Goal: Task Accomplishment & Management: Manage account settings

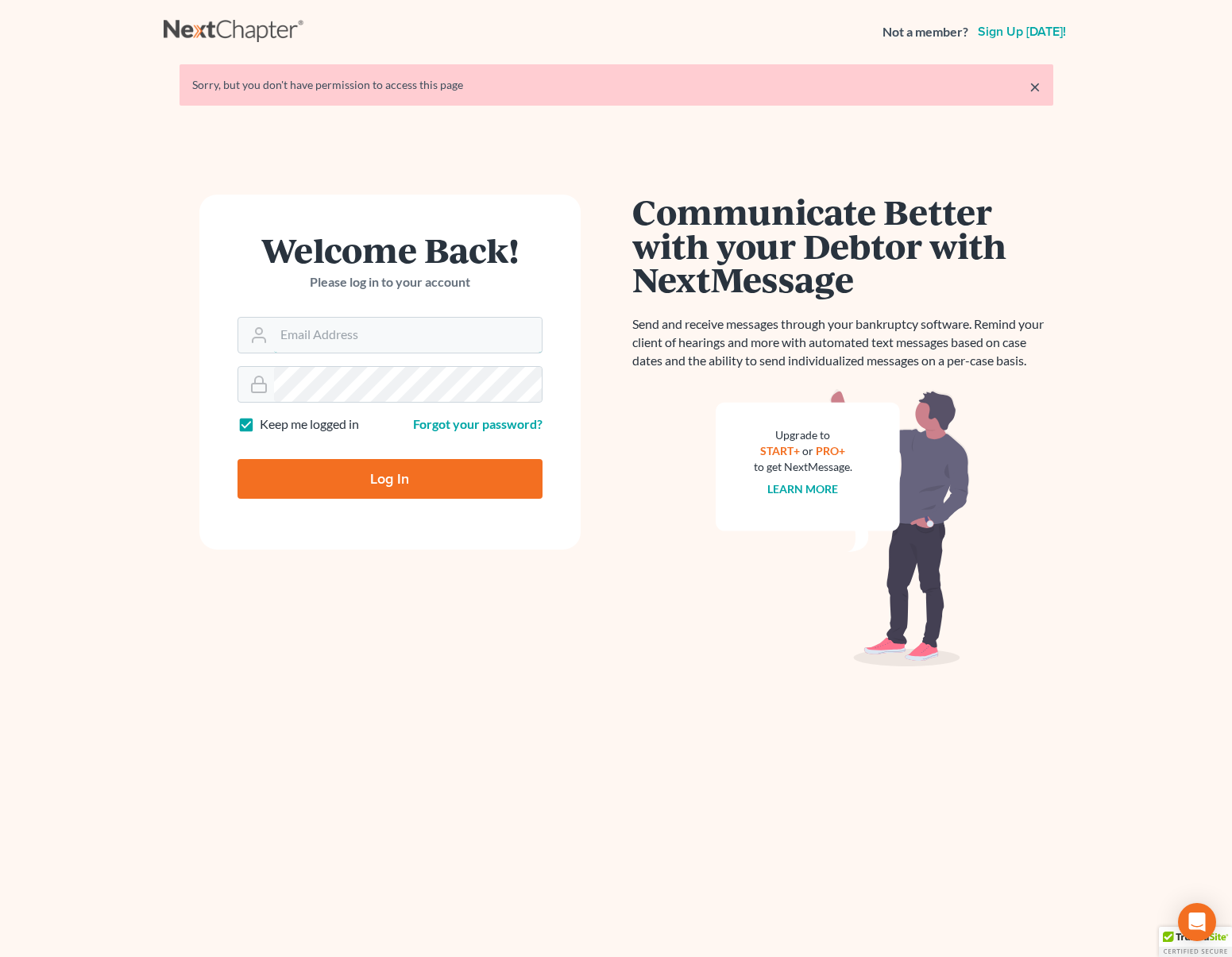
type input "[EMAIL_ADDRESS][DOMAIN_NAME]"
click at [467, 485] on input "Log In" at bounding box center [389, 478] width 305 height 39
type input "Thinking..."
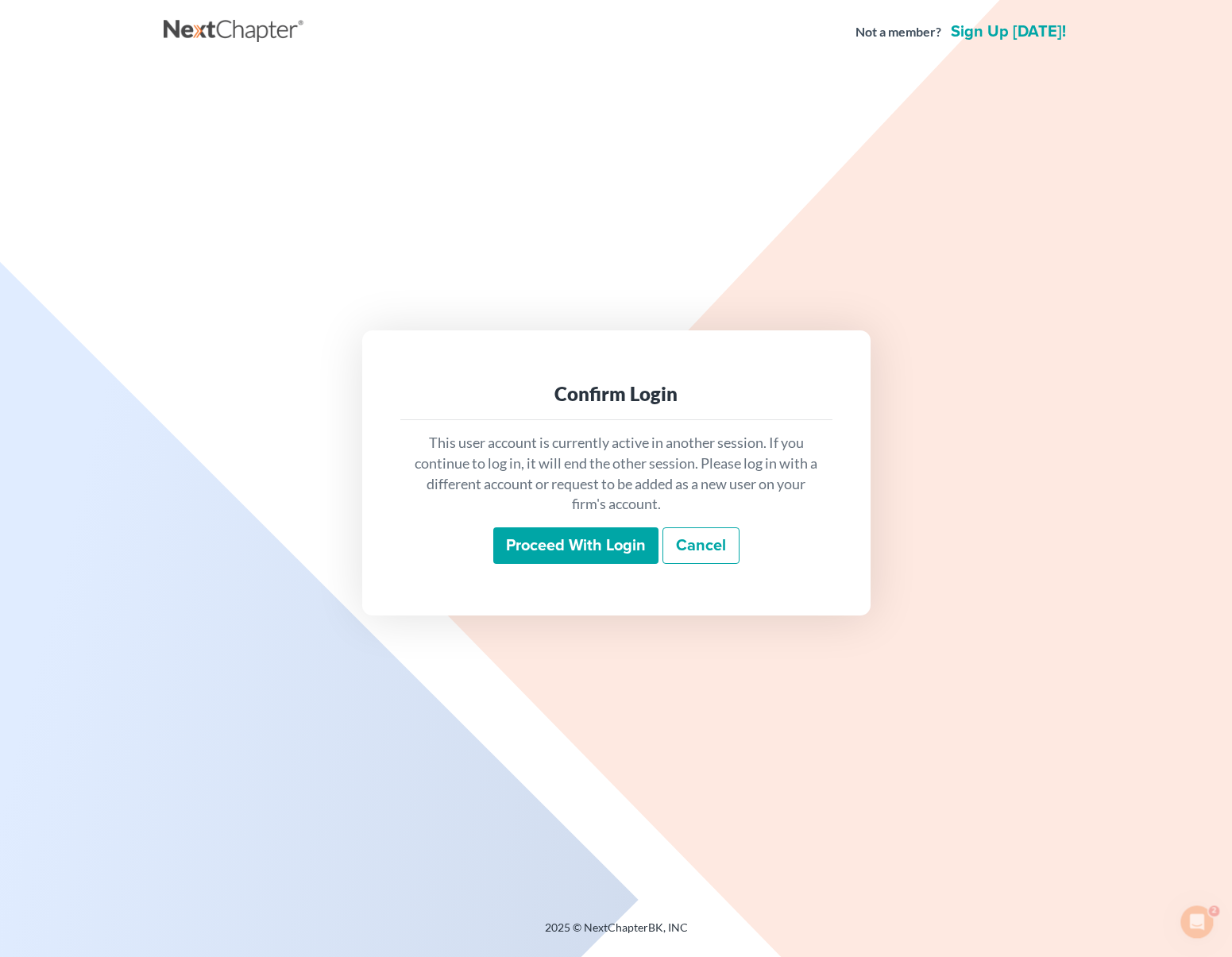
click at [598, 545] on input "Proceed with login" at bounding box center [575, 545] width 165 height 36
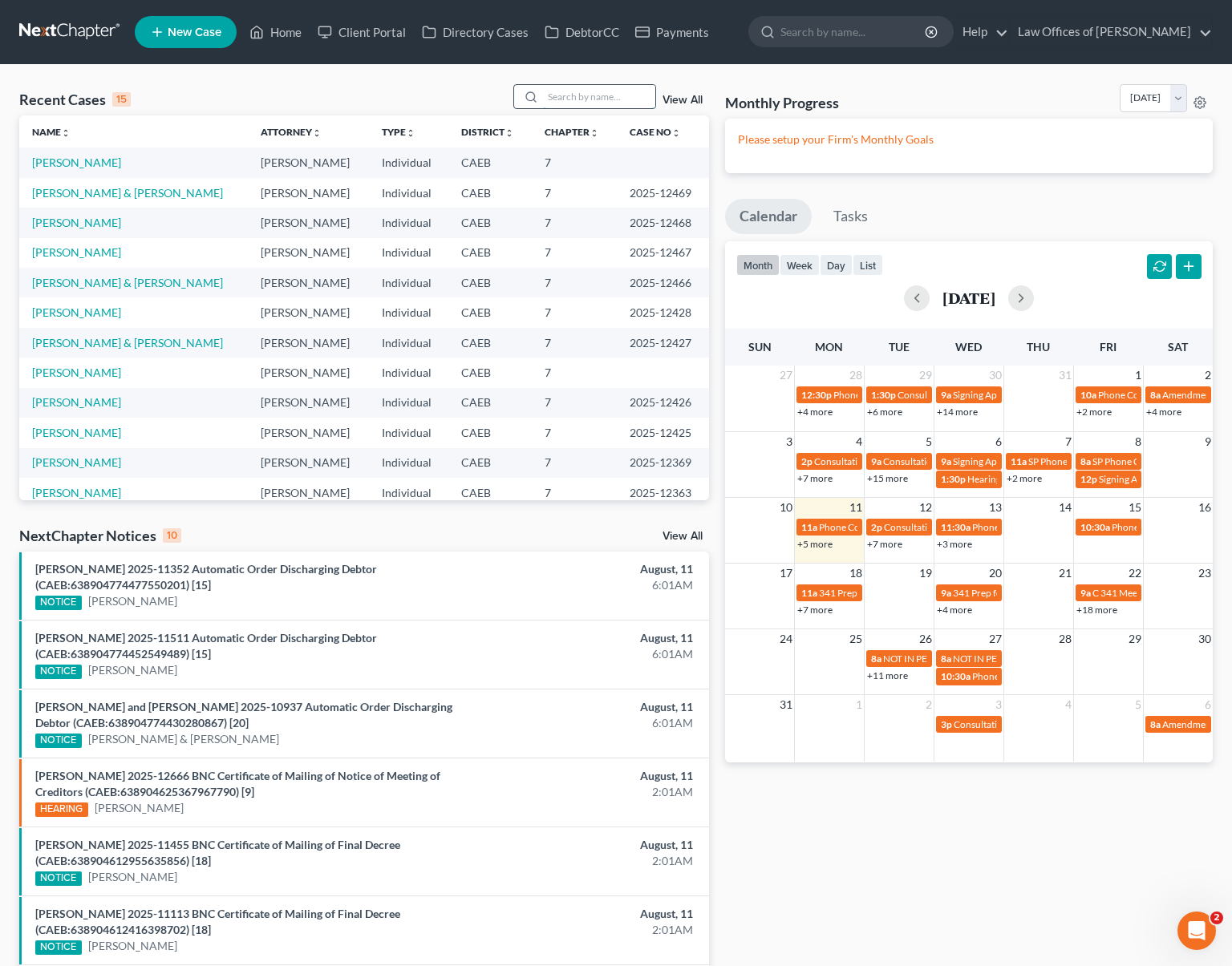
click at [580, 85] on input "search" at bounding box center [599, 97] width 112 height 24
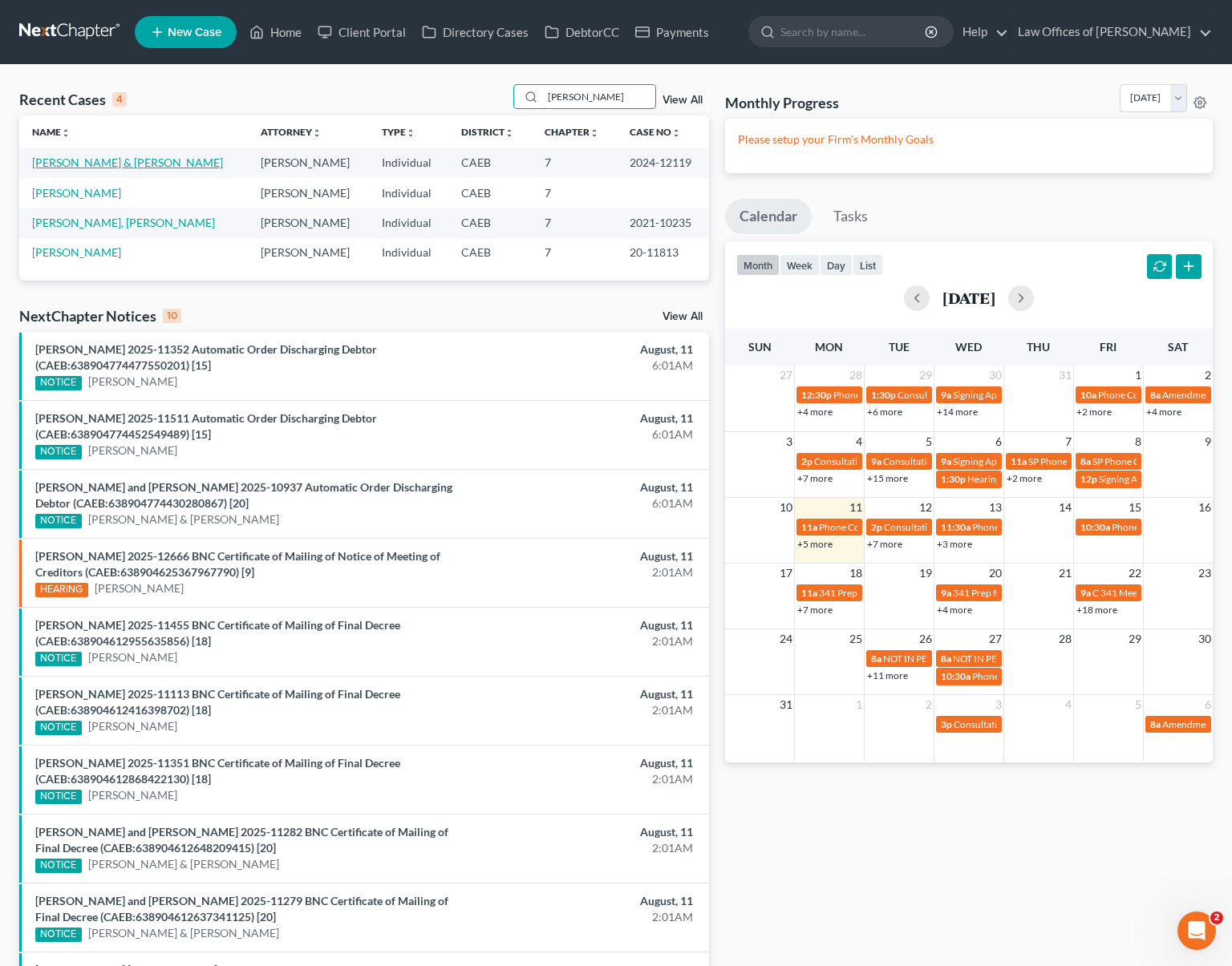
type input "Soza"
click at [114, 166] on link "[PERSON_NAME] & [PERSON_NAME]" at bounding box center [128, 162] width 191 height 14
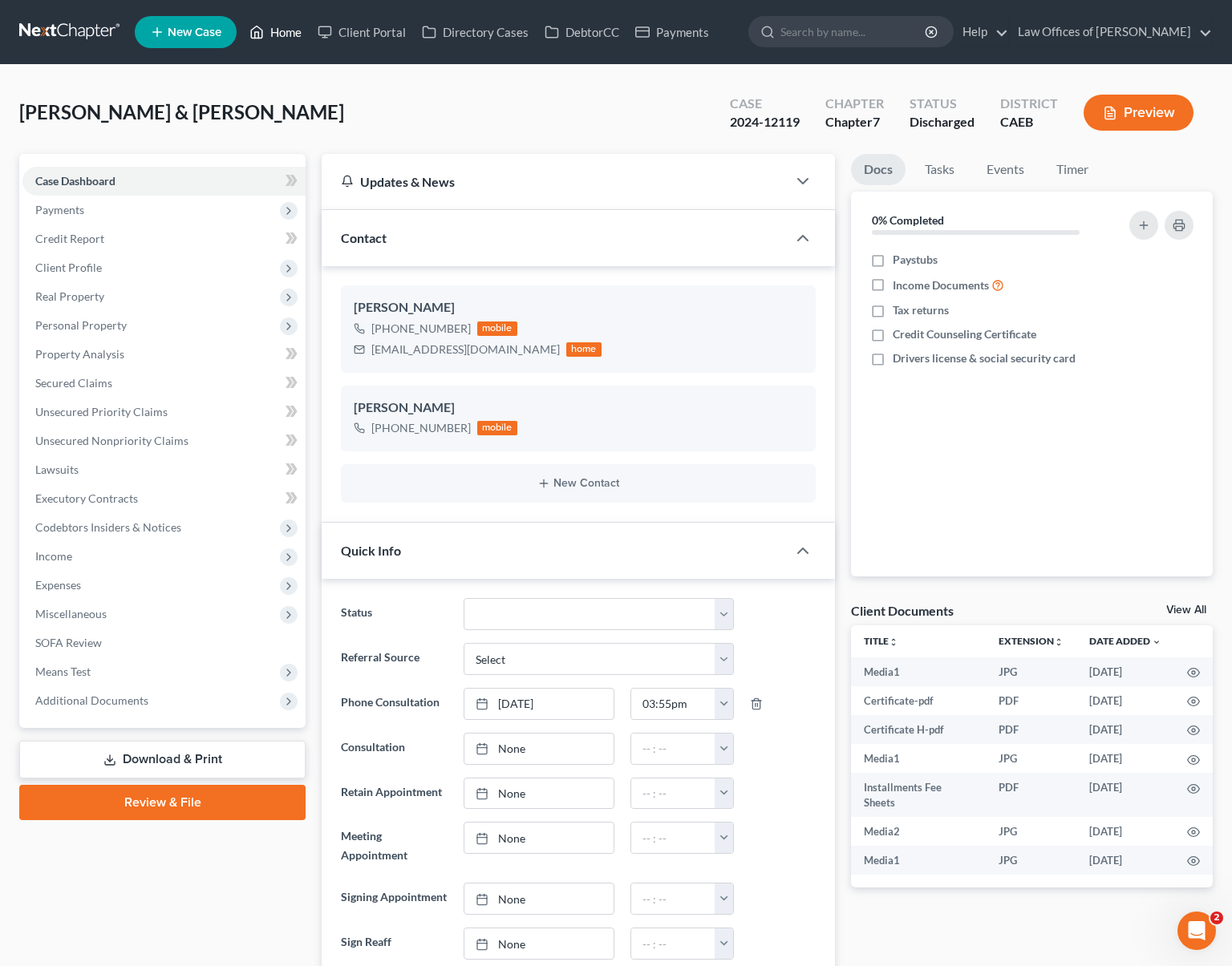
click at [287, 37] on link "Home" at bounding box center [275, 32] width 68 height 29
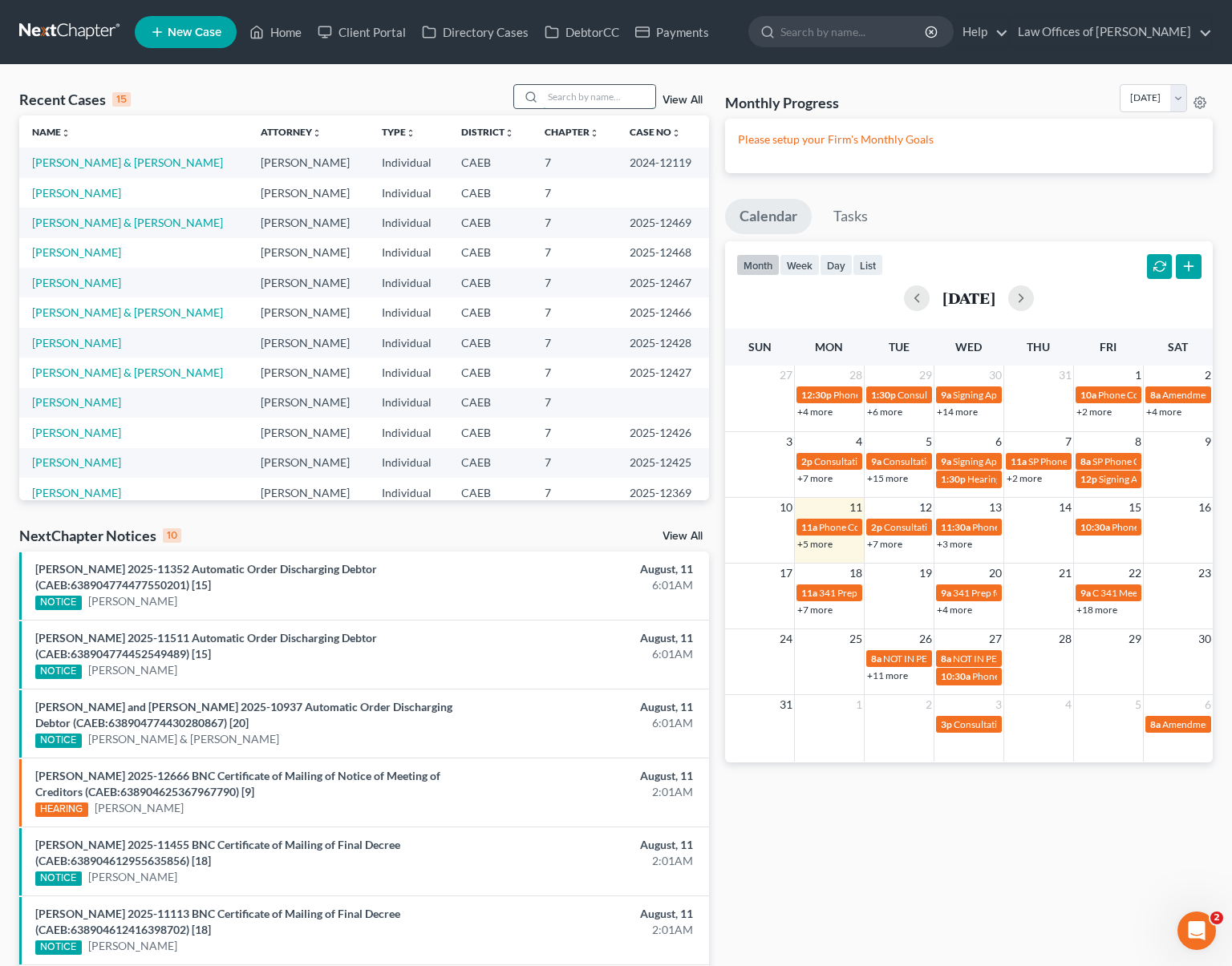
click at [591, 91] on input "search" at bounding box center [599, 97] width 112 height 24
type input "[PERSON_NAME]"
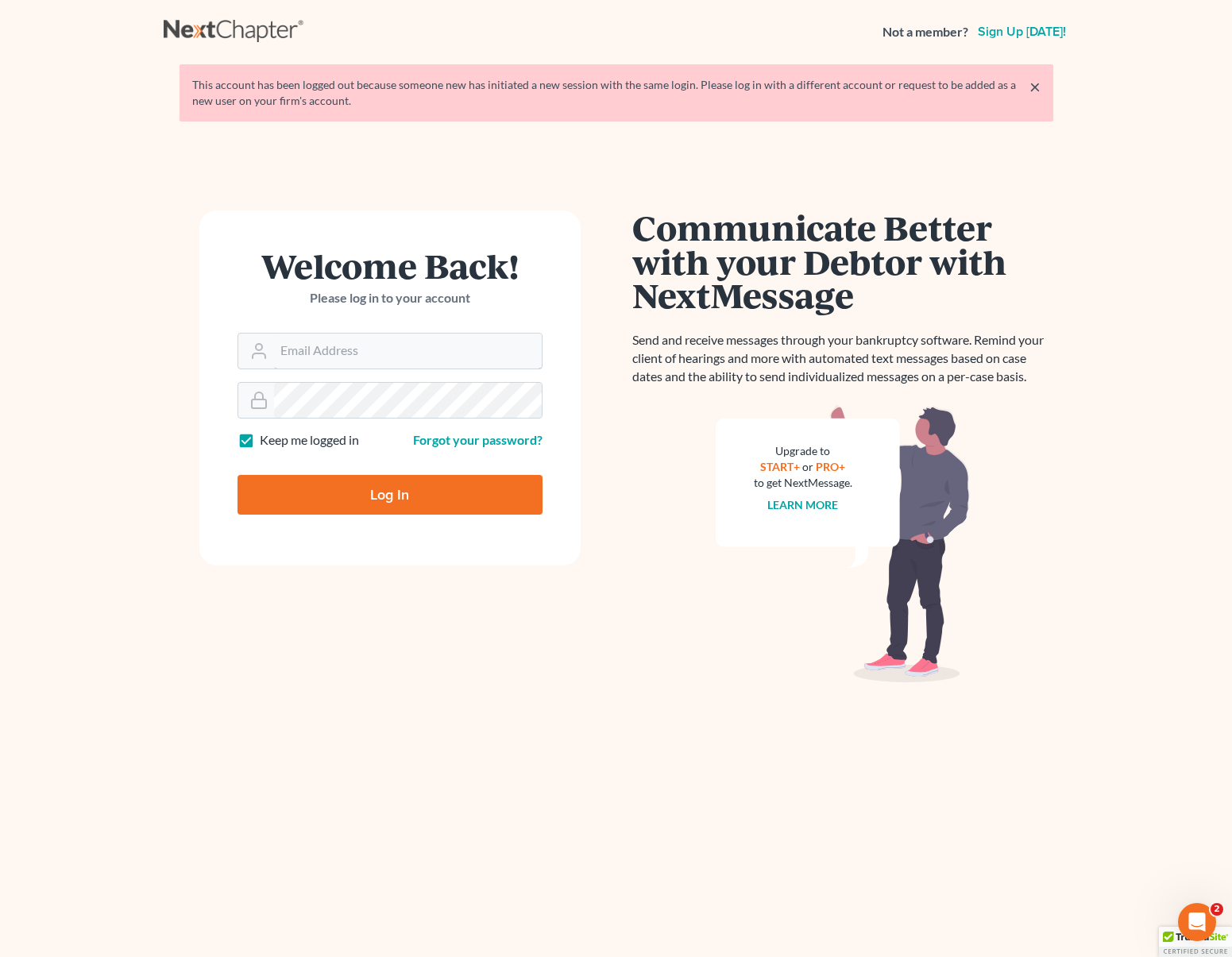
type input "[EMAIL_ADDRESS][DOMAIN_NAME]"
click at [432, 499] on input "Log In" at bounding box center [389, 495] width 305 height 39
type input "Thinking..."
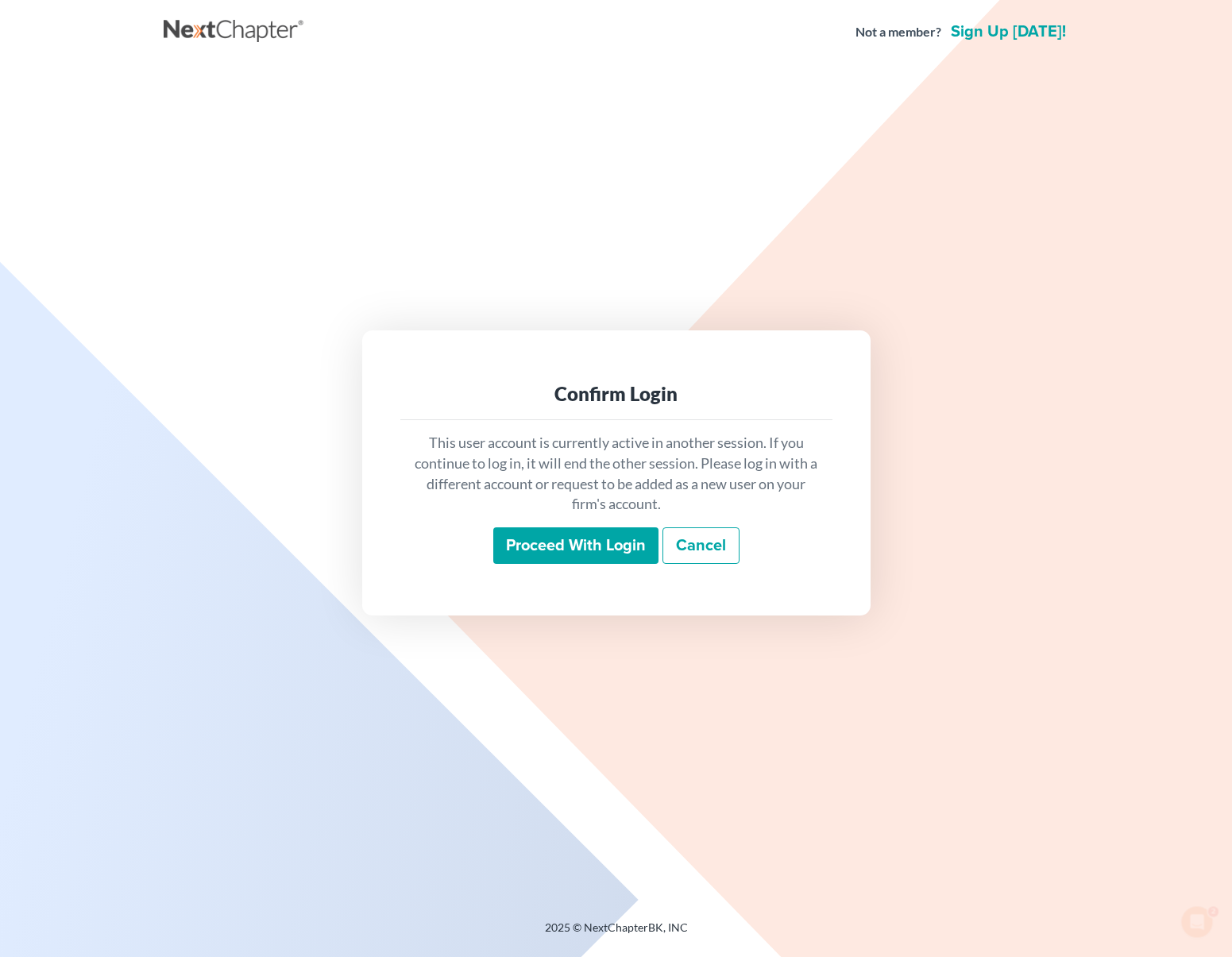
click at [610, 540] on input "Proceed with login" at bounding box center [575, 545] width 165 height 36
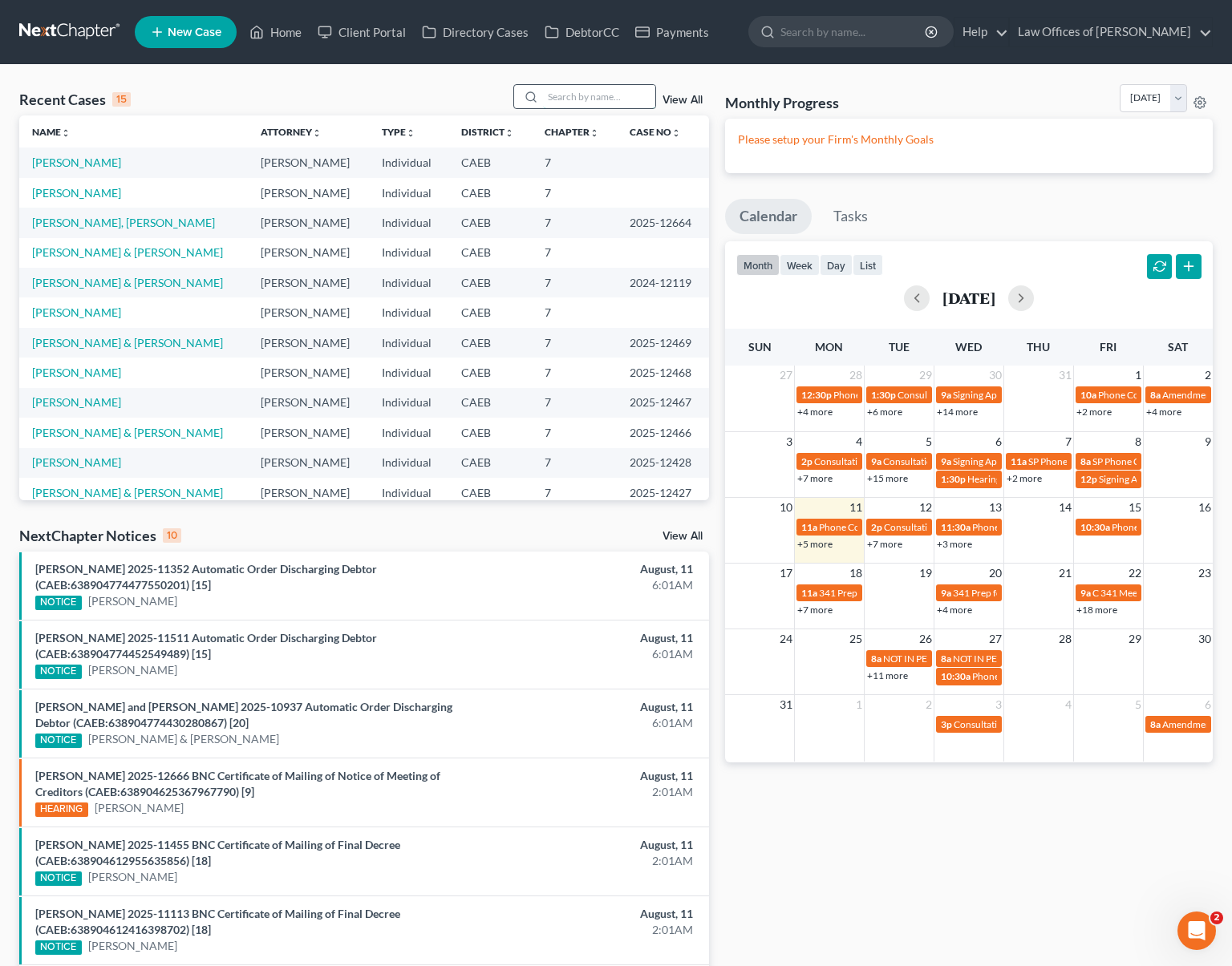
click at [586, 98] on input "search" at bounding box center [599, 97] width 112 height 24
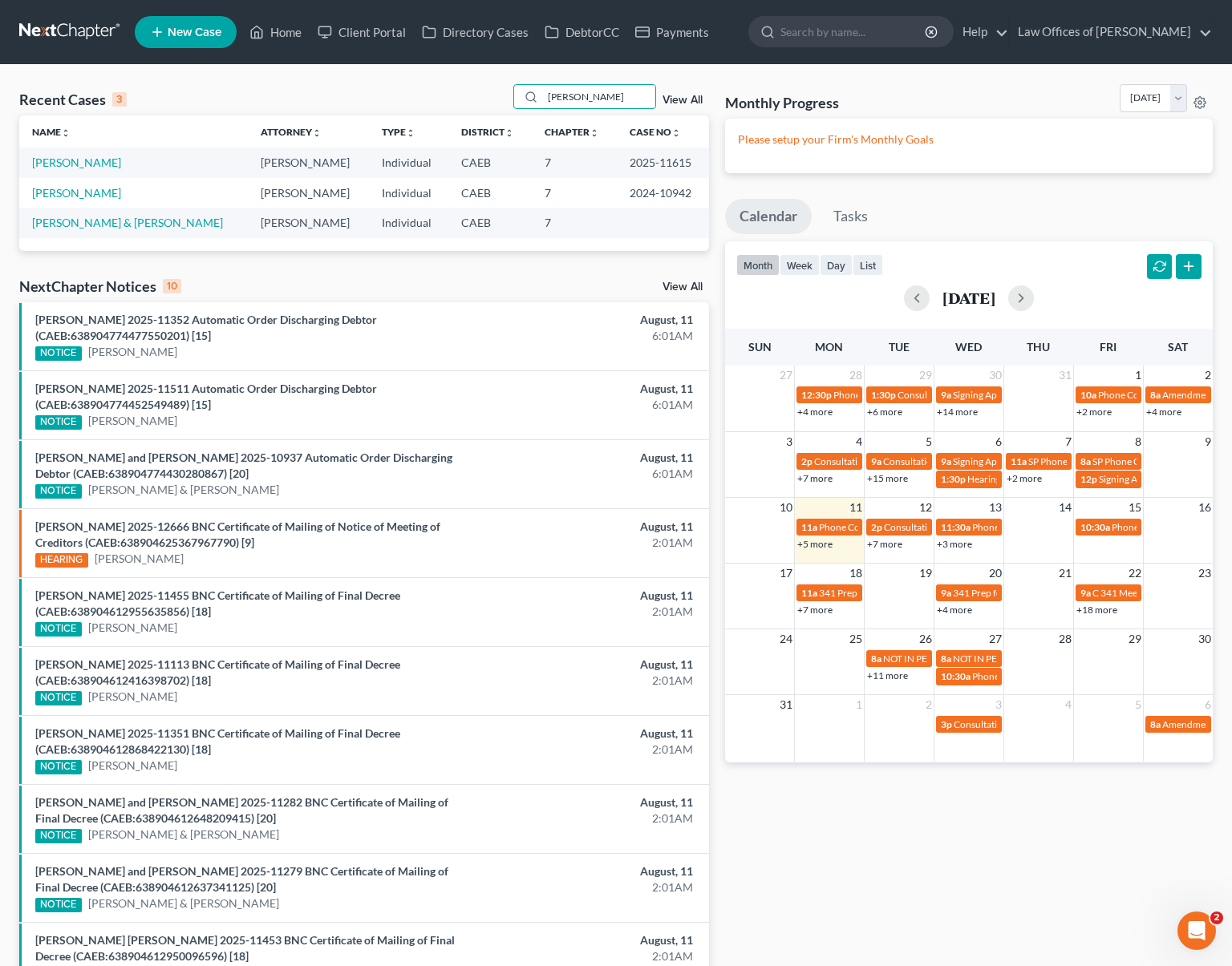
type input "[PERSON_NAME]"
click at [806, 542] on link "+5 more" at bounding box center [815, 544] width 35 height 12
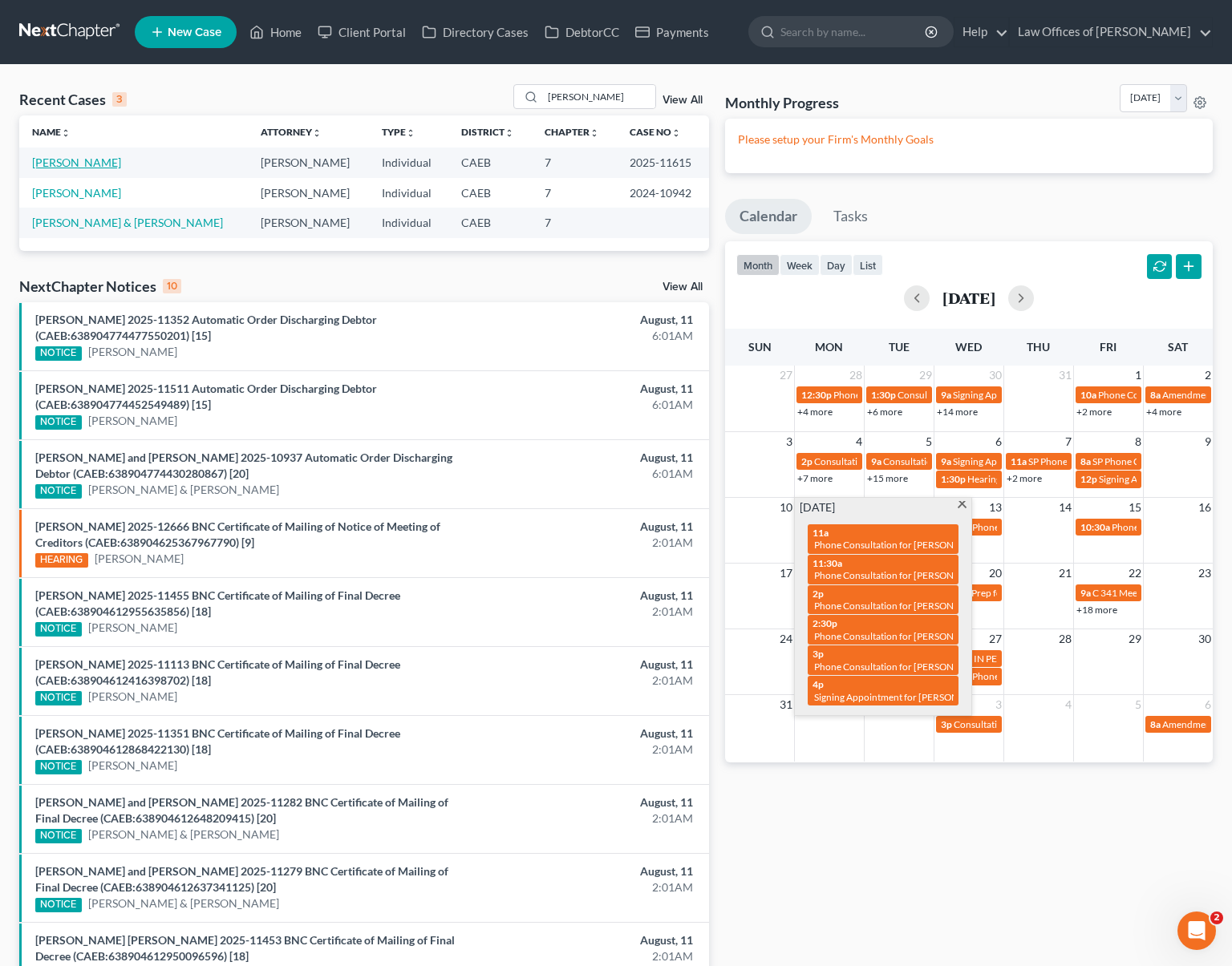
click at [99, 163] on link "[PERSON_NAME]" at bounding box center [77, 162] width 89 height 14
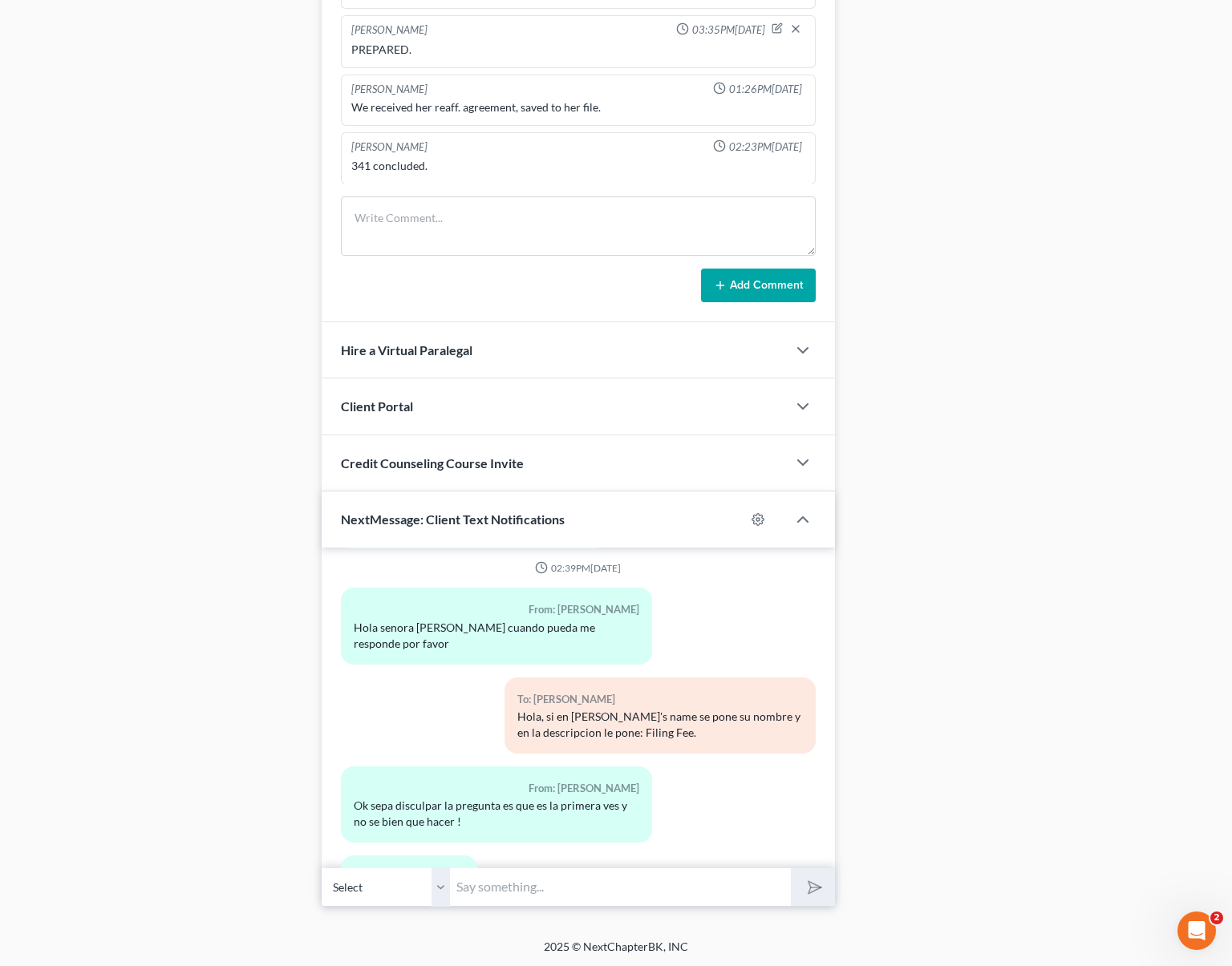
scroll to position [1326, 0]
click at [497, 878] on input "text" at bounding box center [620, 886] width 341 height 39
type input "Hola. Disculpe por la respuesta tan tardia. Debtor es usted y en la cajita [PER…"
click at [791, 868] on button "submit" at bounding box center [813, 886] width 44 height 37
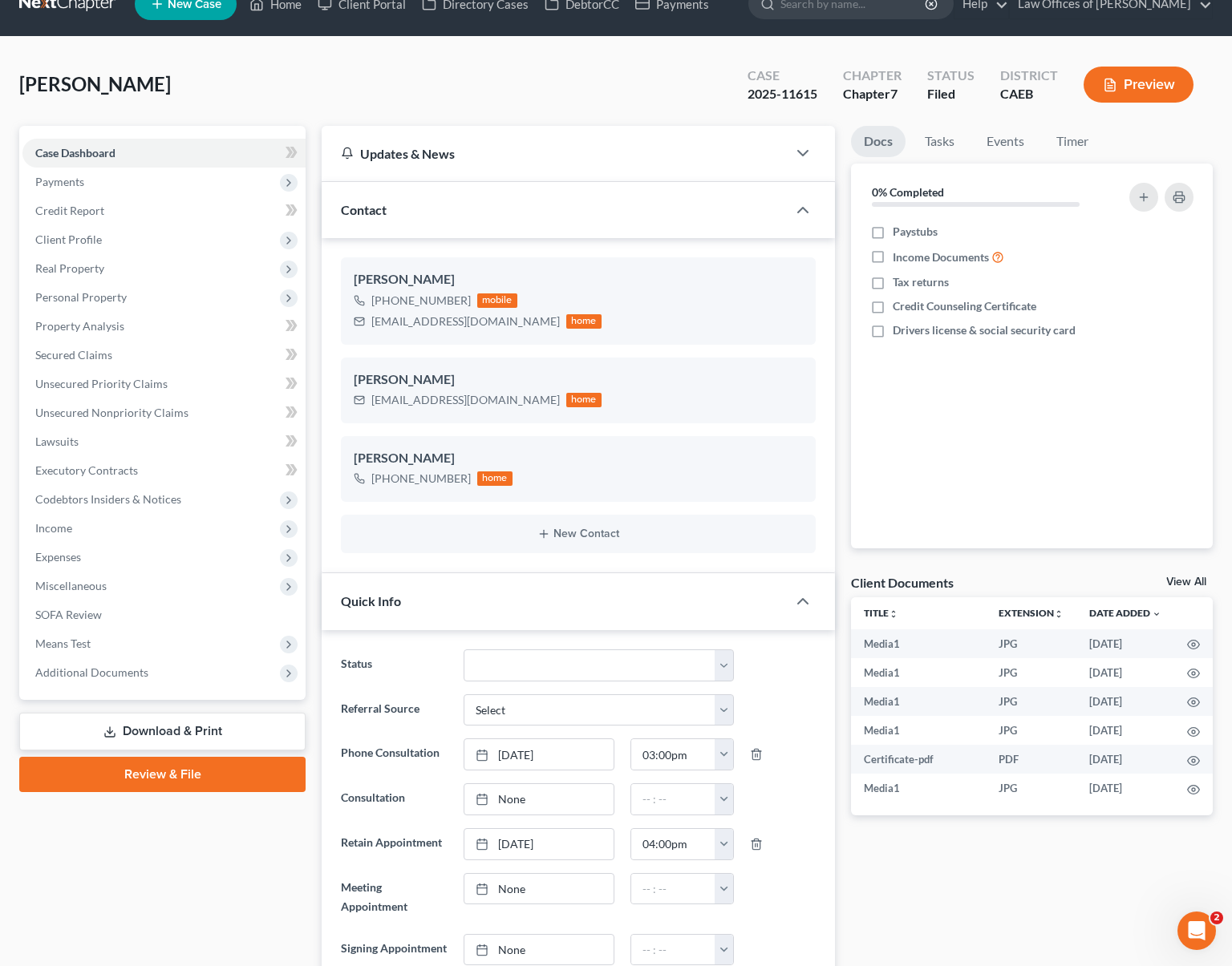
scroll to position [0, 0]
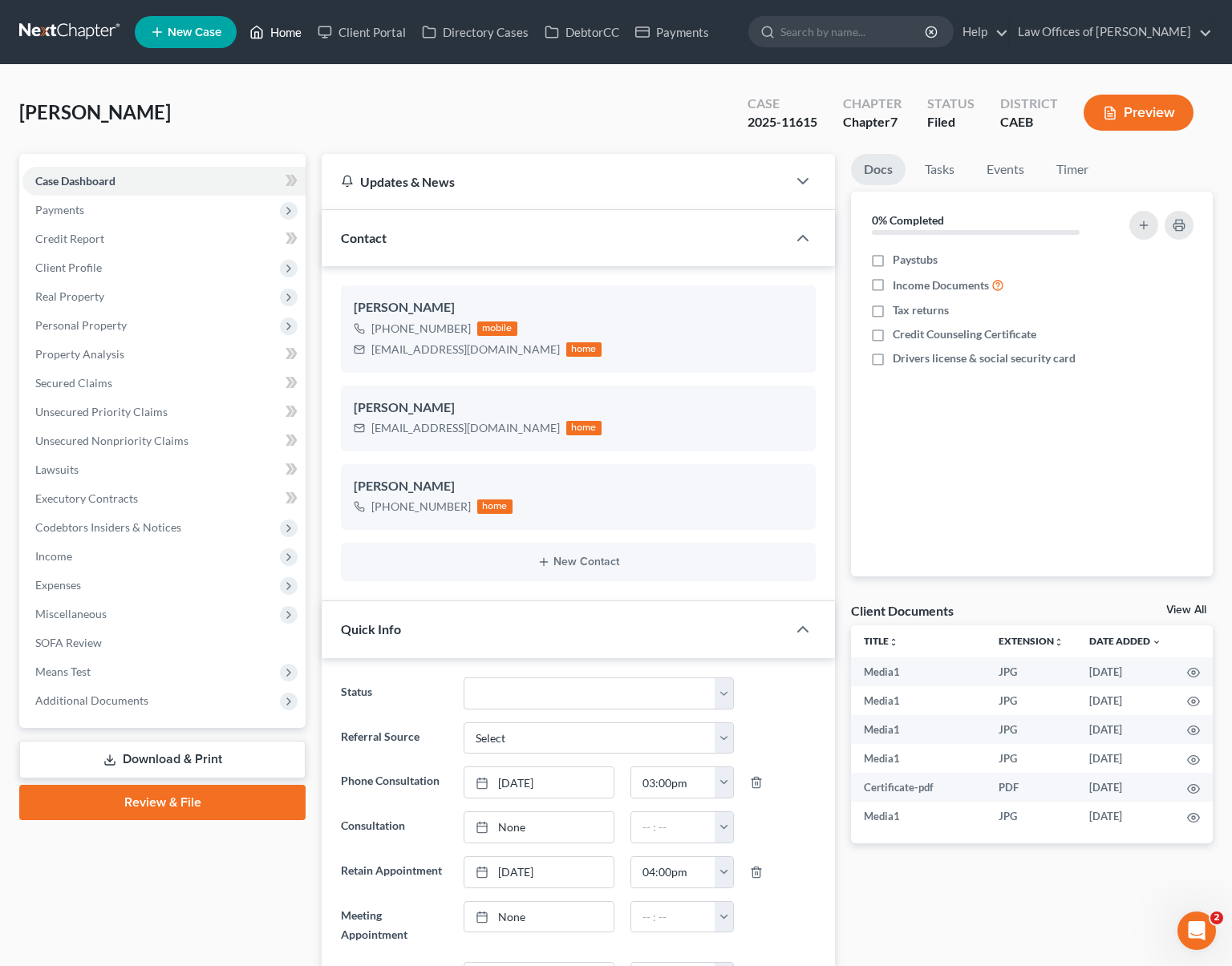
click at [283, 35] on link "Home" at bounding box center [275, 32] width 68 height 29
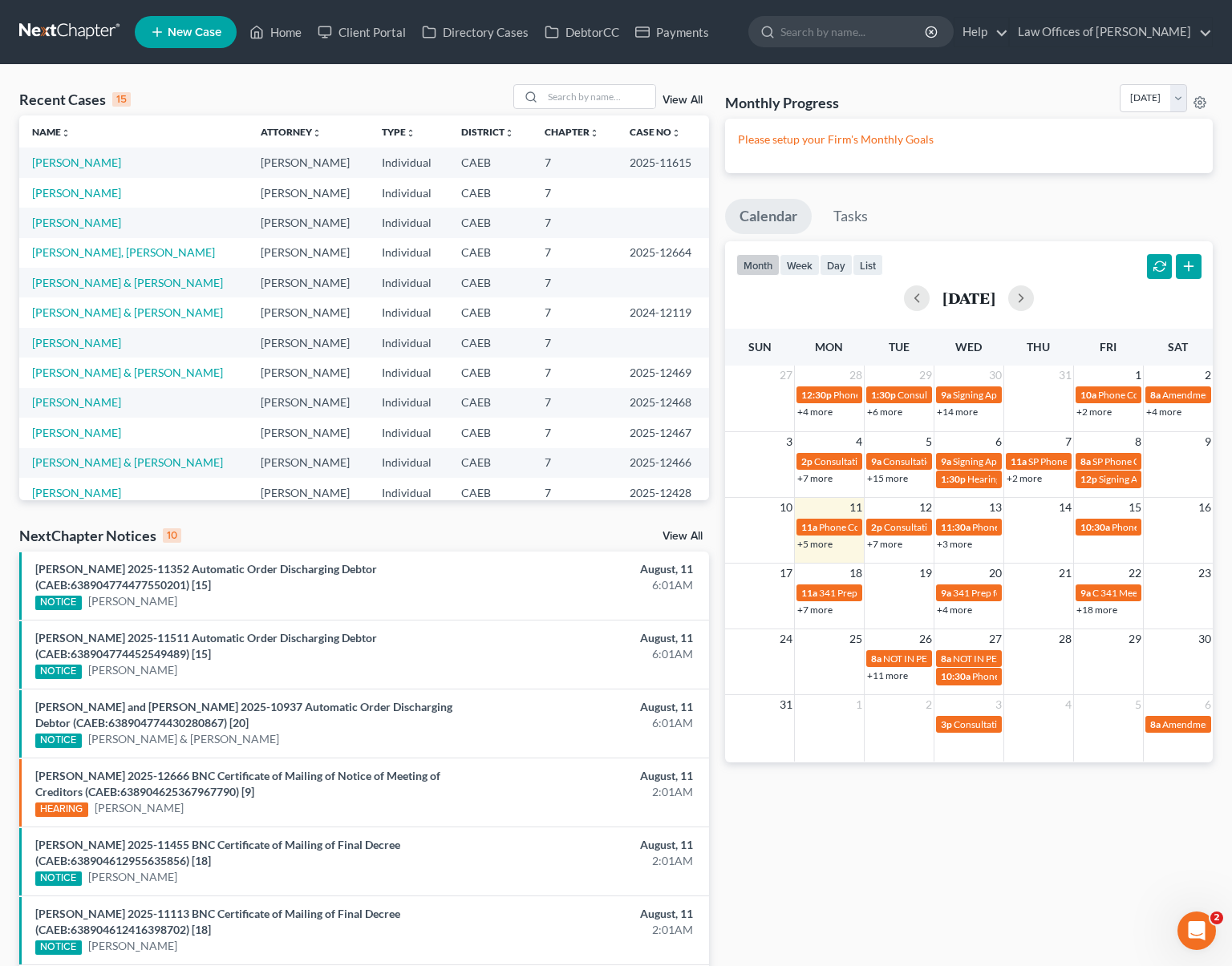
click at [884, 543] on link "+7 more" at bounding box center [884, 544] width 35 height 12
click at [577, 93] on input "search" at bounding box center [599, 97] width 112 height 24
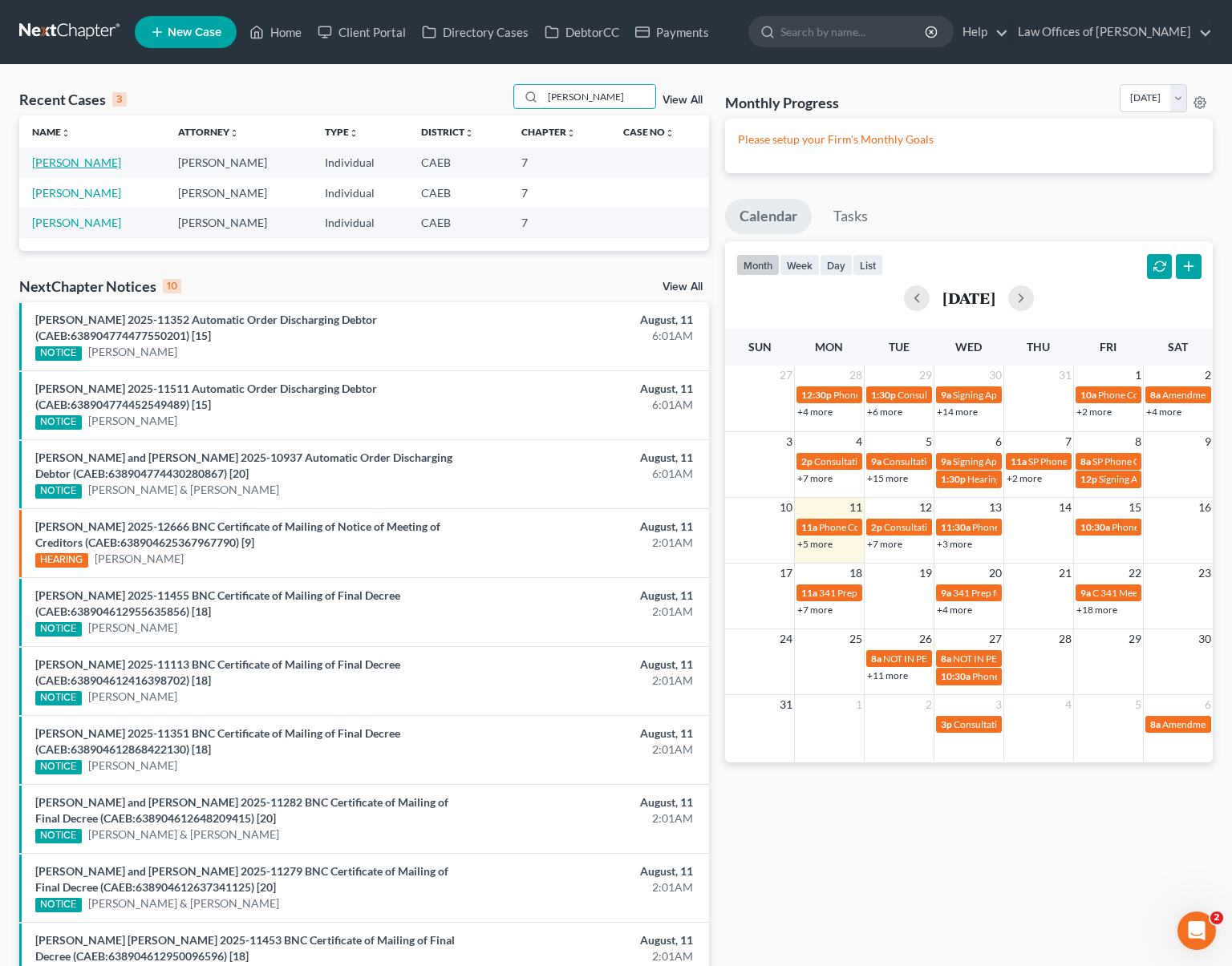
type input "[PERSON_NAME]"
click at [91, 165] on link "[PERSON_NAME]" at bounding box center [77, 162] width 89 height 14
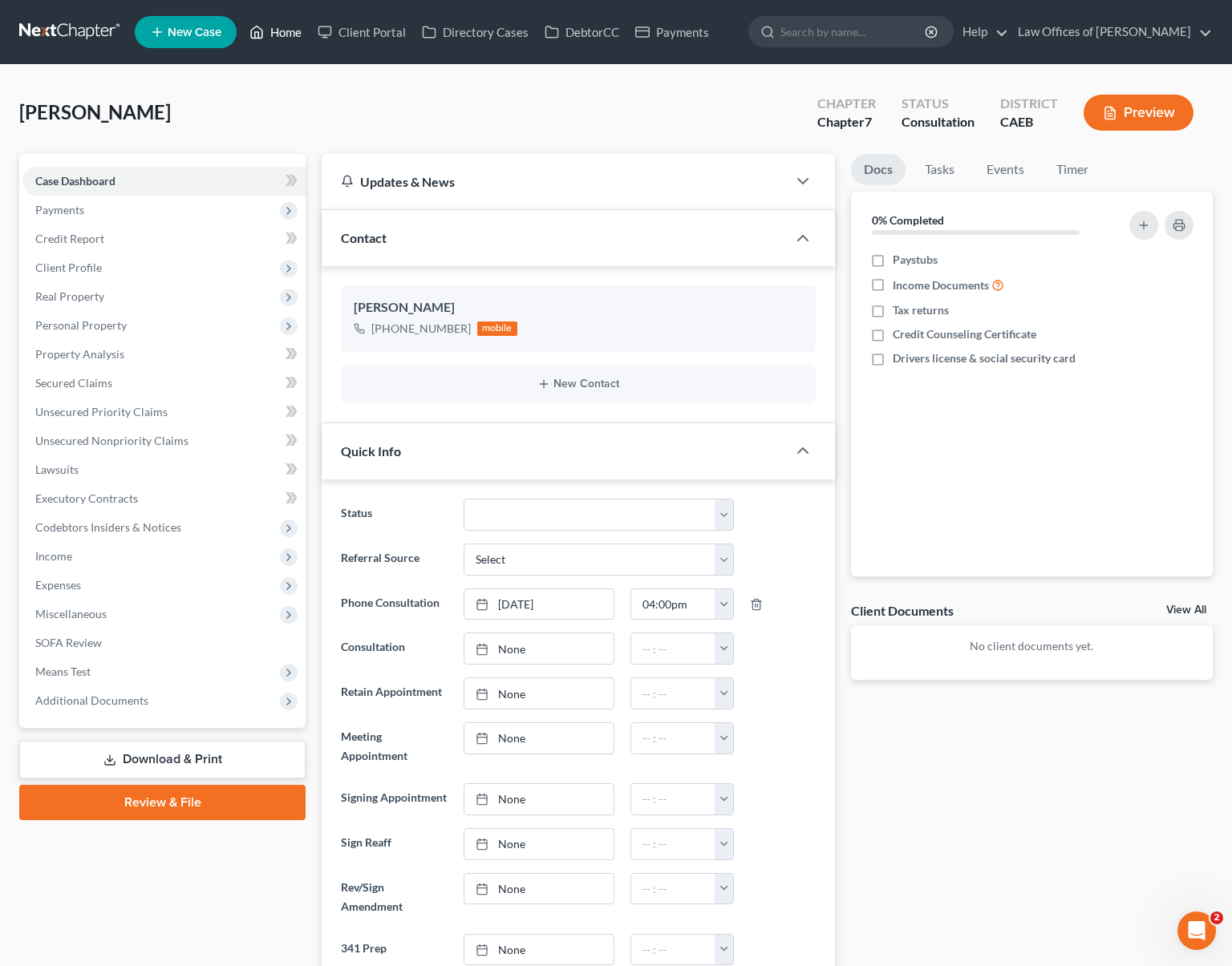
click at [283, 29] on link "Home" at bounding box center [275, 32] width 68 height 29
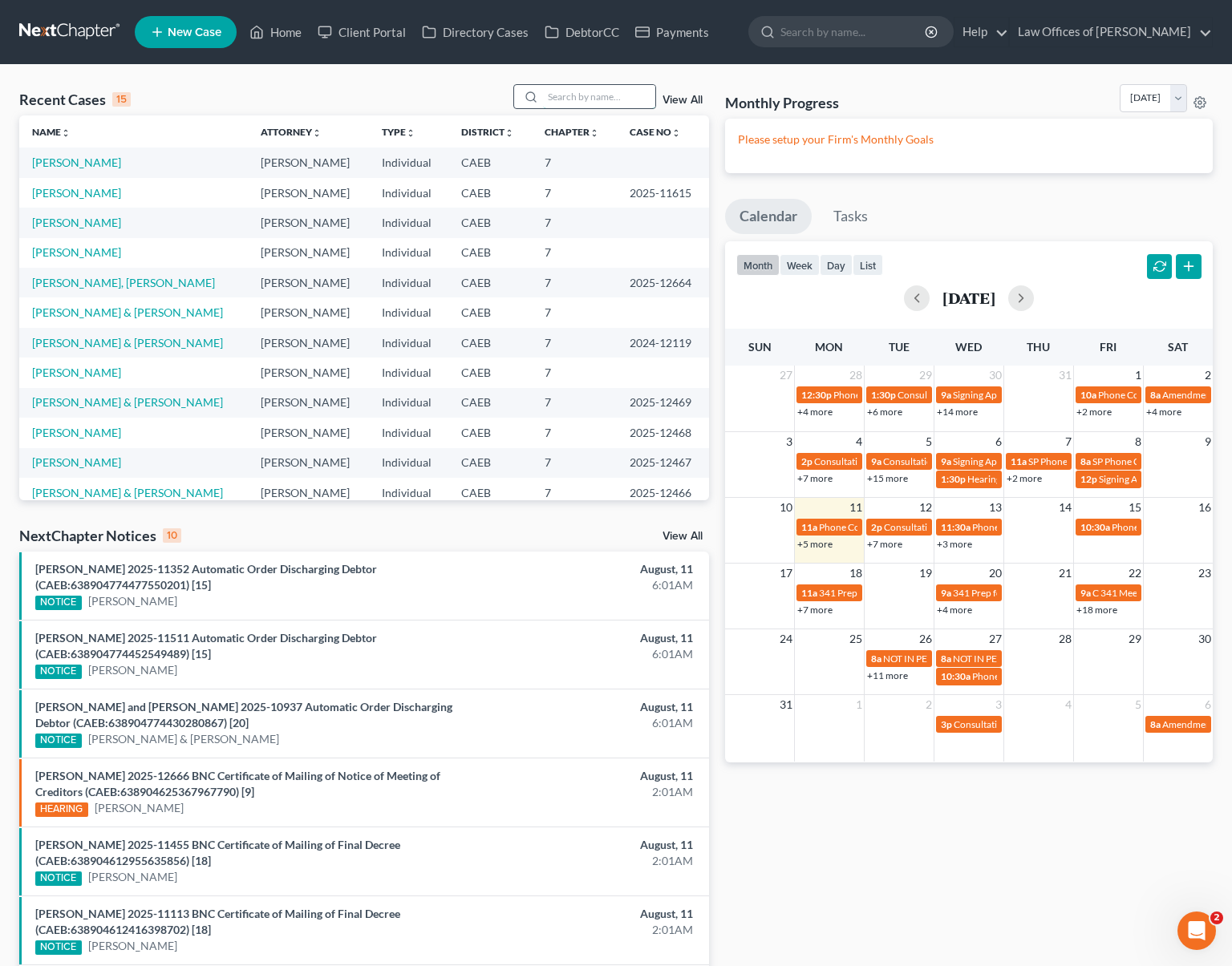
click at [609, 102] on input "search" at bounding box center [599, 97] width 112 height 24
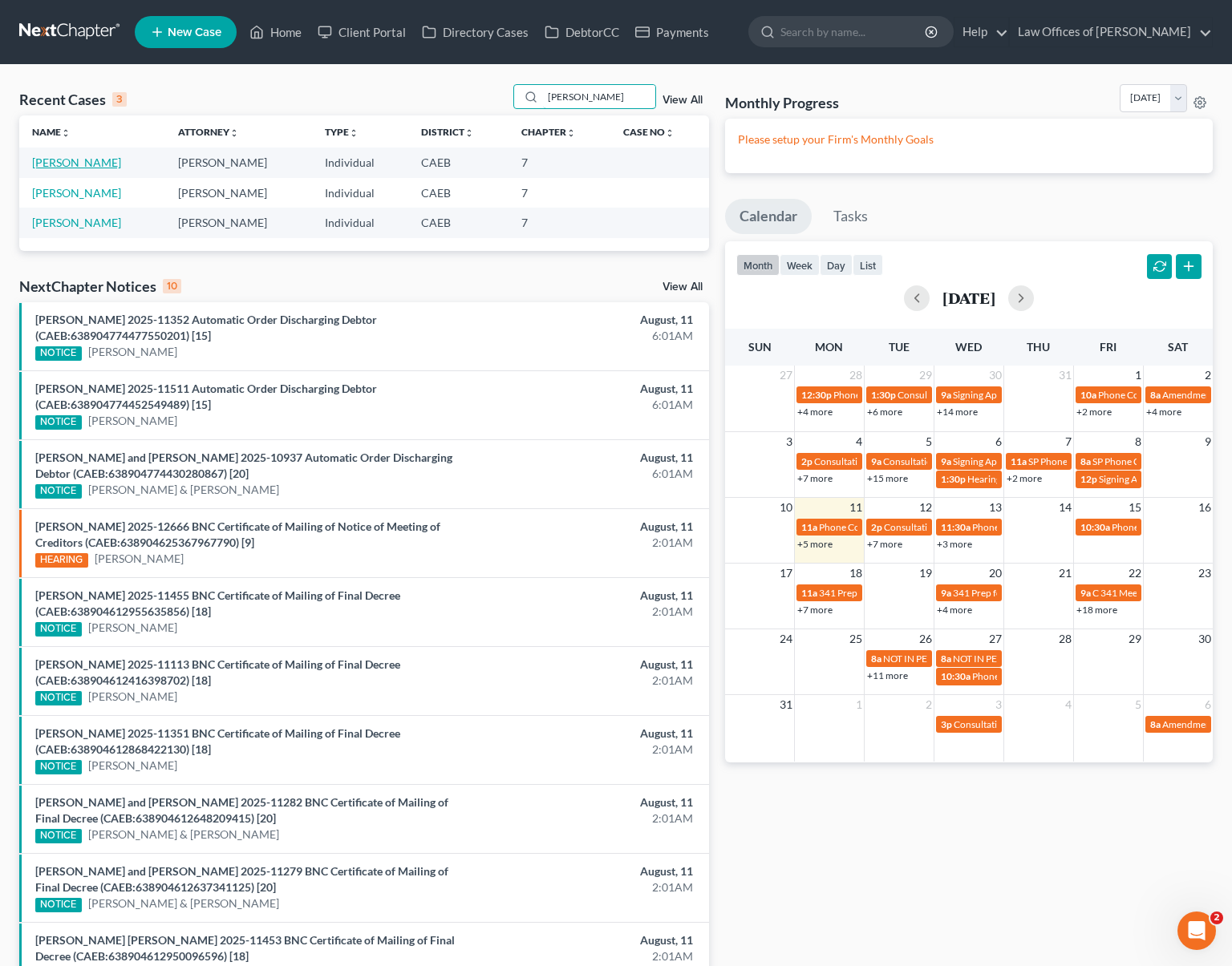
type input "[PERSON_NAME]"
click at [76, 166] on link "[PERSON_NAME]" at bounding box center [77, 162] width 89 height 14
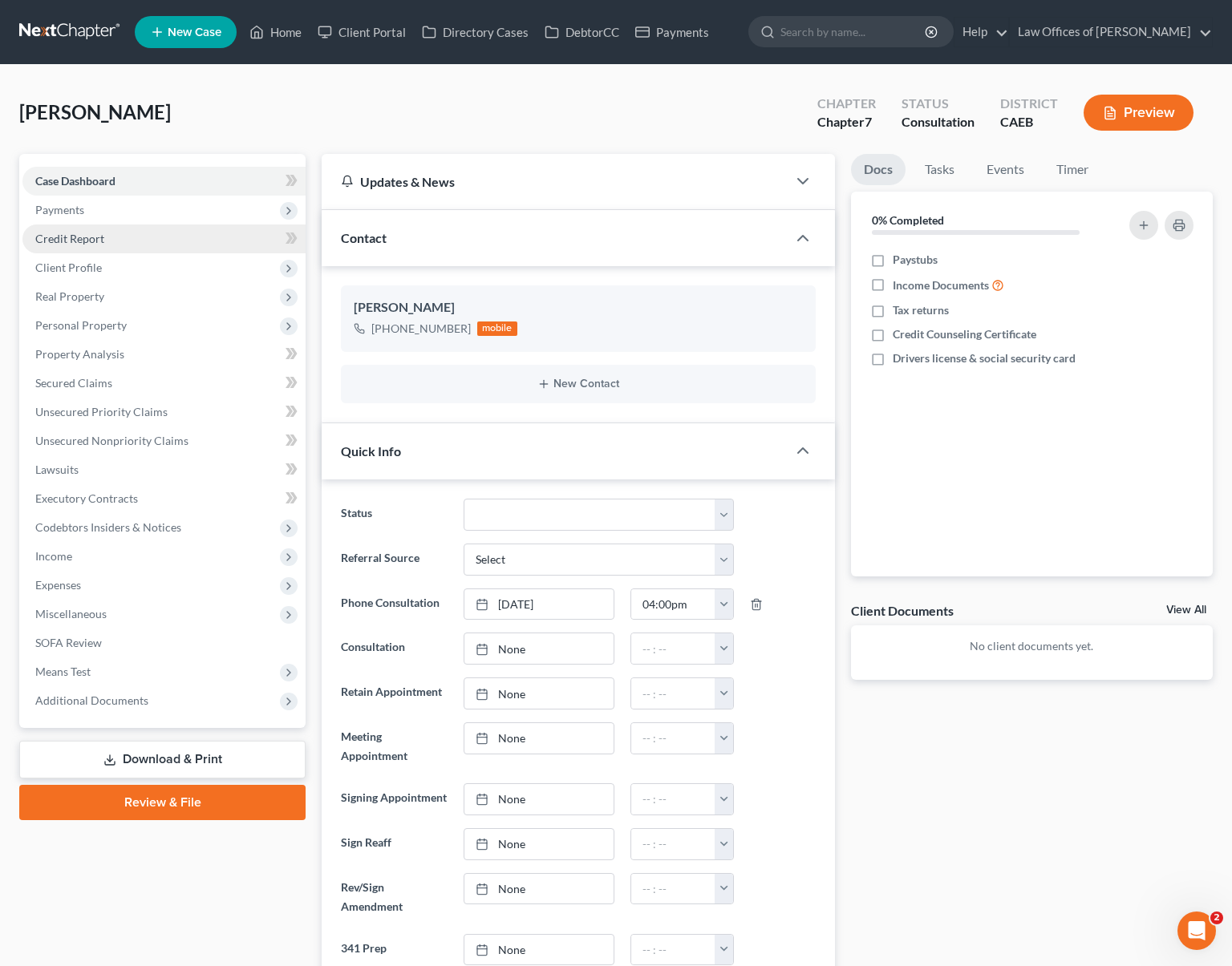
scroll to position [38, 0]
click at [115, 273] on span "Client Profile" at bounding box center [164, 268] width 283 height 29
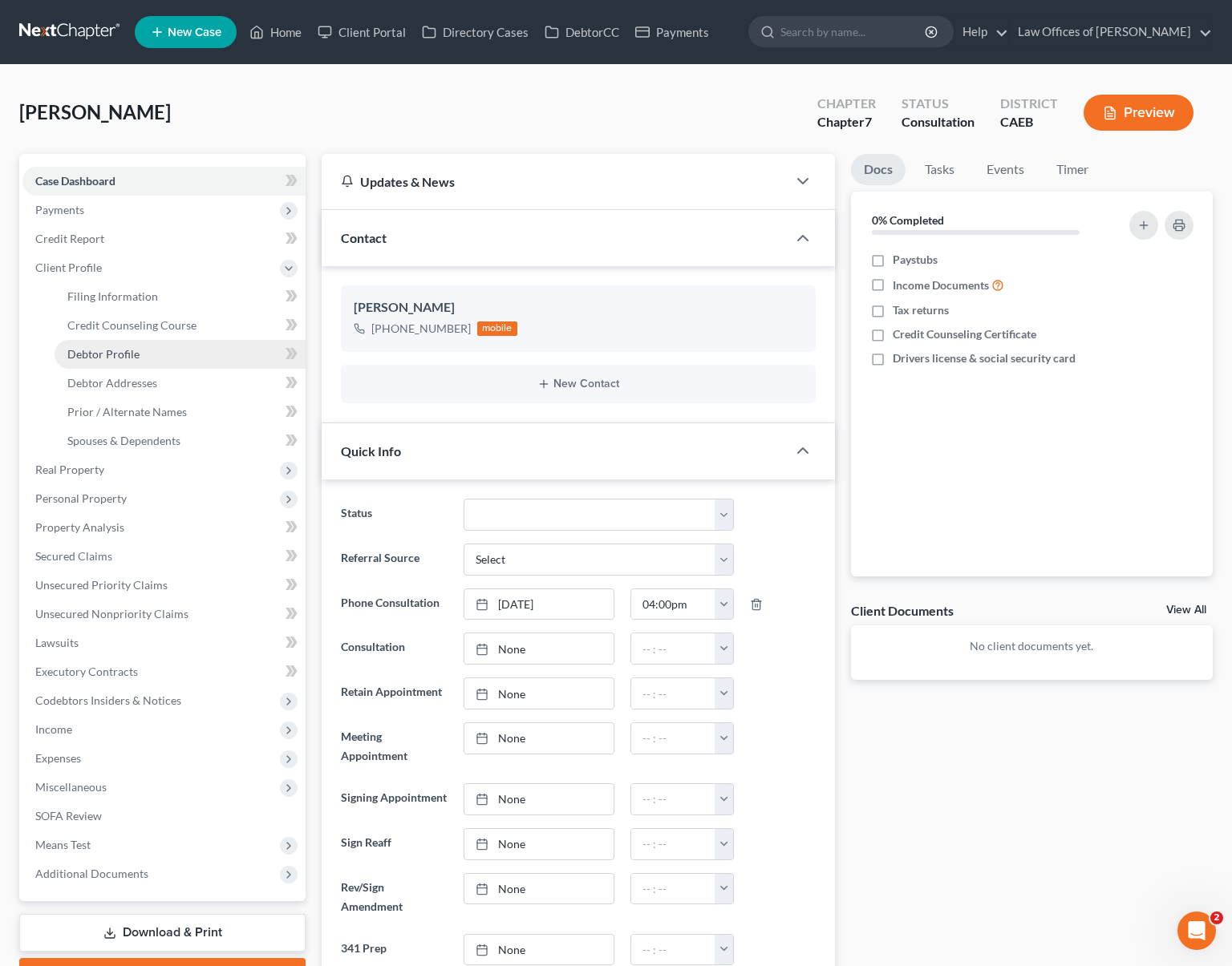
click at [153, 356] on link "Debtor Profile" at bounding box center [179, 355] width 251 height 29
select select "0"
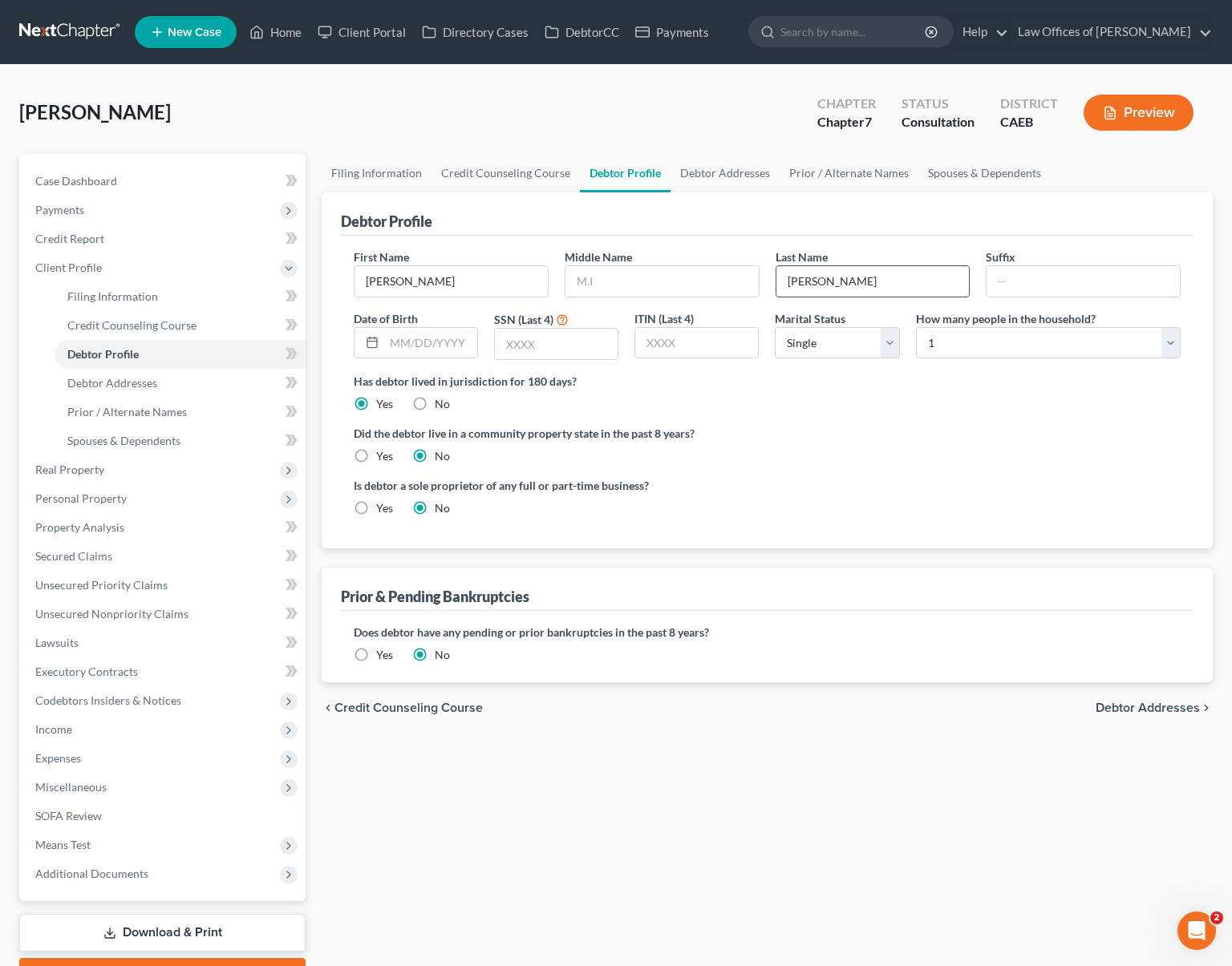
click at [898, 288] on input "[PERSON_NAME]" at bounding box center [873, 282] width 193 height 31
type input "[PERSON_NAME] 2025"
click at [270, 37] on link "Home" at bounding box center [275, 32] width 68 height 29
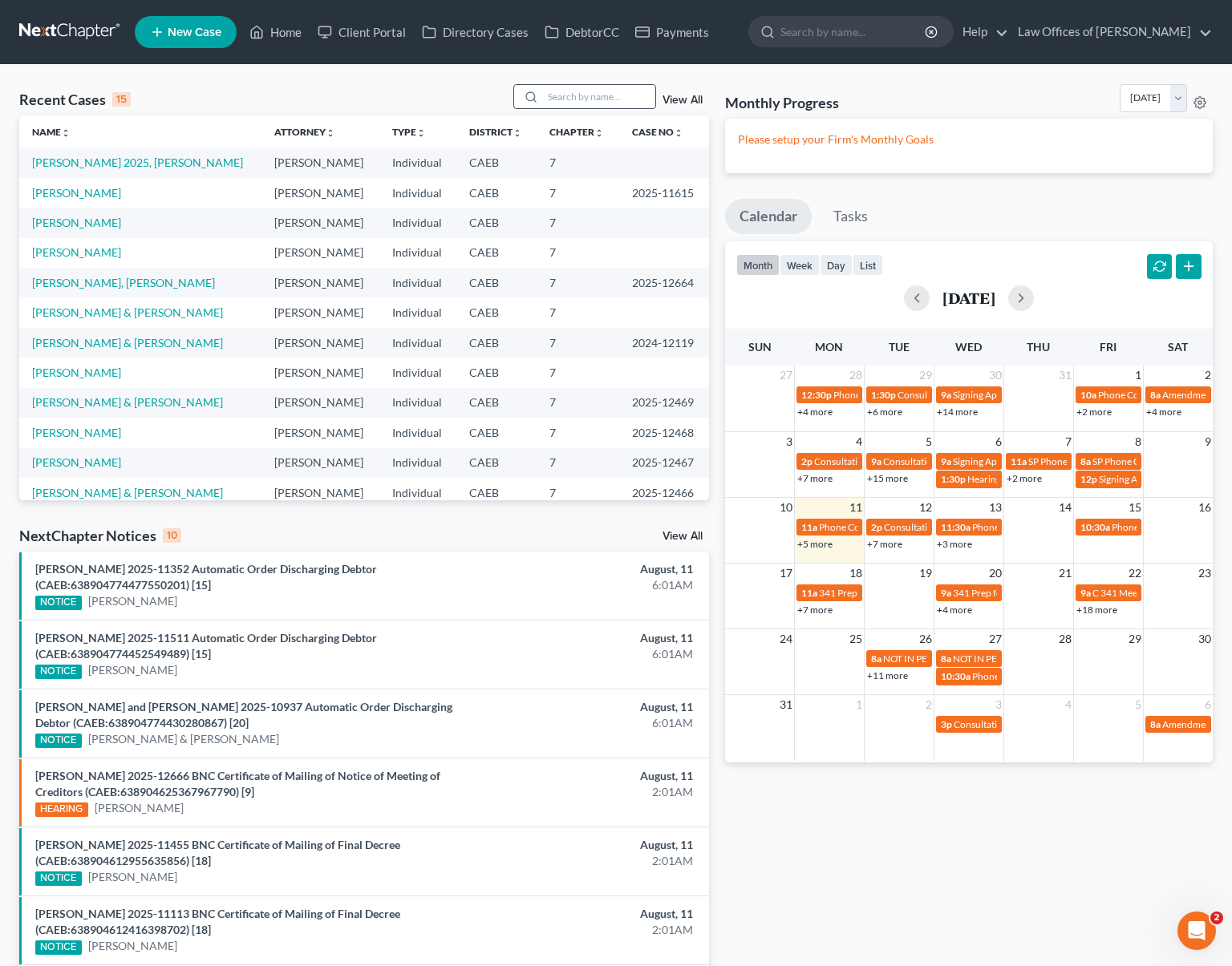
click at [577, 101] on input "search" at bounding box center [599, 97] width 112 height 24
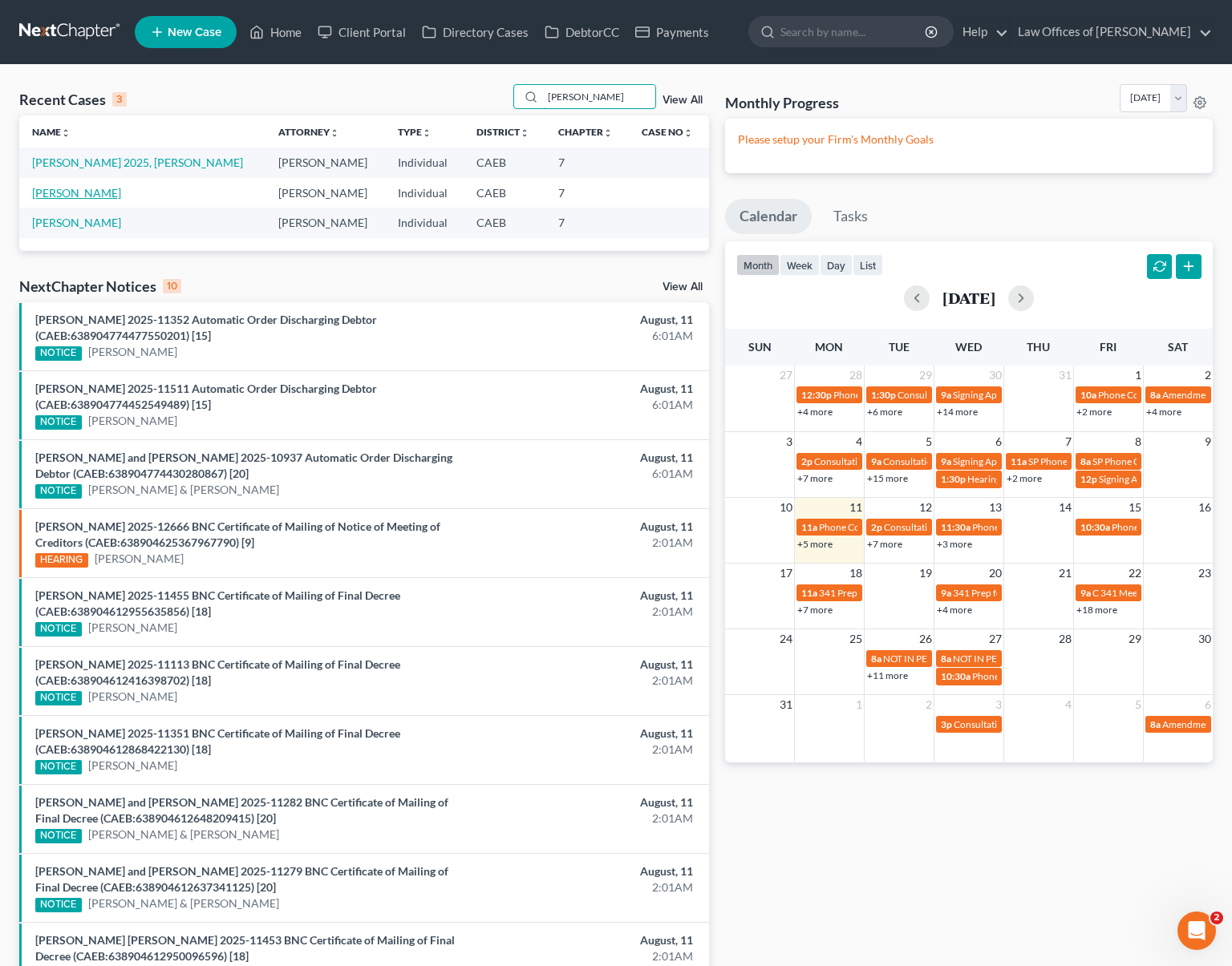
type input "[PERSON_NAME]"
click at [79, 196] on link "[PERSON_NAME]" at bounding box center [77, 192] width 89 height 14
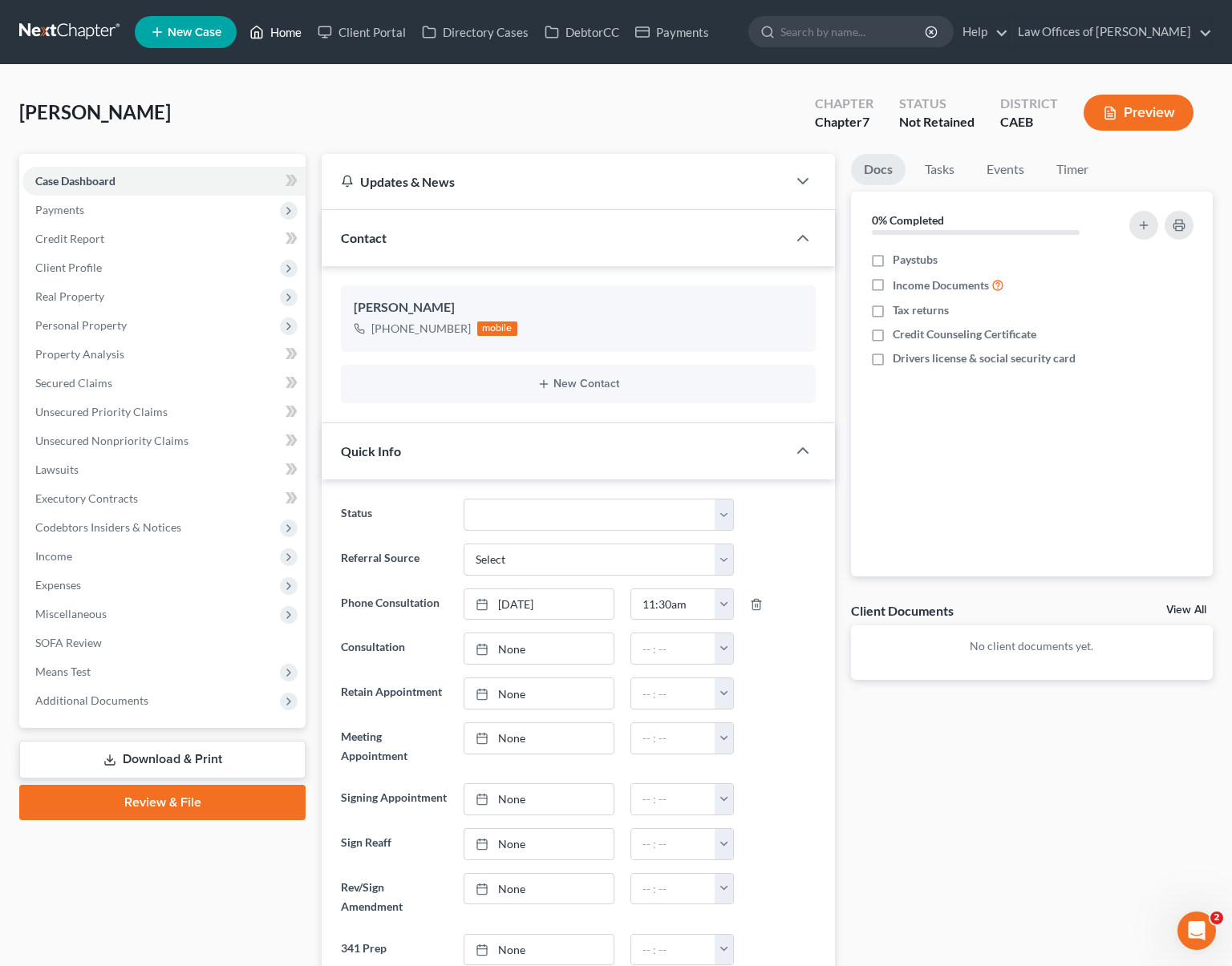
click at [296, 41] on link "Home" at bounding box center [275, 32] width 68 height 29
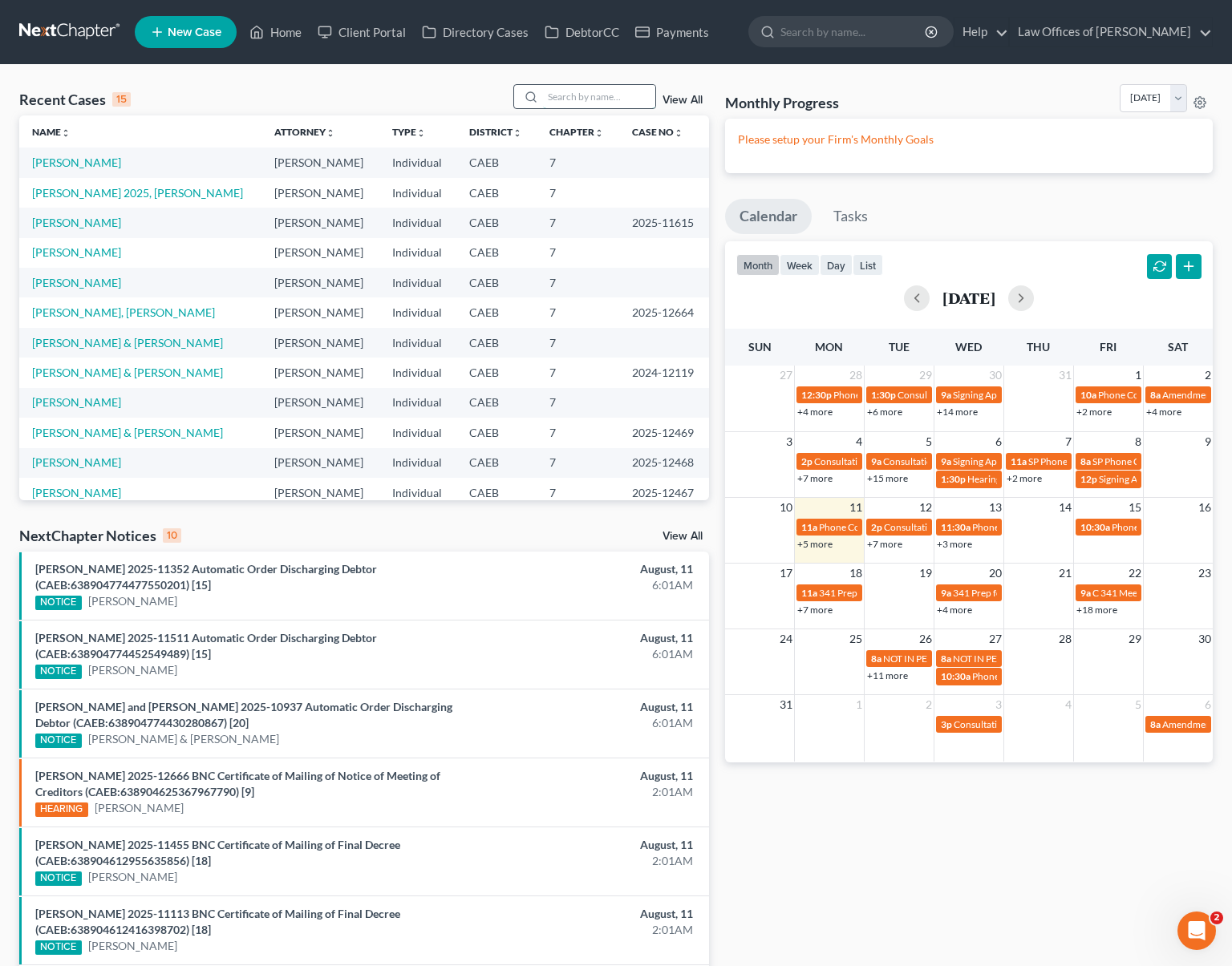
click at [584, 99] on input "search" at bounding box center [599, 97] width 112 height 24
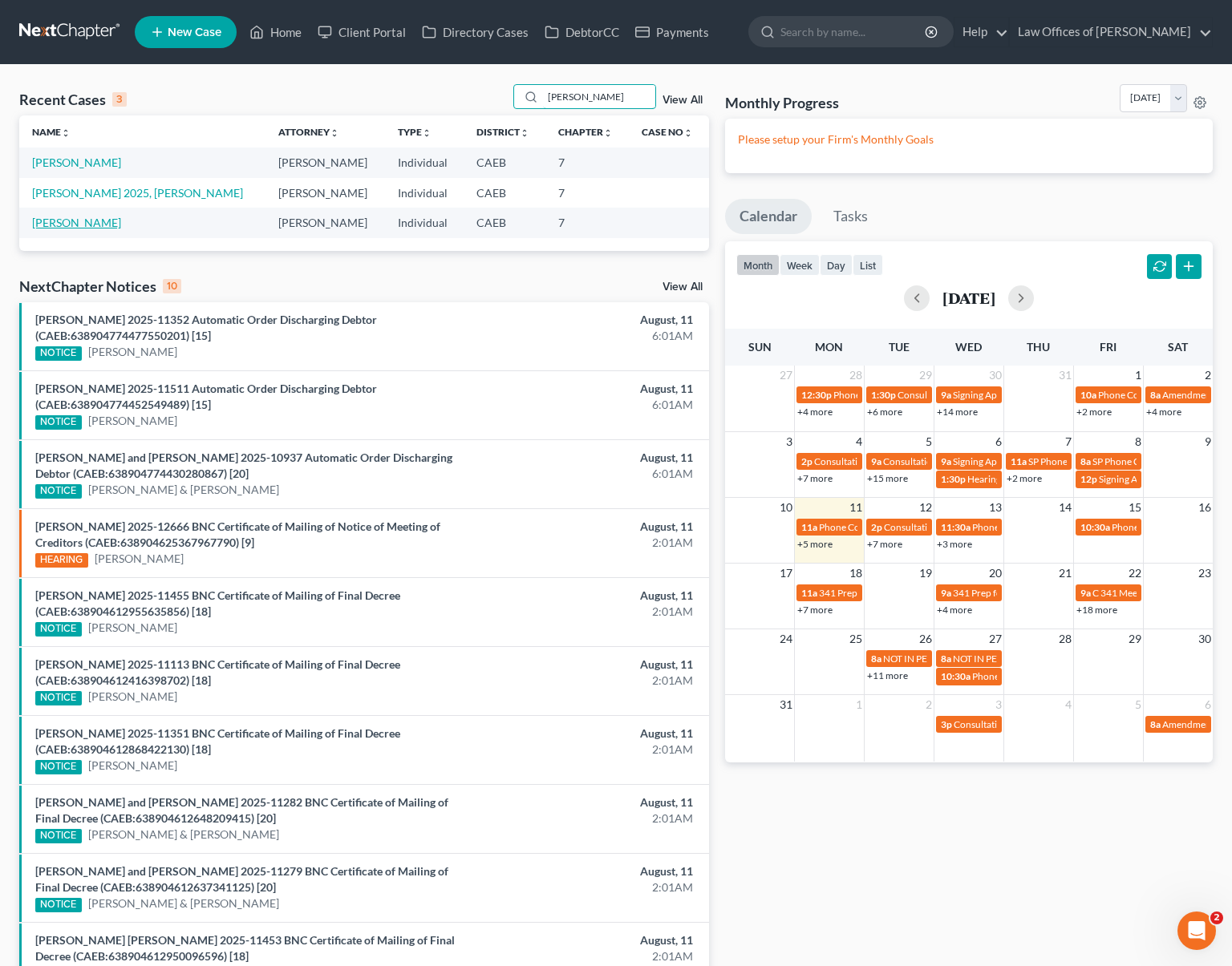
type input "[PERSON_NAME]"
click at [71, 224] on link "[PERSON_NAME]" at bounding box center [77, 222] width 89 height 14
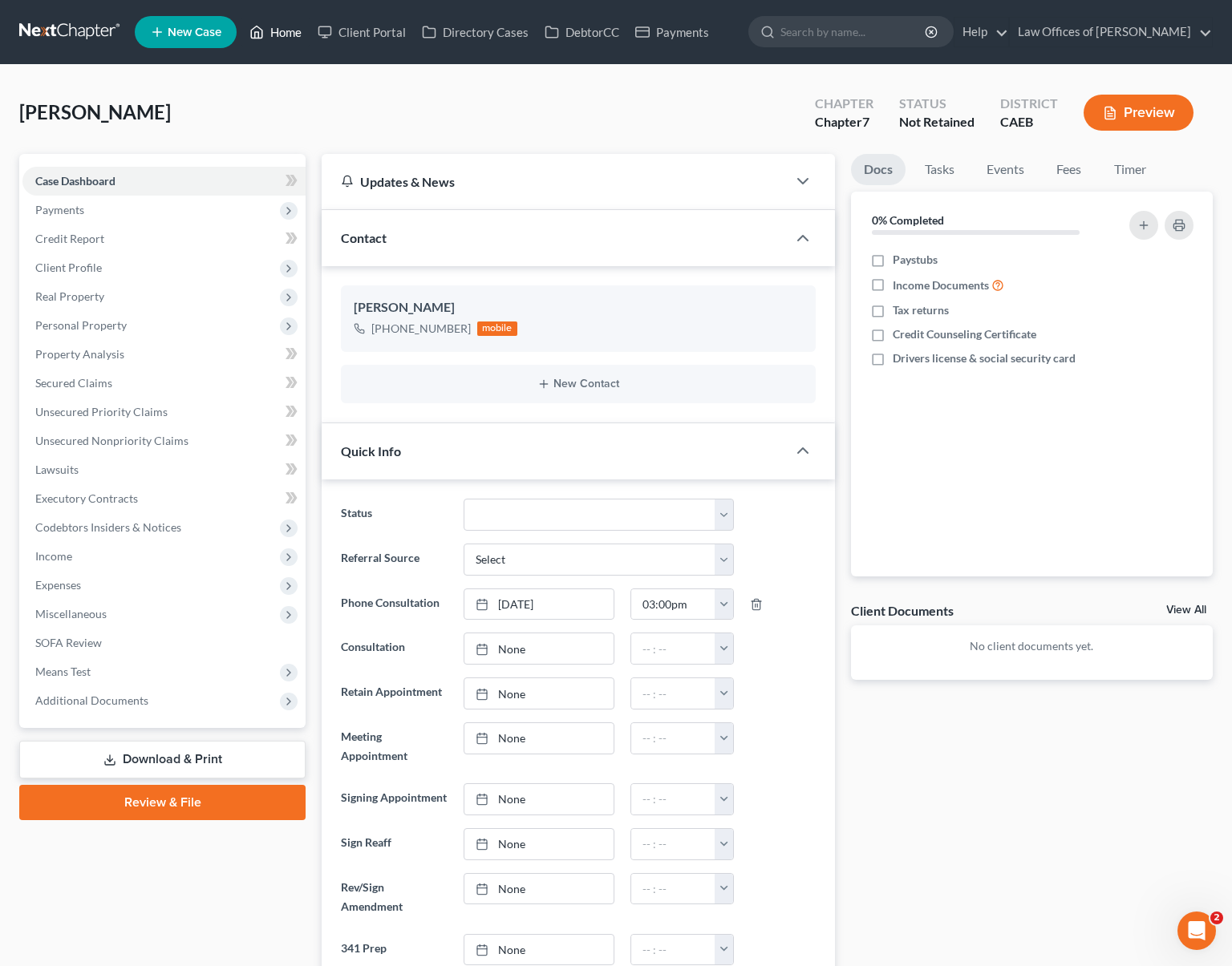
click at [289, 33] on link "Home" at bounding box center [275, 32] width 68 height 29
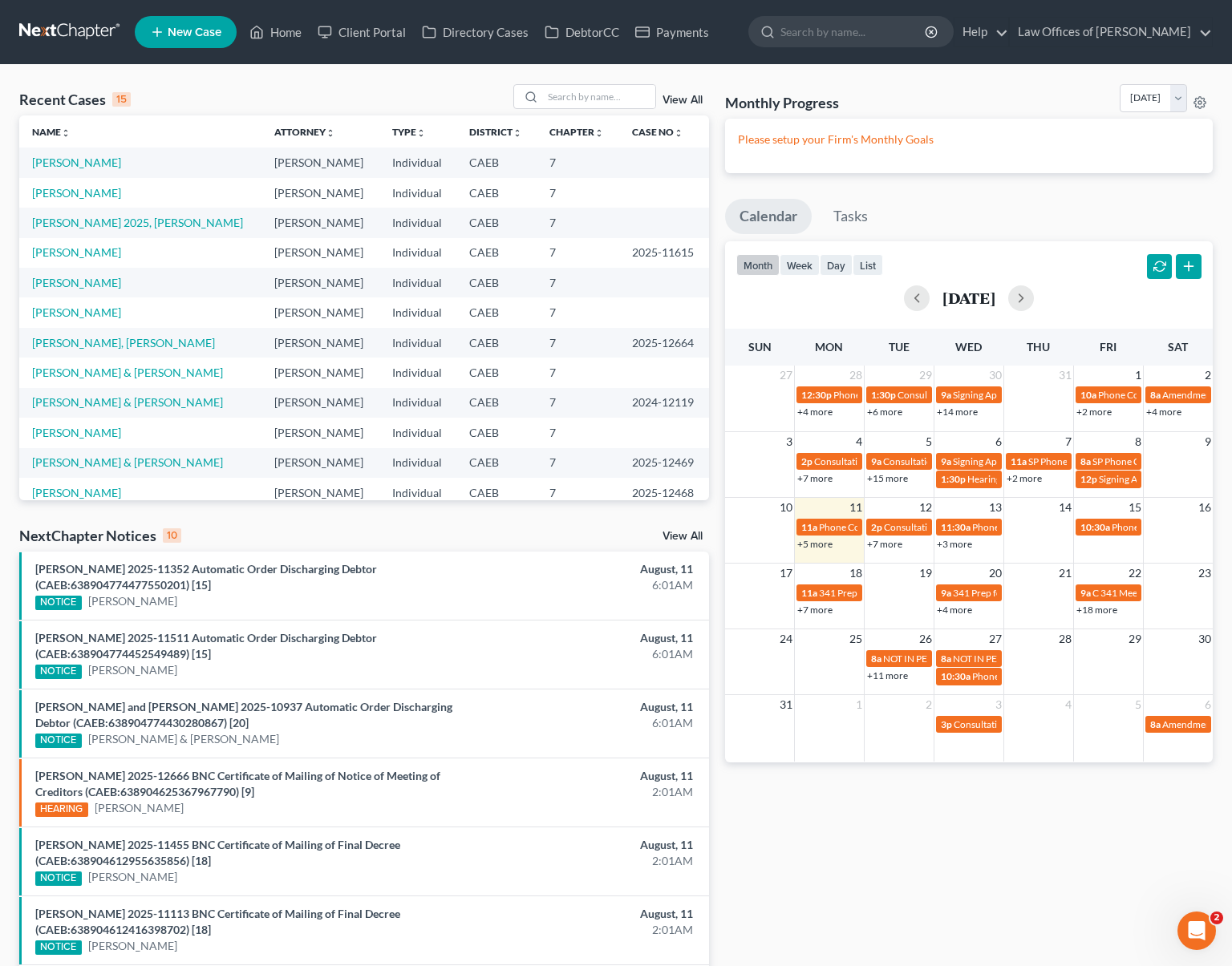
click at [889, 544] on link "+7 more" at bounding box center [884, 544] width 35 height 12
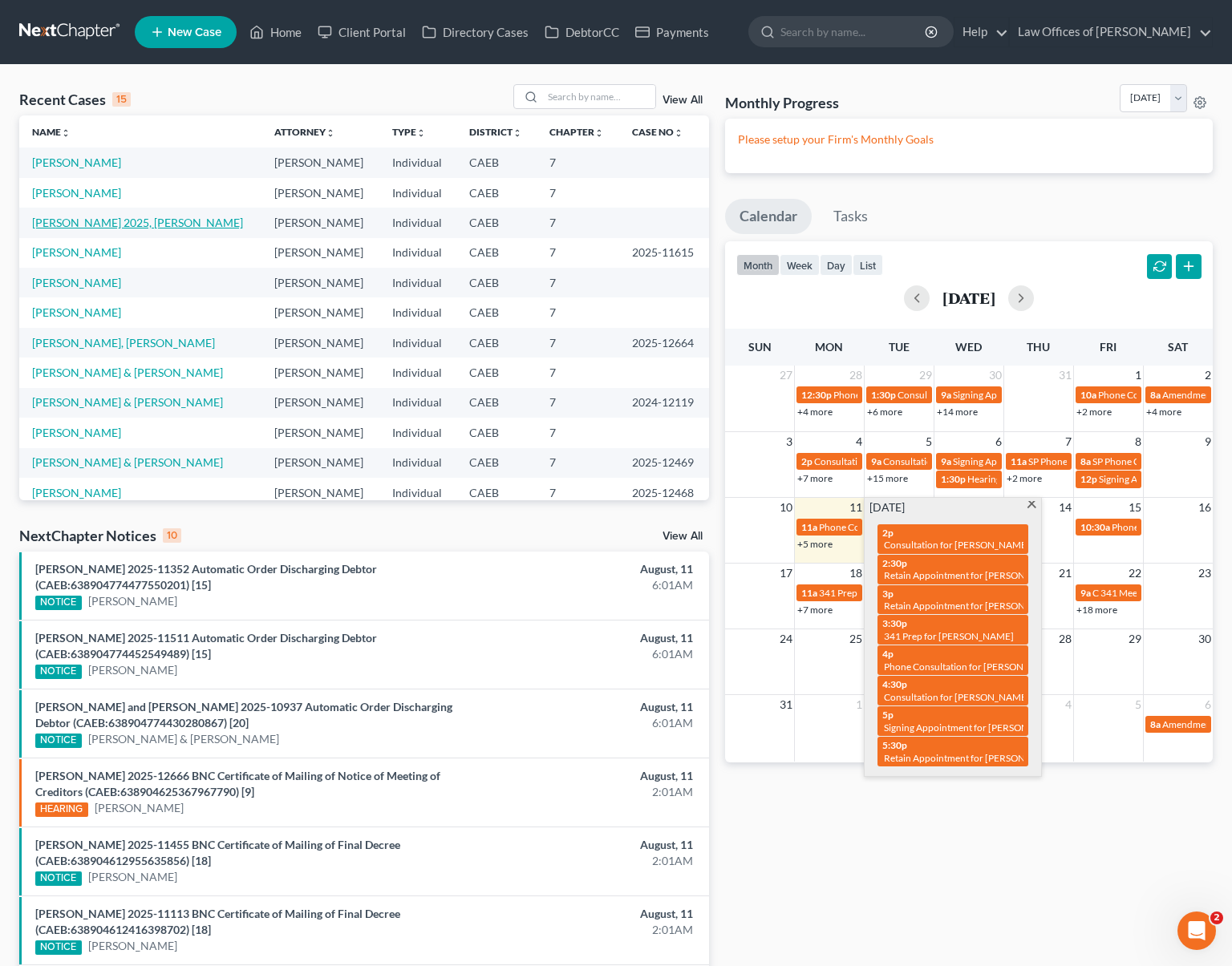
click at [97, 222] on link "[PERSON_NAME] 2025, [PERSON_NAME]" at bounding box center [138, 222] width 211 height 14
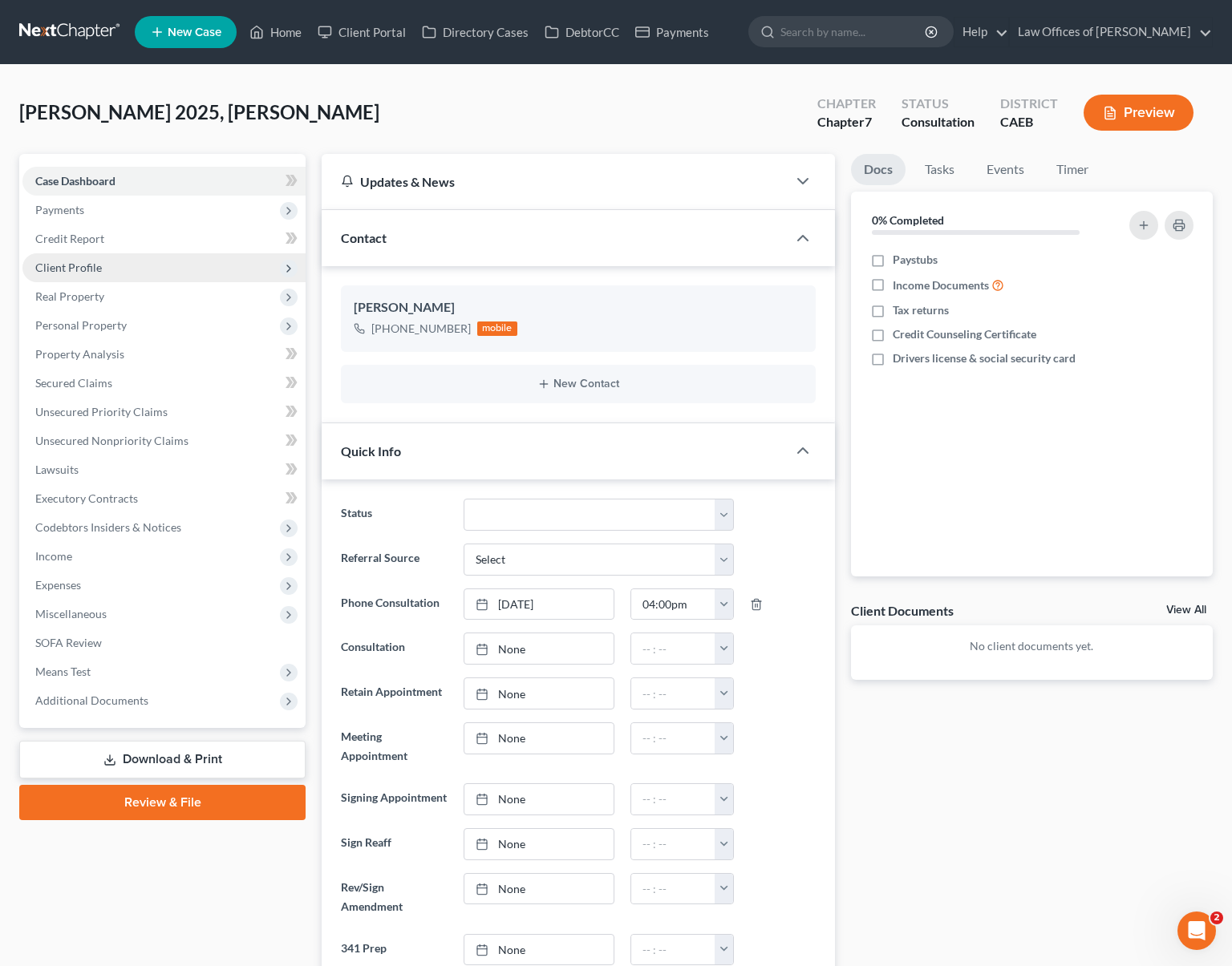
scroll to position [38, 0]
click at [123, 272] on span "Client Profile" at bounding box center [164, 268] width 283 height 29
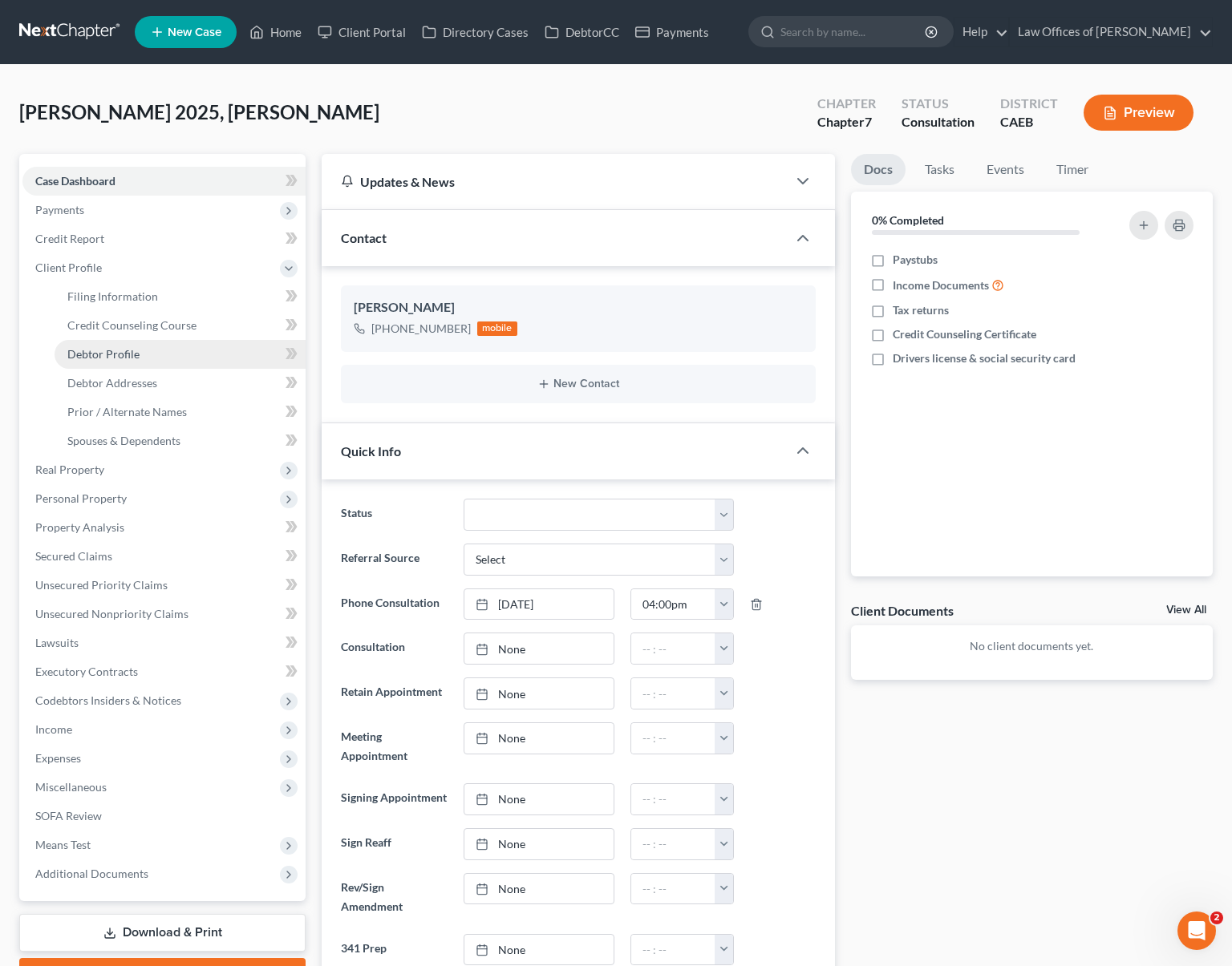
click at [151, 357] on link "Debtor Profile" at bounding box center [179, 355] width 251 height 29
select select "0"
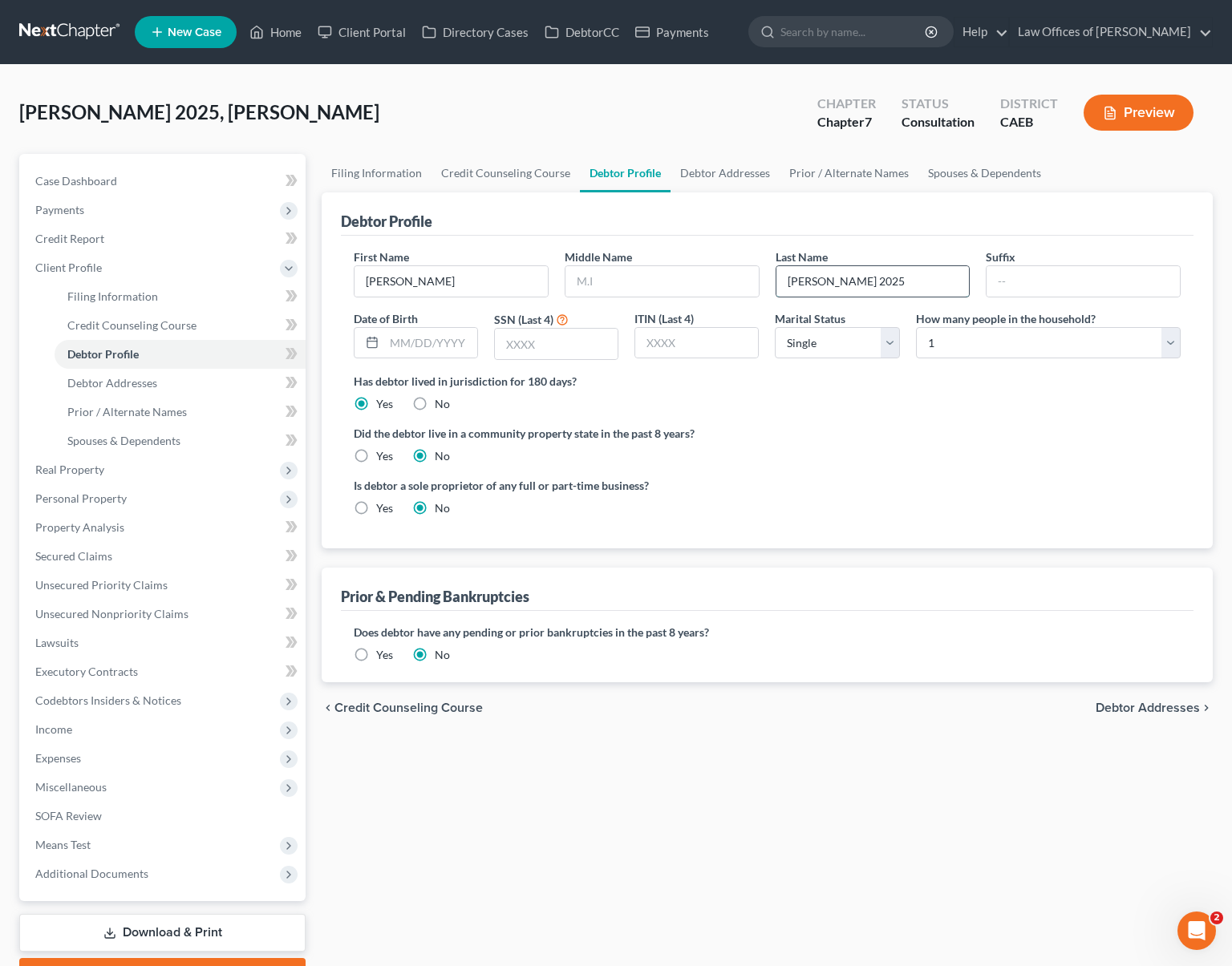
click at [889, 282] on input "[PERSON_NAME] 2025" at bounding box center [873, 282] width 193 height 31
type input "[PERSON_NAME] 2025-August"
click at [281, 33] on link "Home" at bounding box center [275, 32] width 68 height 29
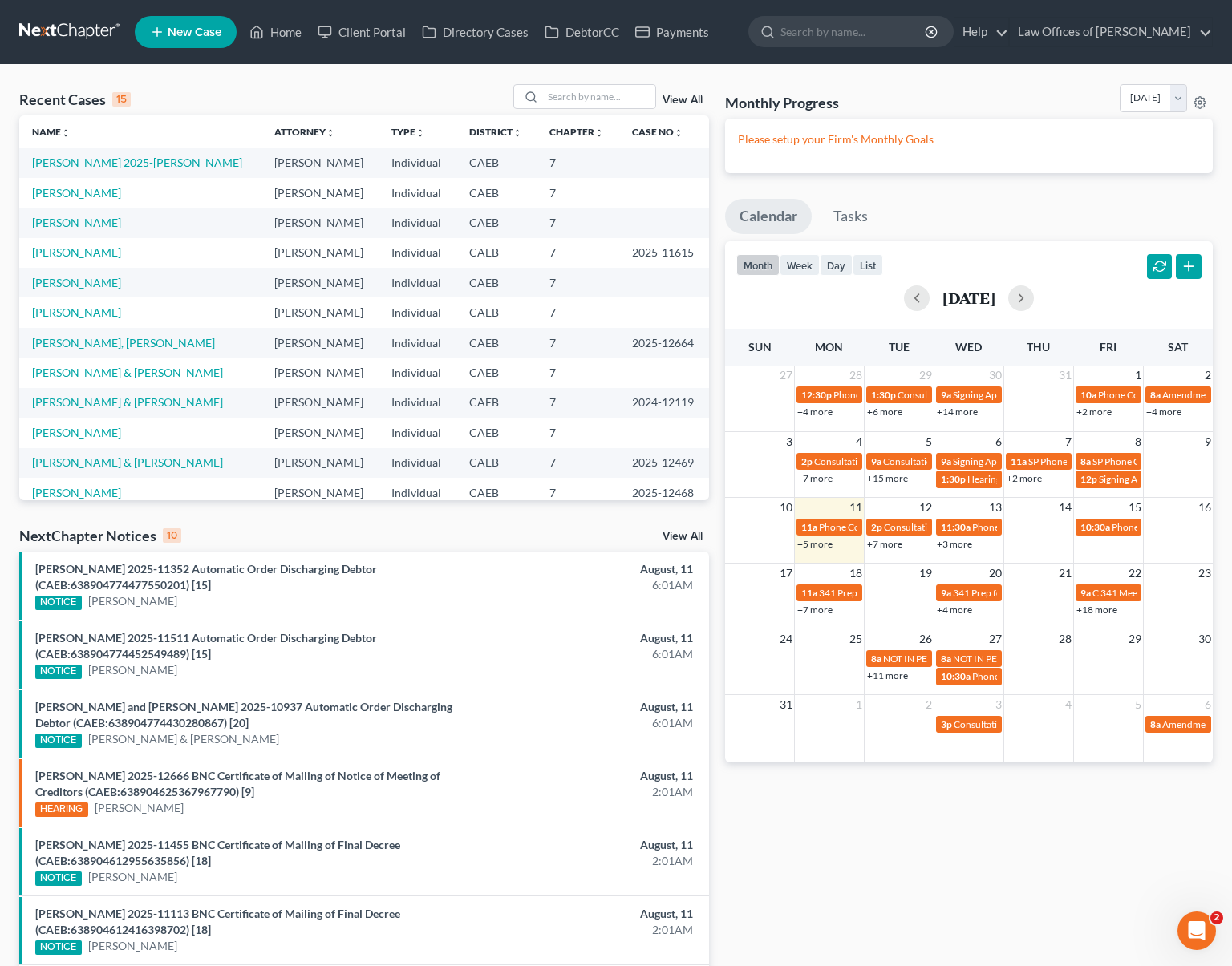
click at [898, 679] on link "+11 more" at bounding box center [888, 675] width 41 height 12
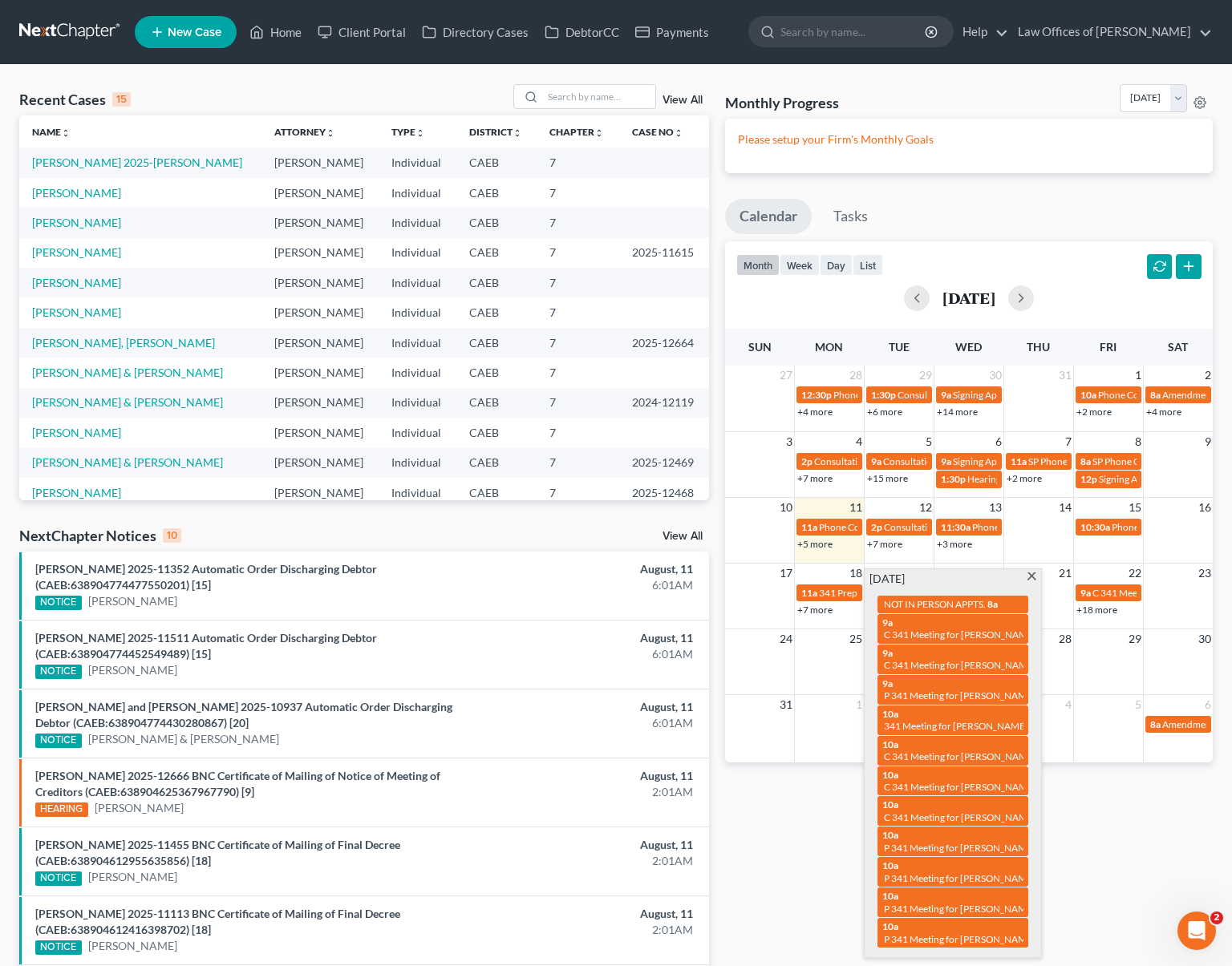
click at [1030, 575] on span at bounding box center [1032, 577] width 12 height 11
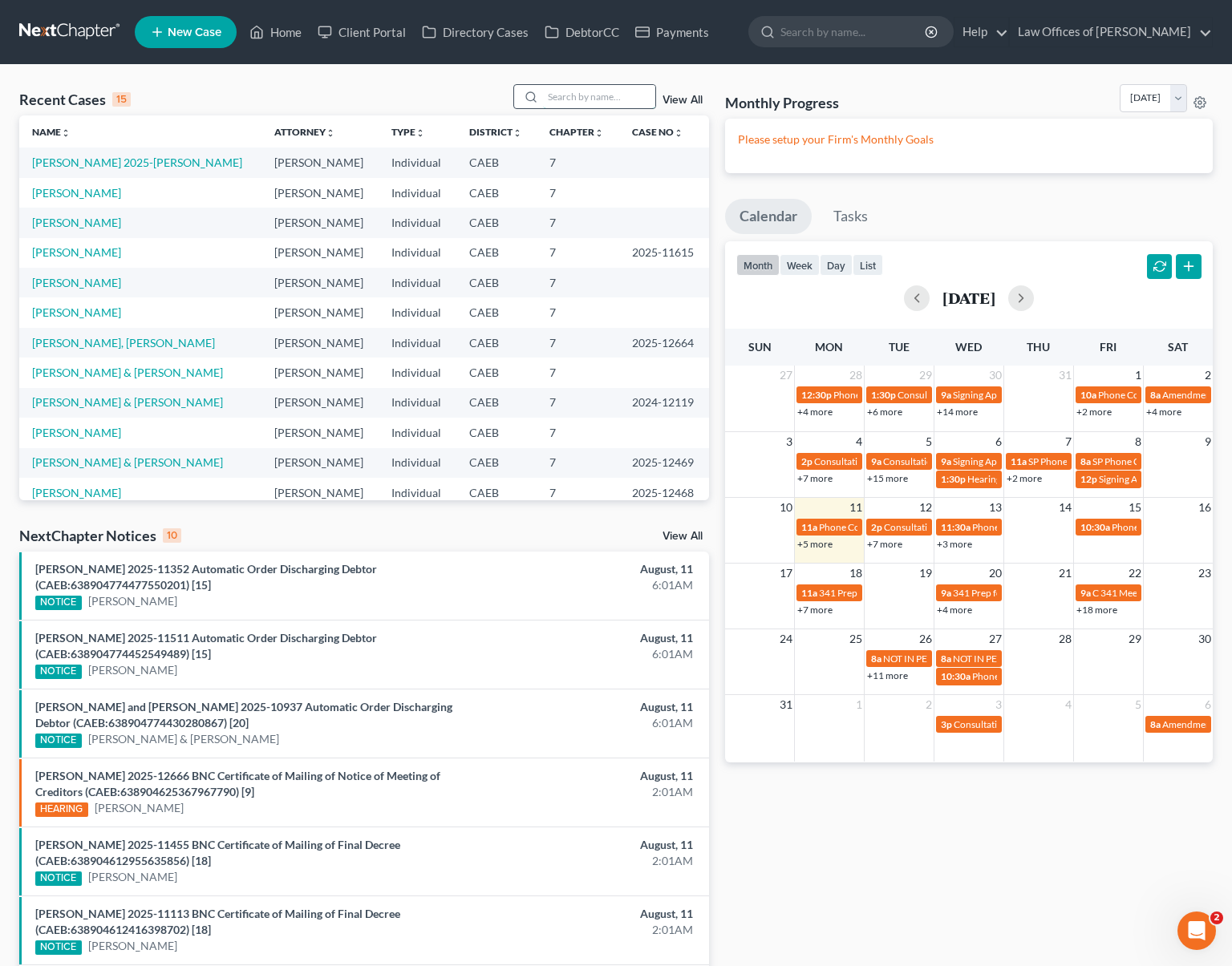
click at [585, 97] on input "search" at bounding box center [599, 97] width 112 height 24
type input "[PERSON_NAME]"
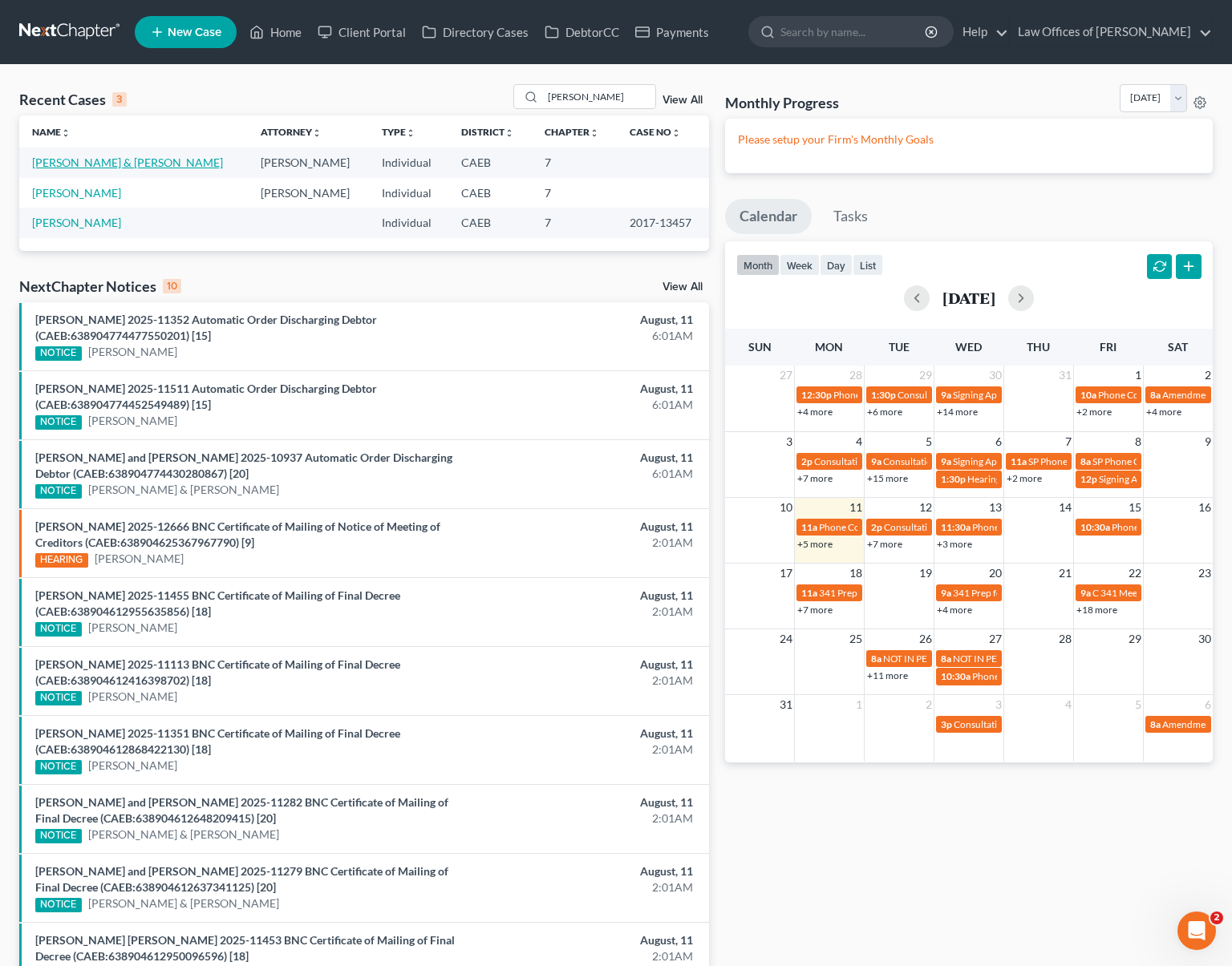
click at [172, 164] on link "[PERSON_NAME] & [PERSON_NAME]" at bounding box center [128, 162] width 191 height 14
select select "6"
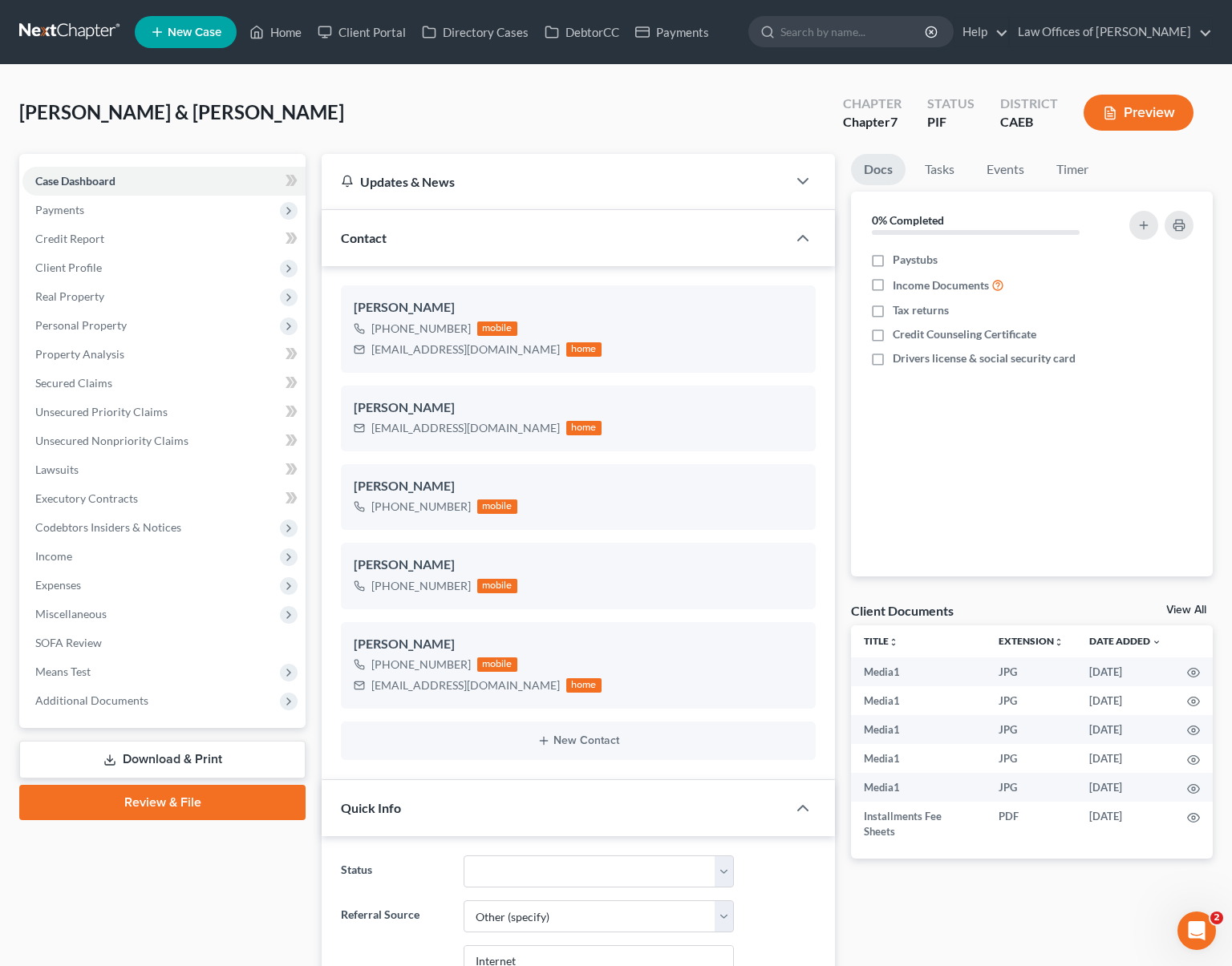
scroll to position [5384, 0]
click at [120, 329] on span "Personal Property" at bounding box center [80, 325] width 92 height 14
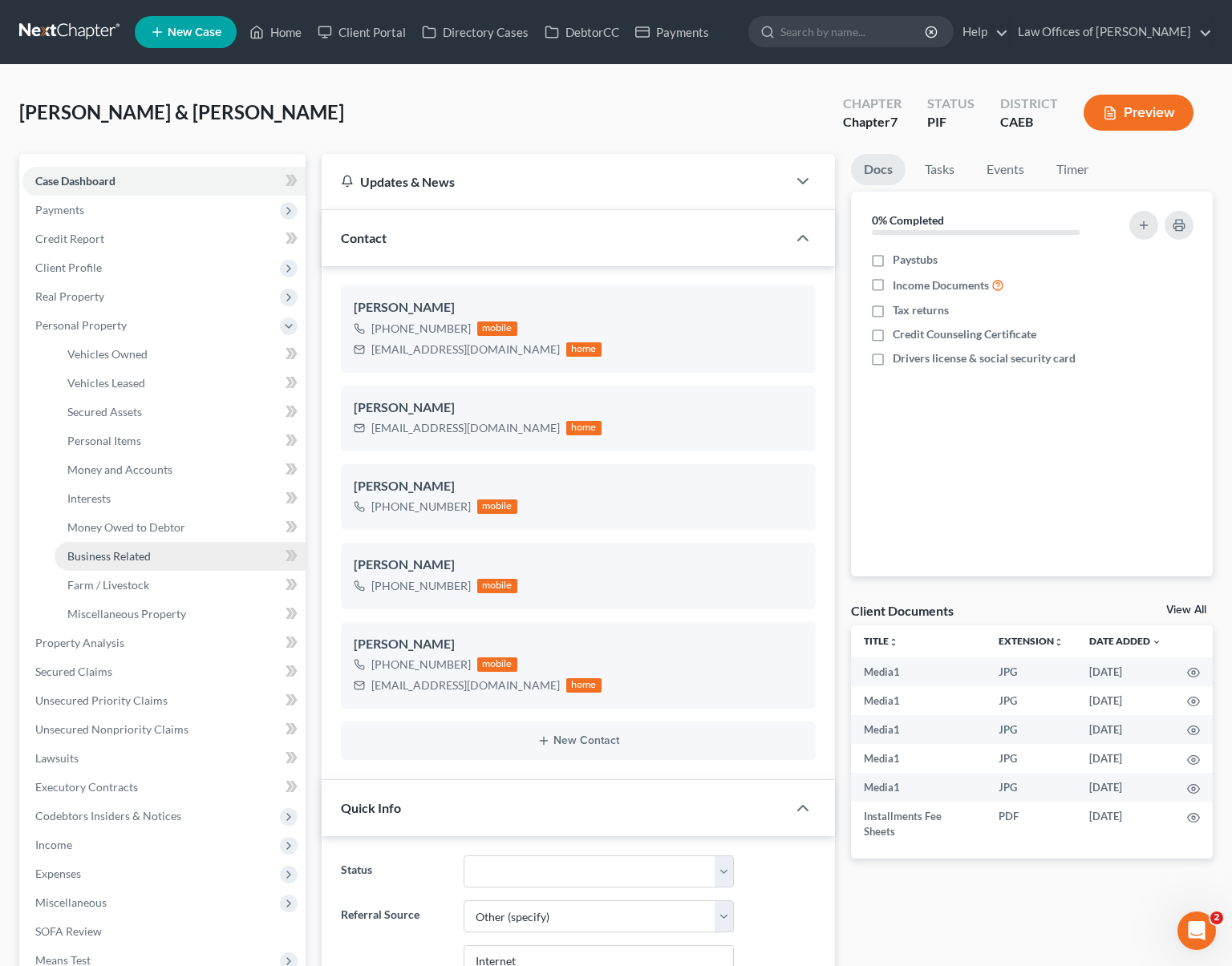
click at [169, 550] on link "Business Related" at bounding box center [179, 557] width 251 height 29
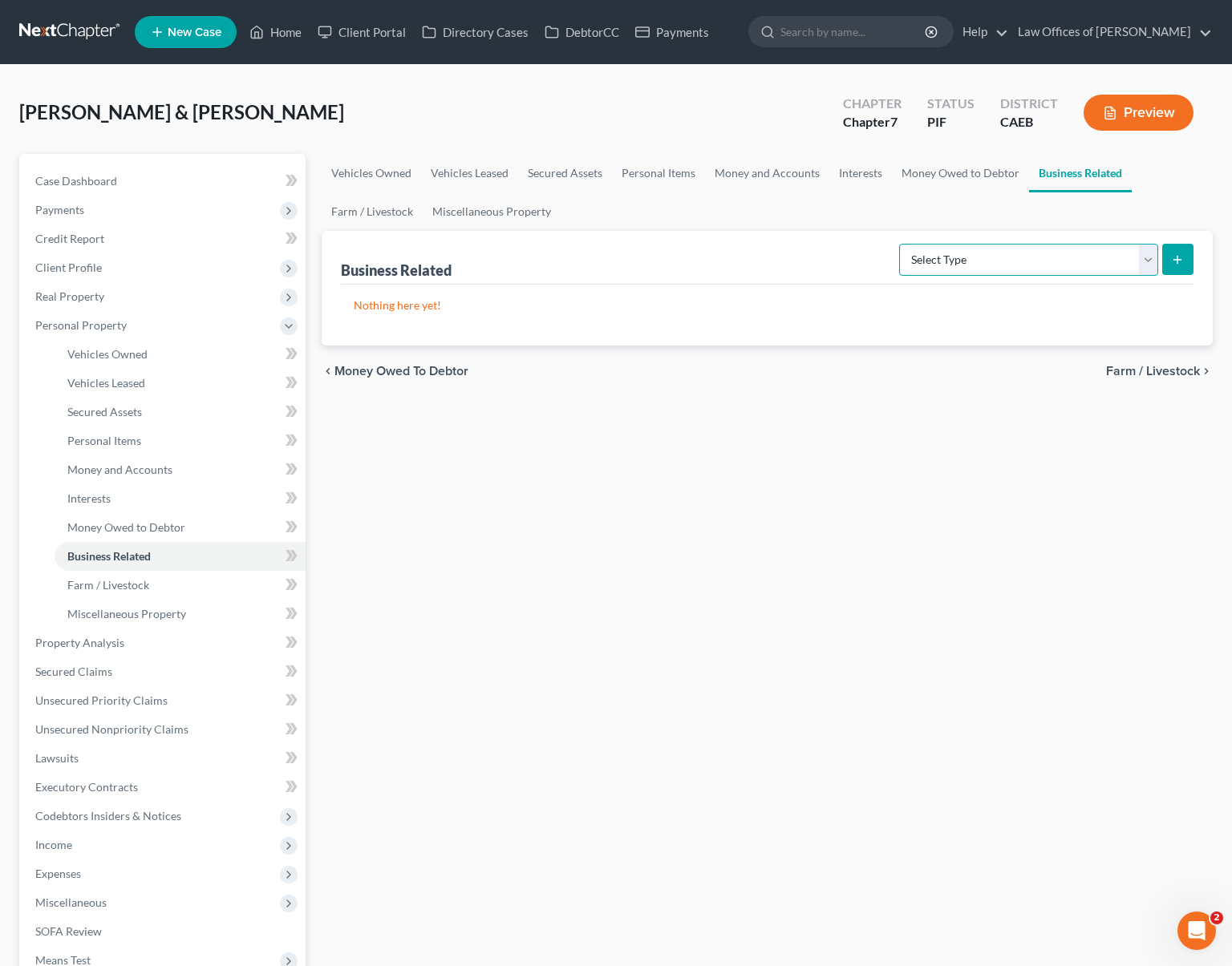
click at [1148, 254] on select "Select Type Customer Lists Franchises Inventory Licenses Machinery Office Equip…" at bounding box center [1028, 260] width 259 height 32
select select "other_business_related_property_not_listed"
click at [1144, 257] on select "Select Type Customer Lists Franchises Inventory Licenses Machinery Office Equip…" at bounding box center [1028, 260] width 259 height 32
click at [1172, 263] on icon "submit" at bounding box center [1178, 260] width 13 height 13
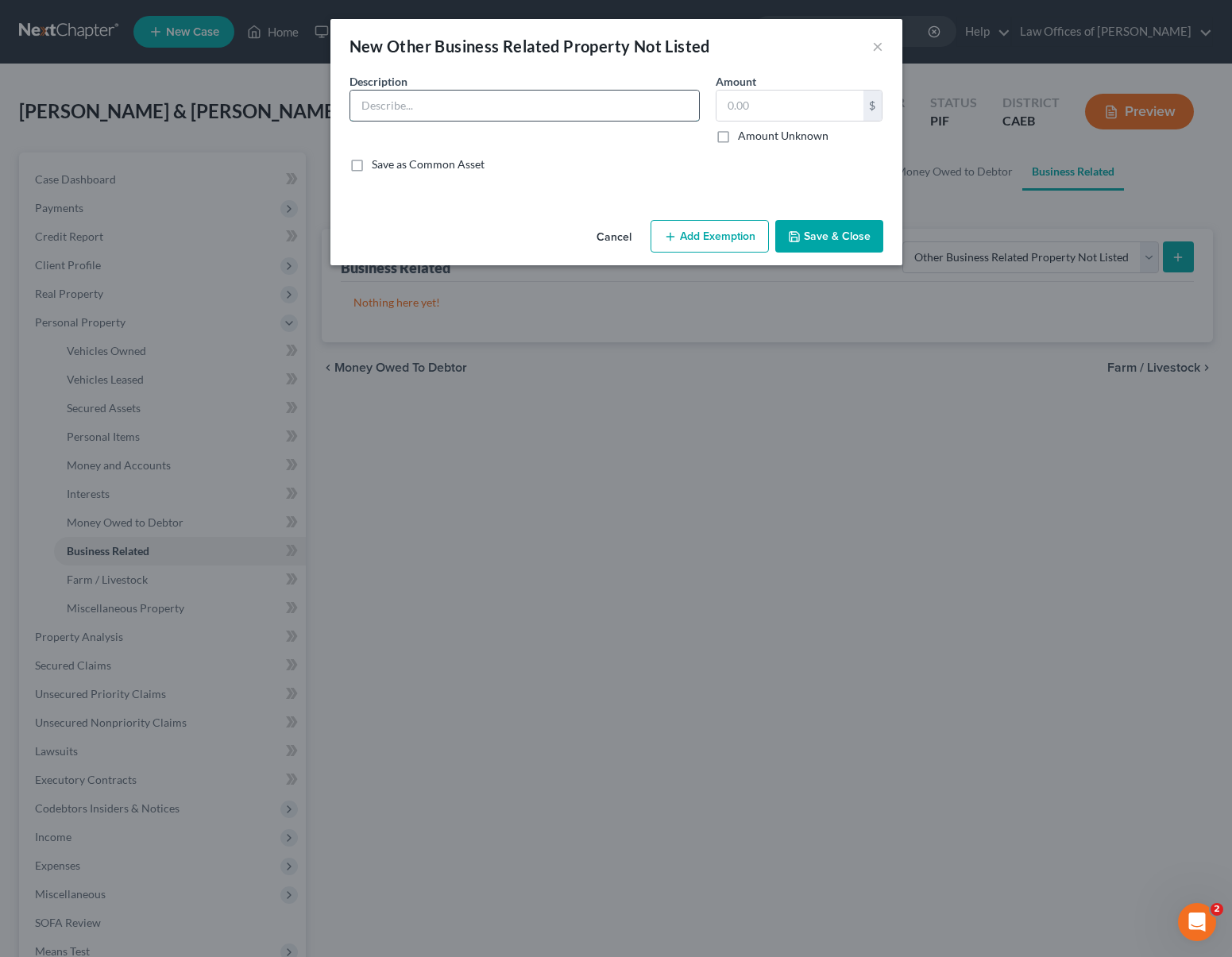
click at [468, 109] on input "text" at bounding box center [525, 106] width 349 height 31
type input "Miscellaneous Plumbing Tools"
type input "800."
click at [689, 236] on button "Add Exemption" at bounding box center [709, 236] width 118 height 33
select select "2"
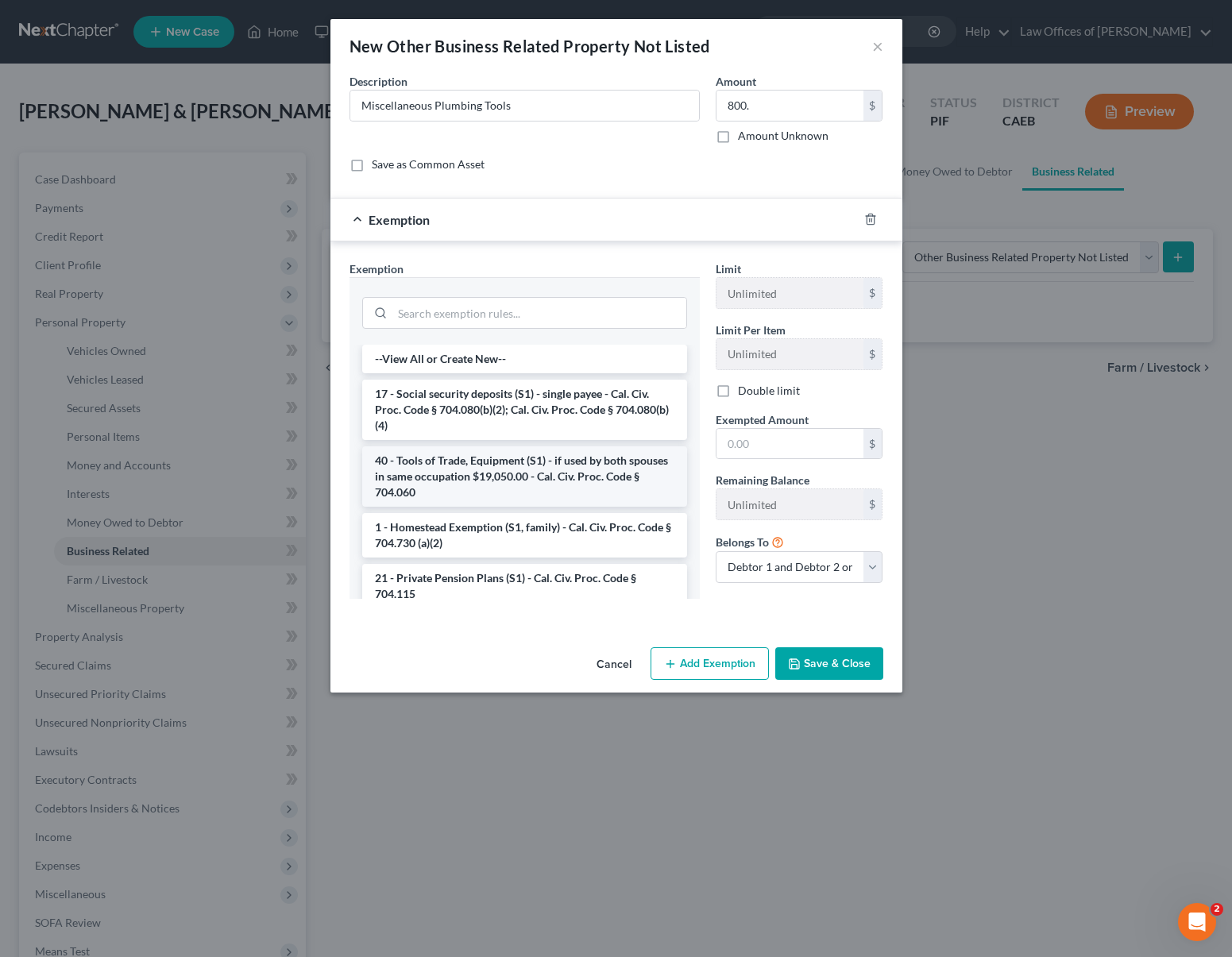
click at [528, 482] on li "40 - Tools of Trade, Equipment (S1) - if used by both spouses in same occupatio…" at bounding box center [524, 476] width 325 height 60
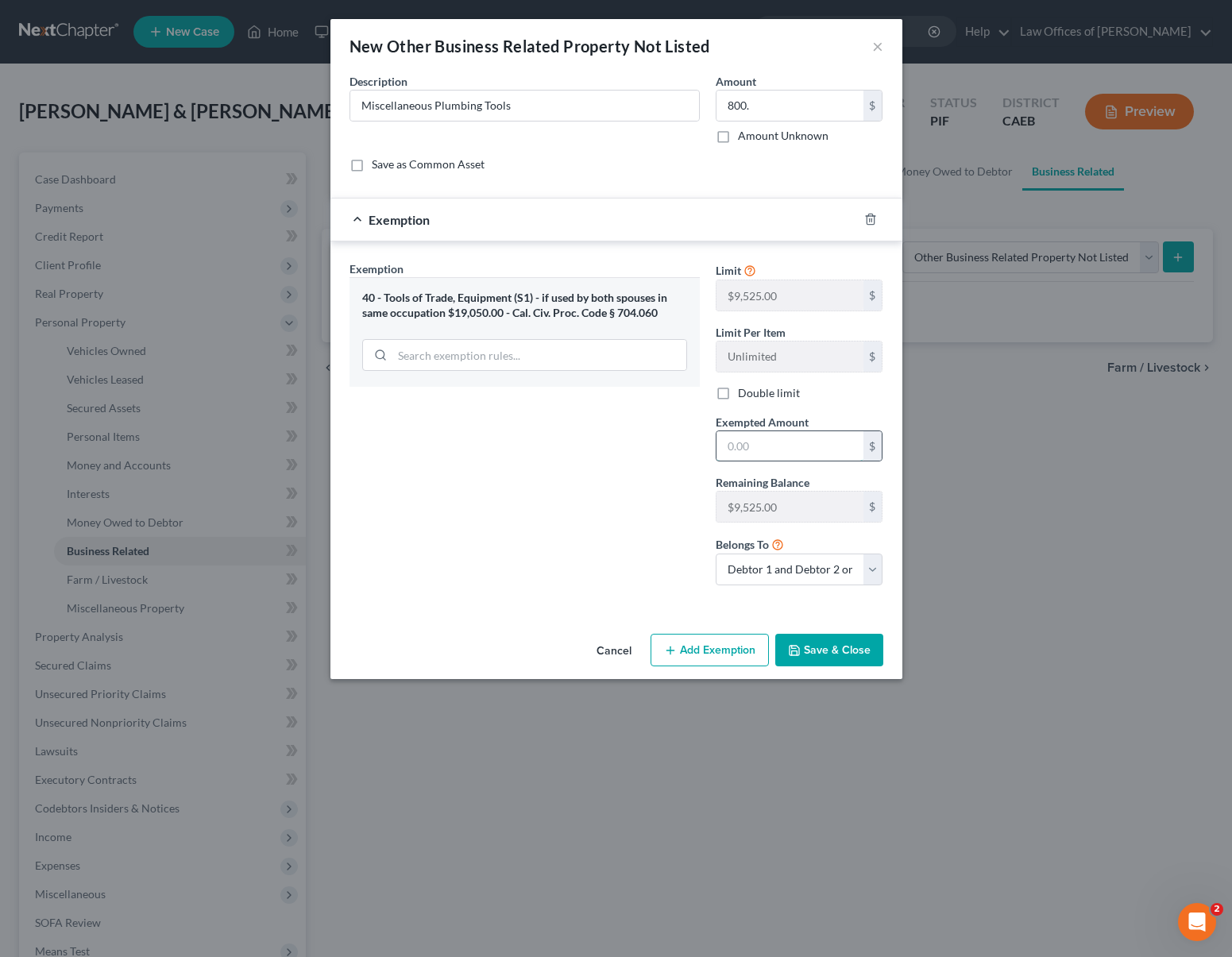
click at [774, 446] on input "text" at bounding box center [790, 446] width 147 height 31
type input "800."
click at [795, 643] on button "Save & Close" at bounding box center [829, 650] width 108 height 33
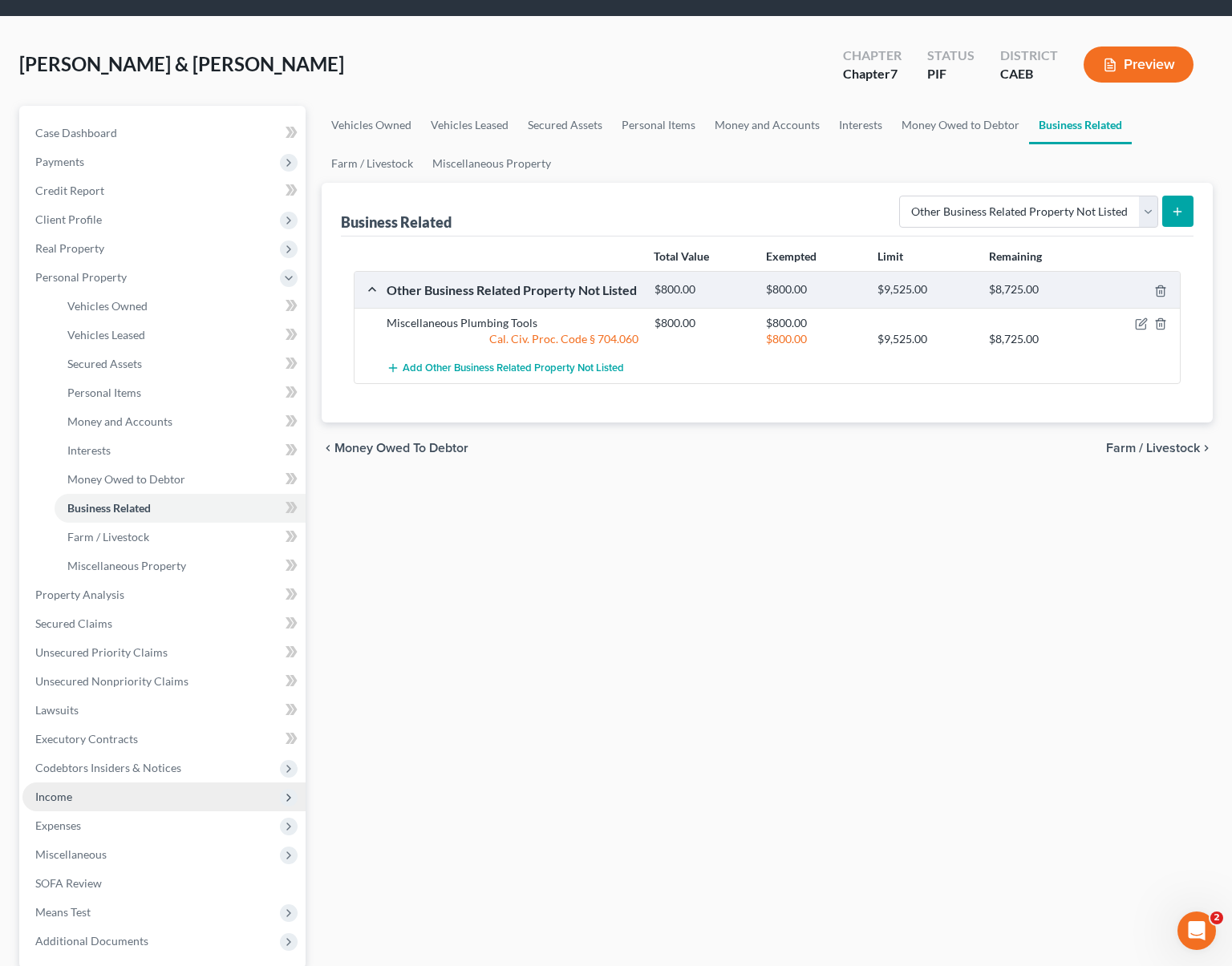
scroll to position [49, 0]
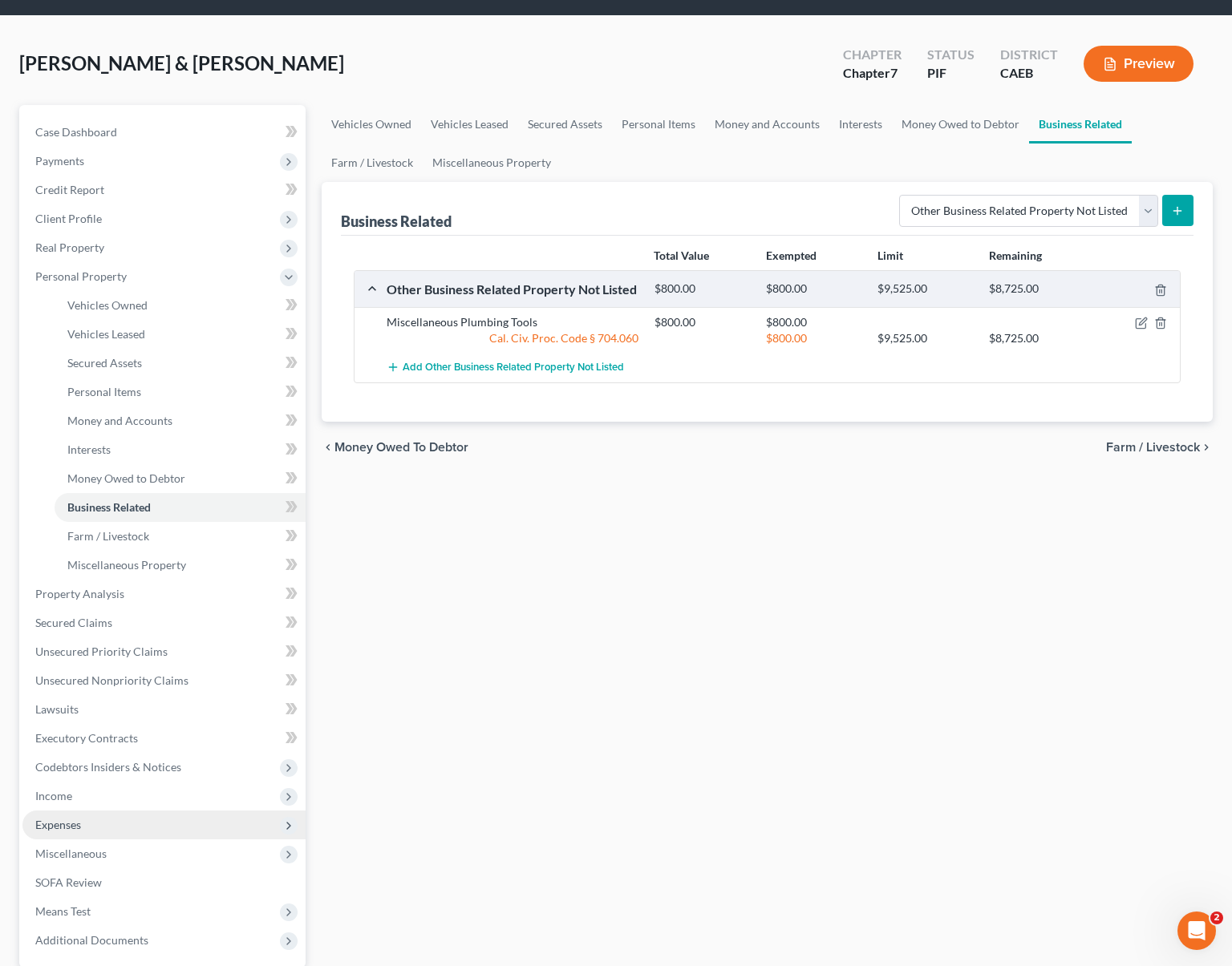
click at [80, 823] on span "Expenses" at bounding box center [58, 825] width 45 height 14
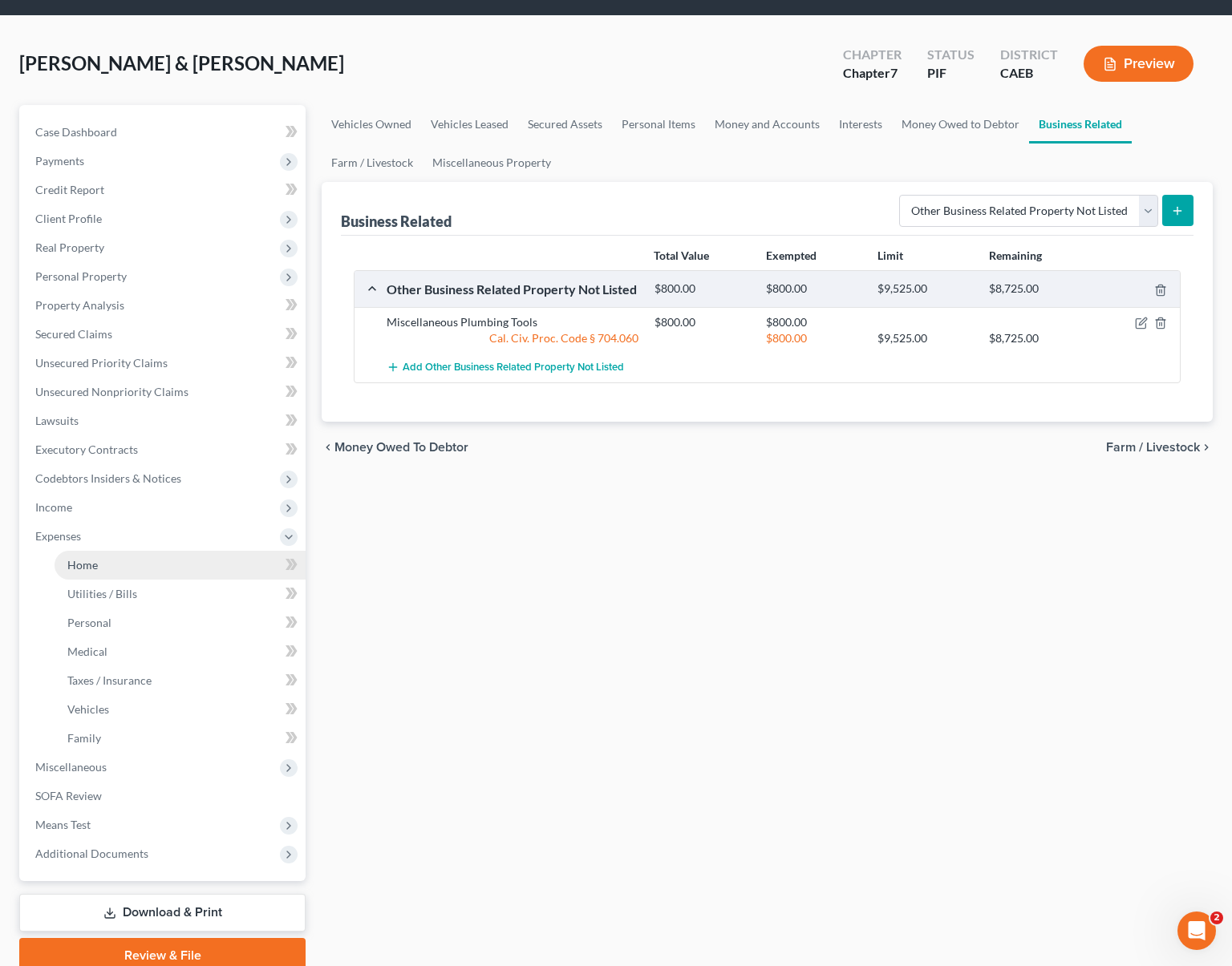
click at [120, 566] on link "Home" at bounding box center [179, 566] width 251 height 29
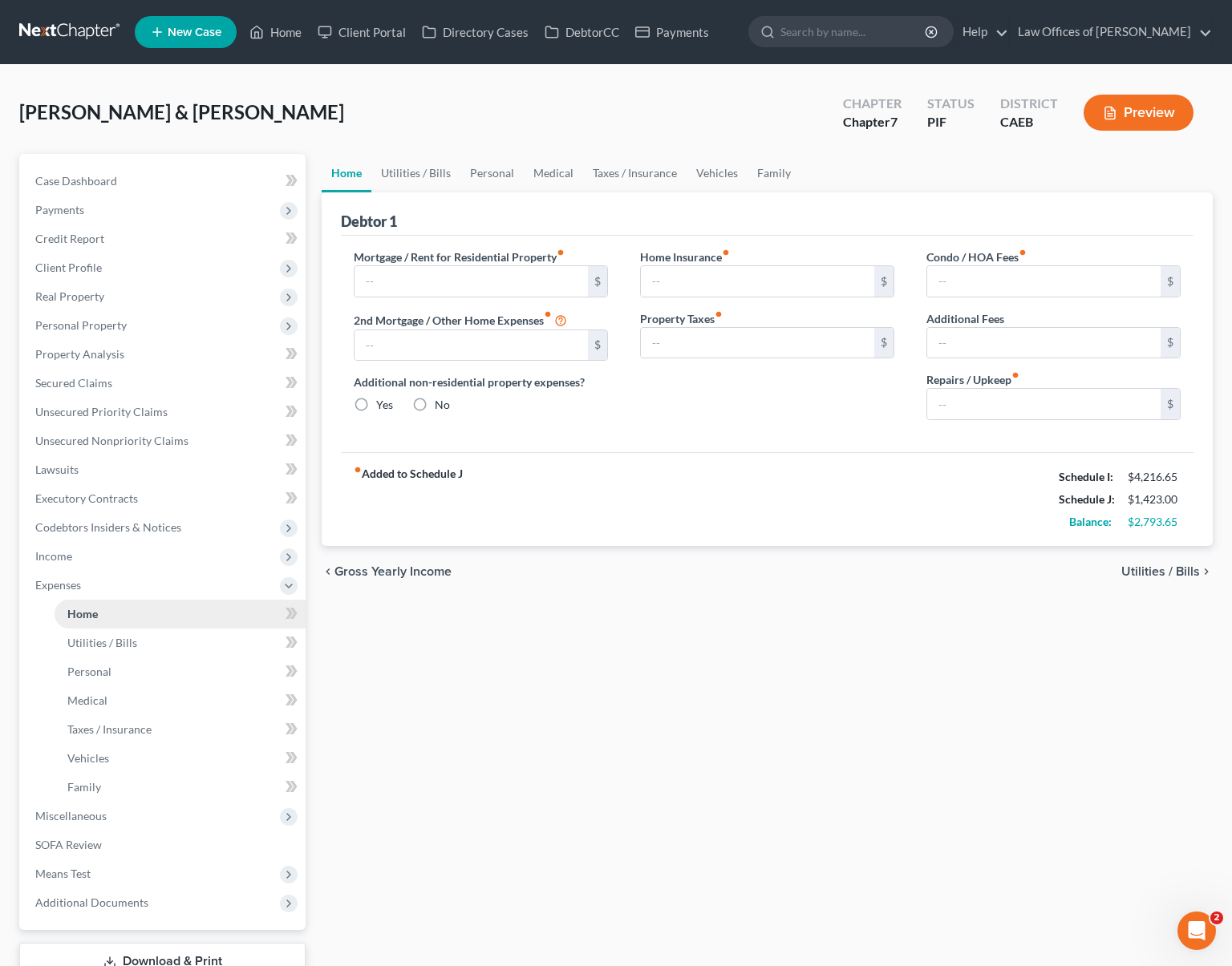
type input "2,775.33"
type input "0.00"
radio input "true"
type input "1,800.00"
type input "5,690.00"
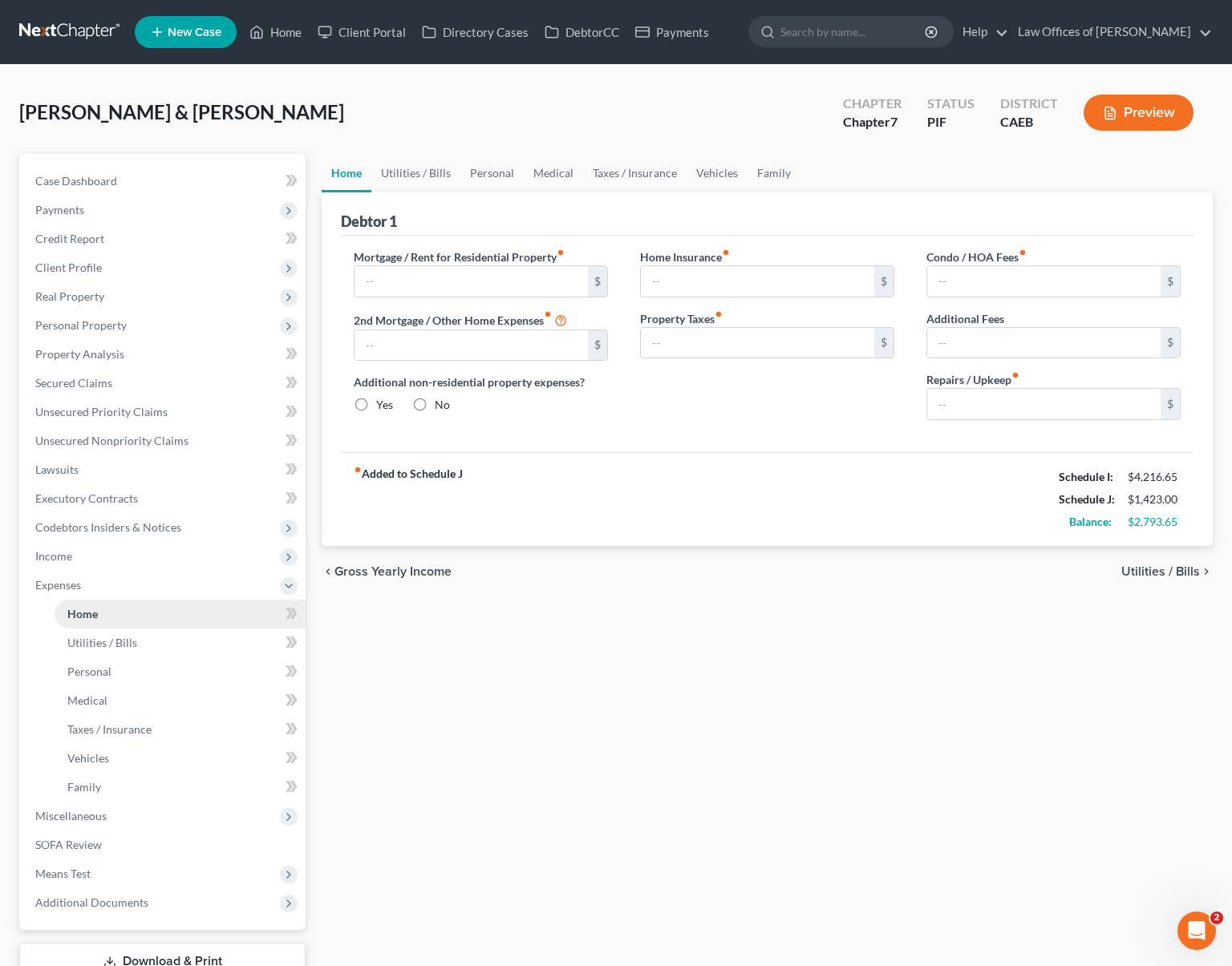
type input "155.00"
type input "0.00"
click at [739, 270] on input "1,800.00" at bounding box center [757, 282] width 233 height 31
click at [400, 166] on link "Utilities / Bills" at bounding box center [416, 173] width 89 height 38
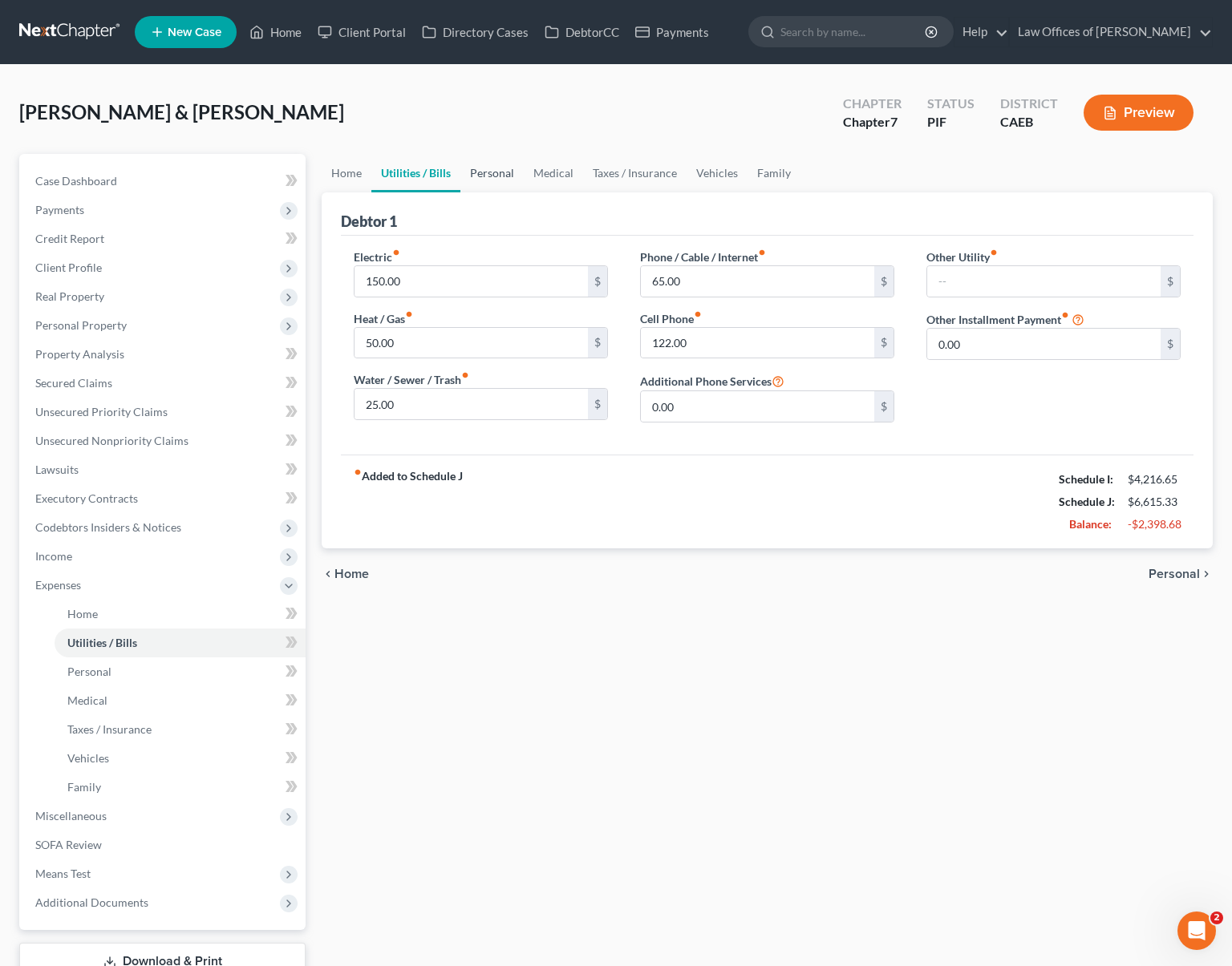
click at [497, 175] on link "Personal" at bounding box center [492, 173] width 63 height 38
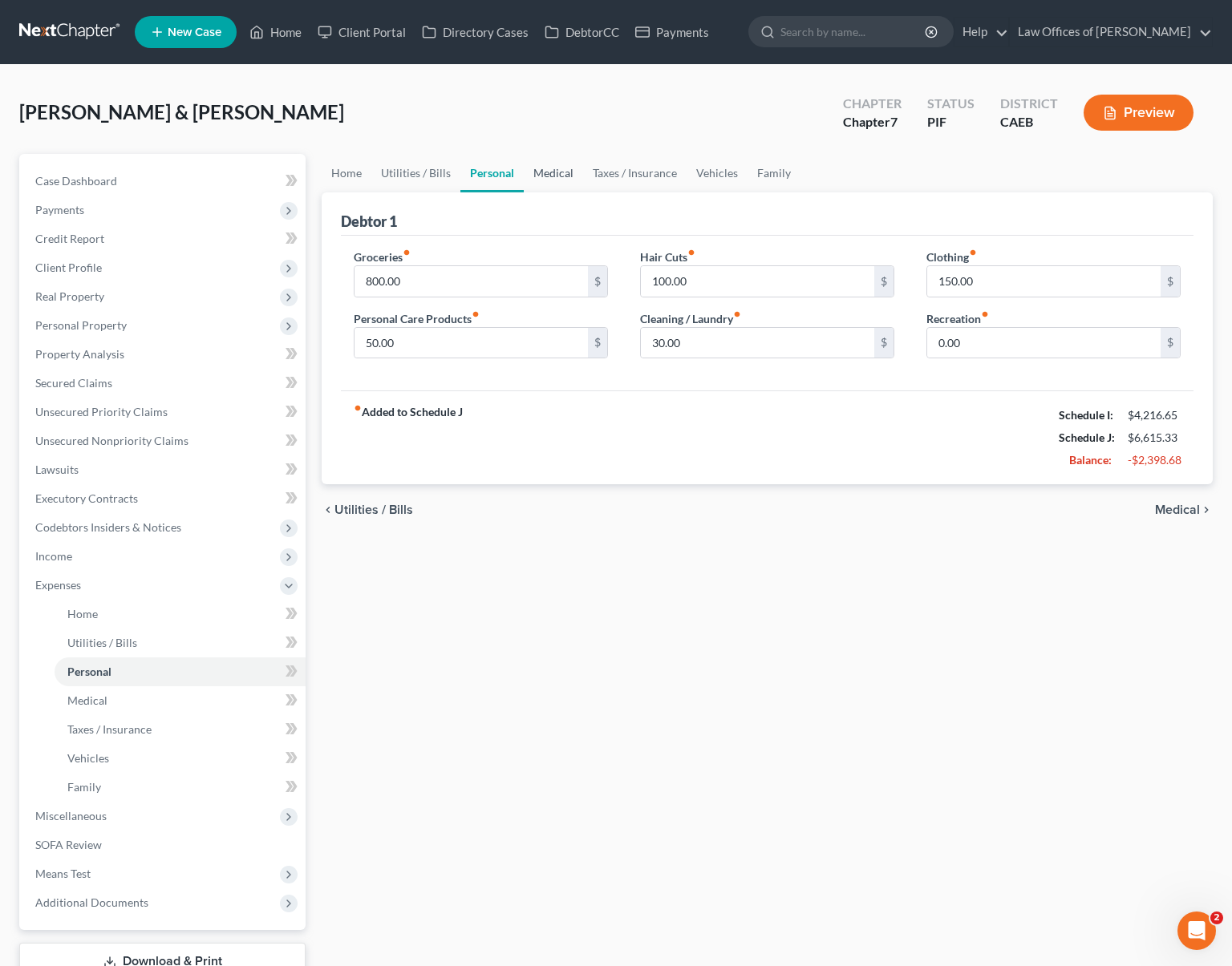
click at [547, 175] on link "Medical" at bounding box center [553, 173] width 59 height 38
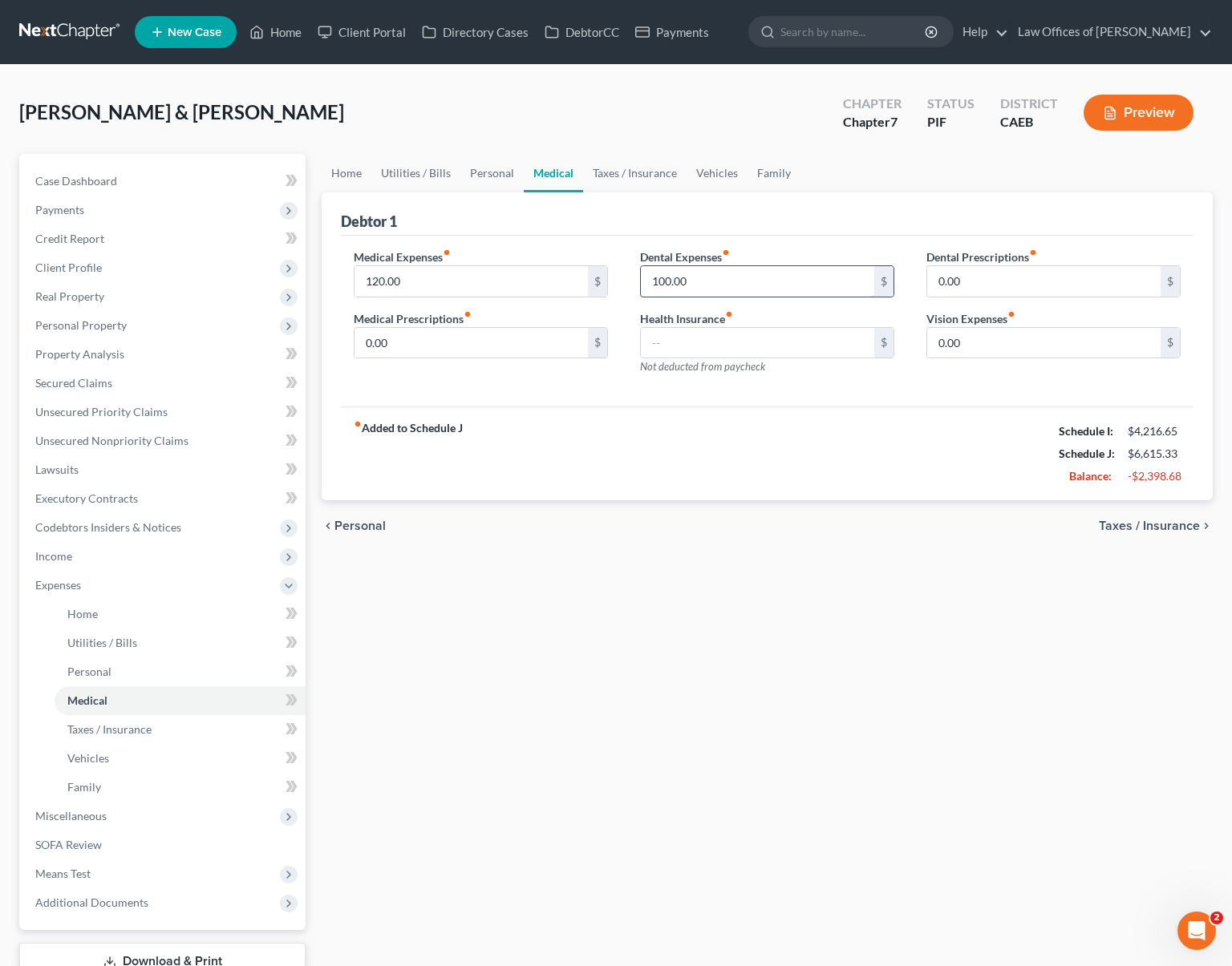
click at [728, 270] on input "100.00" at bounding box center [757, 282] width 233 height 31
click at [641, 176] on link "Taxes / Insurance" at bounding box center [634, 173] width 103 height 38
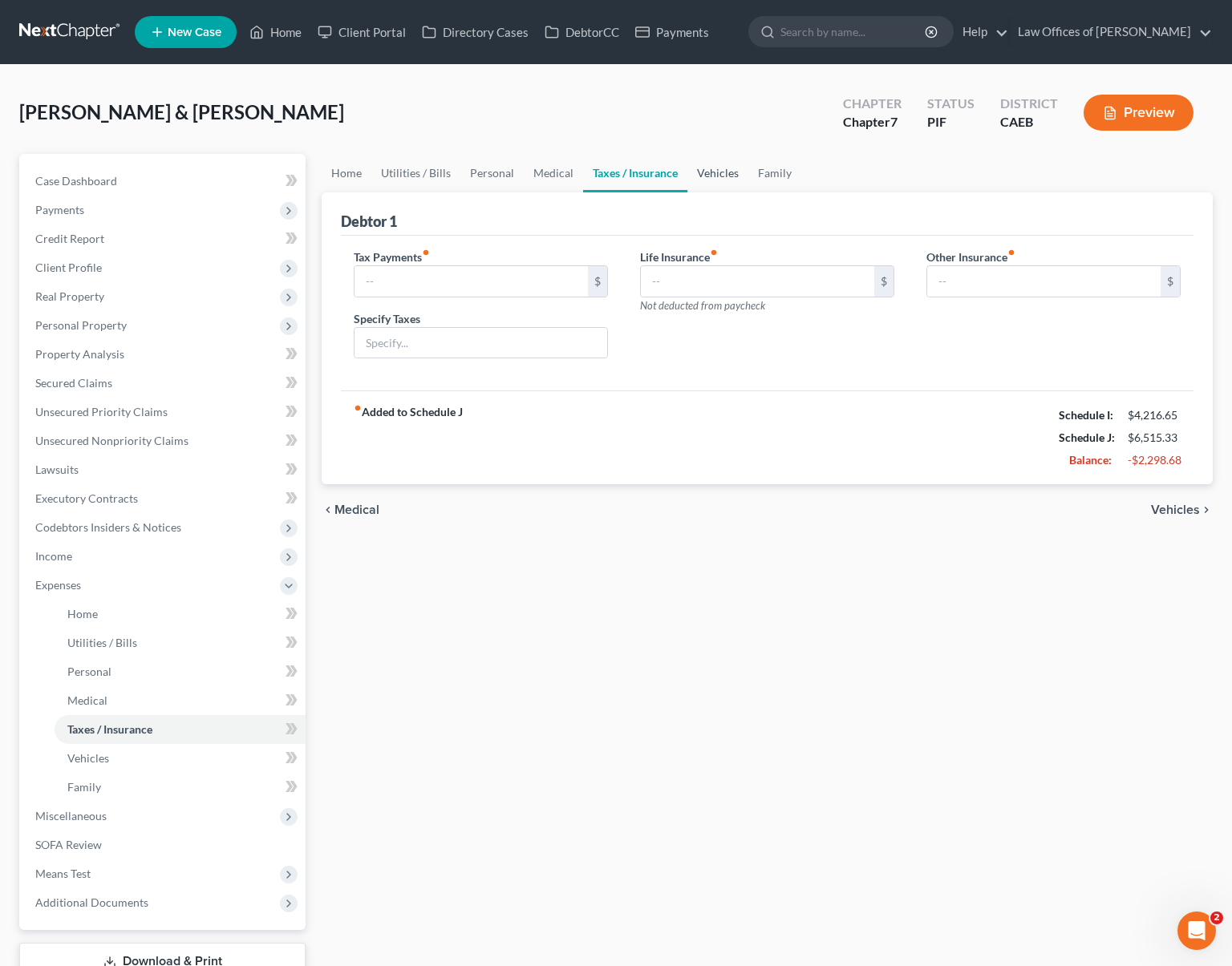
click at [714, 175] on link "Vehicles" at bounding box center [718, 173] width 61 height 38
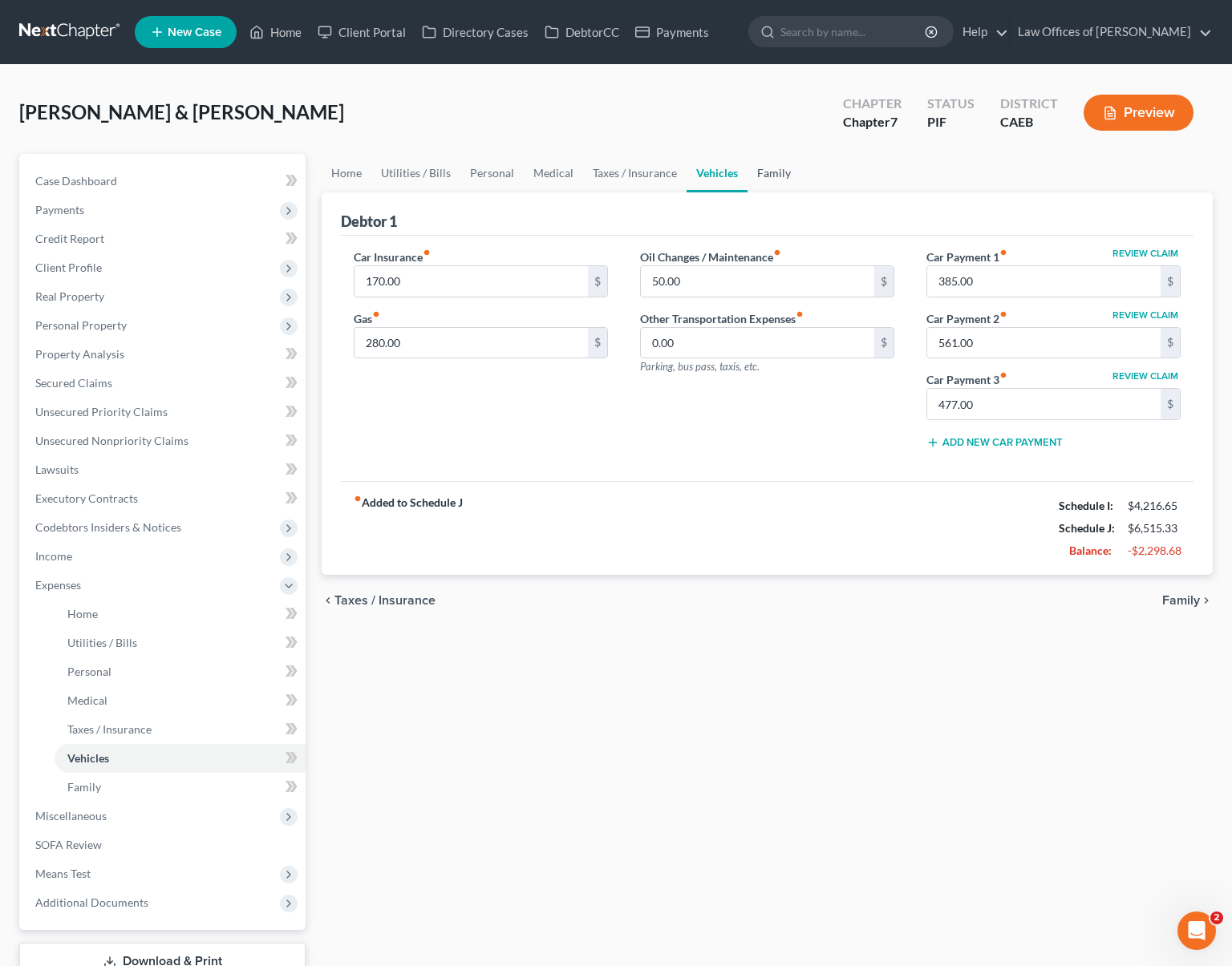
click at [767, 170] on link "Family" at bounding box center [774, 173] width 53 height 38
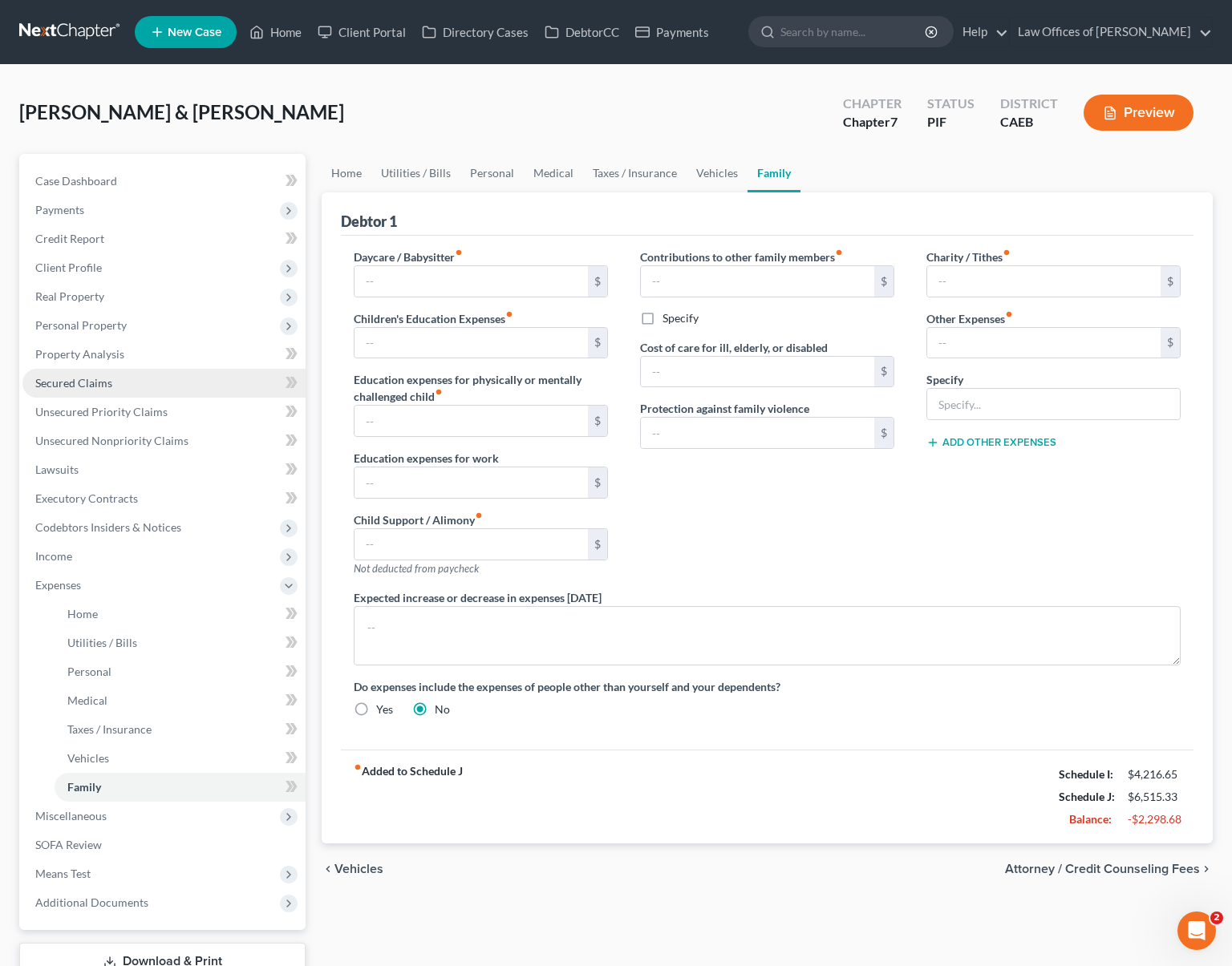
click at [126, 390] on link "Secured Claims" at bounding box center [164, 383] width 283 height 29
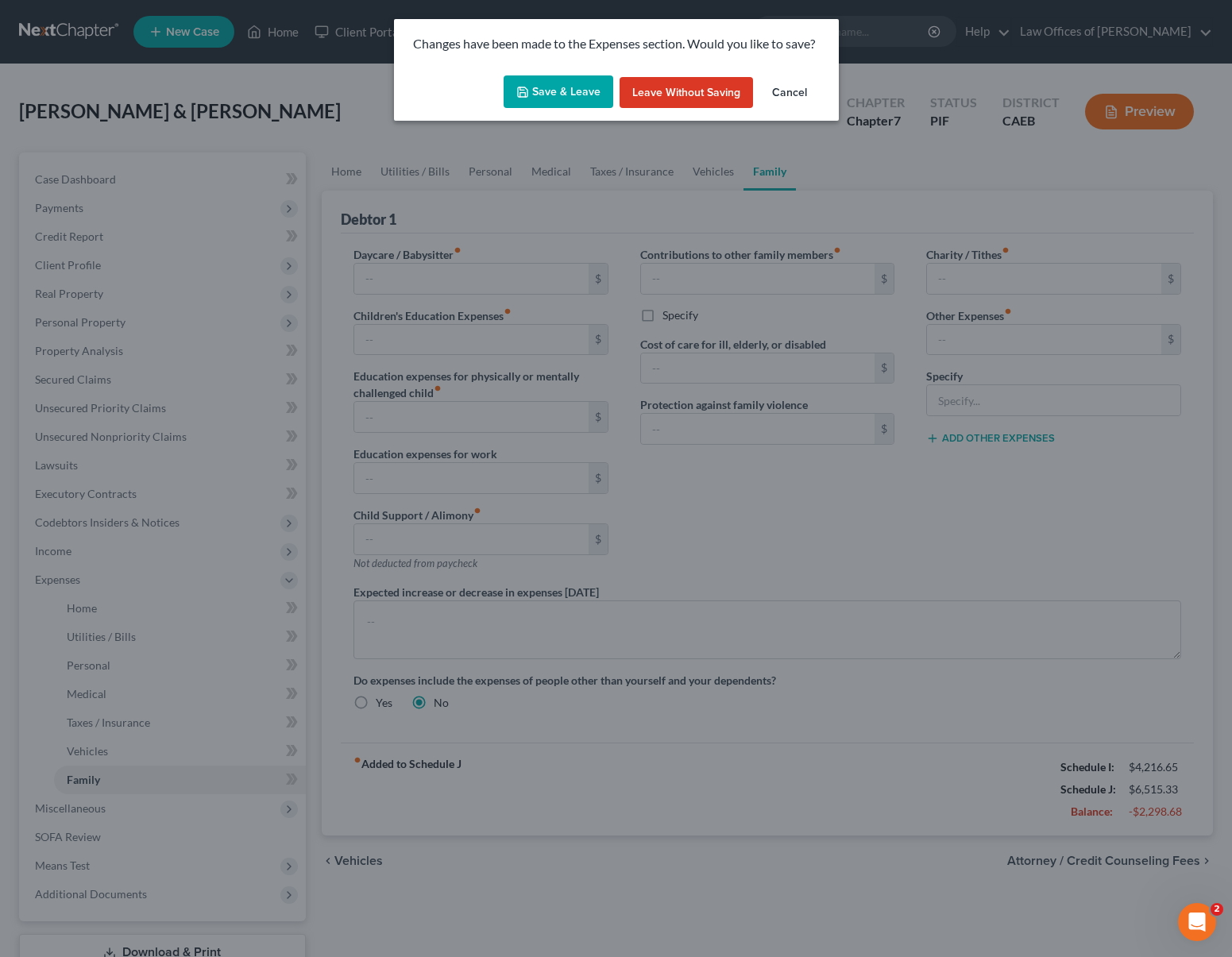
click at [577, 88] on button "Save & Leave" at bounding box center [558, 92] width 109 height 33
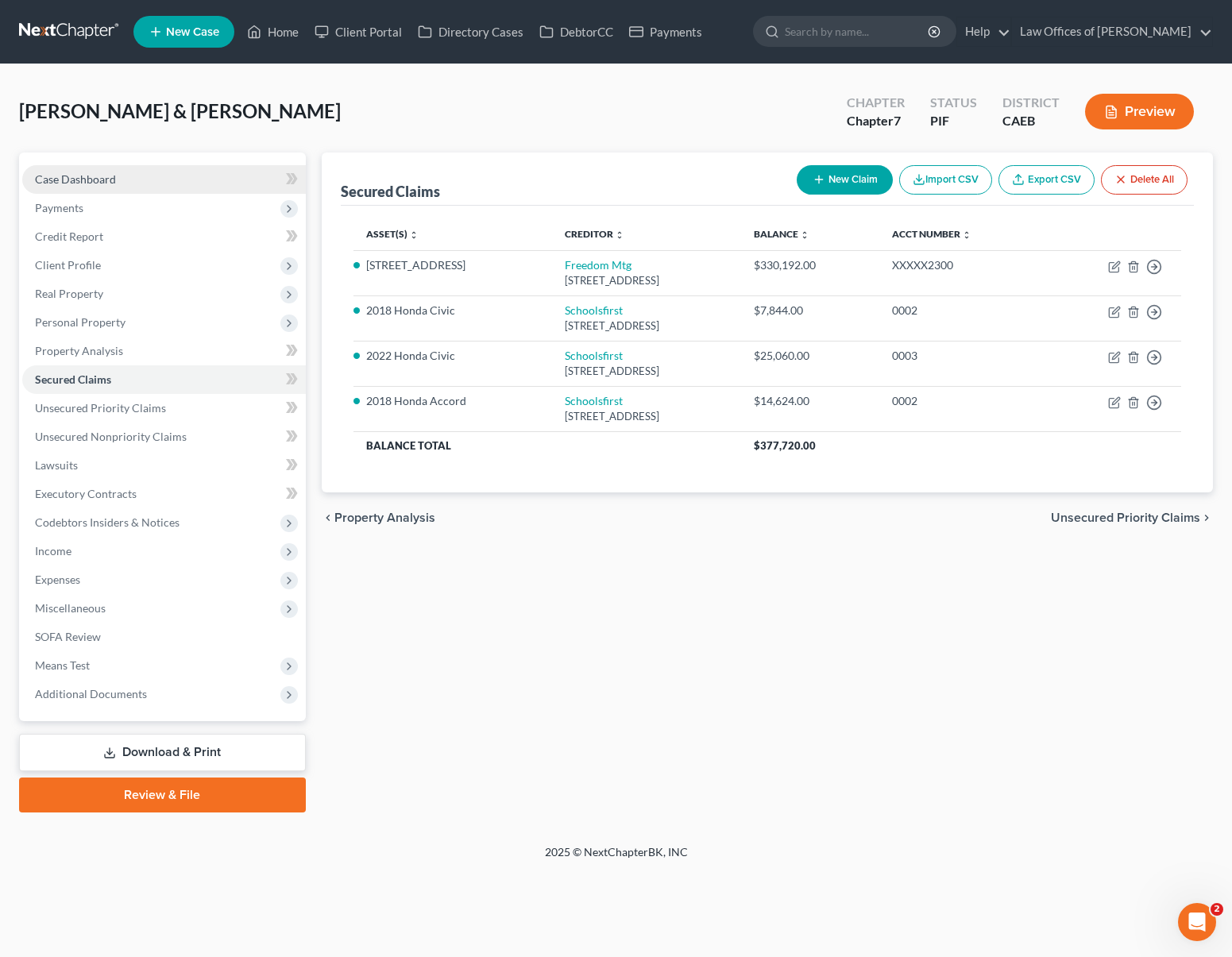
click at [138, 173] on link "Case Dashboard" at bounding box center [164, 179] width 284 height 29
select select "6"
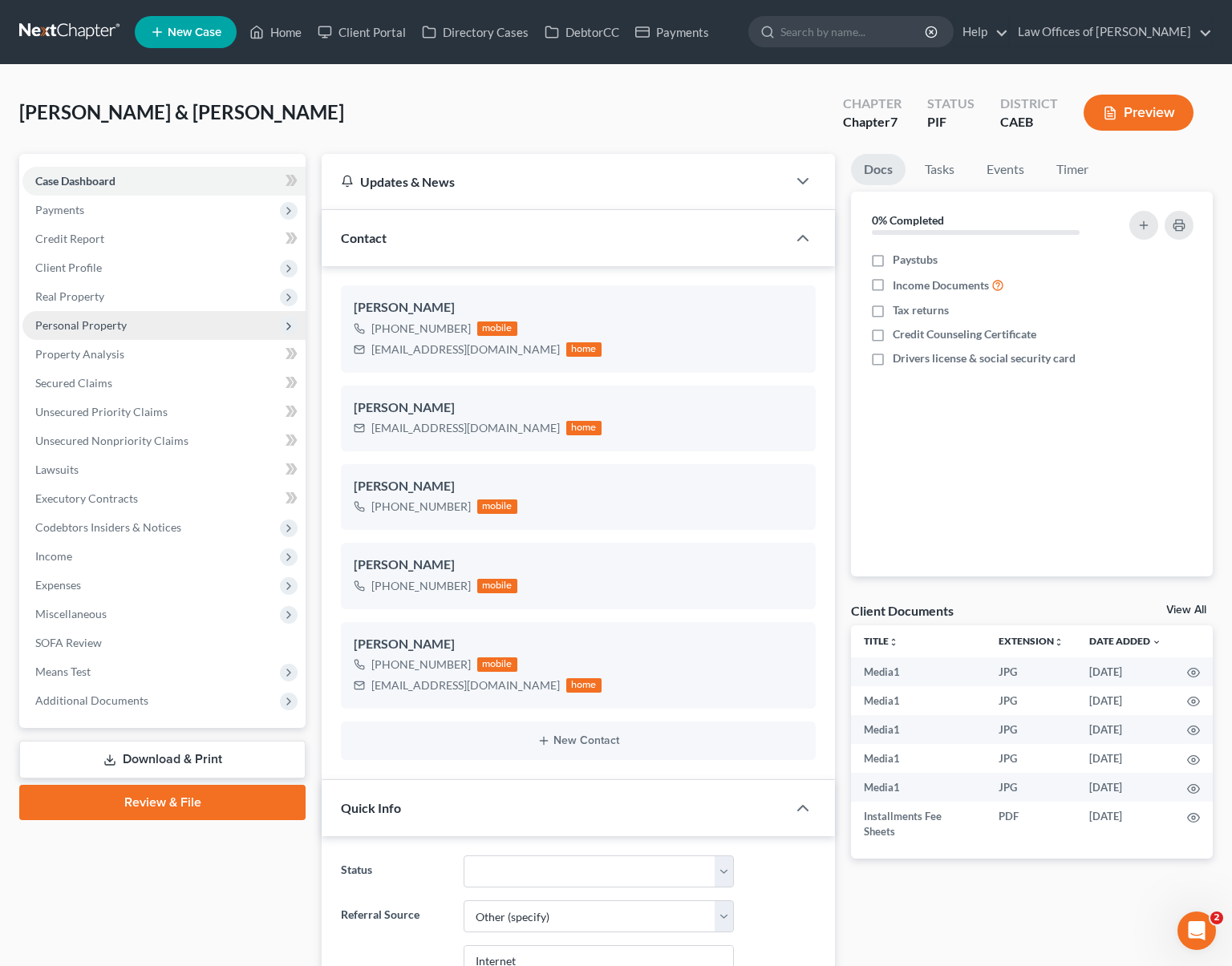
click at [104, 325] on span "Personal Property" at bounding box center [80, 325] width 92 height 14
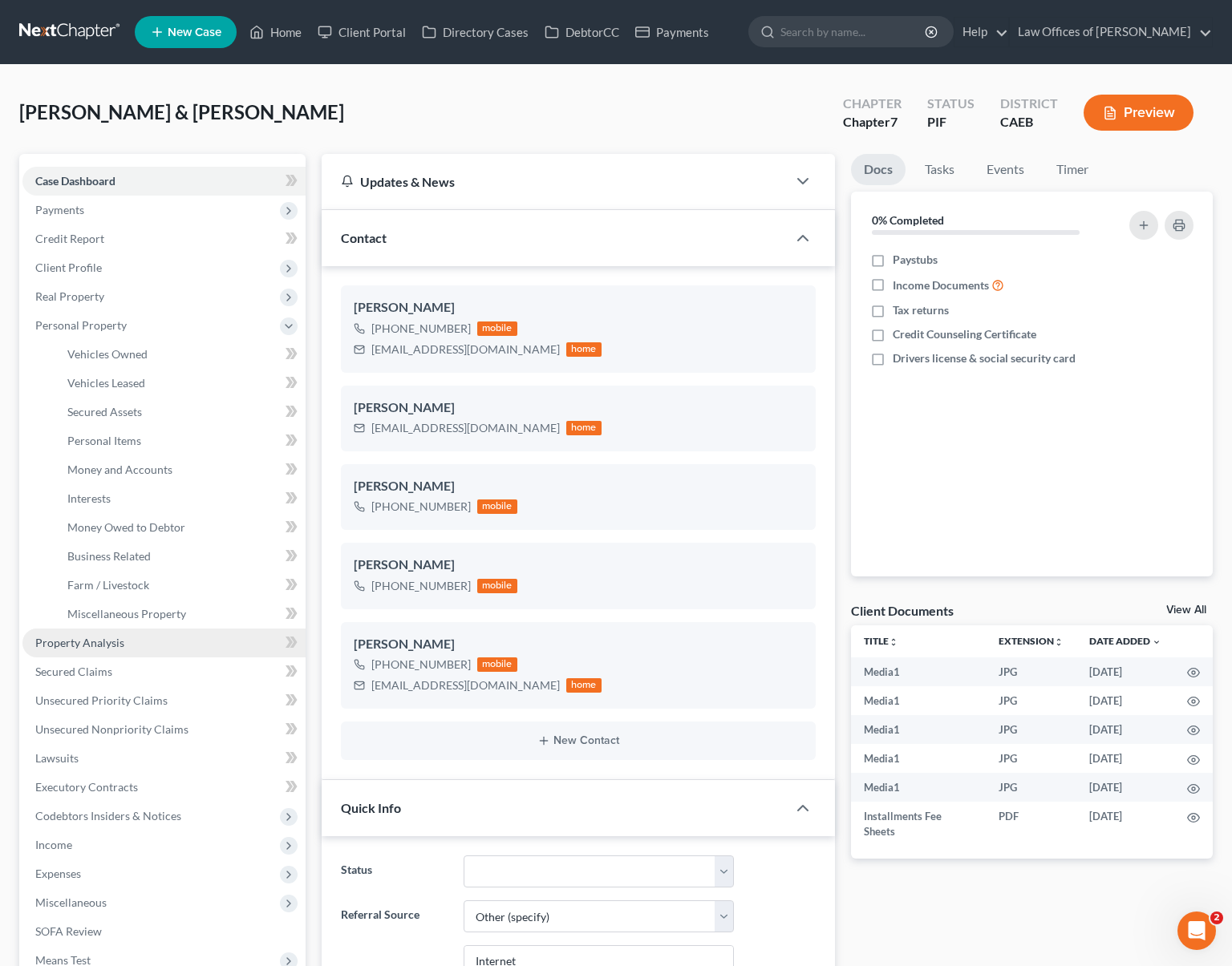
click at [178, 638] on link "Property Analysis" at bounding box center [164, 644] width 283 height 29
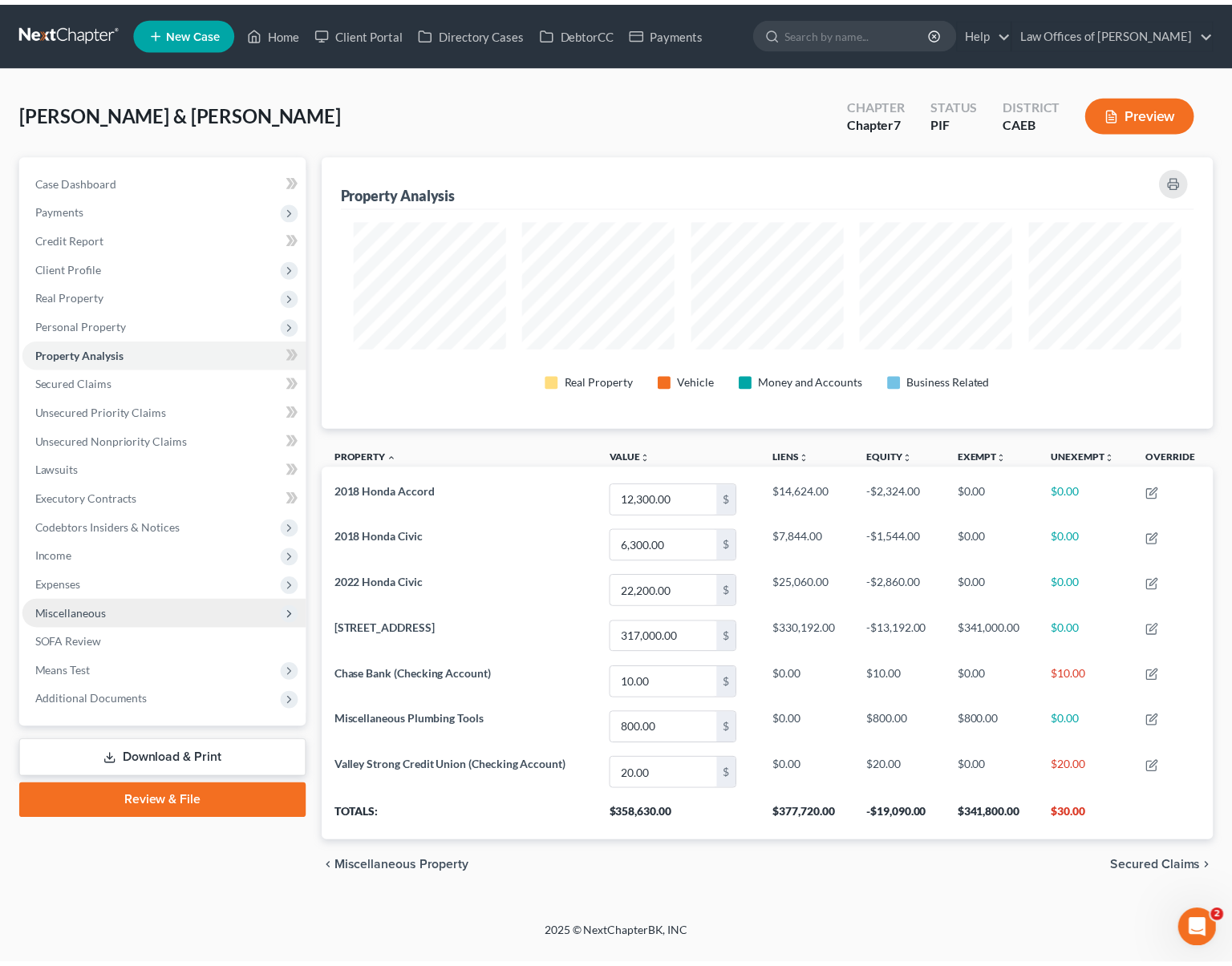
scroll to position [274, 900]
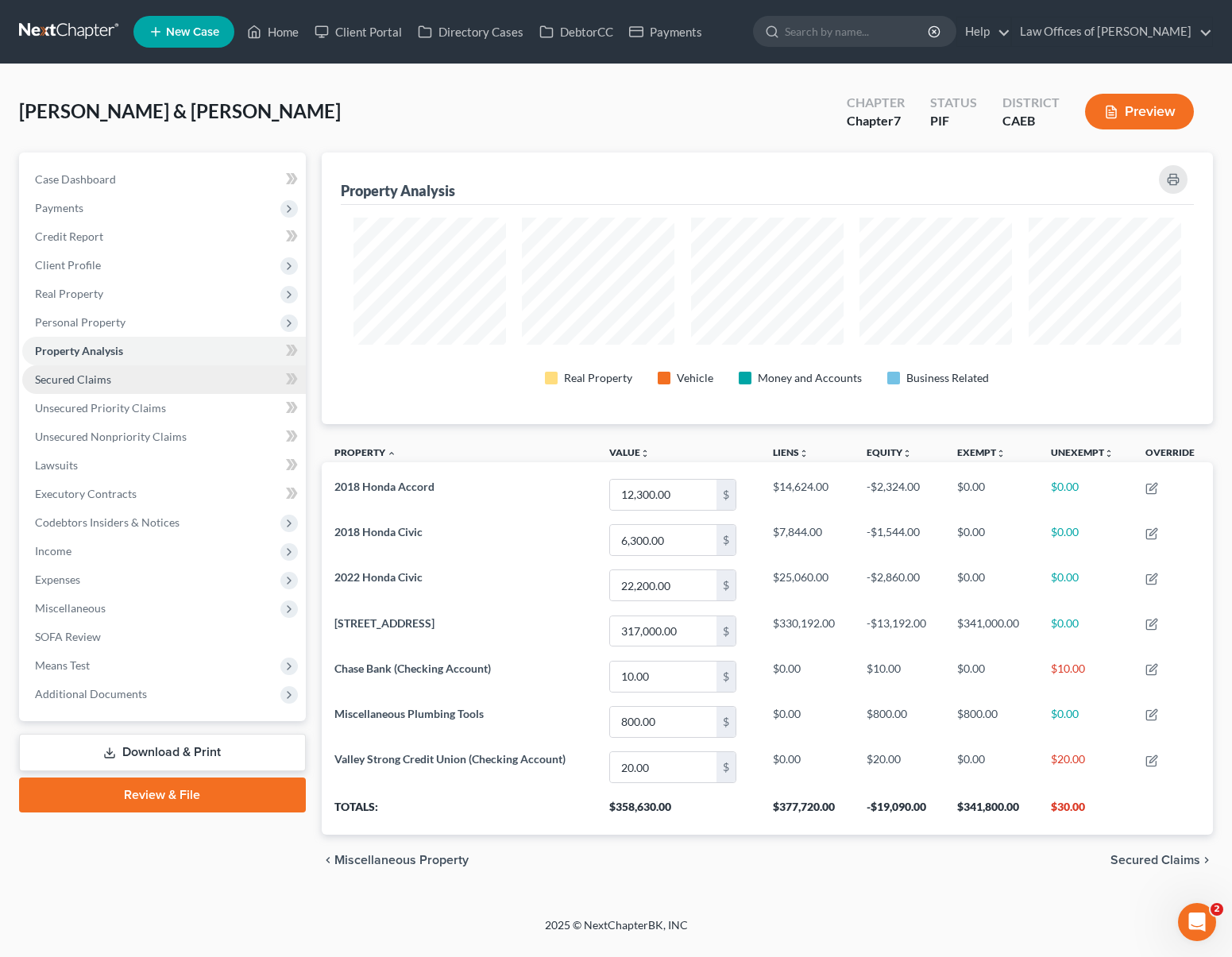
click at [125, 381] on link "Secured Claims" at bounding box center [164, 380] width 284 height 29
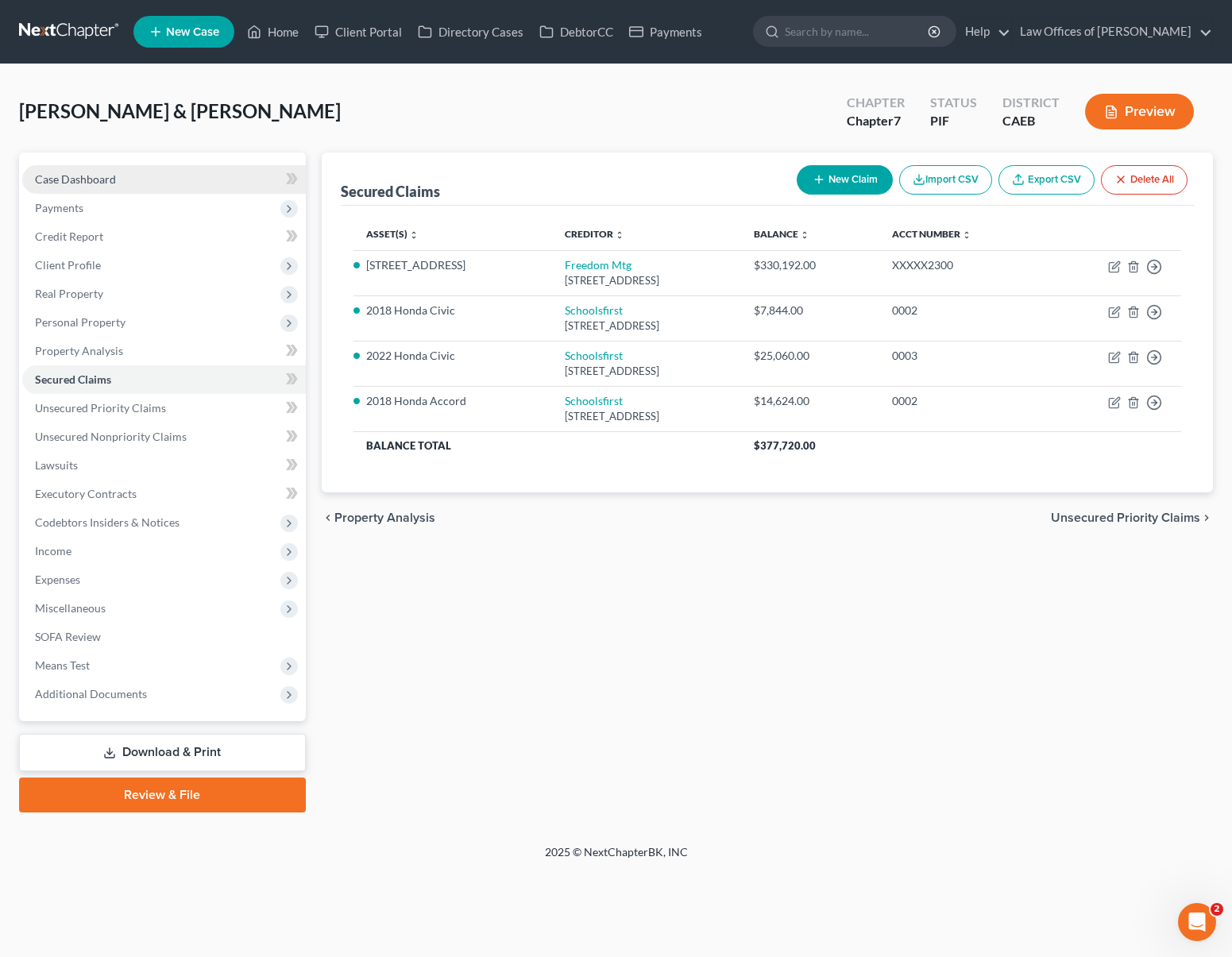
click at [145, 183] on link "Case Dashboard" at bounding box center [164, 179] width 284 height 29
select select "6"
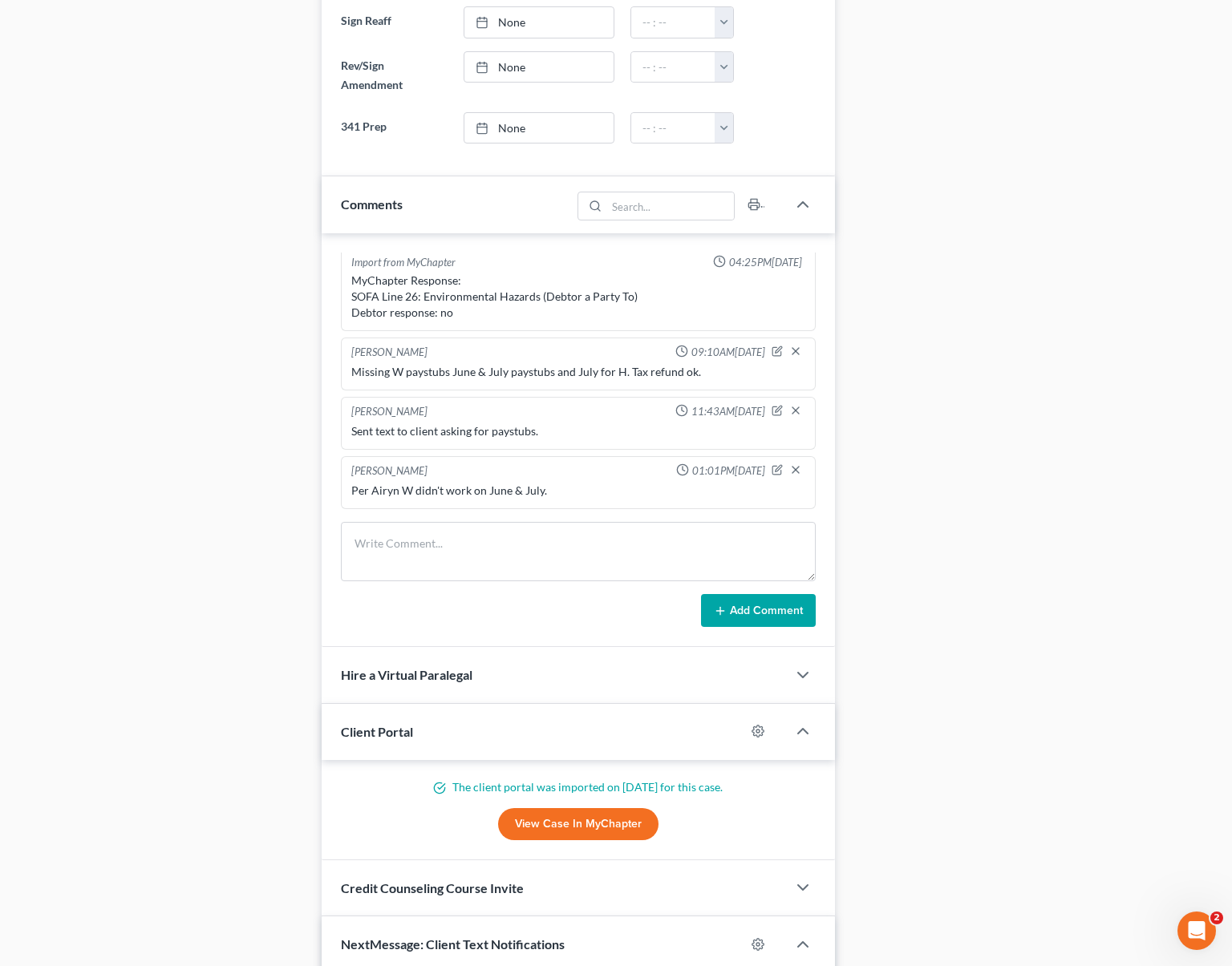
scroll to position [1650, 0]
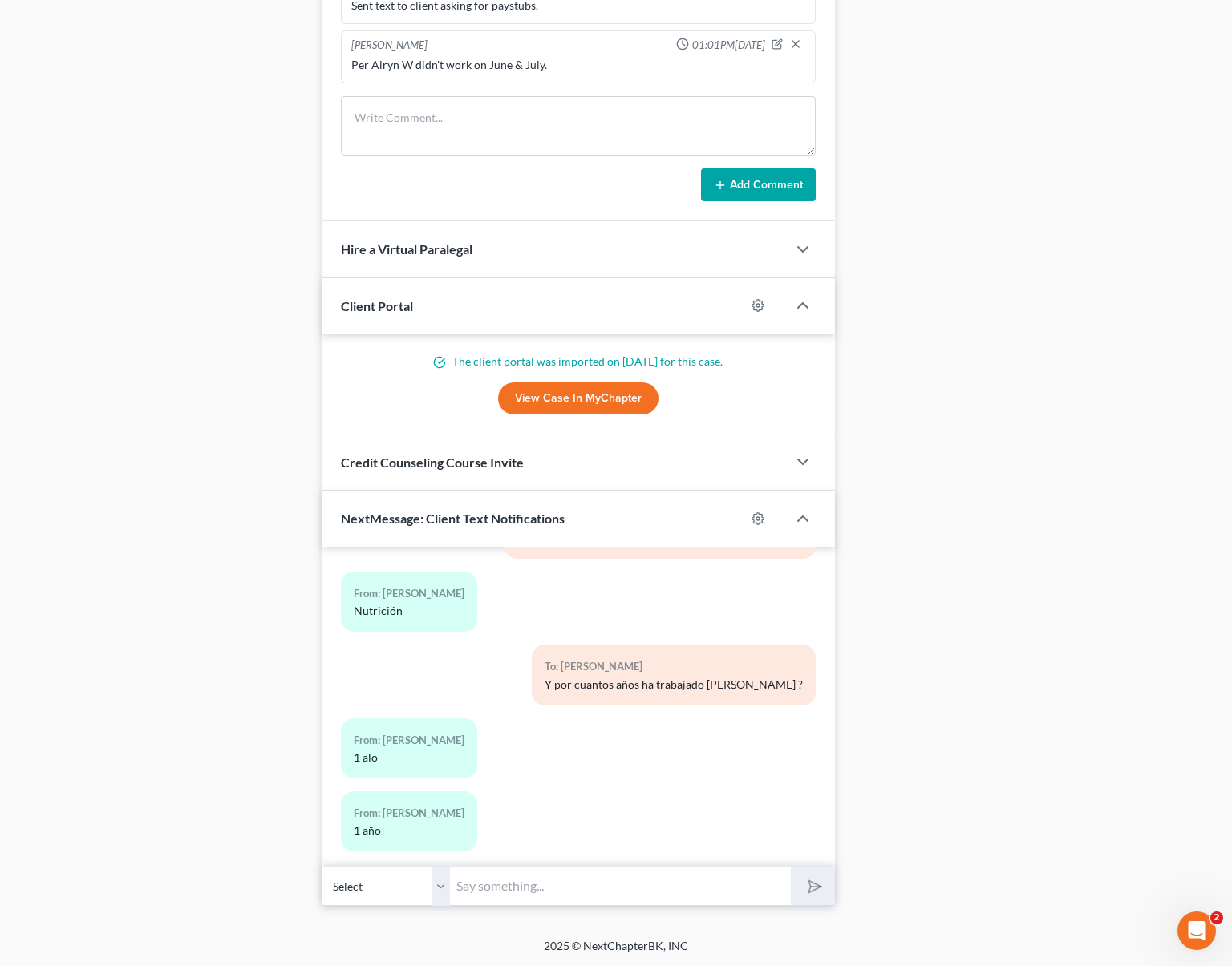
click at [547, 902] on input "text" at bounding box center [620, 886] width 341 height 39
type input "d"
type input "Puede hablar unos minutos en el telefono ahorita, para revisar todo antes de qu…"
click at [791, 868] on button "submit" at bounding box center [813, 886] width 44 height 37
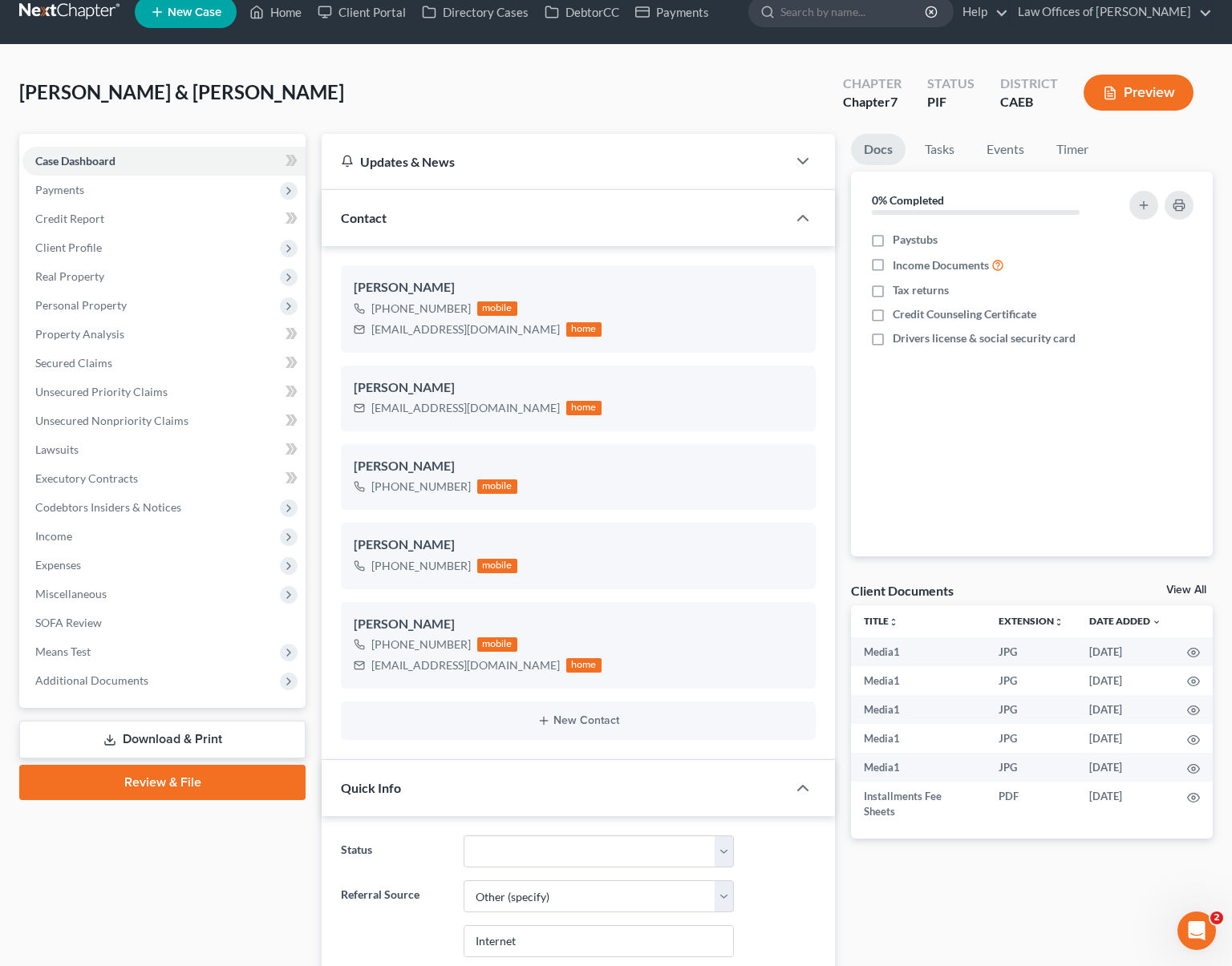
scroll to position [0, 0]
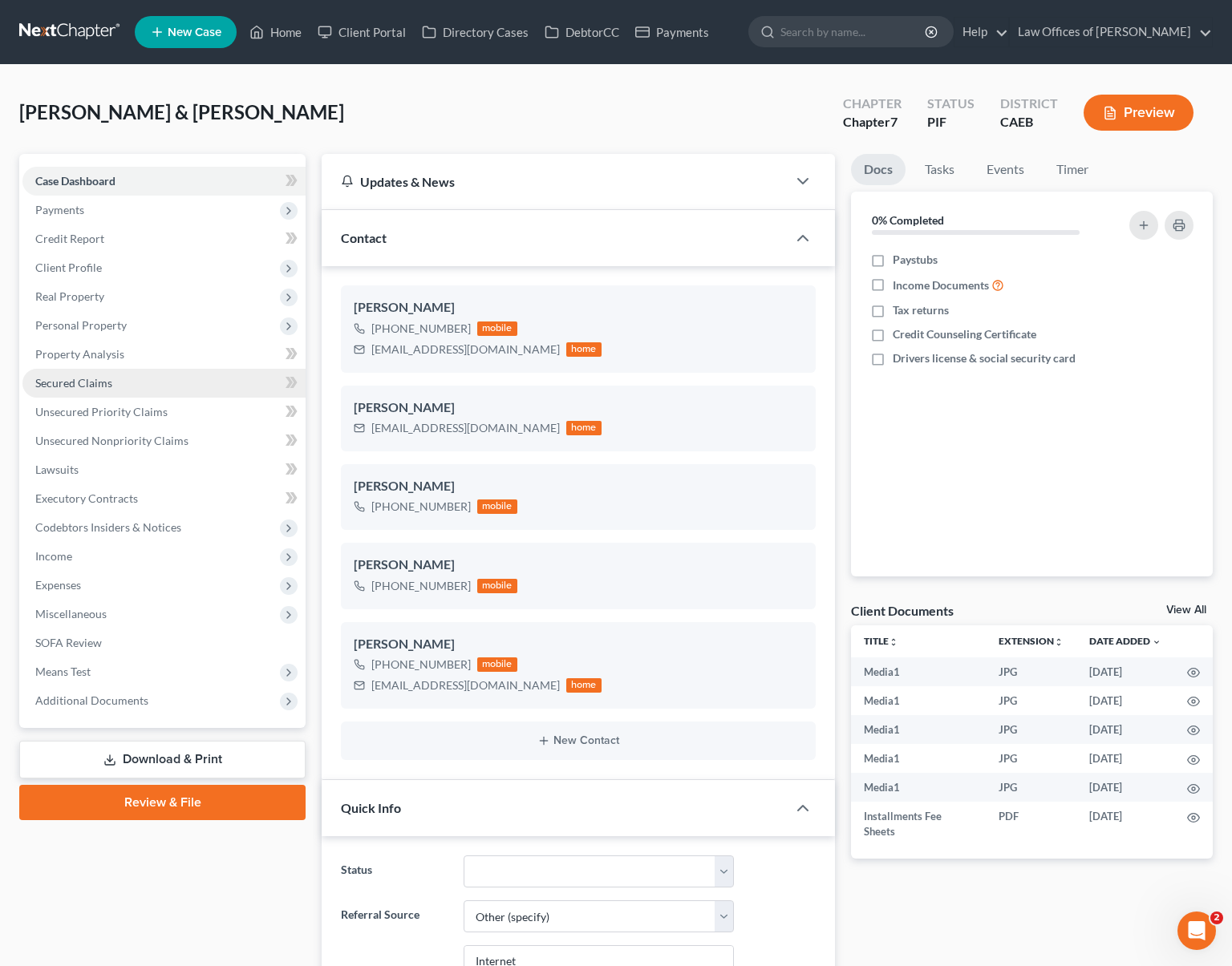
click at [105, 383] on span "Secured Claims" at bounding box center [73, 382] width 77 height 14
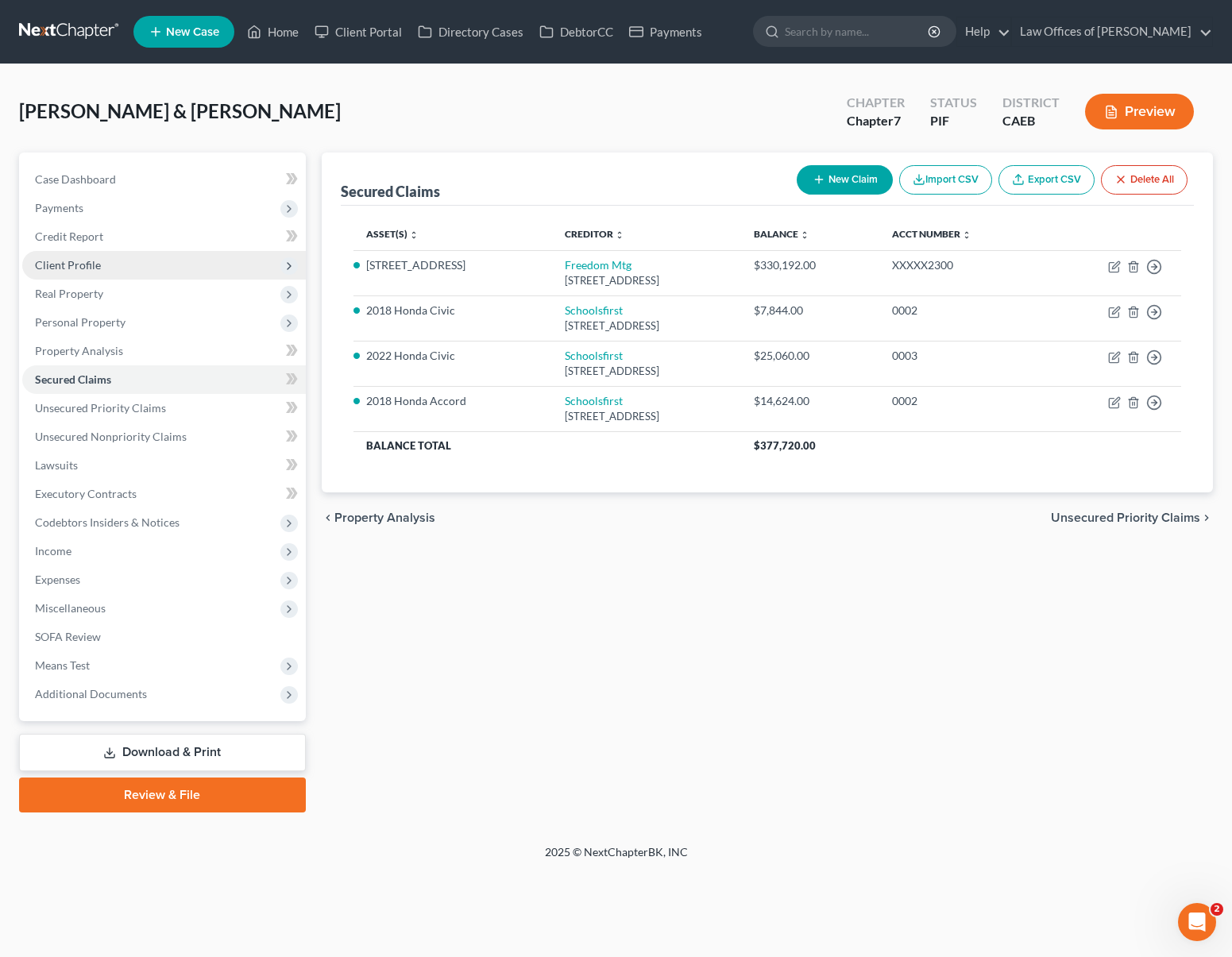
click at [120, 261] on span "Client Profile" at bounding box center [164, 265] width 284 height 29
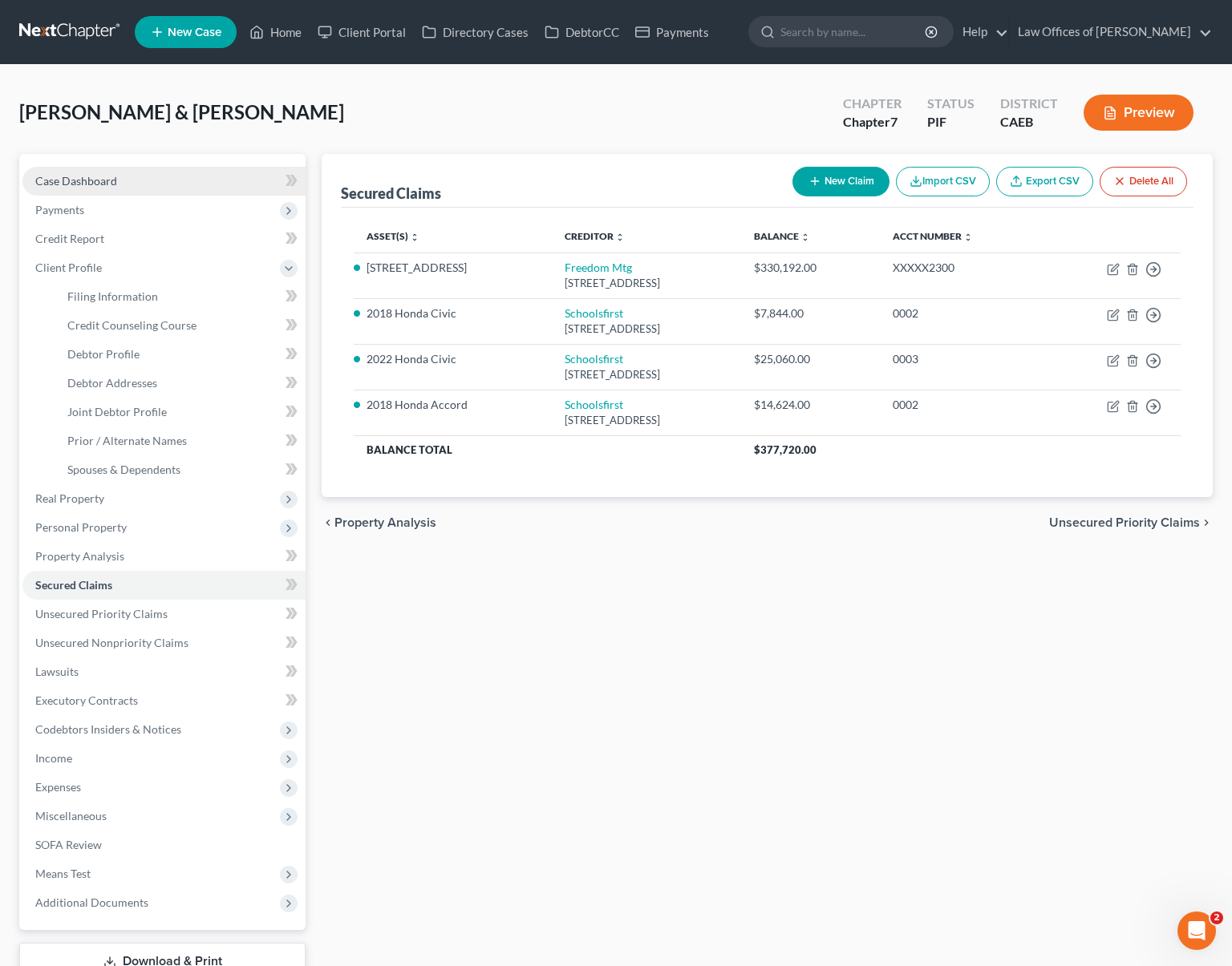
click at [117, 179] on link "Case Dashboard" at bounding box center [164, 181] width 283 height 29
select select "6"
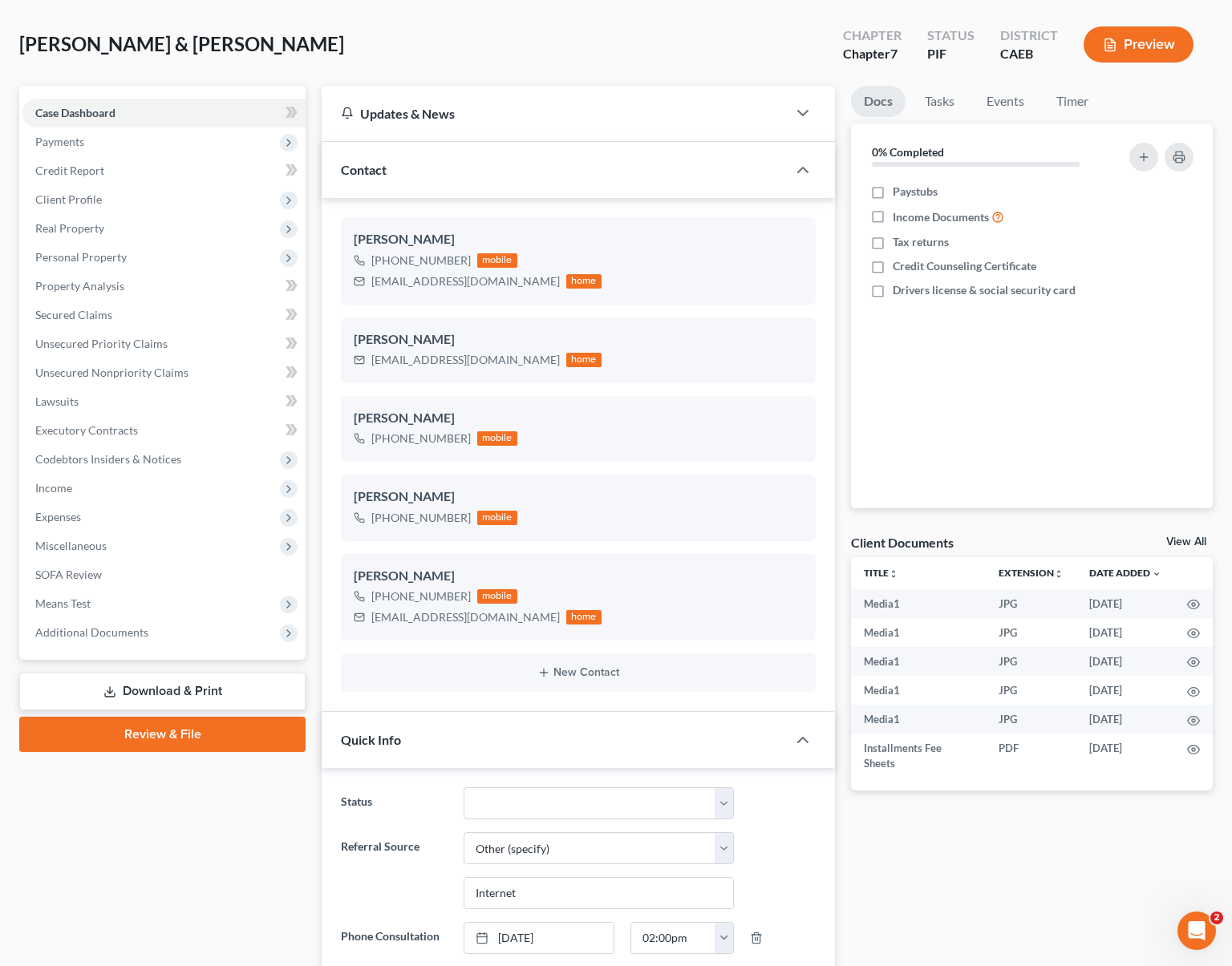
scroll to position [65, 0]
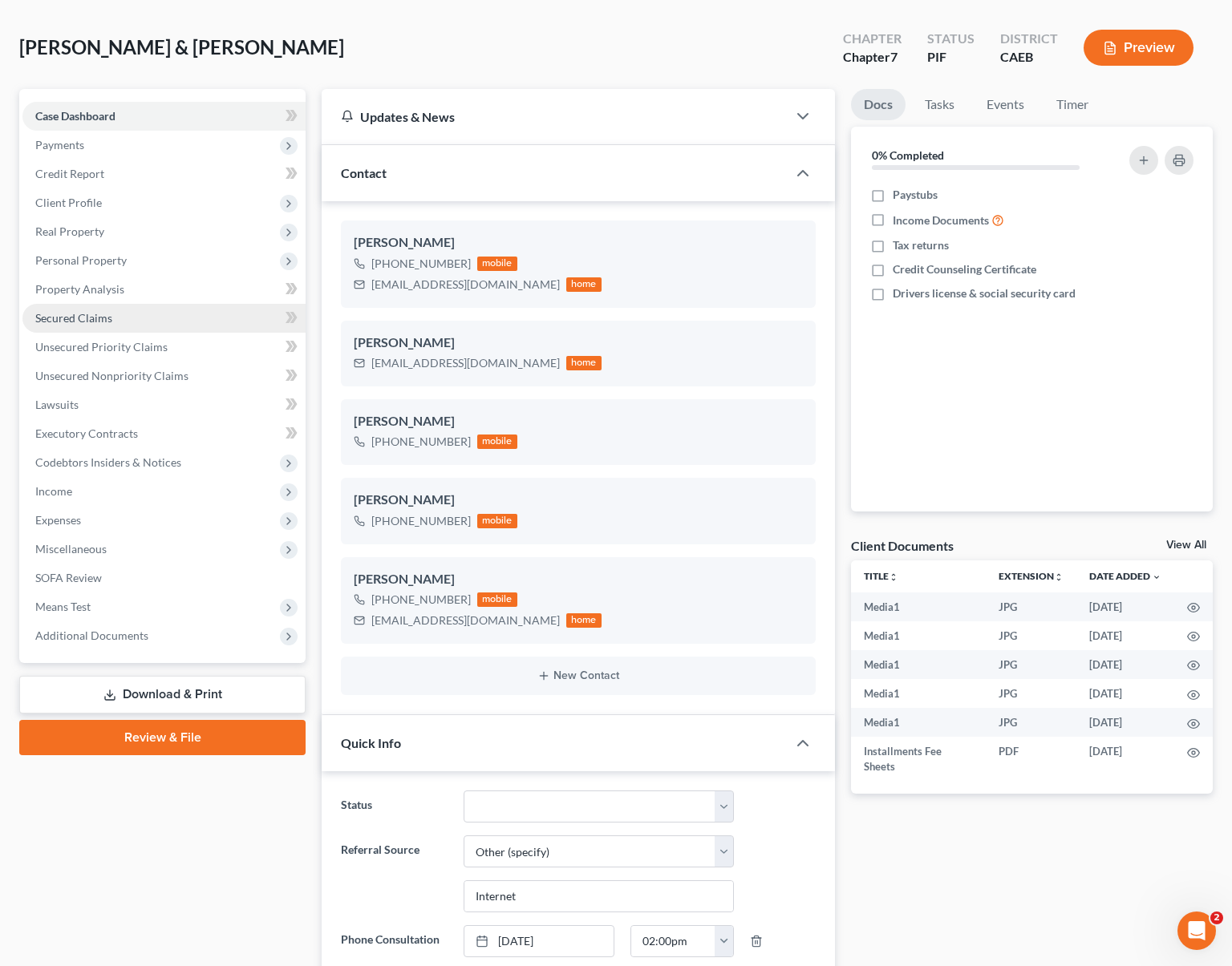
click at [106, 317] on span "Secured Claims" at bounding box center [73, 317] width 77 height 14
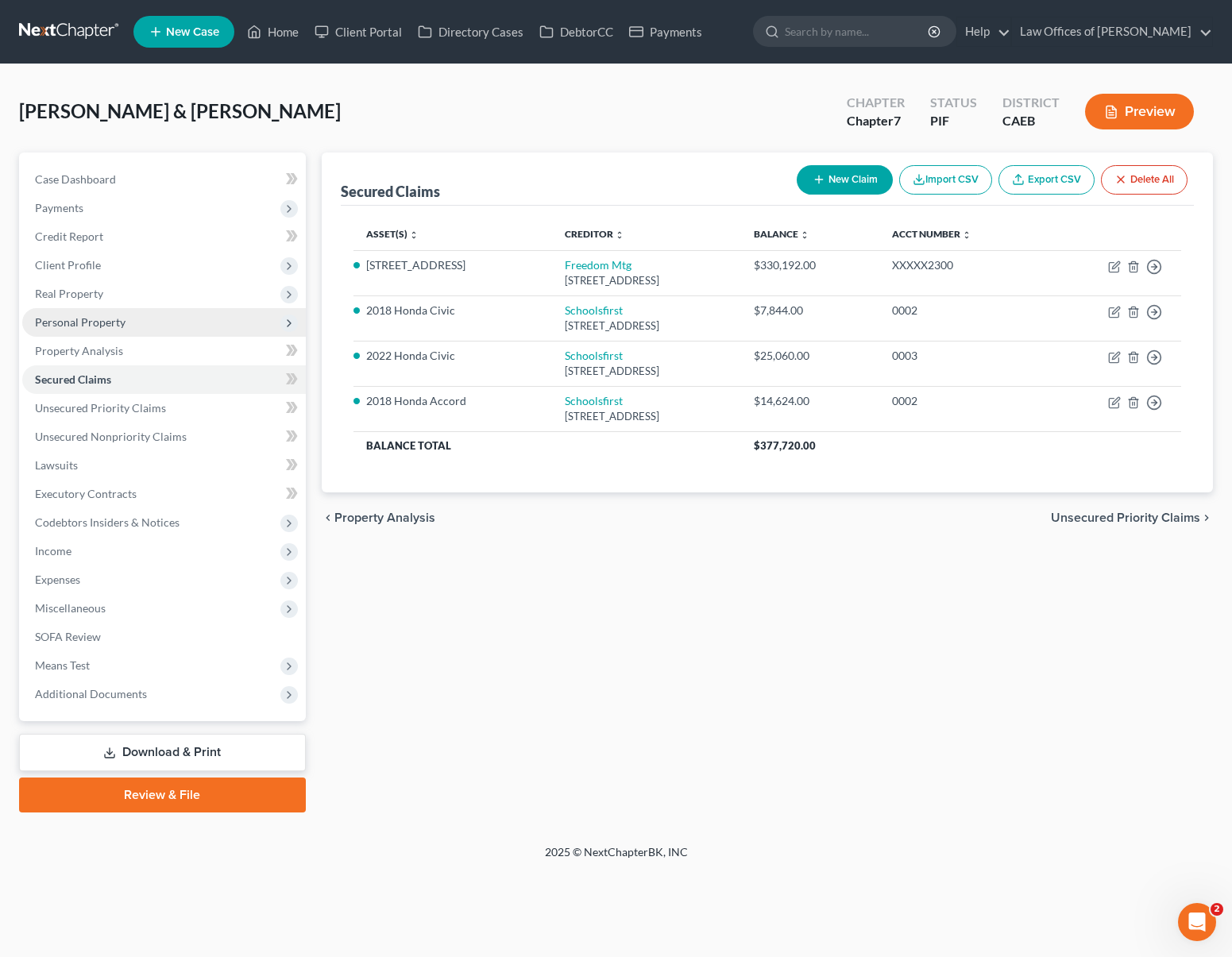
click at [164, 319] on span "Personal Property" at bounding box center [164, 322] width 284 height 29
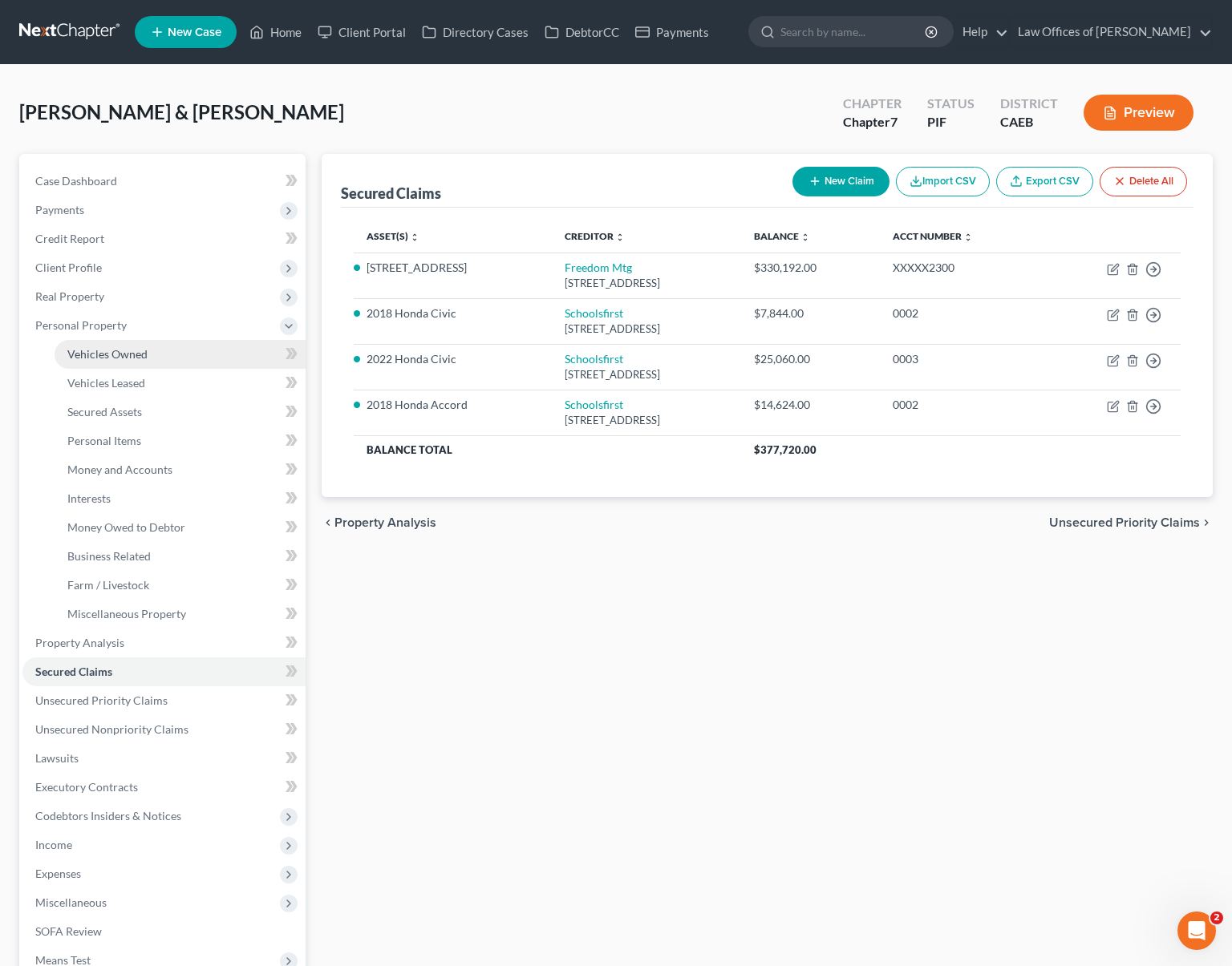
click at [178, 355] on link "Vehicles Owned" at bounding box center [179, 355] width 251 height 29
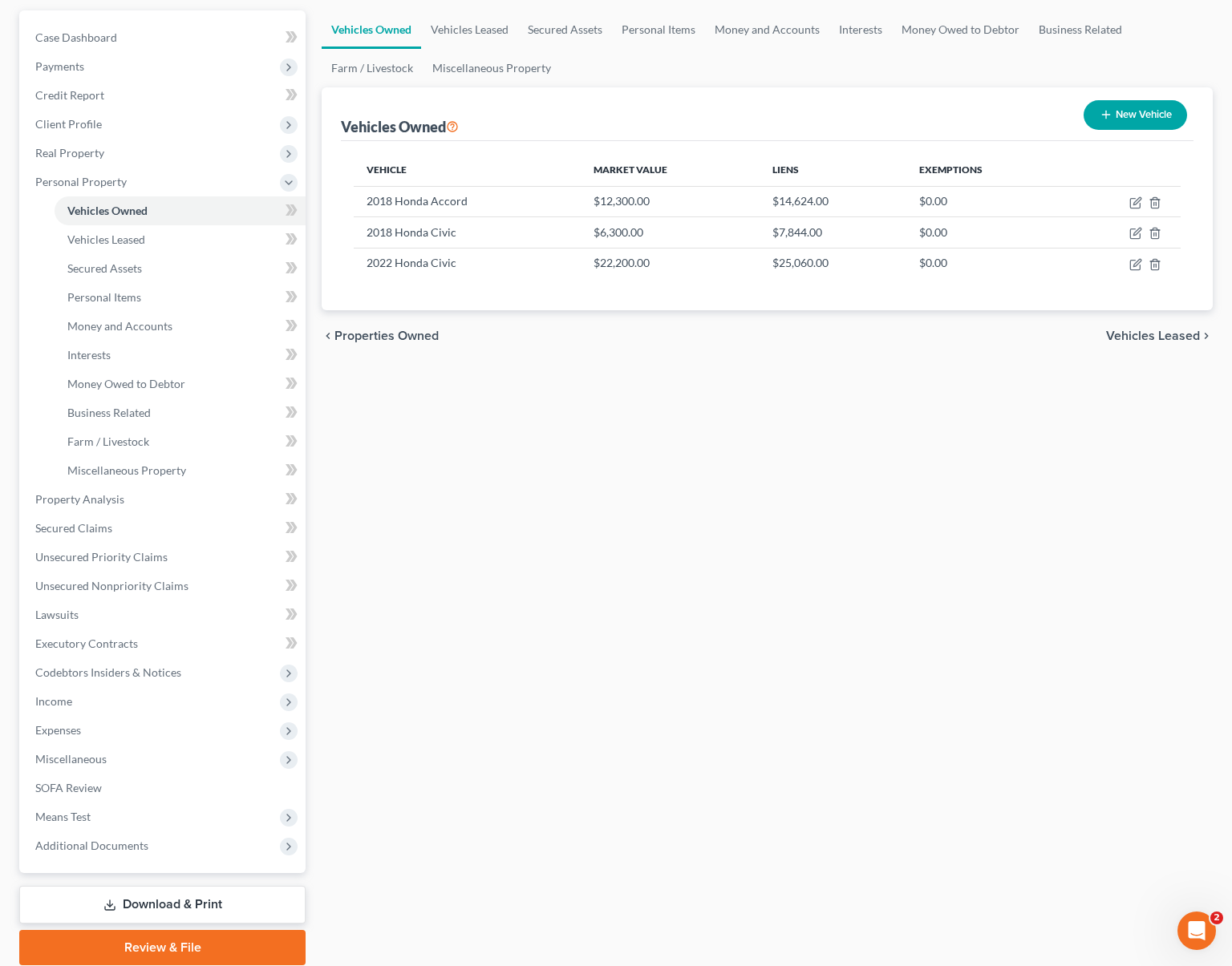
scroll to position [144, 0]
click at [143, 498] on link "Property Analysis" at bounding box center [164, 499] width 283 height 29
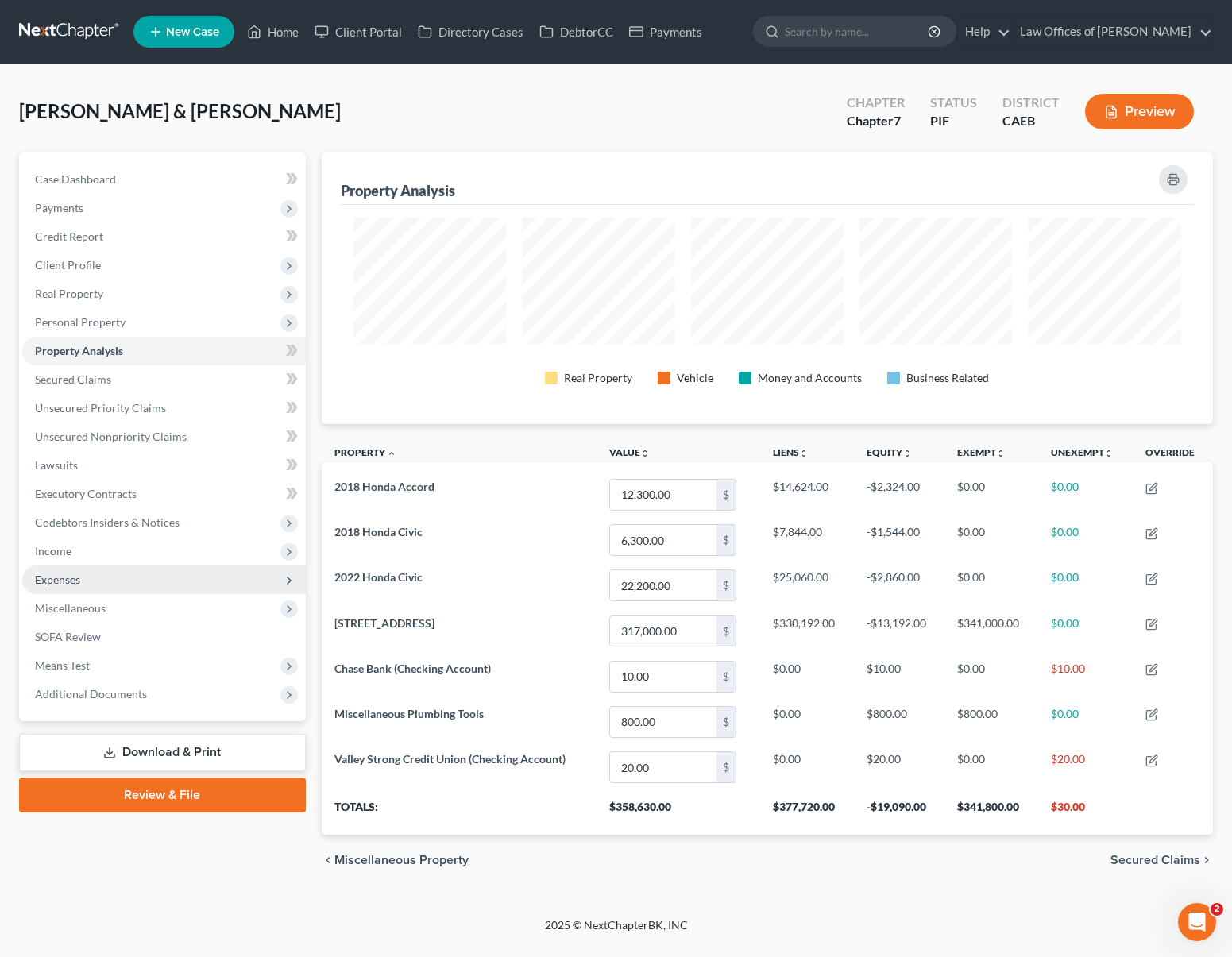
click at [60, 585] on span "Expenses" at bounding box center [164, 580] width 284 height 29
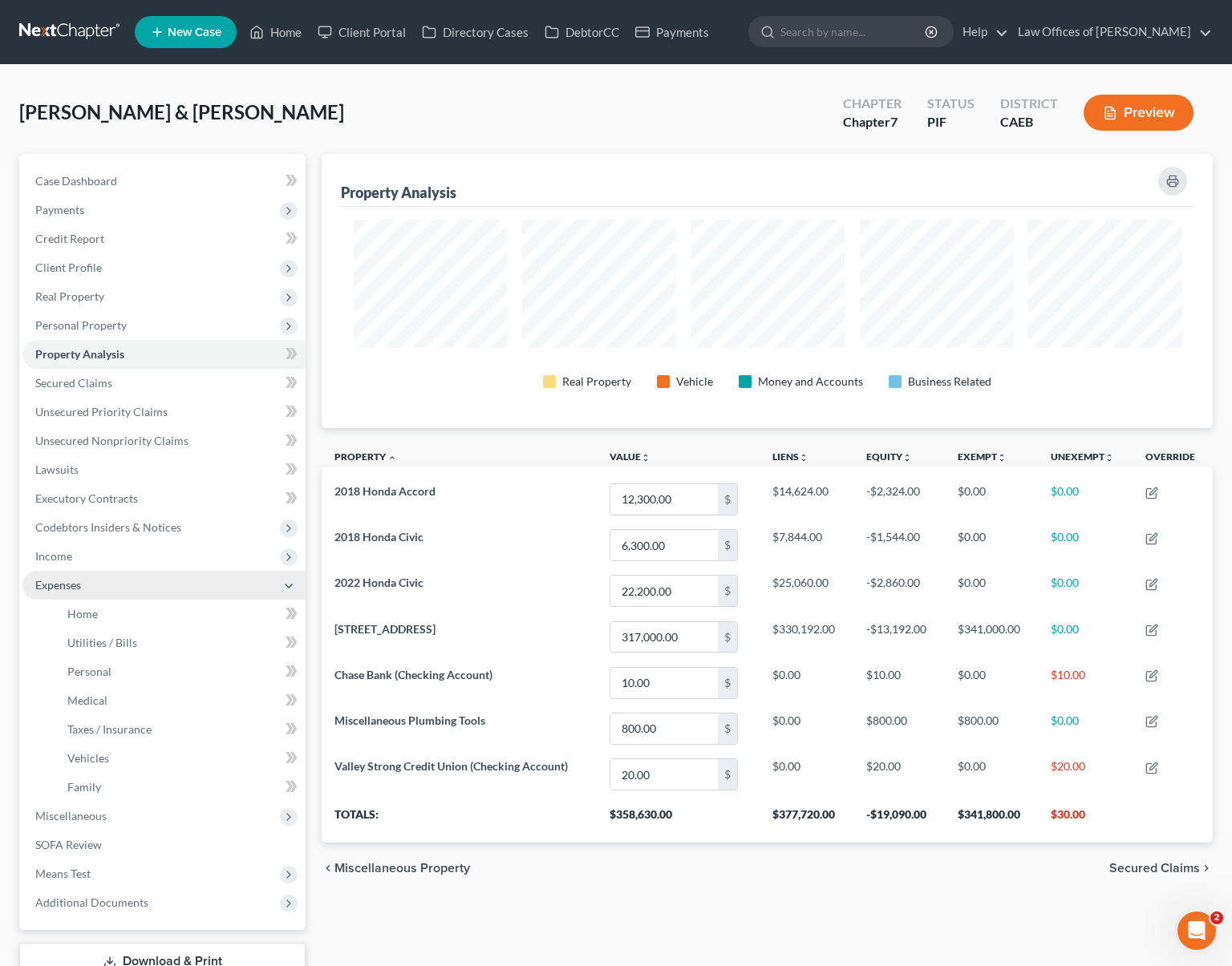
scroll to position [801679, 801420]
click at [132, 610] on link "Home" at bounding box center [179, 615] width 251 height 29
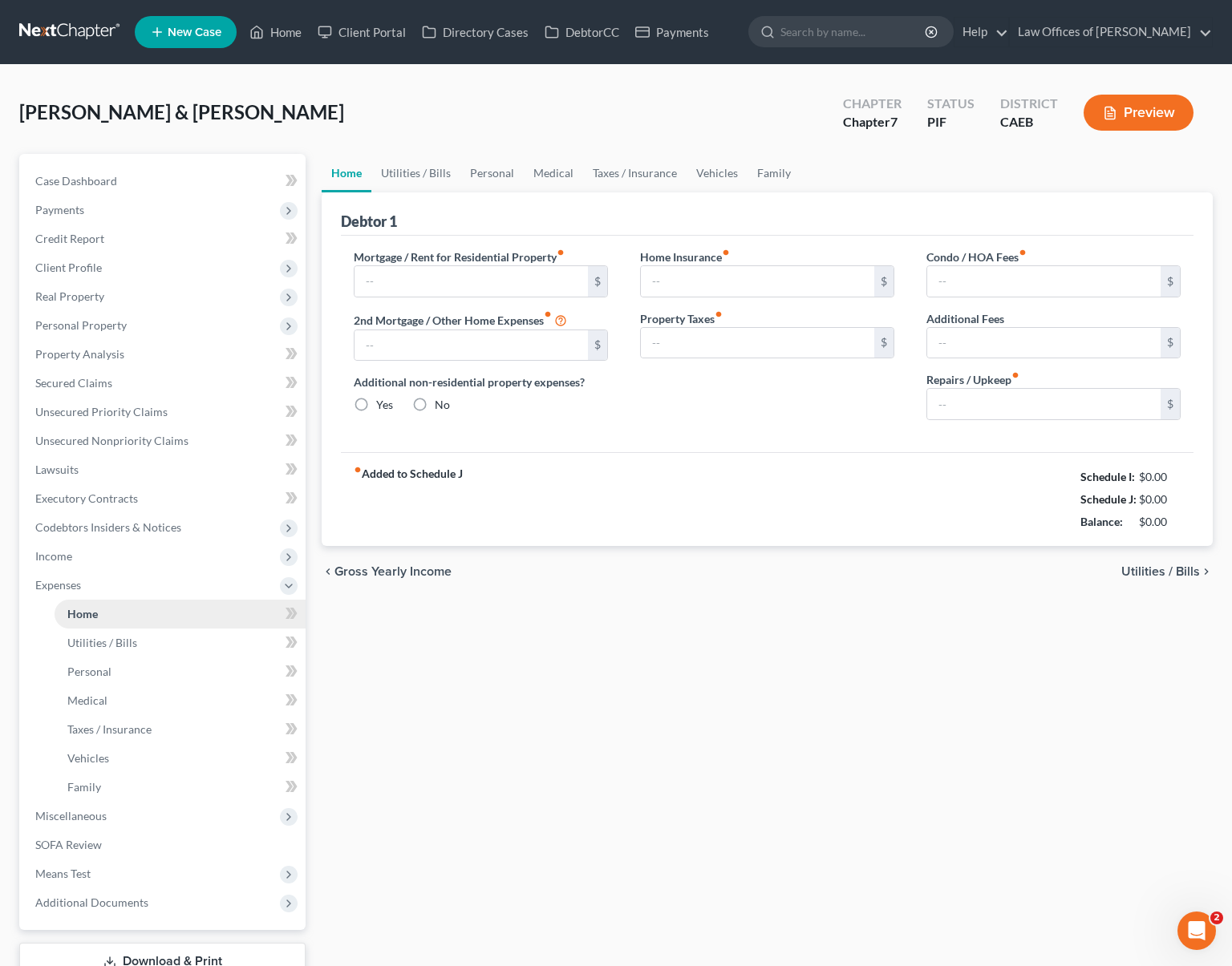
type input "2,775.33"
type input "0.00"
radio input "true"
type input "155.00"
type input "0.00"
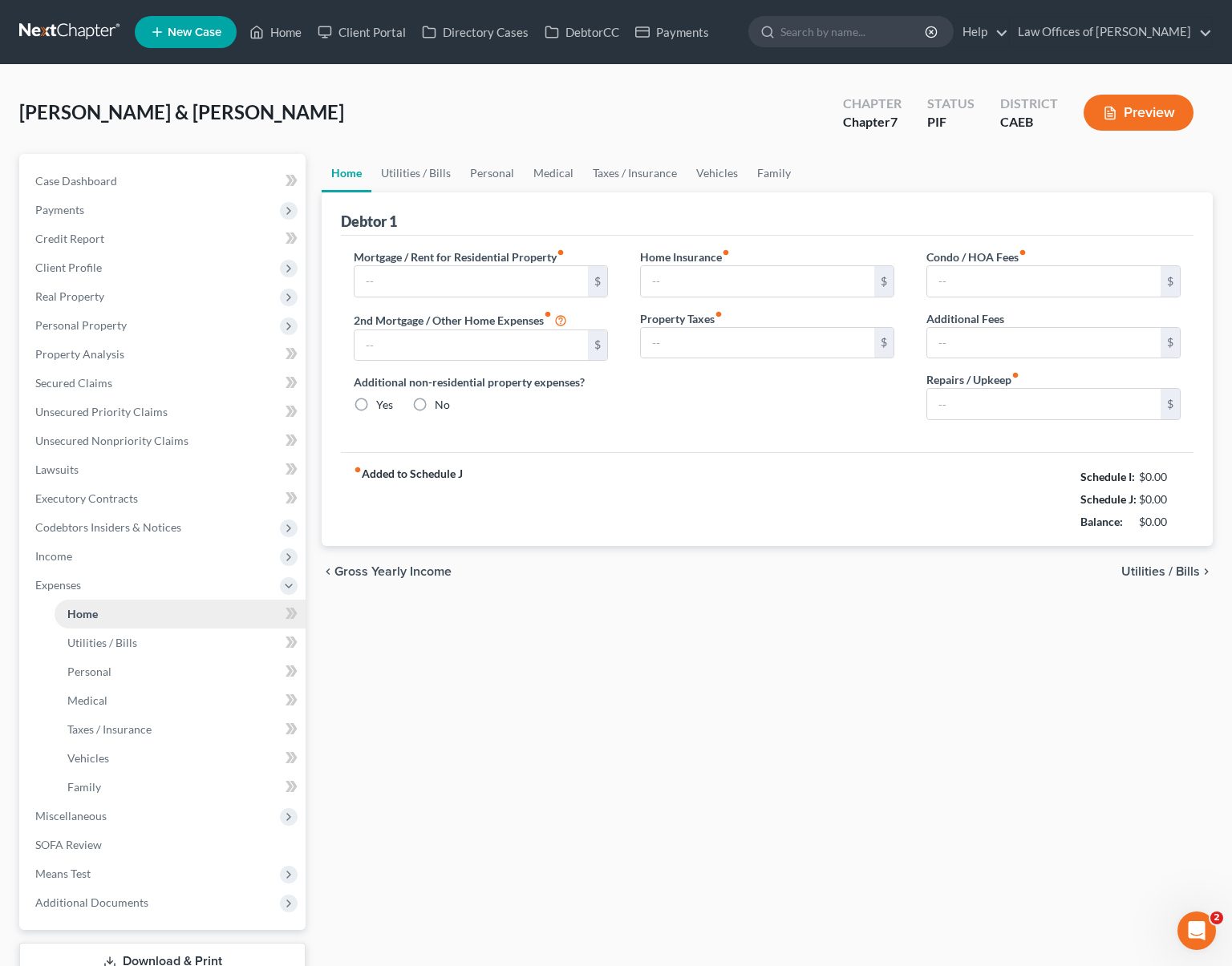
type input "0.00"
click at [413, 175] on link "Utilities / Bills" at bounding box center [416, 173] width 89 height 38
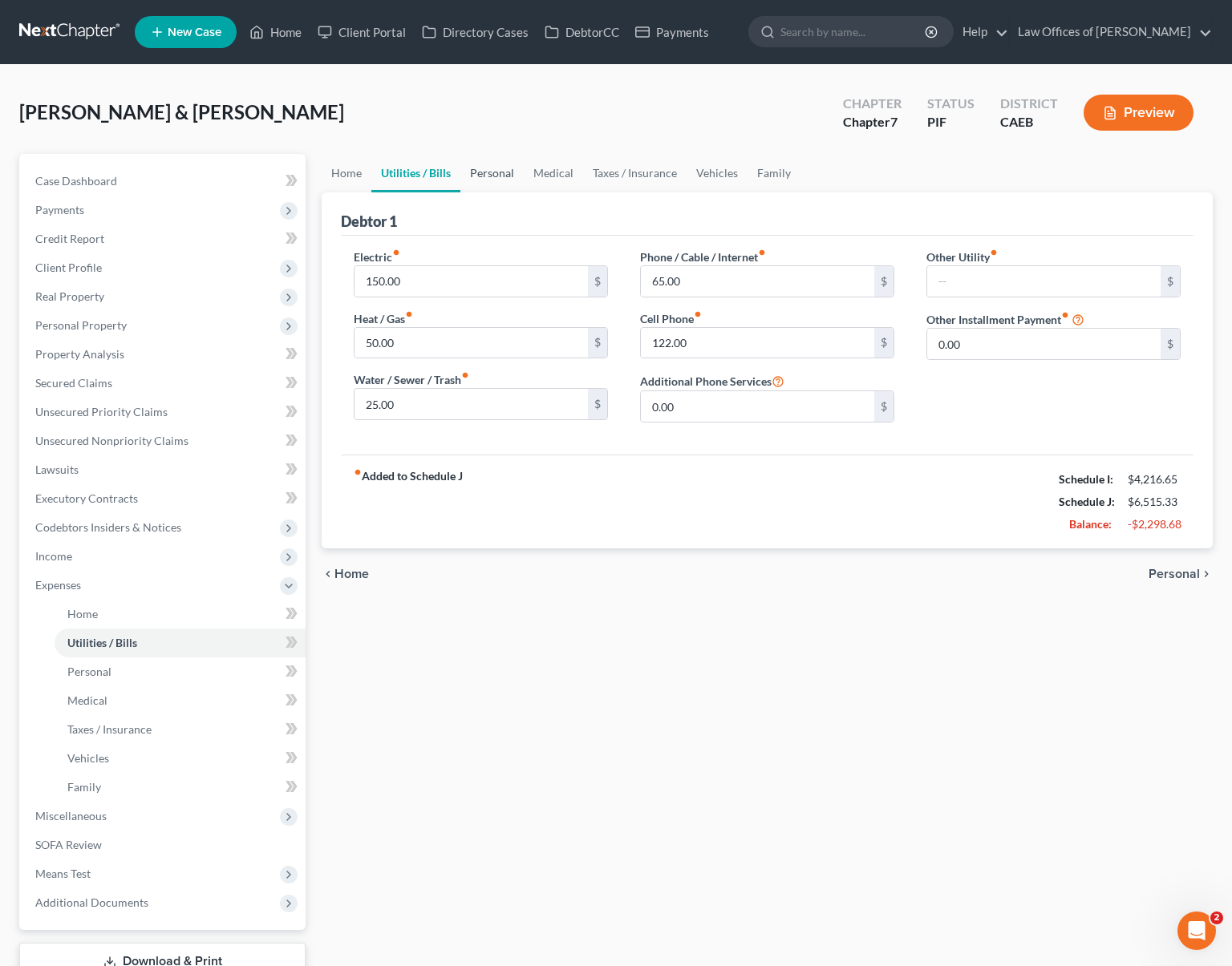
click at [505, 169] on link "Personal" at bounding box center [492, 173] width 63 height 38
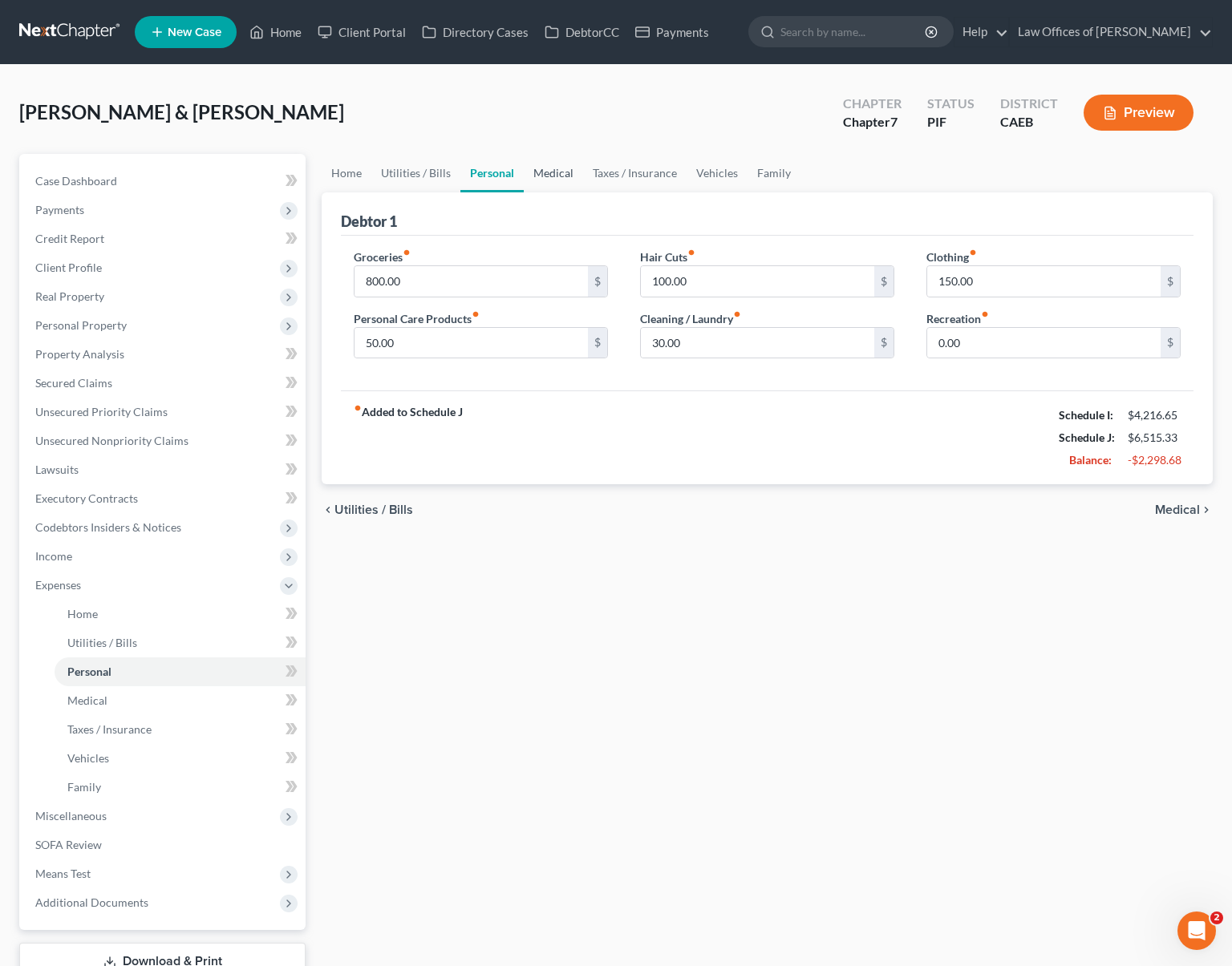
click at [555, 174] on link "Medical" at bounding box center [553, 173] width 59 height 38
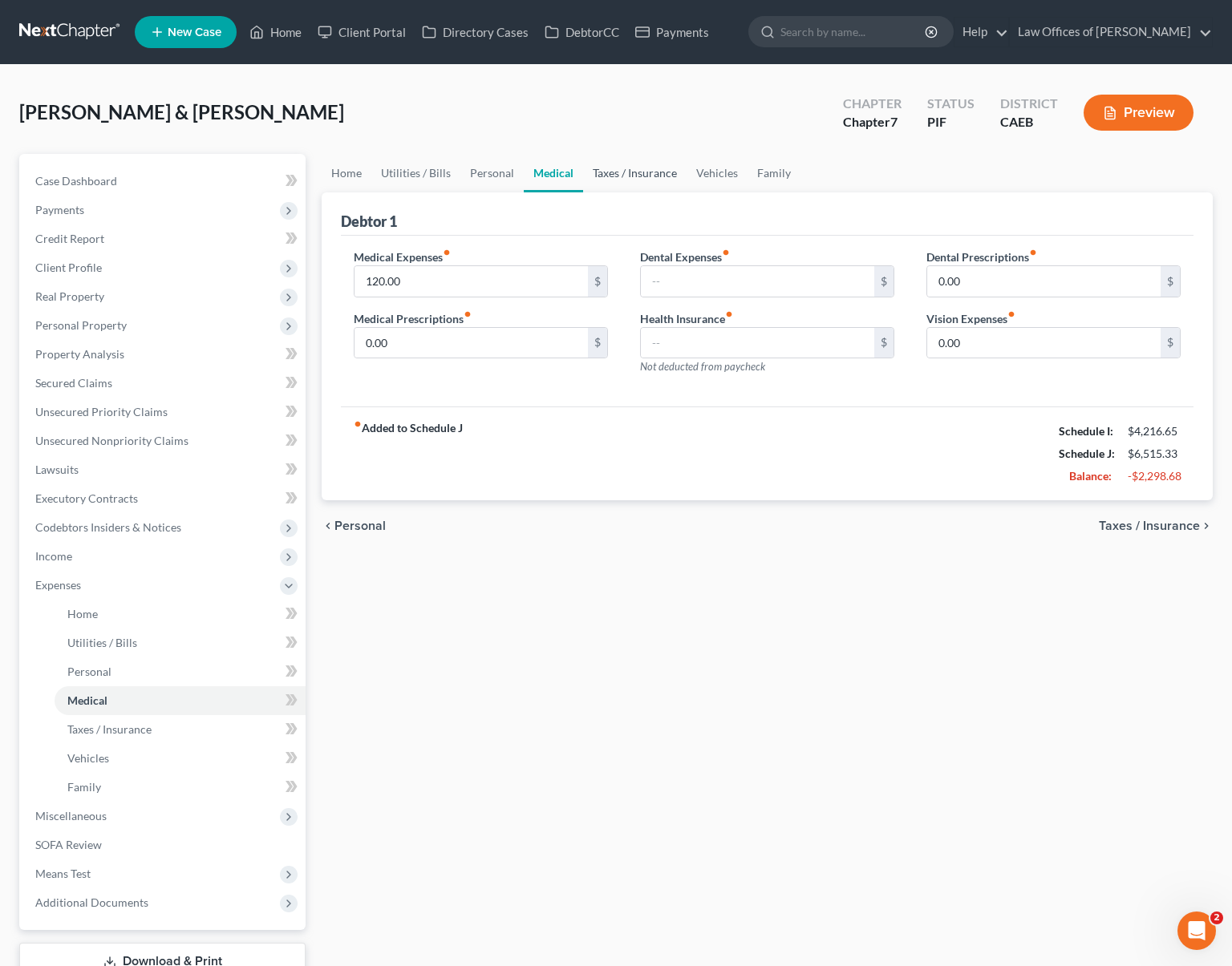
click at [604, 175] on link "Taxes / Insurance" at bounding box center [634, 173] width 103 height 38
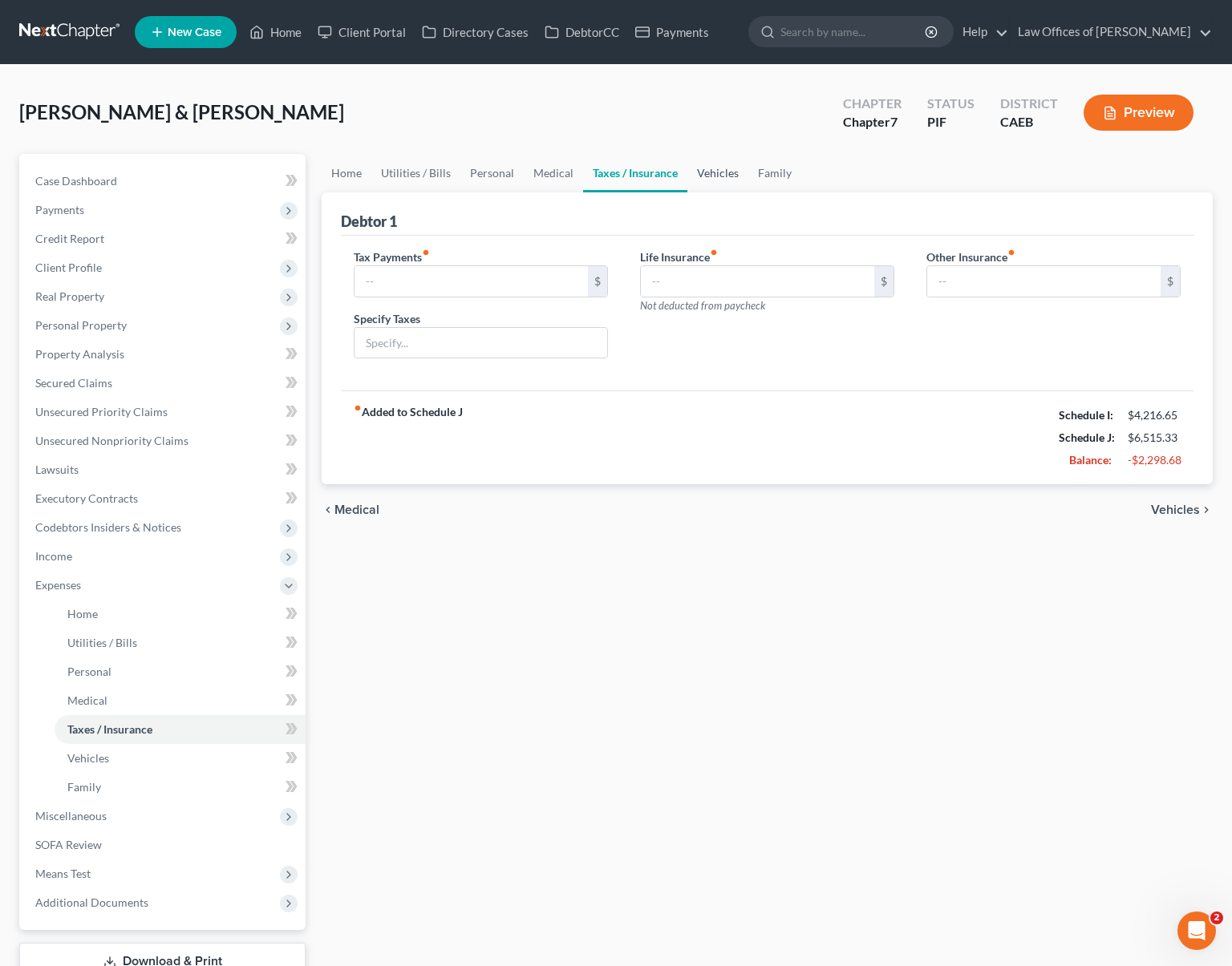
click at [694, 173] on link "Vehicles" at bounding box center [718, 173] width 61 height 38
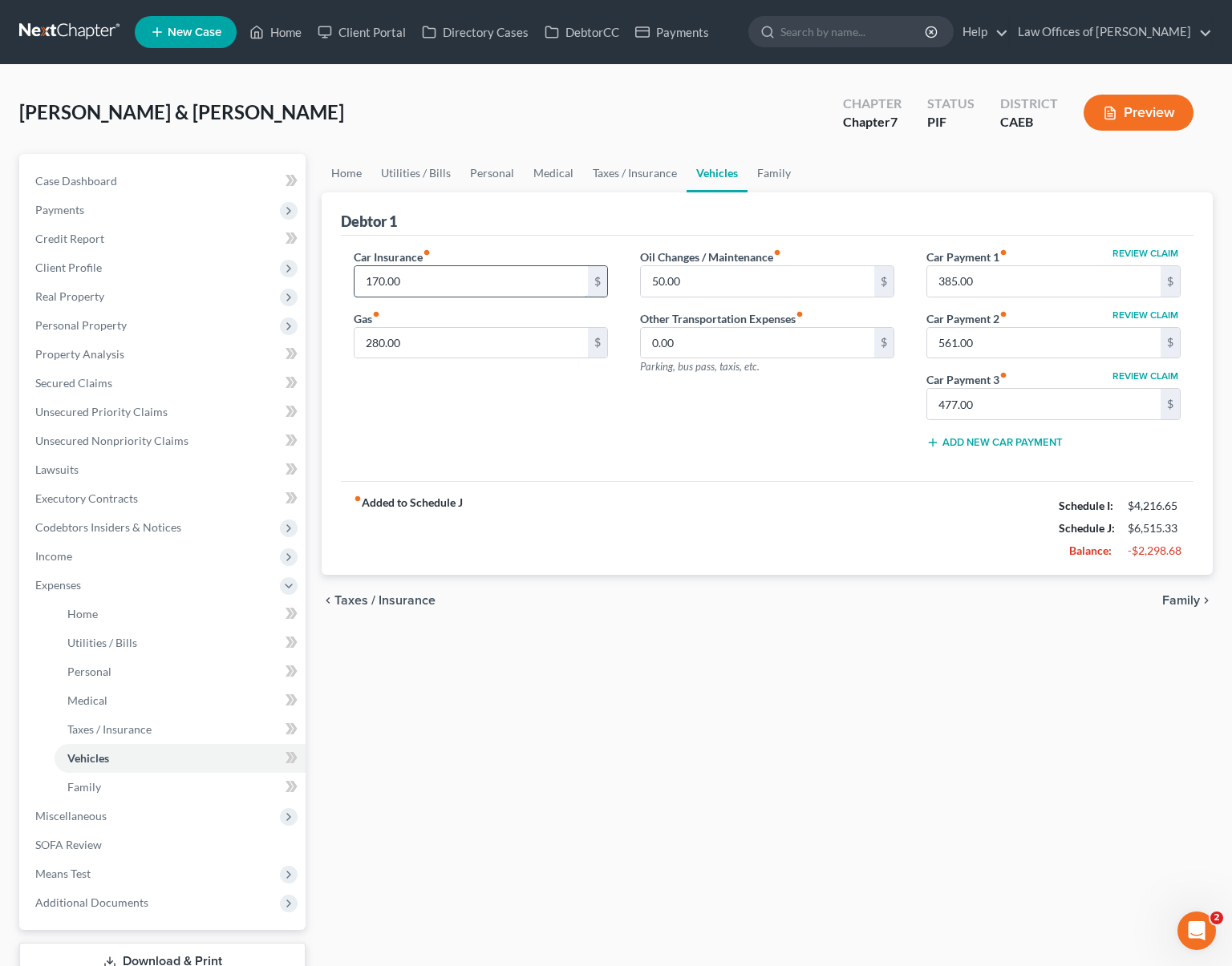
click at [445, 291] on input "170.00" at bounding box center [471, 282] width 233 height 31
click at [433, 332] on input "280.00" at bounding box center [471, 343] width 233 height 31
click at [430, 282] on input "170.00" at bounding box center [471, 282] width 233 height 31
click at [480, 336] on input "280.00" at bounding box center [471, 343] width 233 height 31
click at [456, 279] on input "225." at bounding box center [471, 282] width 233 height 31
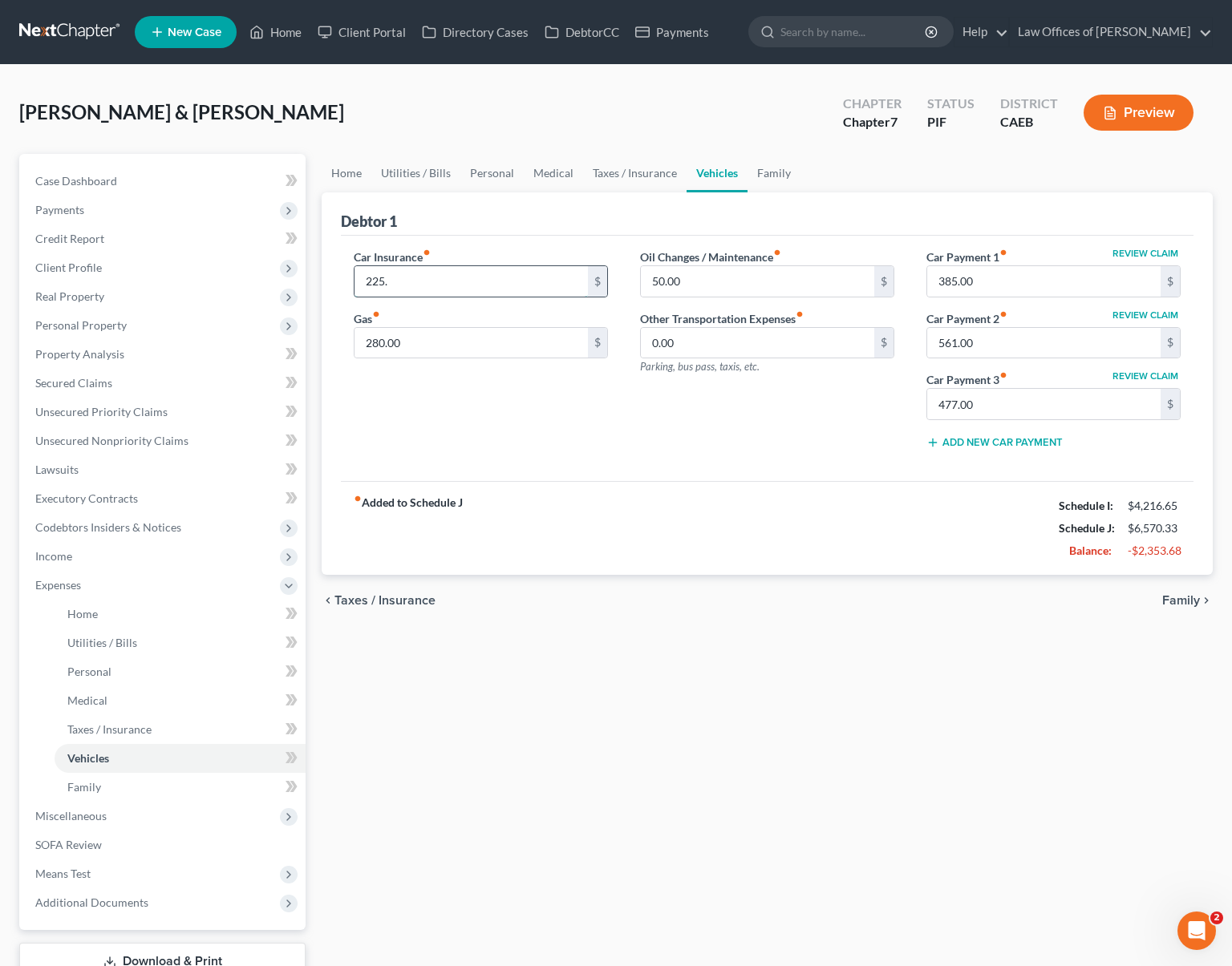
click at [405, 288] on input "225." at bounding box center [471, 282] width 233 height 31
click at [404, 287] on input "225." at bounding box center [471, 282] width 233 height 31
drag, startPoint x: 408, startPoint y: 287, endPoint x: 335, endPoint y: 276, distance: 73.8
click at [334, 275] on div "Debtor 1 Car Insurance fiber_manual_record 225. $ Gas fiber_manual_record 280.0…" at bounding box center [767, 383] width 892 height 382
type input "275.00"
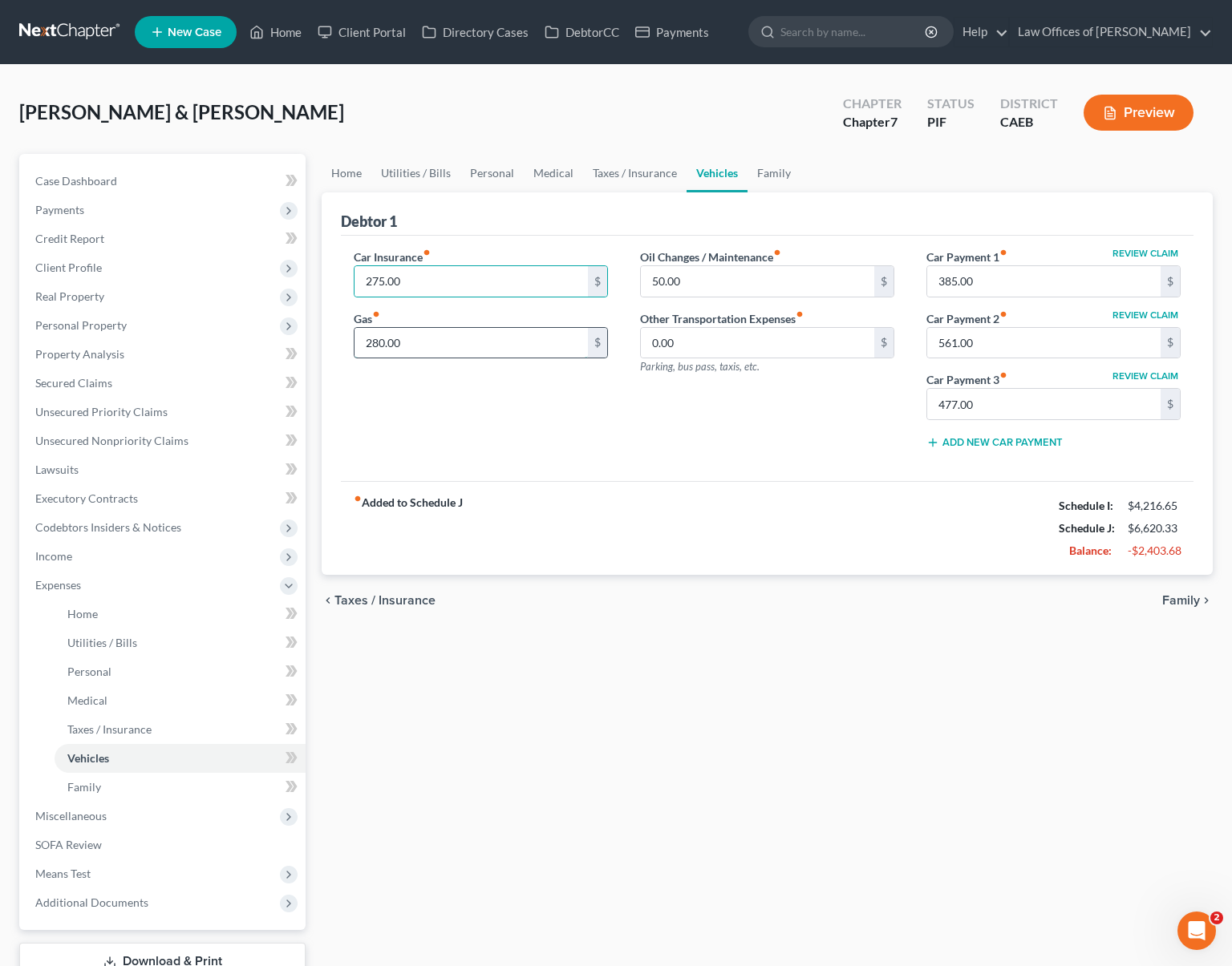
click at [454, 343] on input "280.00" at bounding box center [471, 343] width 233 height 31
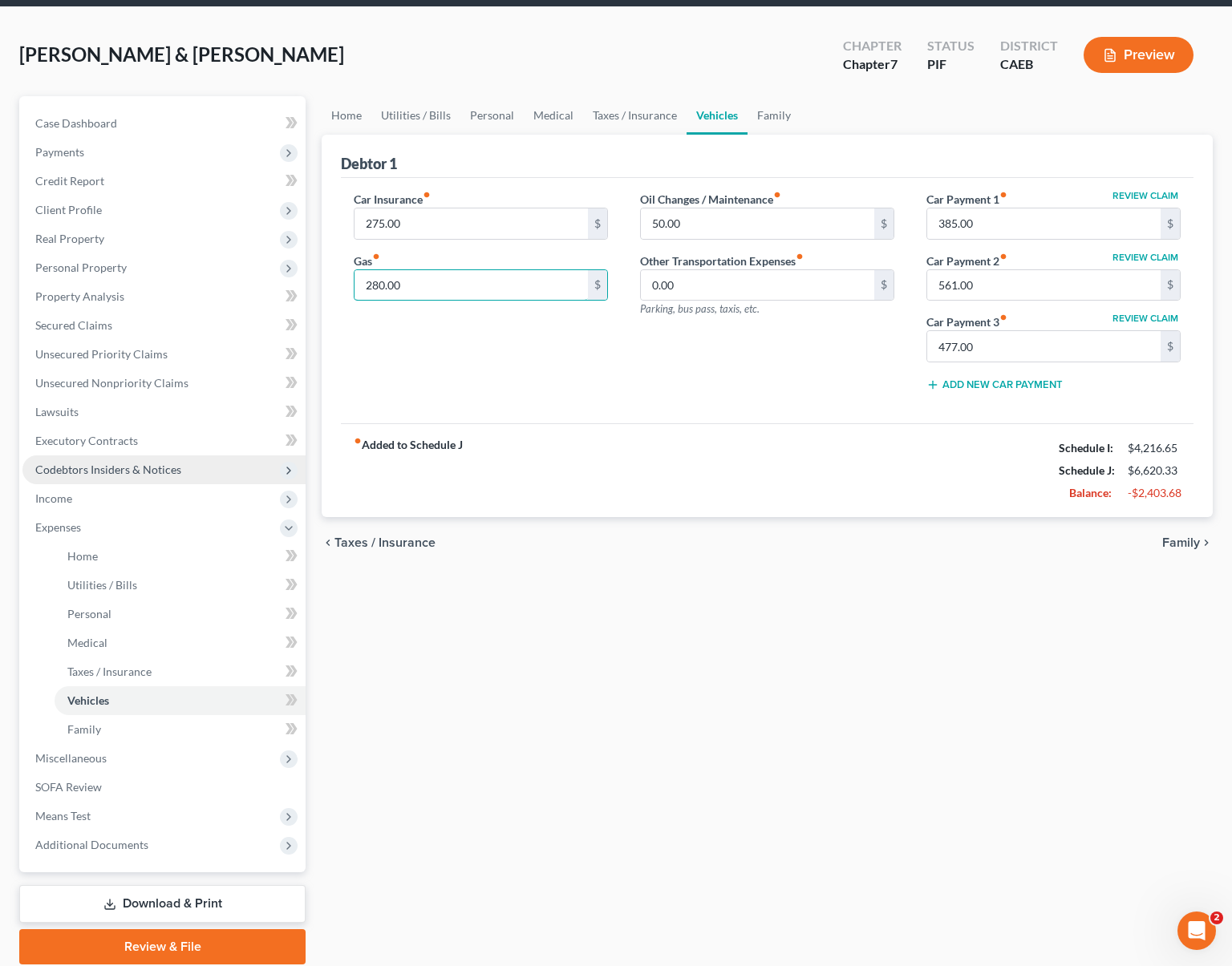
scroll to position [115, 0]
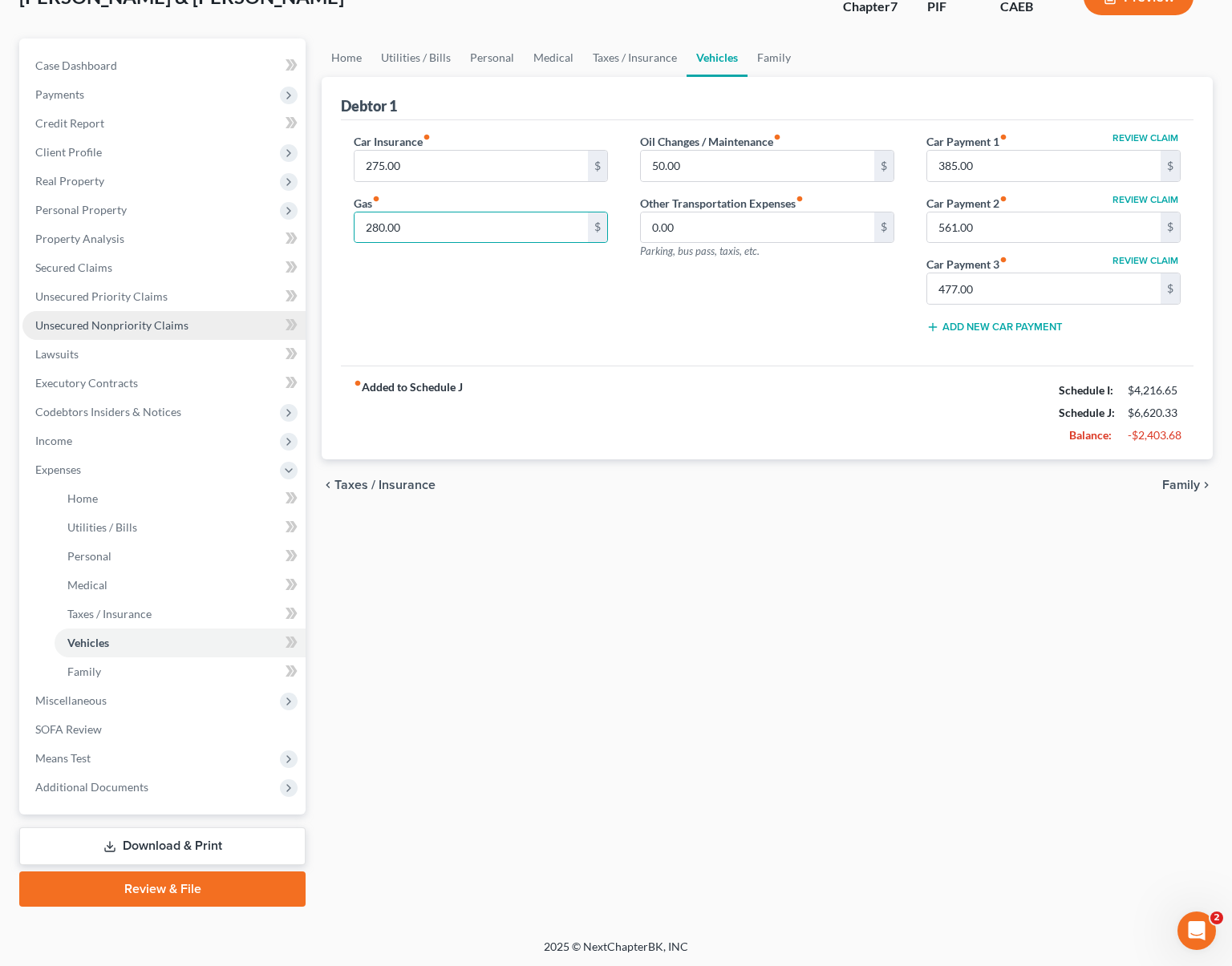
click at [186, 326] on link "Unsecured Nonpriority Claims" at bounding box center [164, 326] width 283 height 29
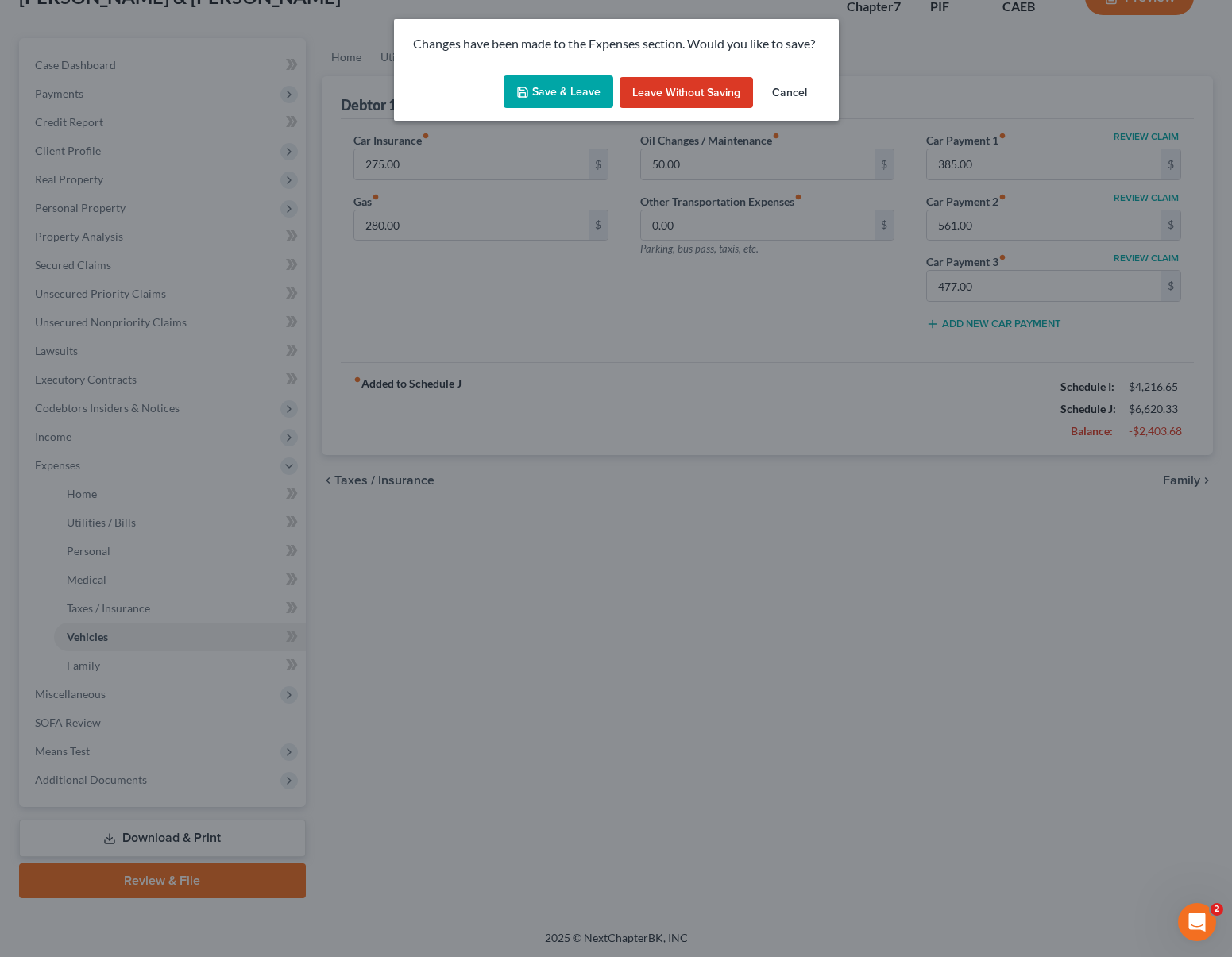
click at [541, 95] on button "Save & Leave" at bounding box center [558, 92] width 109 height 33
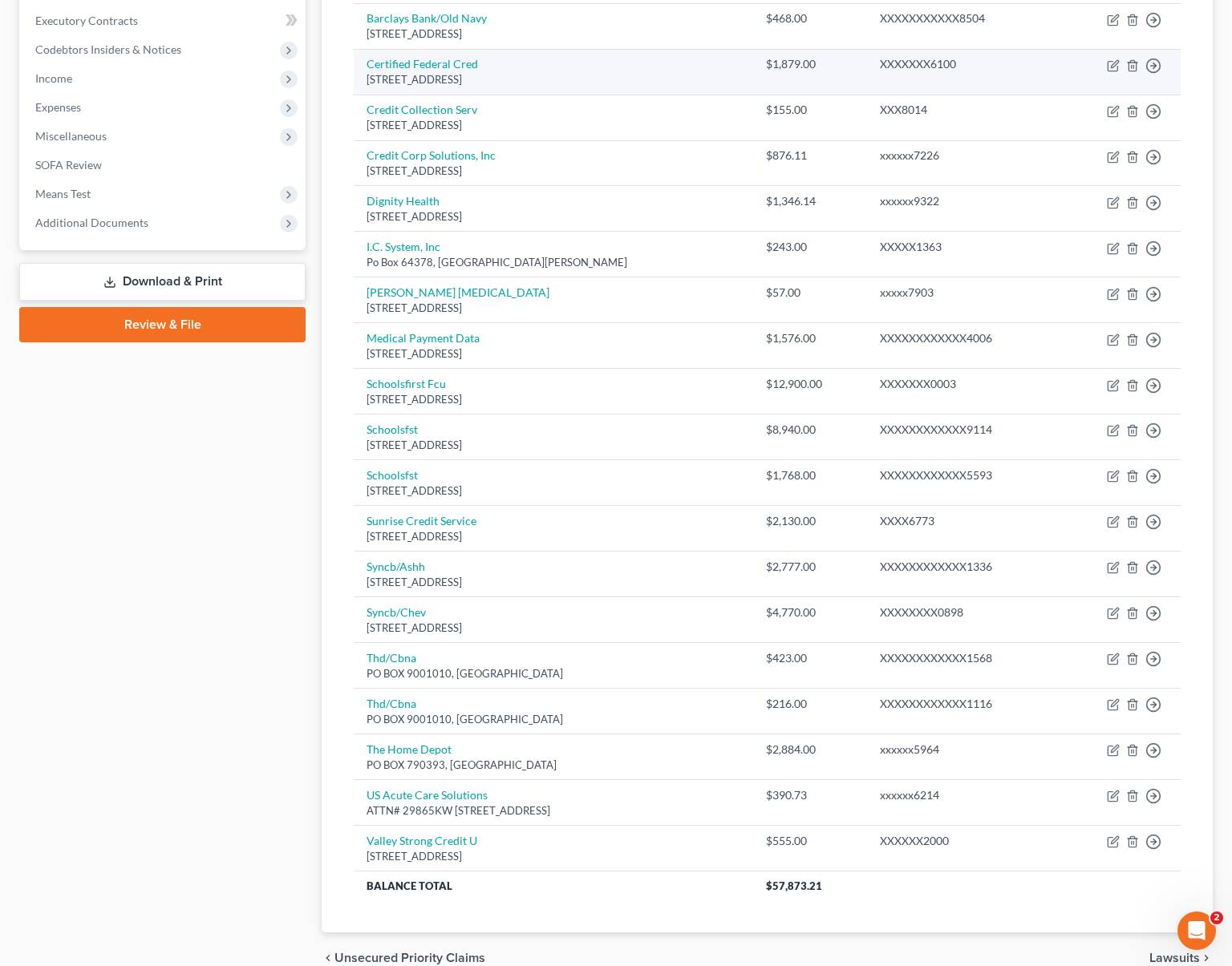
scroll to position [556, 0]
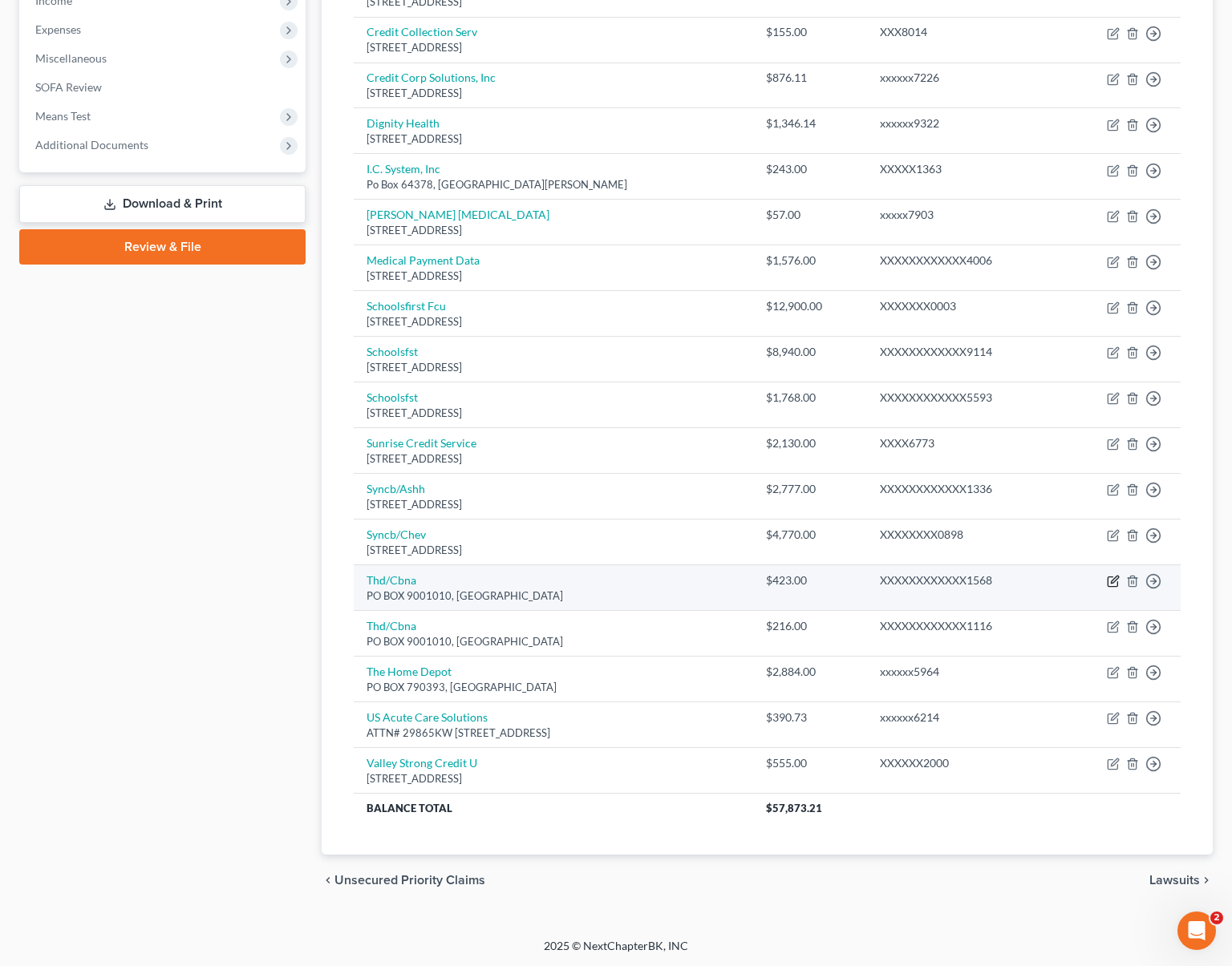
click at [1112, 575] on icon "button" at bounding box center [1113, 581] width 13 height 13
select select "43"
select select "2"
select select "0"
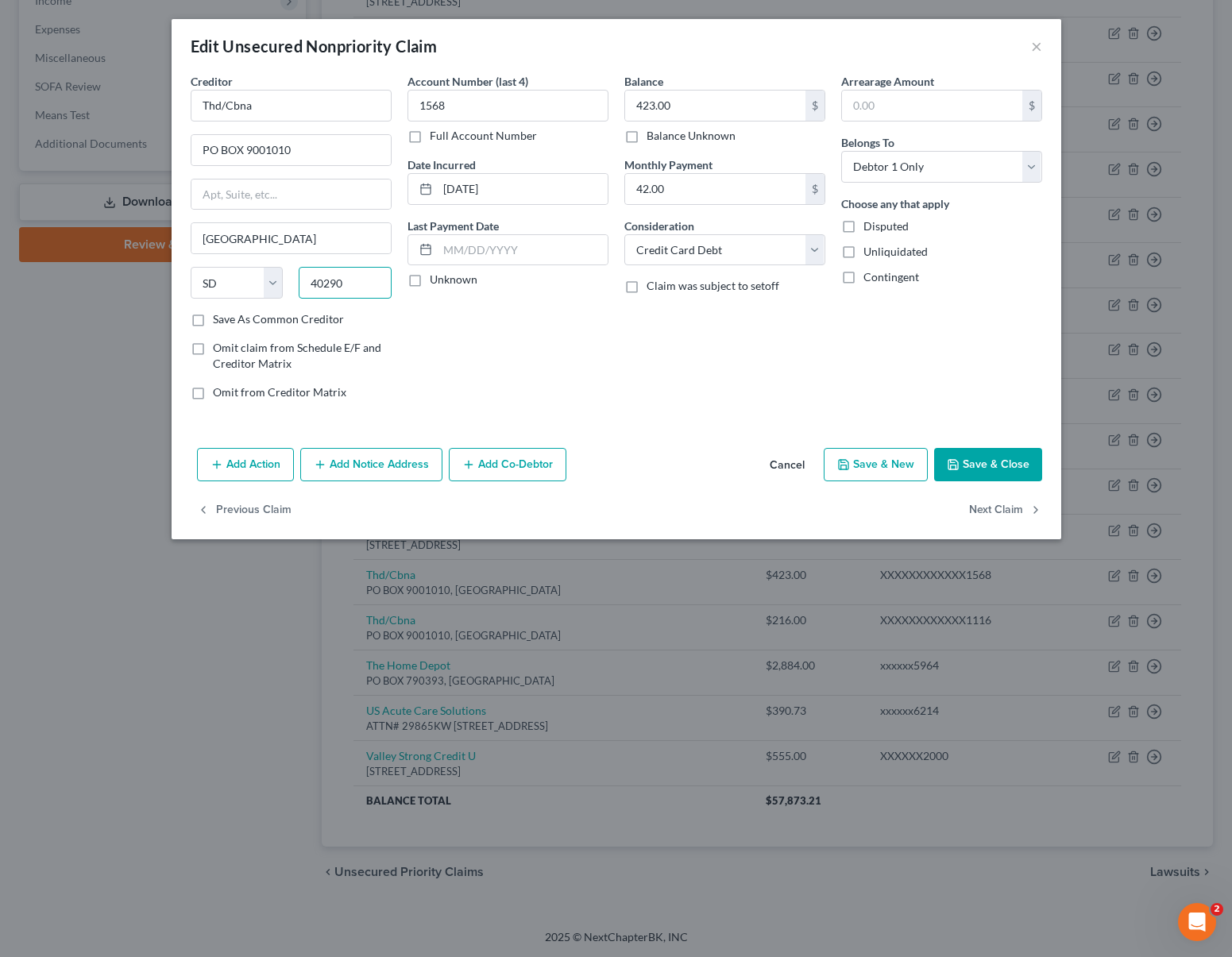
click at [353, 283] on input "40290" at bounding box center [345, 283] width 93 height 32
drag, startPoint x: 298, startPoint y: 273, endPoint x: 328, endPoint y: 271, distance: 30.1
click at [294, 272] on div "40290" at bounding box center [345, 283] width 109 height 32
type input "40290"
click at [314, 193] on input "text" at bounding box center [291, 195] width 199 height 31
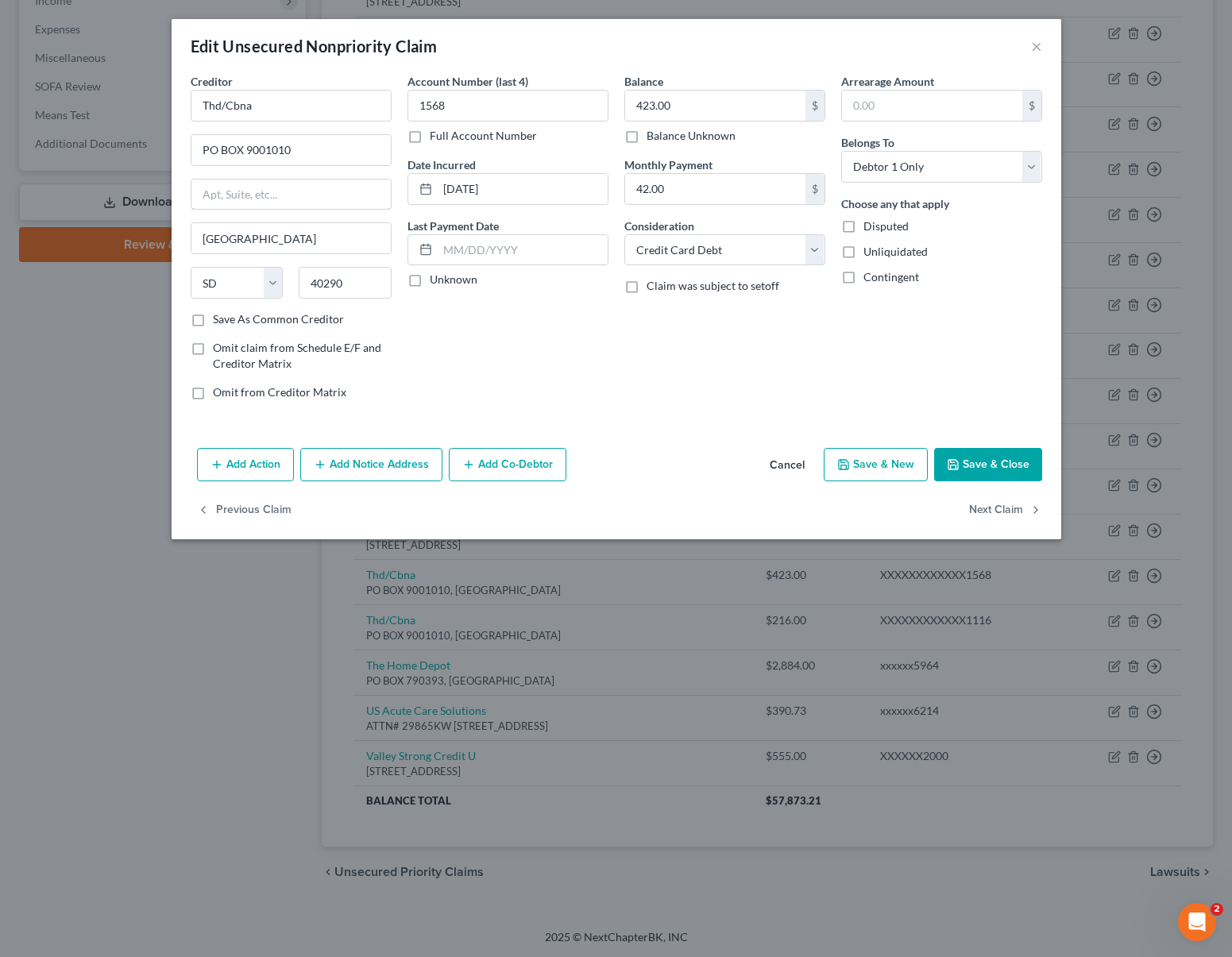
type input "[GEOGRAPHIC_DATA]"
select select "18"
click at [1012, 469] on button "Save & Close" at bounding box center [988, 464] width 108 height 33
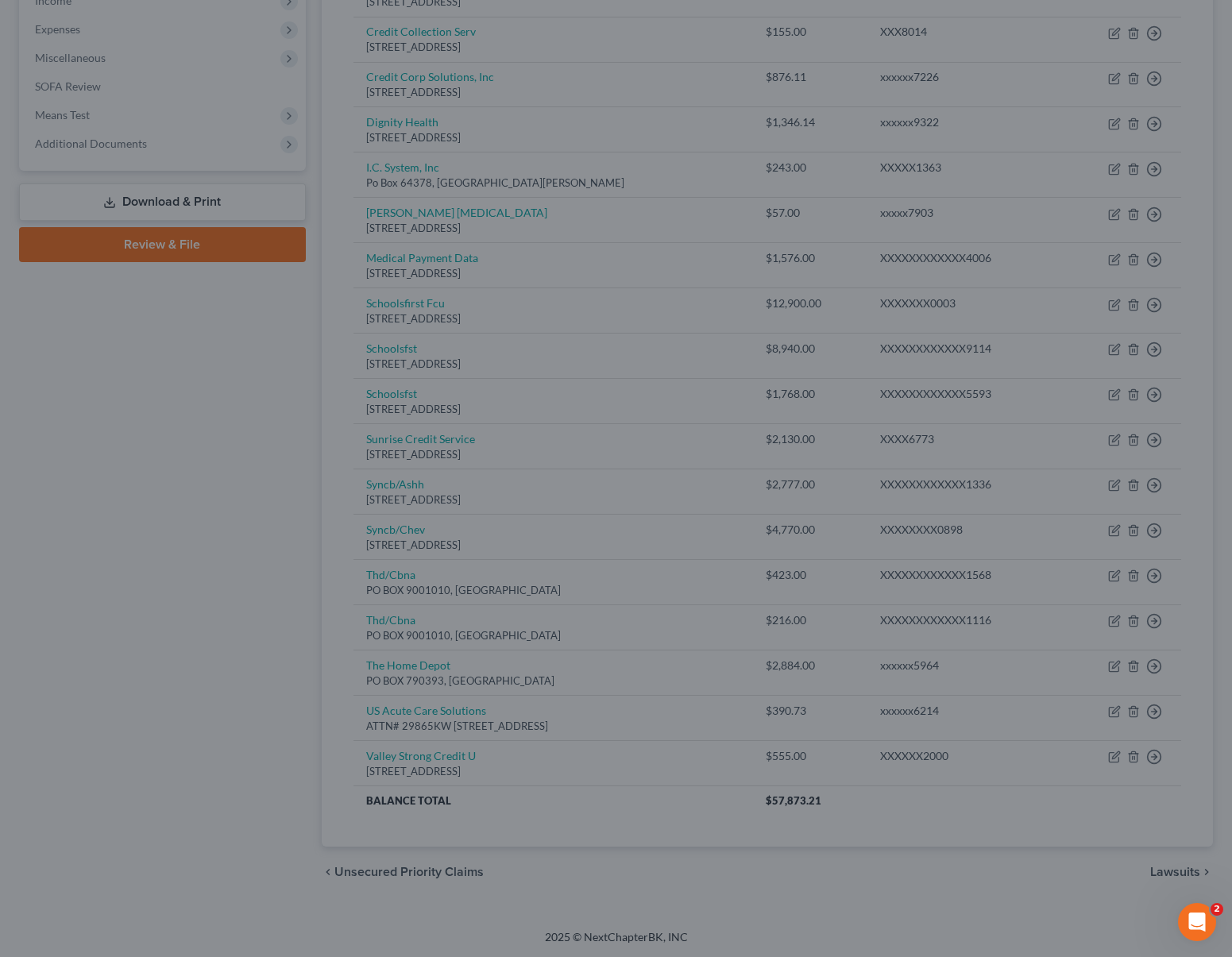
type input "0"
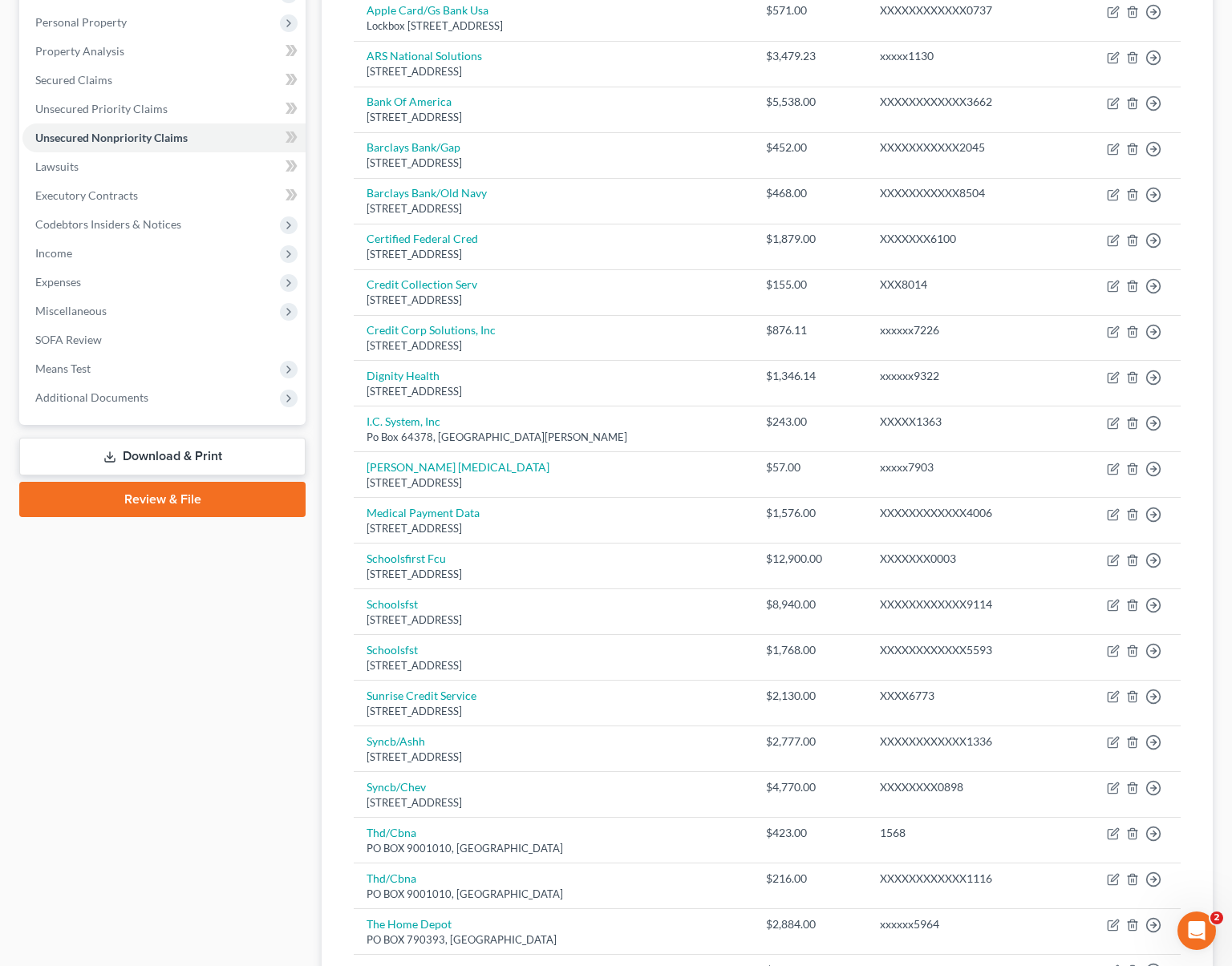
scroll to position [300, 0]
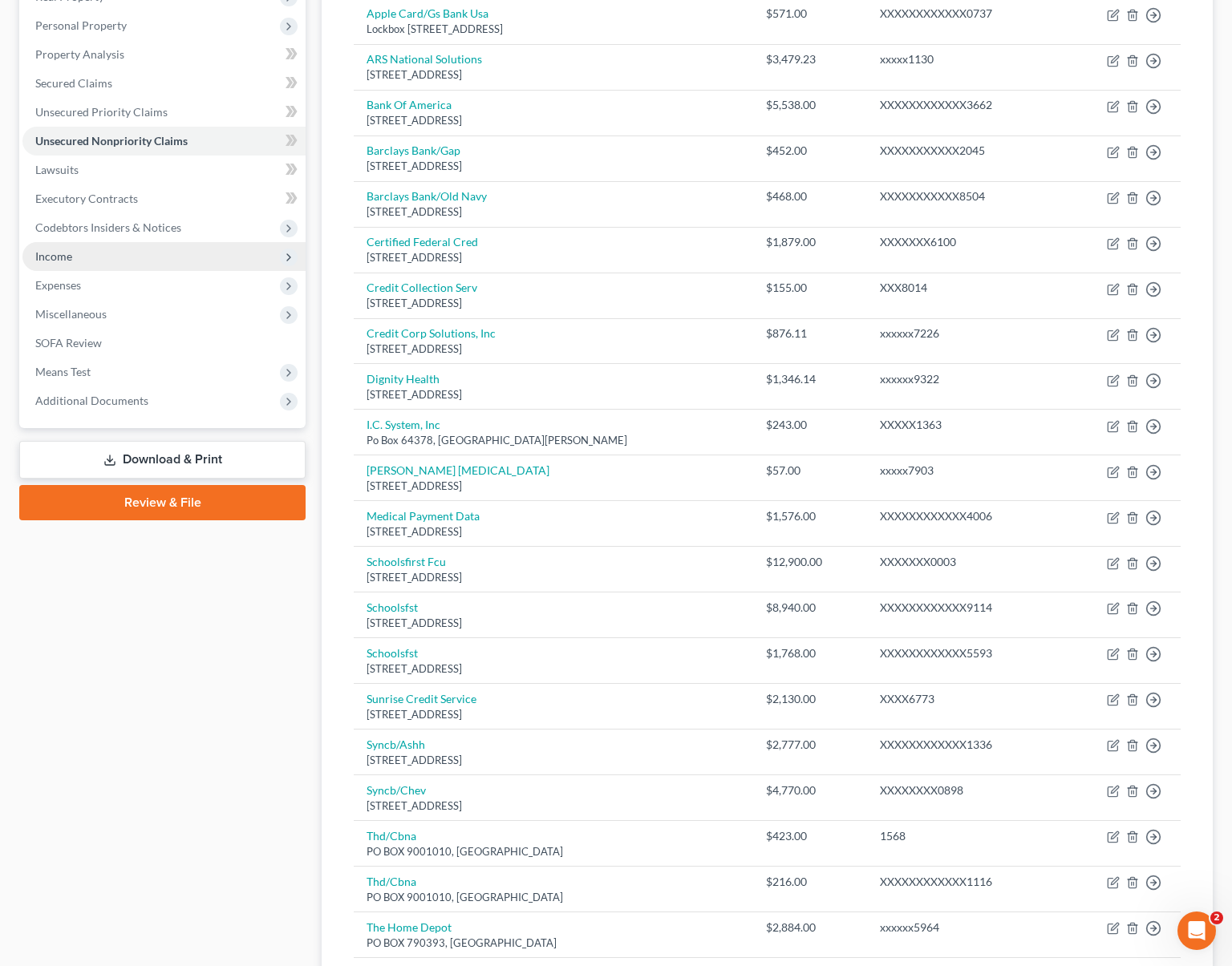
click at [89, 254] on span "Income" at bounding box center [164, 257] width 283 height 29
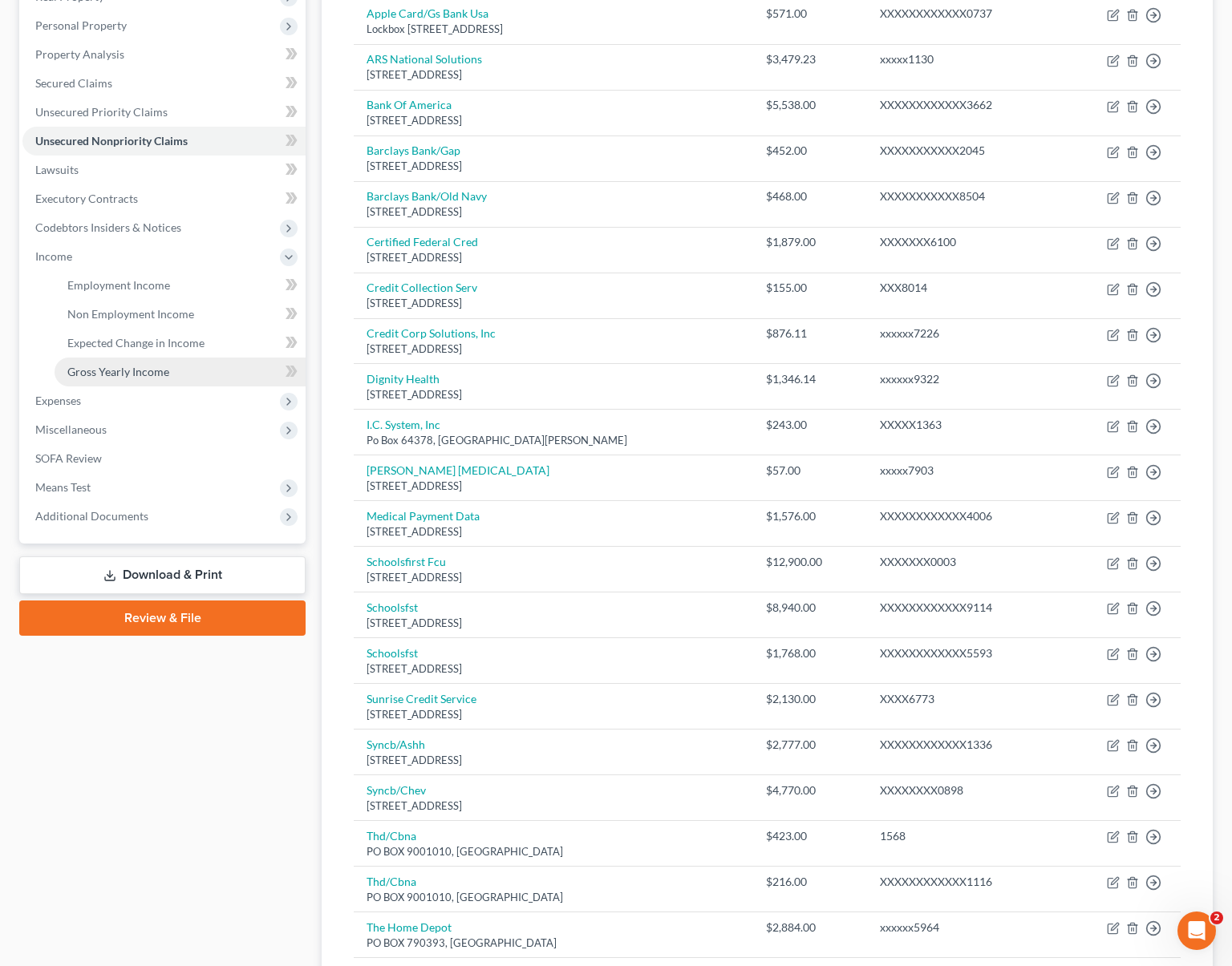
click at [190, 373] on link "Gross Yearly Income" at bounding box center [179, 373] width 251 height 29
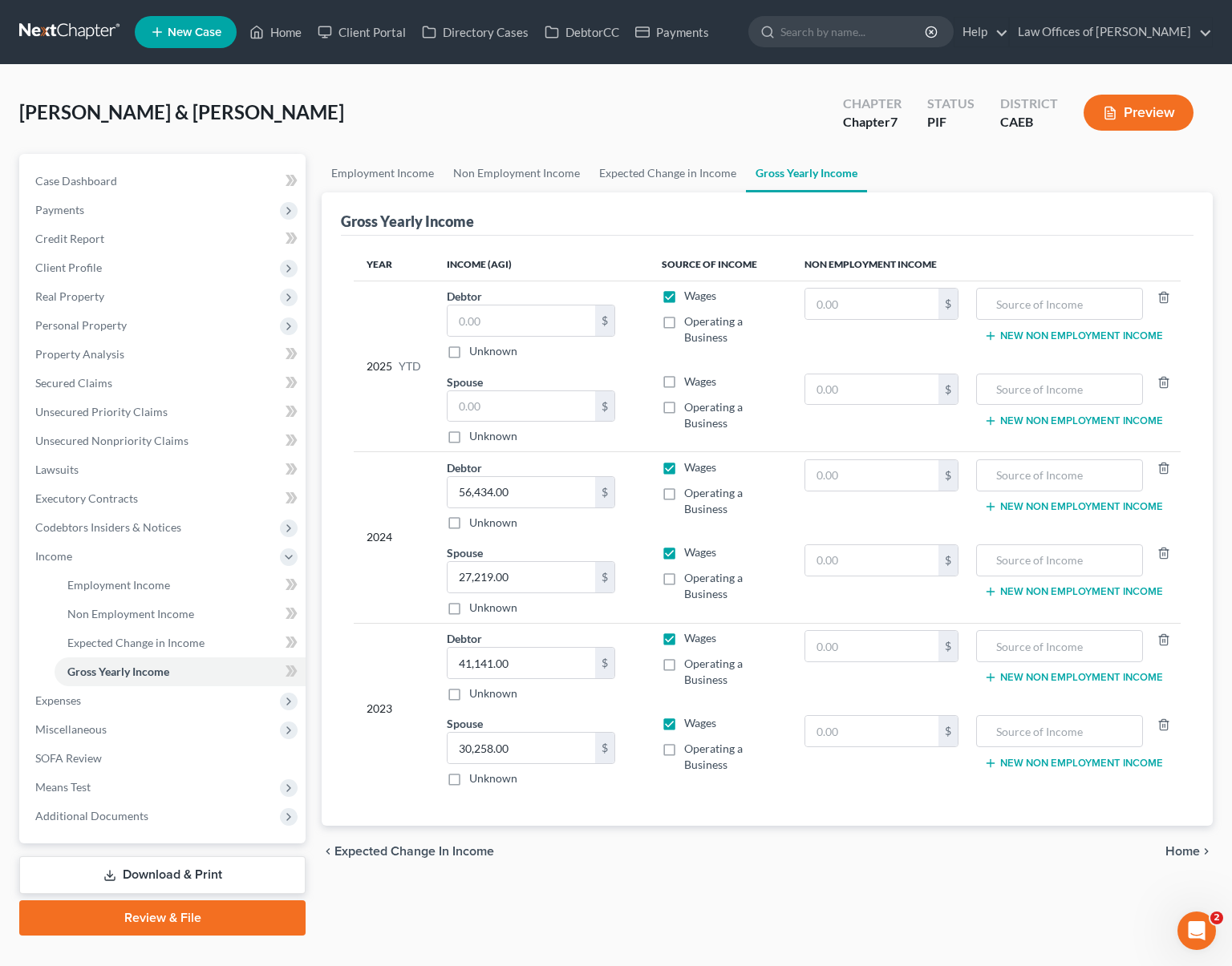
click at [685, 326] on label "Operating a Business" at bounding box center [732, 330] width 95 height 32
click at [691, 324] on input "Operating a Business" at bounding box center [696, 318] width 11 height 11
checkbox input "true"
click at [171, 610] on span "Non Employment Income" at bounding box center [131, 614] width 127 height 14
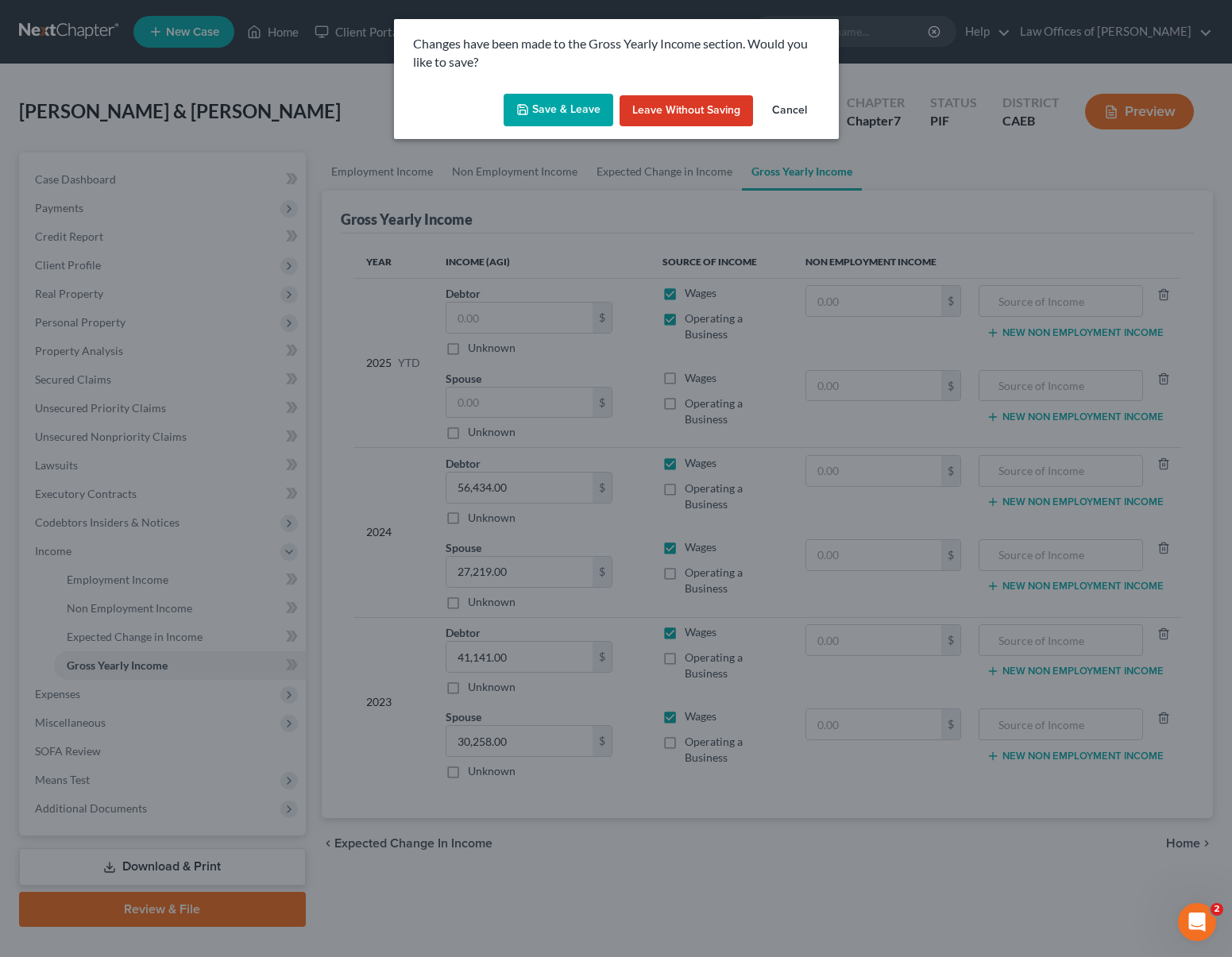
click at [560, 107] on button "Save & Leave" at bounding box center [558, 110] width 109 height 33
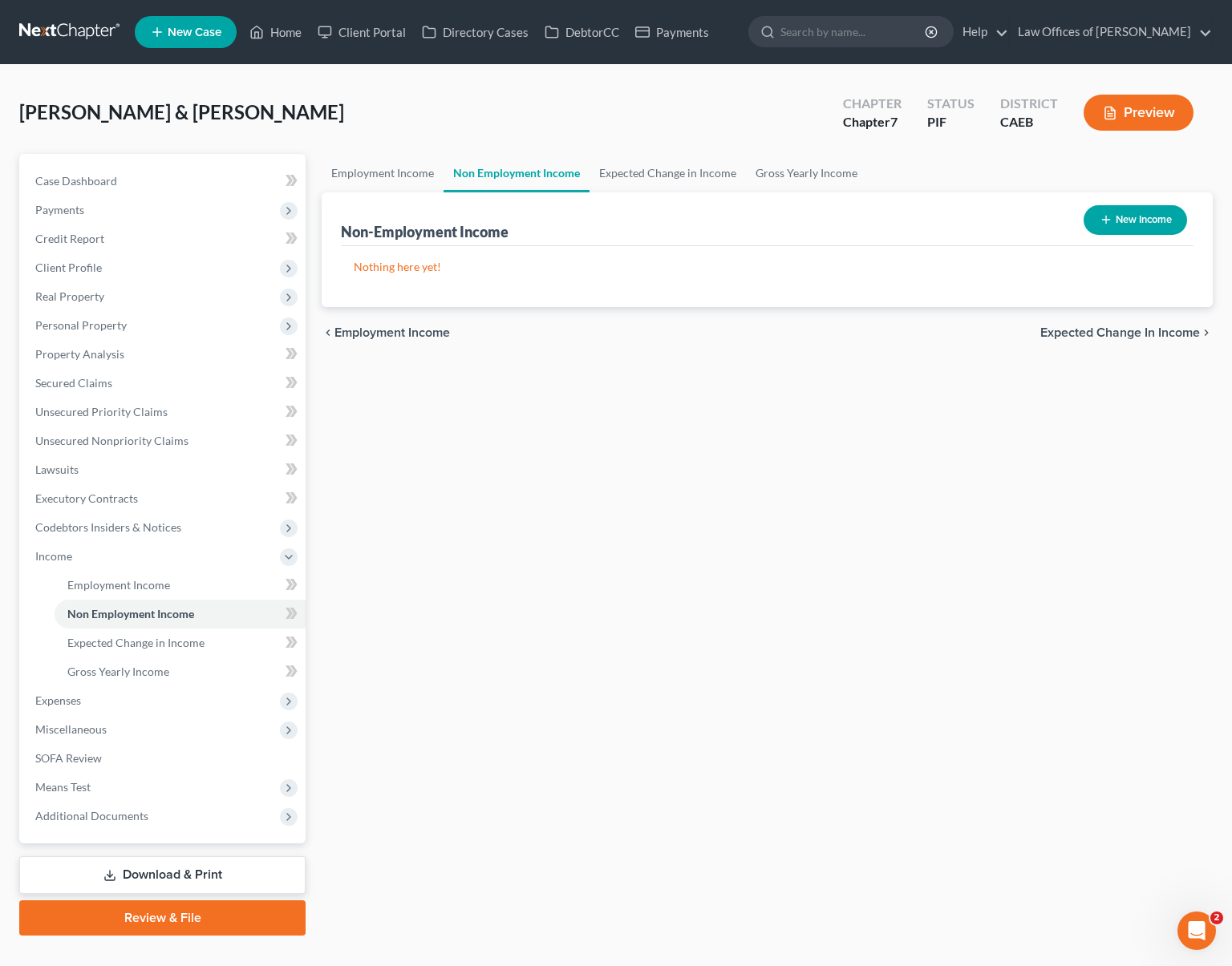
click at [1110, 224] on button "New Income" at bounding box center [1135, 220] width 103 height 30
select select "0"
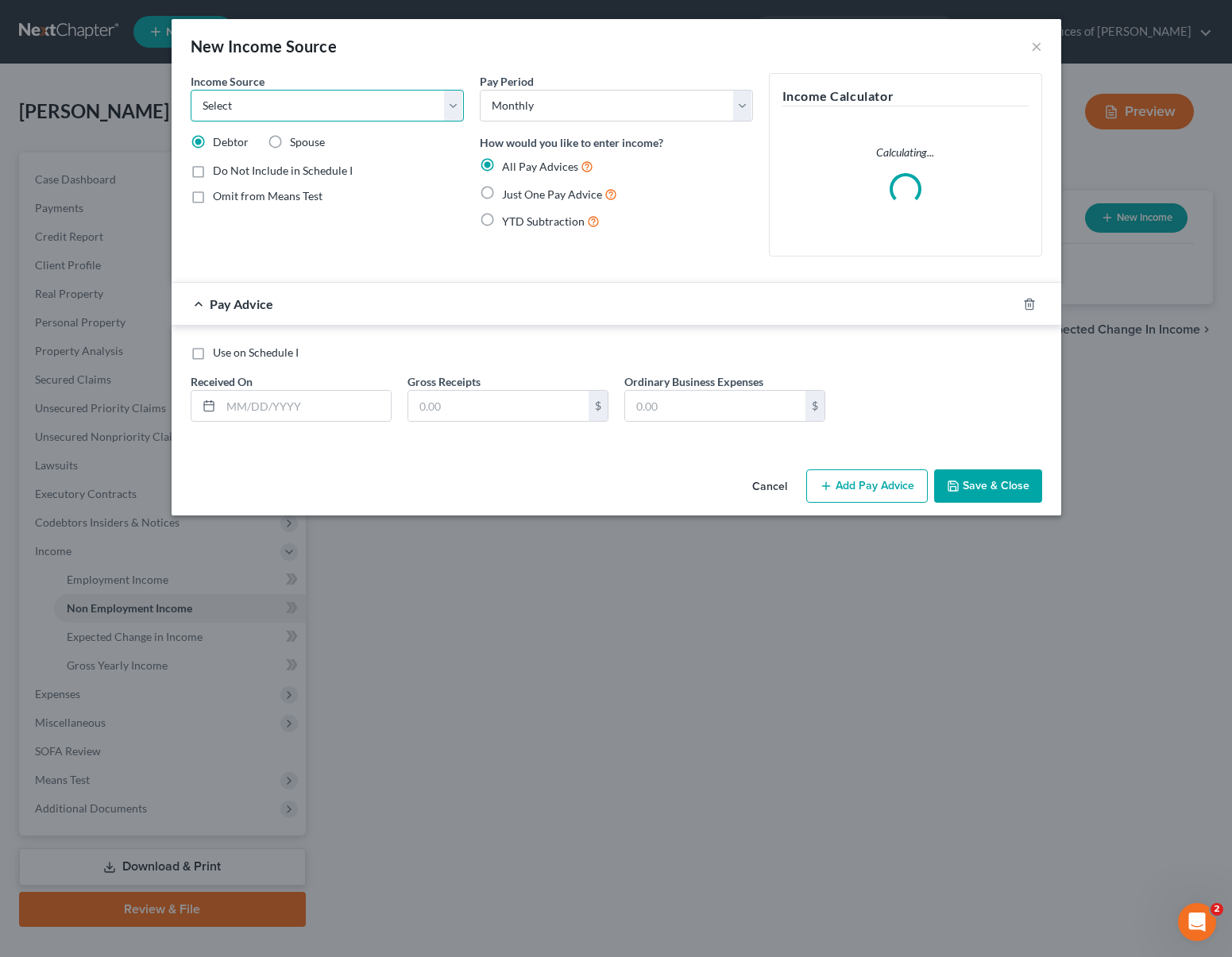
click at [457, 105] on select "Select Unemployment Disability (from employer) Pension Retirement Social Securi…" at bounding box center [327, 106] width 273 height 32
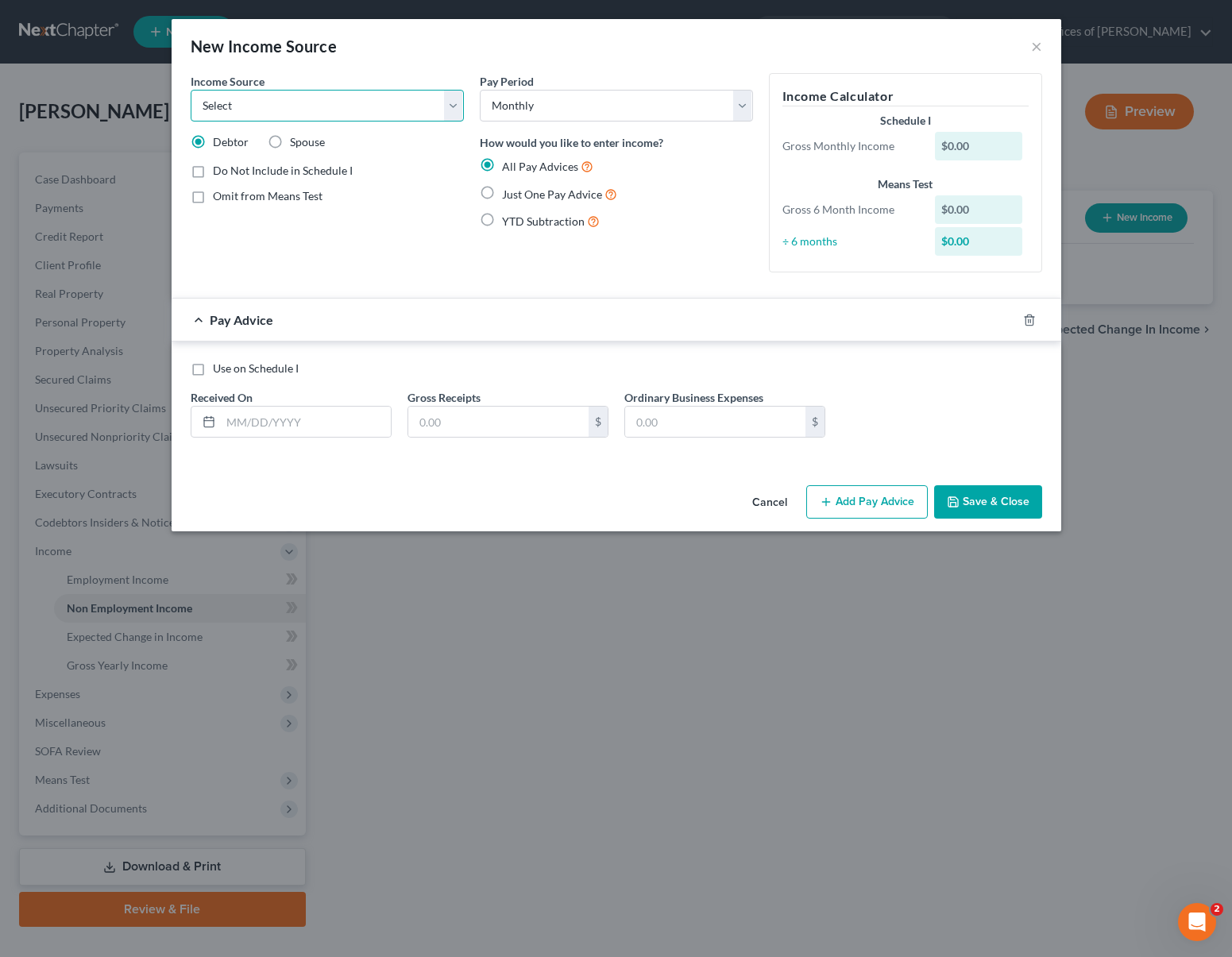
select select "10"
click at [335, 414] on input "text" at bounding box center [306, 422] width 170 height 31
click at [286, 425] on input "03/31" at bounding box center [306, 422] width 170 height 31
type input "[DATE]"
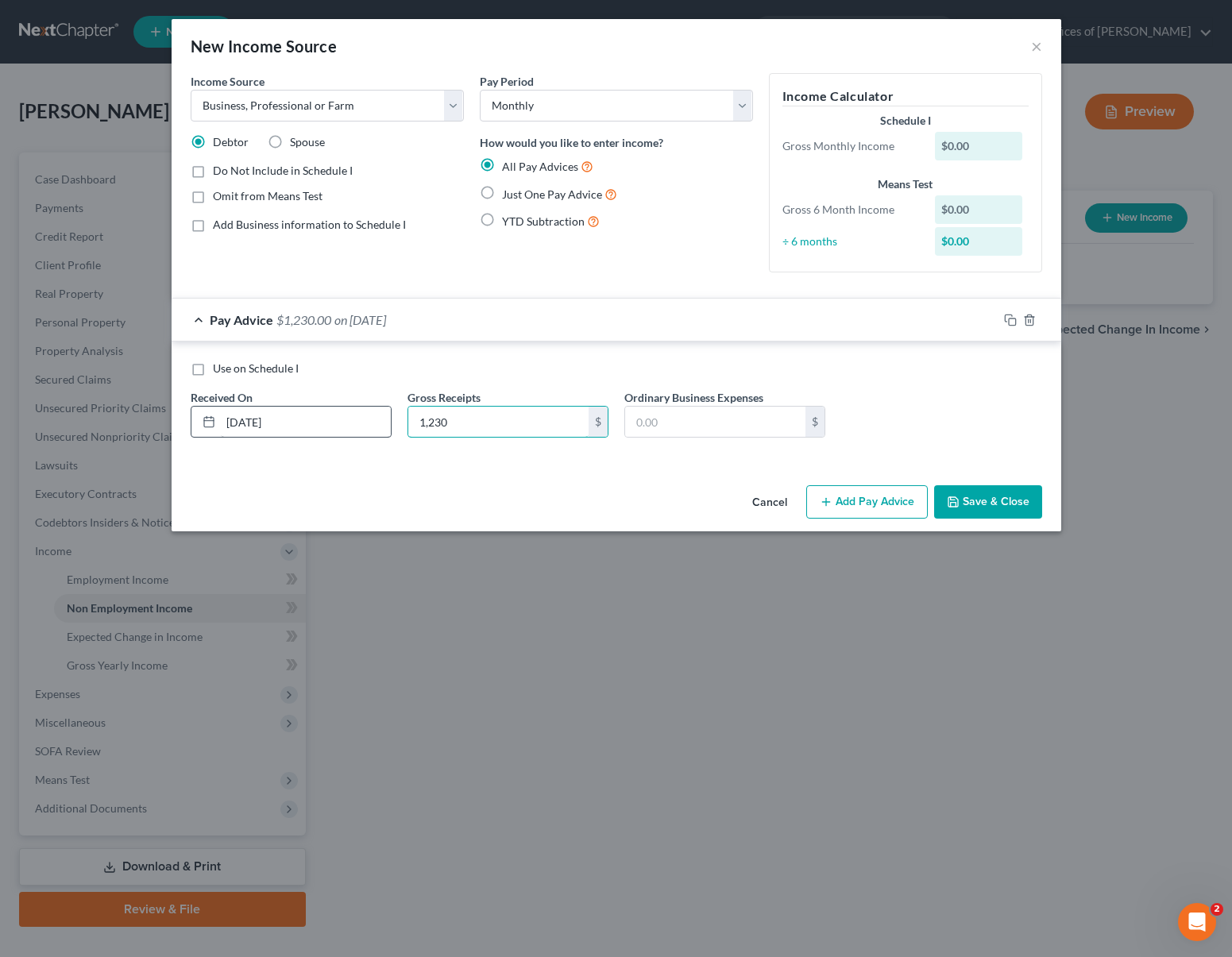
type input "1,230"
click at [962, 515] on button "Save & Close" at bounding box center [988, 502] width 108 height 33
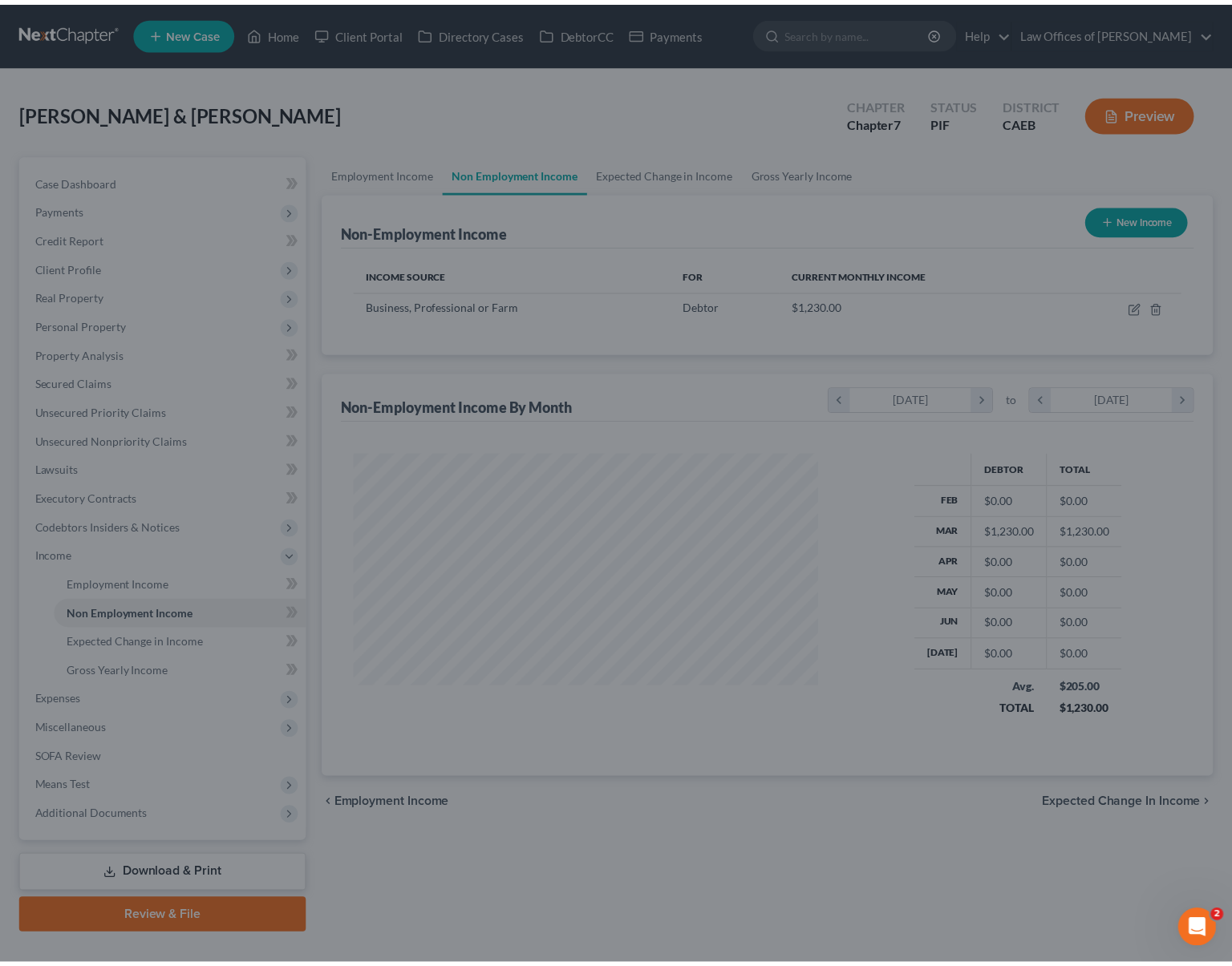
scroll to position [801663, 801809]
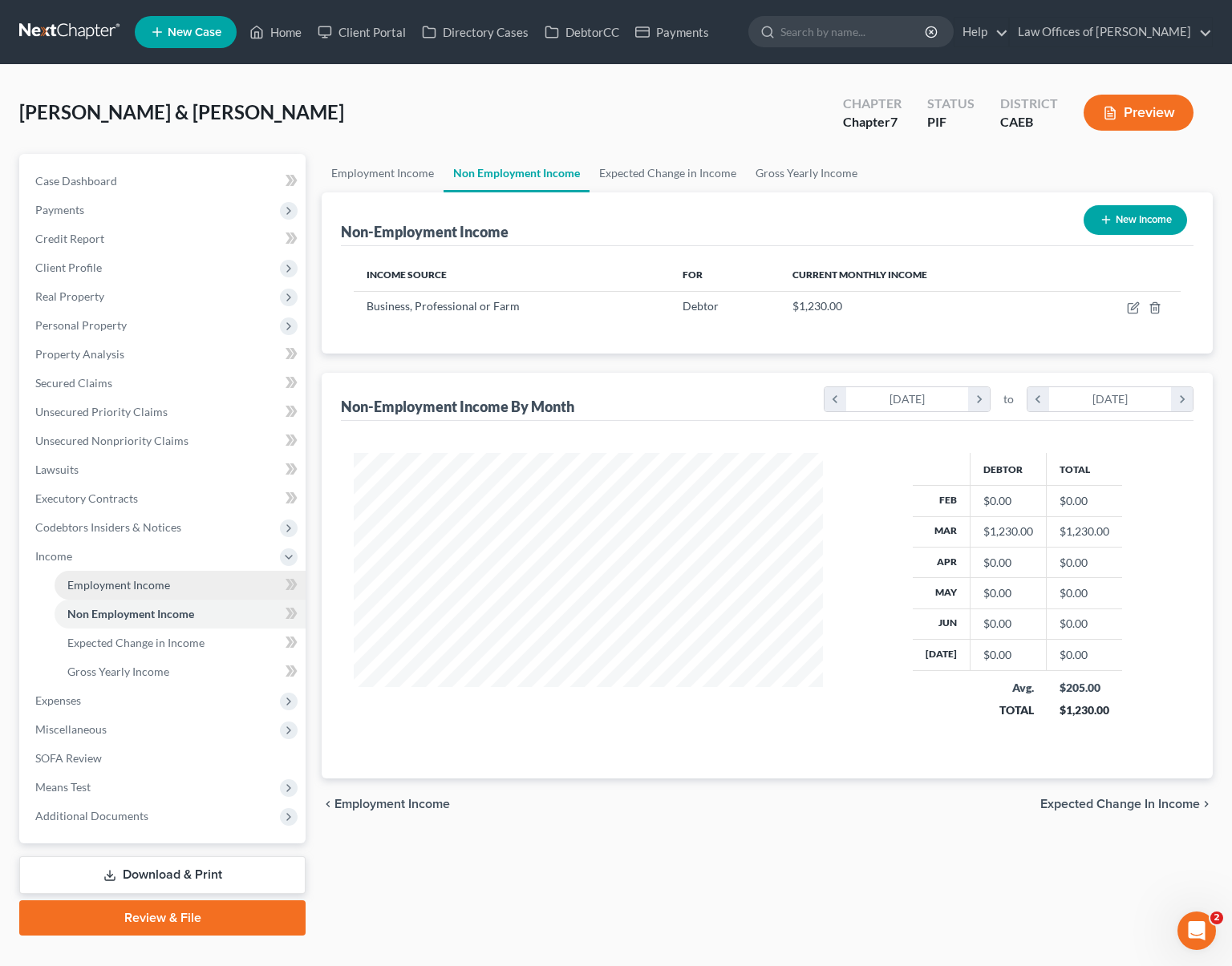
click at [162, 589] on span "Employment Income" at bounding box center [119, 584] width 102 height 14
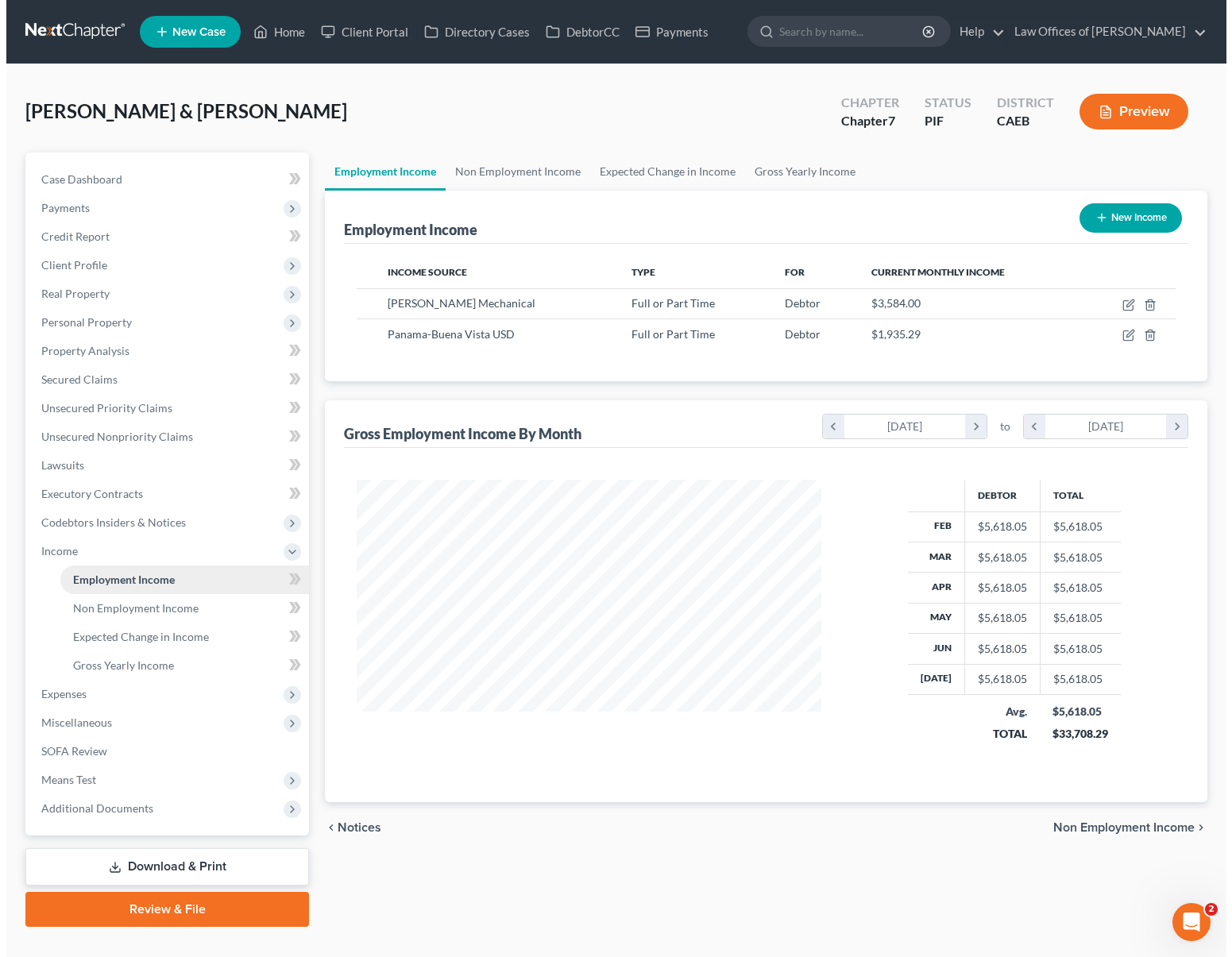
scroll to position [285, 495]
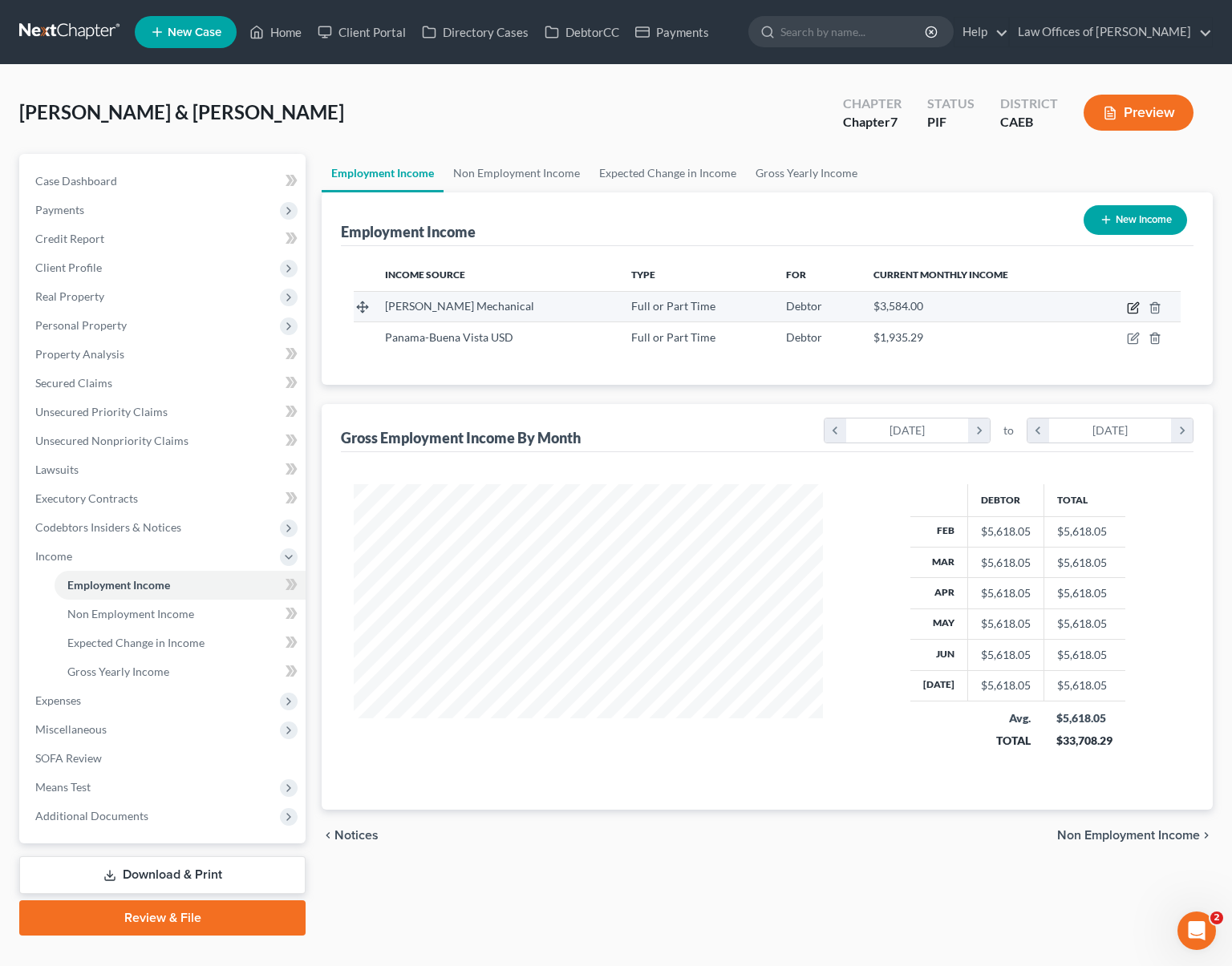
click at [1128, 310] on icon "button" at bounding box center [1133, 308] width 10 height 10
select select "0"
select select "4"
select select "1"
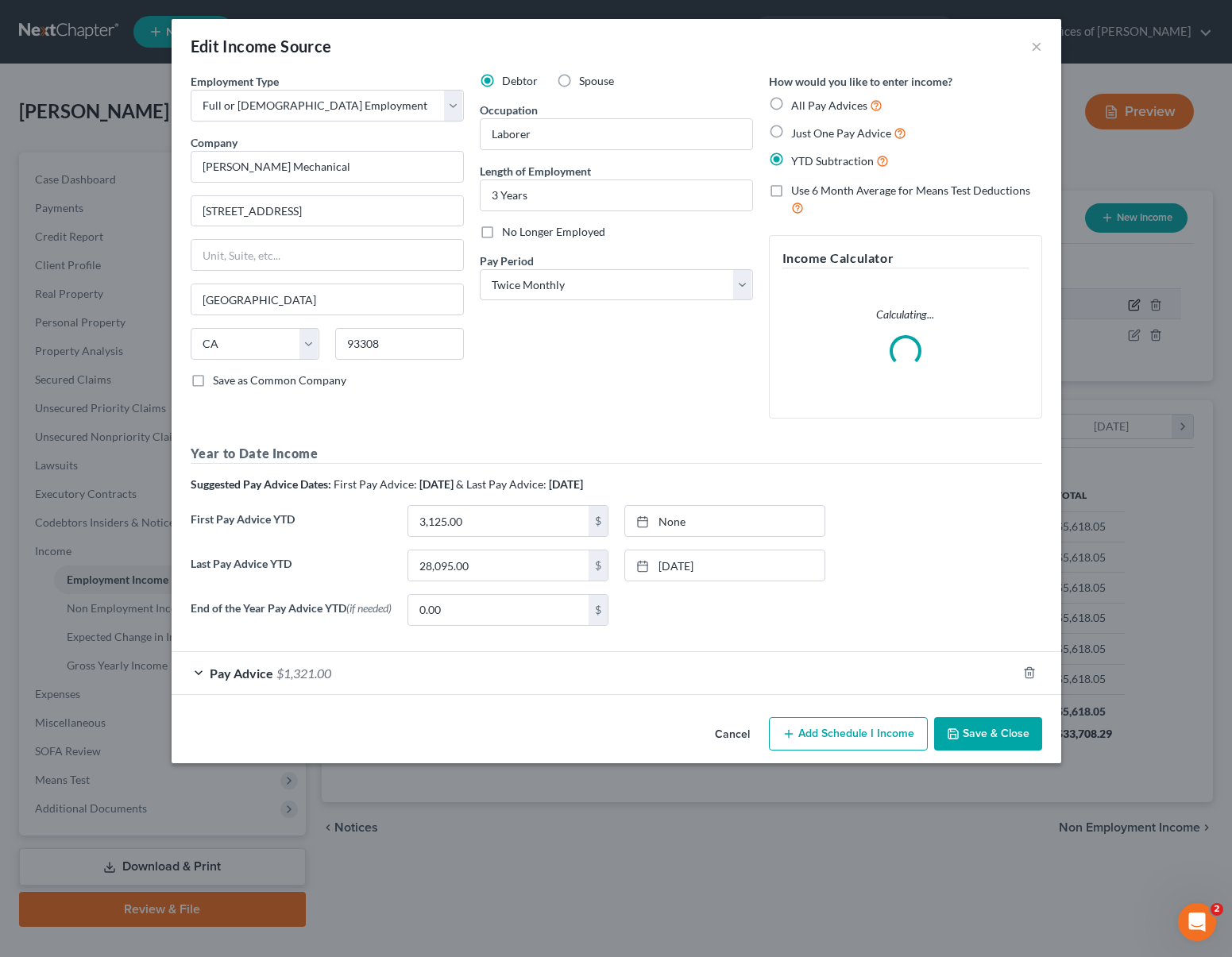
scroll to position [285, 501]
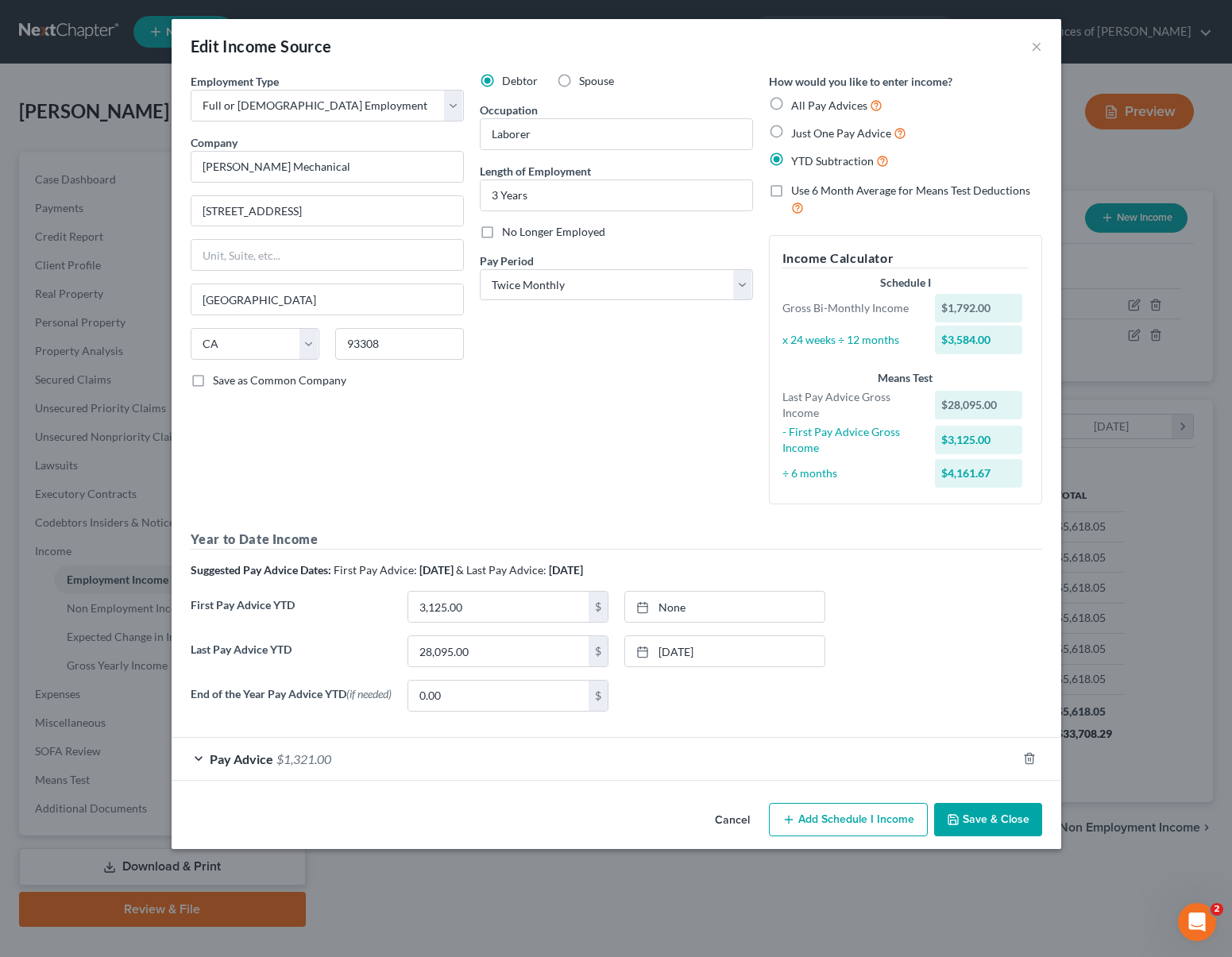
click at [322, 762] on span "$1,321.00" at bounding box center [304, 759] width 55 height 15
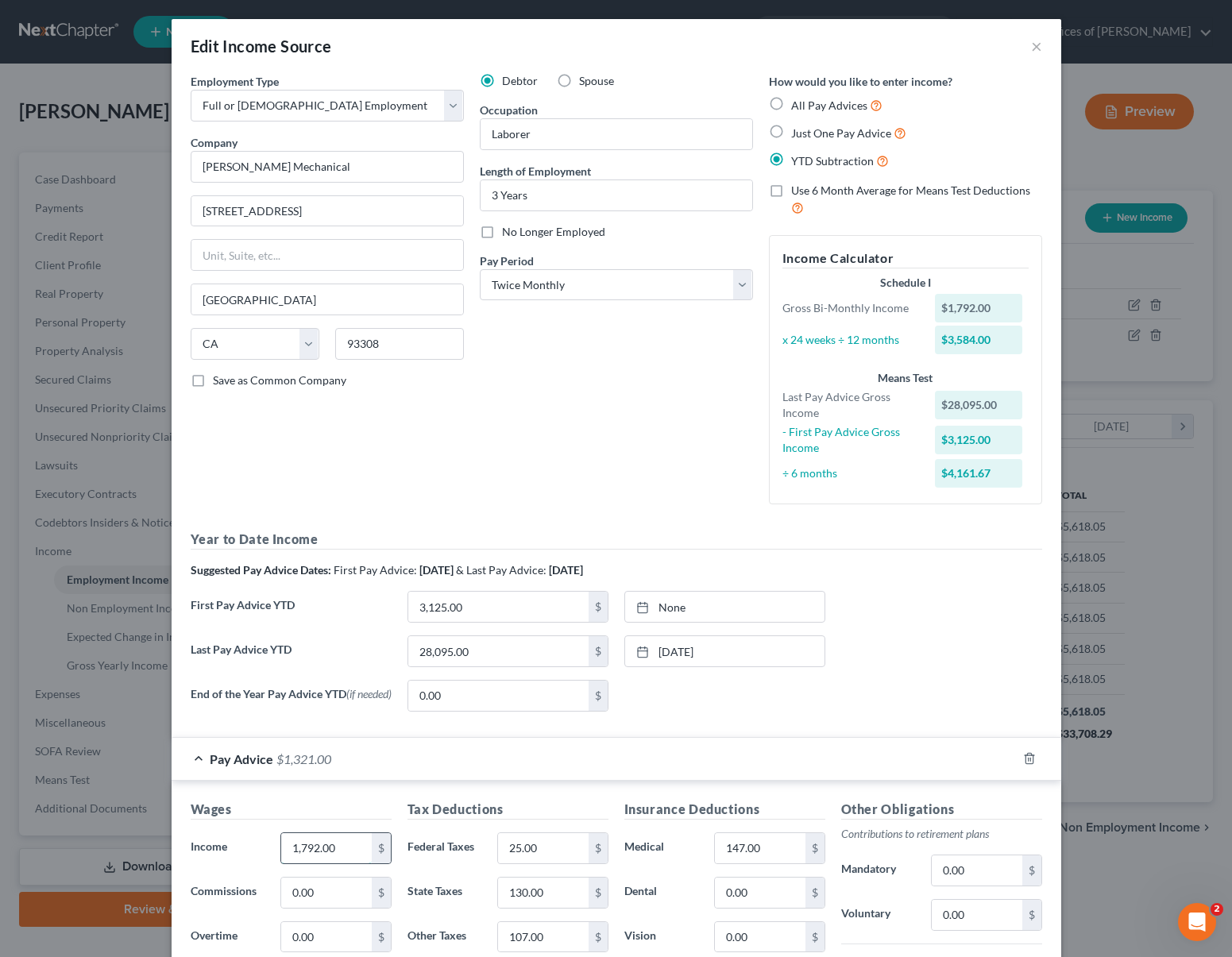
click at [343, 852] on input "1,792.00" at bounding box center [326, 848] width 90 height 31
type input "2,016"
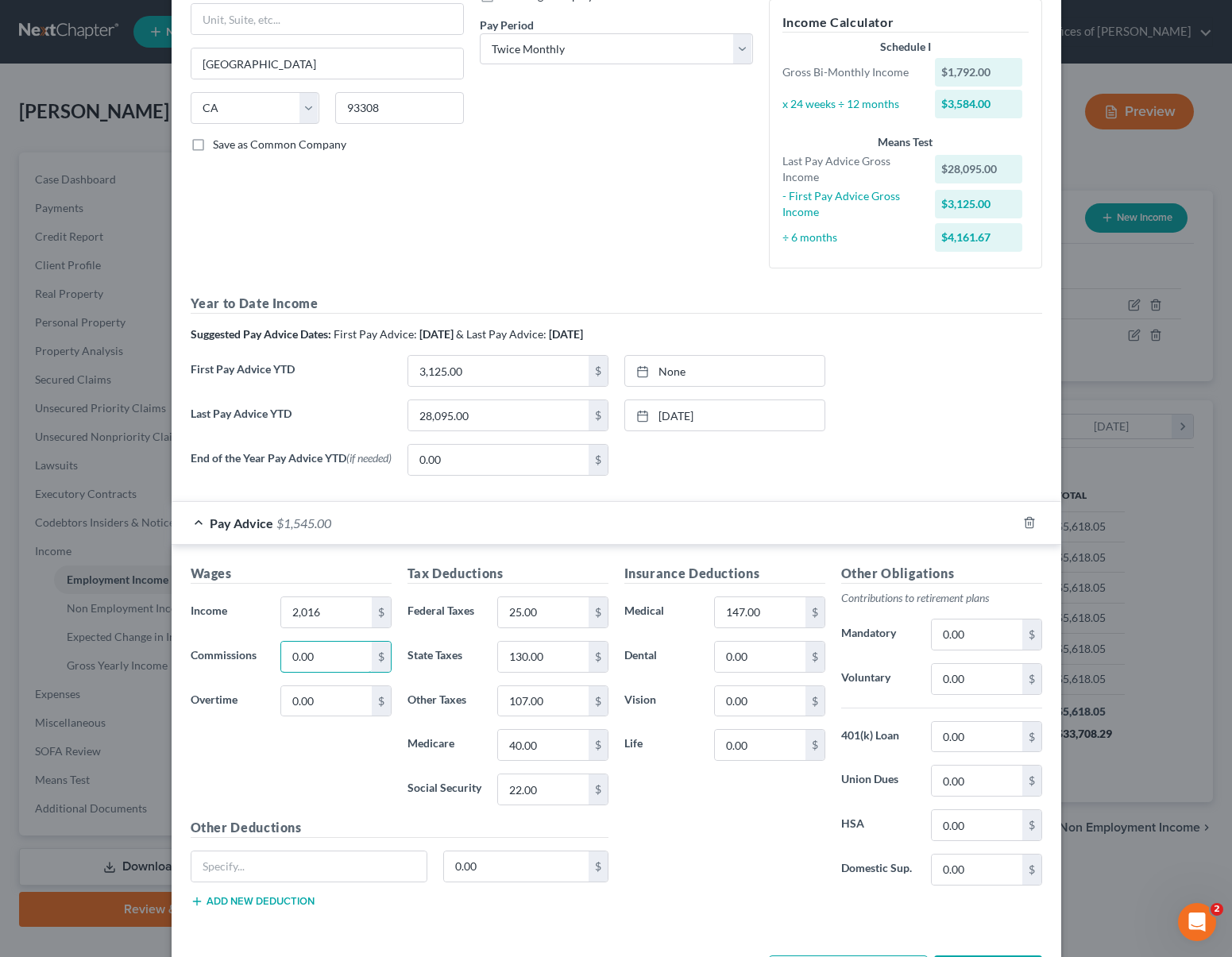
scroll to position [239, 0]
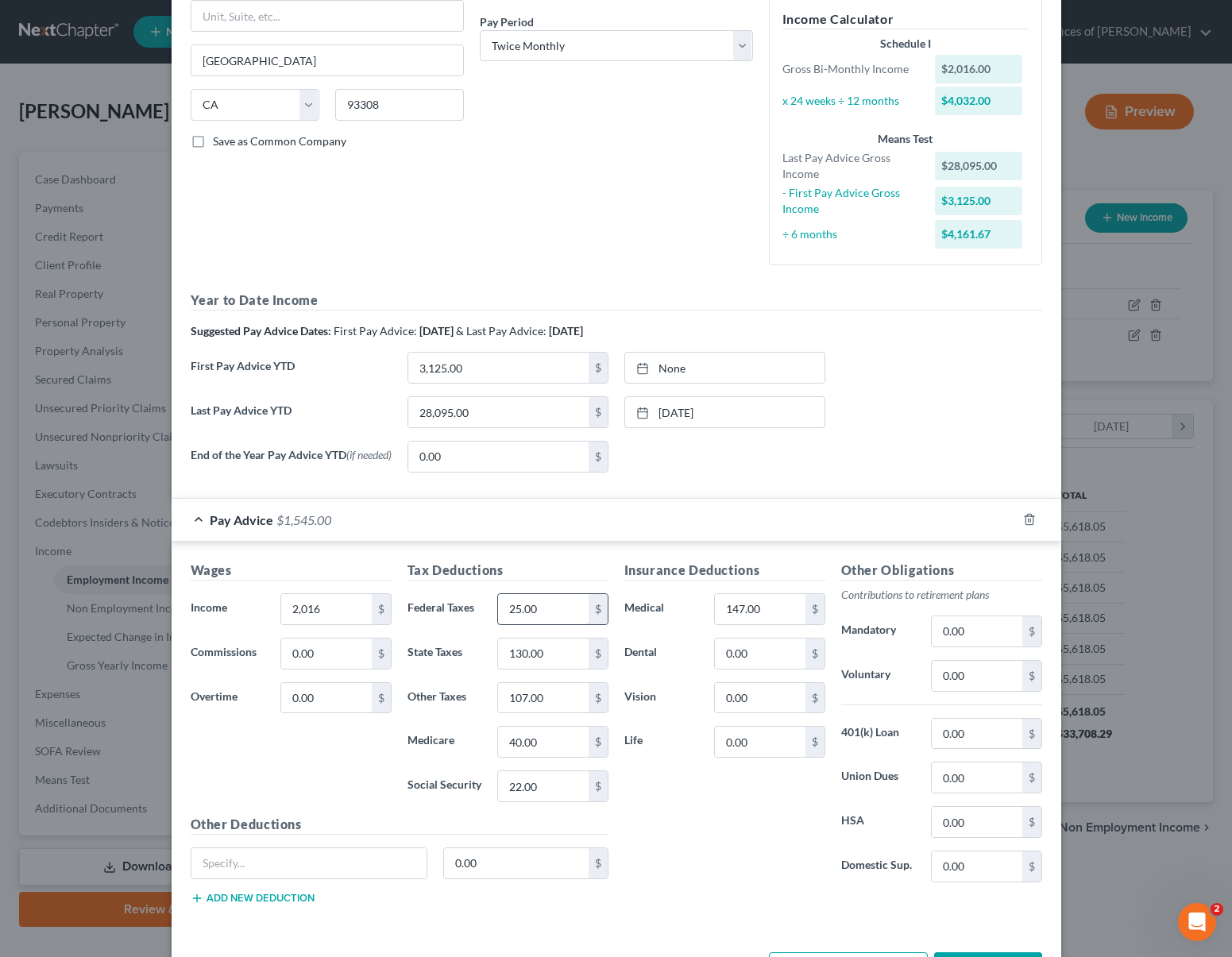
click at [556, 615] on input "25.00" at bounding box center [543, 610] width 90 height 31
type input "55"
type input "156"
type input "29"
type input "24"
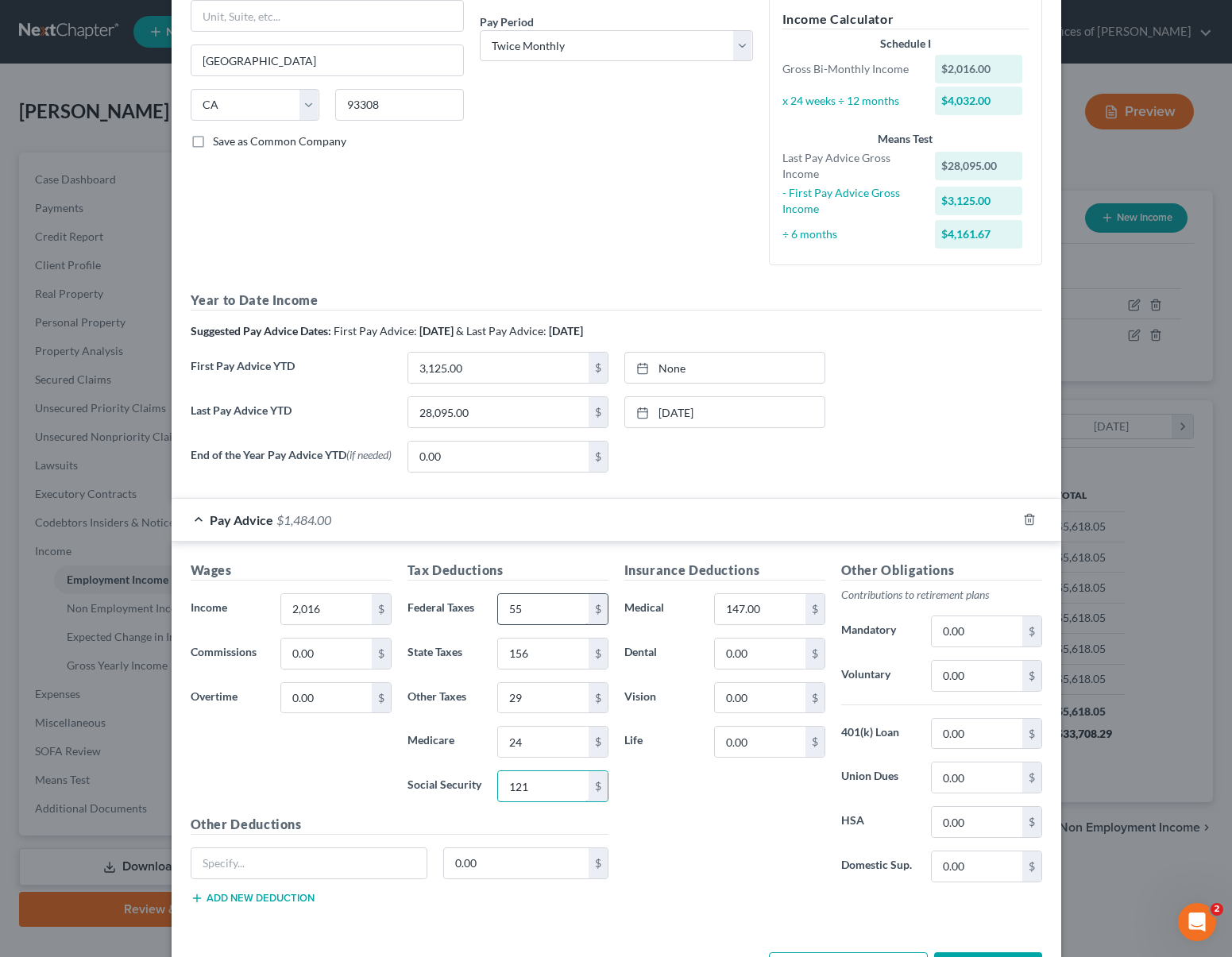
type input "121"
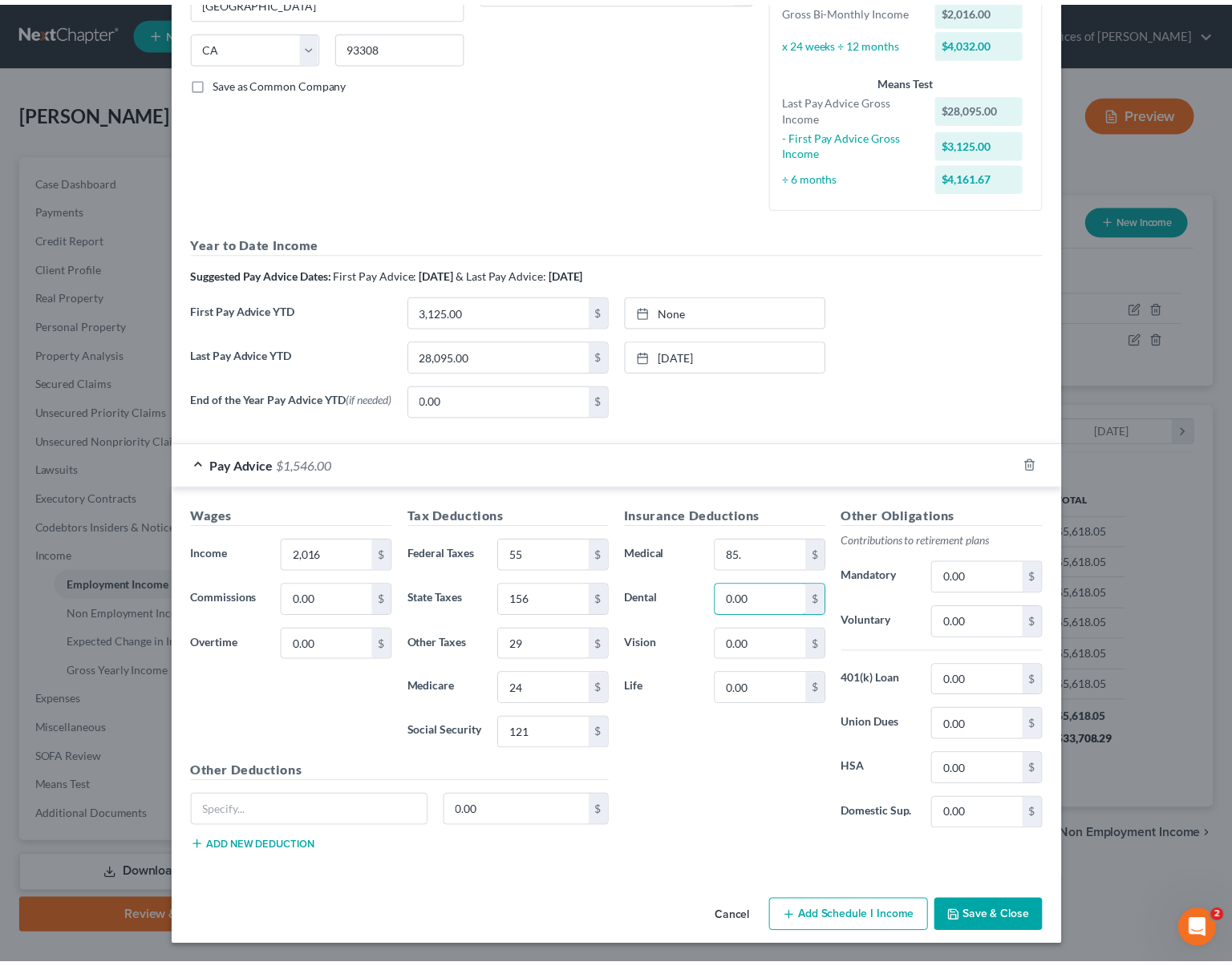
scroll to position [304, 0]
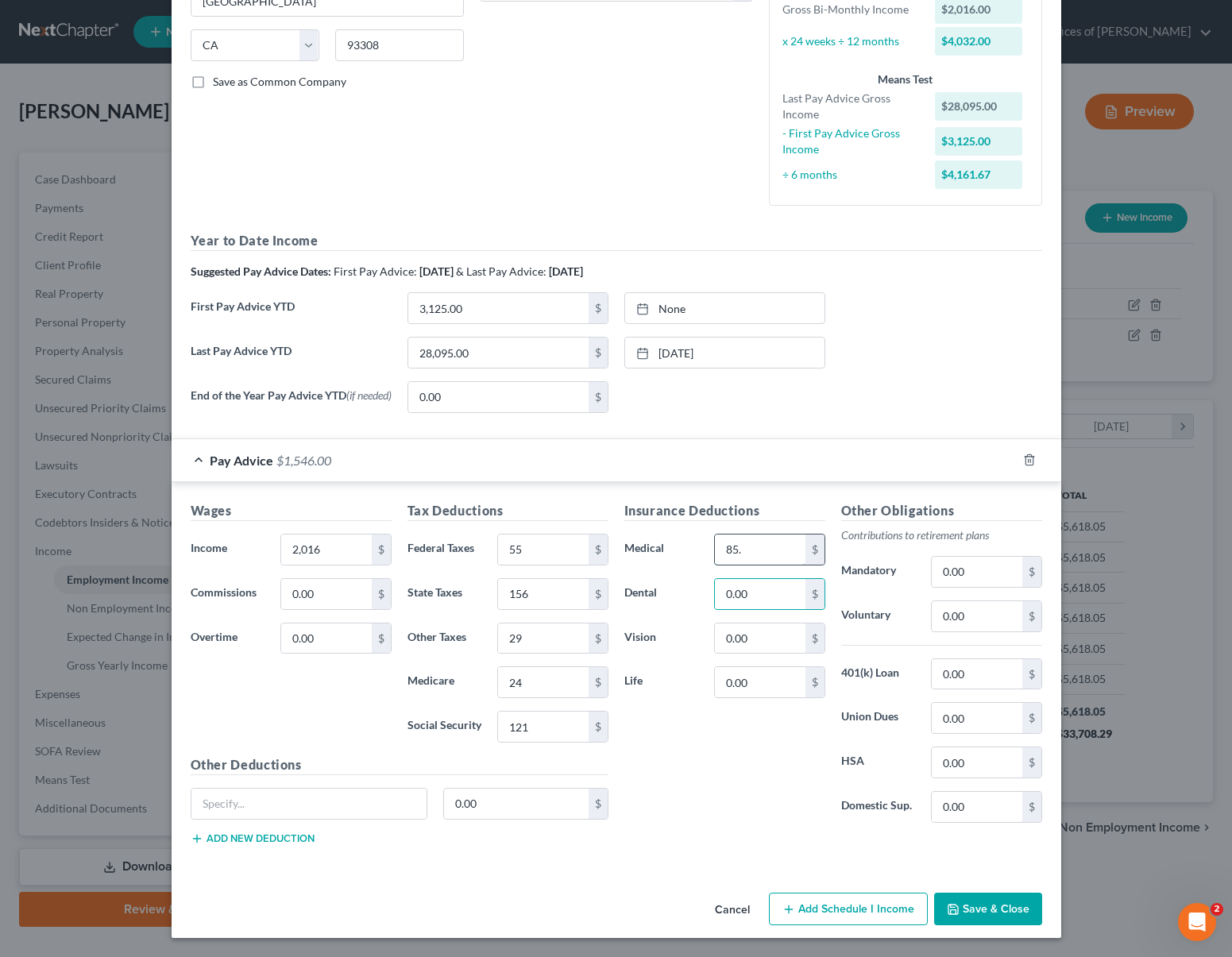
click at [770, 563] on input "85." at bounding box center [760, 550] width 90 height 31
type input "65."
click at [983, 902] on button "Save & Close" at bounding box center [988, 909] width 108 height 33
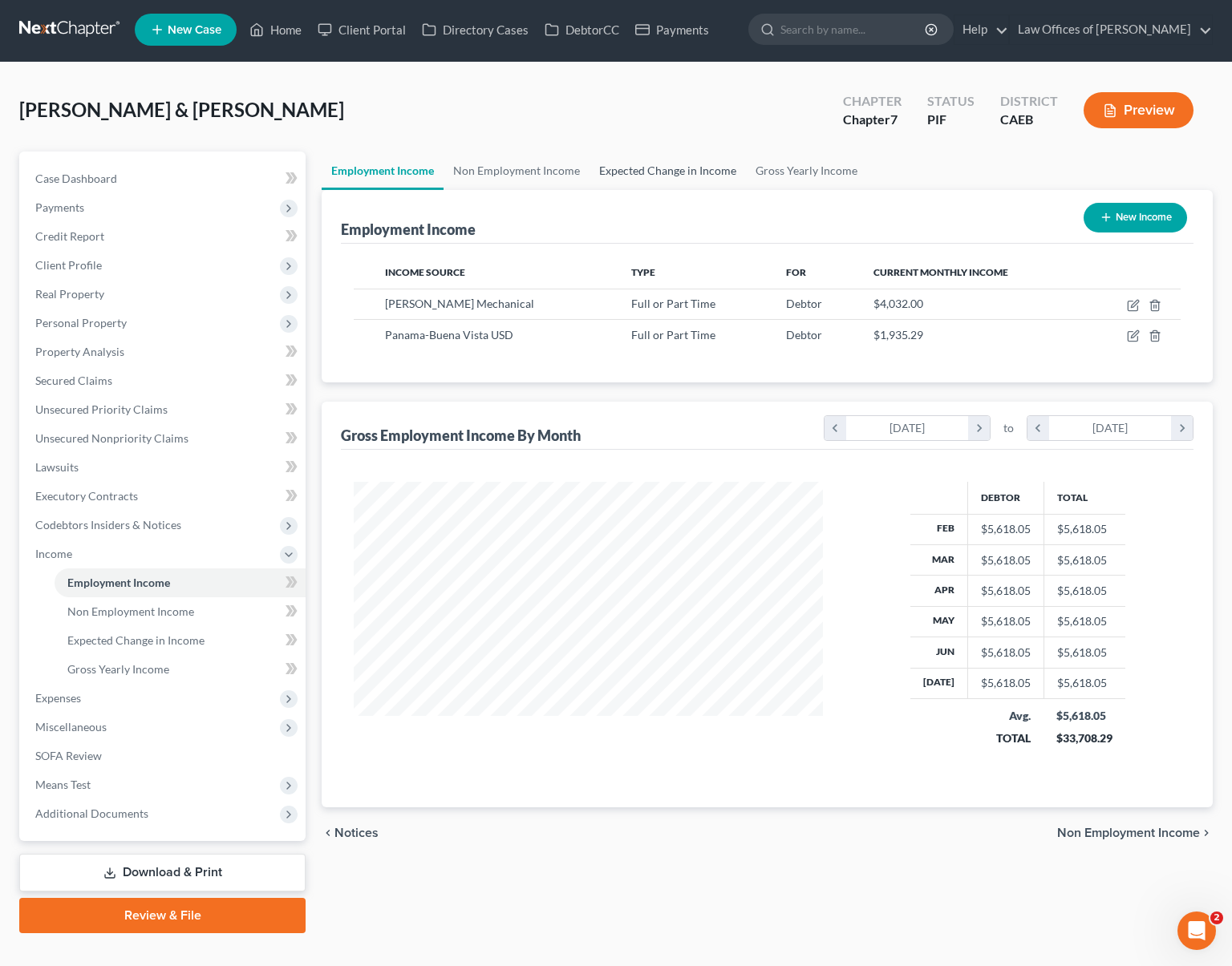
scroll to position [3, 0]
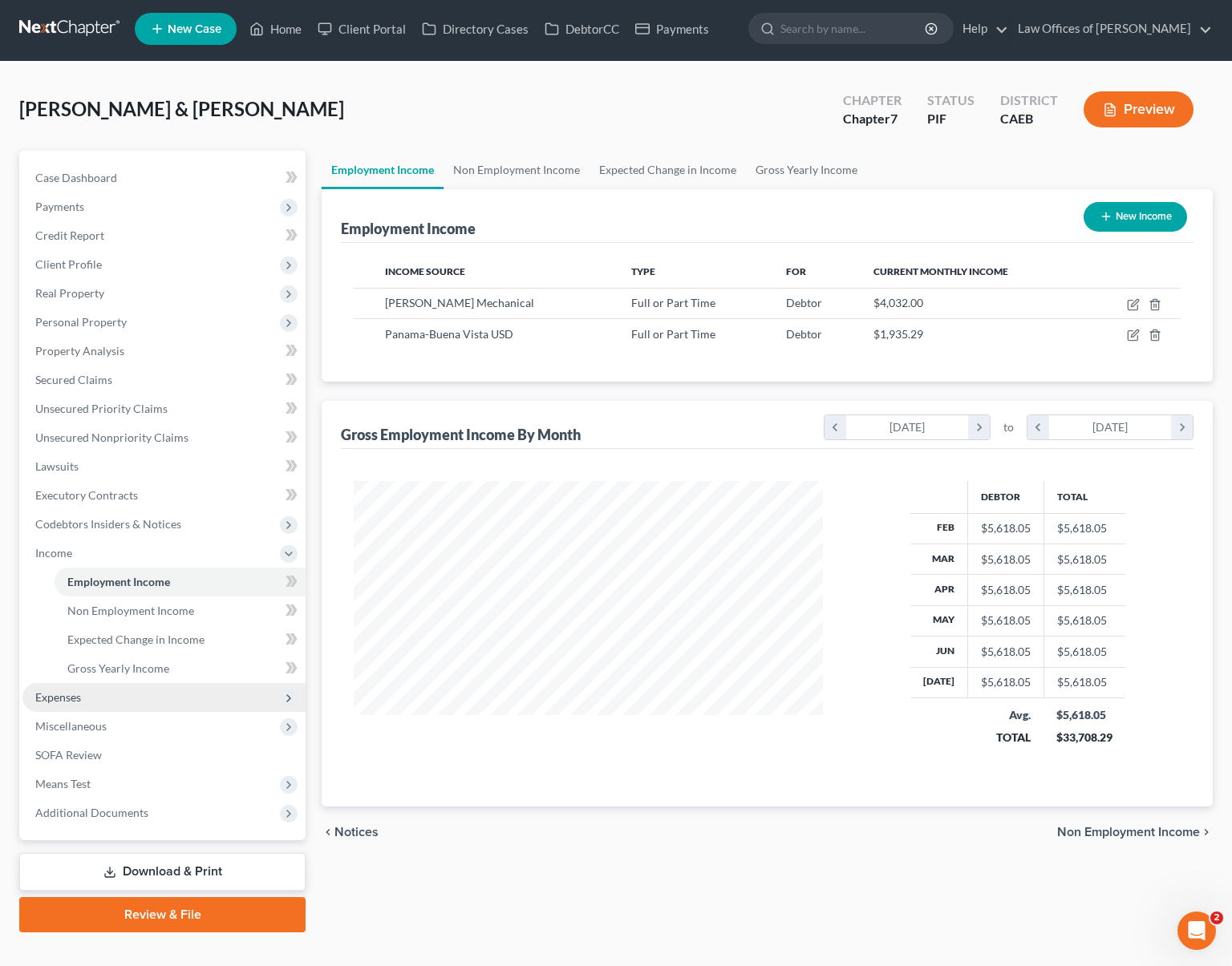
click at [113, 705] on span "Expenses" at bounding box center [164, 698] width 283 height 29
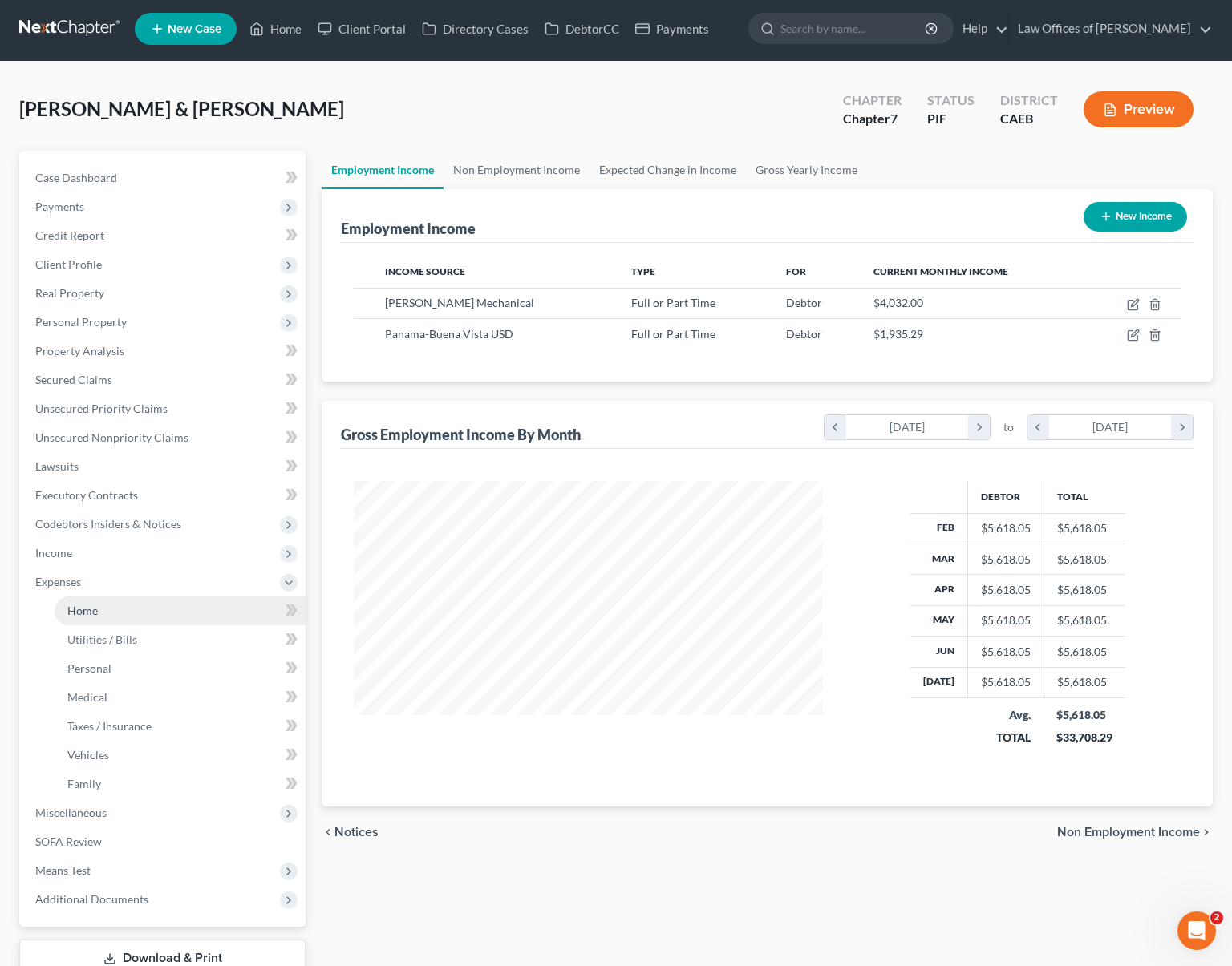
click at [101, 610] on link "Home" at bounding box center [179, 611] width 251 height 29
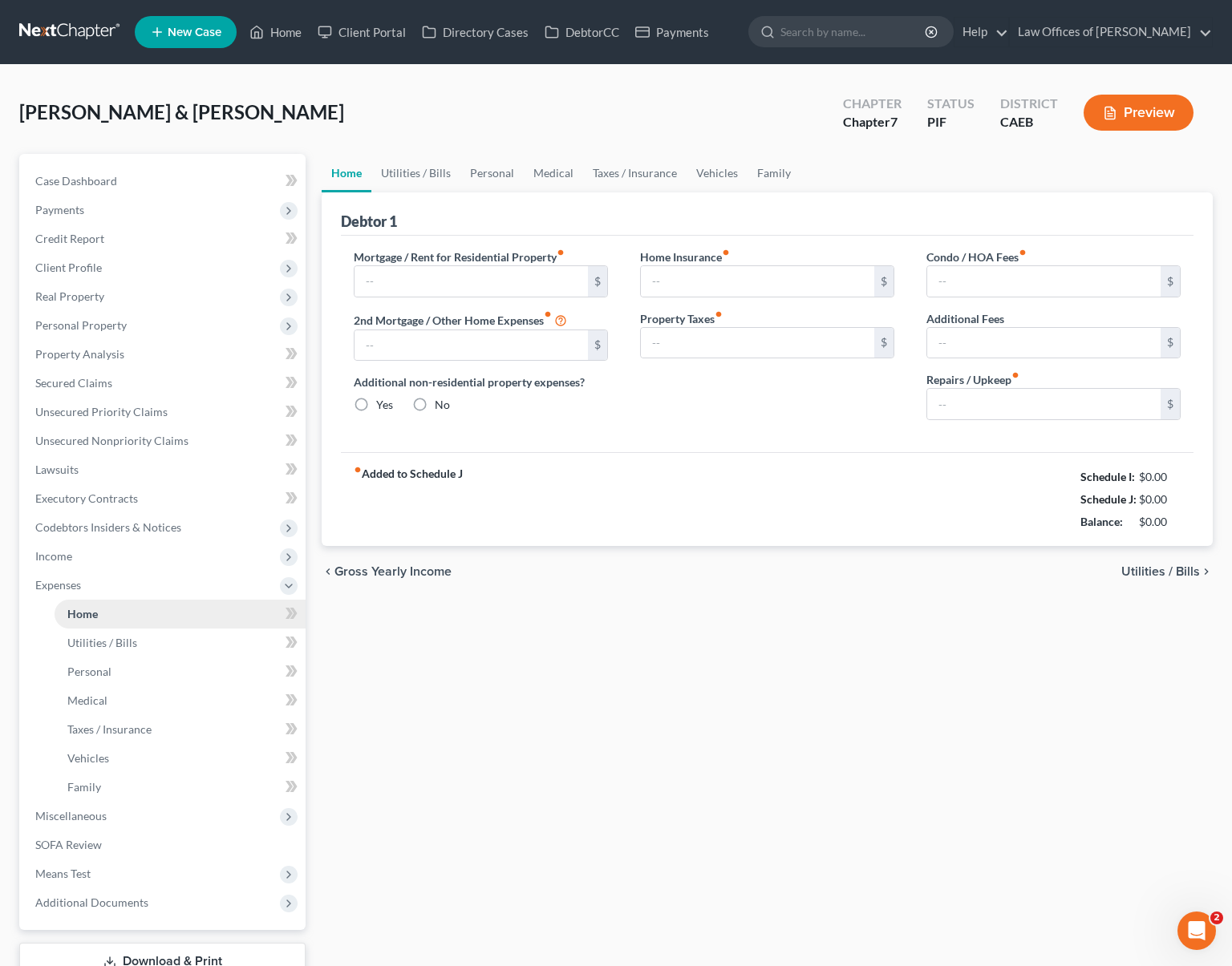
type input "2,775.33"
type input "0.00"
radio input "true"
type input "155.00"
type input "0.00"
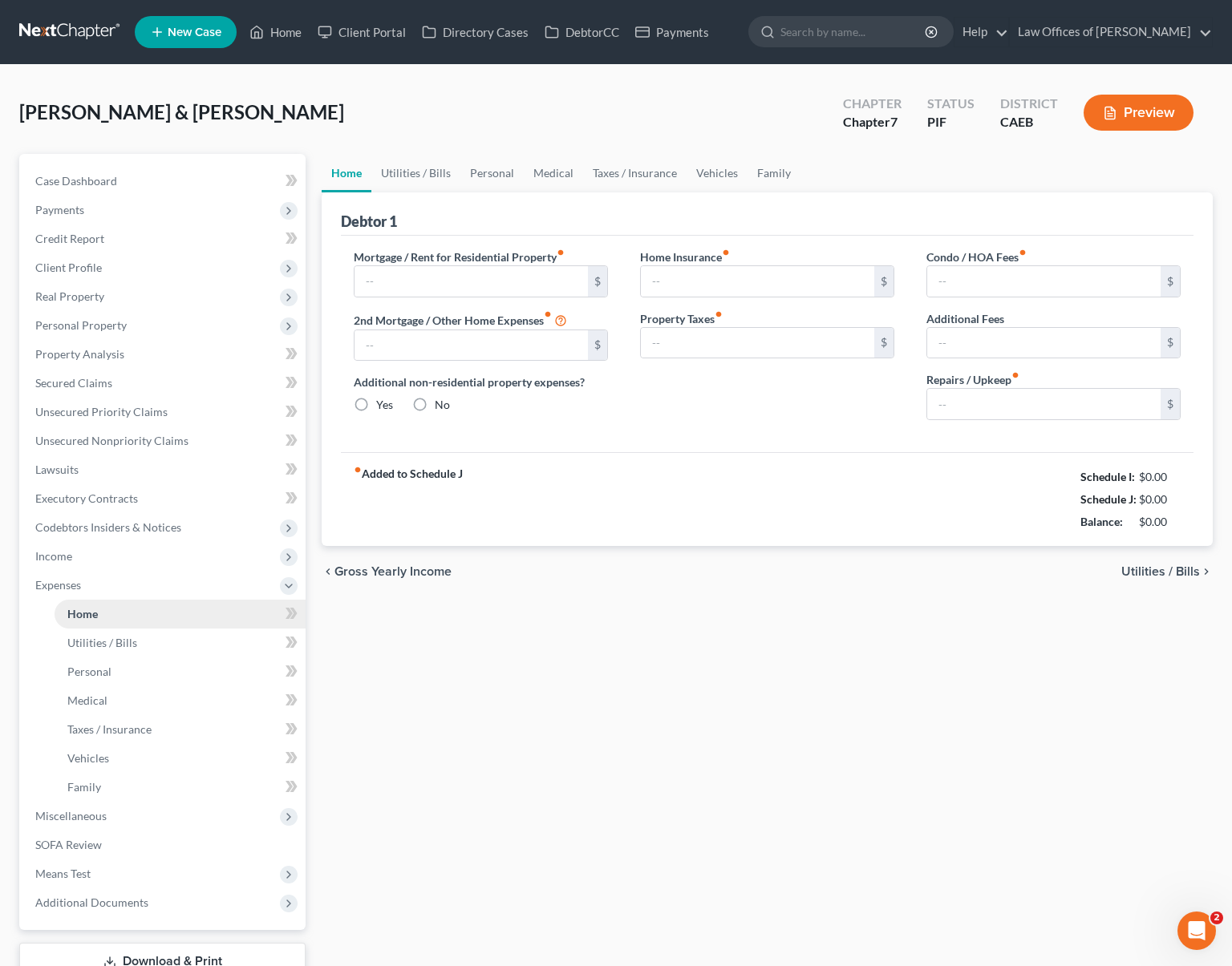
type input "0.00"
click at [432, 170] on link "Utilities / Bills" at bounding box center [416, 173] width 89 height 38
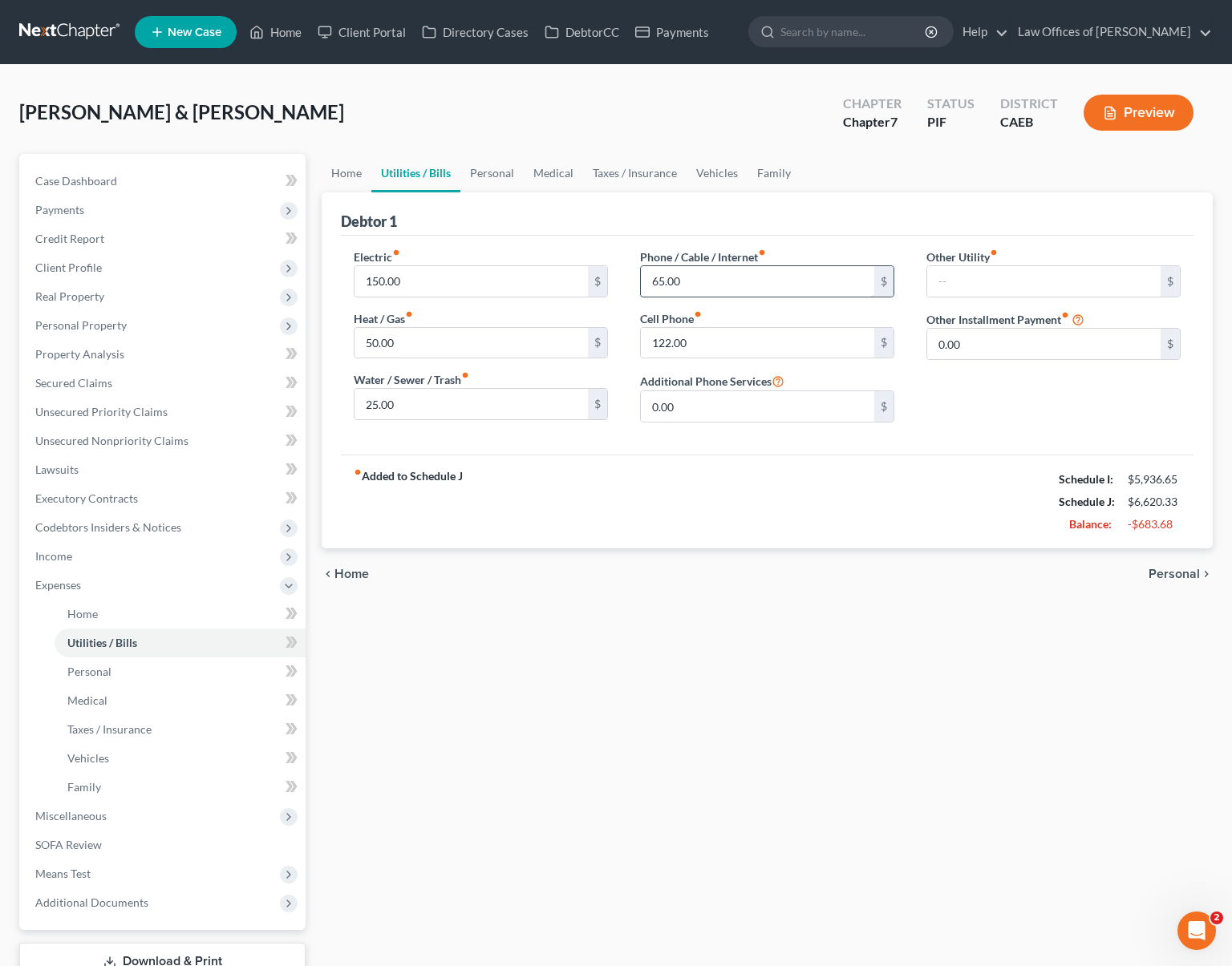
drag, startPoint x: 711, startPoint y: 286, endPoint x: 691, endPoint y: 278, distance: 21.5
click at [691, 278] on input "65.00" at bounding box center [757, 282] width 233 height 31
click at [491, 175] on link "Personal" at bounding box center [492, 173] width 63 height 38
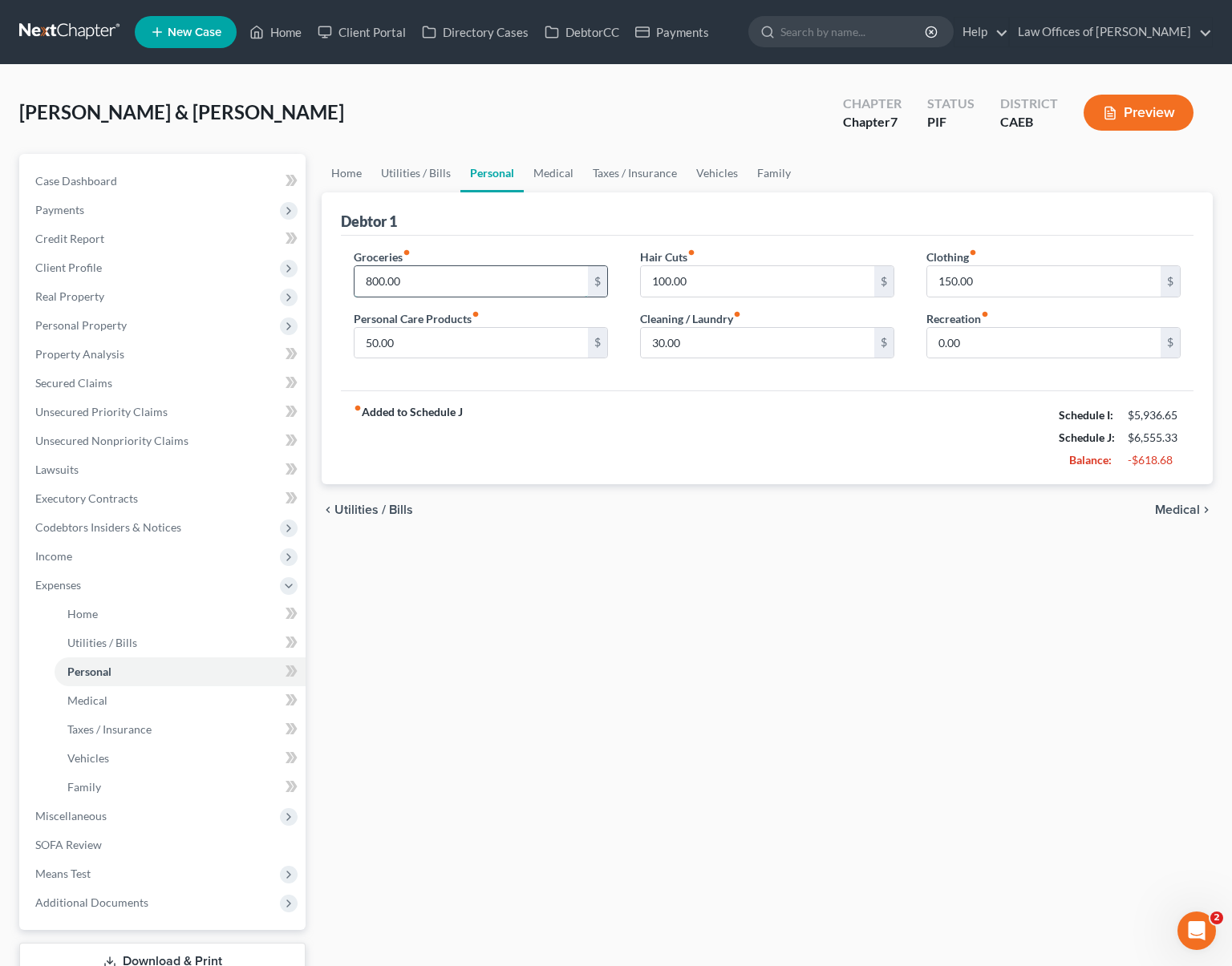
click at [434, 285] on input "800.00" at bounding box center [471, 282] width 233 height 31
type input "600."
type input "70"
type input "30"
click at [534, 174] on link "Medical" at bounding box center [553, 173] width 59 height 38
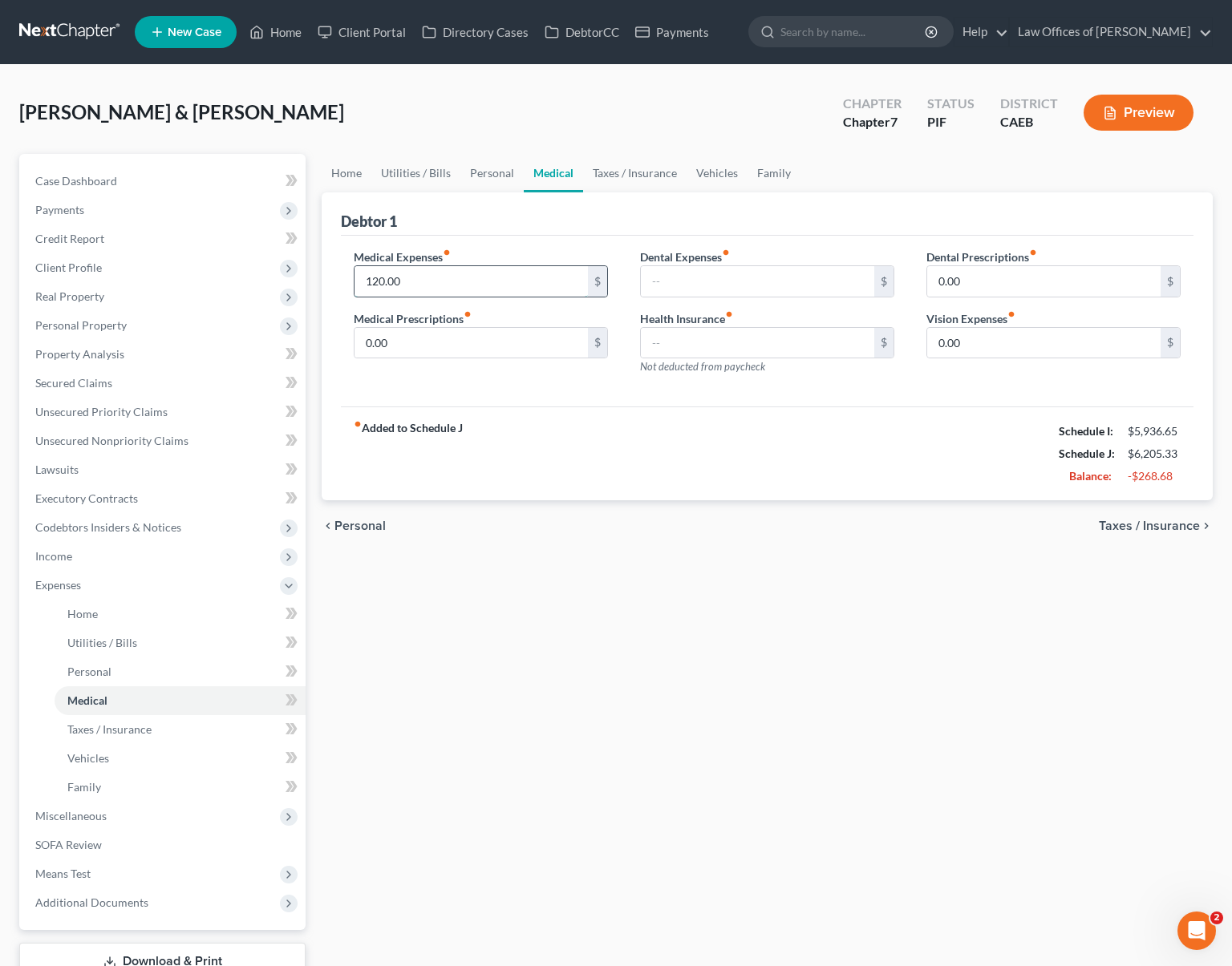
click at [413, 290] on input "120.00" at bounding box center [471, 282] width 233 height 31
click at [614, 176] on link "Taxes / Insurance" at bounding box center [634, 173] width 103 height 38
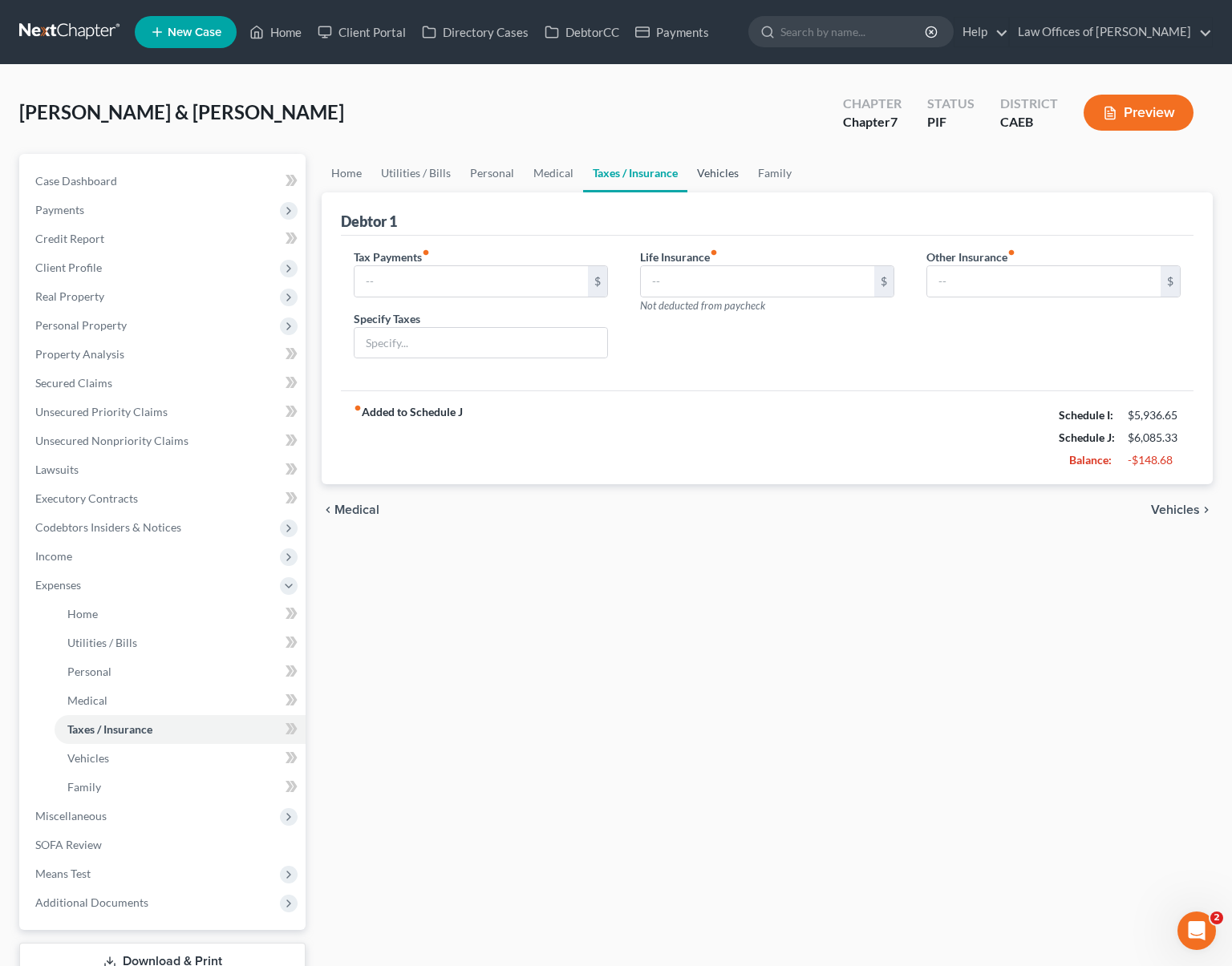
click at [711, 175] on link "Vehicles" at bounding box center [718, 173] width 61 height 38
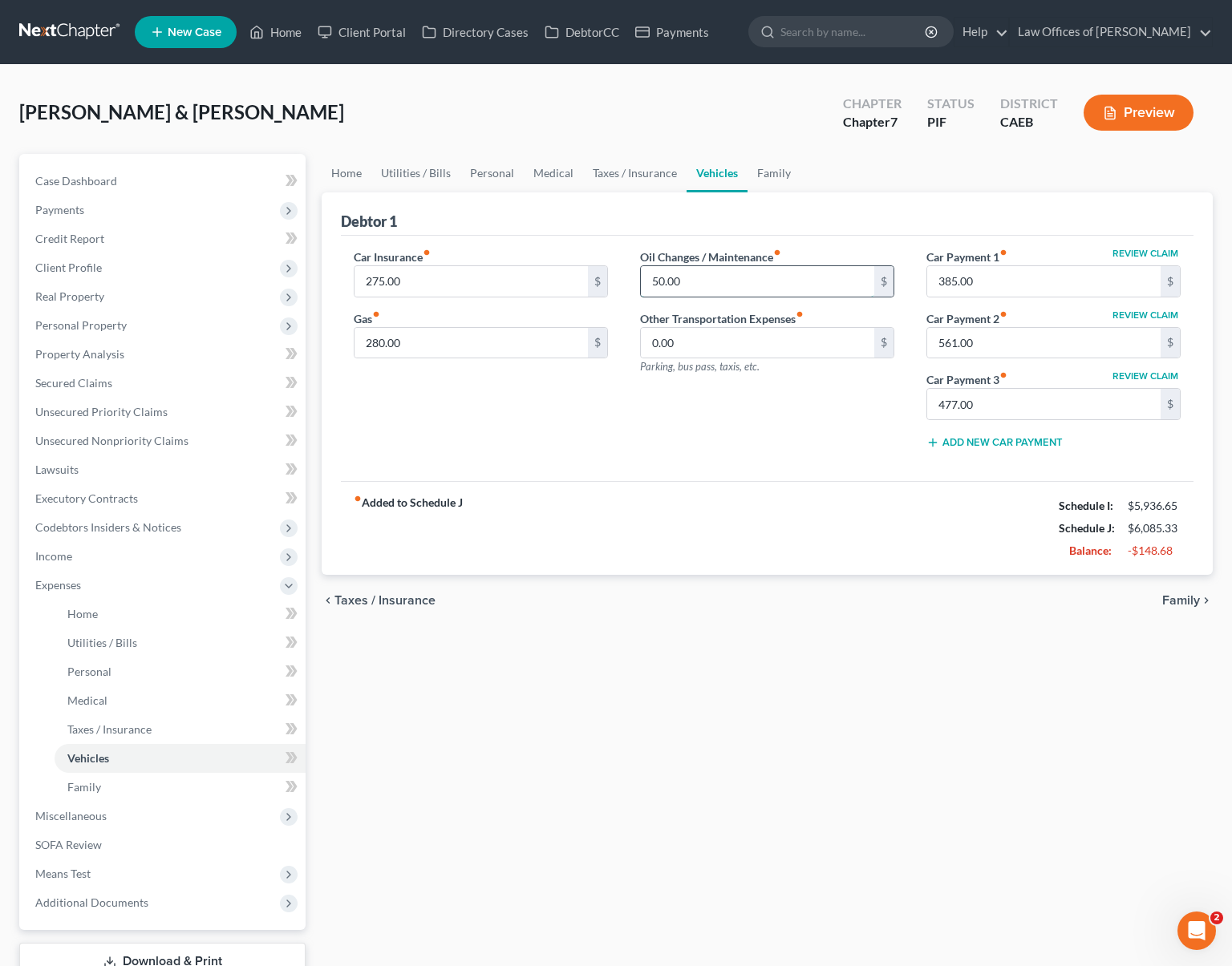
click at [705, 287] on input "50.00" at bounding box center [757, 282] width 233 height 31
click at [765, 166] on link "Family" at bounding box center [774, 173] width 53 height 38
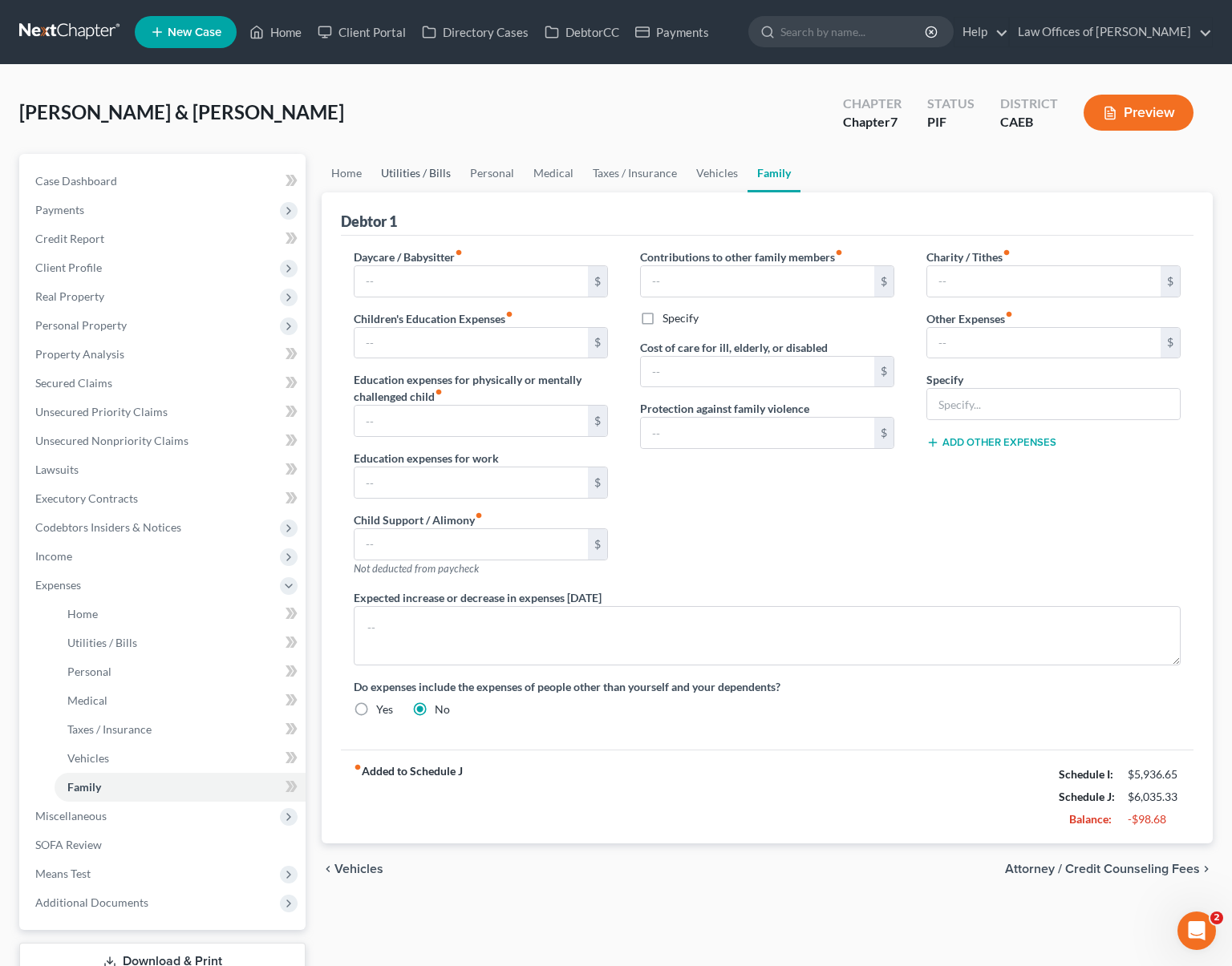
click at [411, 166] on link "Utilities / Bills" at bounding box center [416, 173] width 89 height 38
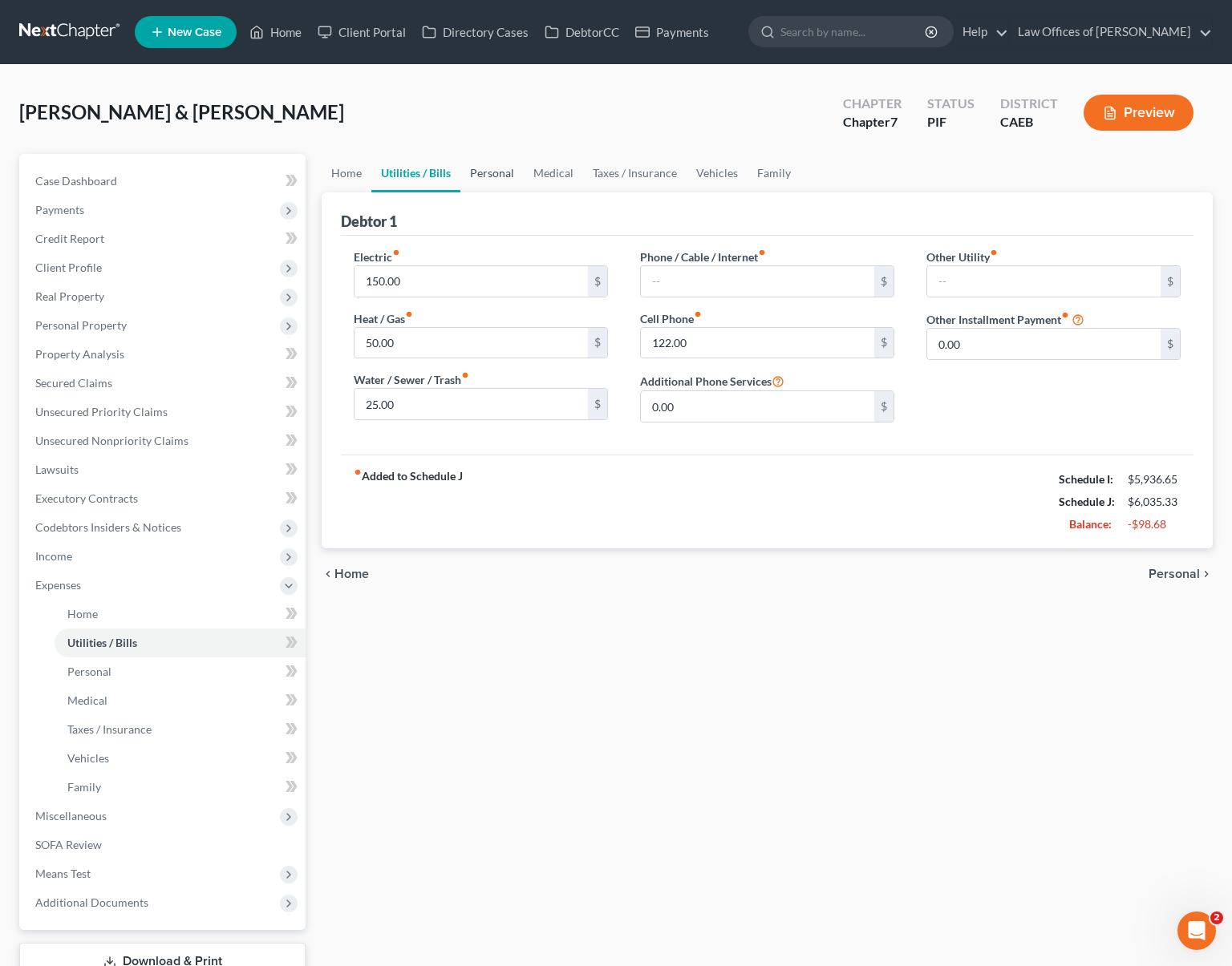
click at [497, 175] on link "Personal" at bounding box center [492, 173] width 63 height 38
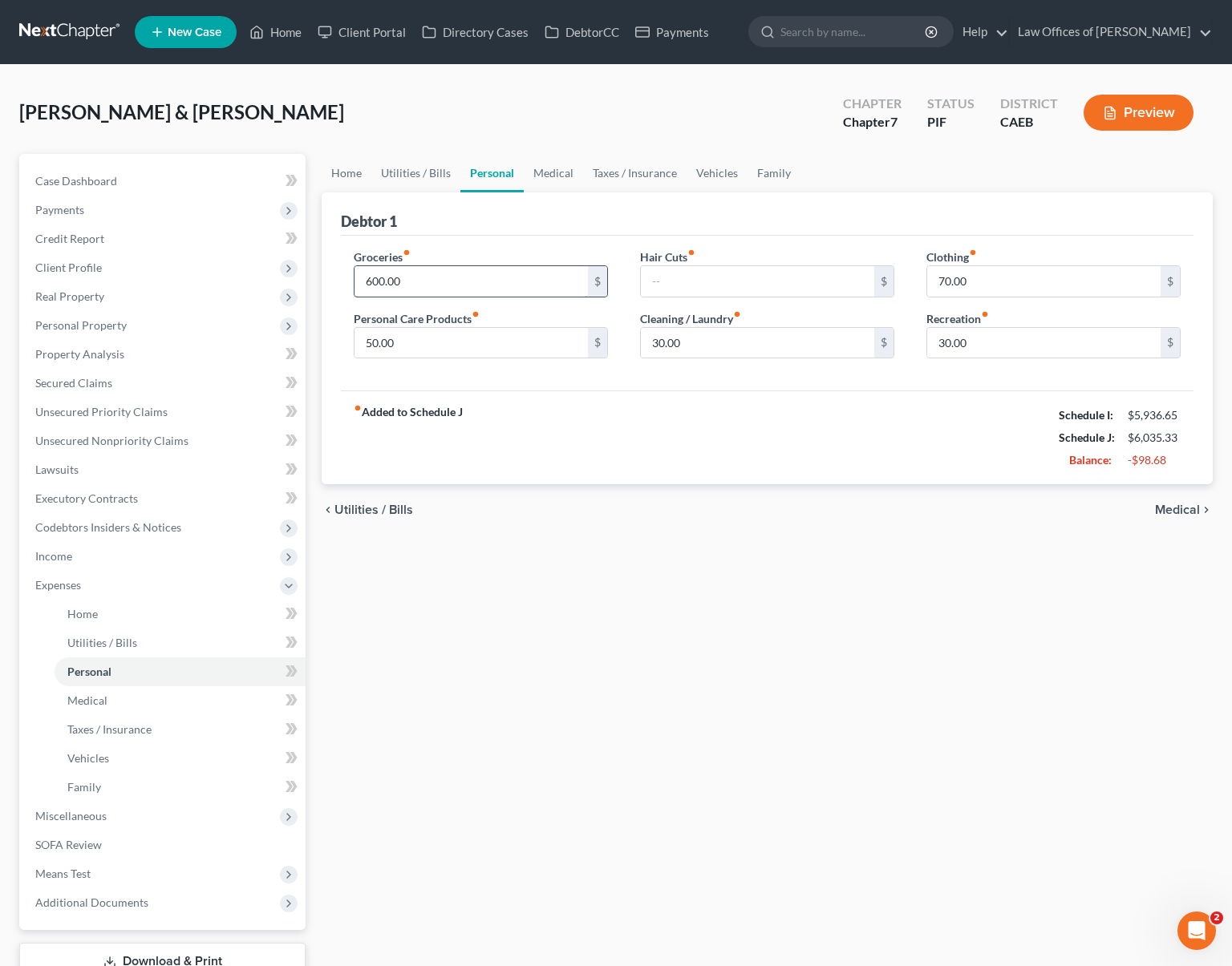
click at [431, 274] on input "600.00" at bounding box center [471, 282] width 233 height 31
type input "450."
click at [644, 603] on div "Home Utilities / Bills Personal Medical Taxes / Insurance Vehicles Family Debto…" at bounding box center [767, 589] width 907 height 869
drag, startPoint x: 690, startPoint y: 347, endPoint x: 642, endPoint y: 331, distance: 50.6
click at [633, 331] on div "Hair Cuts fiber_manual_record $ Cleaning / Laundry fiber_manual_record 30.00 $" at bounding box center [767, 310] width 287 height 123
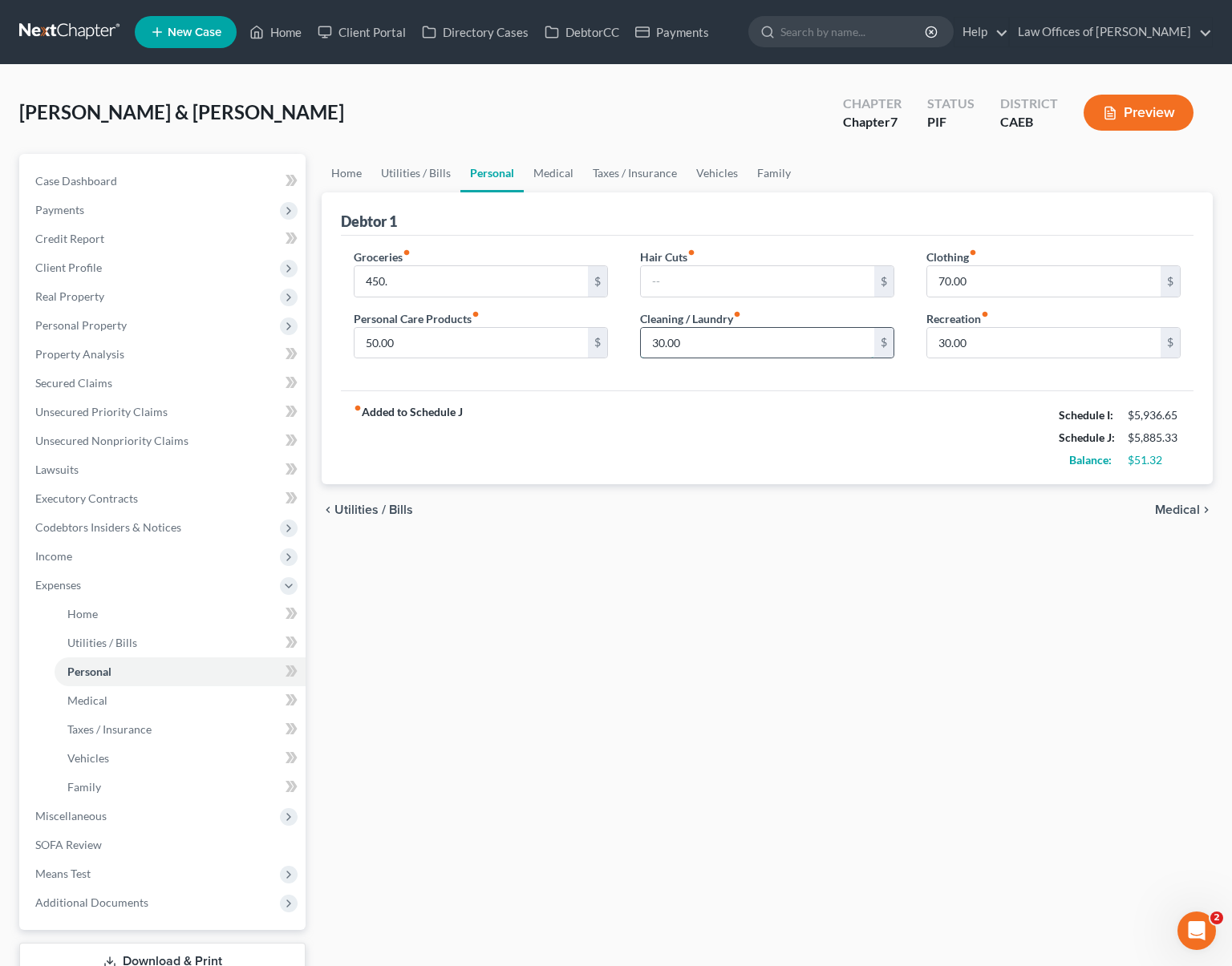
click at [655, 330] on input "30.00" at bounding box center [757, 343] width 233 height 31
click at [714, 564] on div "Home Utilities / Bills Personal Medical Taxes / Insurance Vehicles Family Debto…" at bounding box center [767, 589] width 907 height 869
click at [705, 339] on input "text" at bounding box center [757, 343] width 233 height 31
click at [561, 169] on link "Medical" at bounding box center [553, 173] width 59 height 38
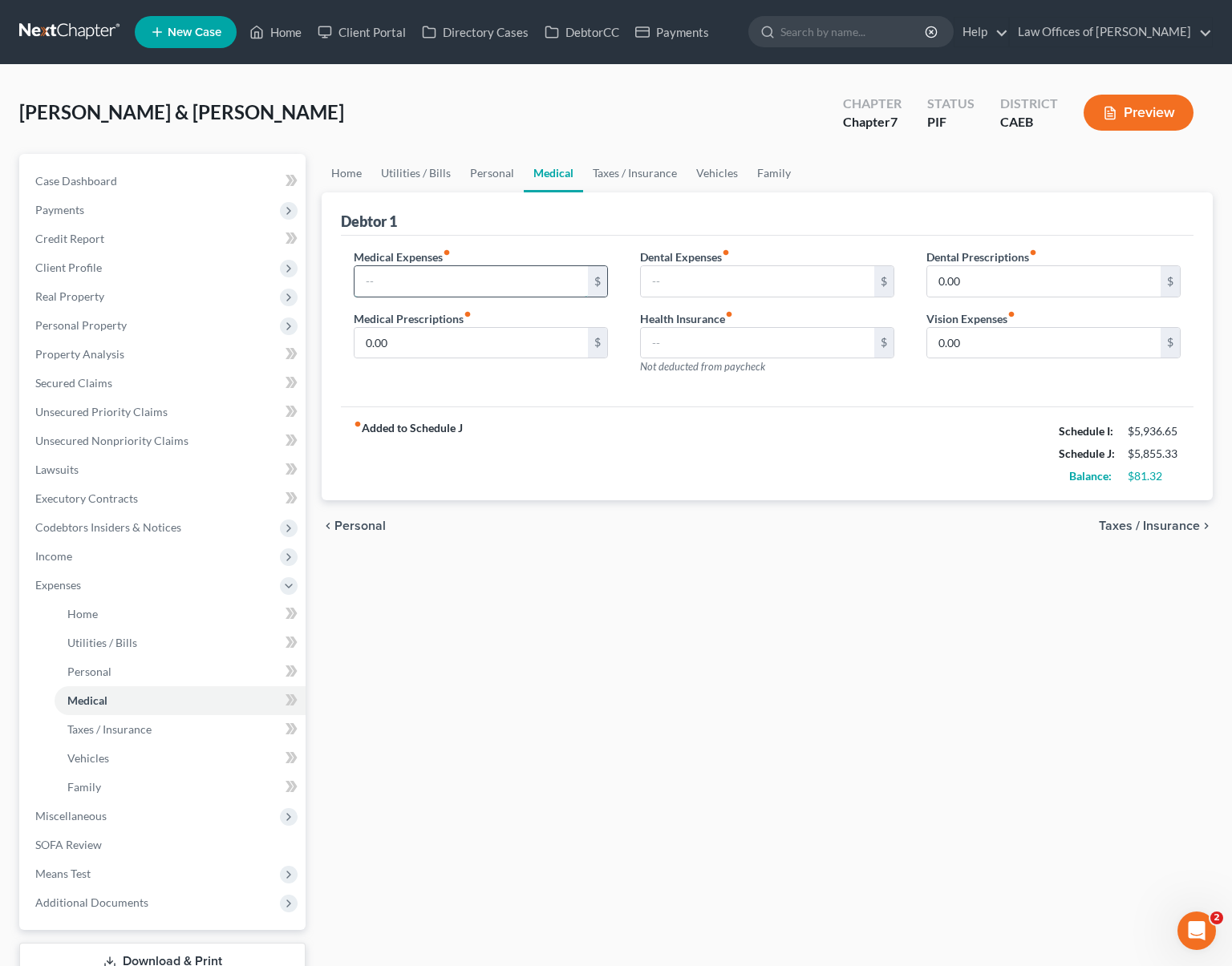
click at [392, 287] on input "text" at bounding box center [471, 282] width 233 height 31
click at [452, 337] on input "0.00" at bounding box center [471, 343] width 233 height 31
click at [103, 560] on span "Income" at bounding box center [164, 557] width 283 height 29
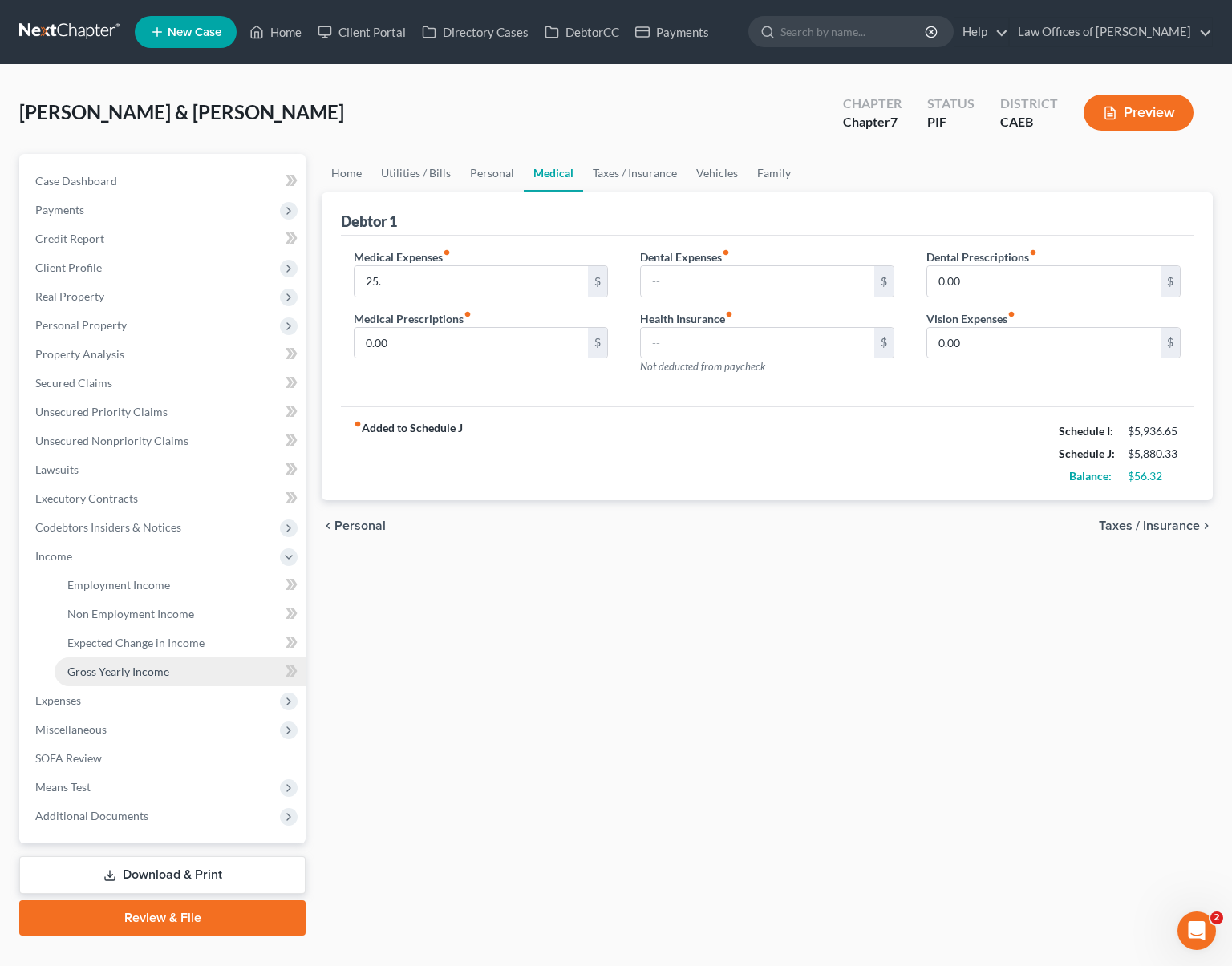
click at [194, 667] on link "Gross Yearly Income" at bounding box center [179, 672] width 251 height 29
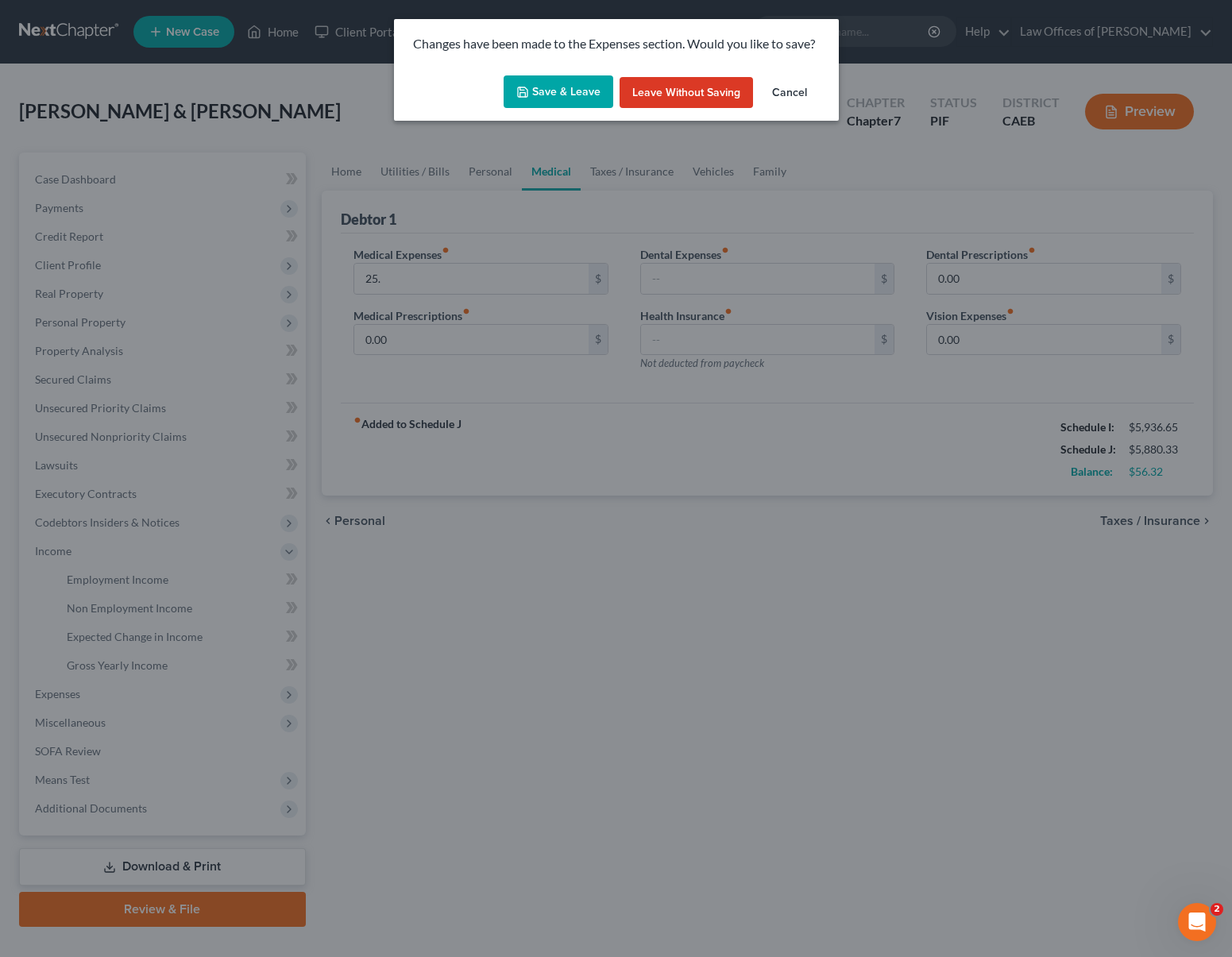
click at [537, 98] on button "Save & Leave" at bounding box center [558, 92] width 109 height 33
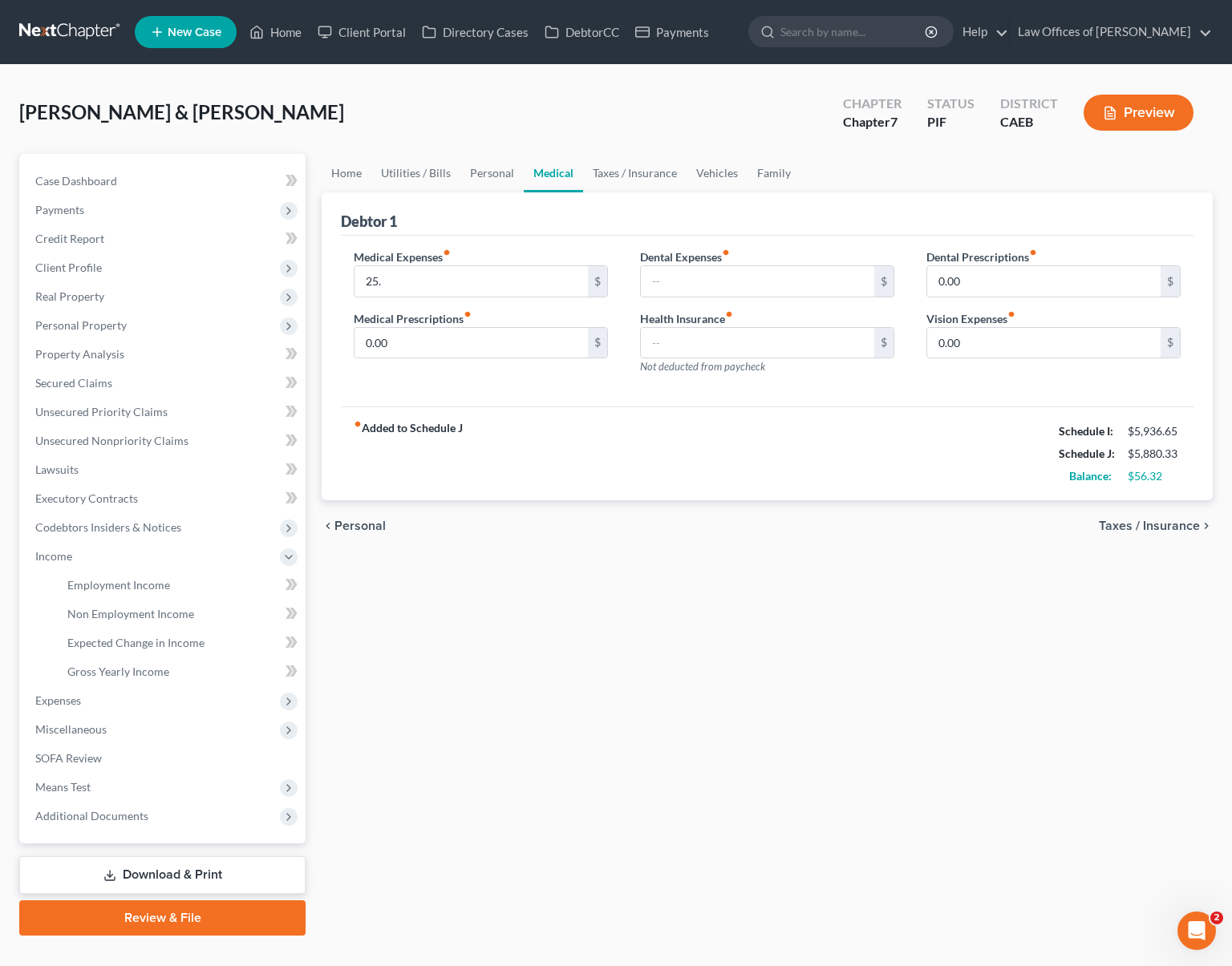
type input "25.00"
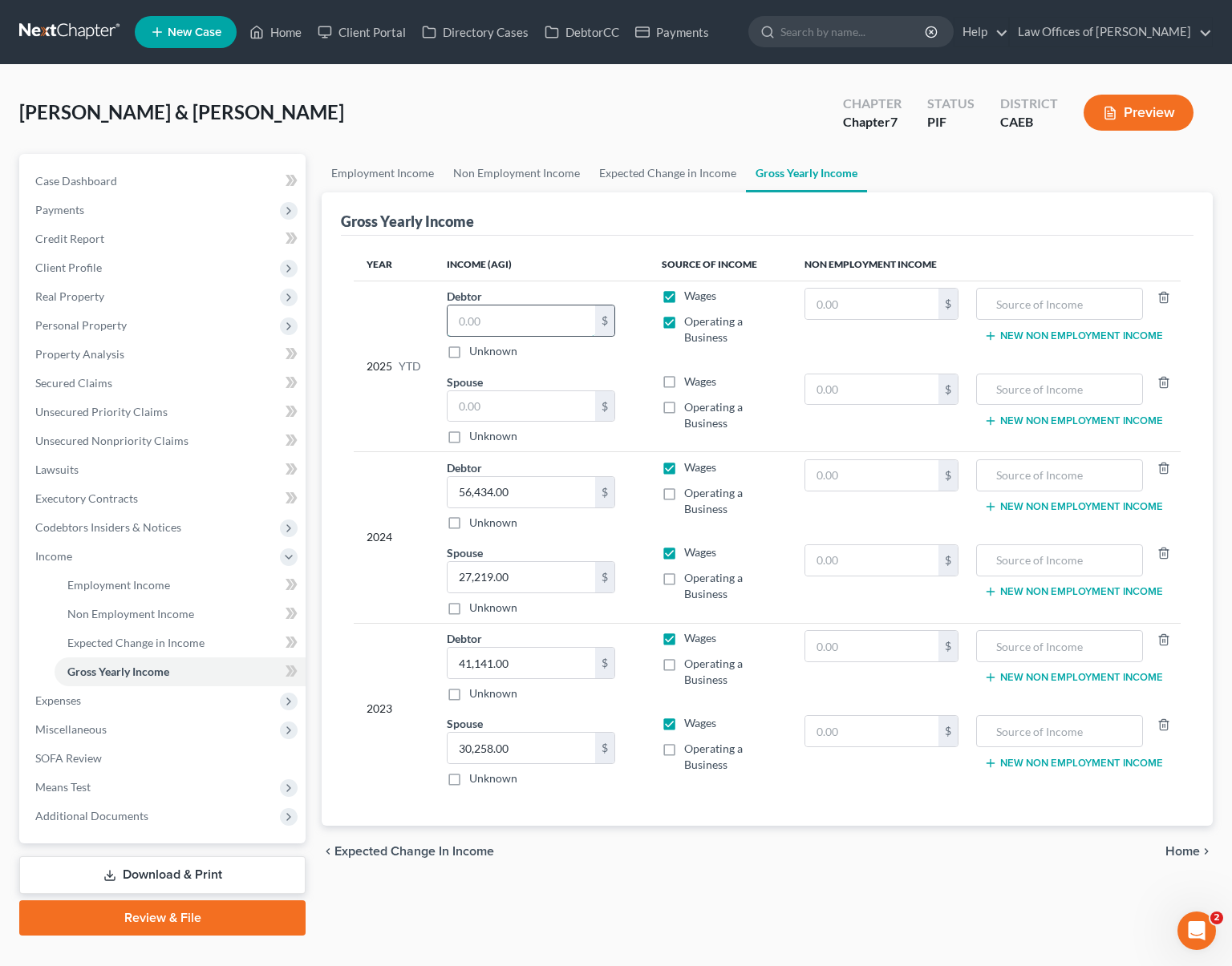
click at [514, 317] on input "text" at bounding box center [521, 321] width 148 height 31
type input "37,945."
click at [530, 406] on input "text" at bounding box center [521, 407] width 148 height 31
type input "10,864.19"
click at [685, 383] on label "Wages" at bounding box center [701, 382] width 32 height 16
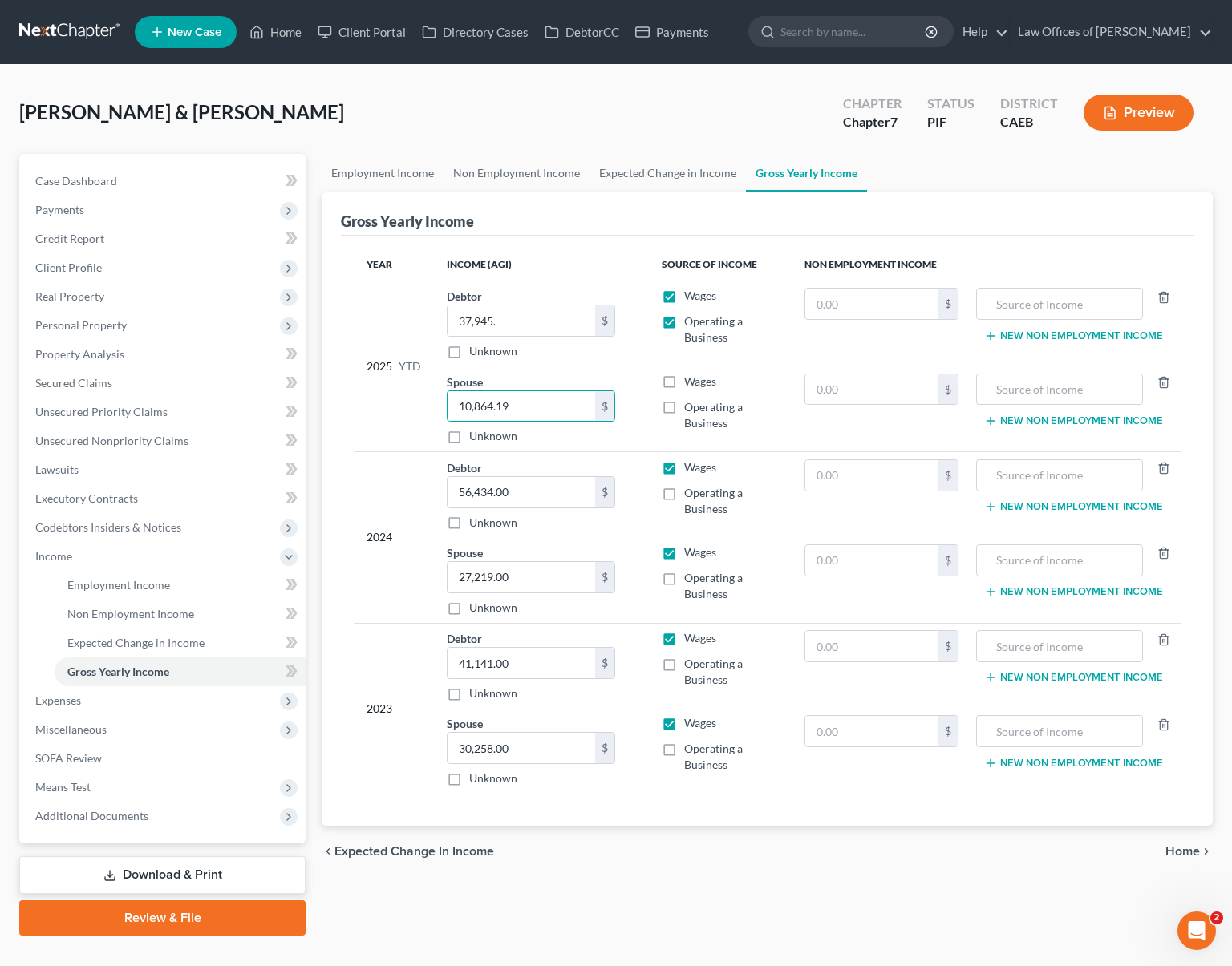
click at [691, 383] on input "Wages" at bounding box center [696, 378] width 11 height 11
checkbox input "true"
click at [103, 186] on span "Case Dashboard" at bounding box center [76, 180] width 82 height 14
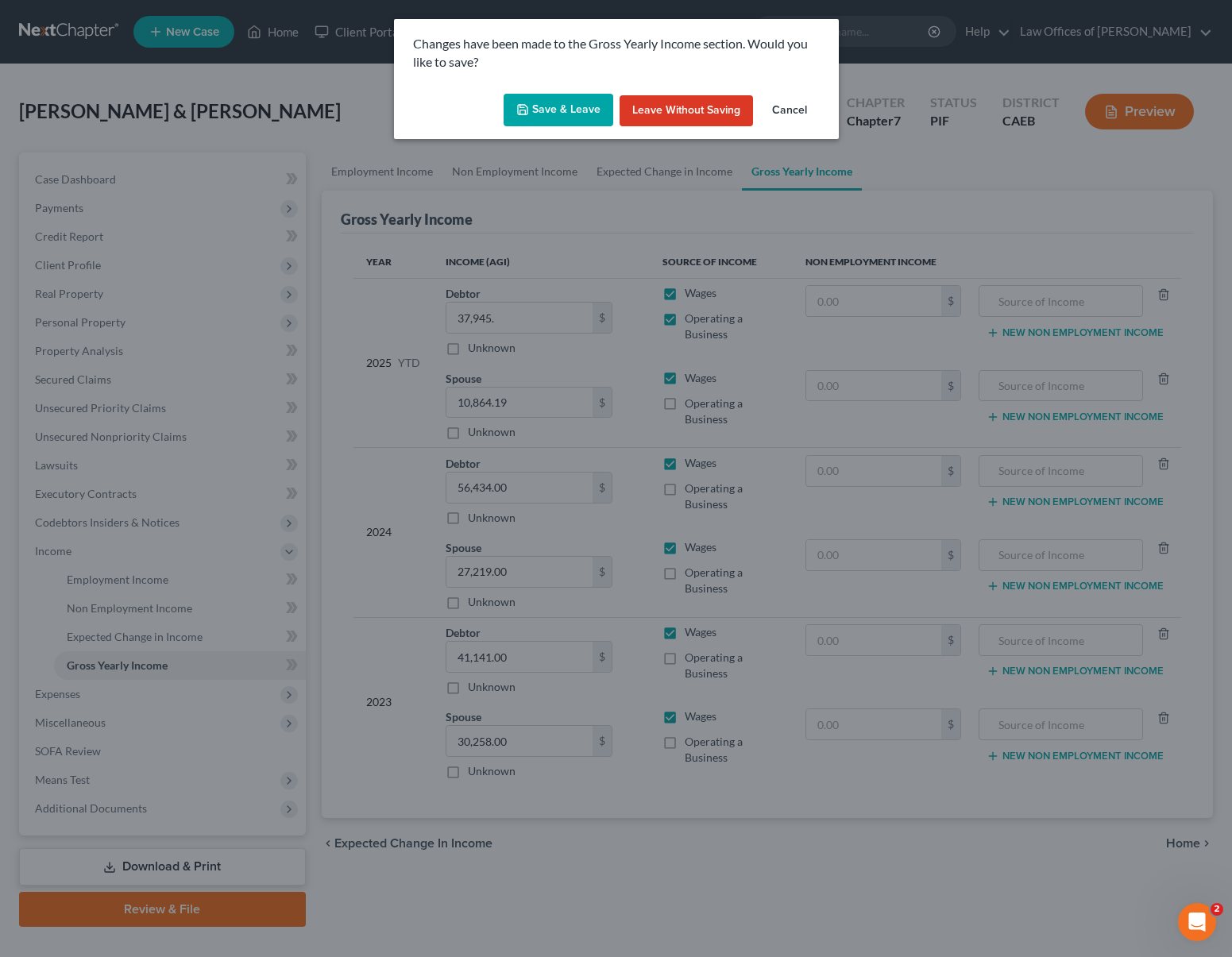
click at [551, 114] on button "Save & Leave" at bounding box center [558, 110] width 109 height 33
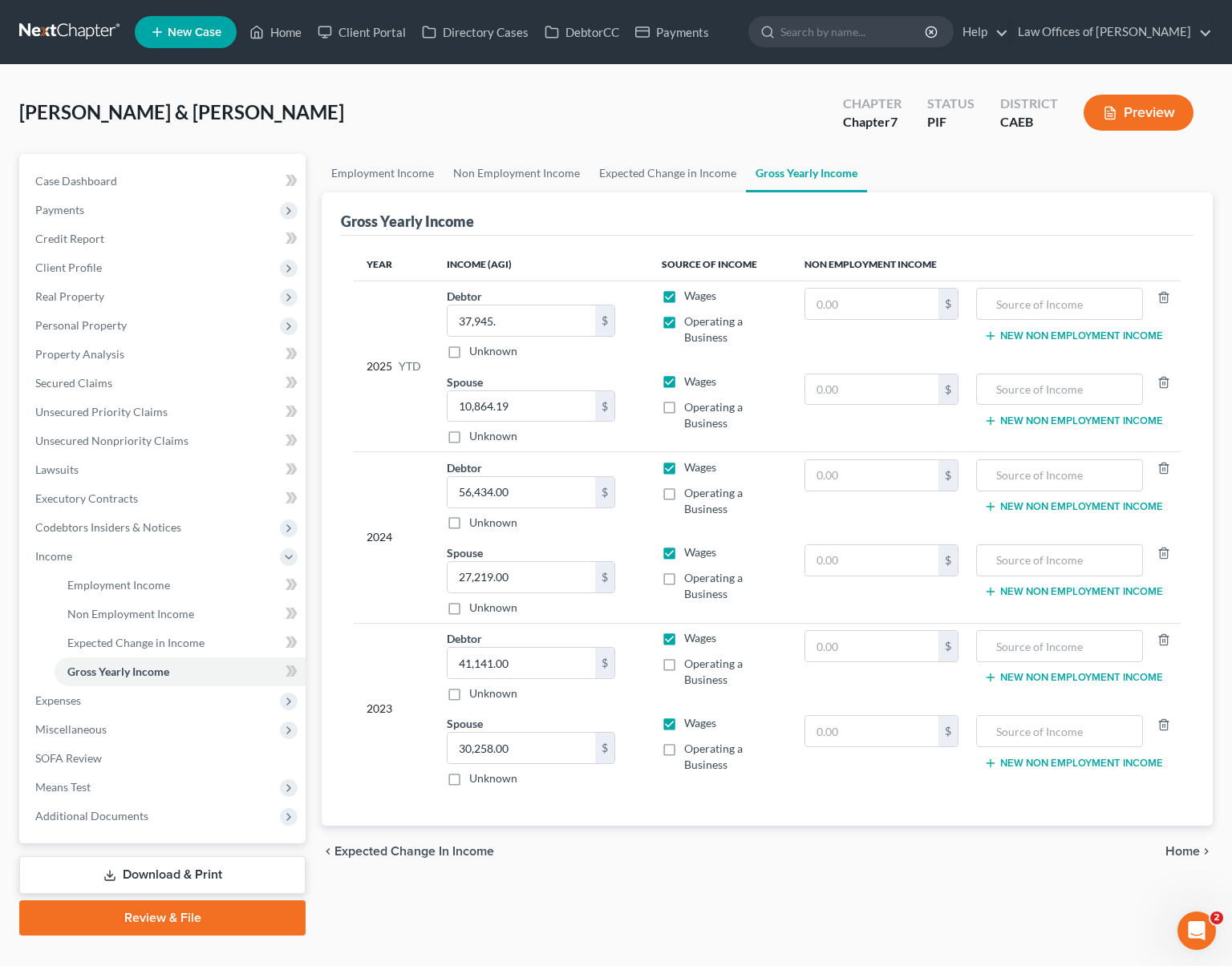
select select "11"
select select "6"
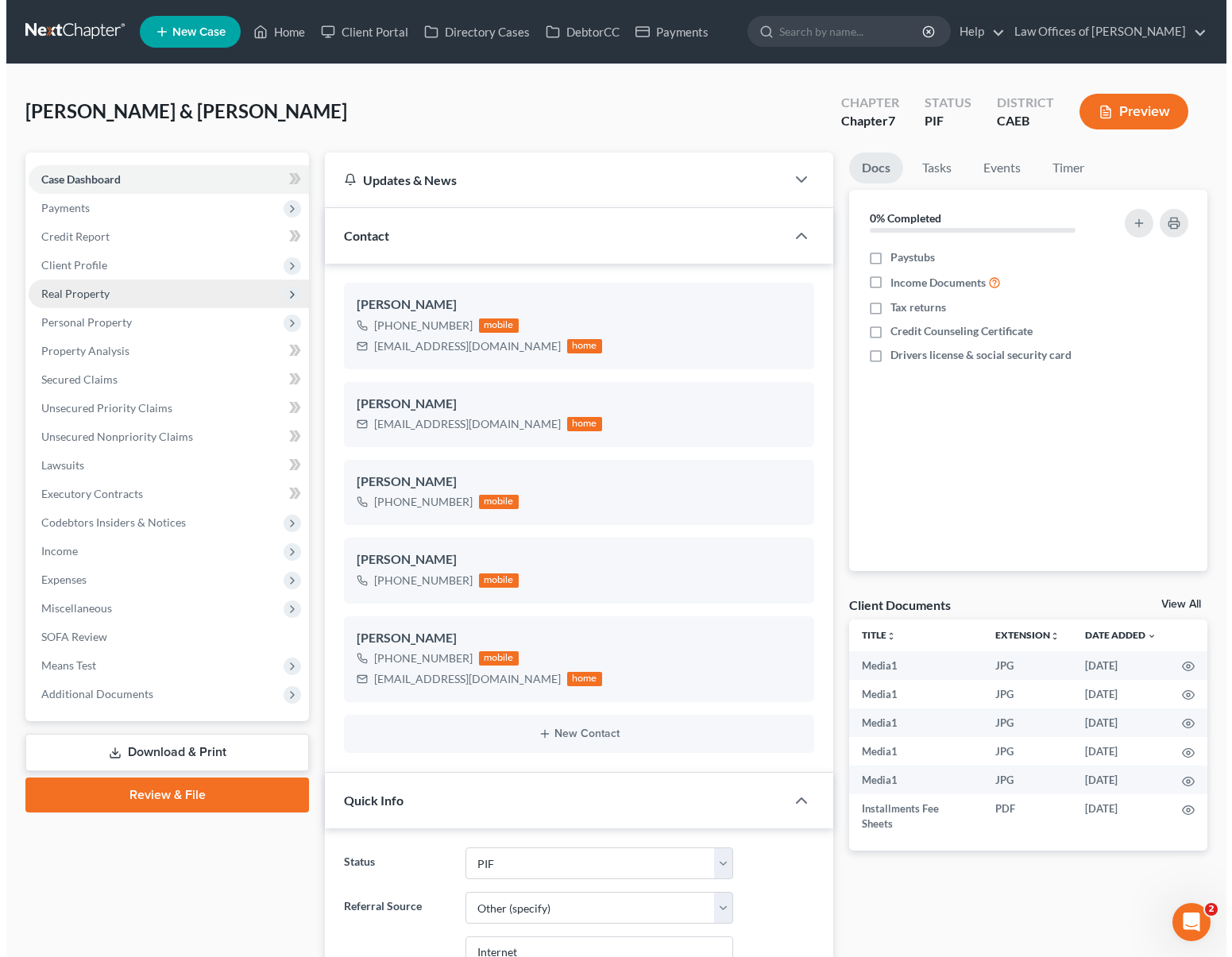
scroll to position [5667, 0]
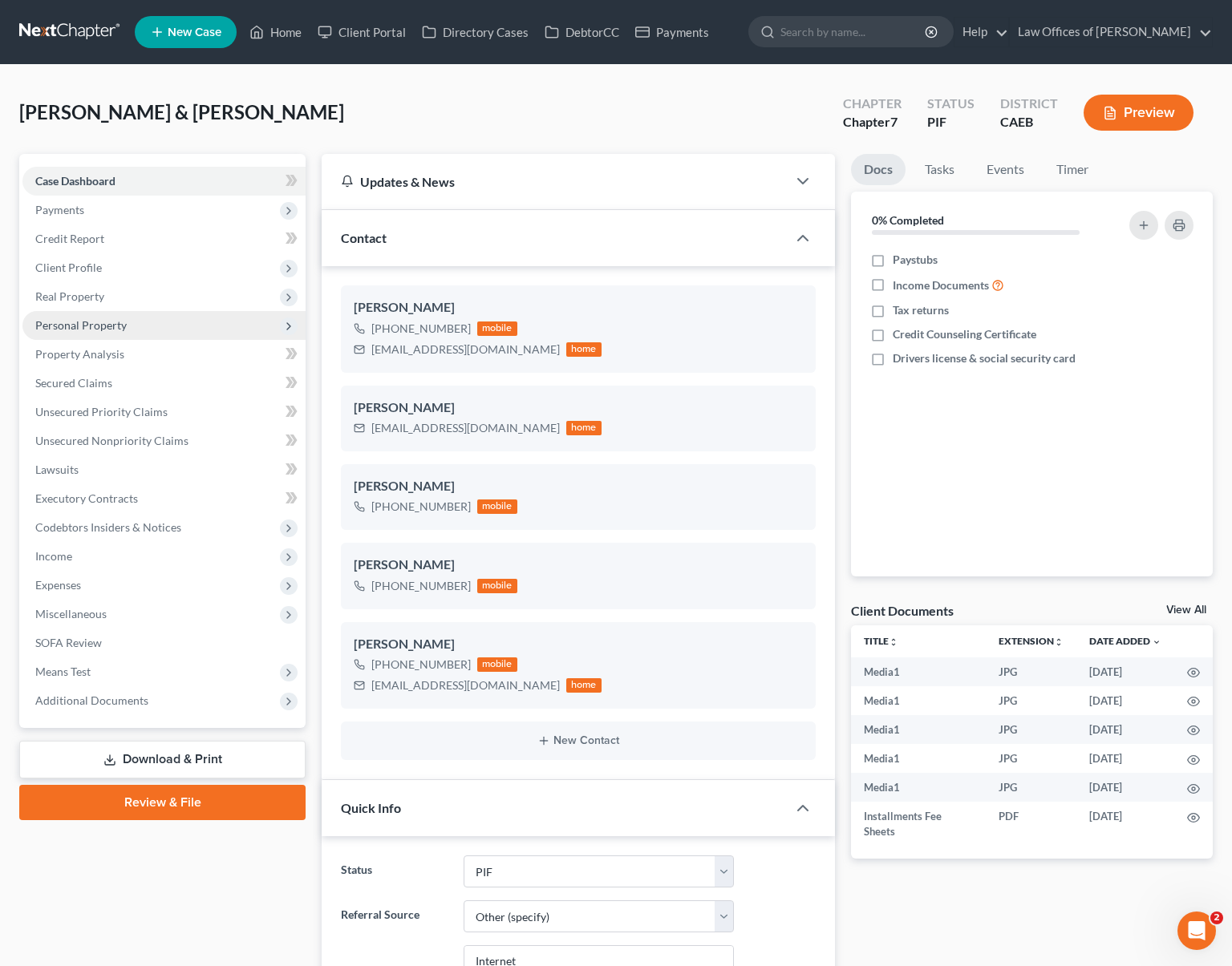
click at [97, 328] on span "Personal Property" at bounding box center [80, 325] width 92 height 14
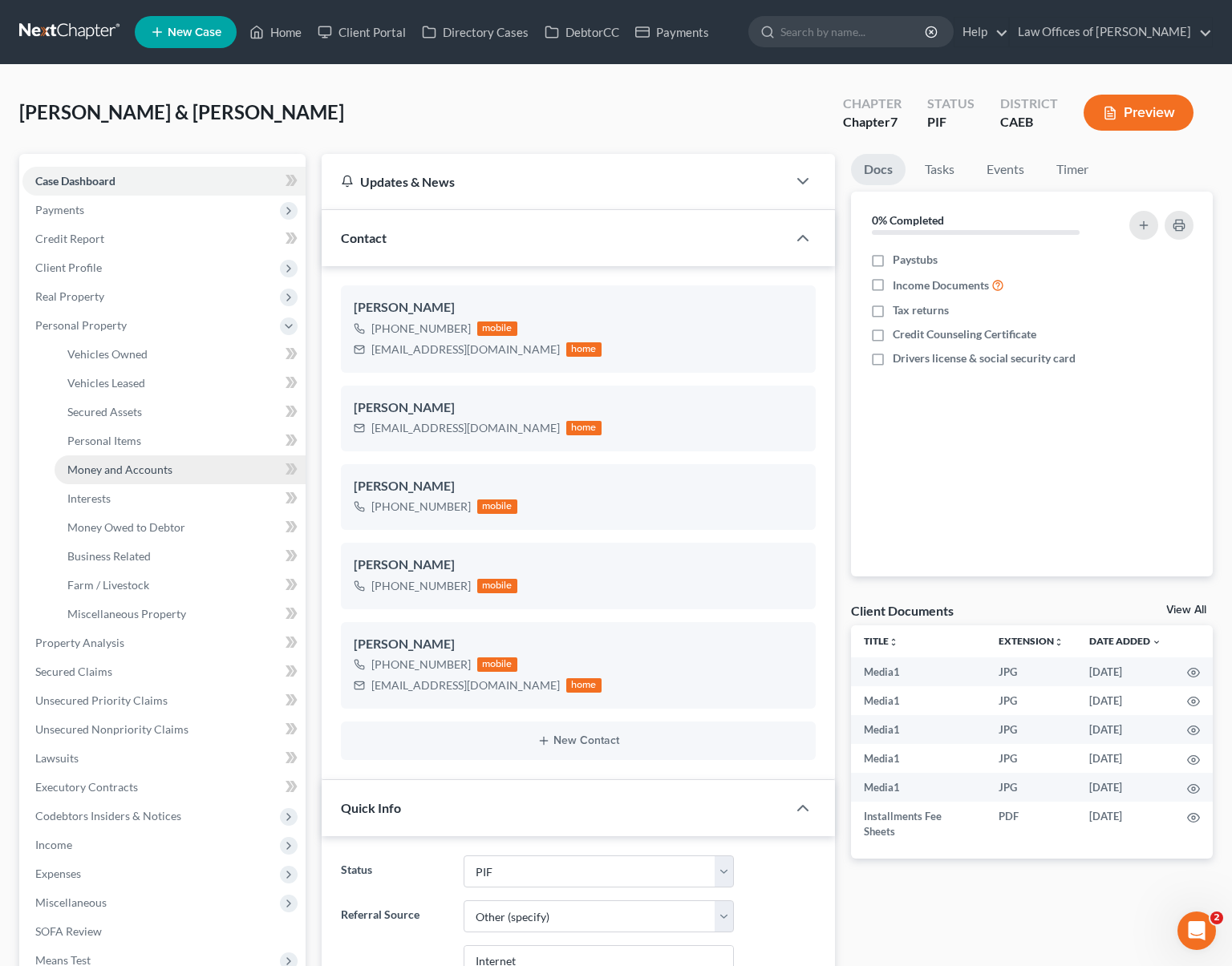
click at [162, 467] on span "Money and Accounts" at bounding box center [119, 469] width 105 height 14
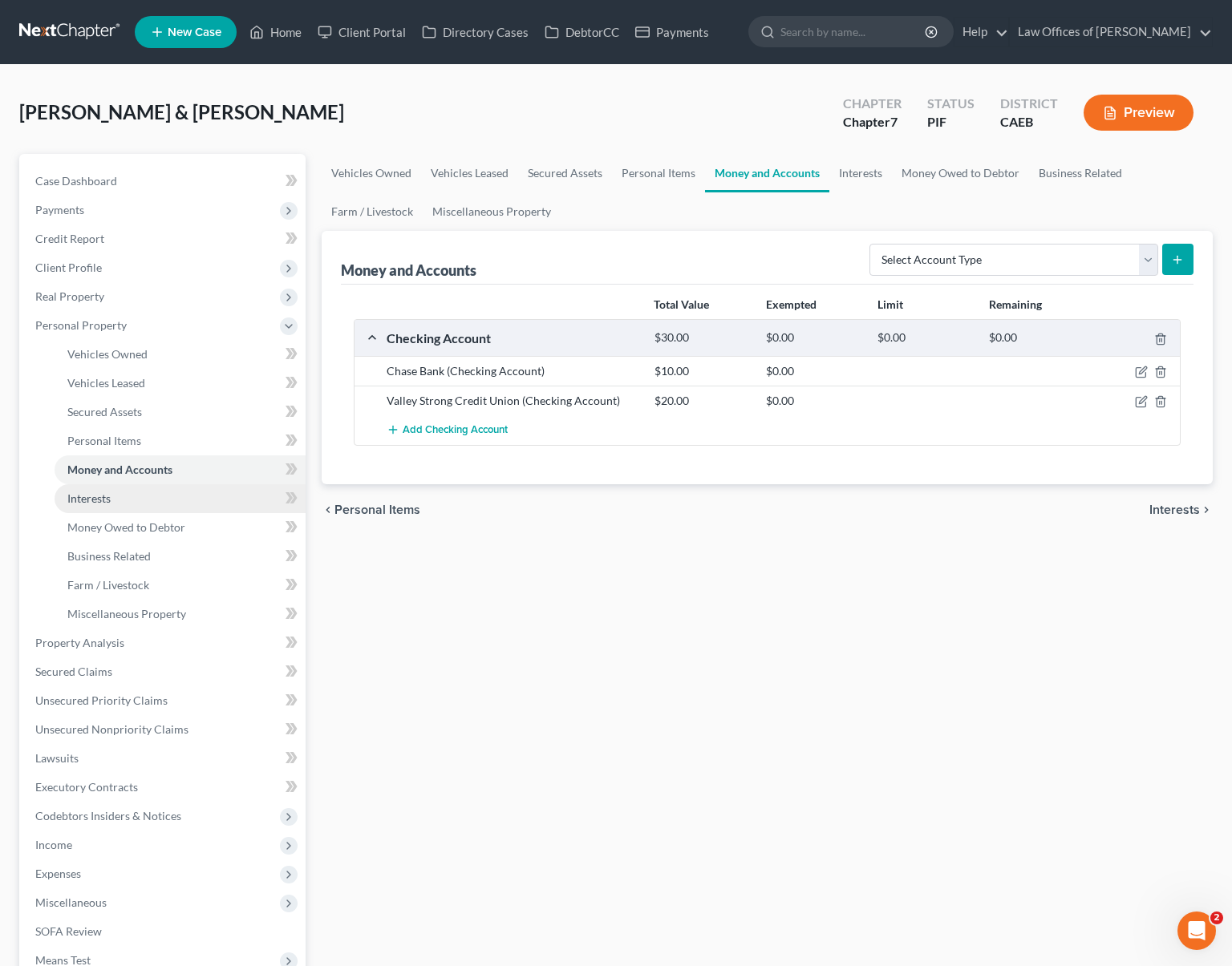
click at [112, 506] on link "Interests" at bounding box center [179, 499] width 251 height 29
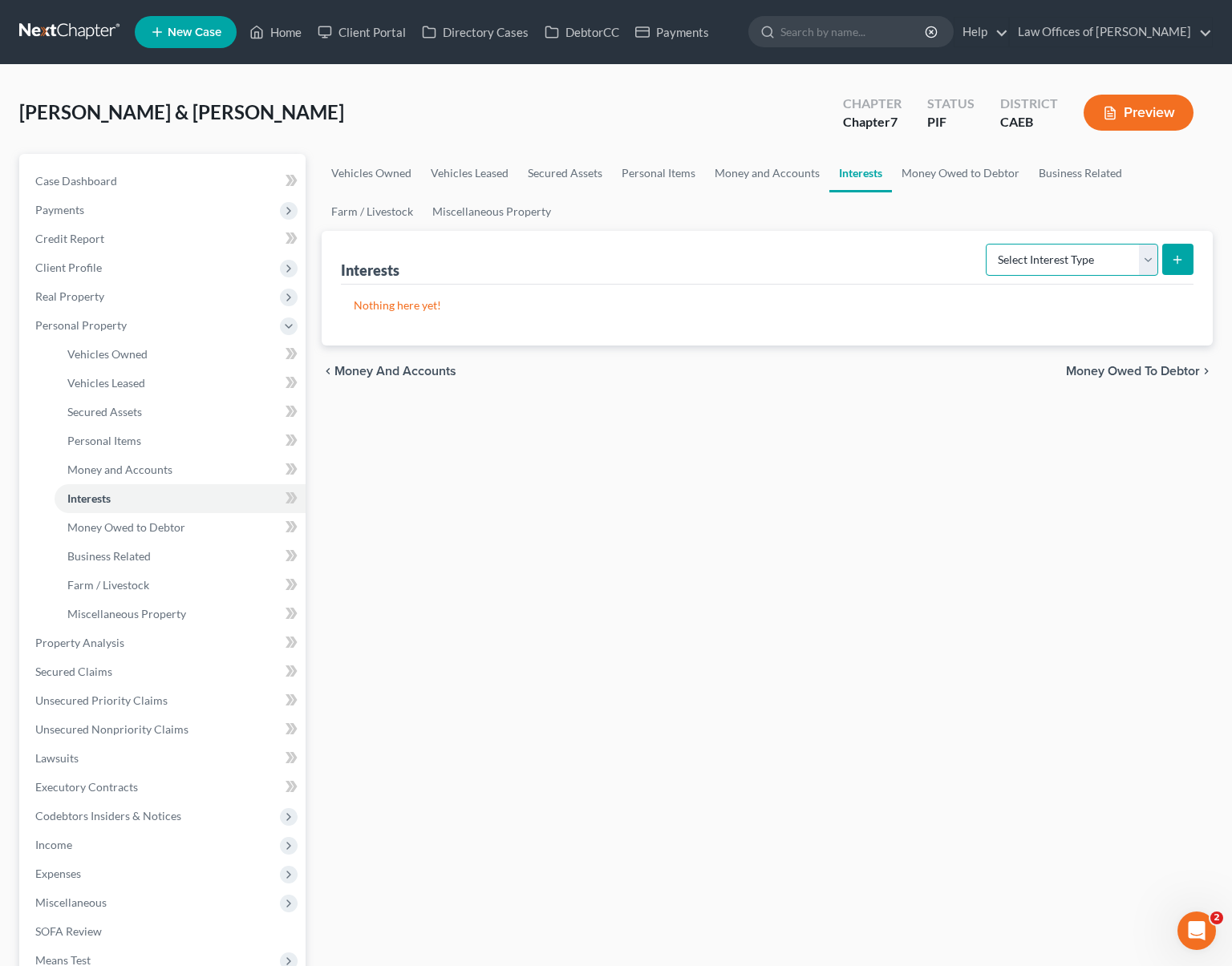
click at [1149, 263] on select "Select Interest Type 401K Annuity Bond Education IRA Government Bond Government…" at bounding box center [1072, 260] width 172 height 32
select select "other_retirement_plan"
click at [1178, 256] on line "submit" at bounding box center [1178, 259] width 0 height 7
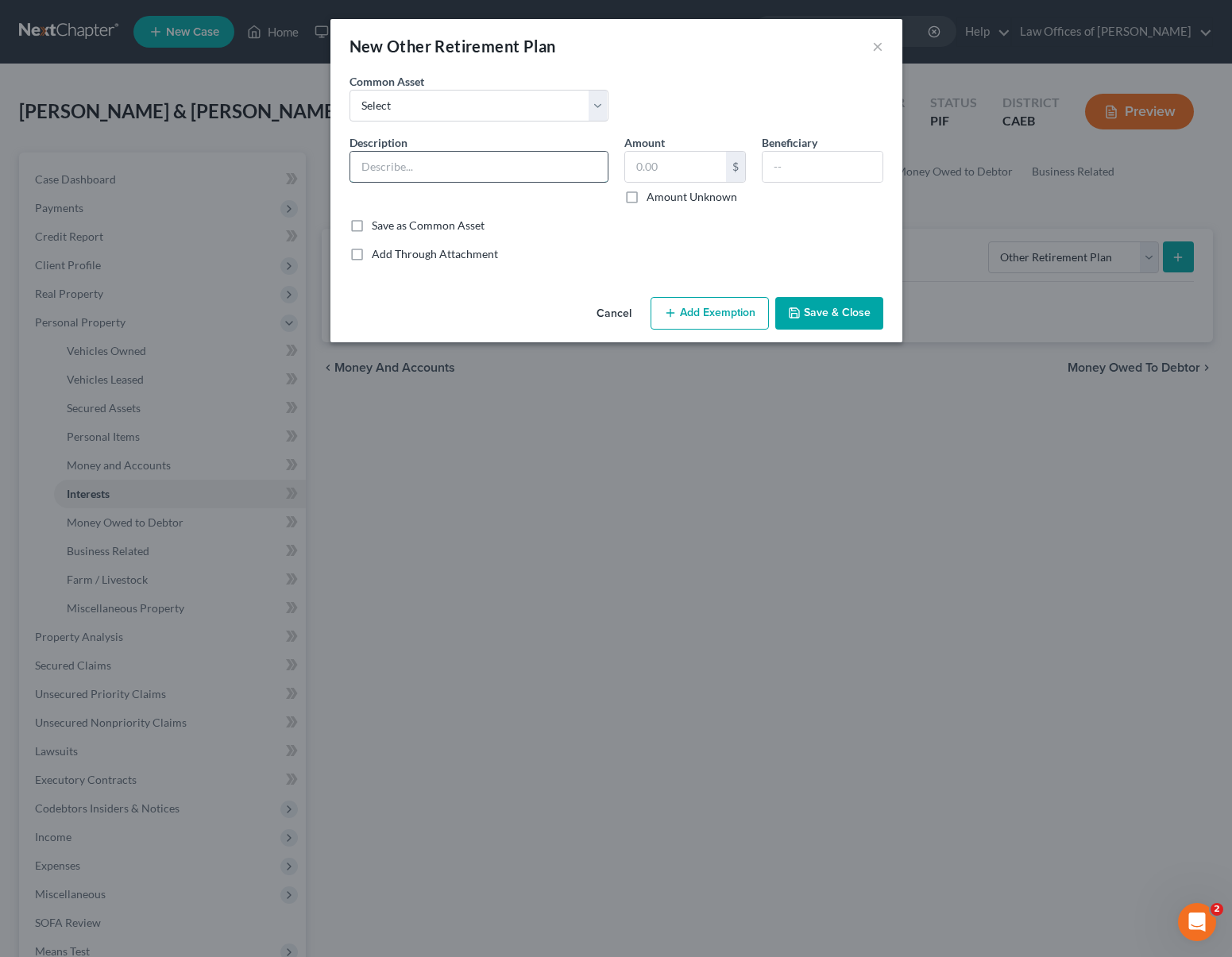
click at [472, 173] on input "text" at bounding box center [479, 167] width 257 height 31
type input "Retirement Plan @ PERS"
type input "7"
drag, startPoint x: 676, startPoint y: 164, endPoint x: 631, endPoint y: 161, distance: 45.1
click at [631, 161] on input "3,800" at bounding box center [675, 167] width 101 height 31
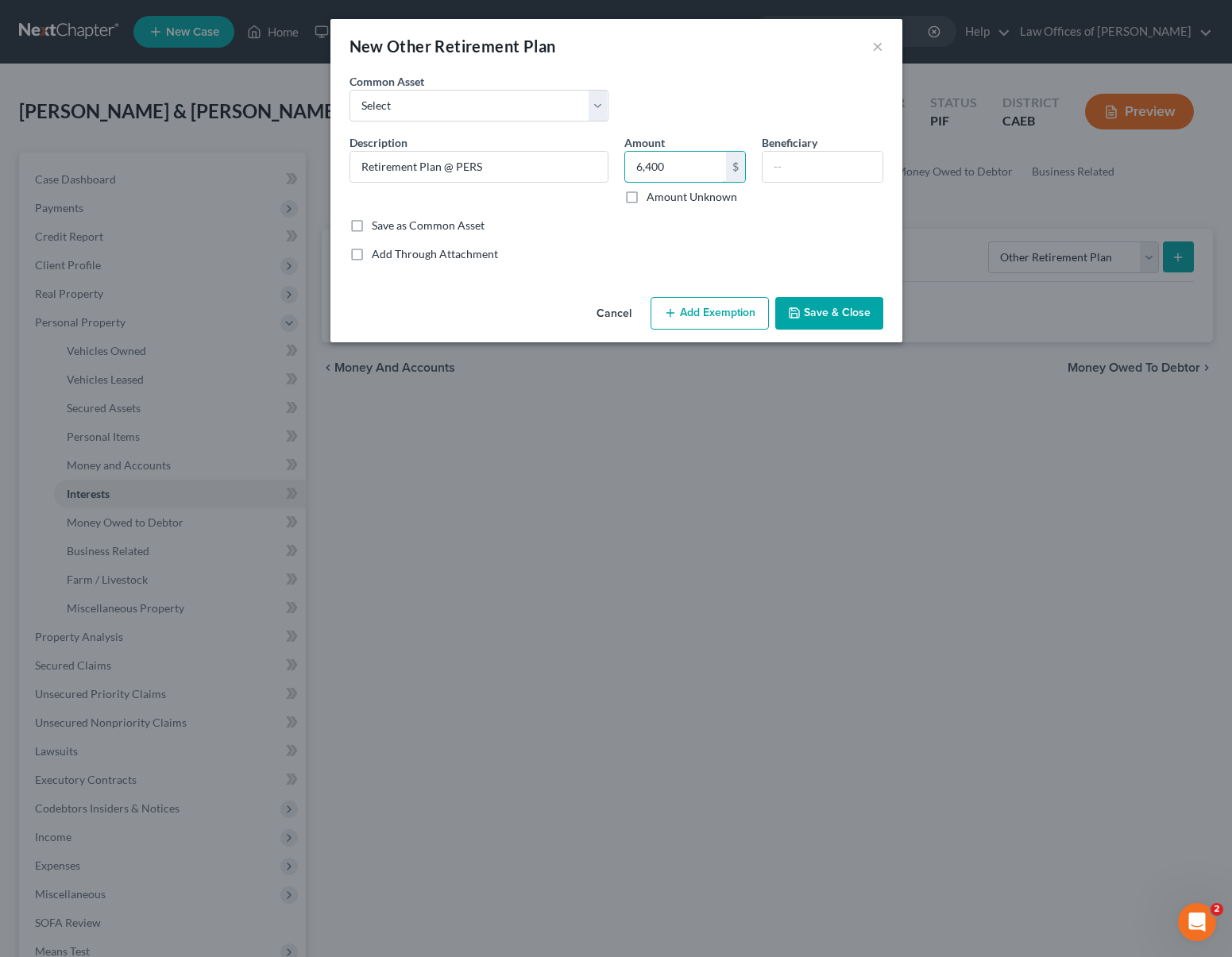
type input "6,400"
click at [808, 173] on input "text" at bounding box center [822, 167] width 120 height 31
type input "Debtor"
click at [704, 311] on button "Add Exemption" at bounding box center [709, 313] width 118 height 33
select select "2"
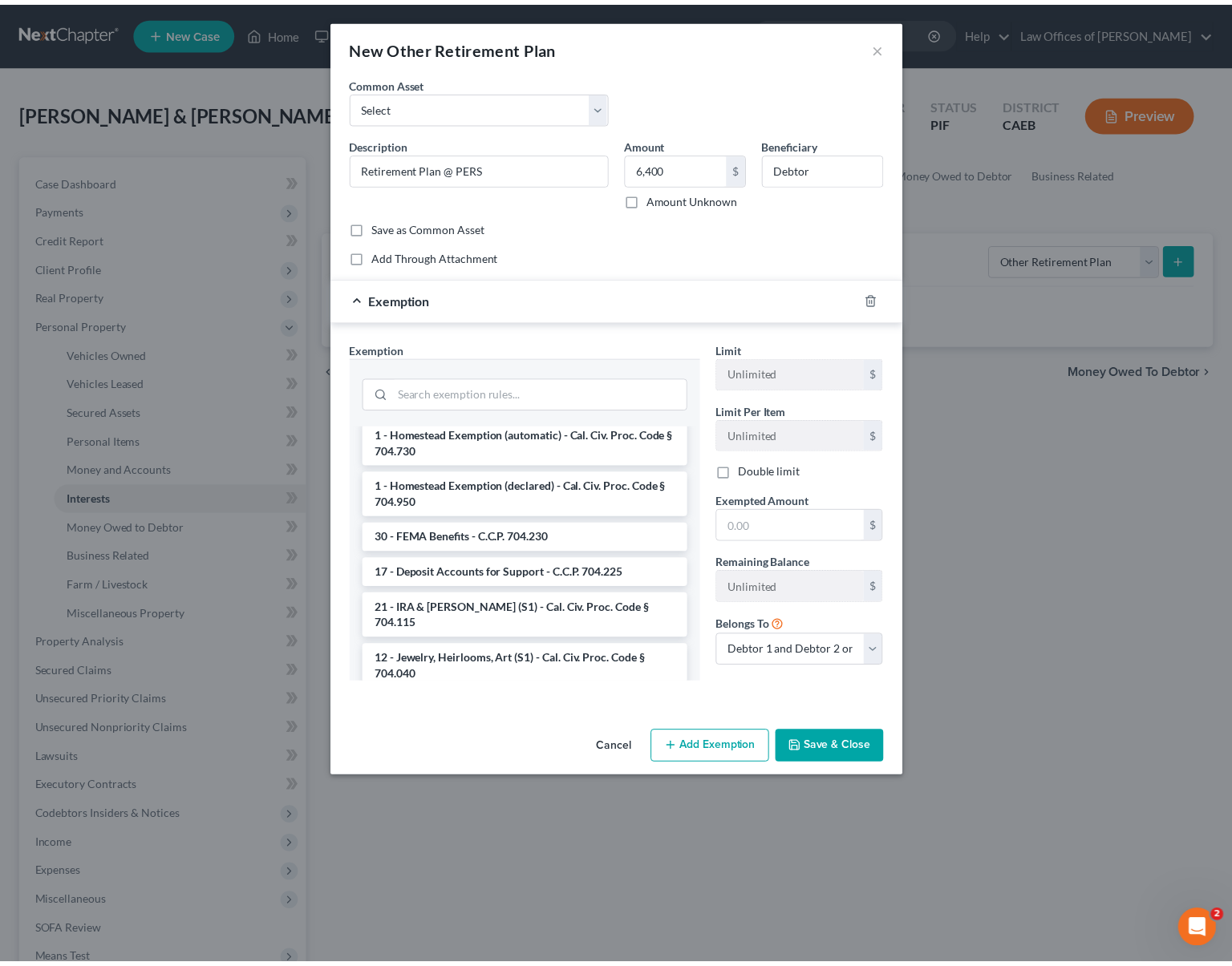
scroll to position [1876, 0]
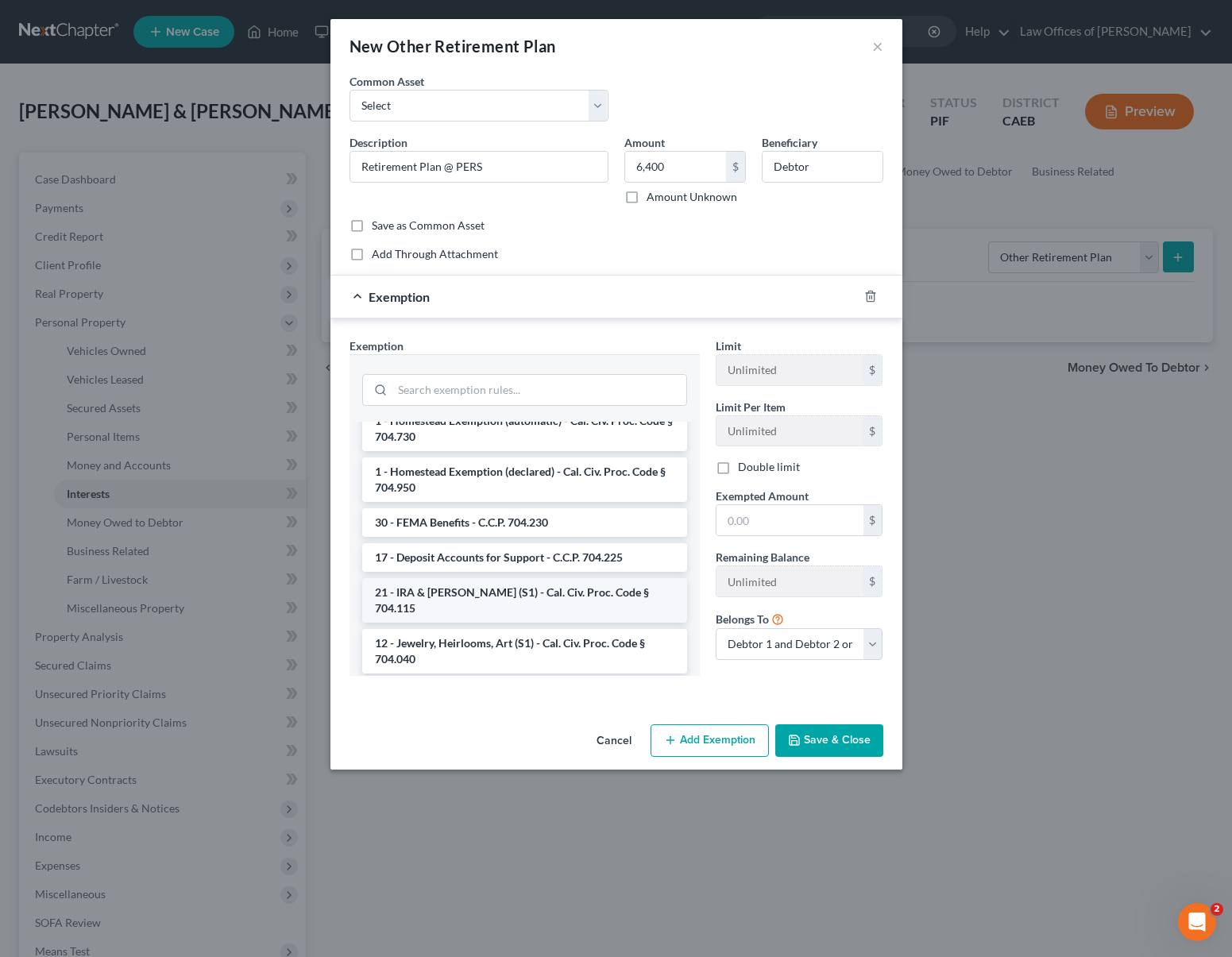
click at [553, 603] on li "21 - IRA & [PERSON_NAME] (S1) - Cal. Civ. Proc. Code § 704.115" at bounding box center [524, 600] width 325 height 44
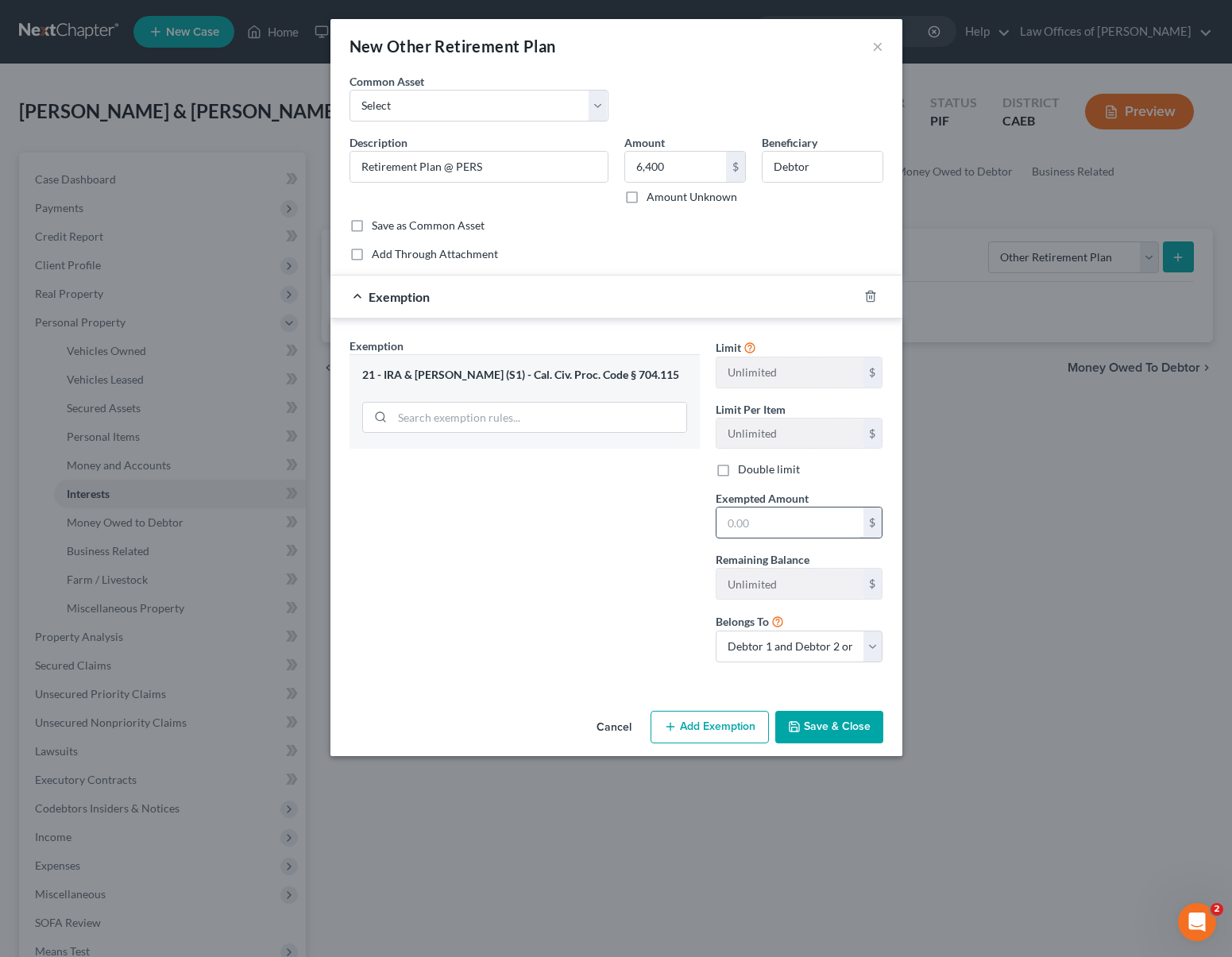
click at [802, 527] on input "text" at bounding box center [790, 523] width 147 height 31
type input "6,400."
click at [802, 718] on button "Save & Close" at bounding box center [829, 727] width 108 height 33
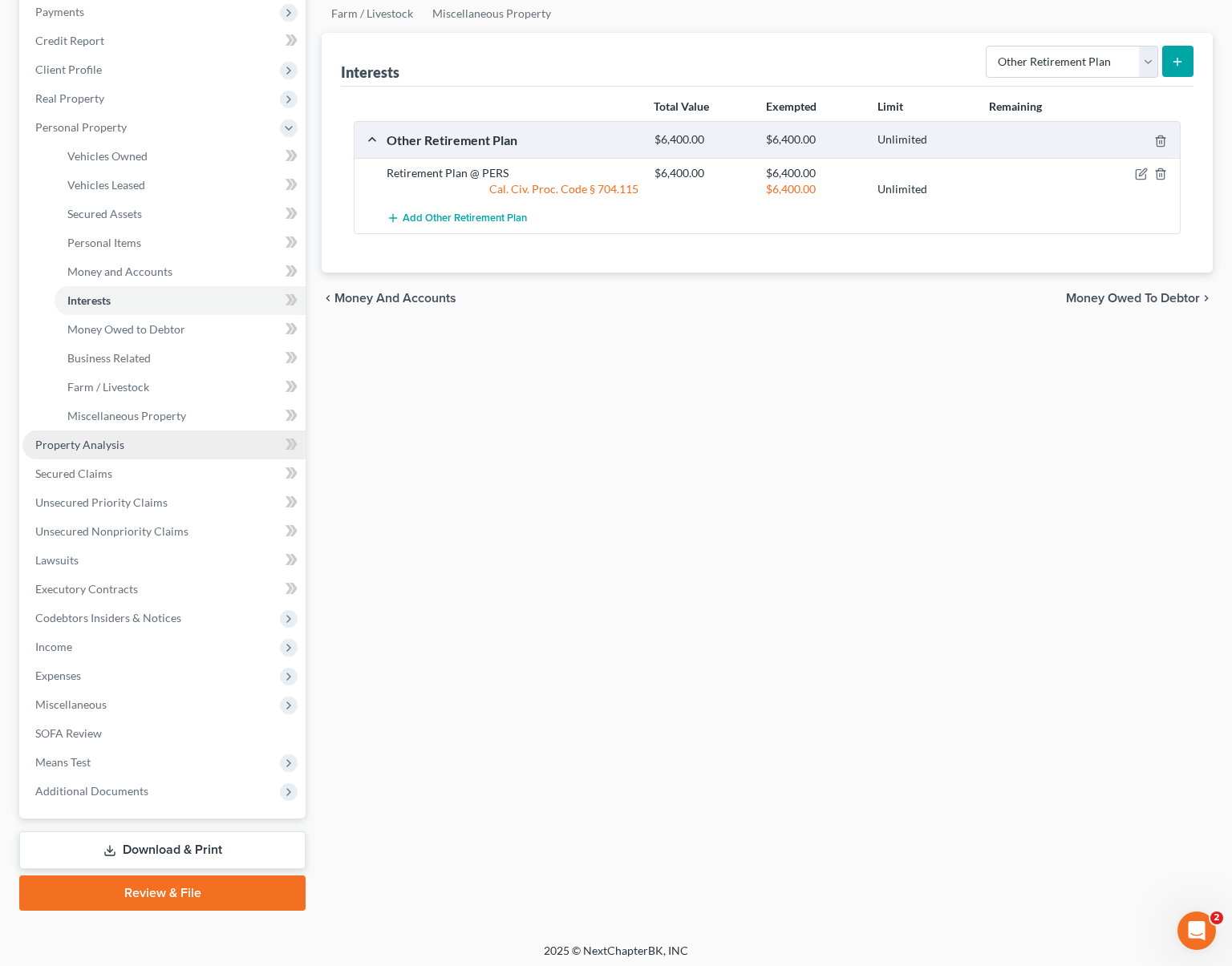
scroll to position [202, 0]
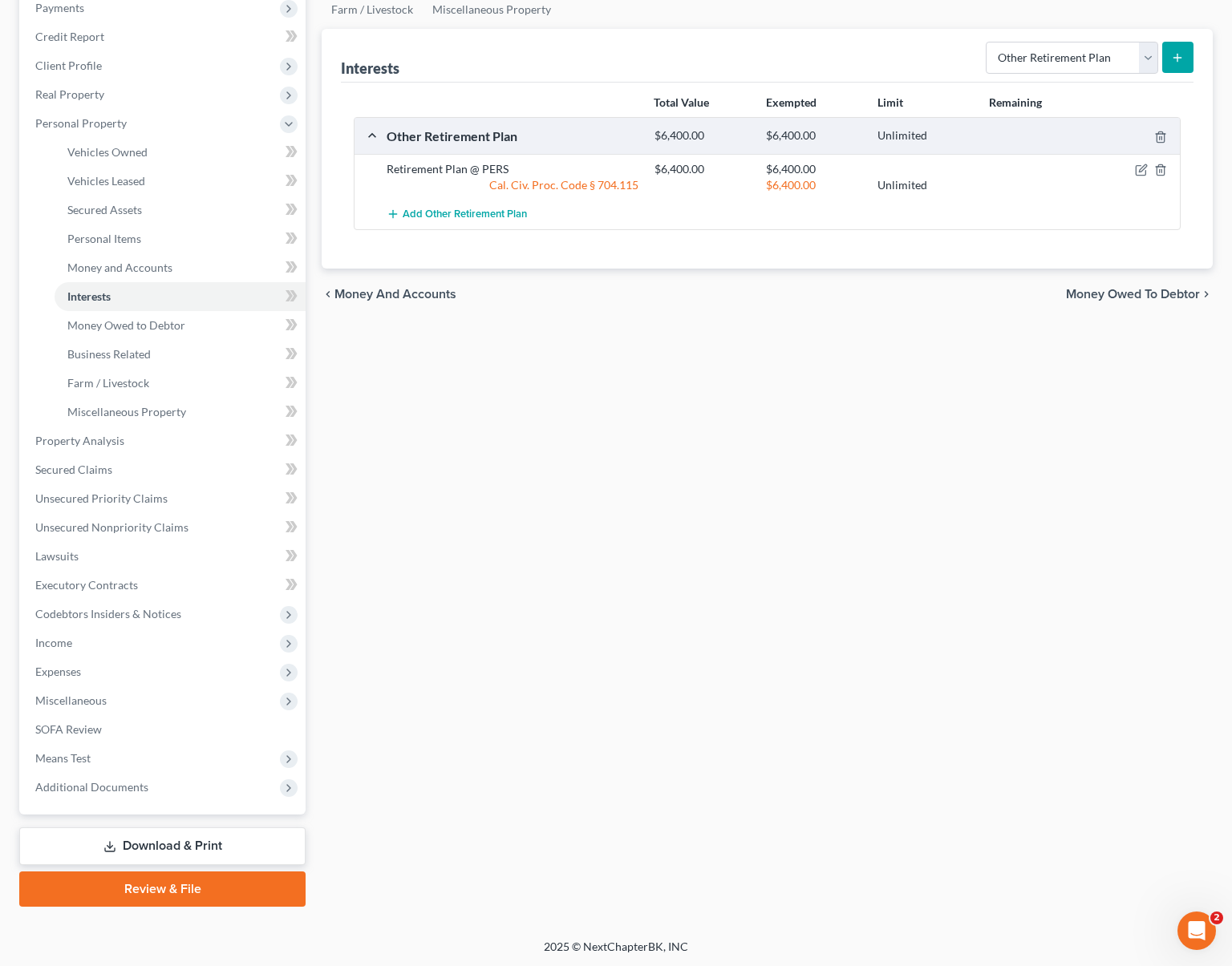
click at [236, 837] on link "Download & Print" at bounding box center [162, 847] width 287 height 37
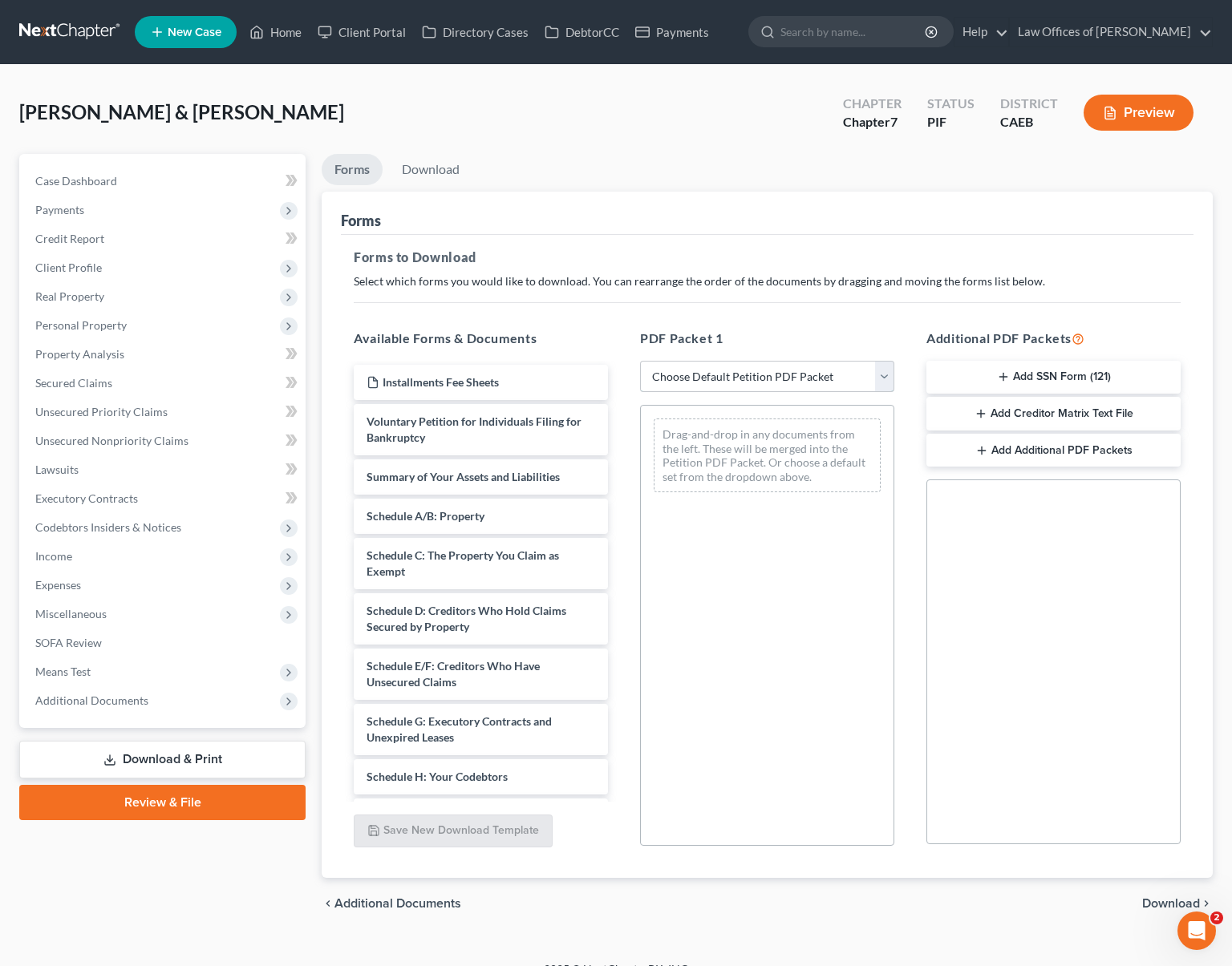
click at [883, 377] on select "Choose Default Petition PDF Packet Complete Bankruptcy Petition (all forms and …" at bounding box center [767, 377] width 254 height 32
select select "4"
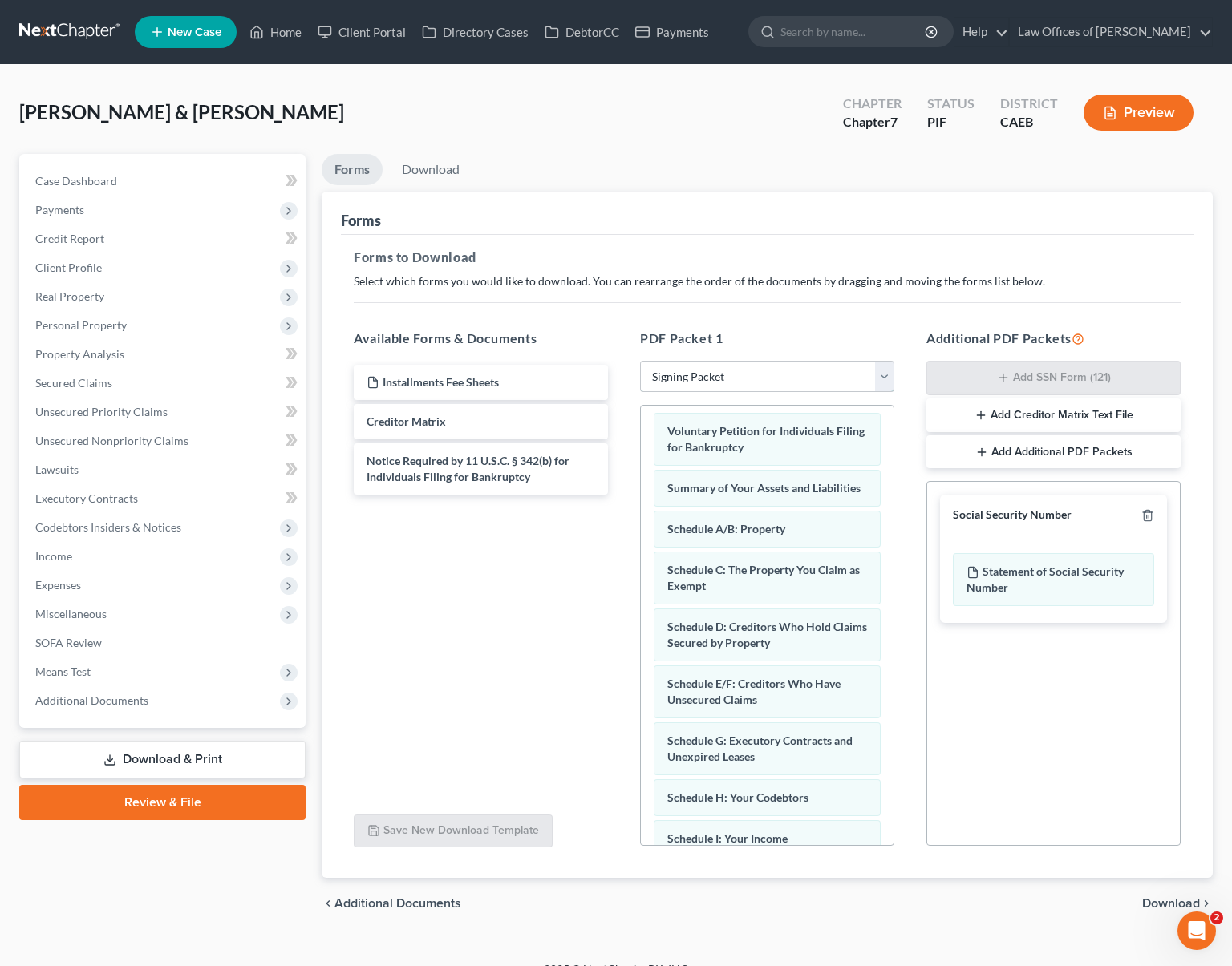
scroll to position [6, 0]
click at [1163, 898] on span "Download" at bounding box center [1171, 903] width 58 height 13
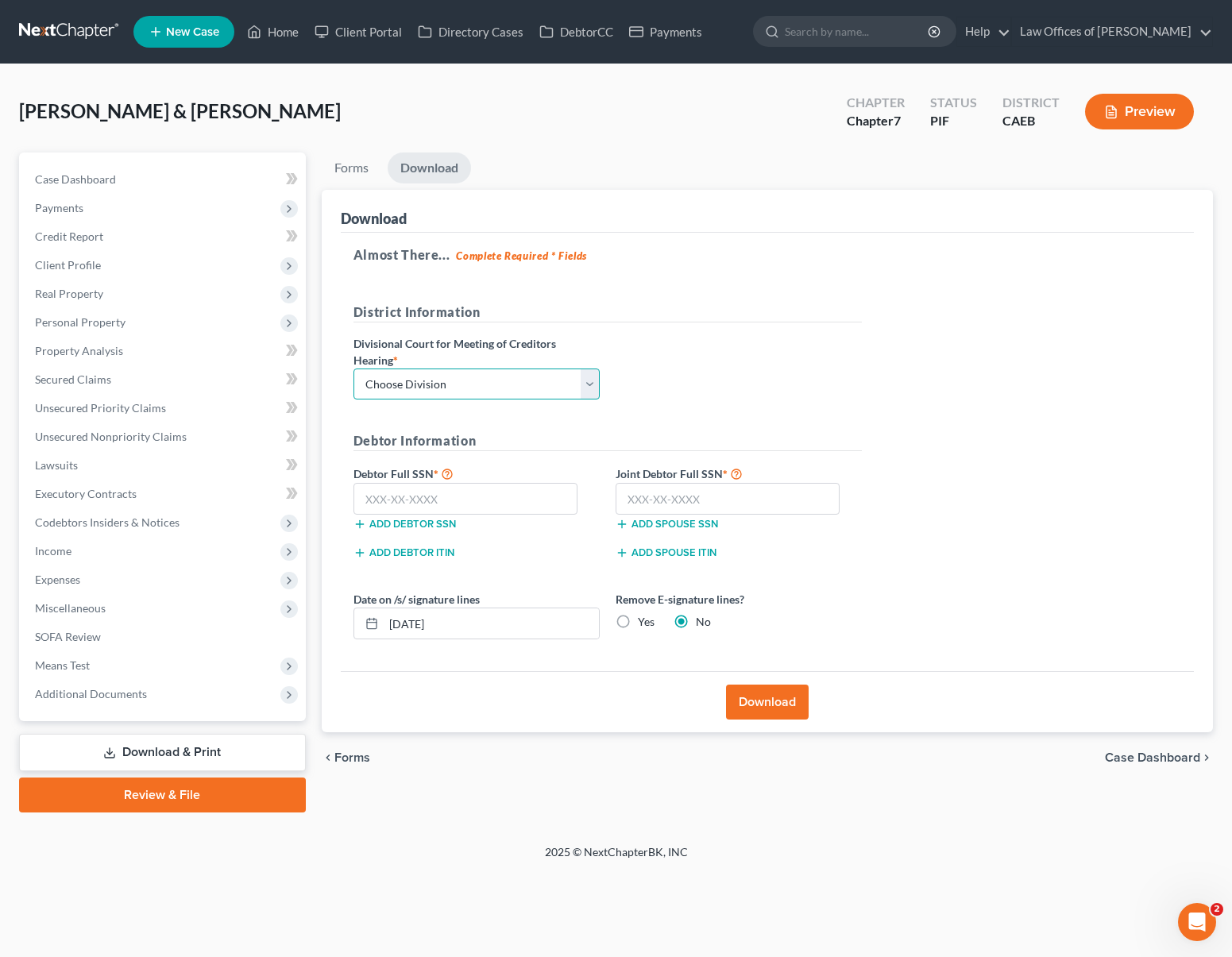
click at [585, 382] on select "Choose Division Fresno Modesto [GEOGRAPHIC_DATA]" at bounding box center [477, 384] width 246 height 32
select select "0"
click at [487, 507] on input "text" at bounding box center [466, 499] width 225 height 32
type input "623-77-3861"
type input "612-60-2460"
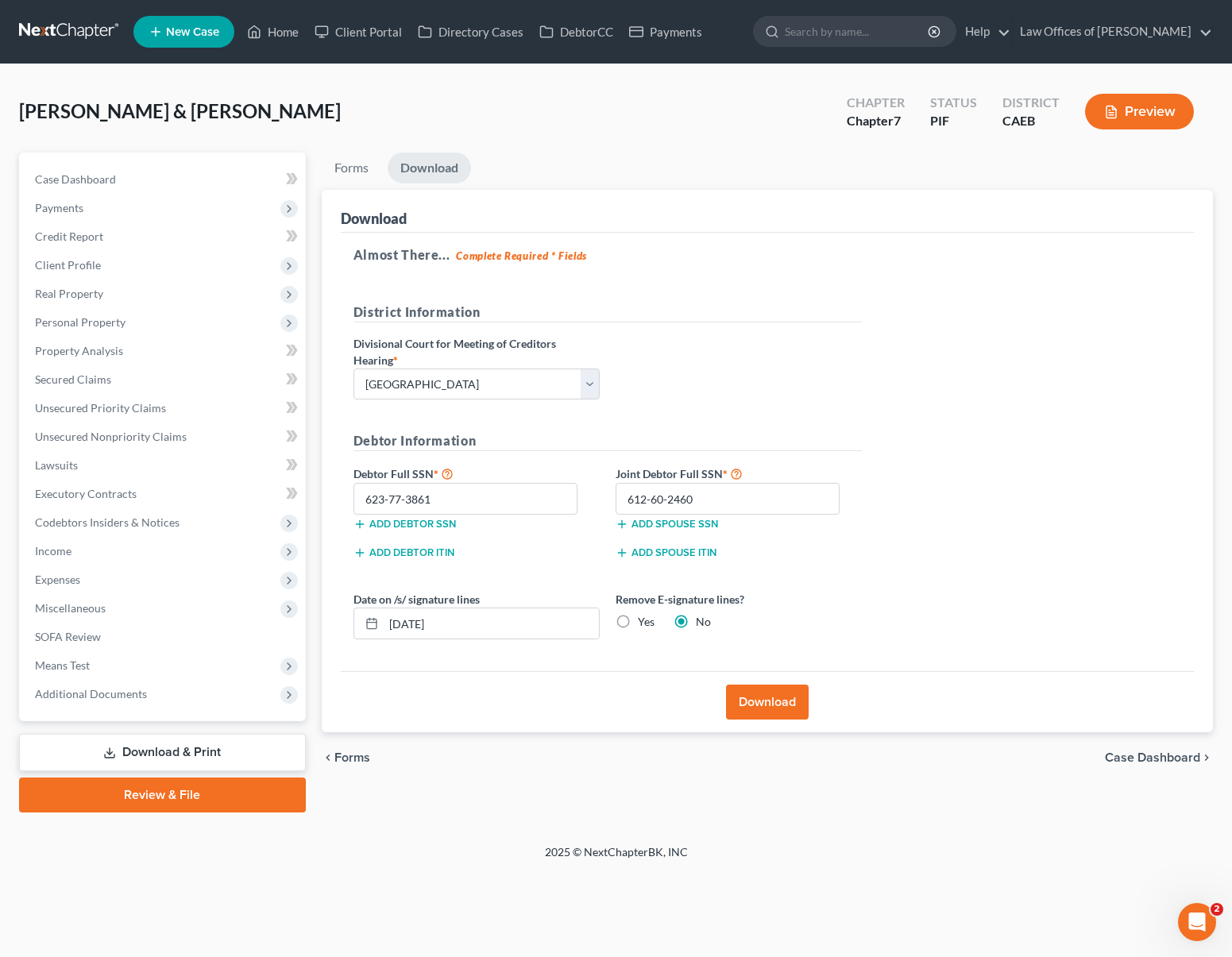
click at [766, 692] on button "Download" at bounding box center [767, 702] width 83 height 35
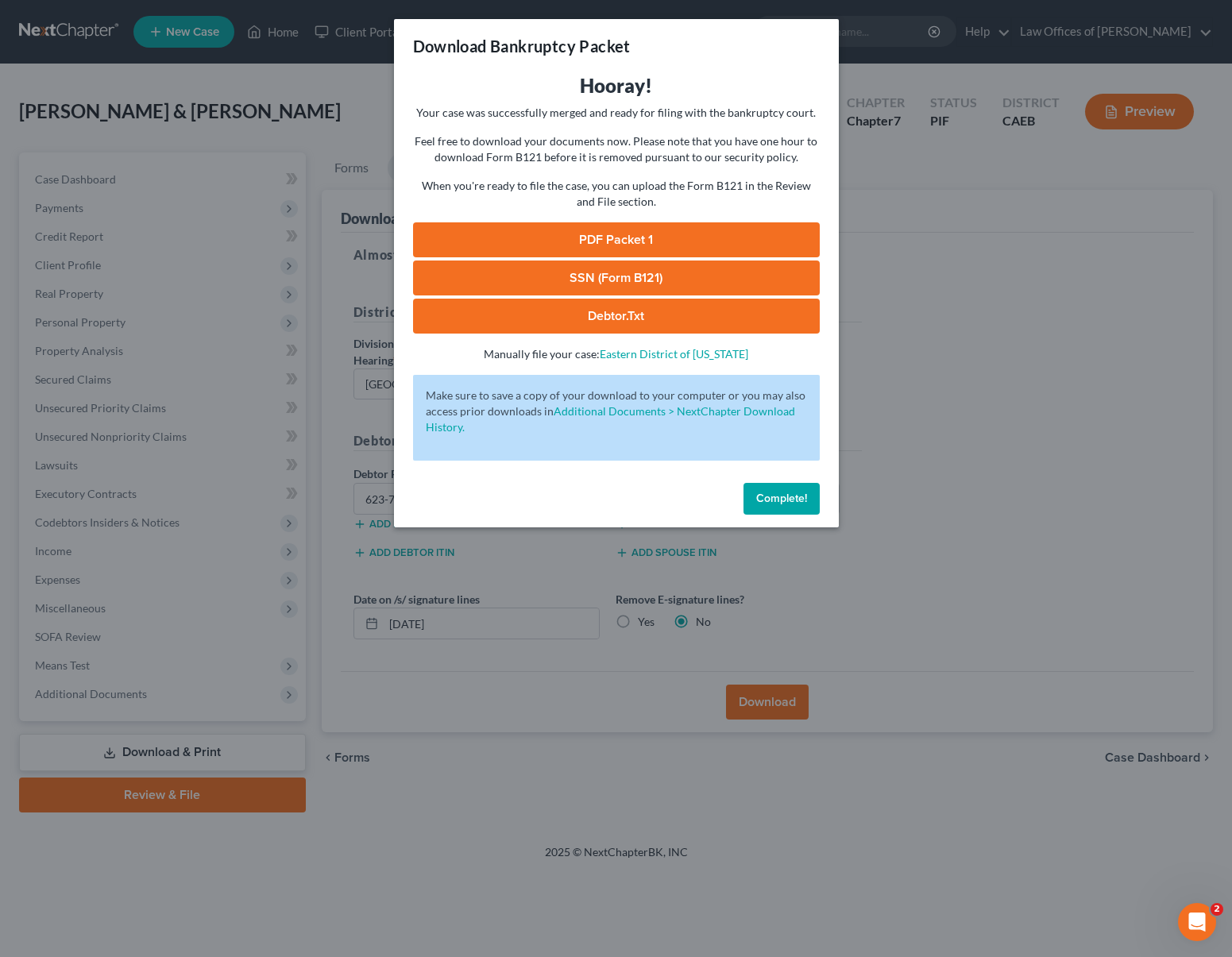
click at [602, 269] on link "SSN (Form B121)" at bounding box center [617, 277] width 407 height 35
click at [639, 234] on link "PDF Packet 1" at bounding box center [617, 240] width 407 height 35
click at [783, 500] on span "Complete!" at bounding box center [781, 499] width 51 height 14
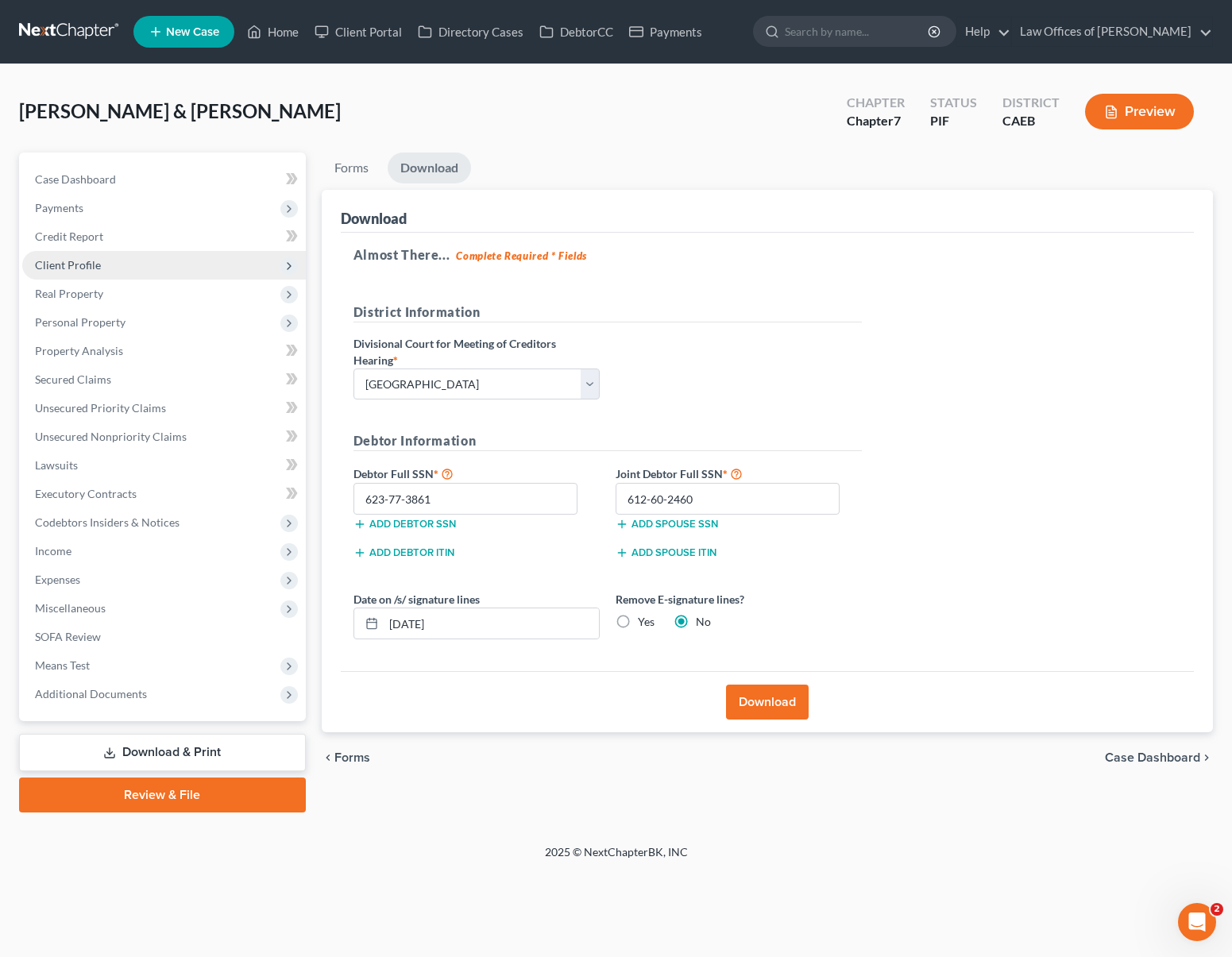
drag, startPoint x: 113, startPoint y: 272, endPoint x: 131, endPoint y: 277, distance: 18.7
click at [112, 272] on span "Client Profile" at bounding box center [164, 265] width 284 height 29
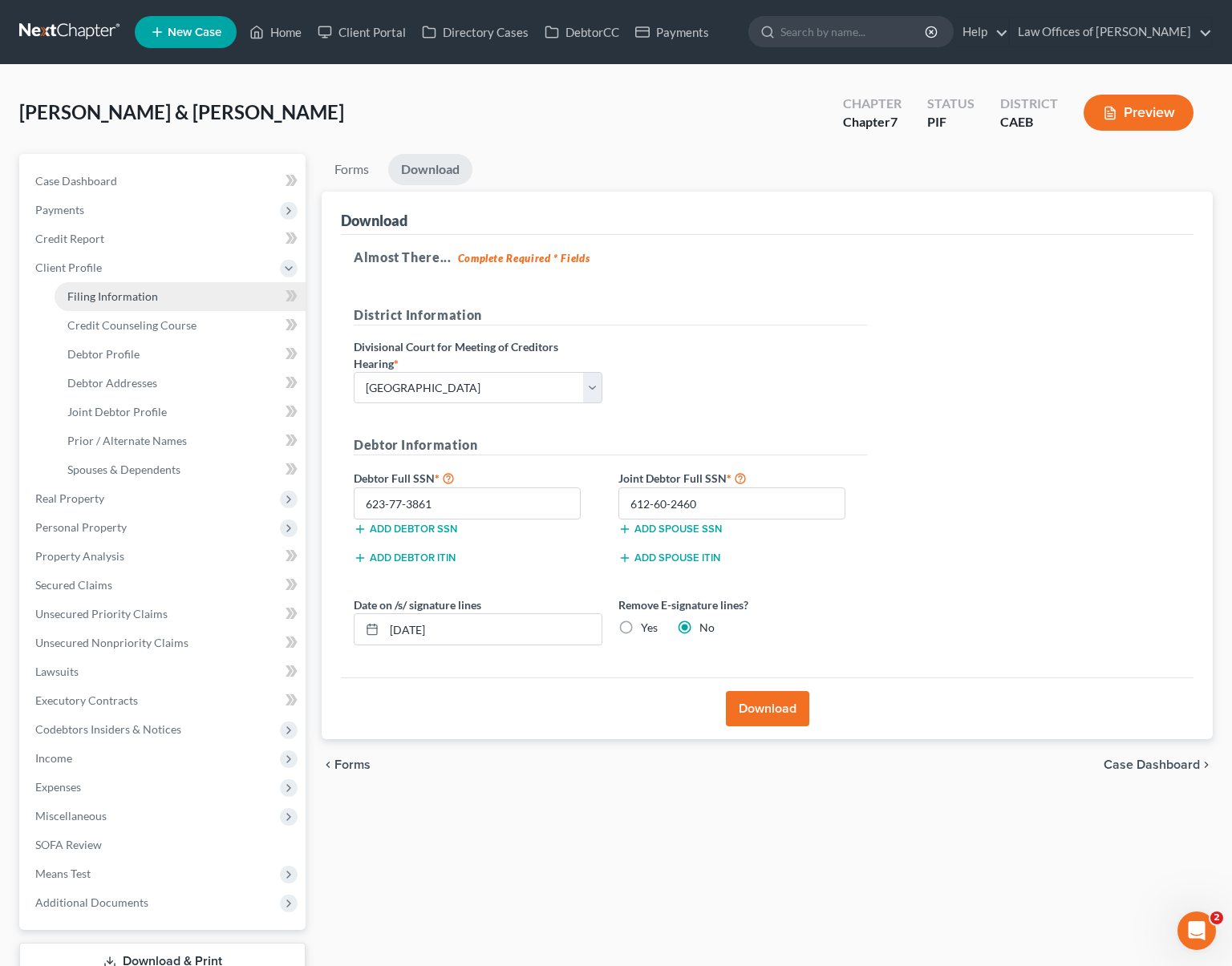
click at [145, 304] on link "Filing Information" at bounding box center [179, 297] width 251 height 29
select select "1"
select select "0"
select select "4"
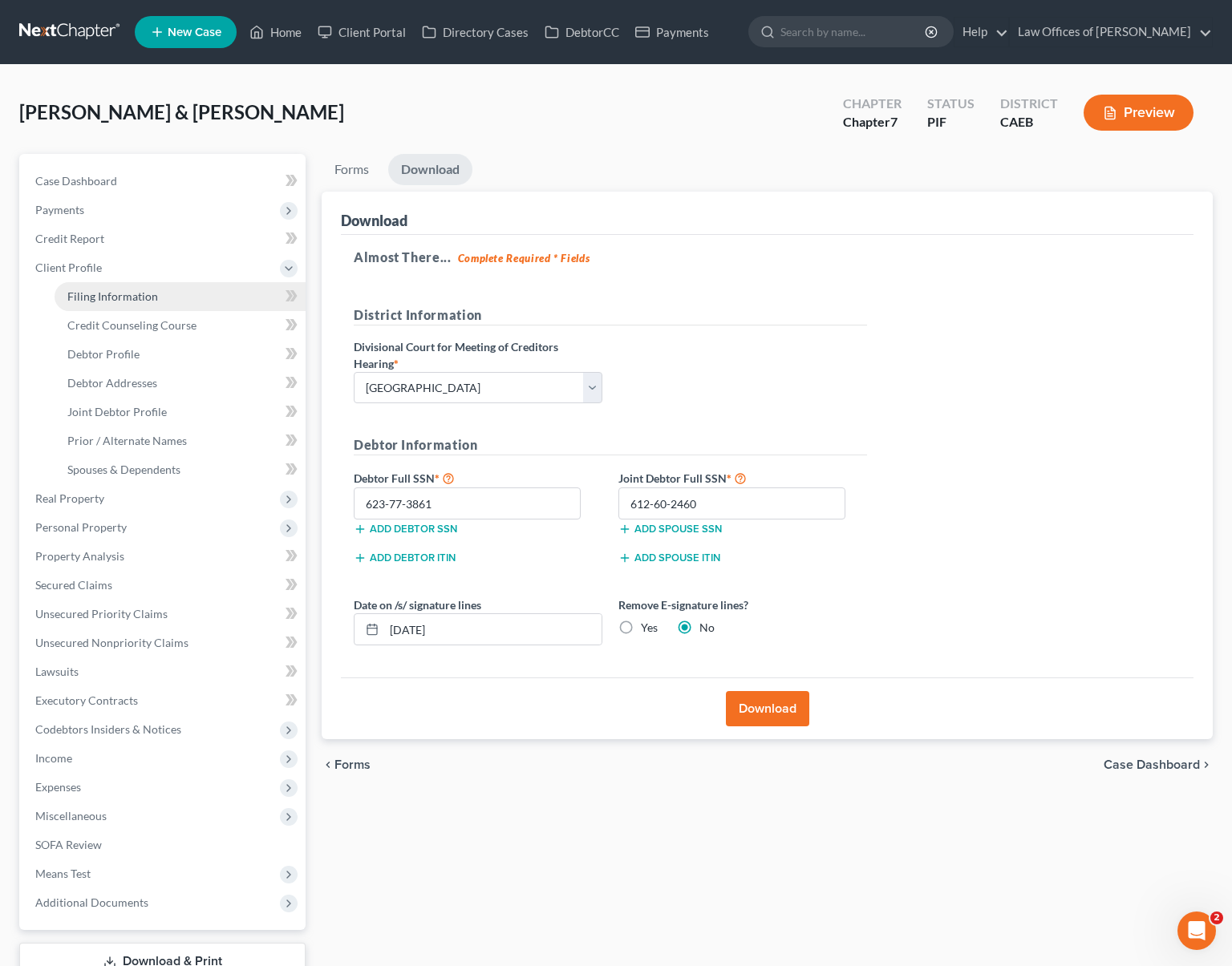
select select "1"
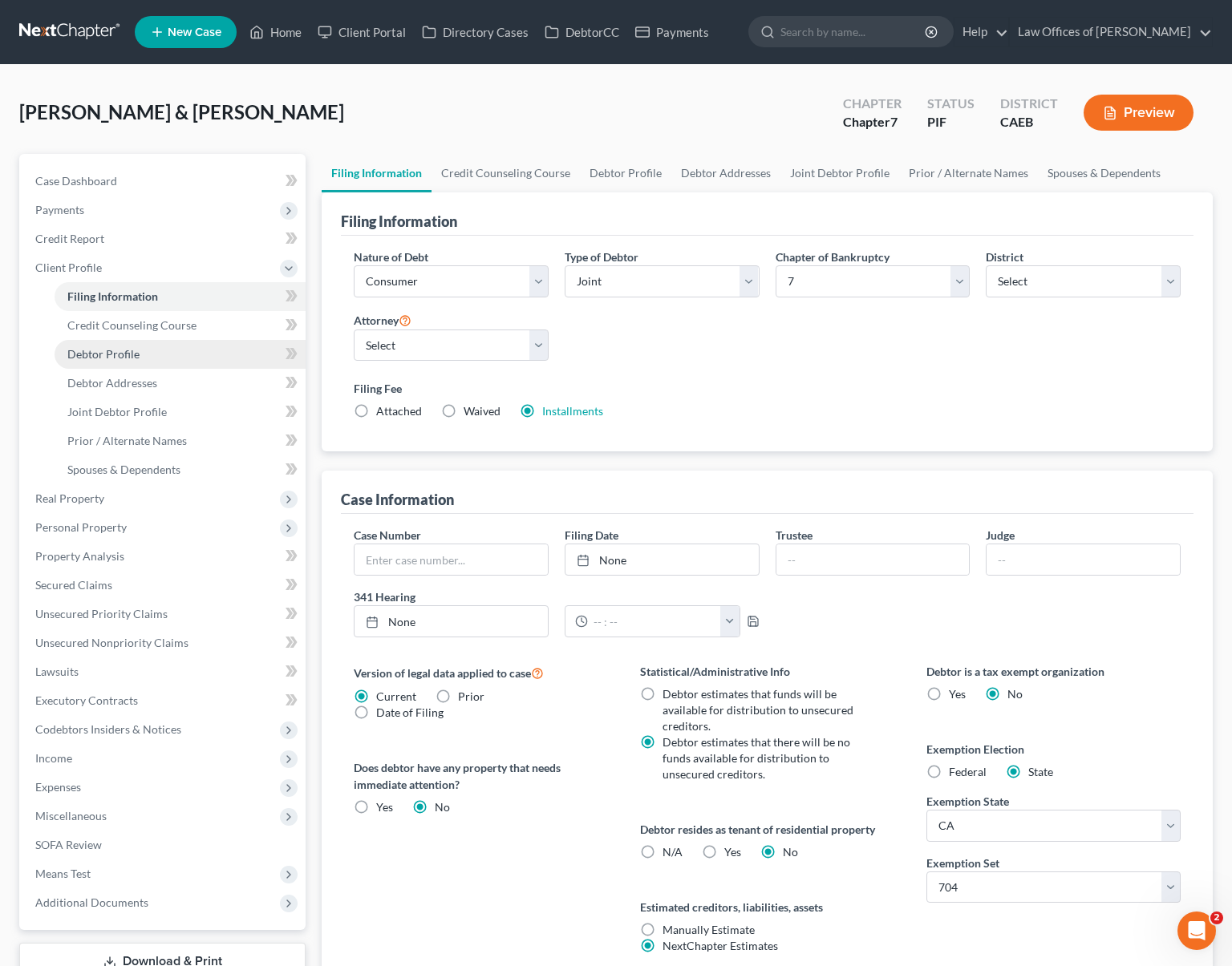
click at [167, 357] on link "Debtor Profile" at bounding box center [179, 355] width 251 height 29
select select "1"
select select "0"
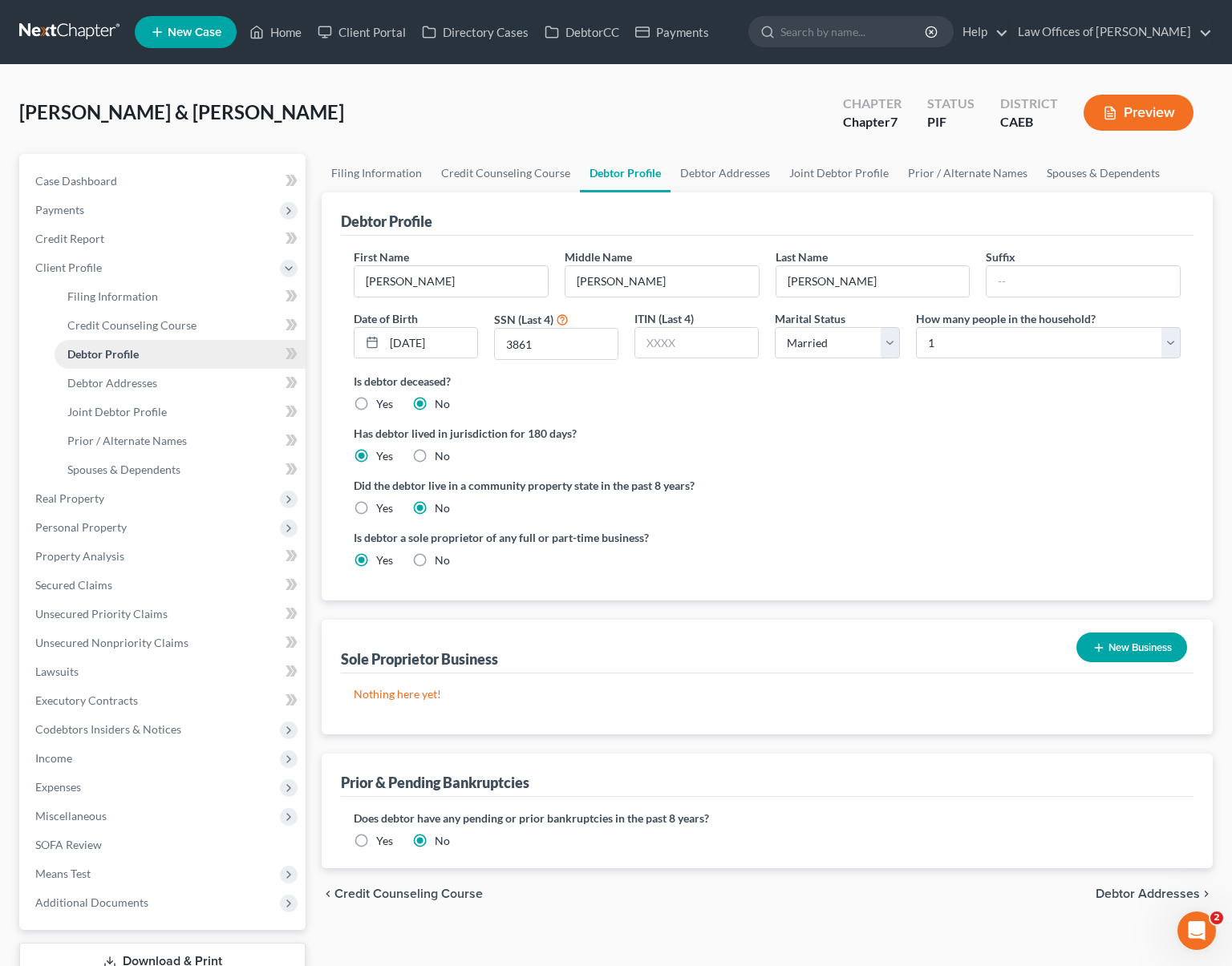
radio input "true"
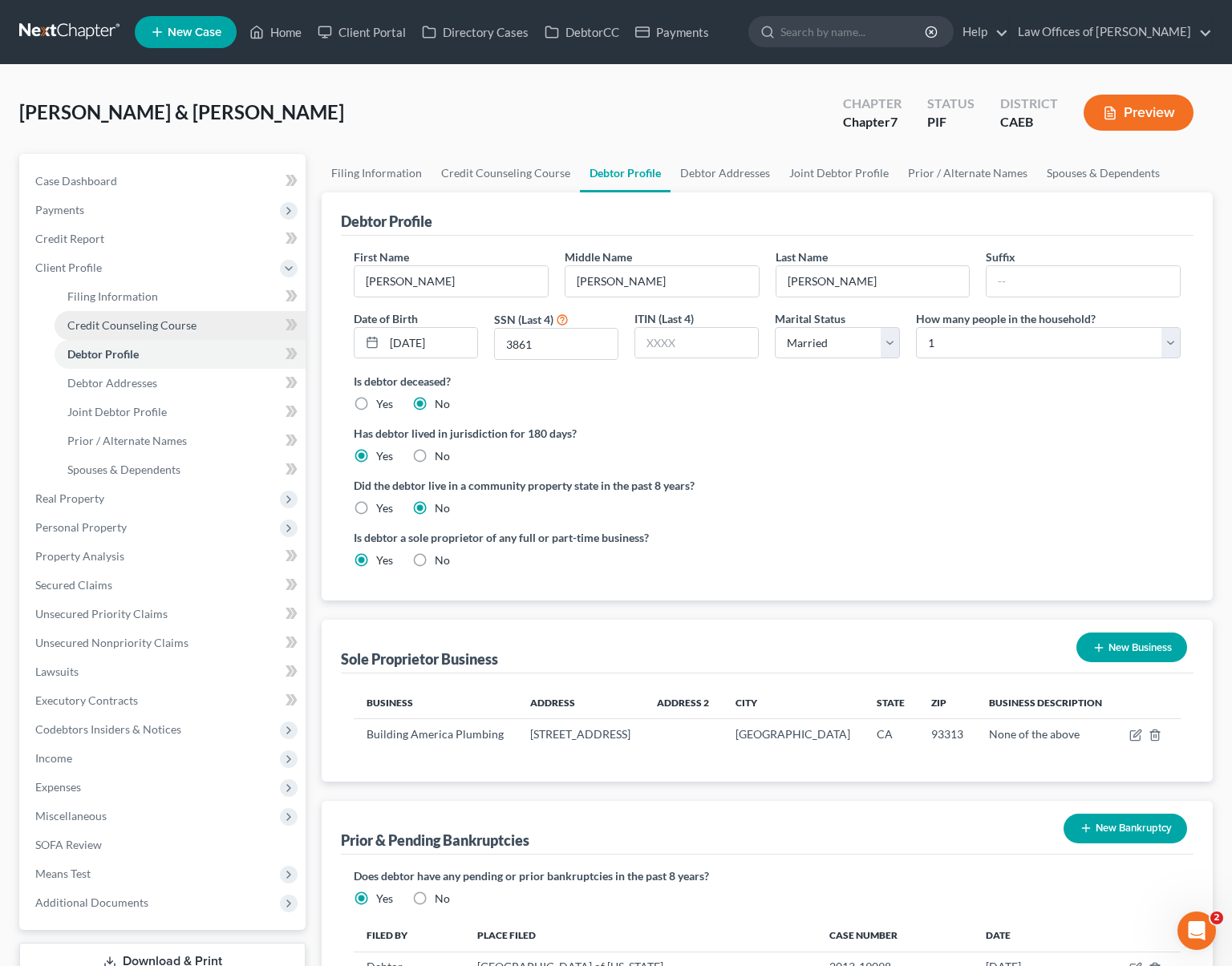
click at [171, 335] on link "Credit Counseling Course" at bounding box center [179, 326] width 251 height 29
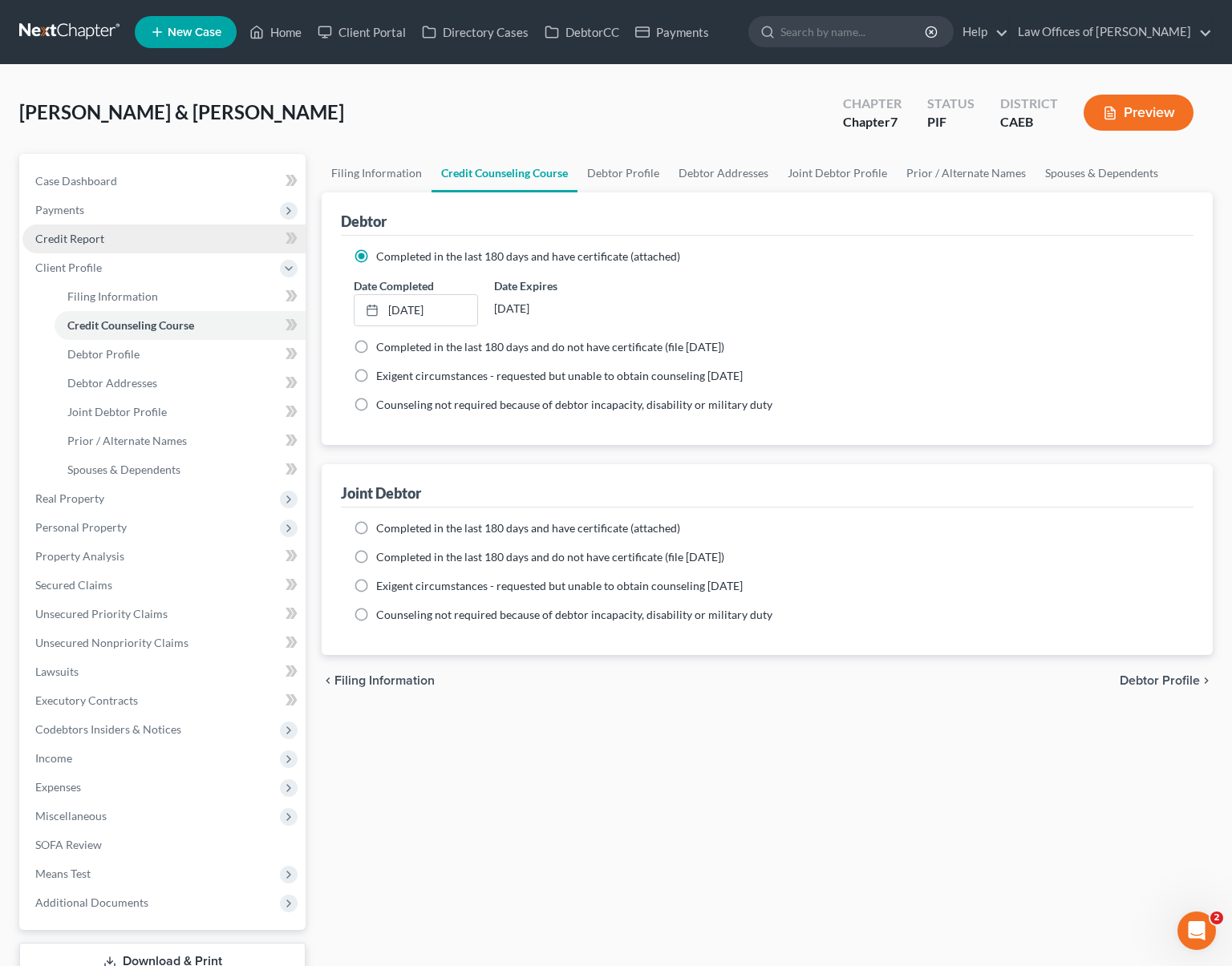
click at [100, 239] on span "Credit Report" at bounding box center [69, 239] width 69 height 14
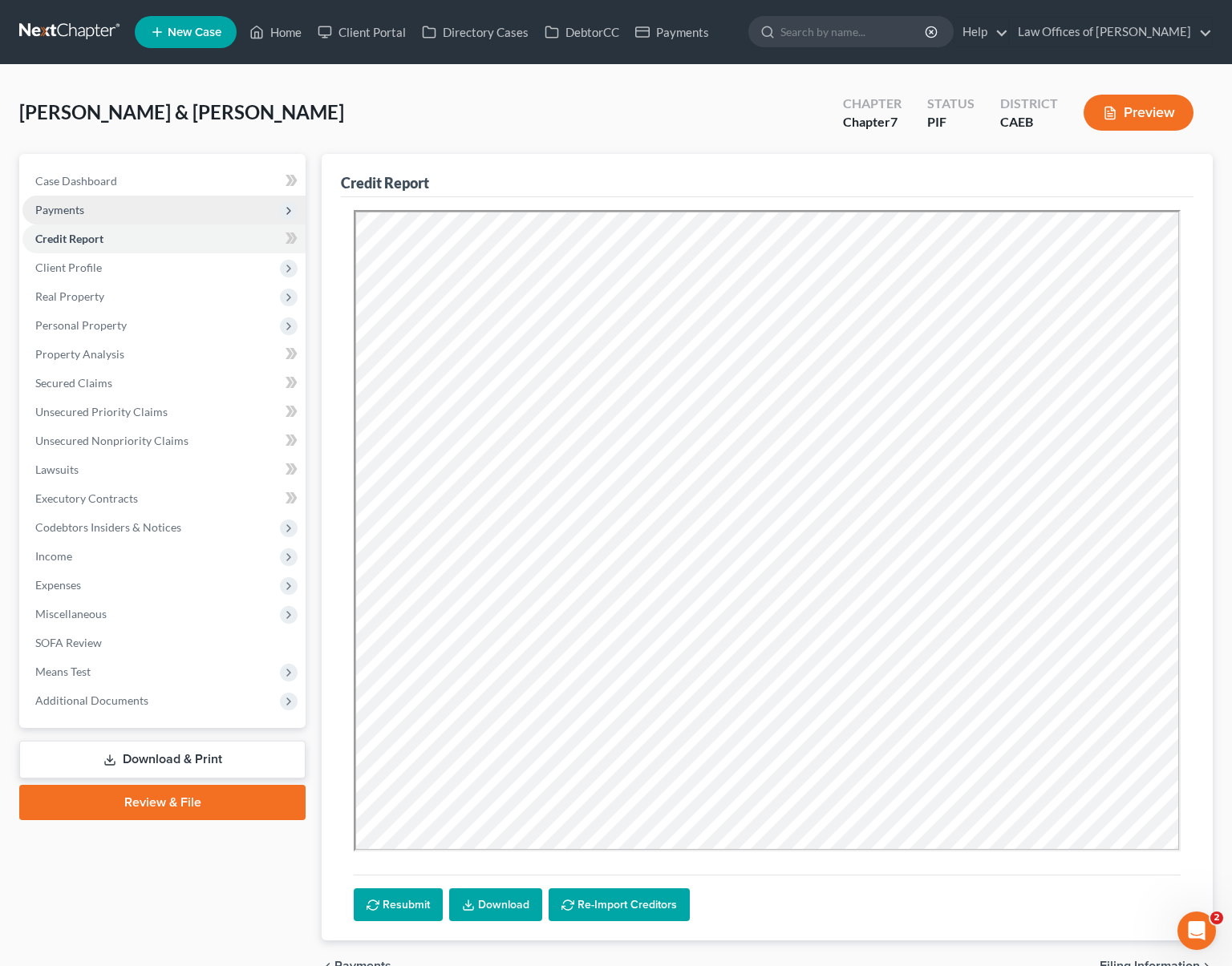
click at [92, 213] on span "Payments" at bounding box center [164, 210] width 283 height 29
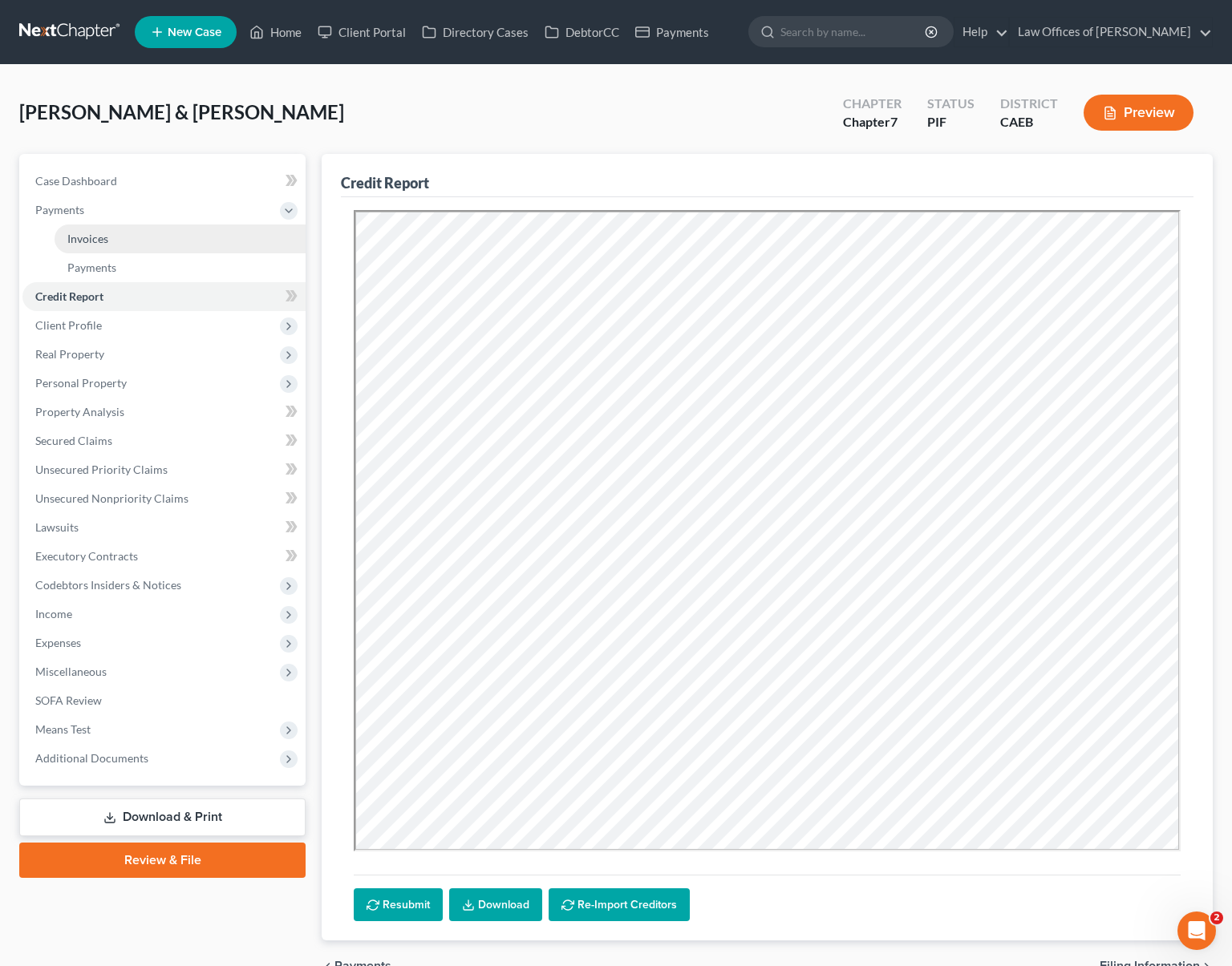
click at [102, 232] on span "Invoices" at bounding box center [88, 239] width 41 height 14
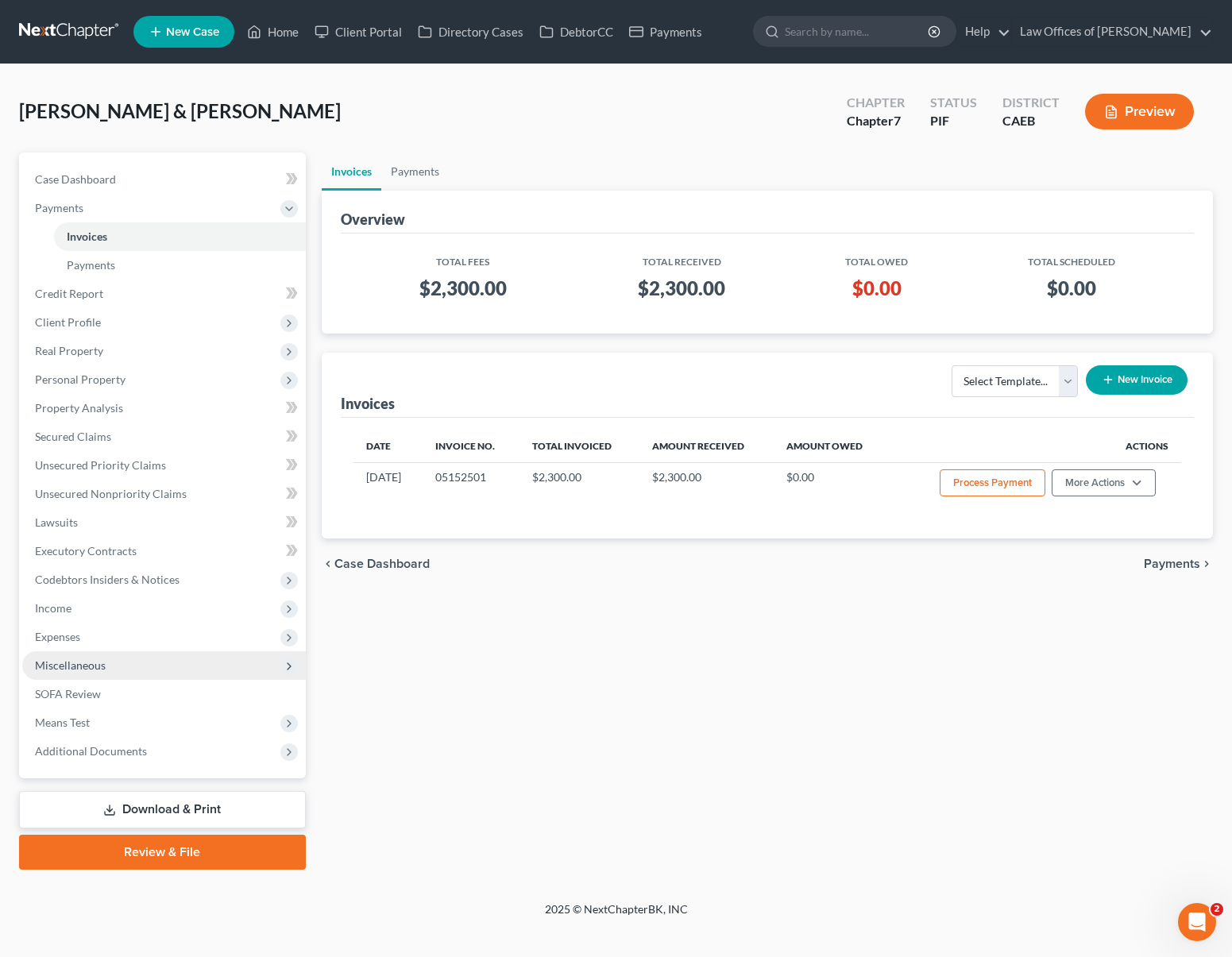
click at [113, 667] on span "Miscellaneous" at bounding box center [164, 666] width 284 height 29
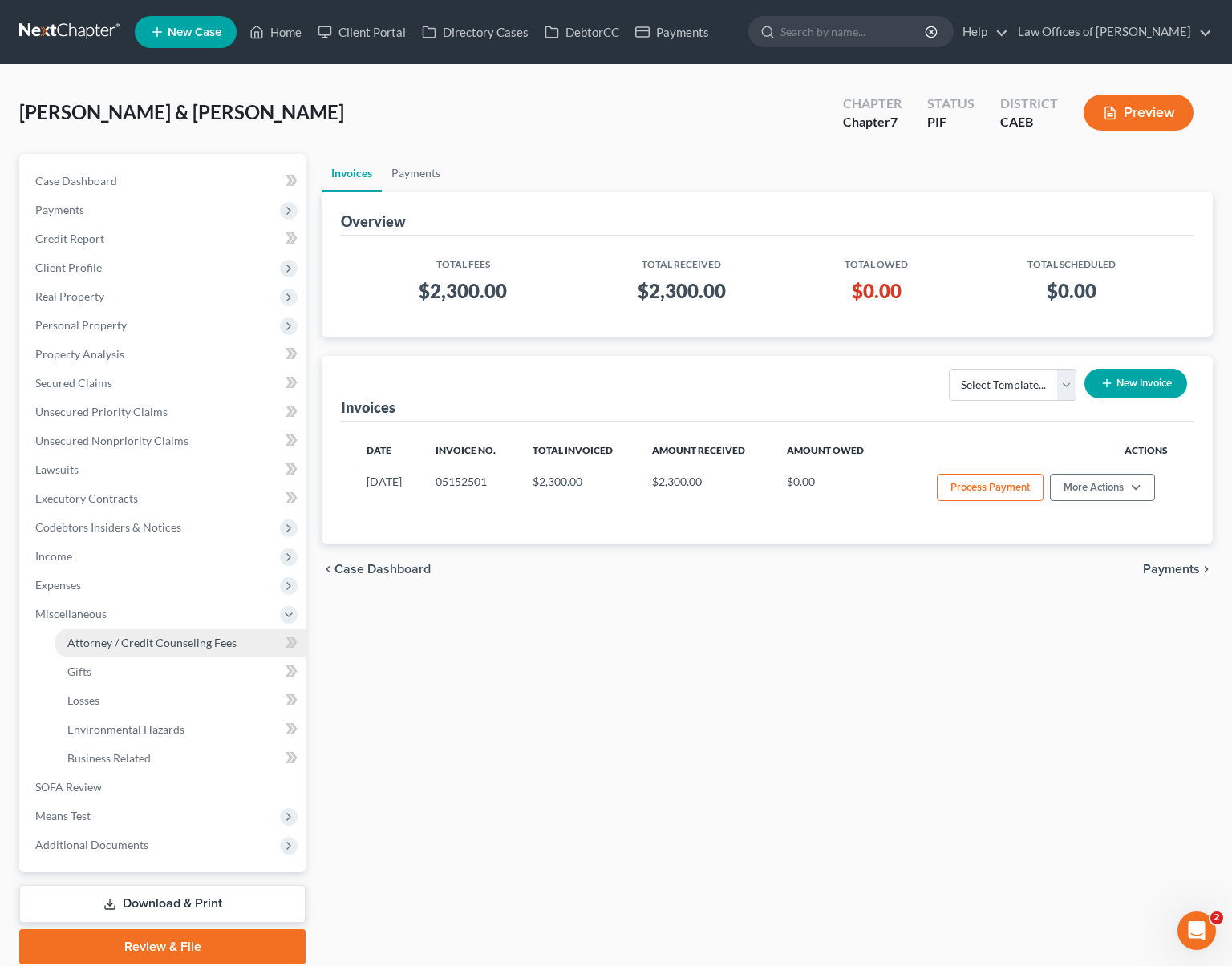
click at [195, 646] on span "Attorney / Credit Counseling Fees" at bounding box center [152, 642] width 169 height 14
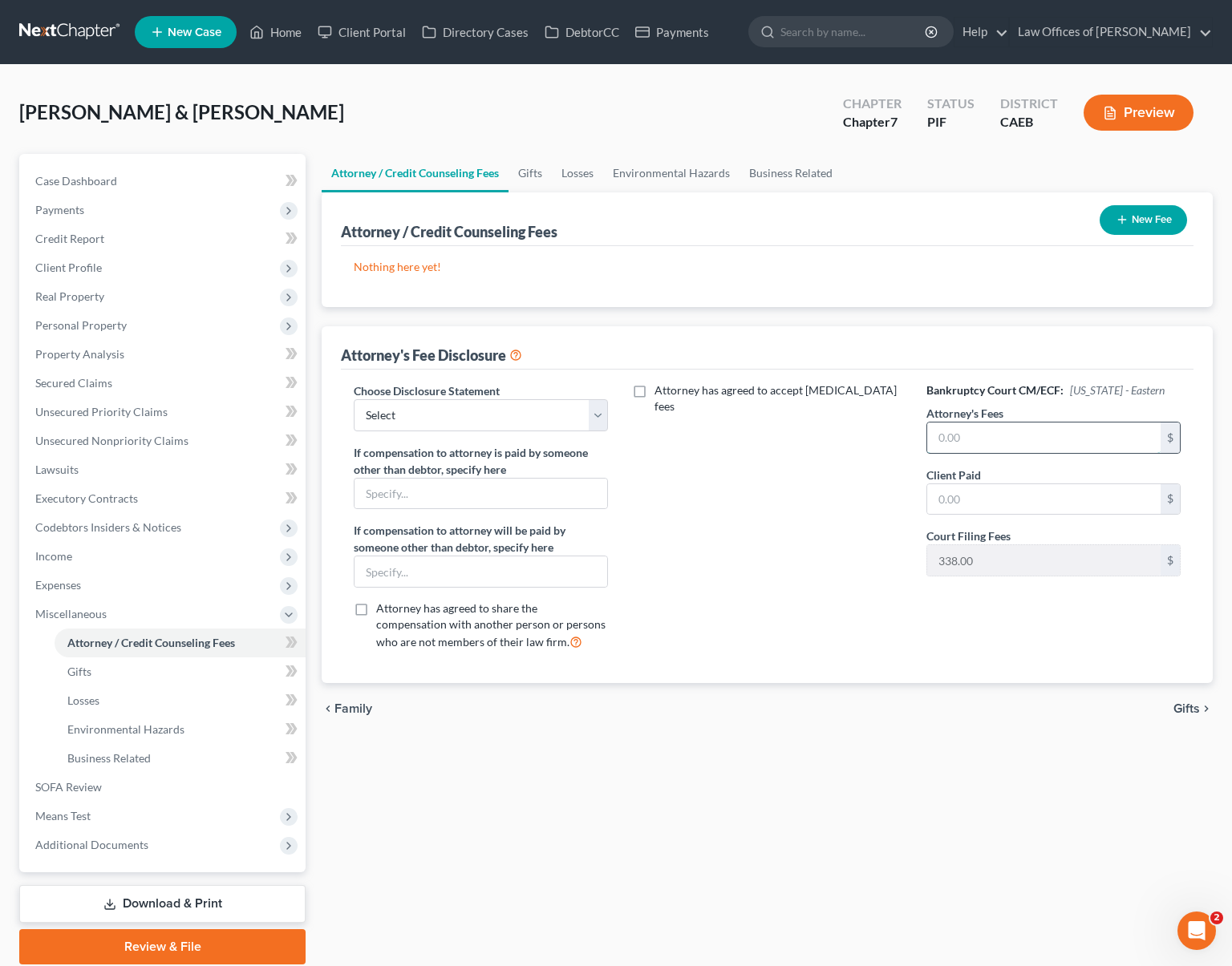
click at [980, 433] on input "text" at bounding box center [1044, 438] width 233 height 31
type input "2,300"
click at [1126, 222] on icon "button" at bounding box center [1122, 220] width 13 height 13
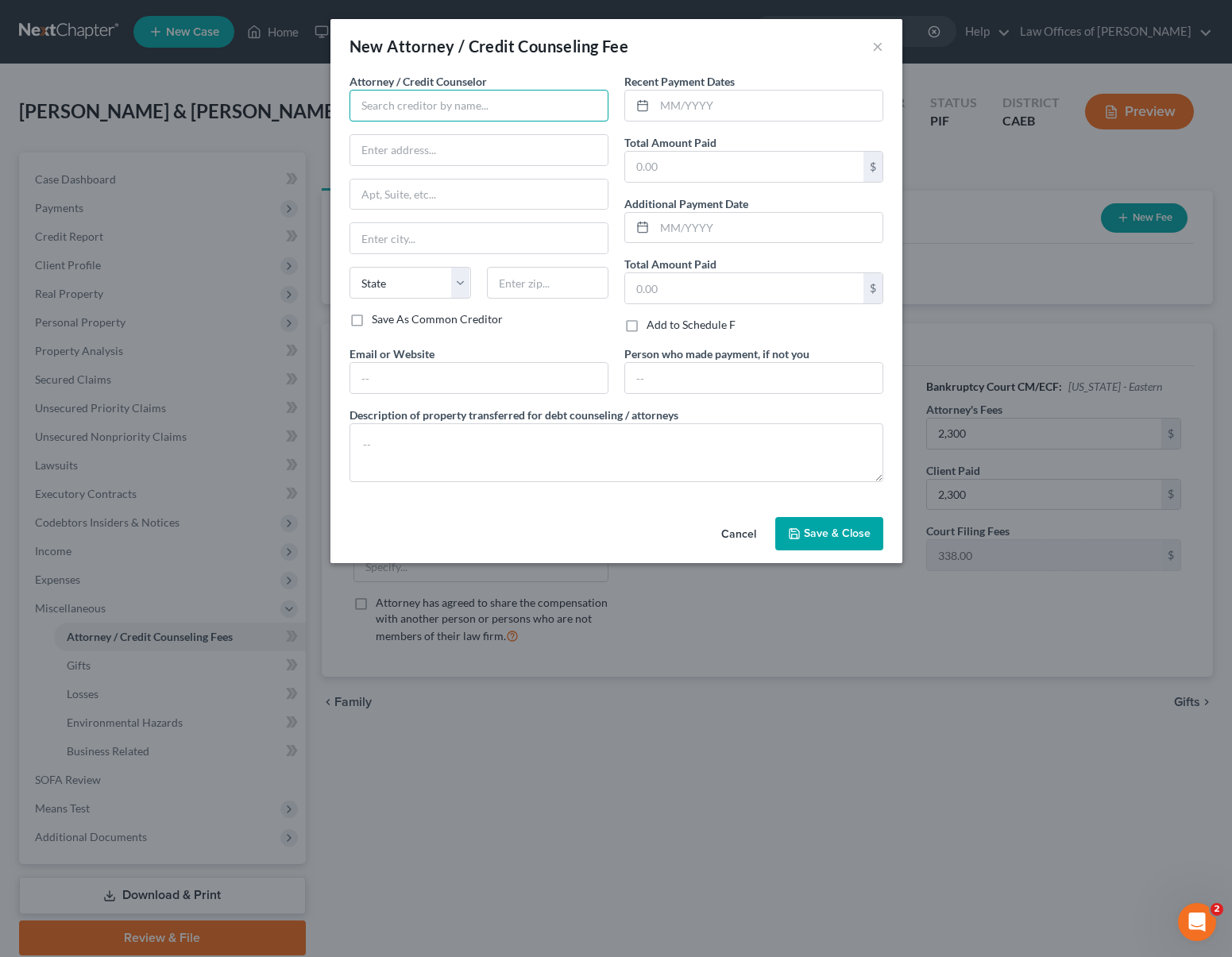
drag, startPoint x: 384, startPoint y: 101, endPoint x: 380, endPoint y: 85, distance: 16.5
click at [384, 101] on input "text" at bounding box center [479, 106] width 259 height 32
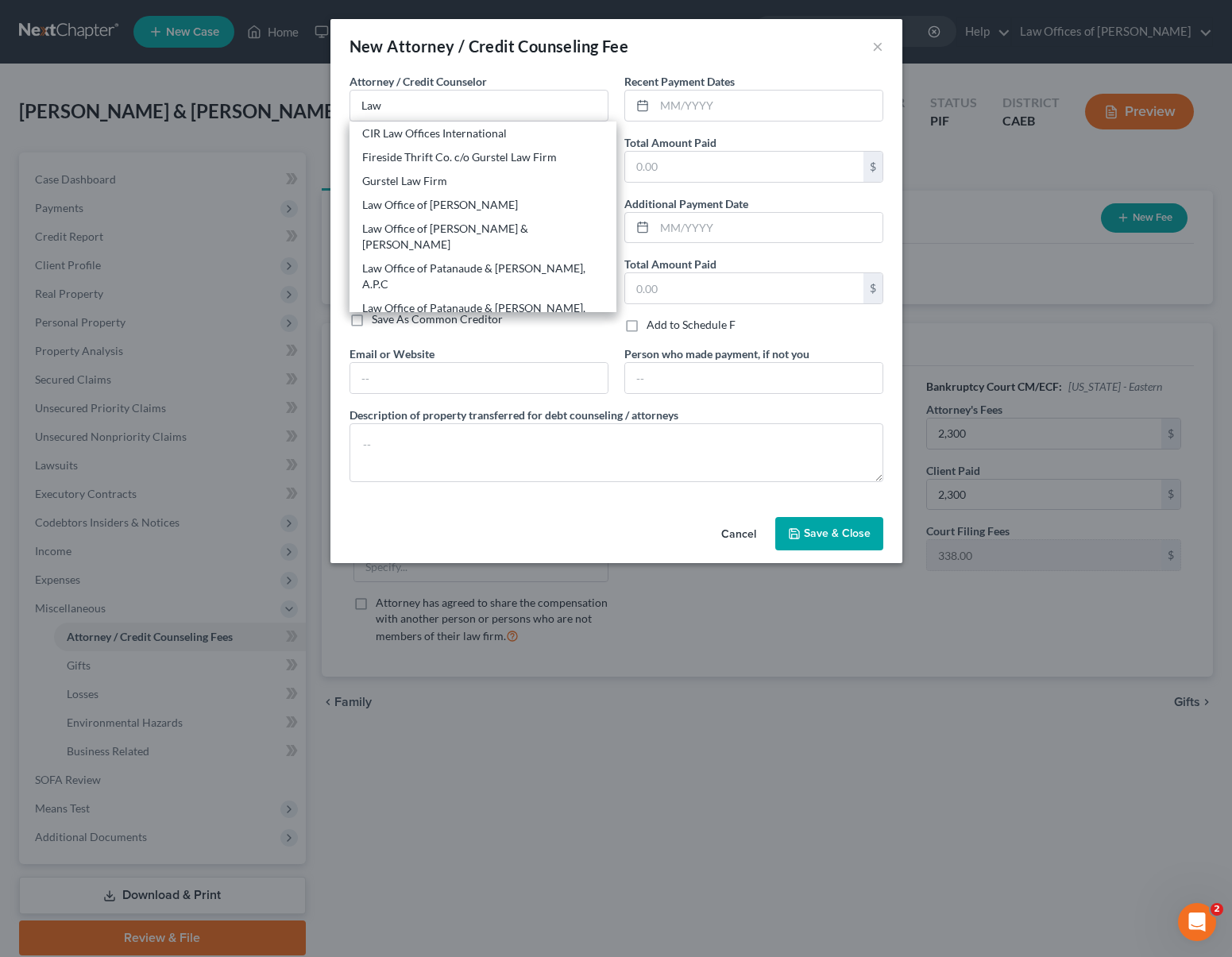
click at [474, 340] on div "Law Office of [PERSON_NAME]" at bounding box center [483, 348] width 241 height 16
type input "Law Office of [PERSON_NAME]"
type input "[STREET_ADDRESS]"
type input "[GEOGRAPHIC_DATA]"
select select "4"
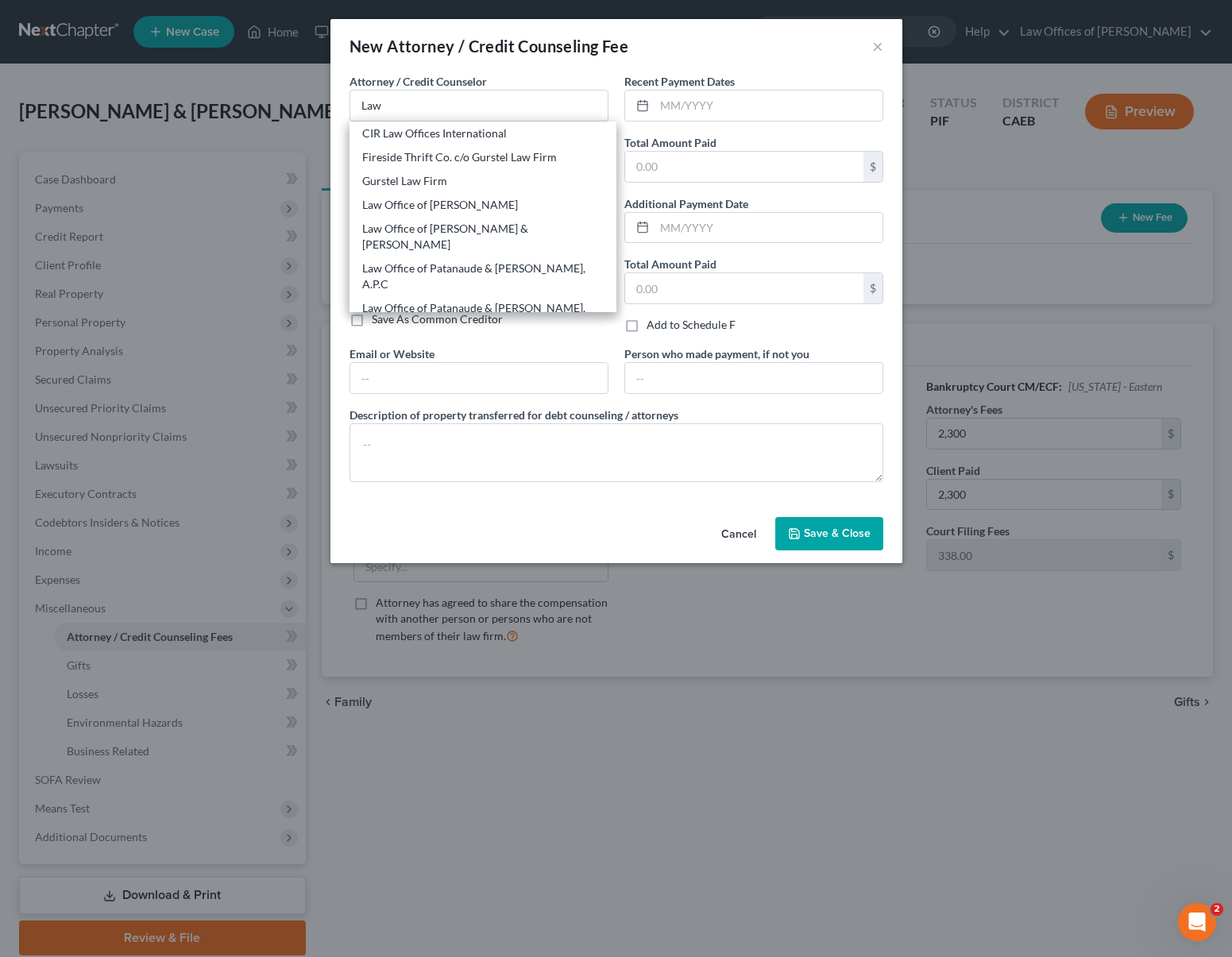
type input "93301"
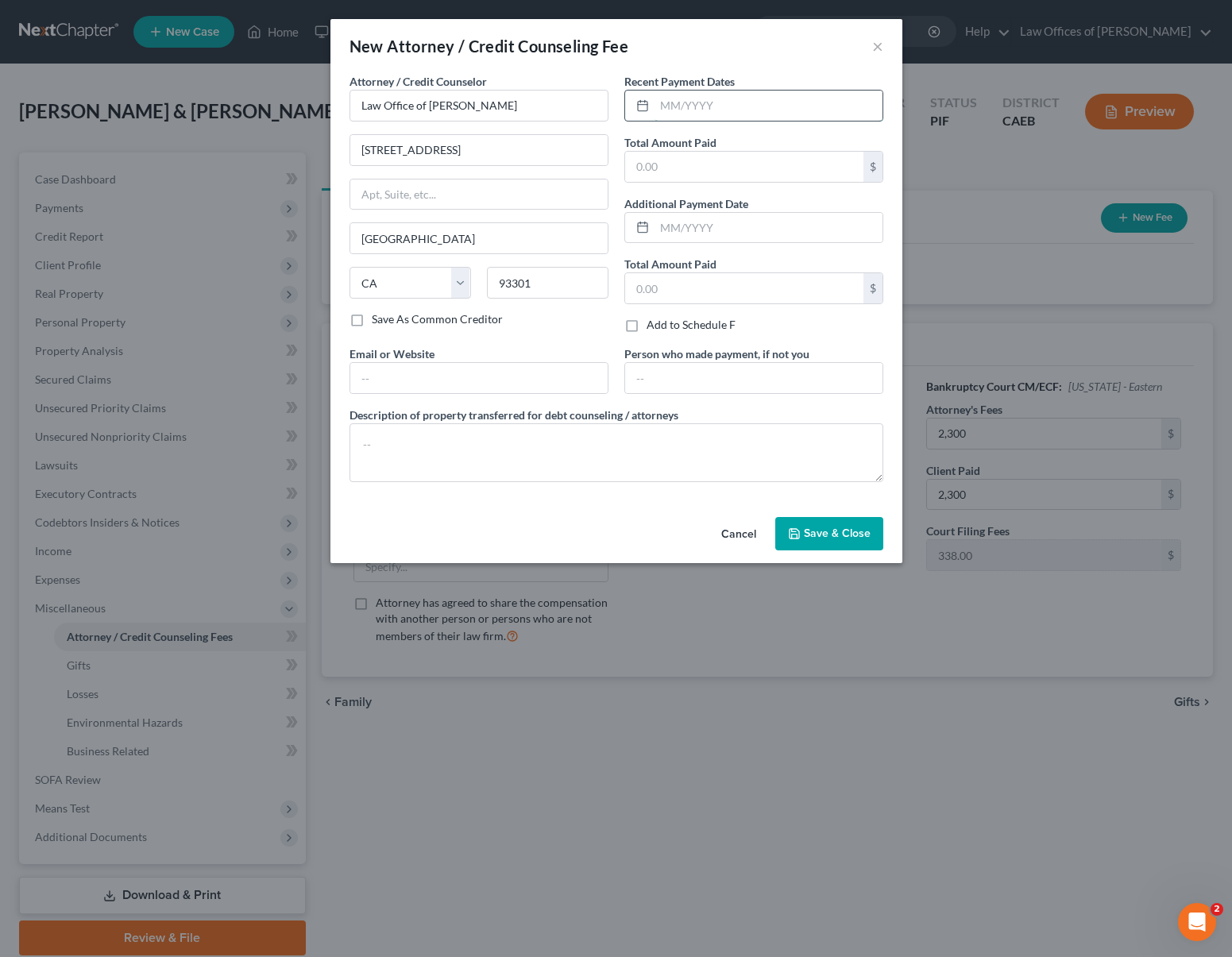
click at [780, 103] on input "text" at bounding box center [769, 106] width 228 height 31
type input "05/2025"
type input "2,300"
click at [841, 538] on span "Save & Close" at bounding box center [837, 533] width 67 height 14
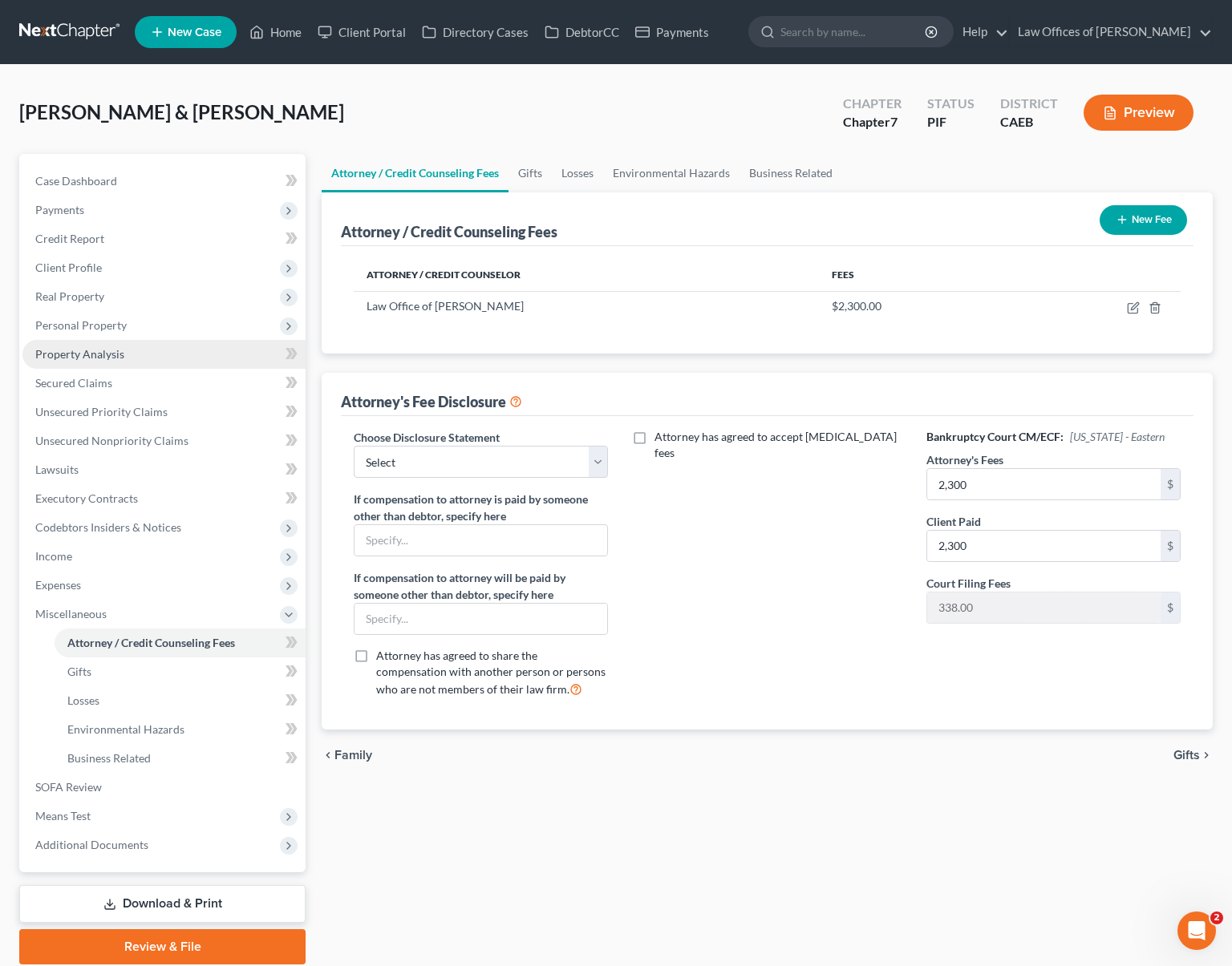
drag, startPoint x: 106, startPoint y: 359, endPoint x: 123, endPoint y: 363, distance: 17.5
click at [105, 358] on span "Property Analysis" at bounding box center [80, 354] width 89 height 14
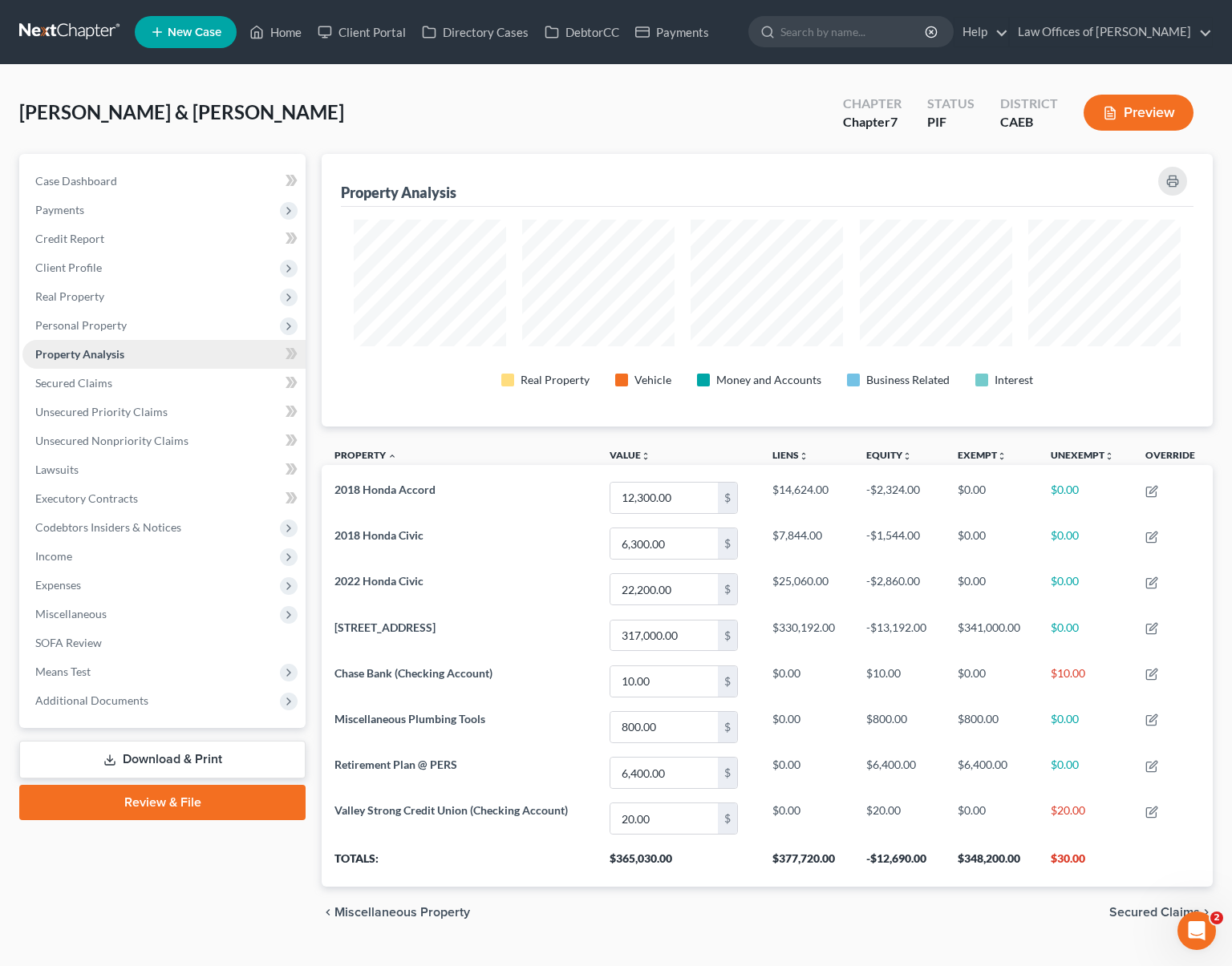
scroll to position [273, 892]
click at [115, 325] on span "Personal Property" at bounding box center [80, 325] width 92 height 14
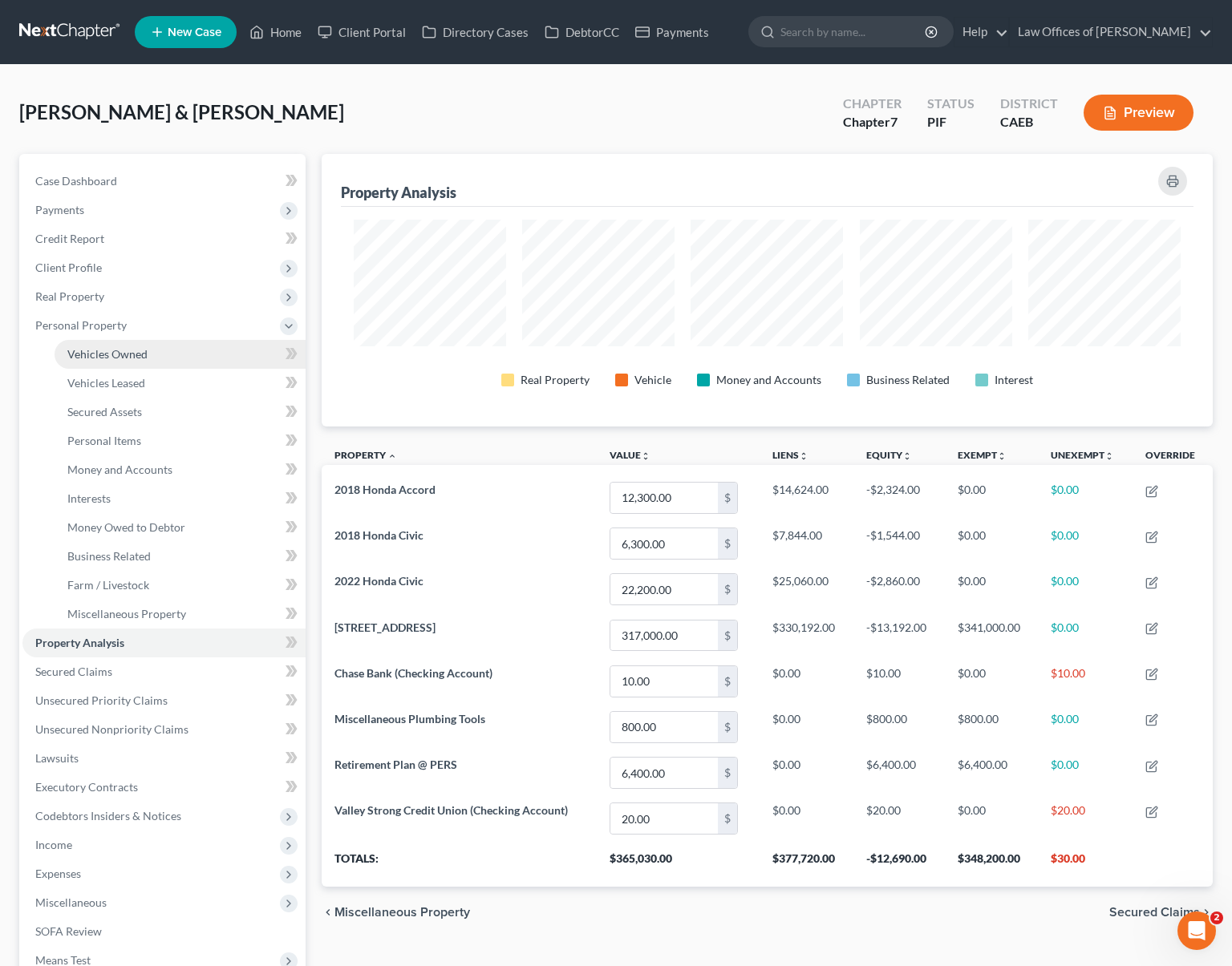
click at [133, 351] on span "Vehicles Owned" at bounding box center [107, 354] width 80 height 14
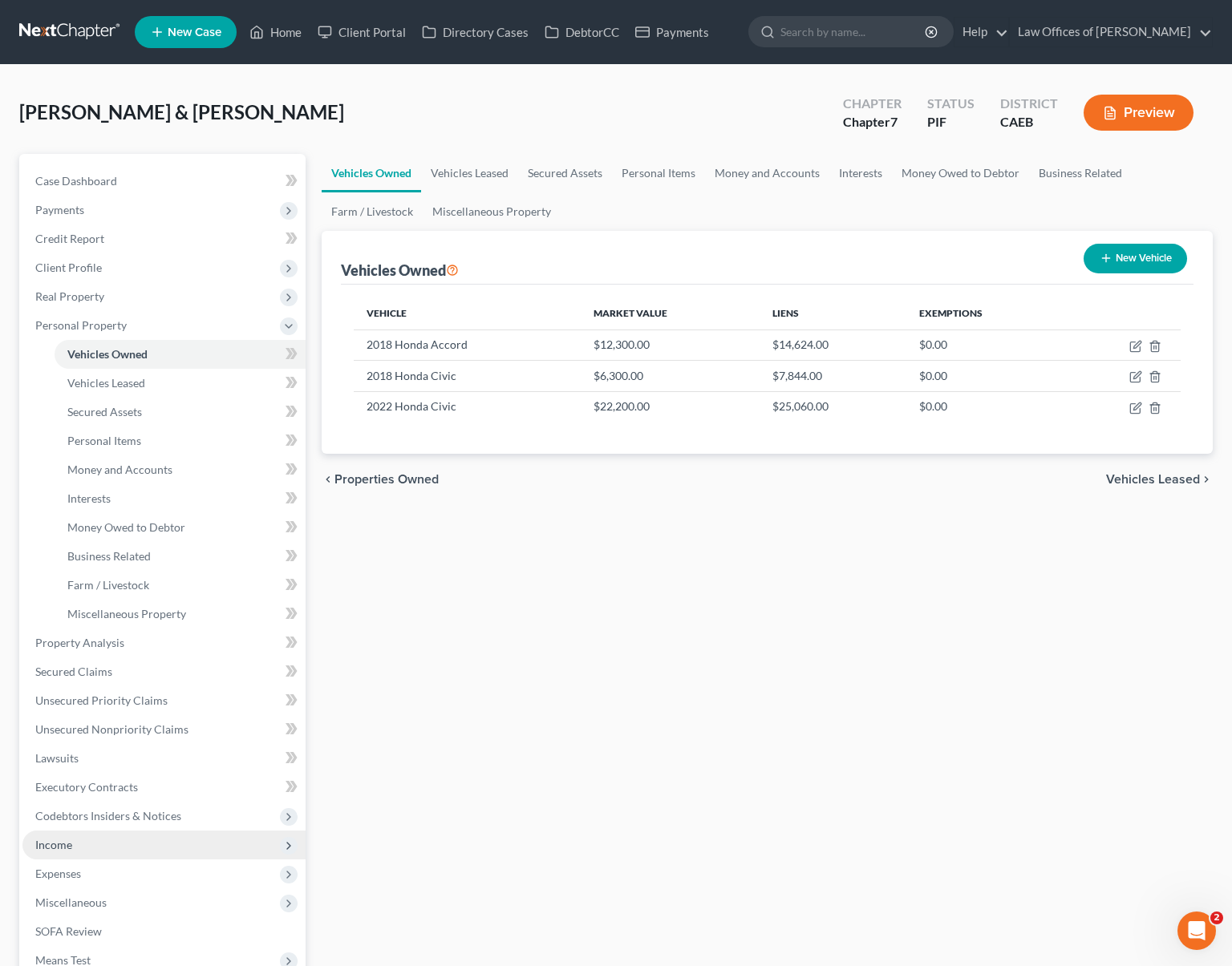
click at [74, 852] on span "Income" at bounding box center [164, 845] width 283 height 29
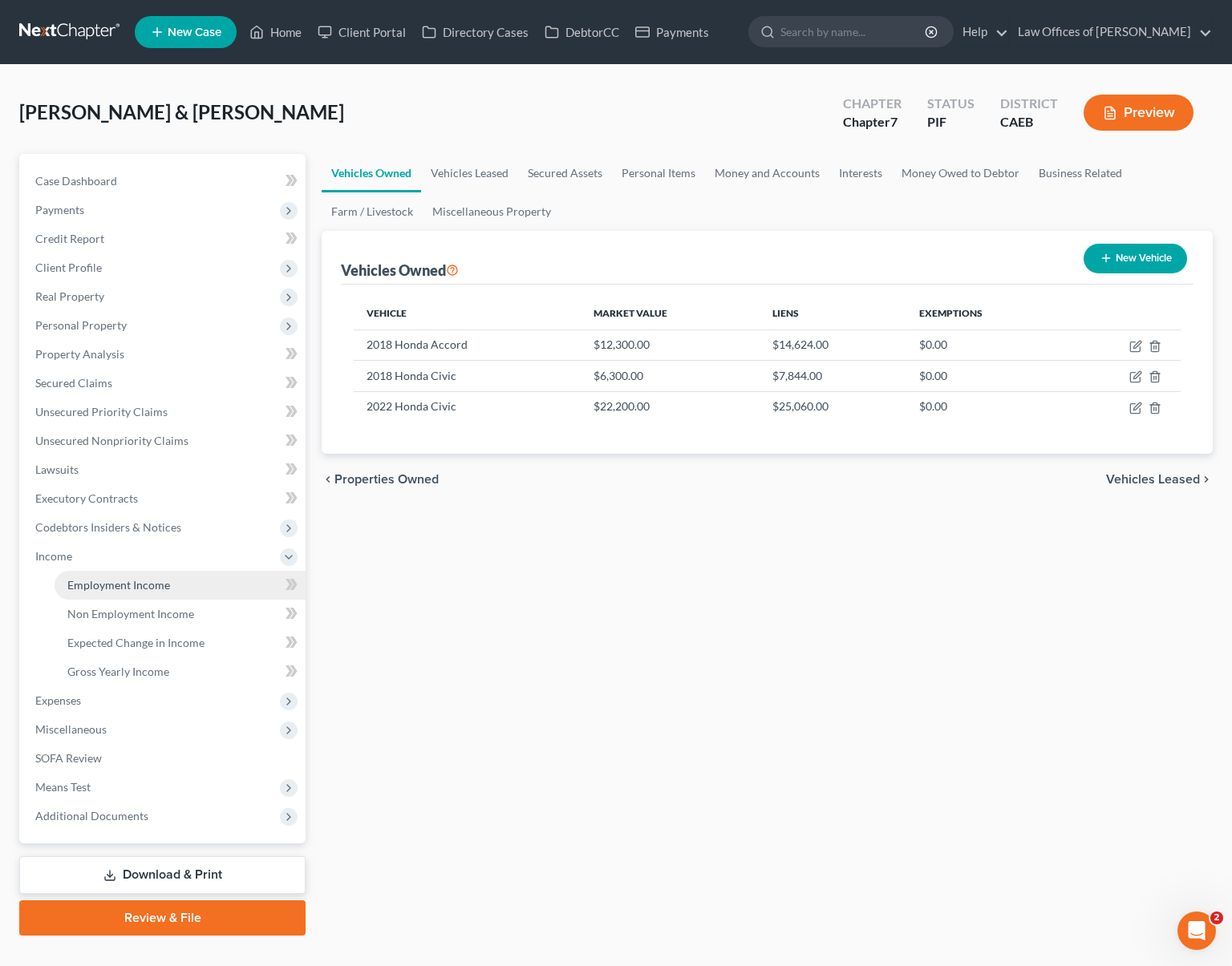
click at [153, 592] on link "Employment Income" at bounding box center [179, 585] width 251 height 29
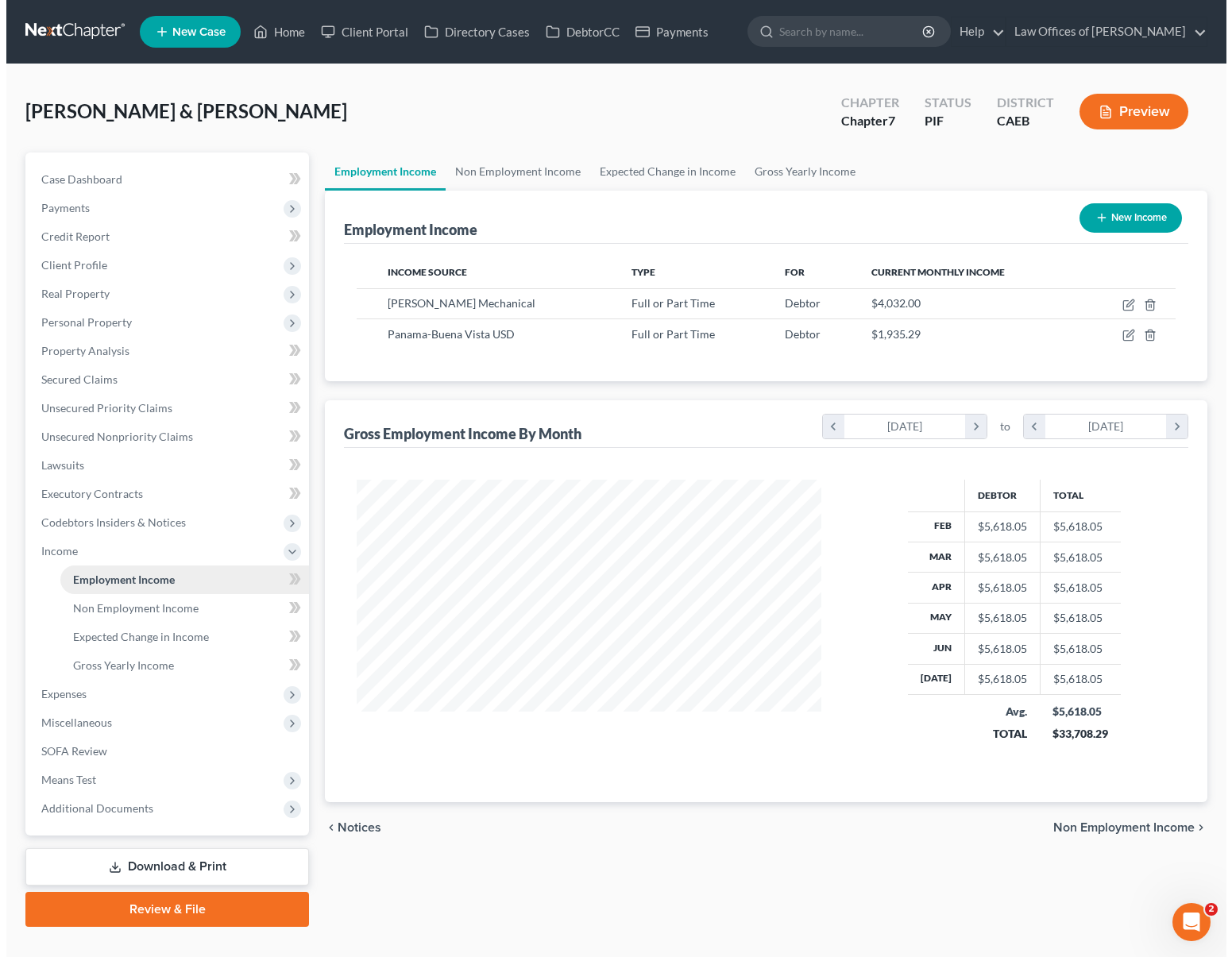
scroll to position [285, 495]
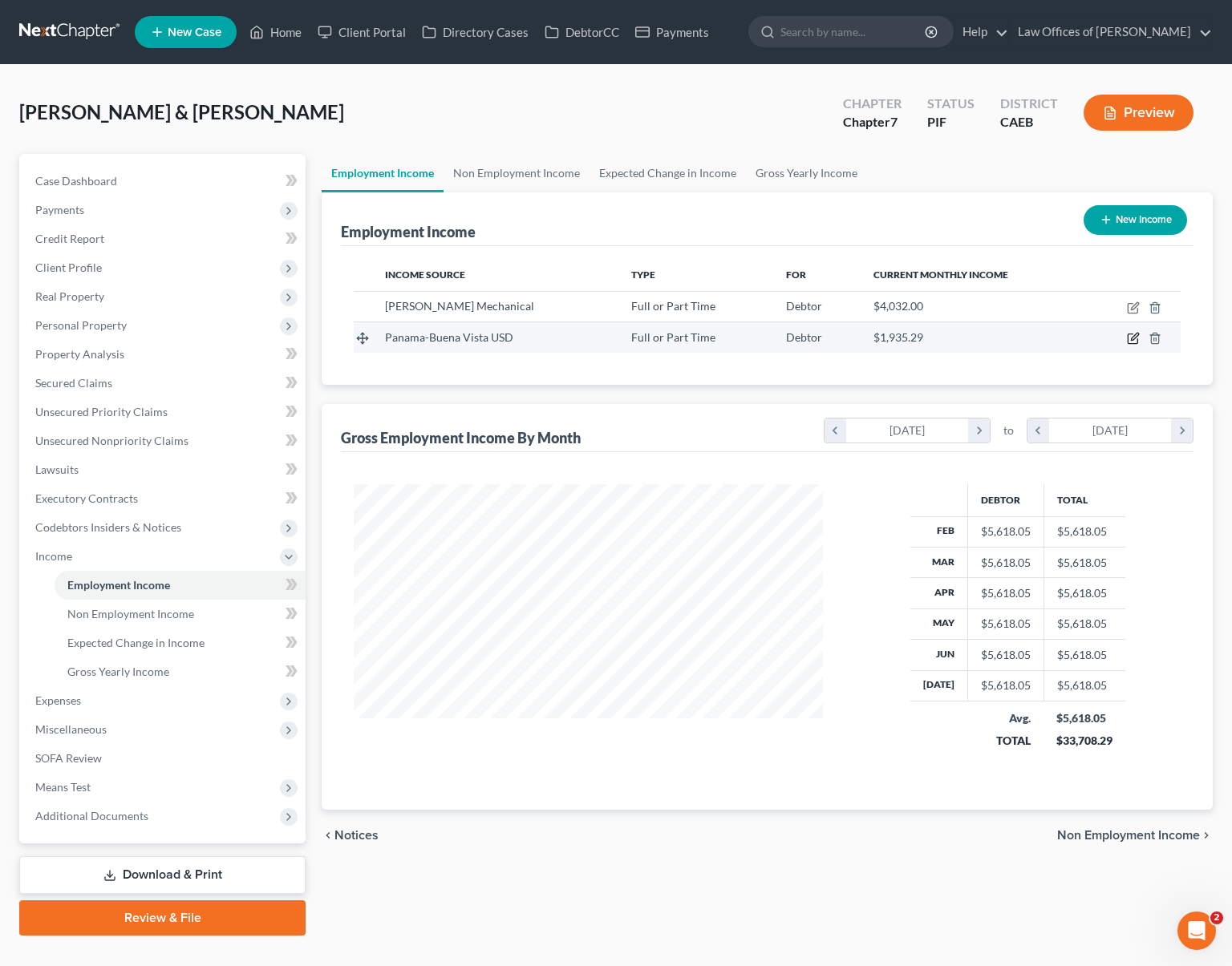
click at [1130, 333] on icon "button" at bounding box center [1134, 339] width 13 height 13
select select "0"
select select "4"
select select "0"
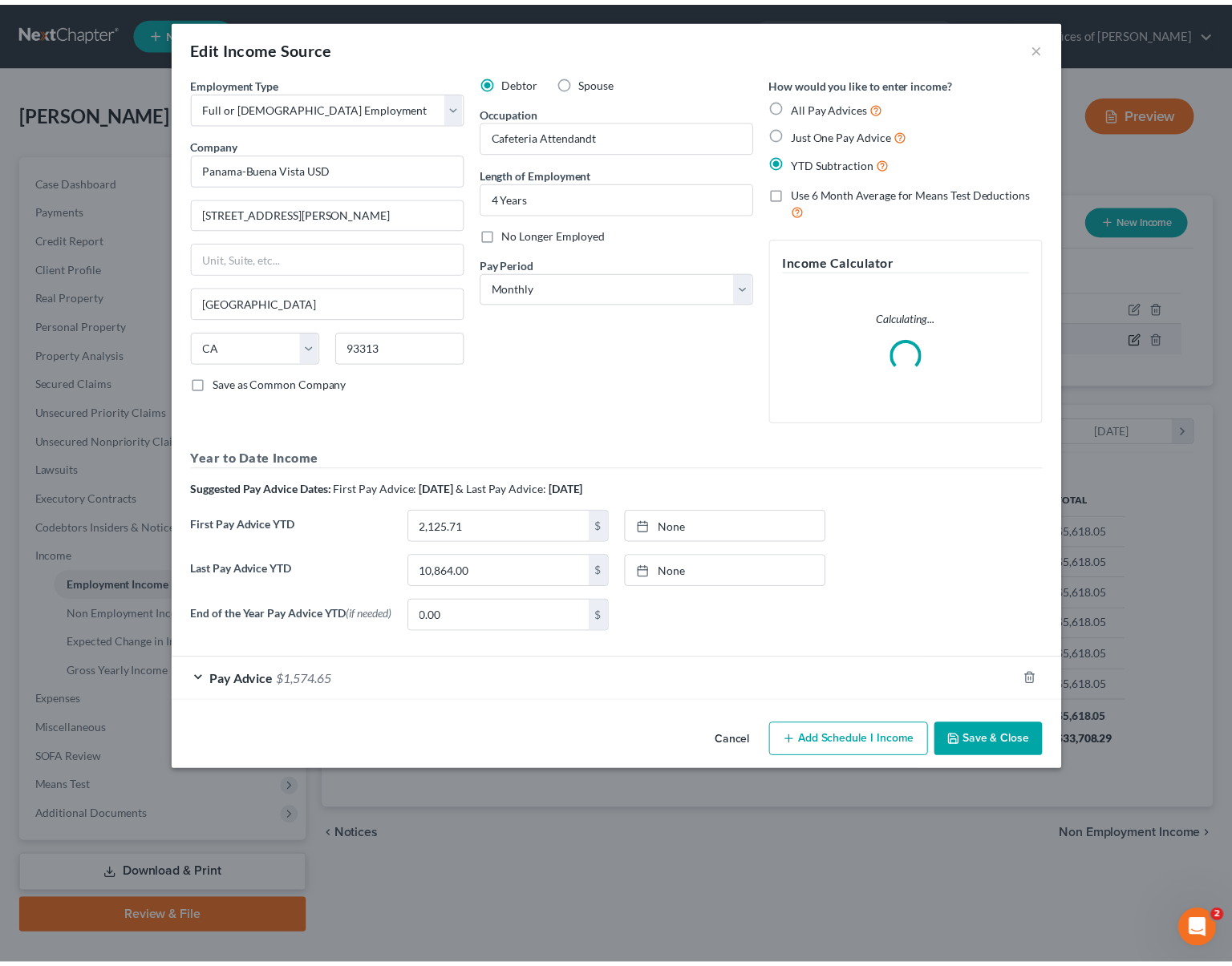
scroll to position [287, 506]
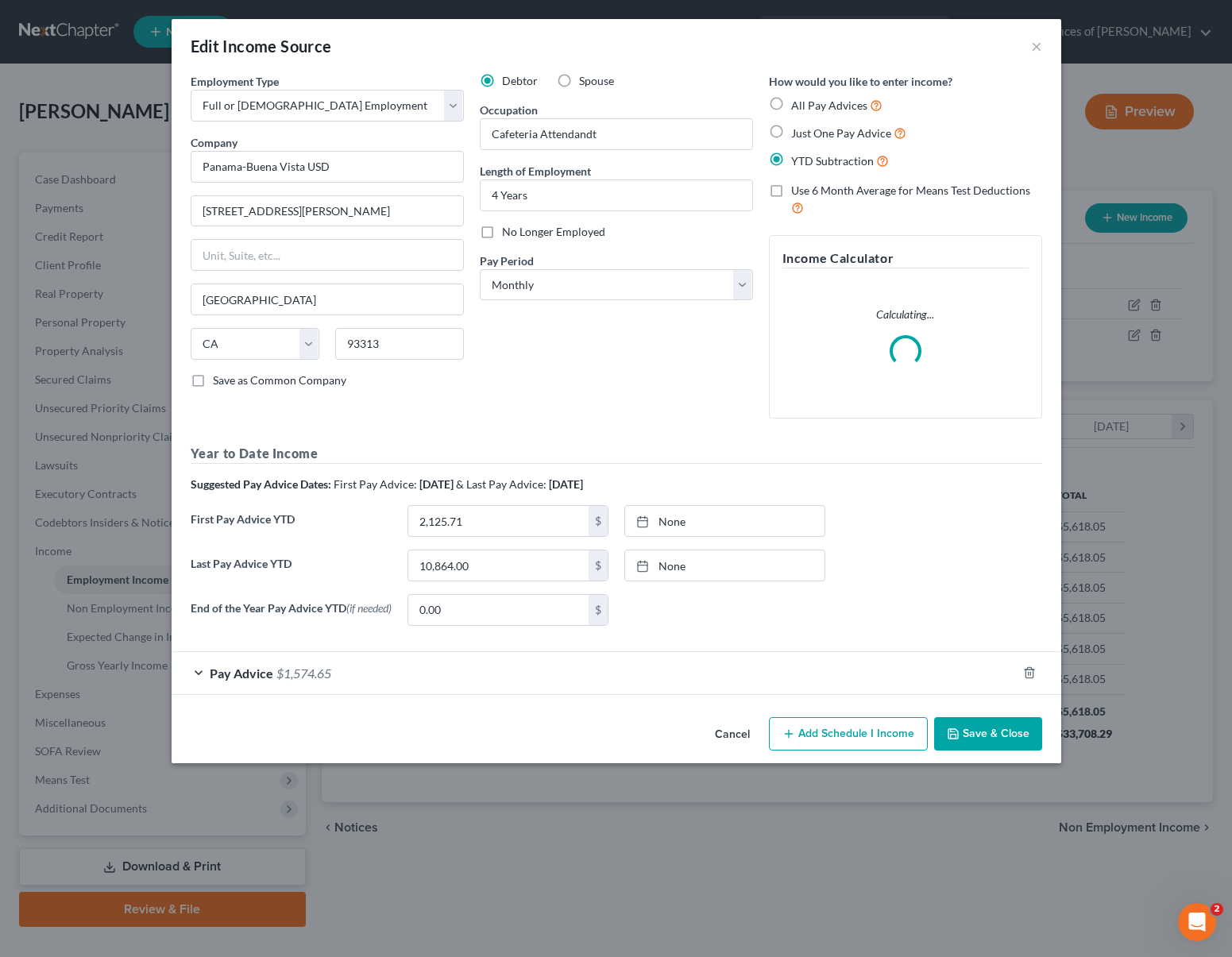
click at [579, 76] on label "Spouse" at bounding box center [596, 81] width 35 height 16
click at [585, 76] on input "Spouse" at bounding box center [590, 78] width 10 height 10
radio input "true"
drag, startPoint x: 534, startPoint y: 201, endPoint x: 445, endPoint y: 190, distance: 89.7
click at [445, 190] on div "Employment Type * Select Full or [DEMOGRAPHIC_DATA] Employment Self Employment …" at bounding box center [616, 355] width 868 height 565
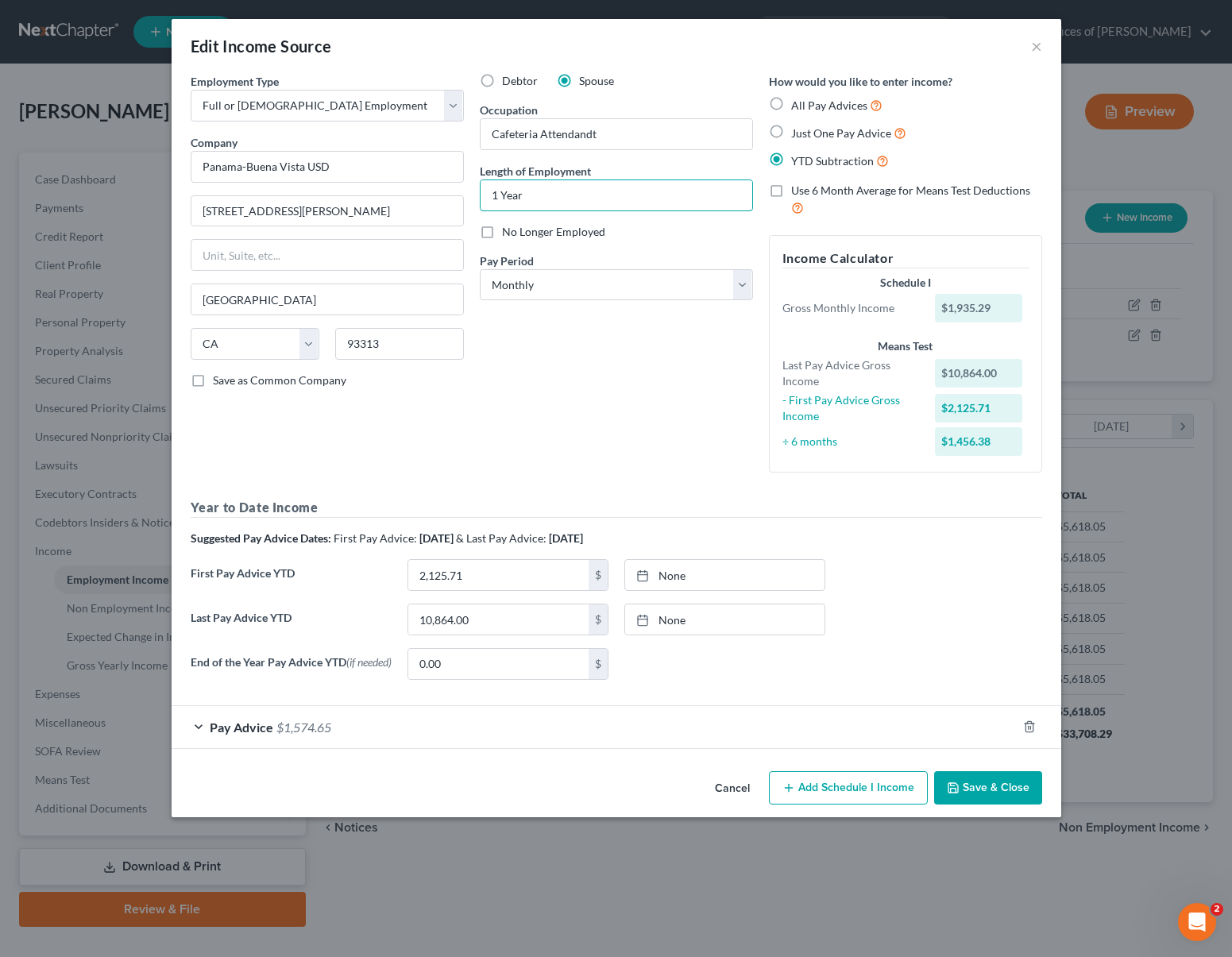
type input "1 Year"
click at [979, 797] on button "Save & Close" at bounding box center [988, 787] width 108 height 33
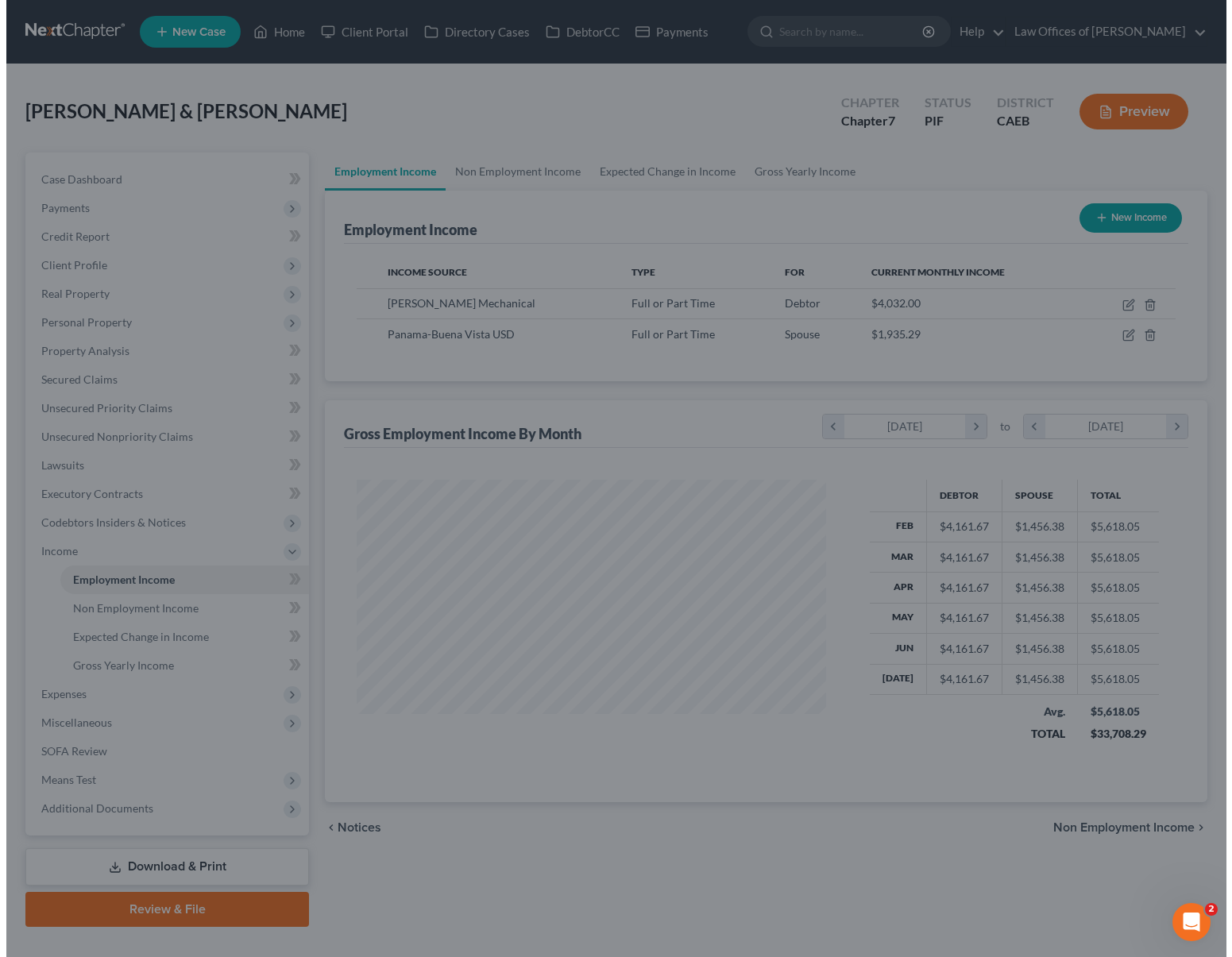
scroll to position [794194, 793959]
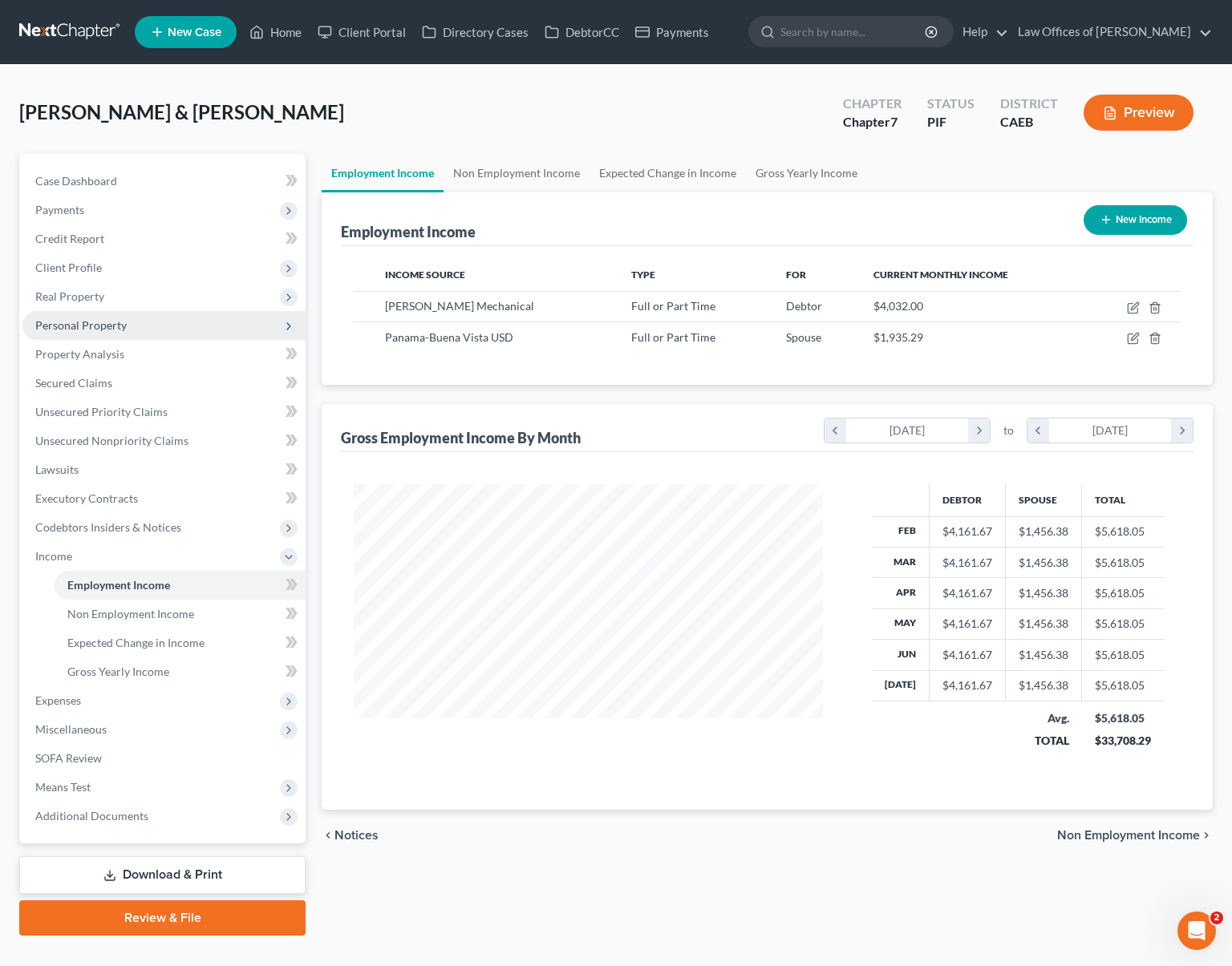
click at [118, 328] on span "Personal Property" at bounding box center [80, 325] width 92 height 14
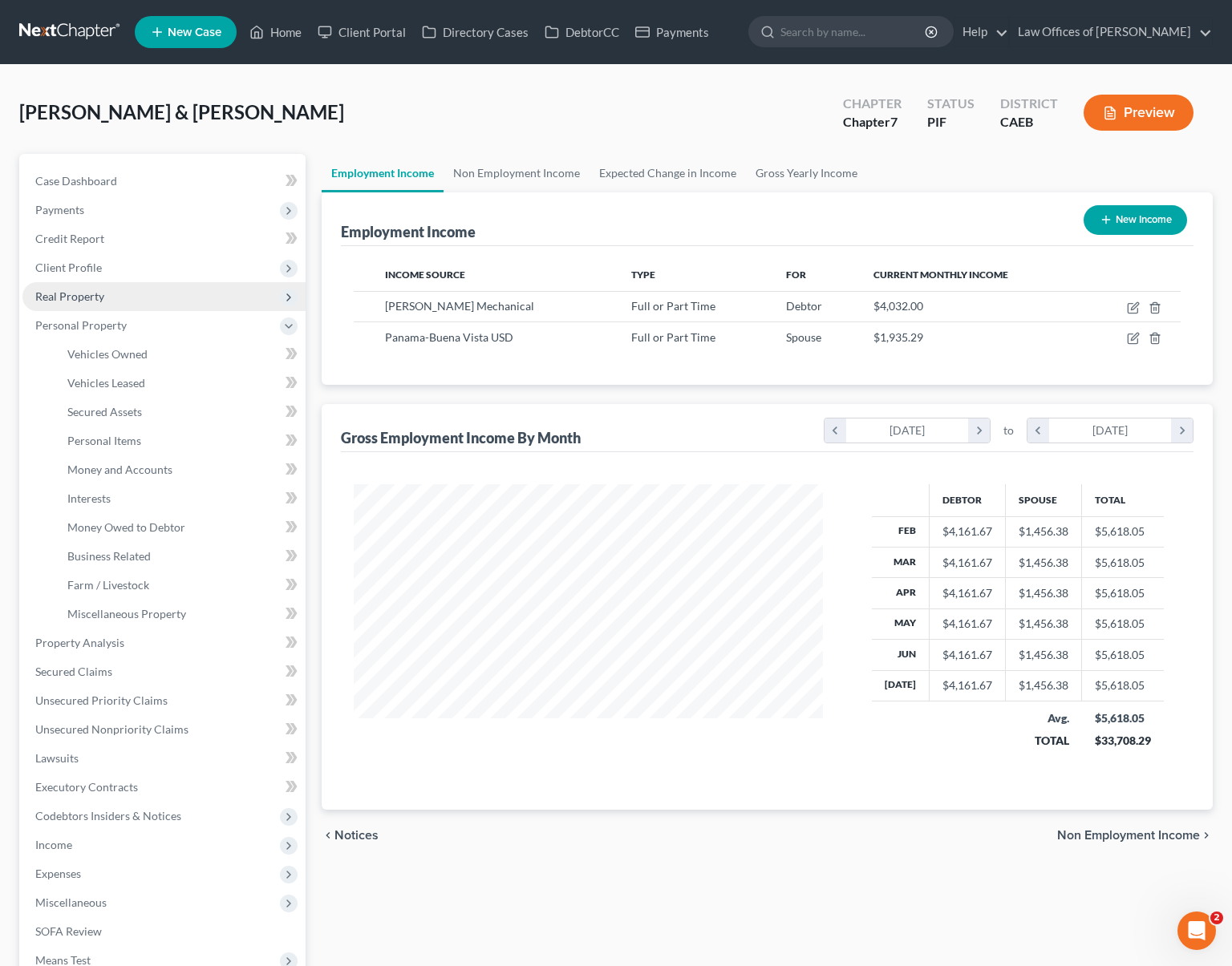
click at [102, 298] on span "Real Property" at bounding box center [69, 296] width 69 height 14
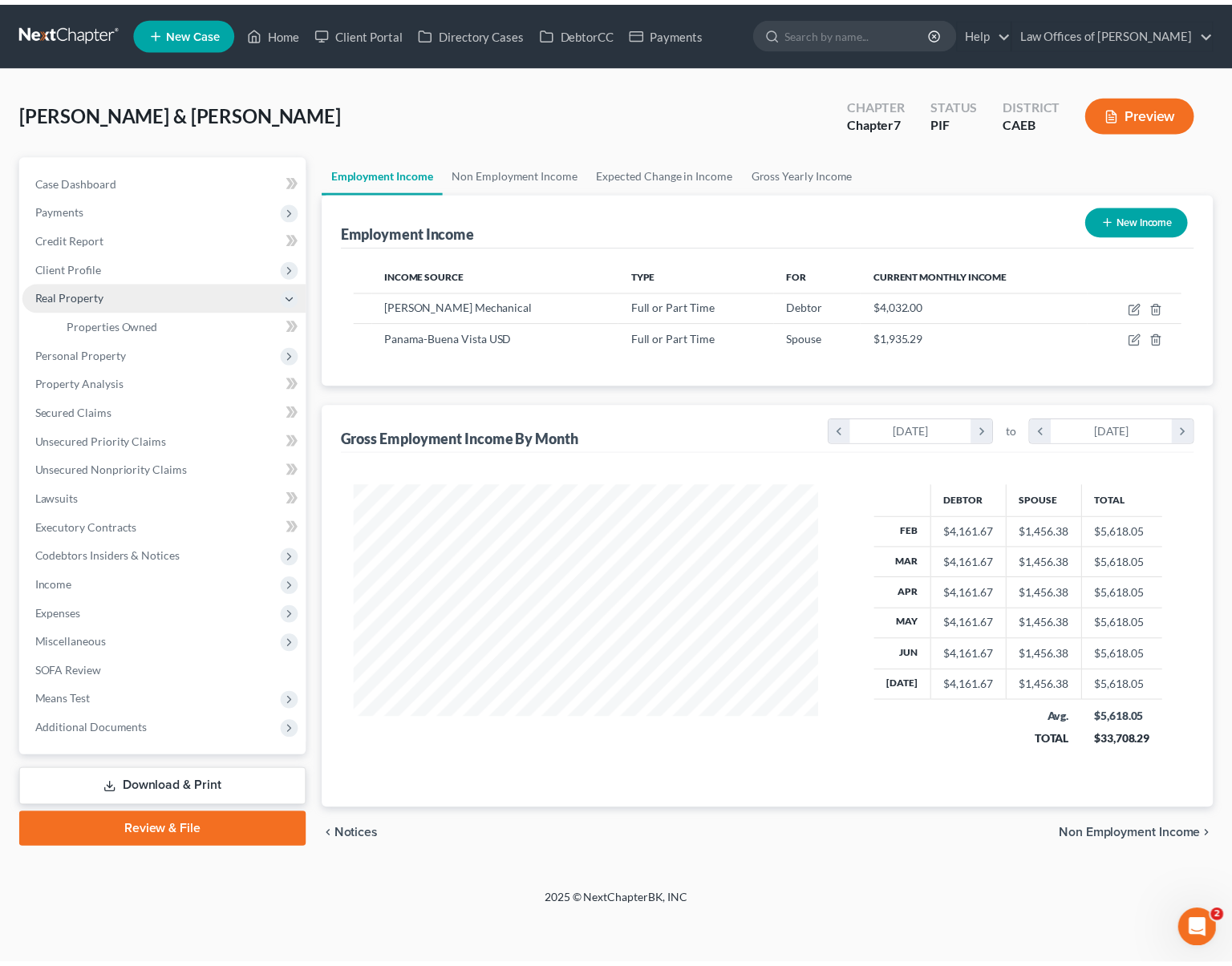
scroll to position [287, 506]
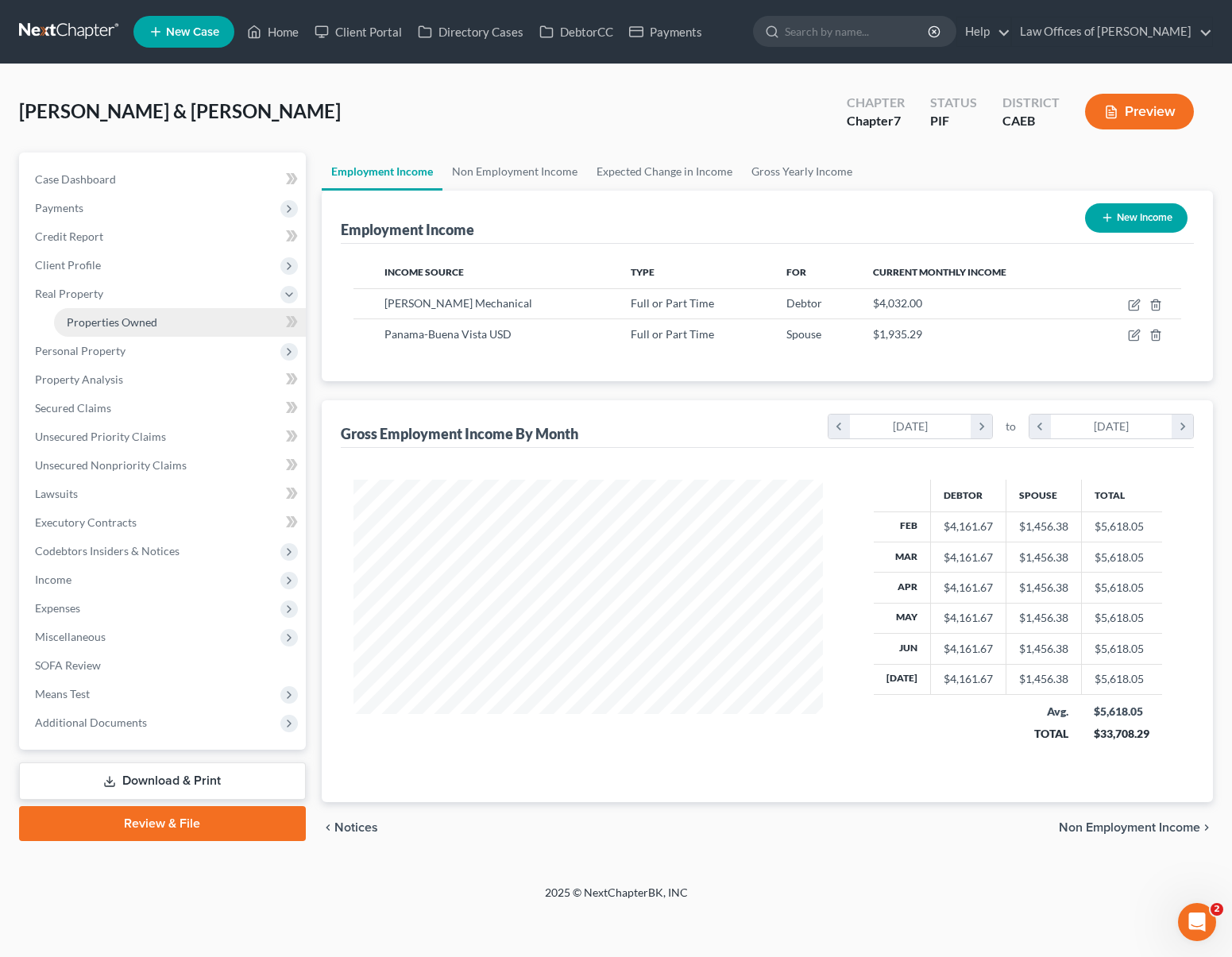
click at [142, 313] on link "Properties Owned" at bounding box center [179, 322] width 252 height 29
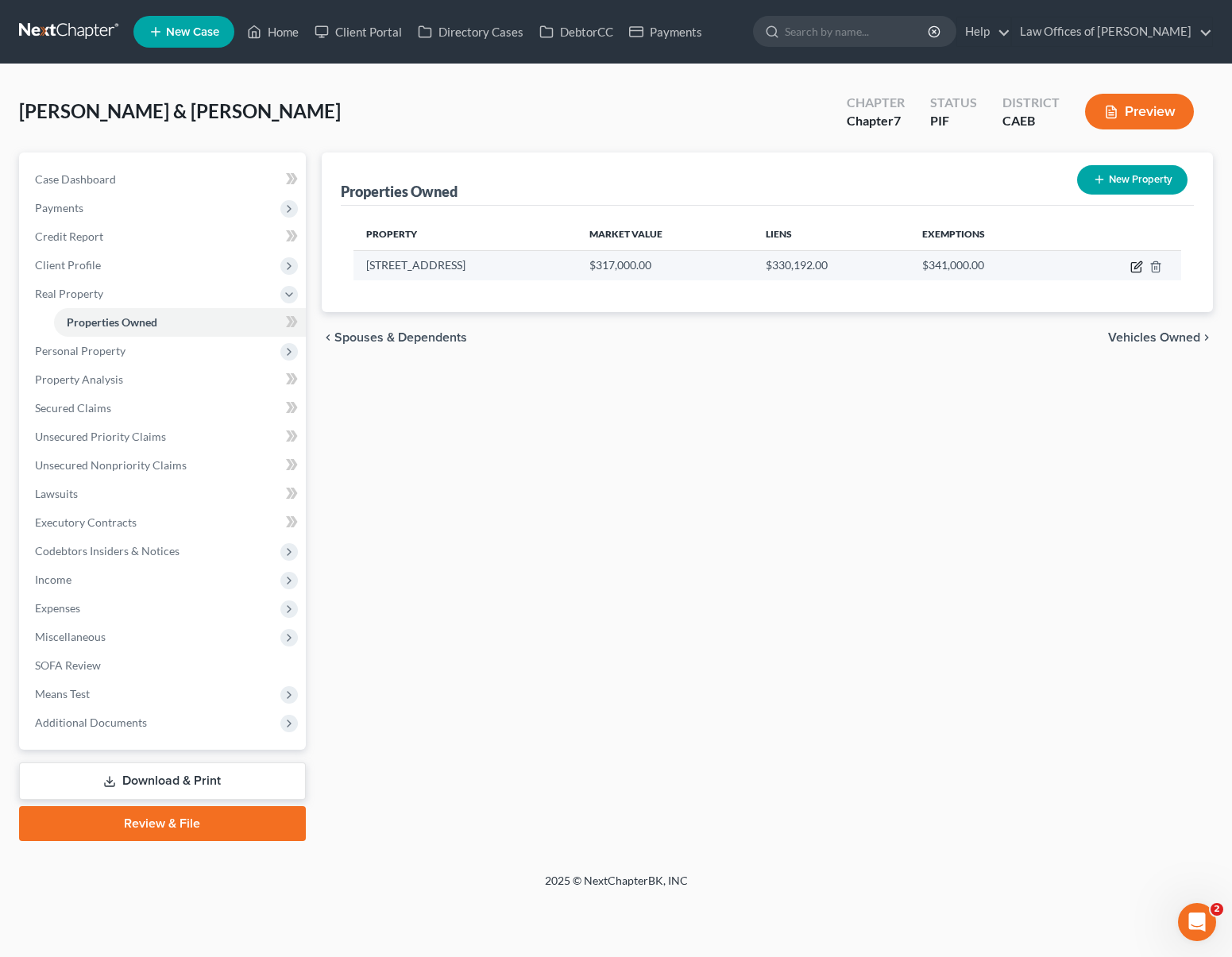
click at [1133, 267] on icon "button" at bounding box center [1137, 267] width 13 height 13
select select "4"
select select "1"
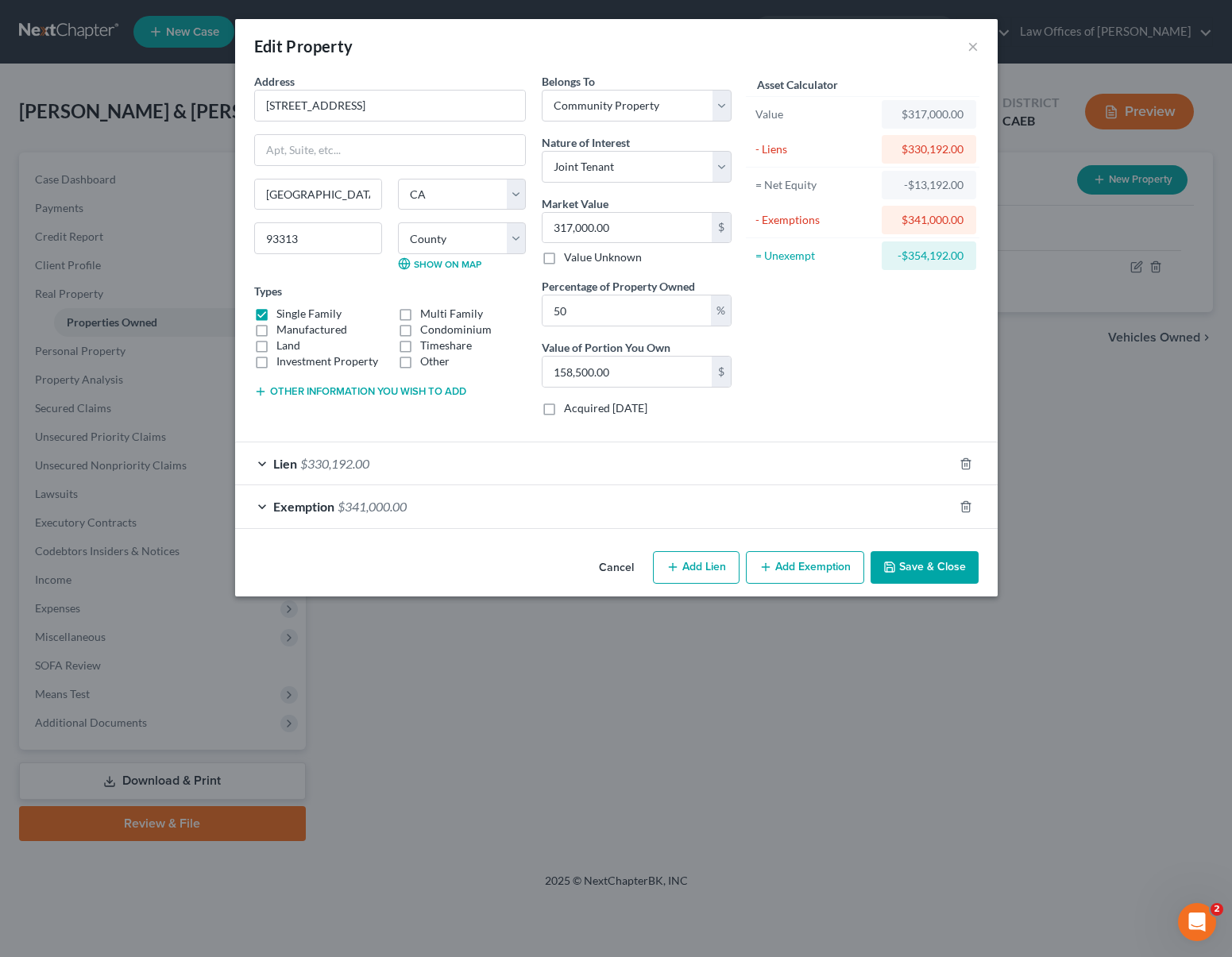
click at [345, 459] on span "$330,192.00" at bounding box center [335, 463] width 69 height 15
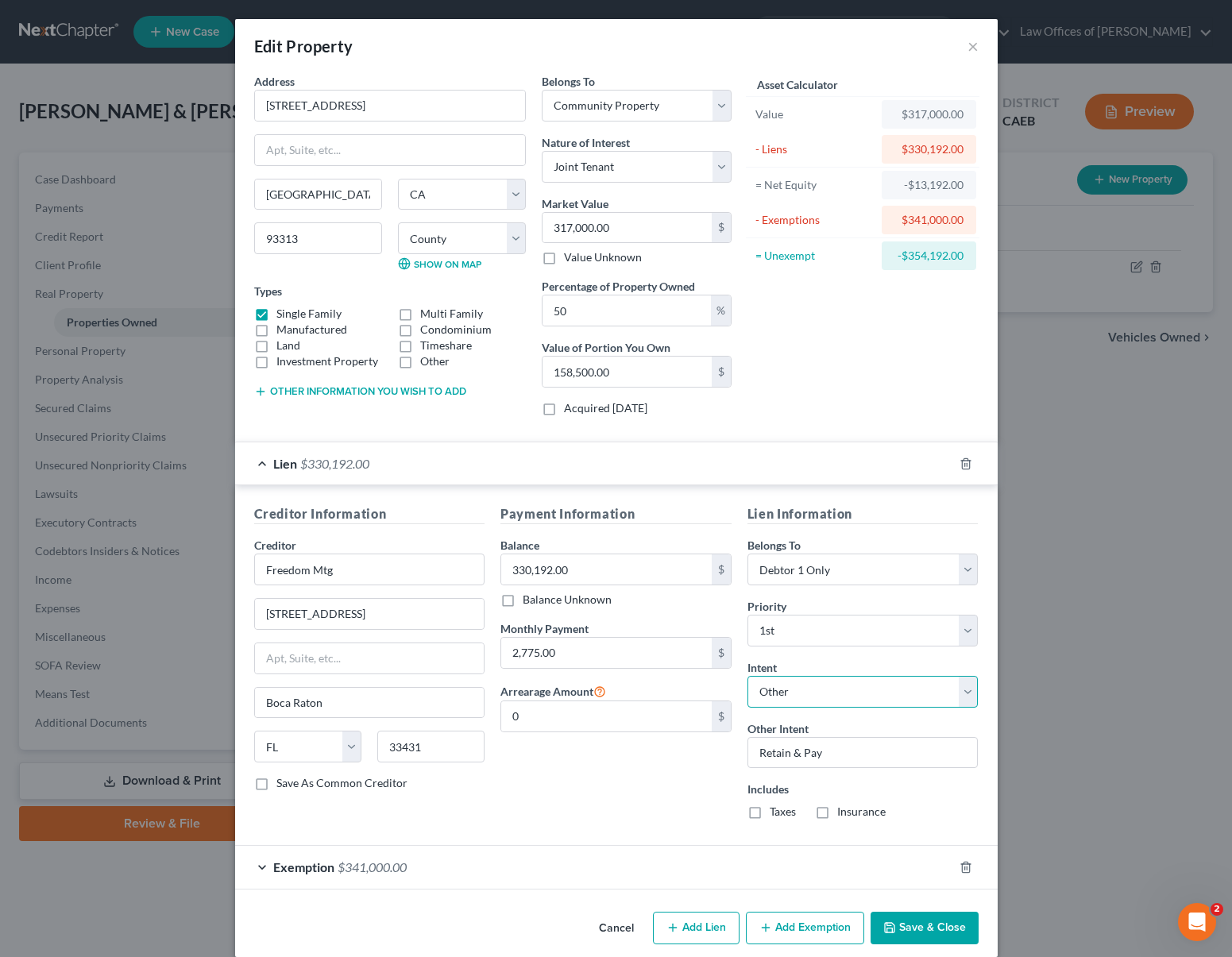
click at [964, 696] on select "Select Surrender Redeem Reaffirm Avoid Other" at bounding box center [863, 692] width 231 height 32
select select "2"
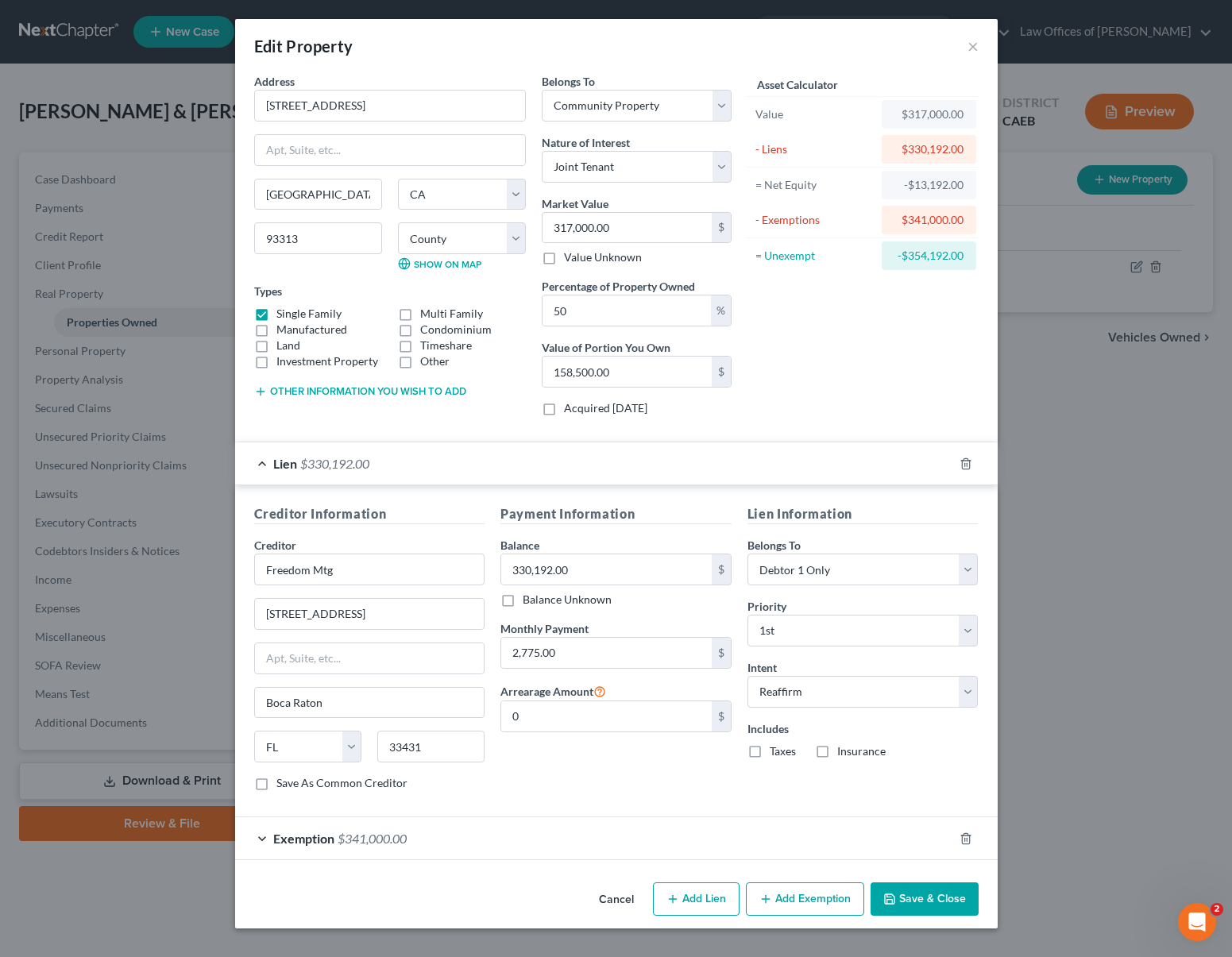
click at [930, 892] on button "Save & Close" at bounding box center [925, 899] width 108 height 33
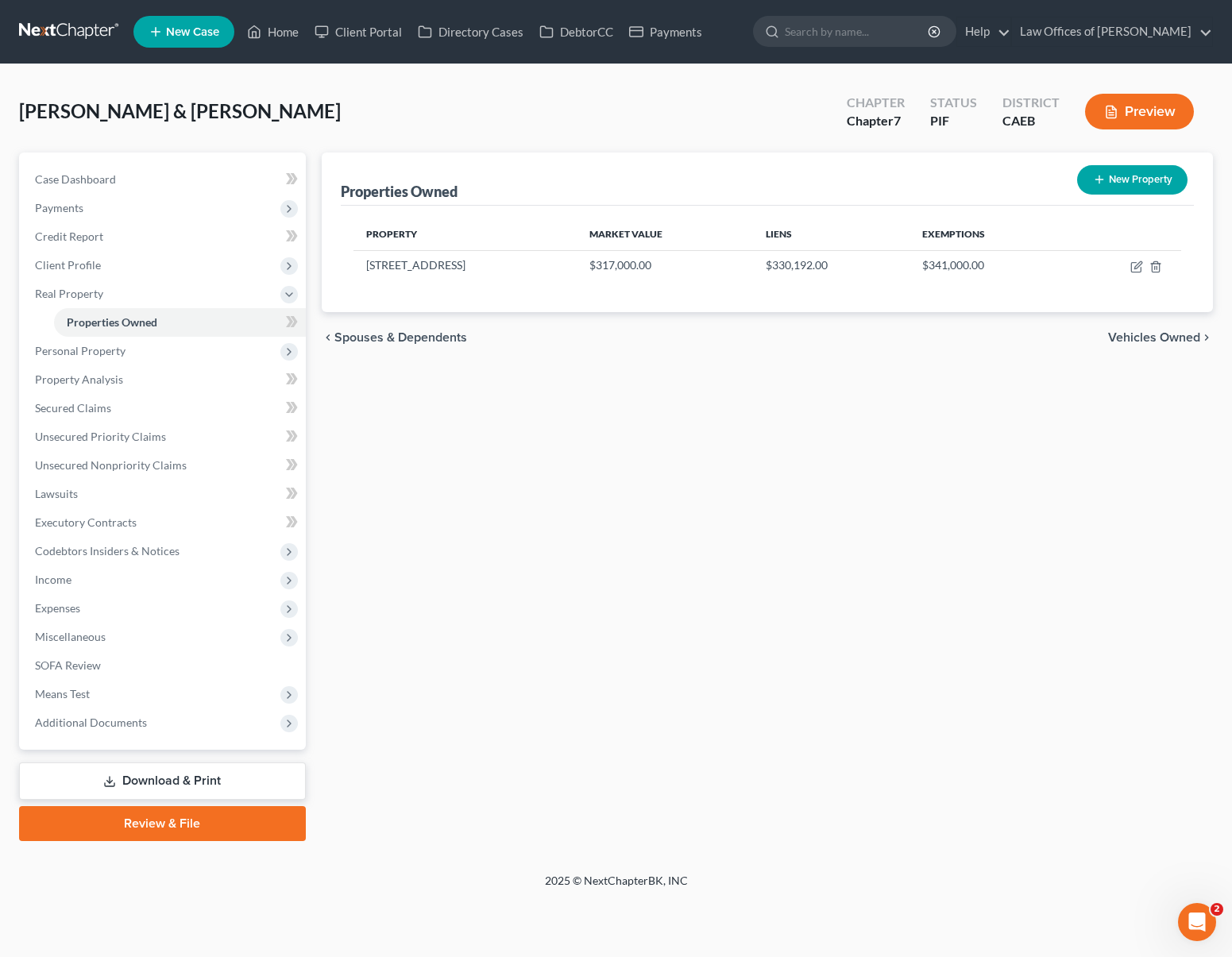
click at [241, 778] on link "Download & Print" at bounding box center [162, 781] width 287 height 37
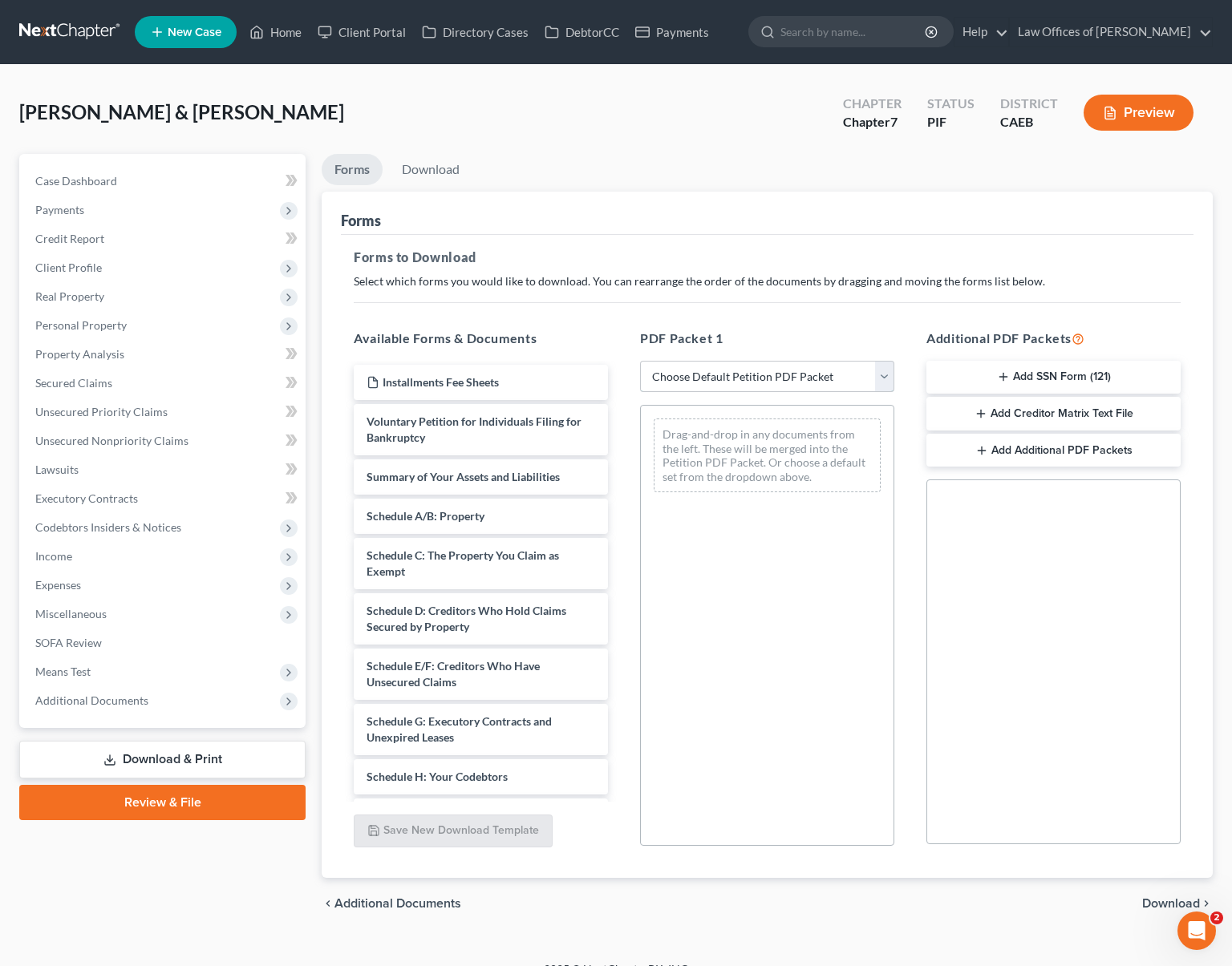
click at [880, 373] on select "Choose Default Petition PDF Packet Complete Bankruptcy Petition (all forms and …" at bounding box center [767, 377] width 254 height 32
select select "4"
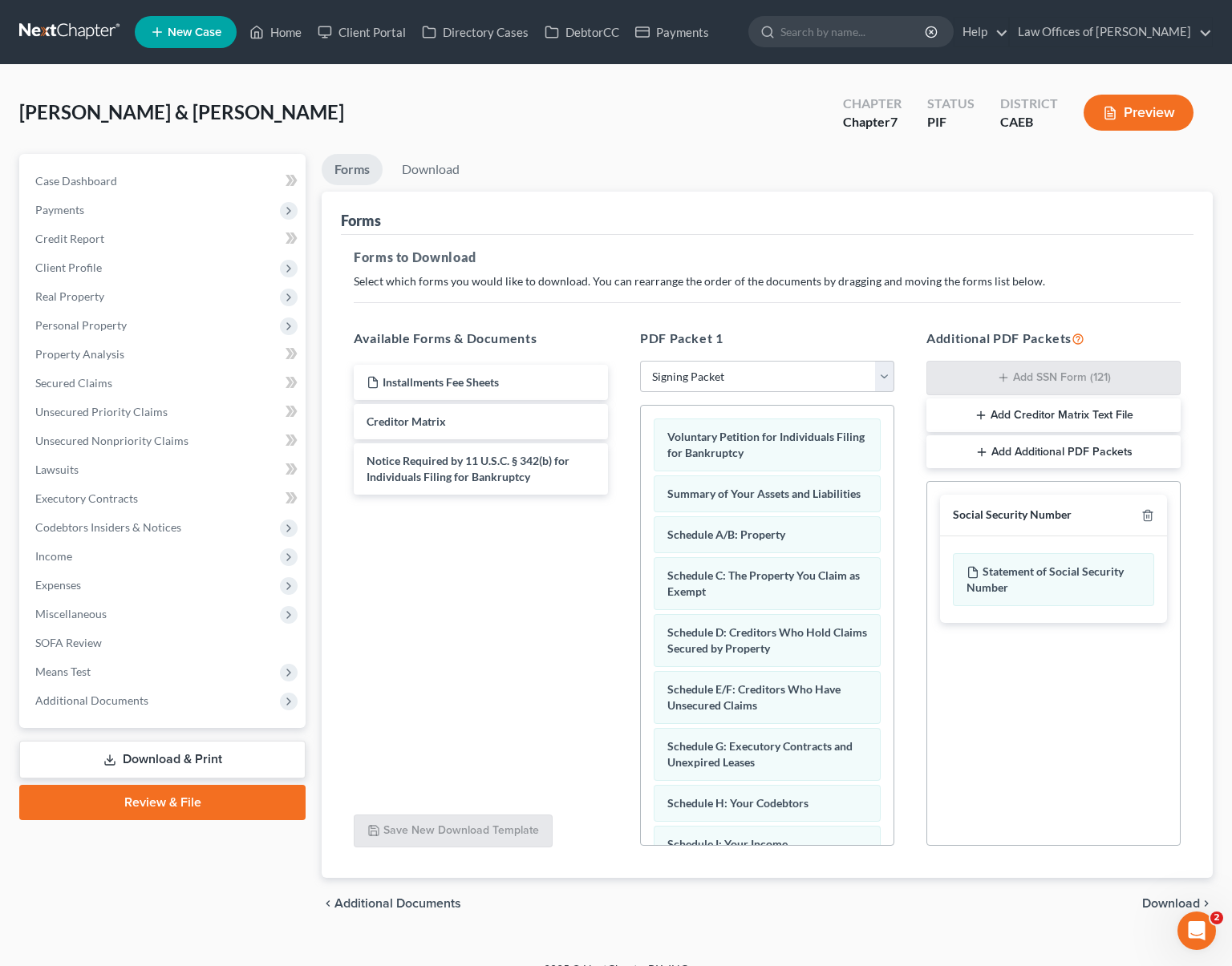
click at [1172, 897] on span "Download" at bounding box center [1171, 903] width 58 height 13
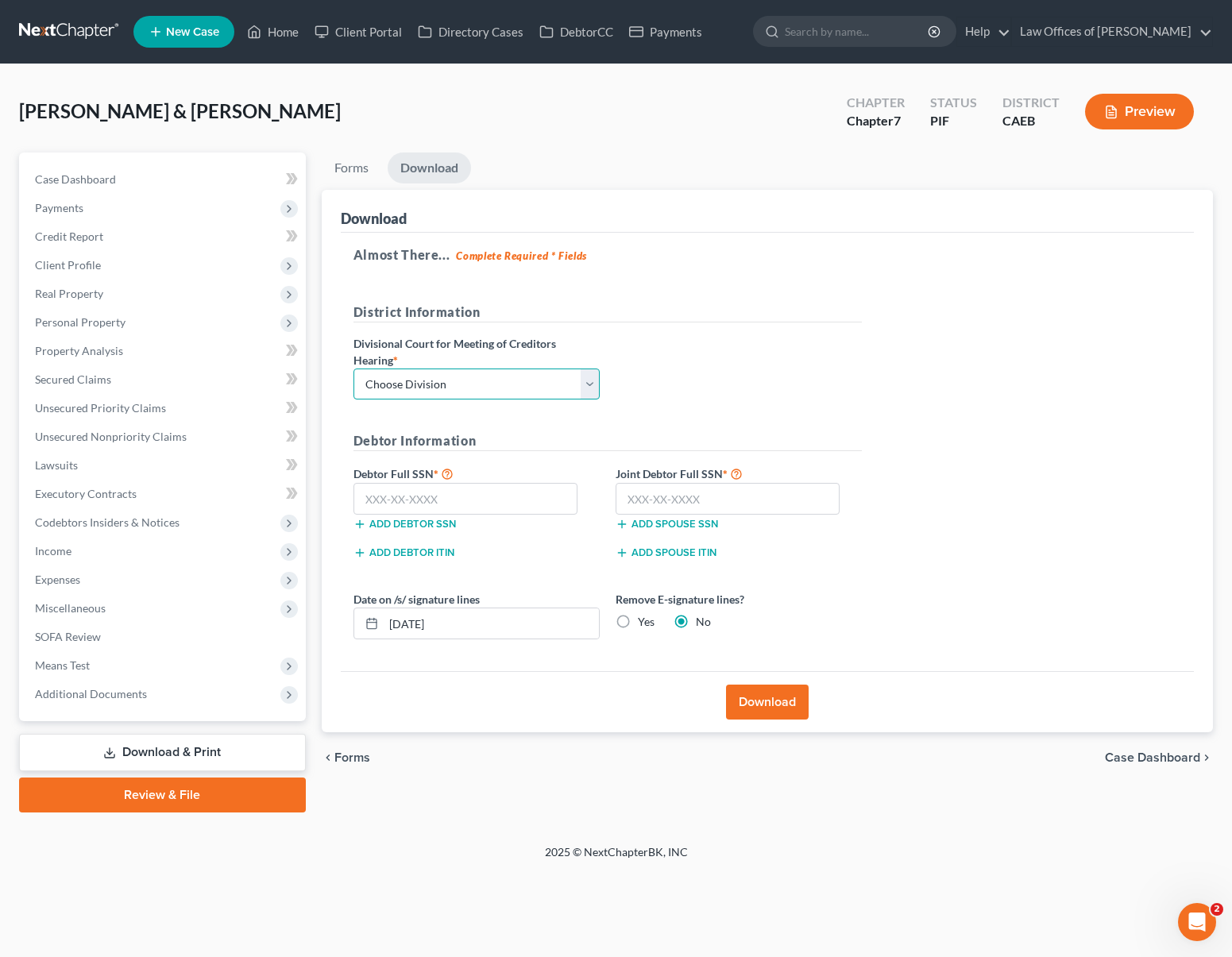
click at [587, 379] on select "Choose Division Fresno Modesto [GEOGRAPHIC_DATA]" at bounding box center [477, 384] width 246 height 32
select select "0"
click at [483, 500] on input "text" at bounding box center [466, 499] width 225 height 32
type input "111-11-1111"
type input "11"
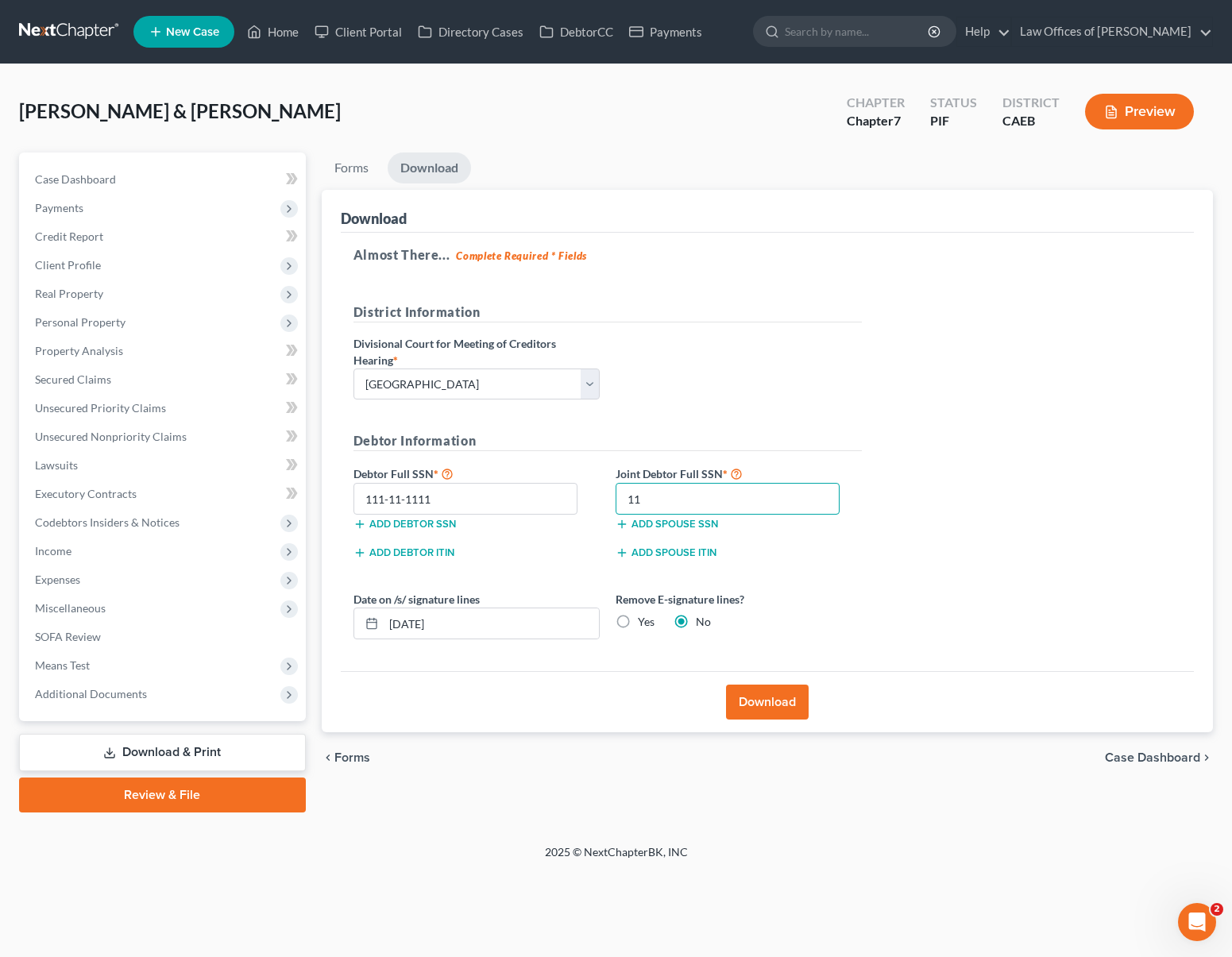
click at [644, 501] on input "11" at bounding box center [729, 499] width 225 height 32
type input "111-11-1111"
click at [760, 697] on button "Download" at bounding box center [767, 702] width 83 height 35
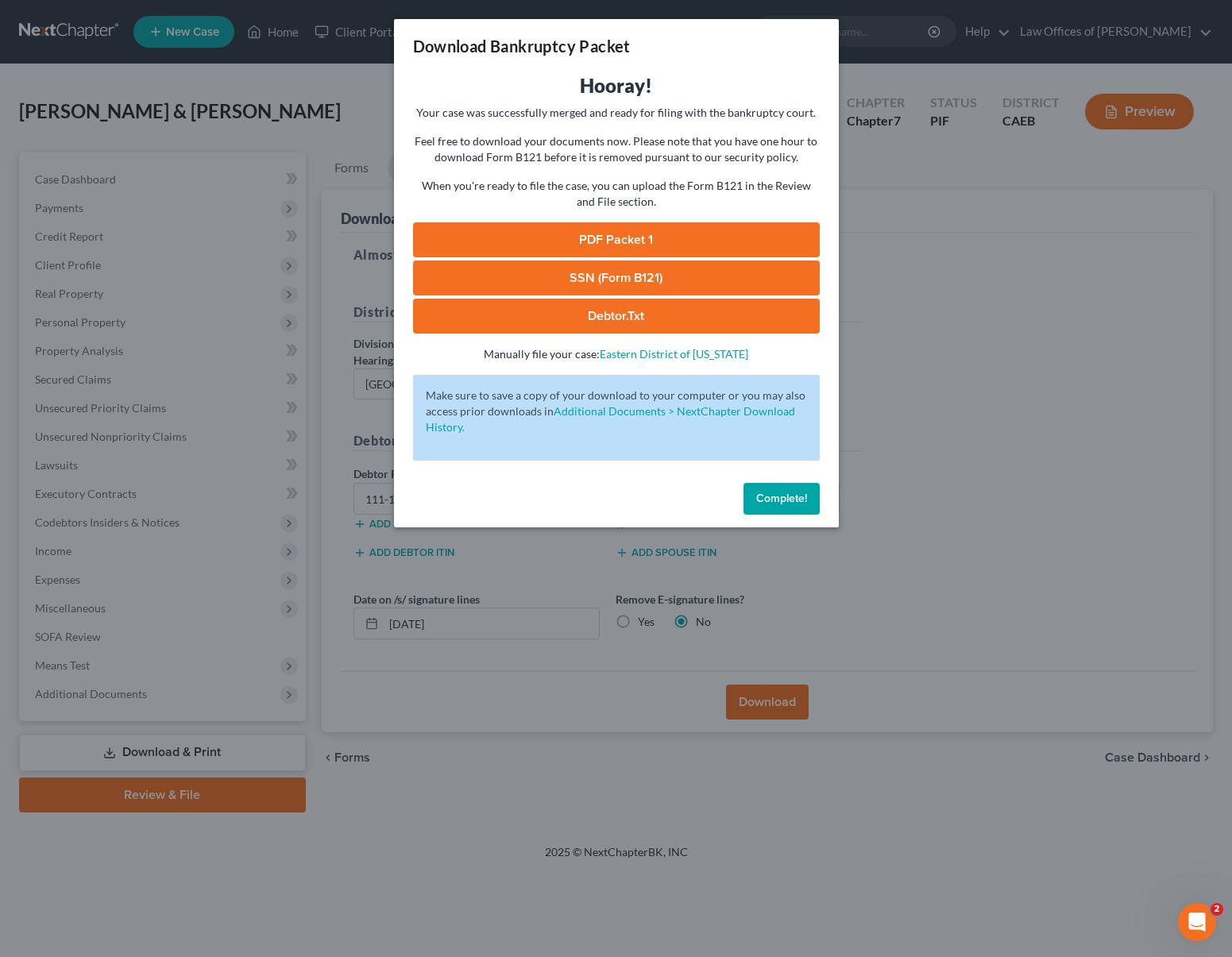
click at [660, 249] on link "PDF Packet 1" at bounding box center [617, 240] width 407 height 35
click at [775, 491] on button "Complete!" at bounding box center [782, 499] width 76 height 32
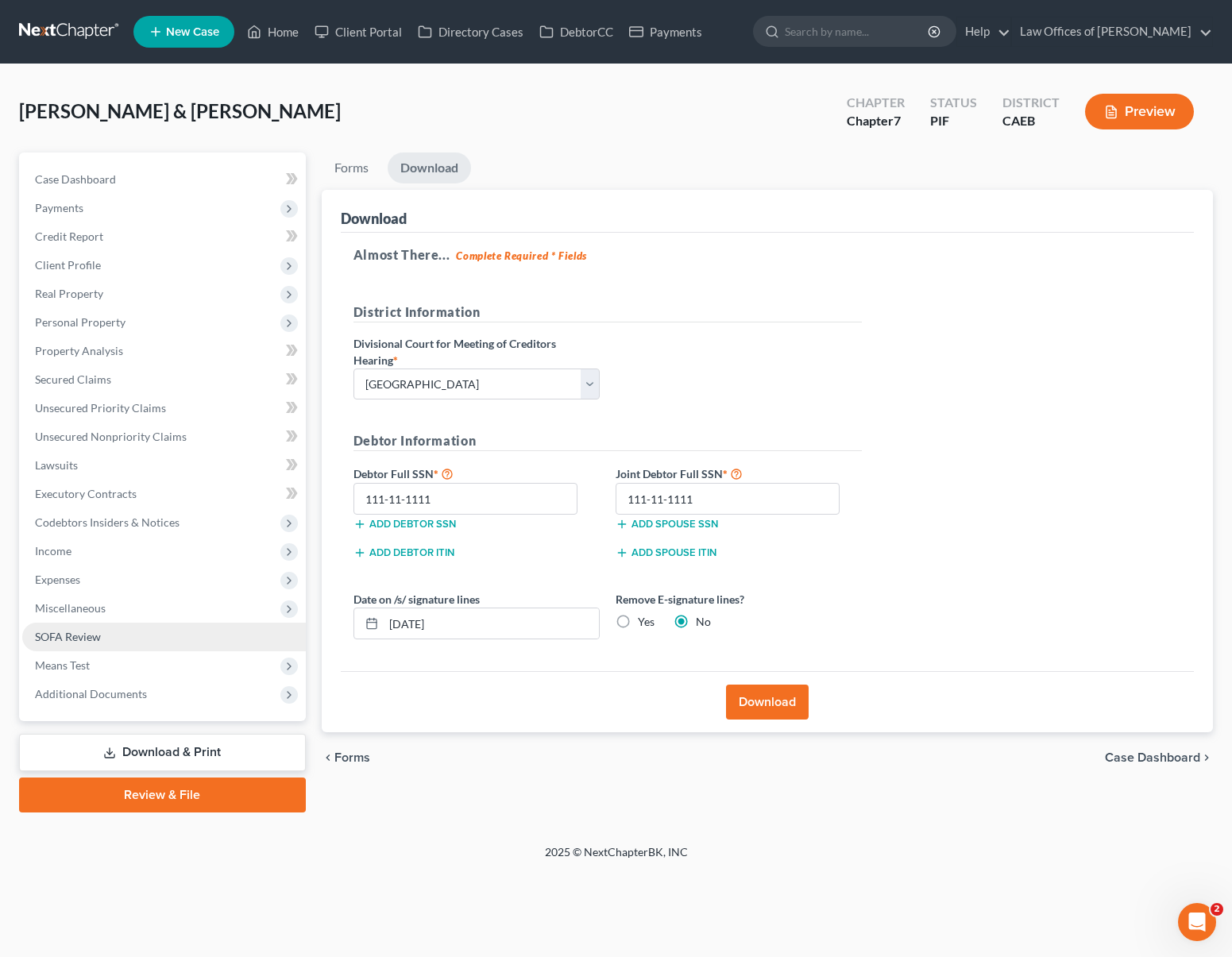
click at [84, 645] on link "SOFA Review" at bounding box center [164, 638] width 284 height 29
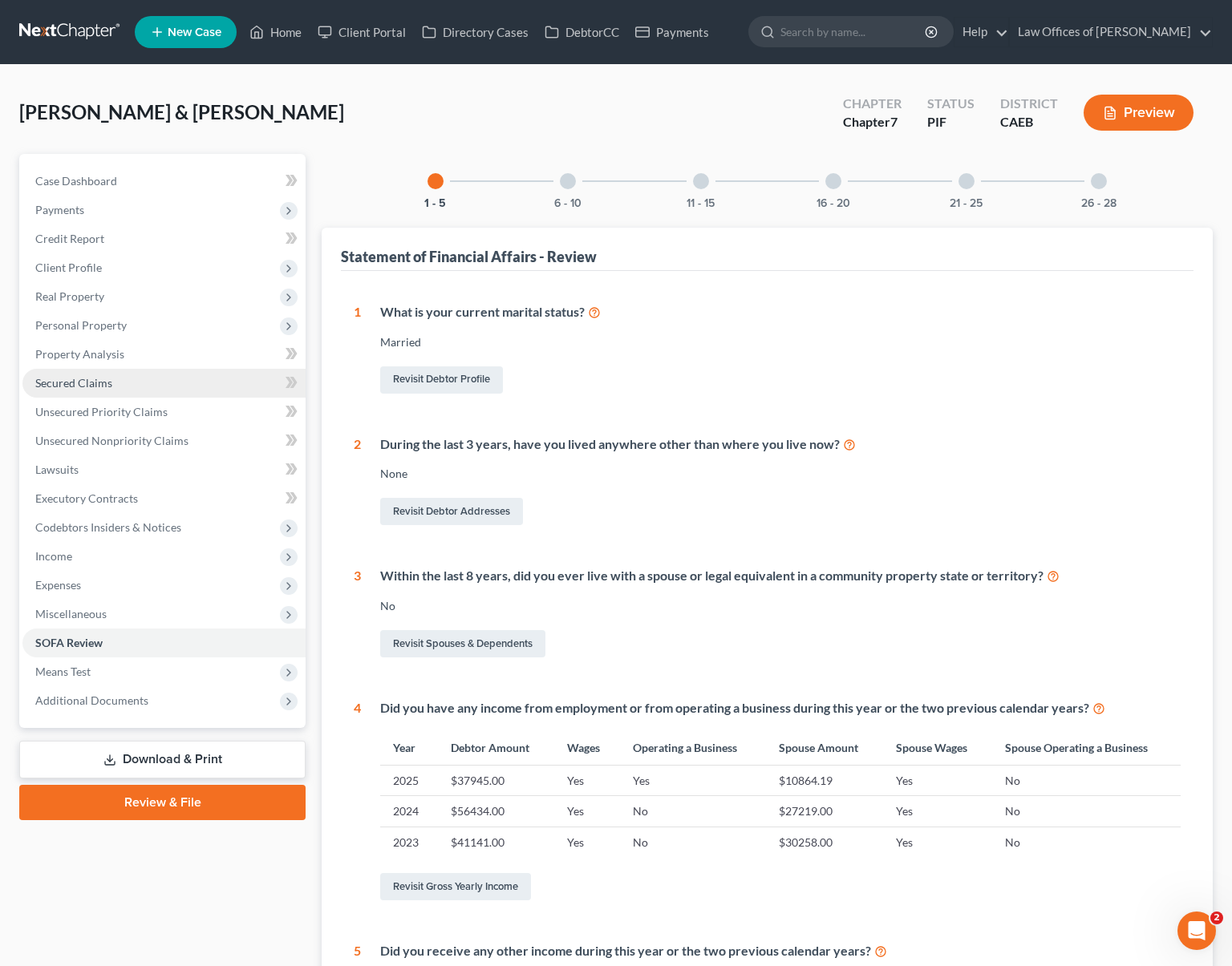
click at [93, 389] on link "Secured Claims" at bounding box center [164, 383] width 283 height 29
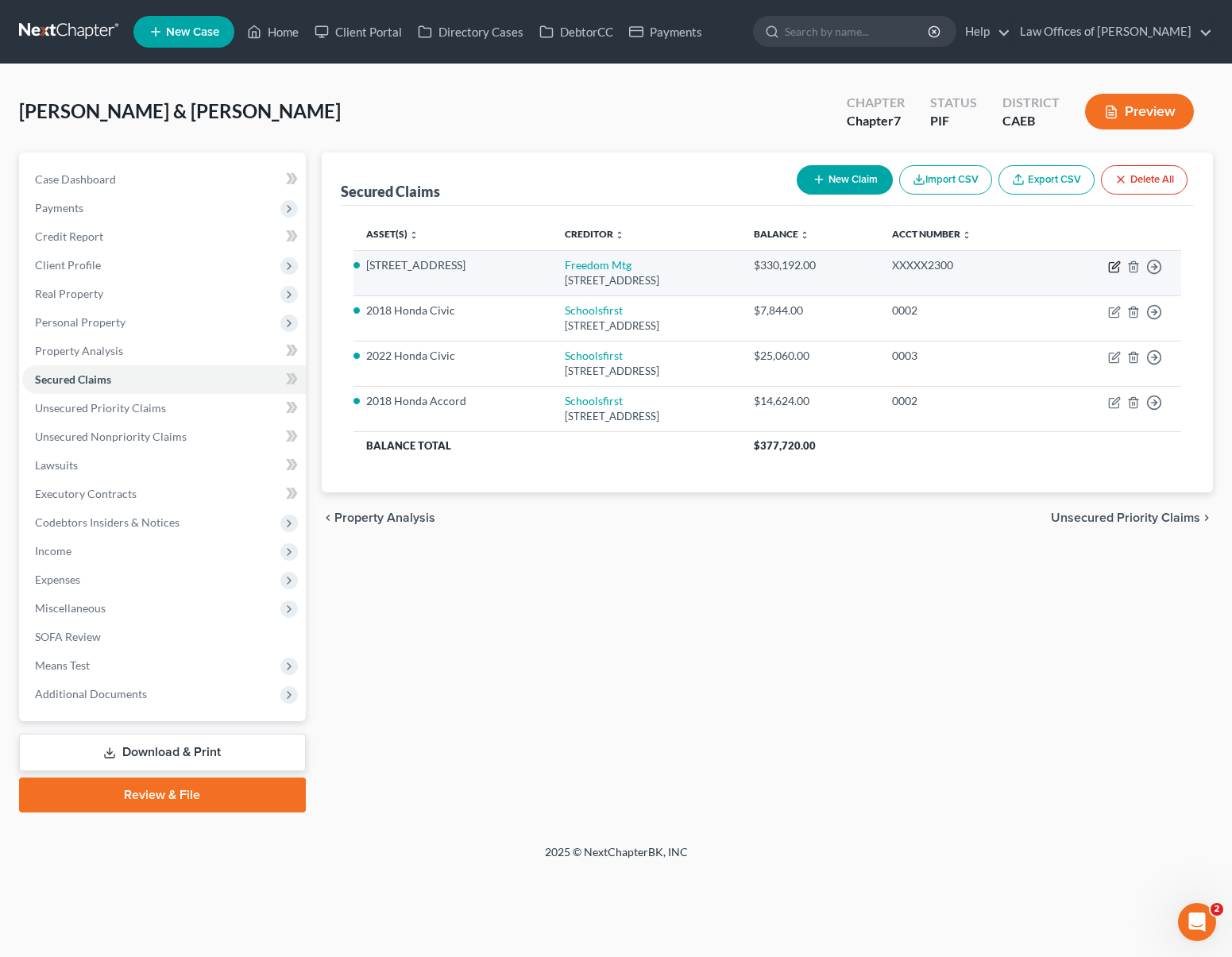
click at [1113, 267] on icon "button" at bounding box center [1115, 267] width 13 height 13
select select "9"
select select "2"
select select "0"
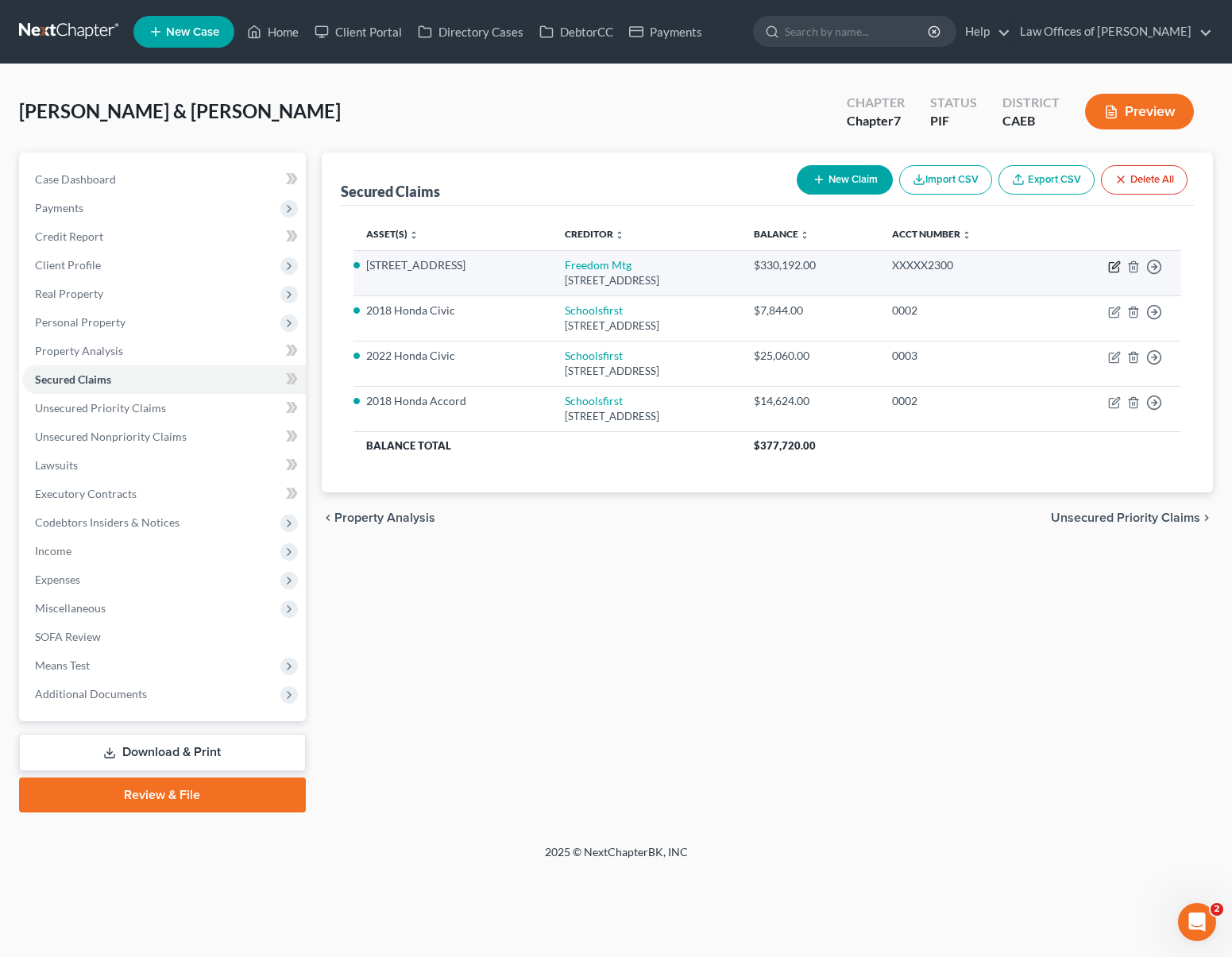
select select "0"
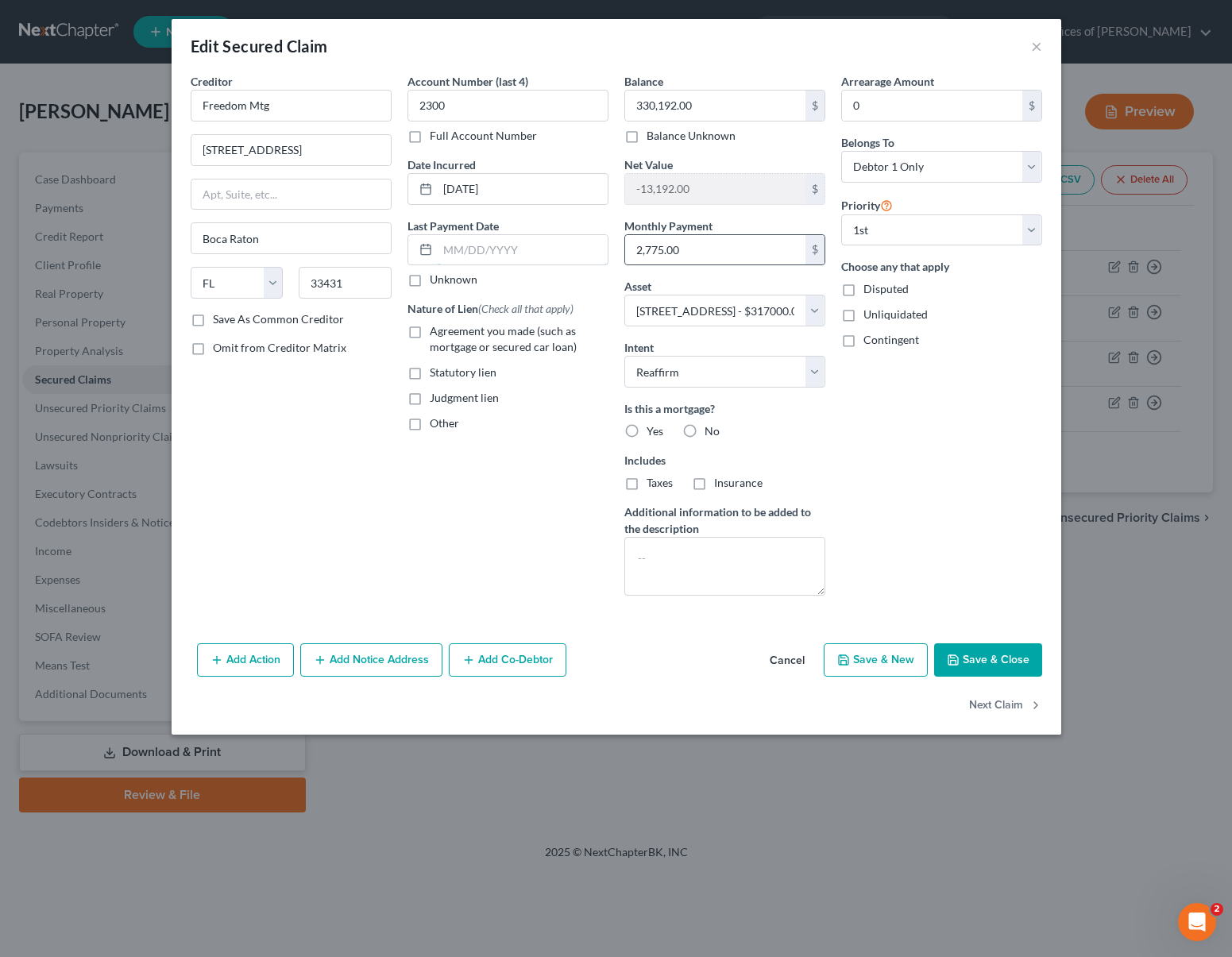
drag, startPoint x: 569, startPoint y: 257, endPoint x: 816, endPoint y: 242, distance: 247.5
click at [568, 253] on input "text" at bounding box center [522, 250] width 170 height 31
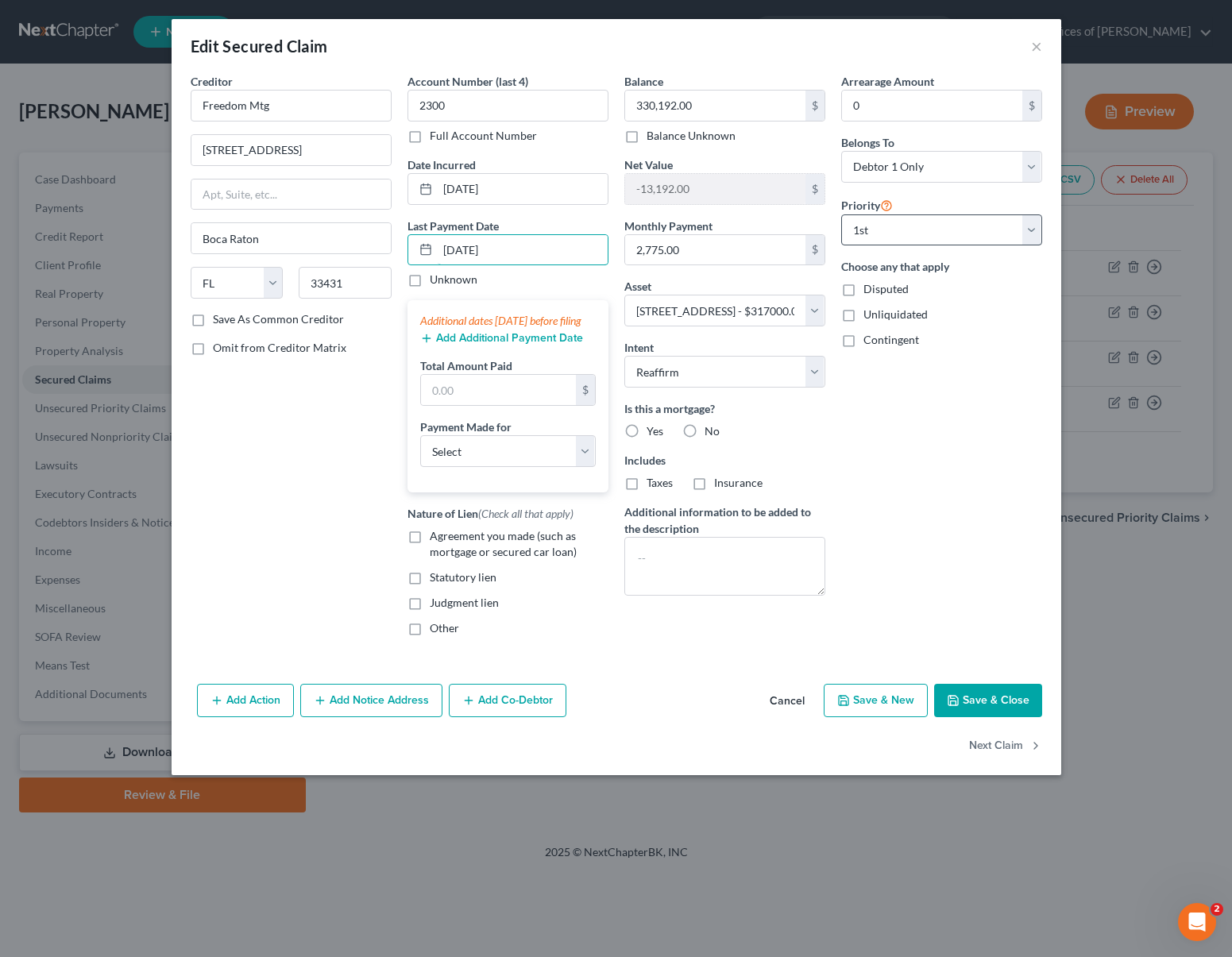
type input "[DATE]"
click at [501, 405] on input "text" at bounding box center [499, 390] width 155 height 31
type input "8,325."
click at [585, 467] on select "Select Car Credit Card Loan Repayment Mortgage Other Suppliers Or Vendors" at bounding box center [508, 451] width 175 height 32
select select "3"
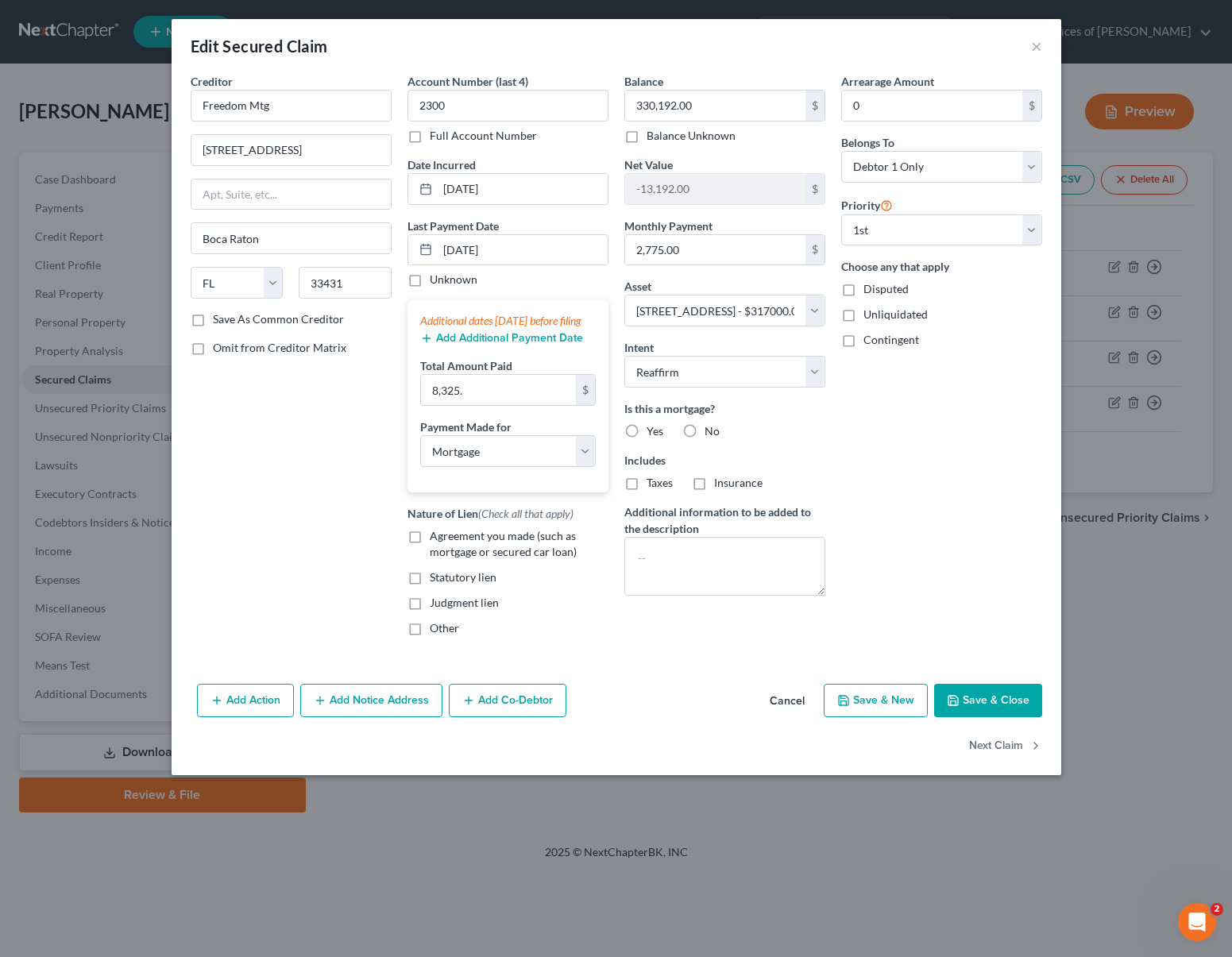
drag, startPoint x: 408, startPoint y: 550, endPoint x: 469, endPoint y: 555, distance: 61.2
click at [429, 550] on label "Agreement you made (such as mortgage or secured car loan)" at bounding box center [519, 544] width 179 height 32
click at [436, 539] on input "Agreement you made (such as mortgage or secured car loan)" at bounding box center [441, 533] width 10 height 10
checkbox input "true"
drag, startPoint x: 625, startPoint y: 427, endPoint x: 630, endPoint y: 441, distance: 14.9
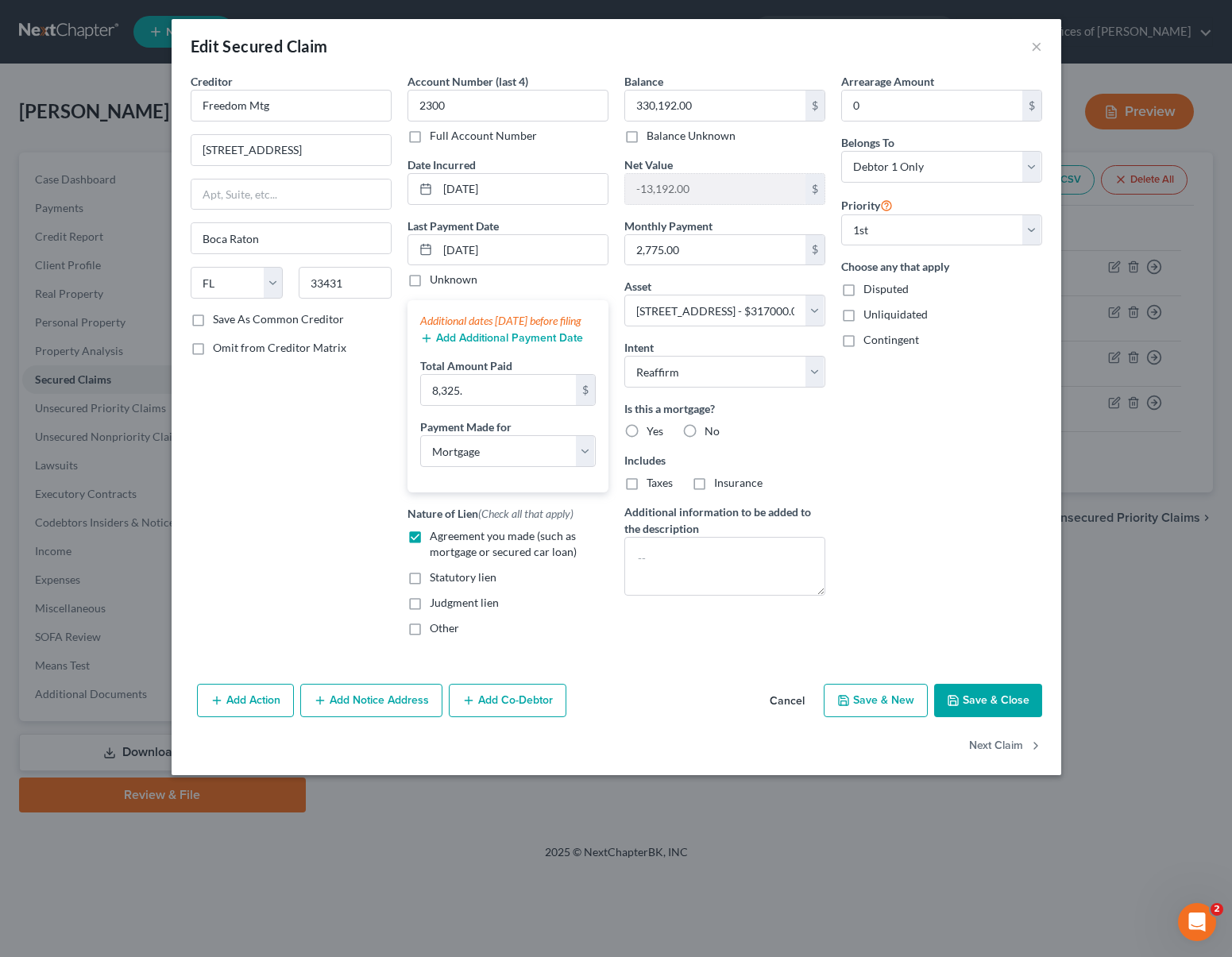
click at [647, 426] on label "Yes" at bounding box center [655, 432] width 17 height 16
click at [653, 426] on input "Yes" at bounding box center [658, 429] width 10 height 10
radio input "true"
click at [1000, 705] on button "Save & Close" at bounding box center [988, 700] width 108 height 33
select select
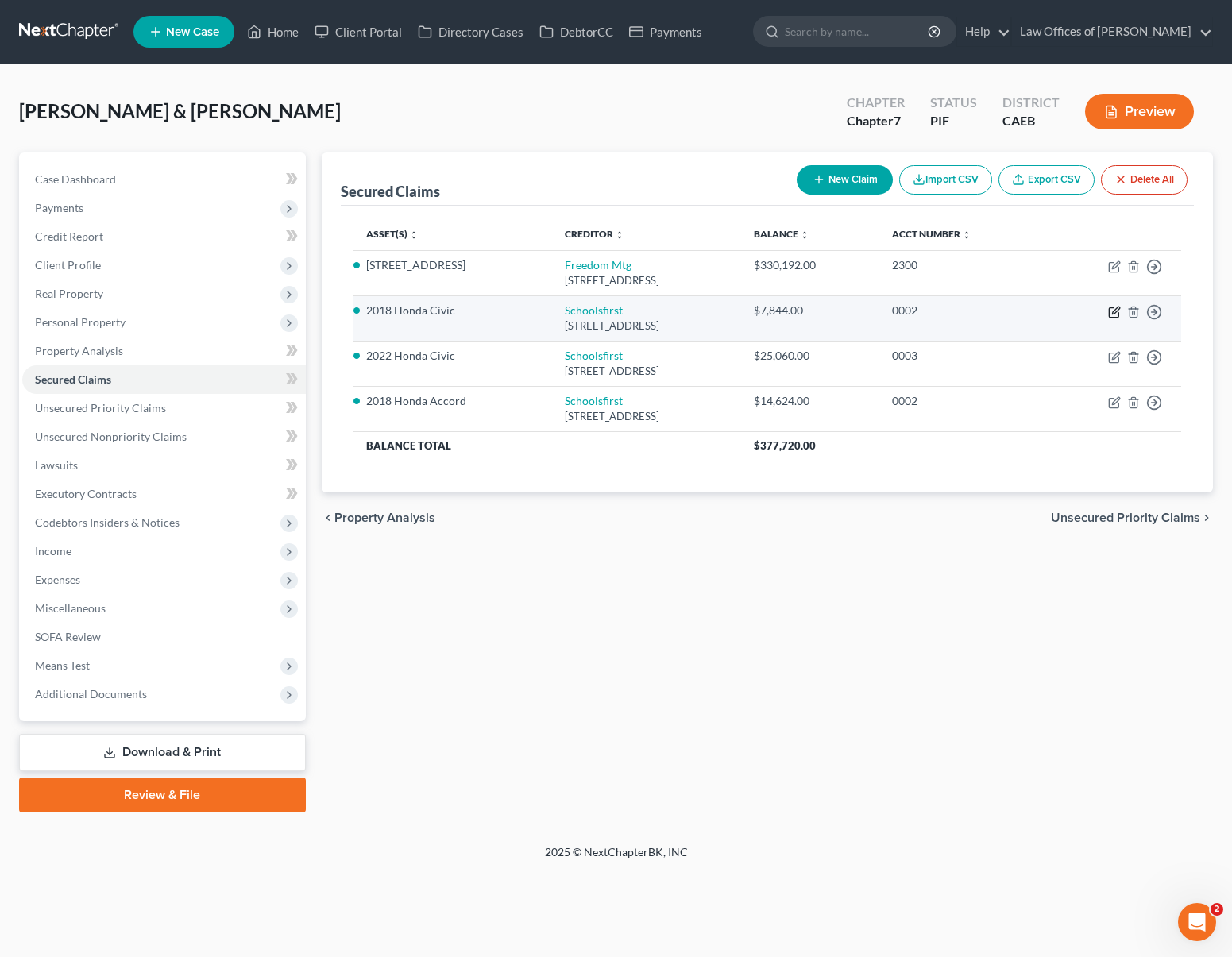
click at [1116, 308] on icon "button" at bounding box center [1115, 310] width 7 height 7
select select "4"
select select "0"
select select "4"
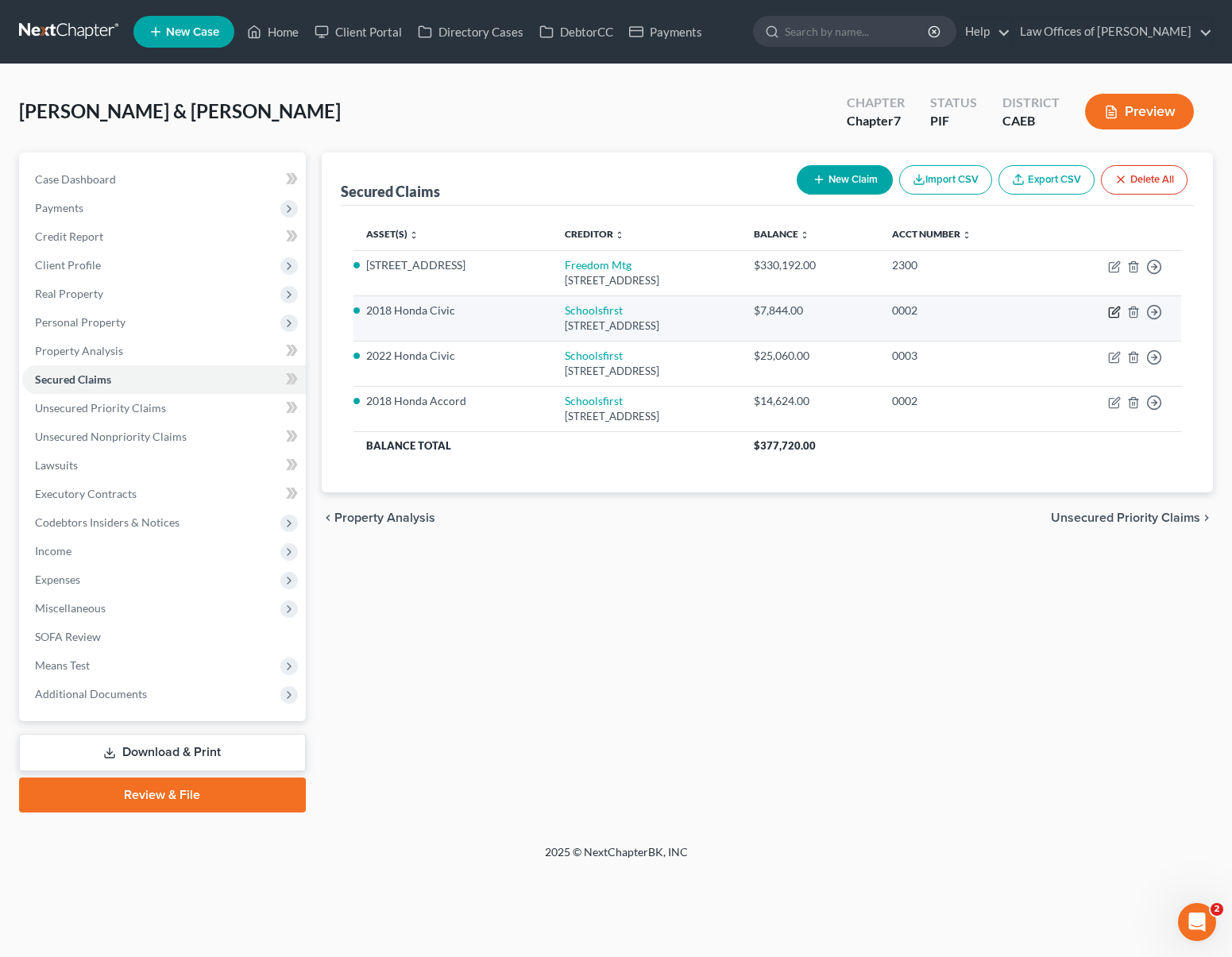
select select "0"
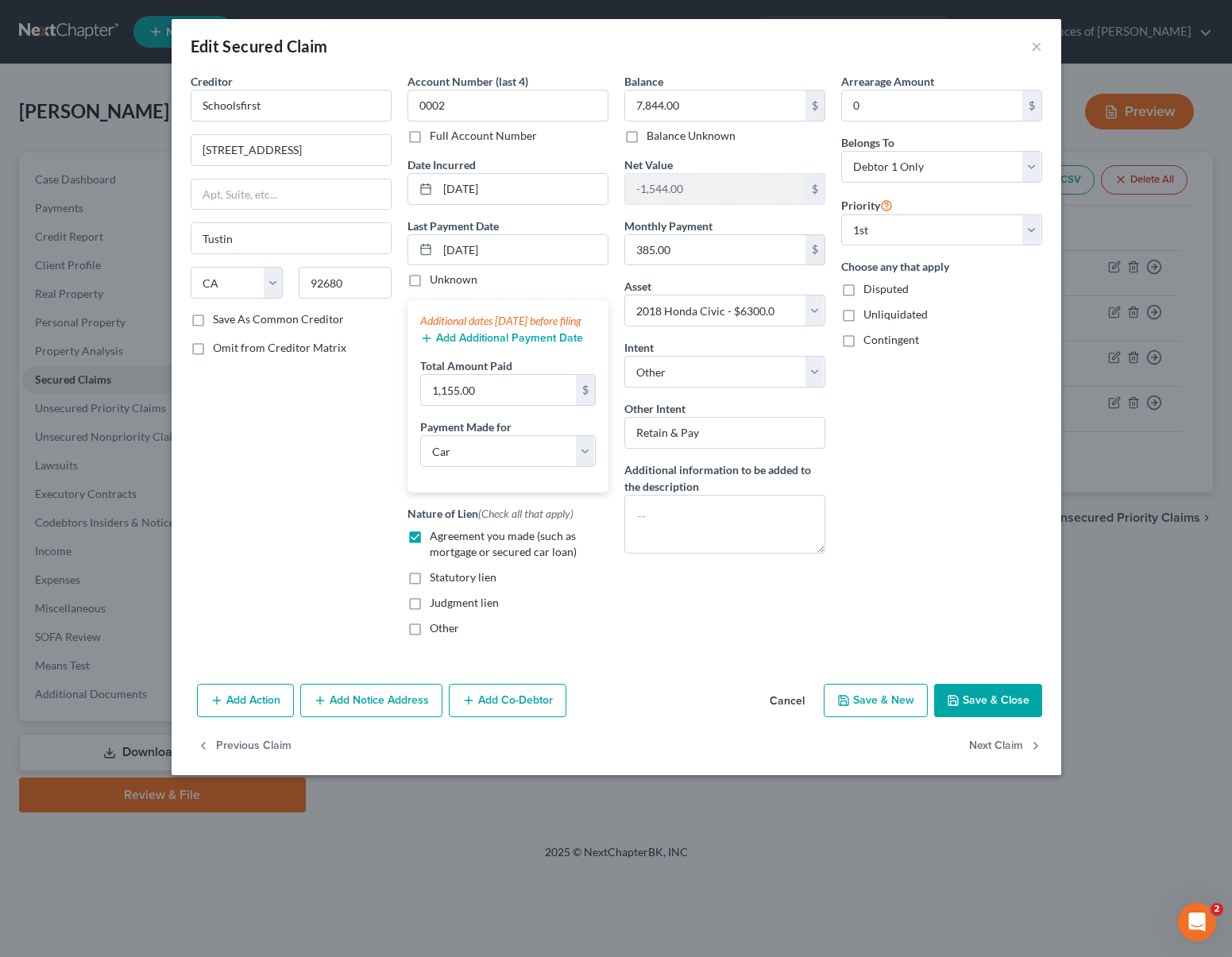
click at [973, 716] on button "Save & Close" at bounding box center [988, 700] width 108 height 33
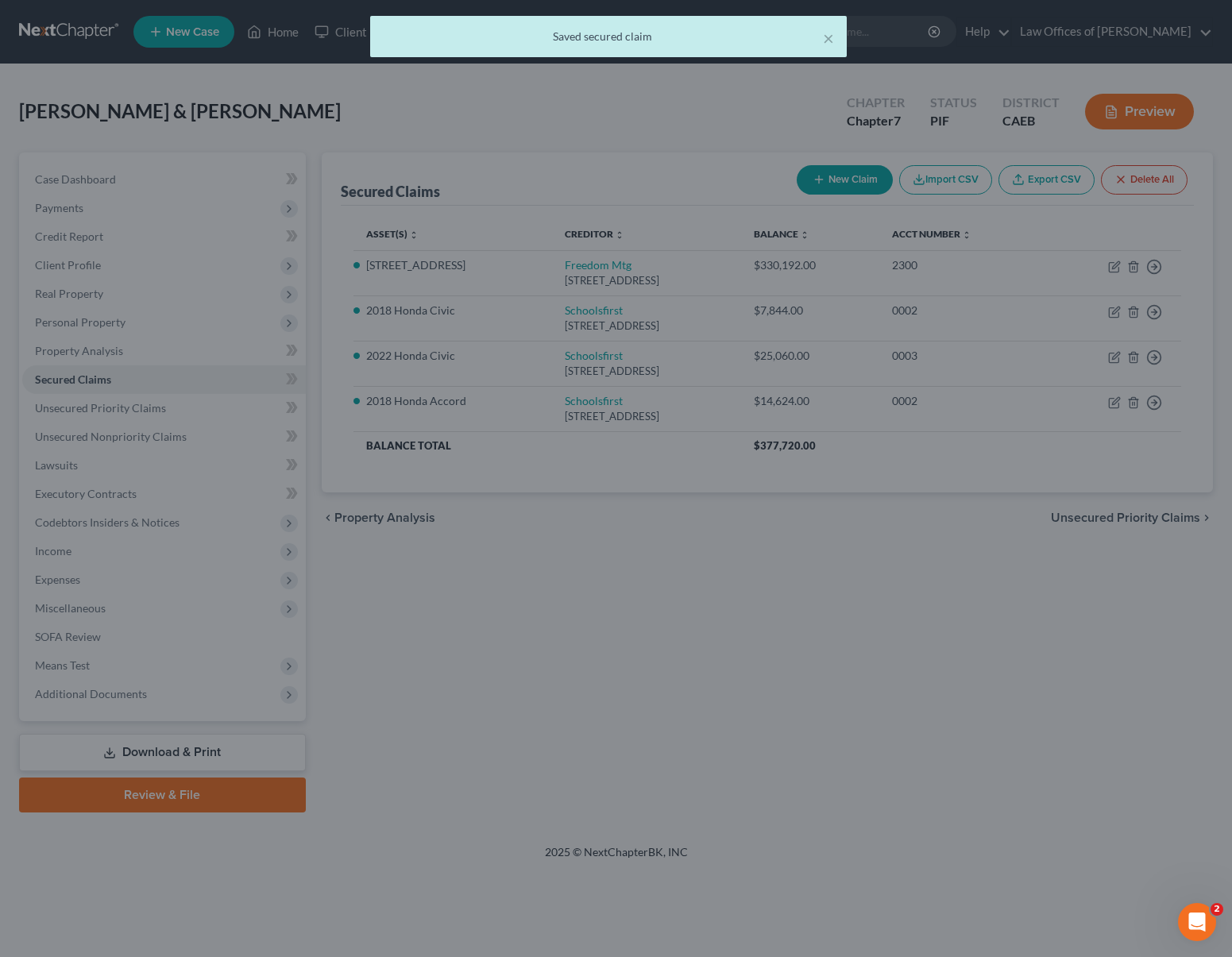
select select "4"
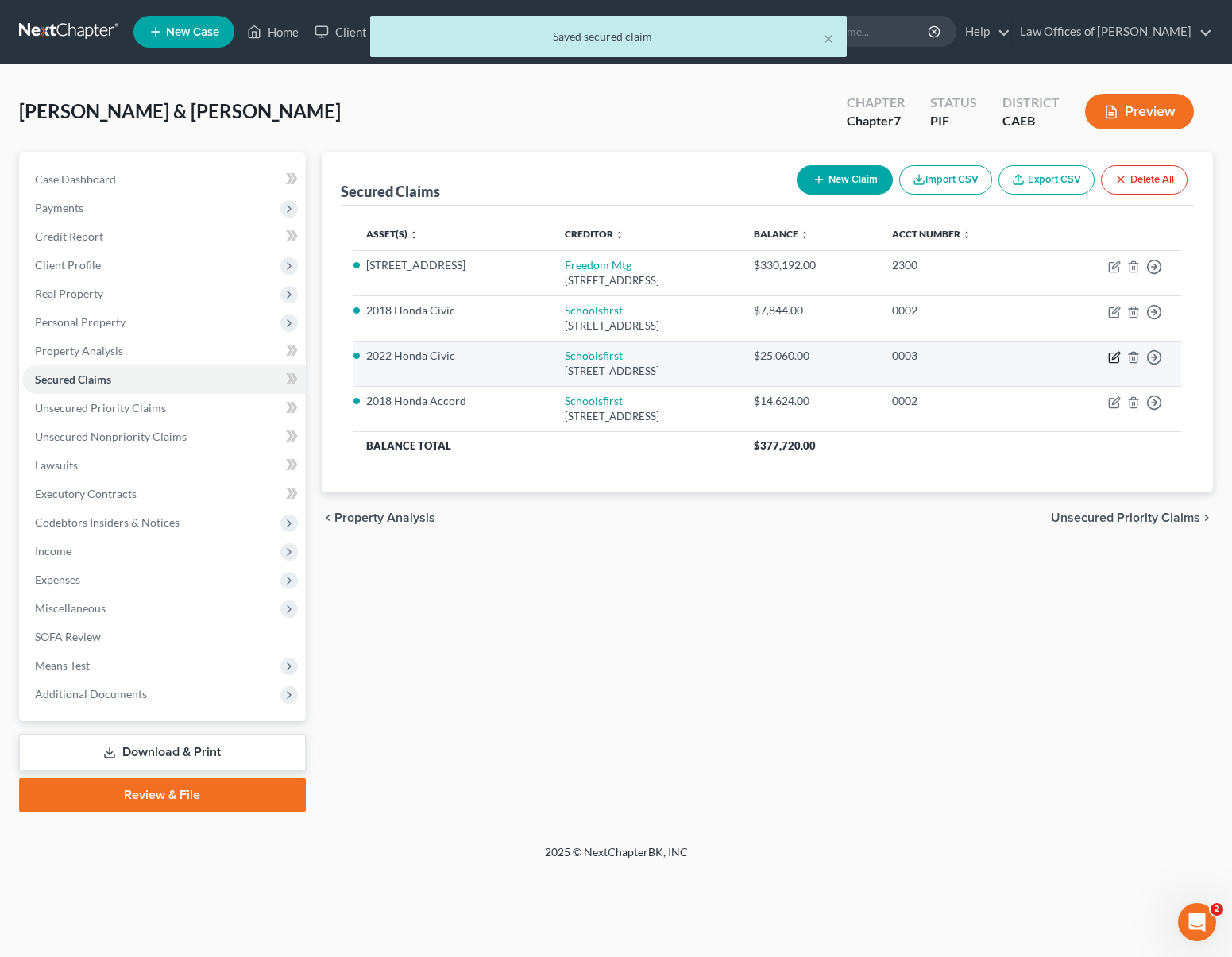
click at [1113, 359] on icon "button" at bounding box center [1115, 355] width 7 height 7
select select "4"
select select "5"
select select "4"
select select "0"
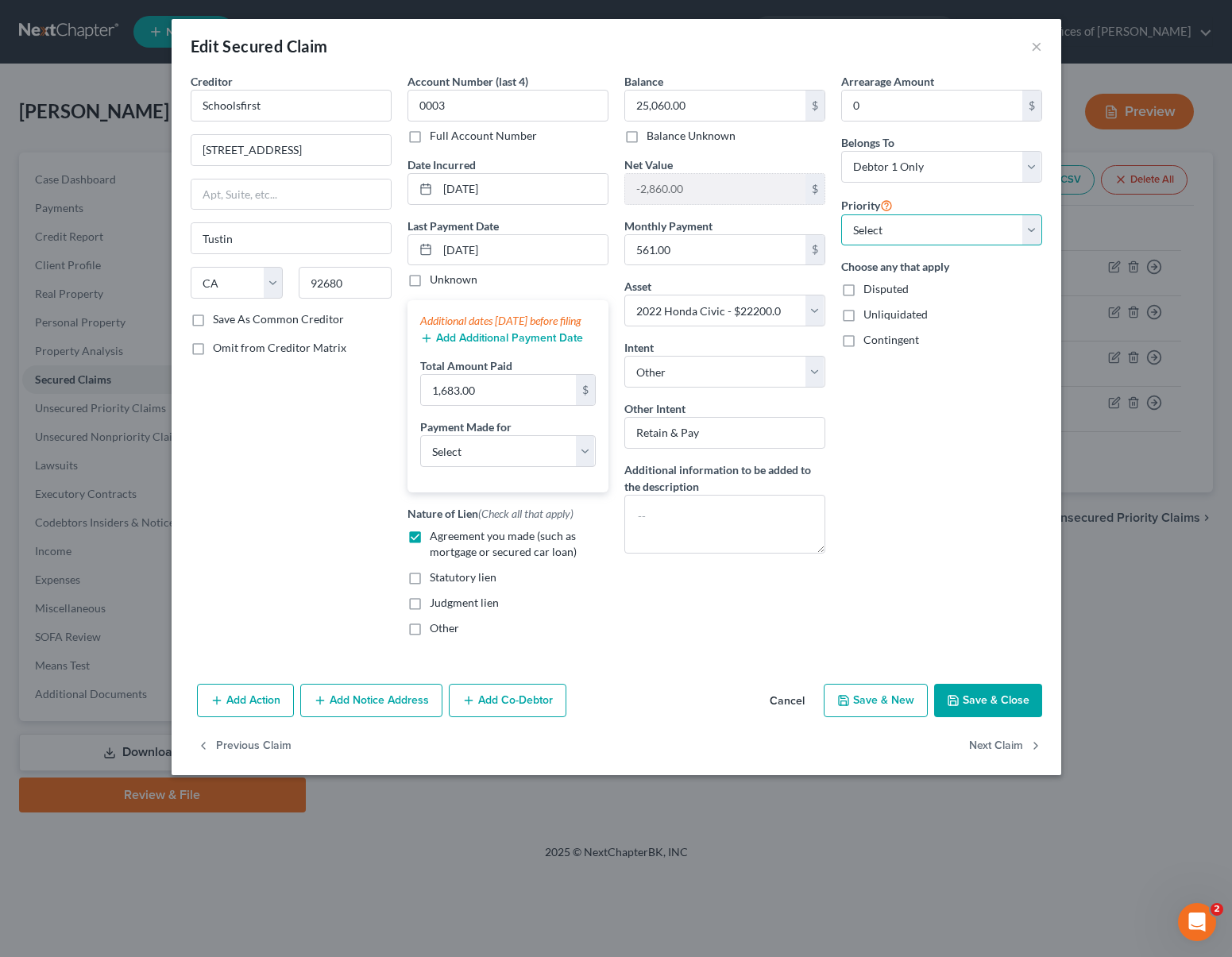
click at [1026, 227] on select "Select 1st 2nd 3rd 4th 5th 6th 7th 8th 9th 10th 11th 12th 13th 14th 15th 16th 1…" at bounding box center [942, 231] width 201 height 32
select select "0"
click at [1016, 717] on button "Save & Close" at bounding box center [988, 700] width 108 height 33
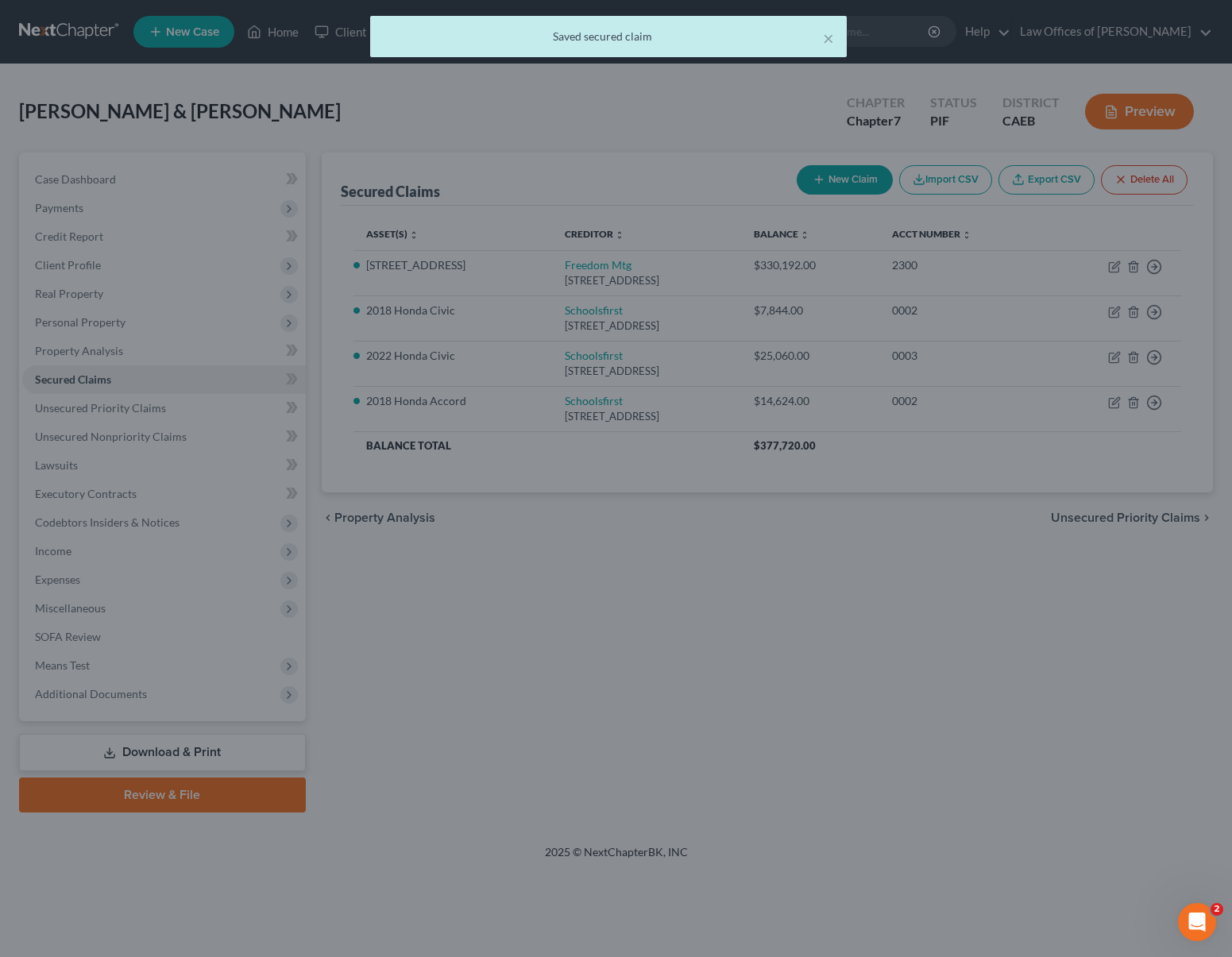
select select "5"
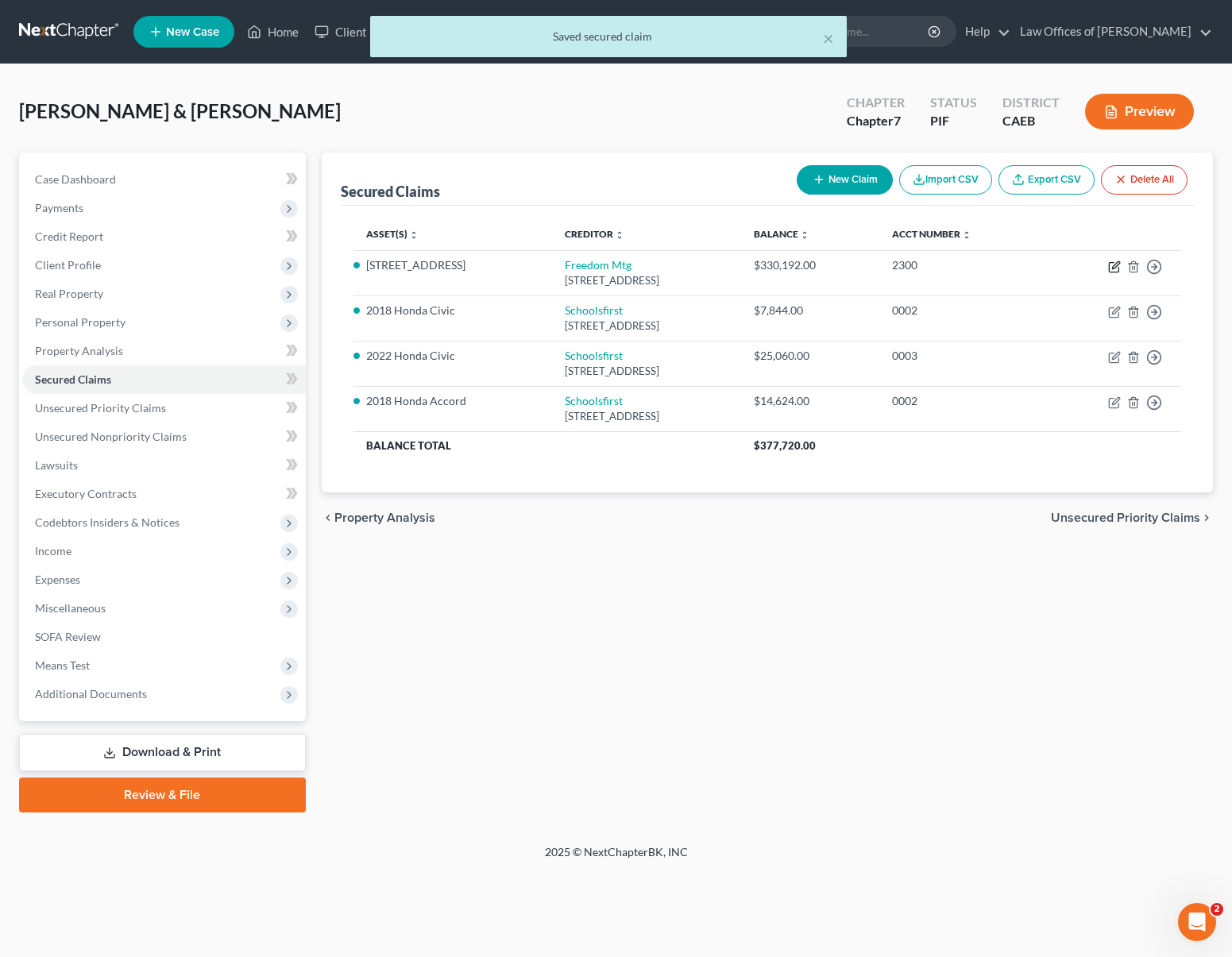
click at [1112, 262] on icon "button" at bounding box center [1115, 267] width 13 height 13
select select "9"
select select "3"
select select "2"
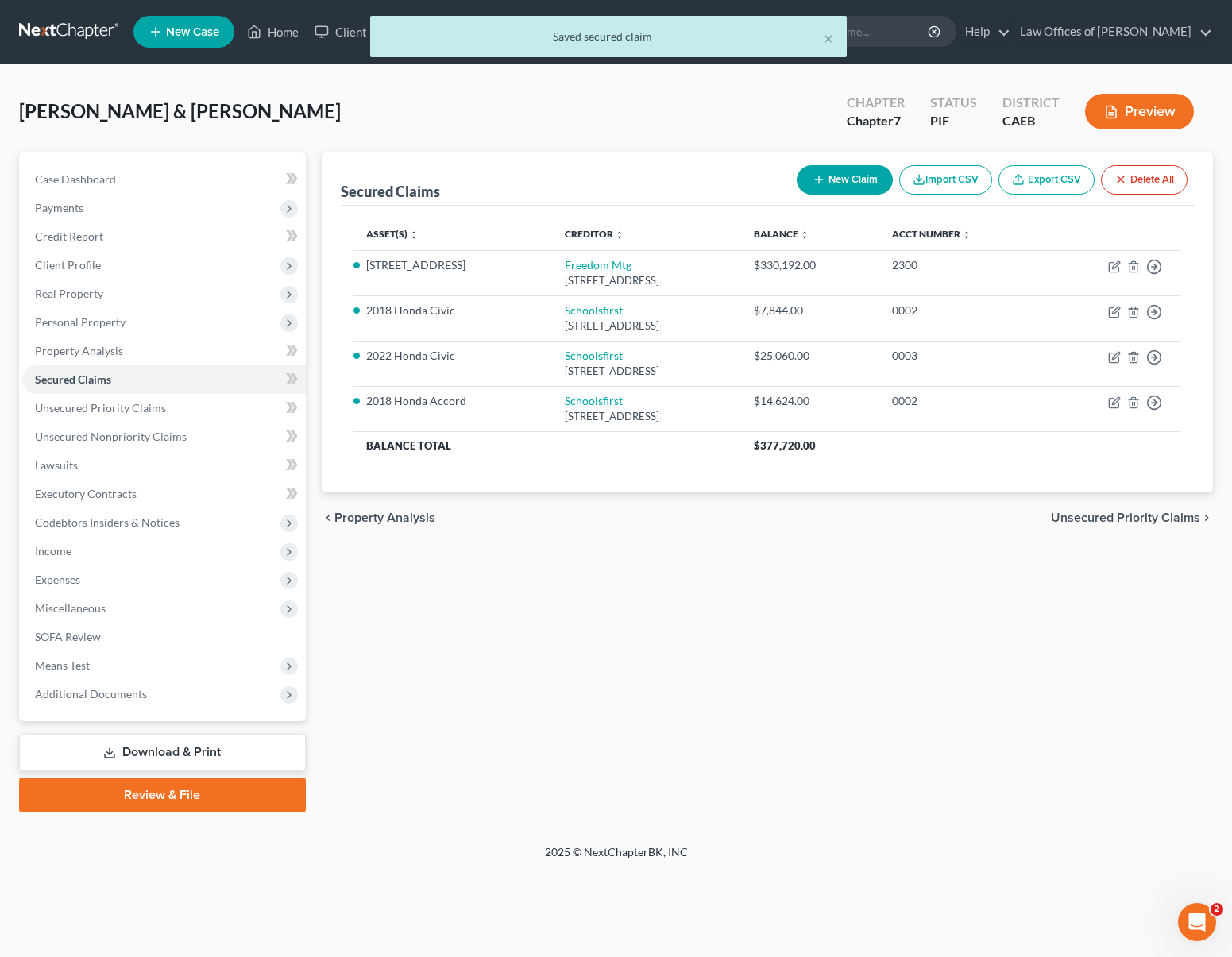
select select "0"
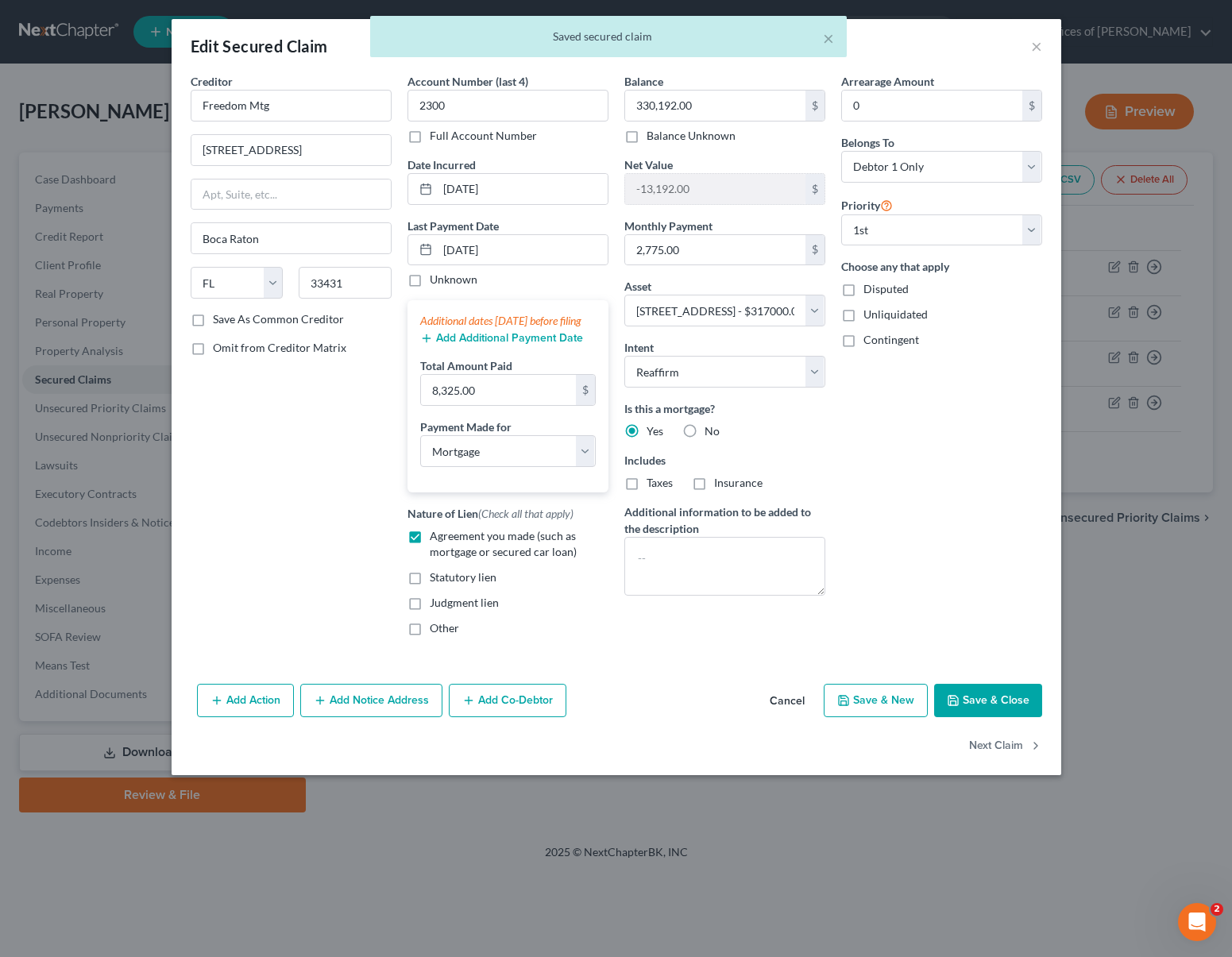
click at [1112, 265] on div "Edit Secured Claim × Creditor * Freedom Mtg [STREET_ADDRESS][GEOGRAPHIC_DATA] […" at bounding box center [616, 478] width 1232 height 957
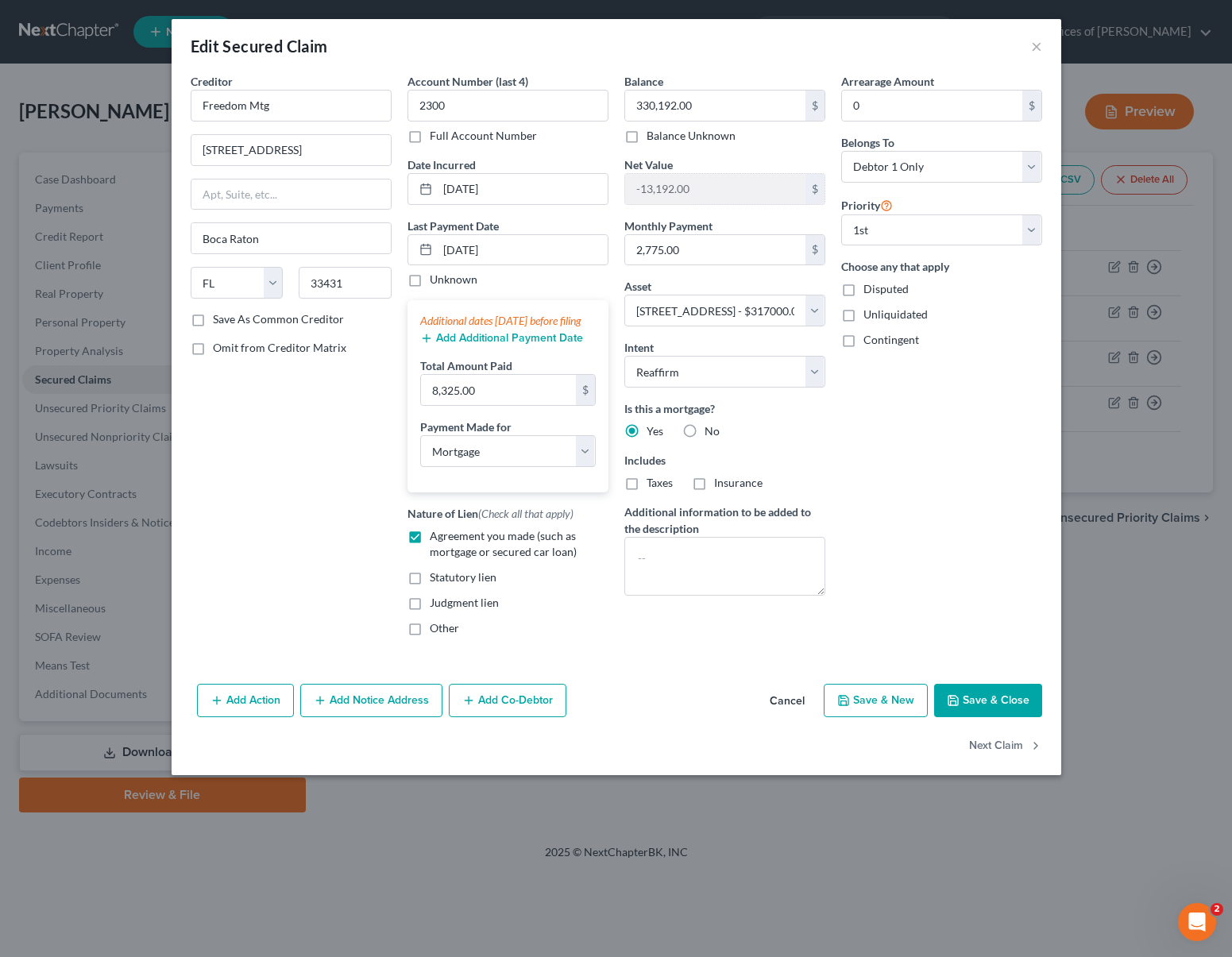
drag, startPoint x: 979, startPoint y: 720, endPoint x: 963, endPoint y: 708, distance: 20.0
click at [980, 717] on button "Save & Close" at bounding box center [988, 700] width 108 height 33
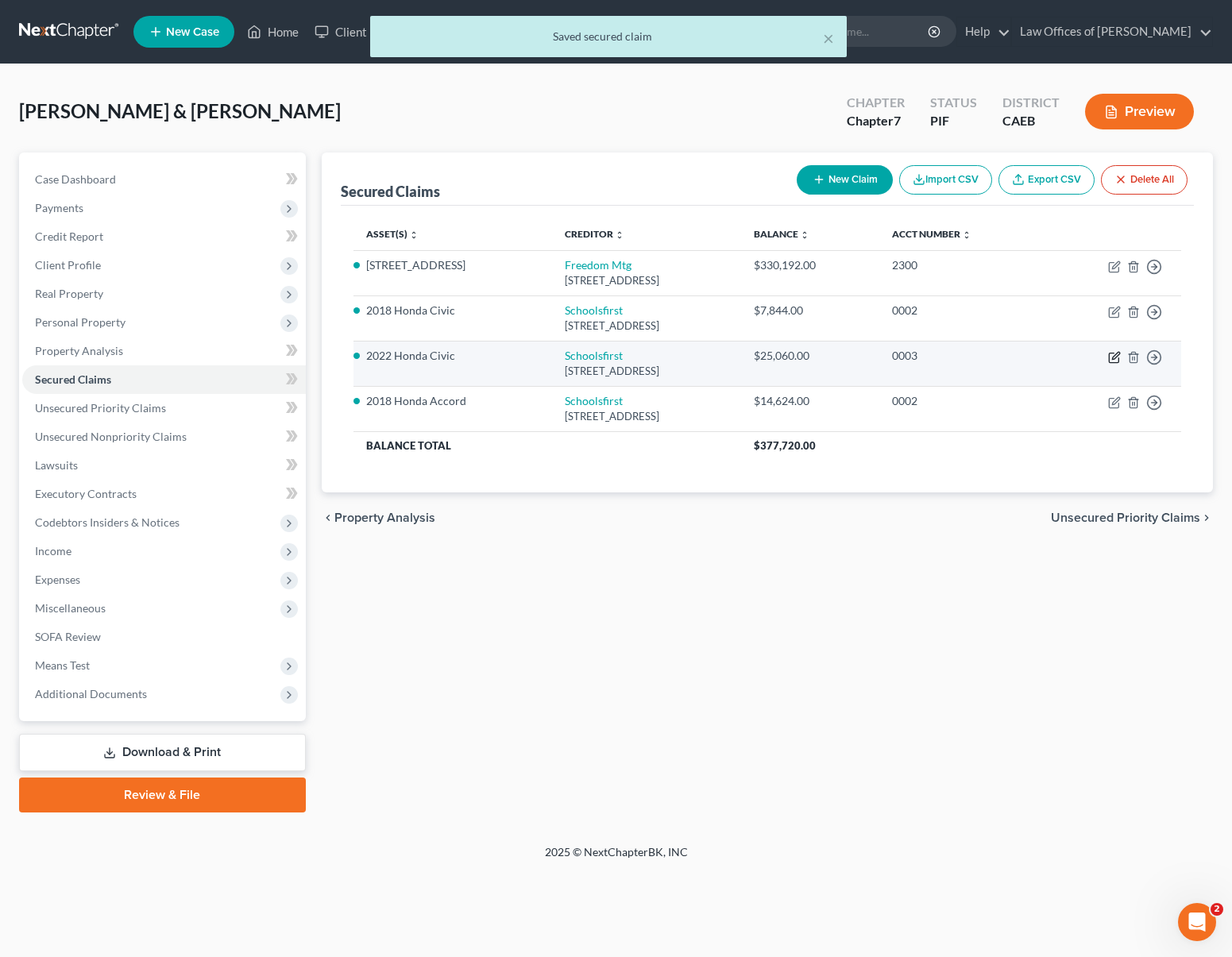
click at [1115, 357] on icon "button" at bounding box center [1115, 358] width 13 height 13
select select "4"
select select "5"
select select "4"
select select "0"
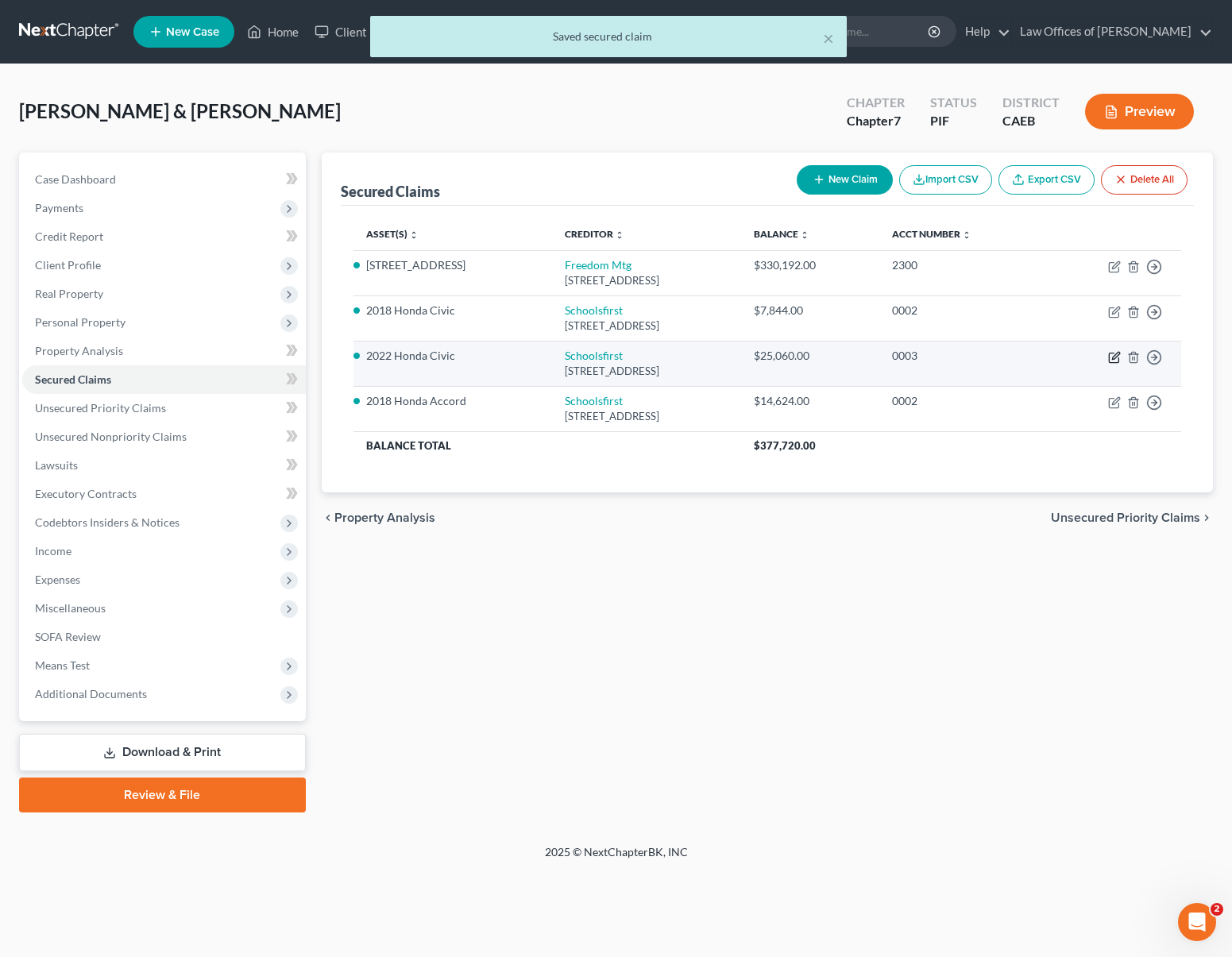
select select "0"
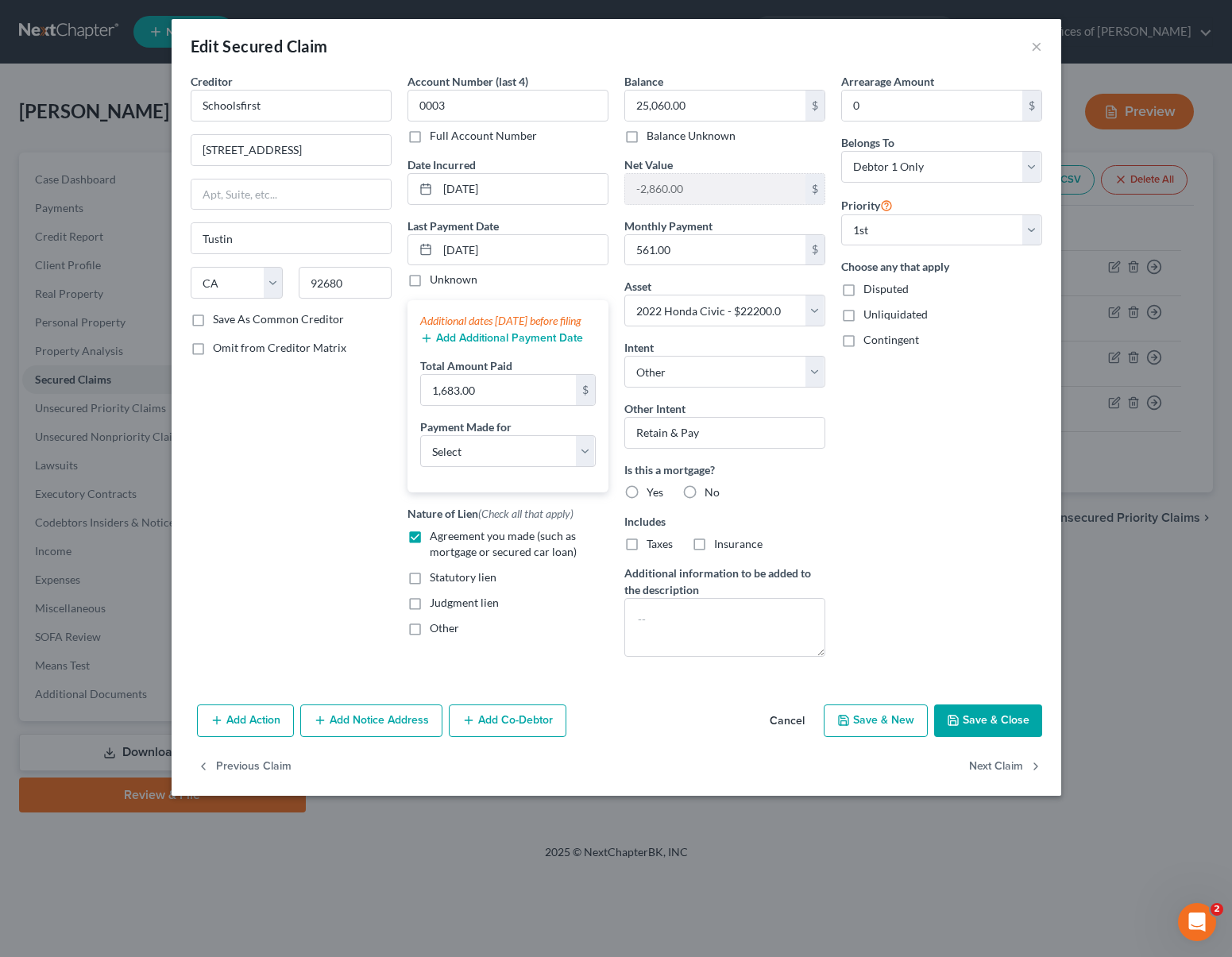
click at [1011, 711] on button "Save & Close" at bounding box center [988, 721] width 108 height 33
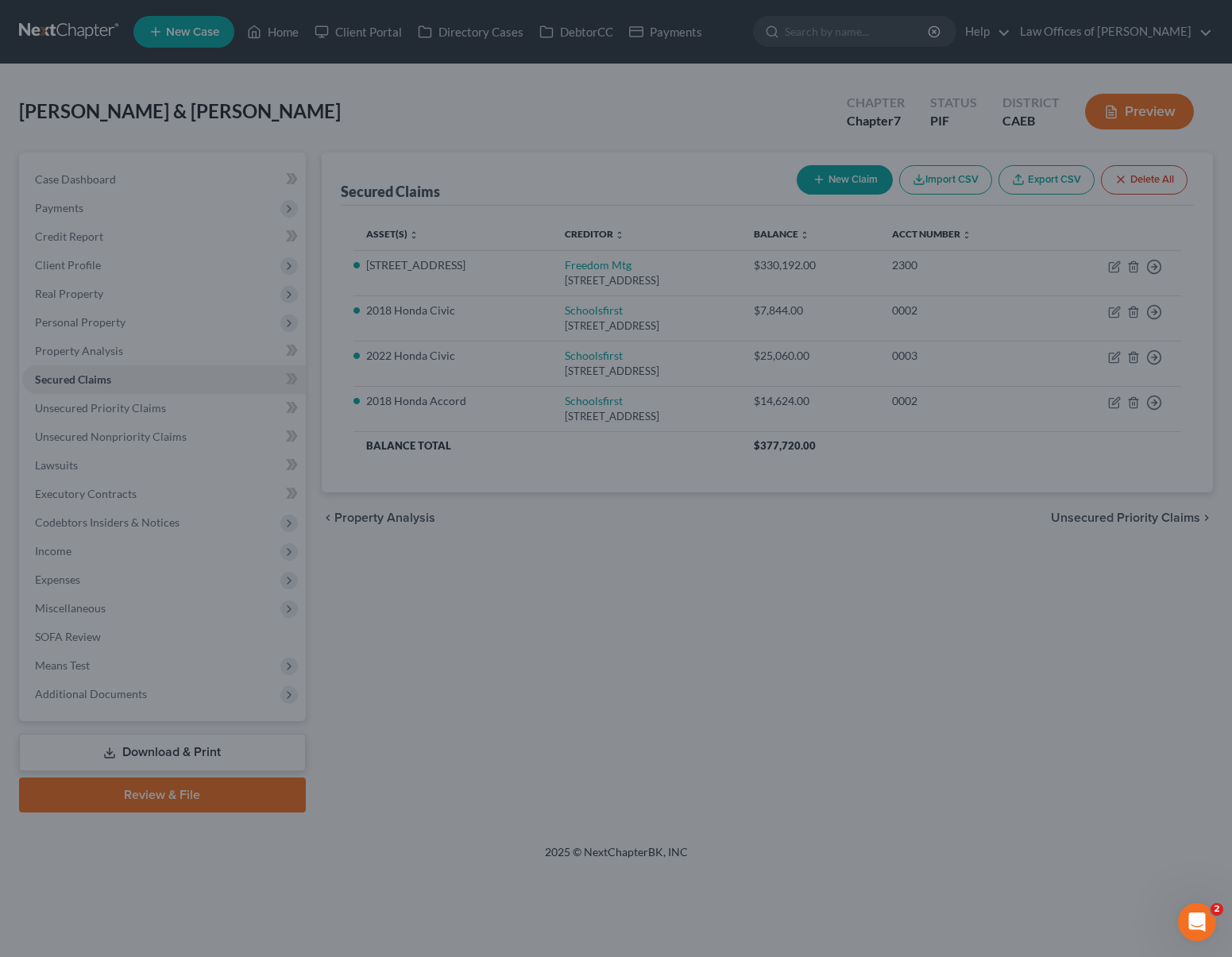
select select "5"
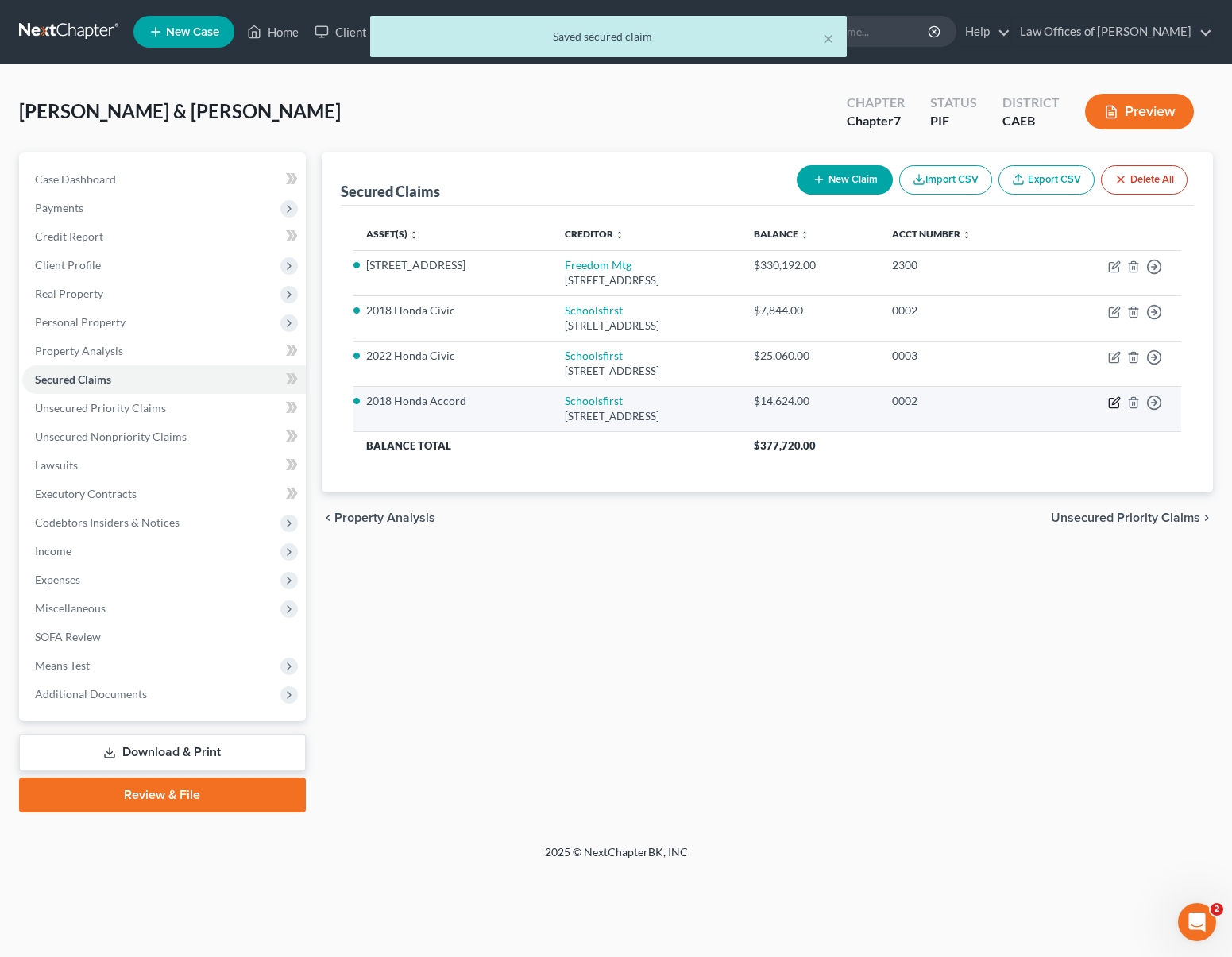
click at [1111, 401] on icon "button" at bounding box center [1115, 403] width 13 height 13
select select "4"
select select "0"
select select "3"
select select "4"
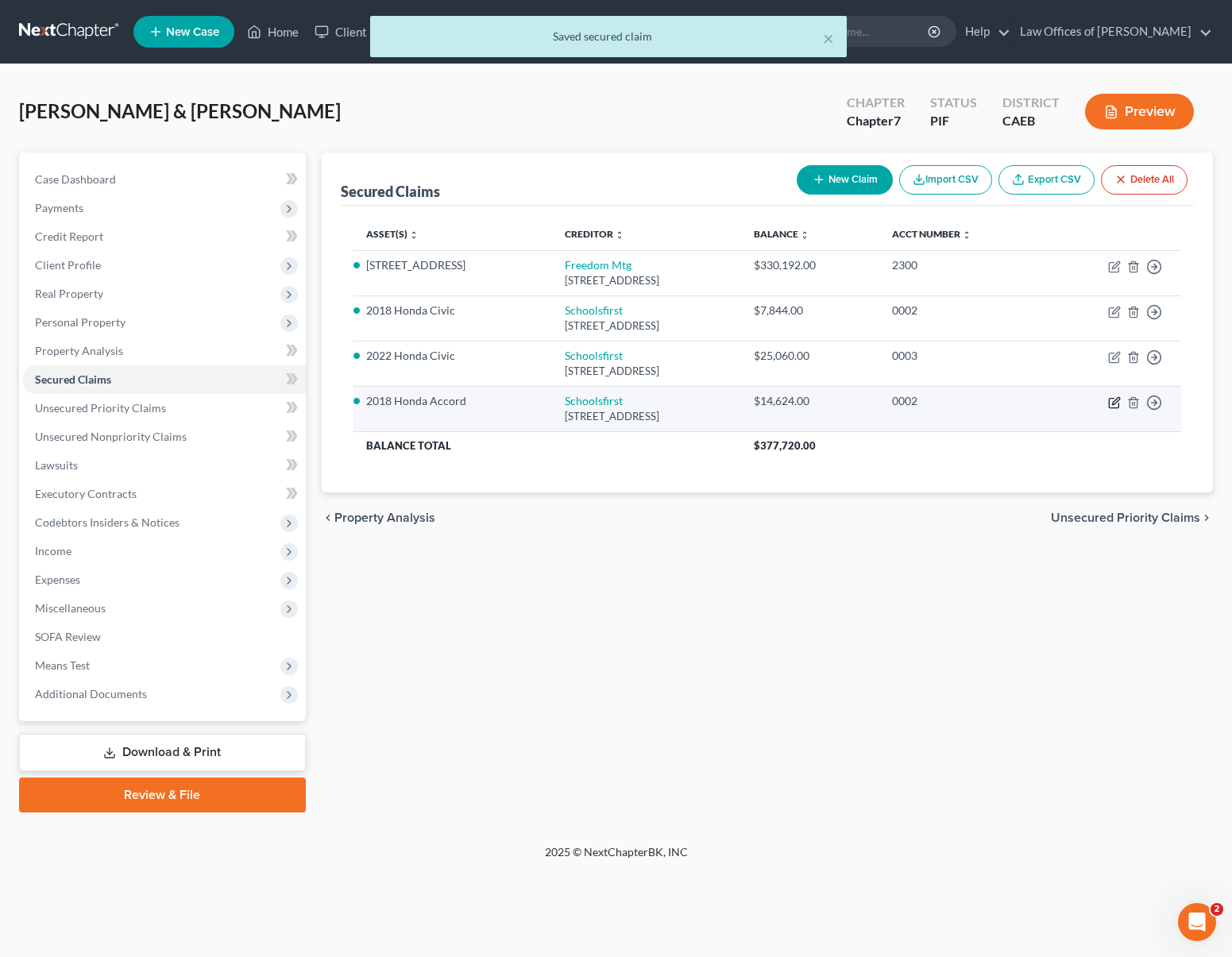
select select "1"
select select "0"
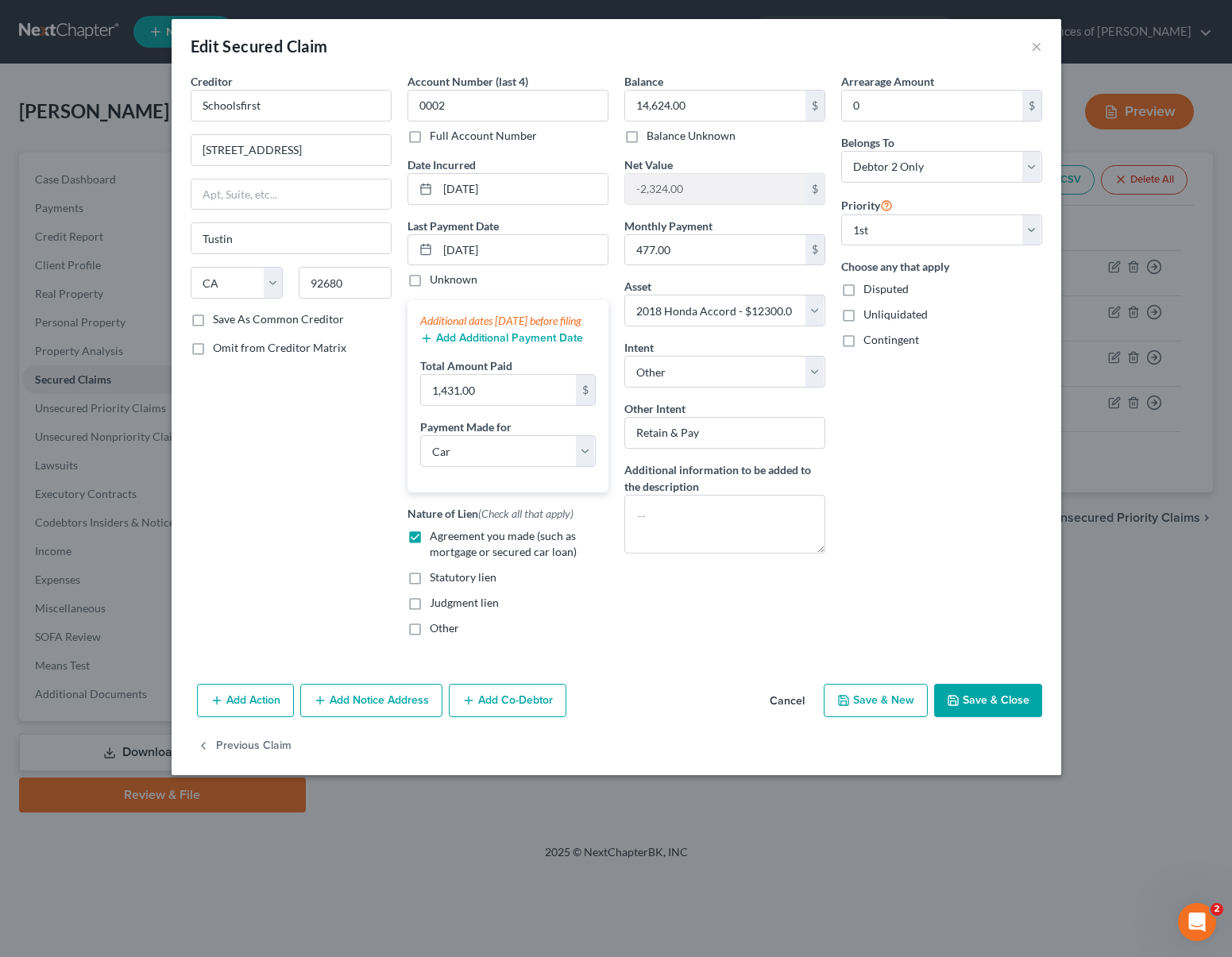
click at [977, 717] on button "Save & Close" at bounding box center [988, 700] width 108 height 33
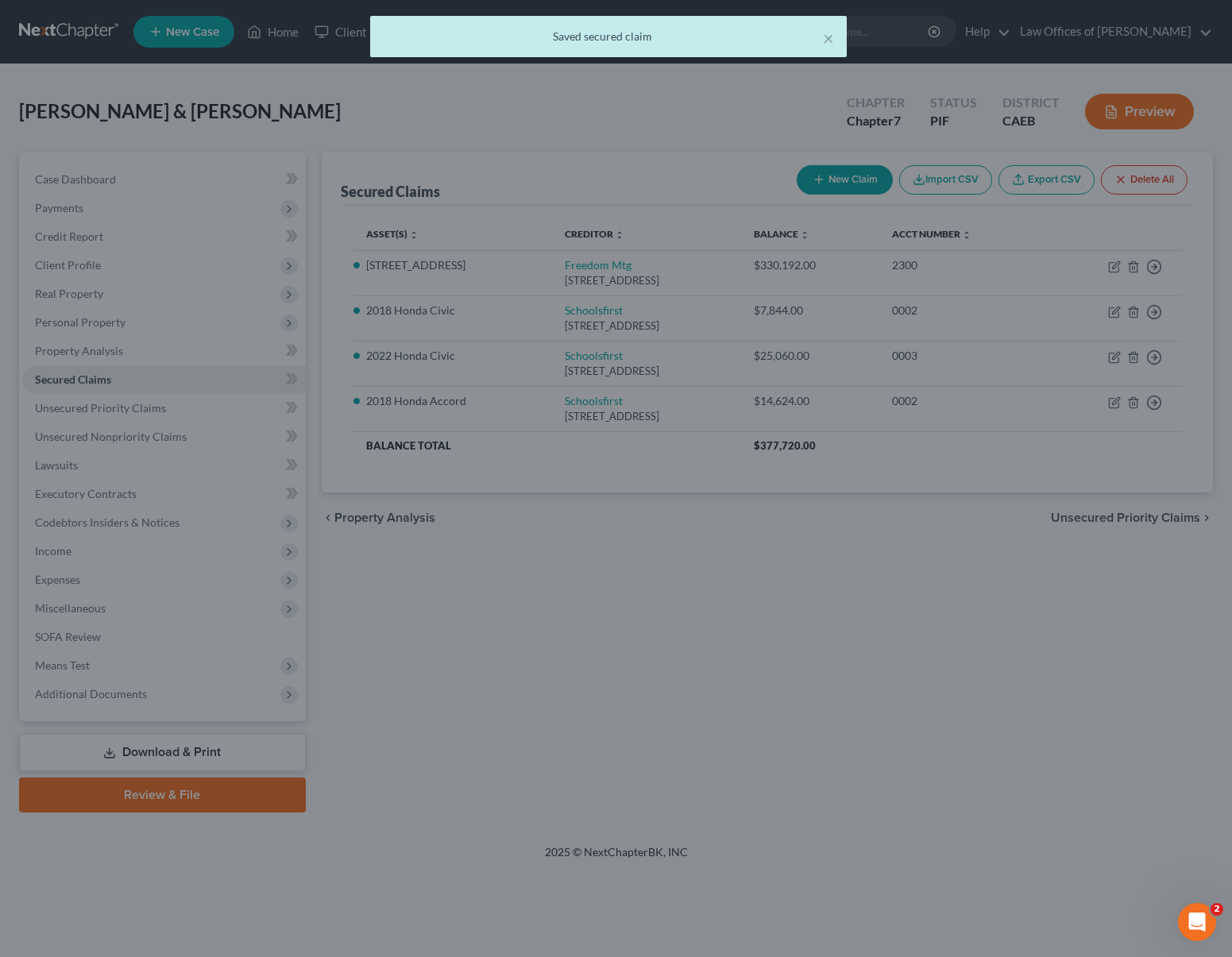
select select "3"
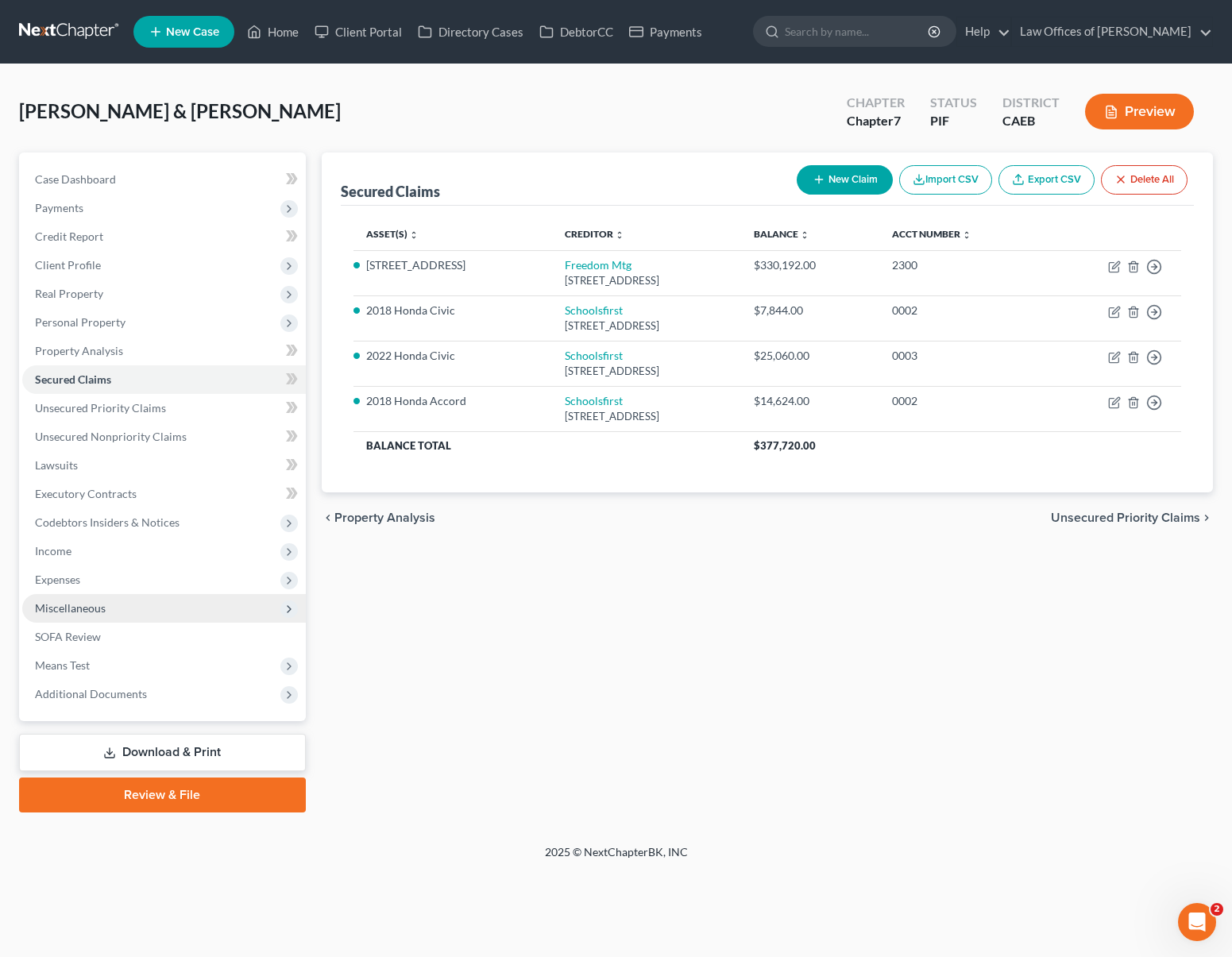
click at [107, 608] on span "Miscellaneous" at bounding box center [164, 609] width 284 height 29
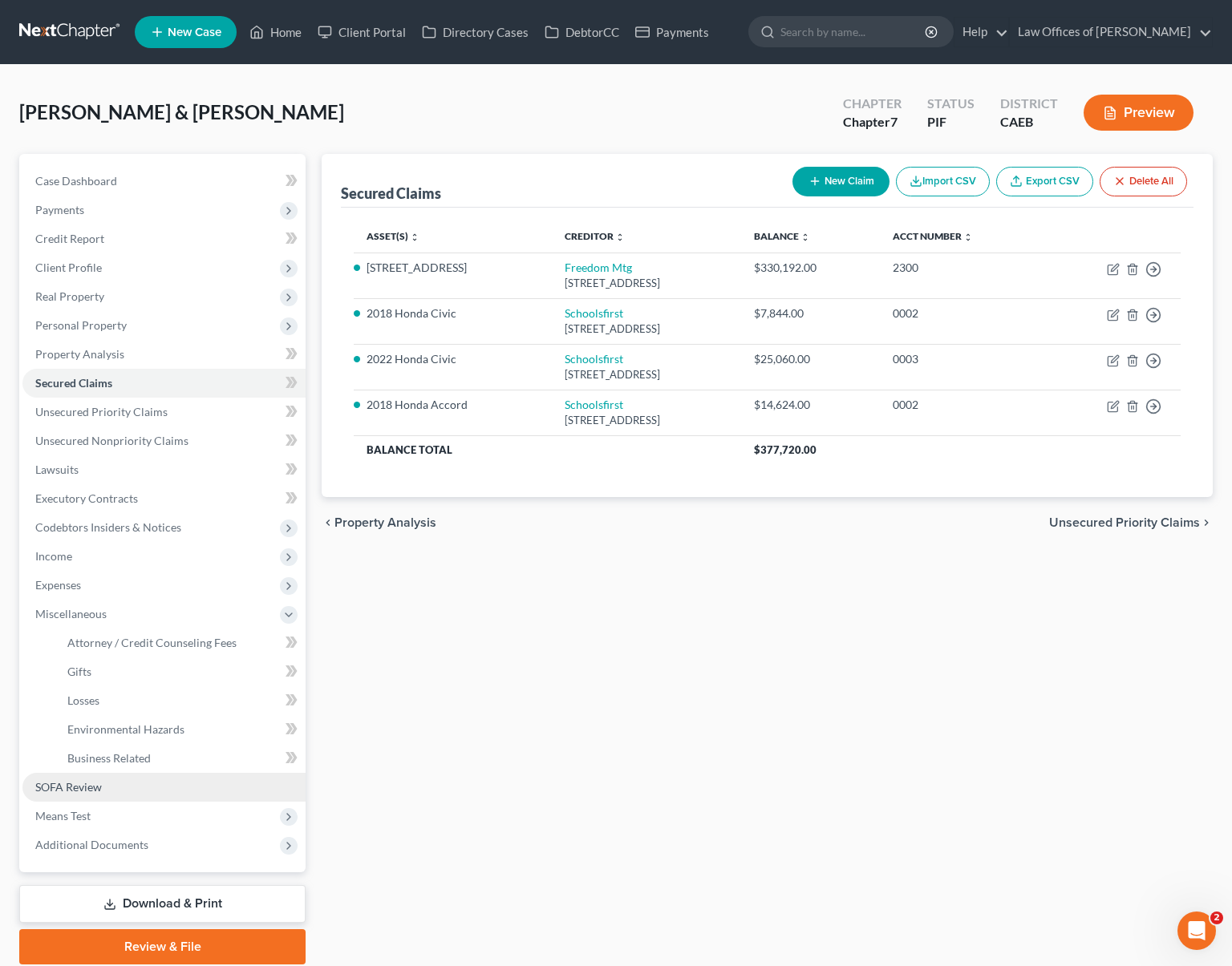
click at [105, 788] on link "SOFA Review" at bounding box center [164, 787] width 283 height 29
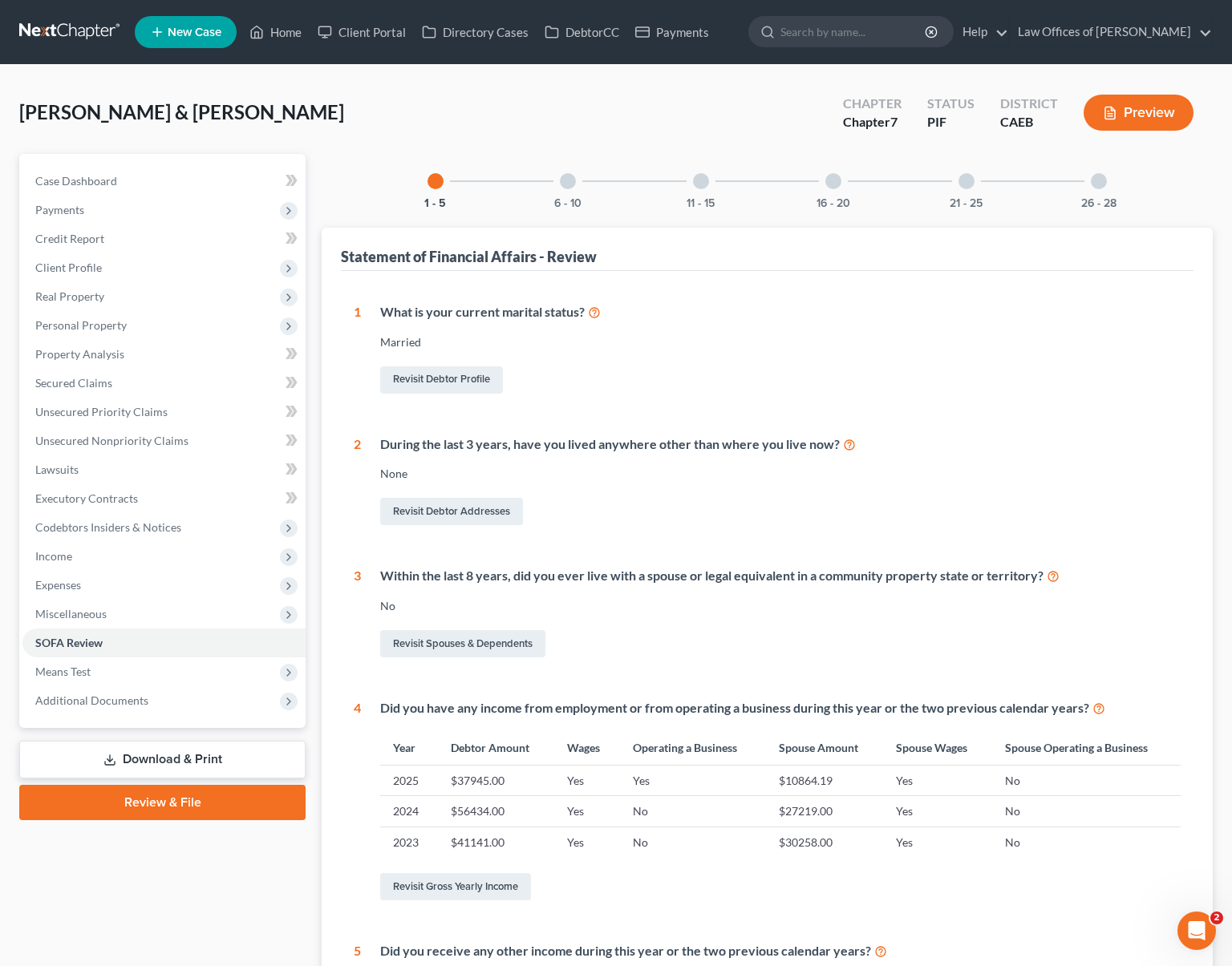
click at [1103, 184] on div at bounding box center [1100, 181] width 16 height 16
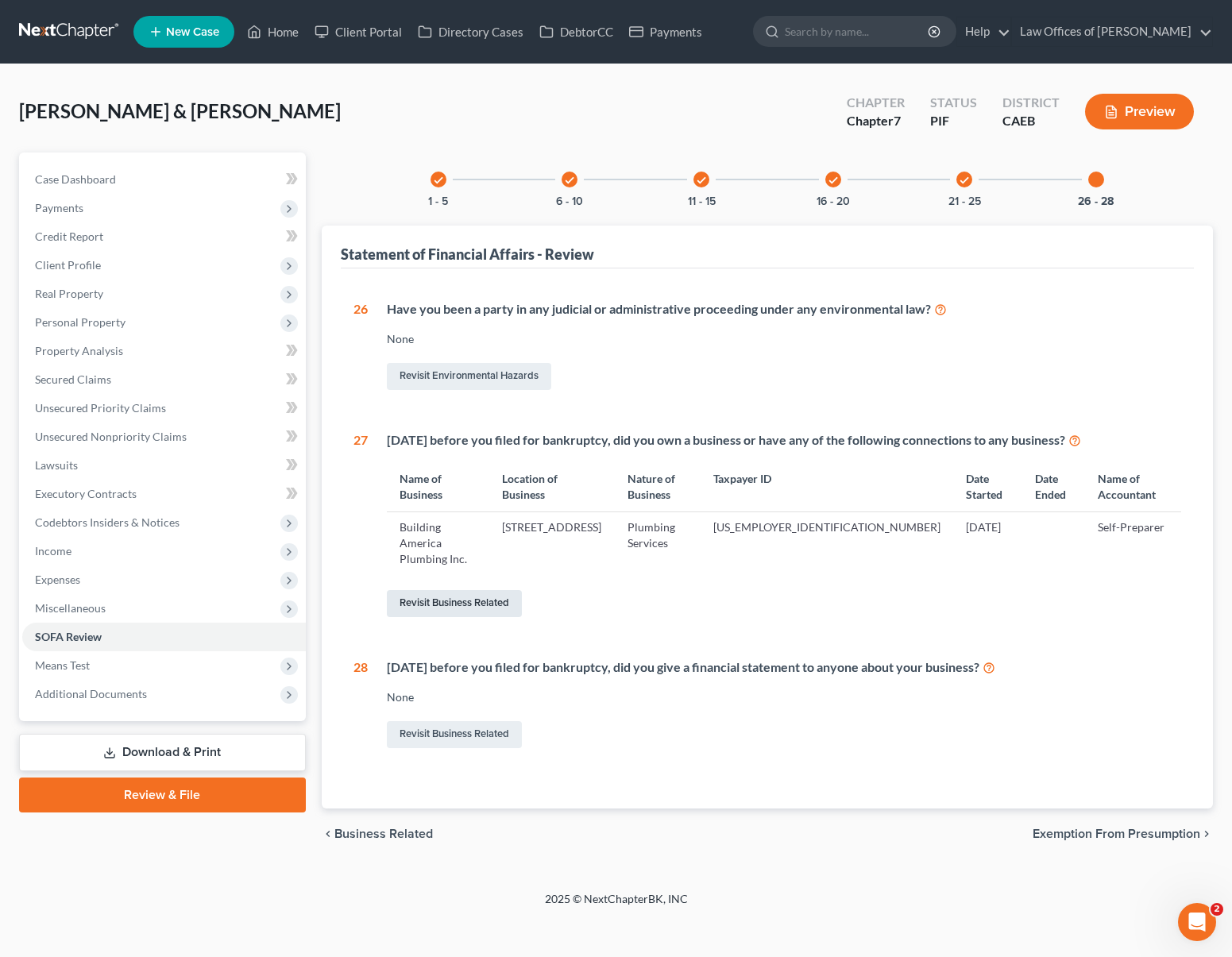
click at [451, 590] on link "Revisit Business Related" at bounding box center [454, 604] width 135 height 27
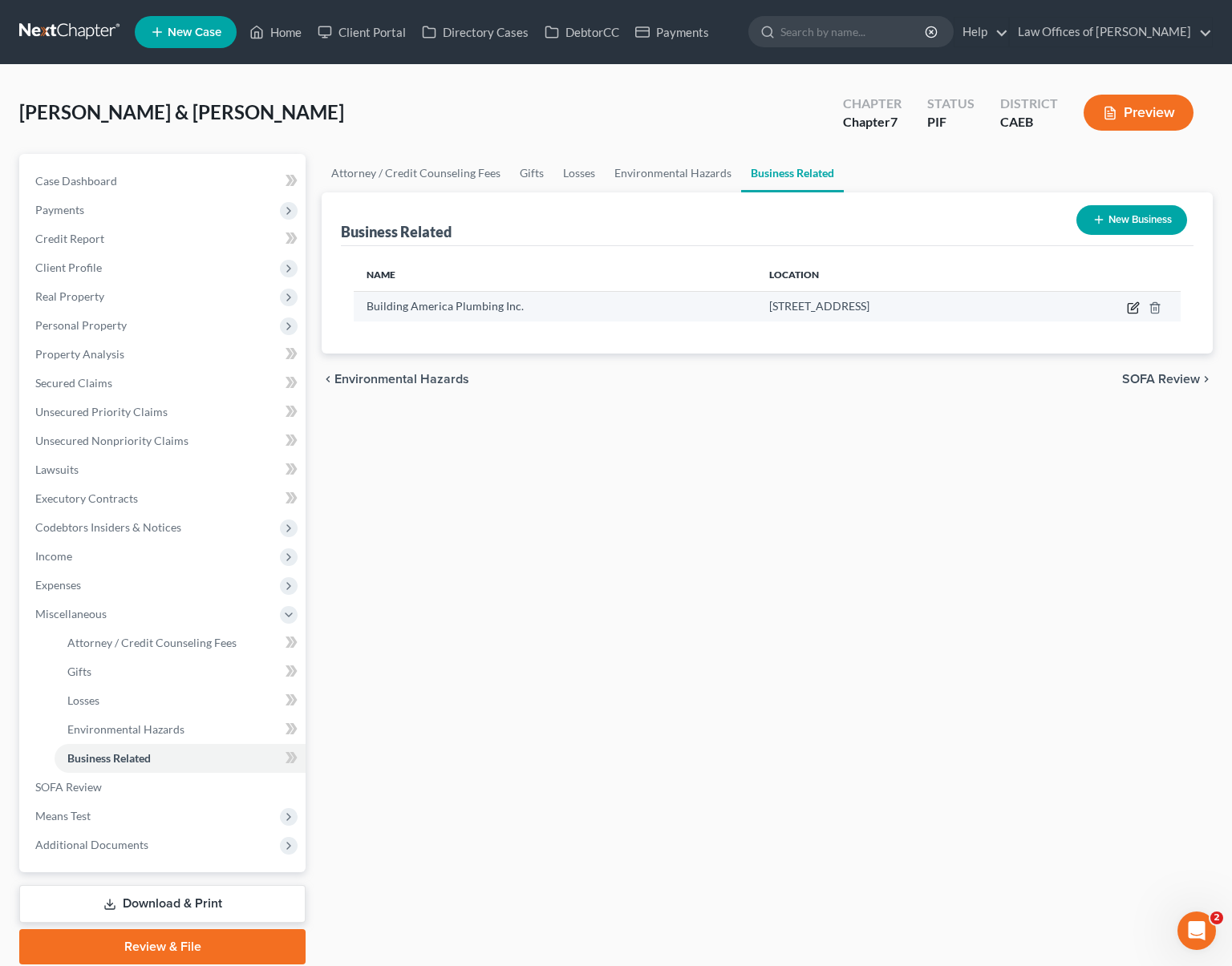
click at [1132, 308] on icon "button" at bounding box center [1134, 308] width 13 height 13
select select "partner"
select select "4"
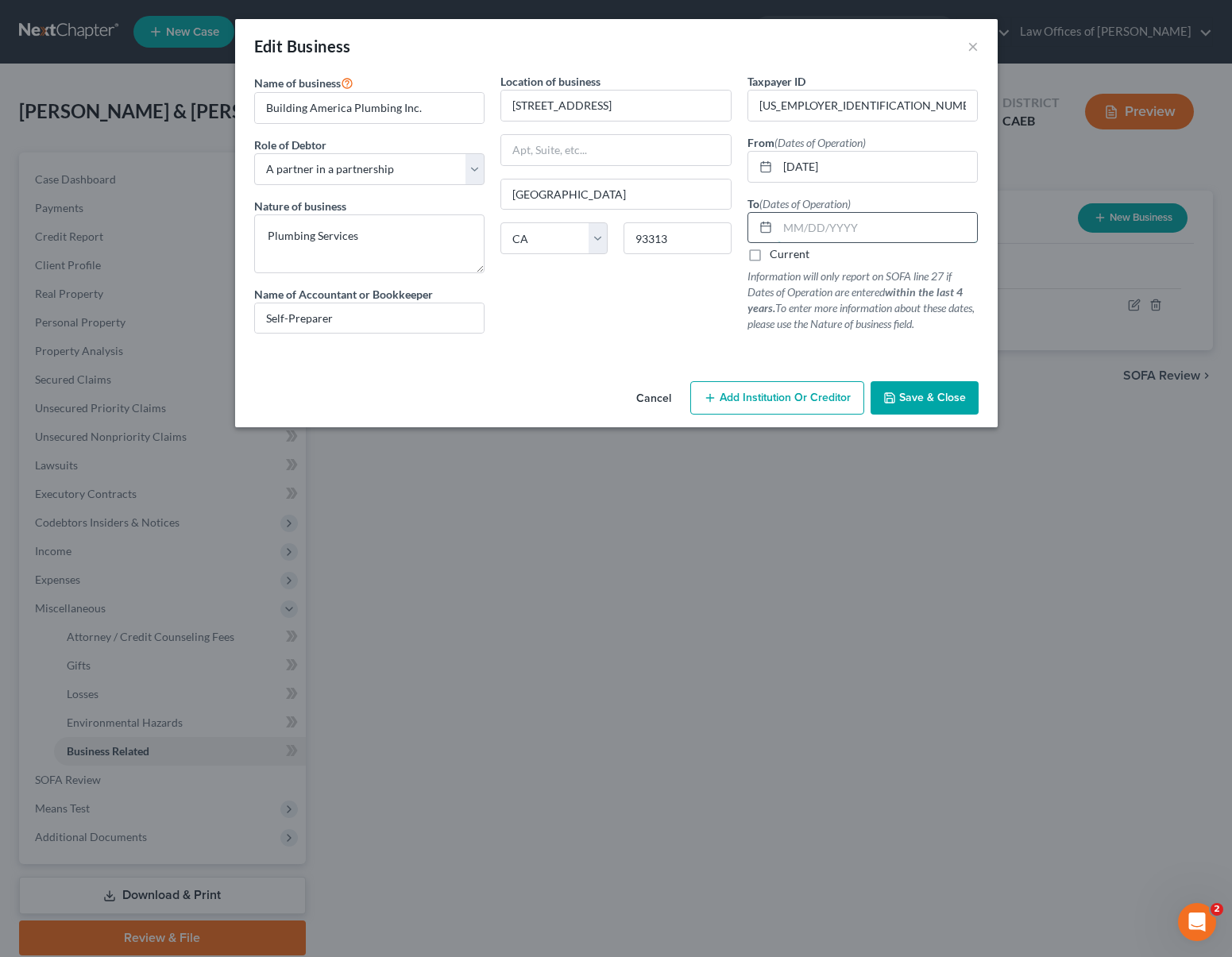
click at [873, 228] on input "text" at bounding box center [877, 228] width 200 height 31
type input "[DATE]"
click at [908, 394] on span "Save & Close" at bounding box center [932, 397] width 67 height 14
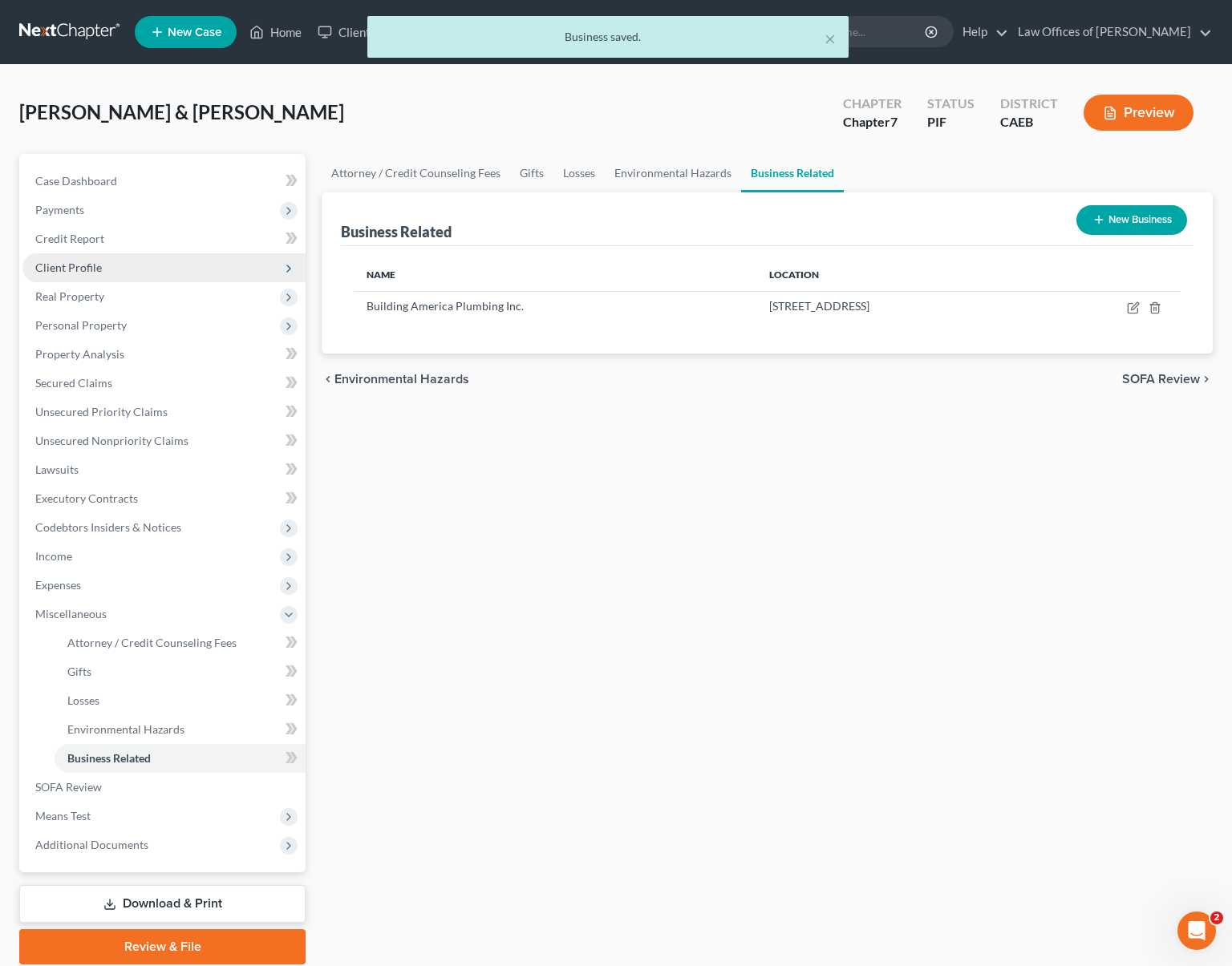
click at [100, 272] on span "Client Profile" at bounding box center [164, 268] width 283 height 29
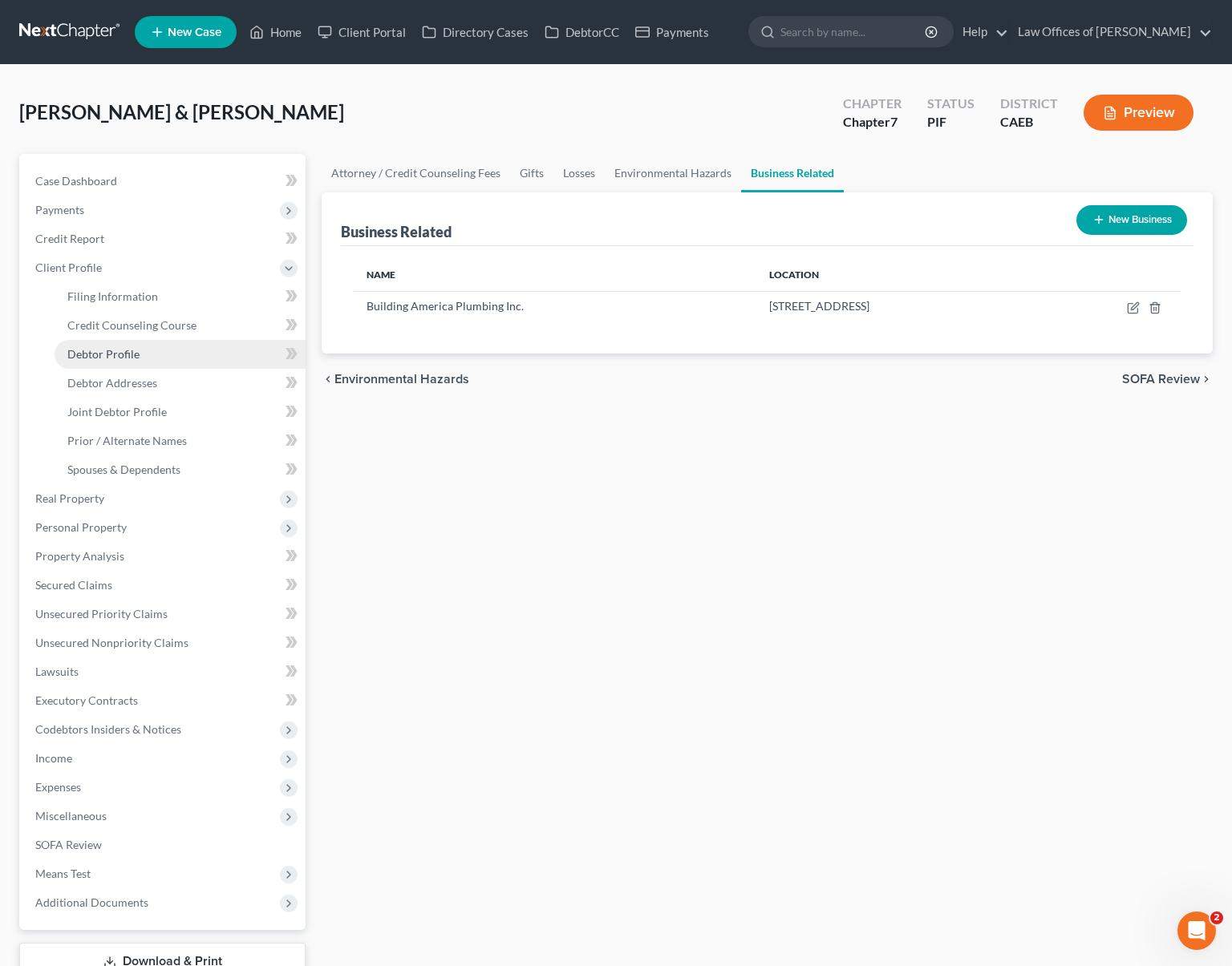
click at [148, 352] on link "Debtor Profile" at bounding box center [179, 355] width 251 height 29
select select "1"
select select "0"
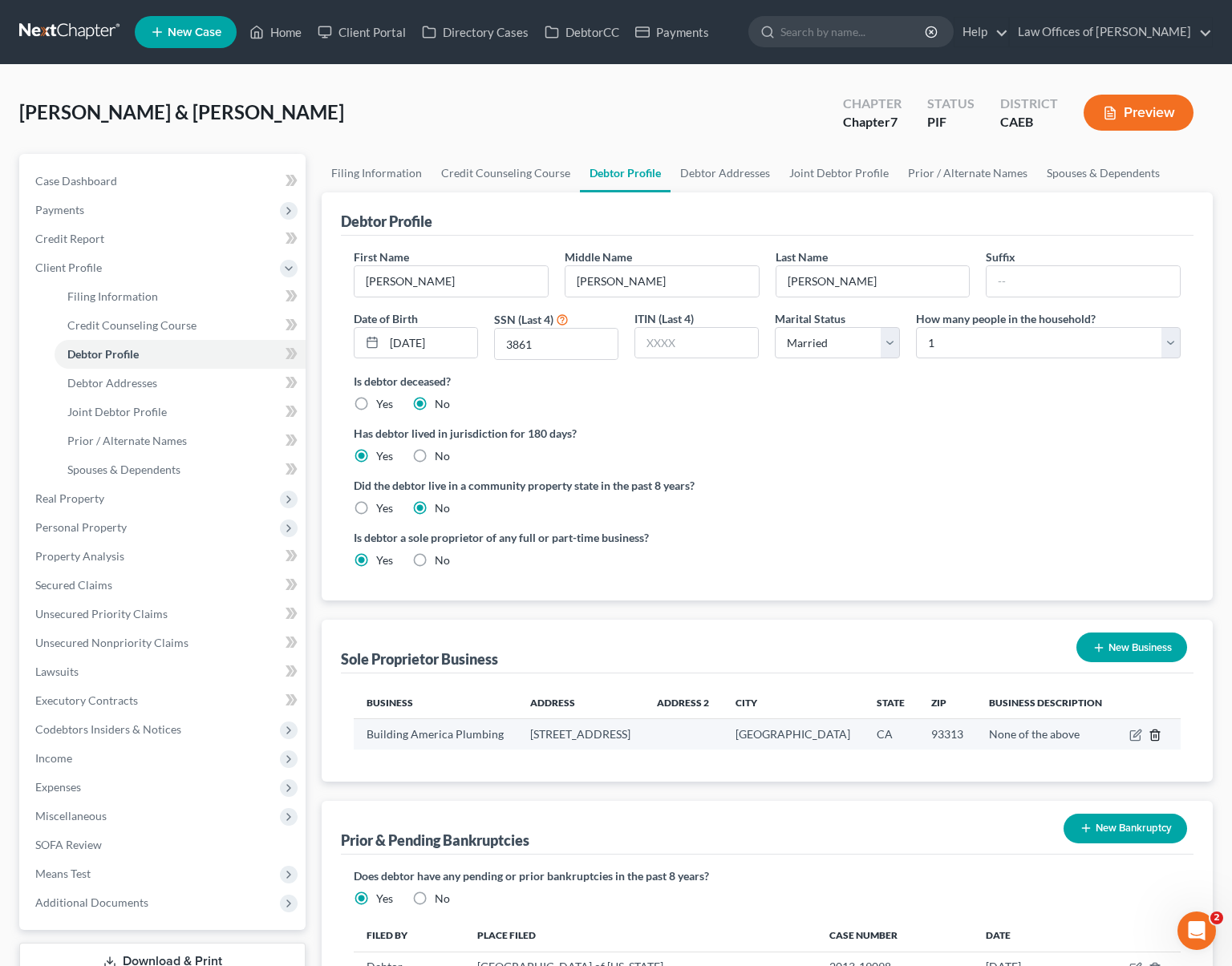
click at [1155, 734] on icon "button" at bounding box center [1156, 735] width 13 height 13
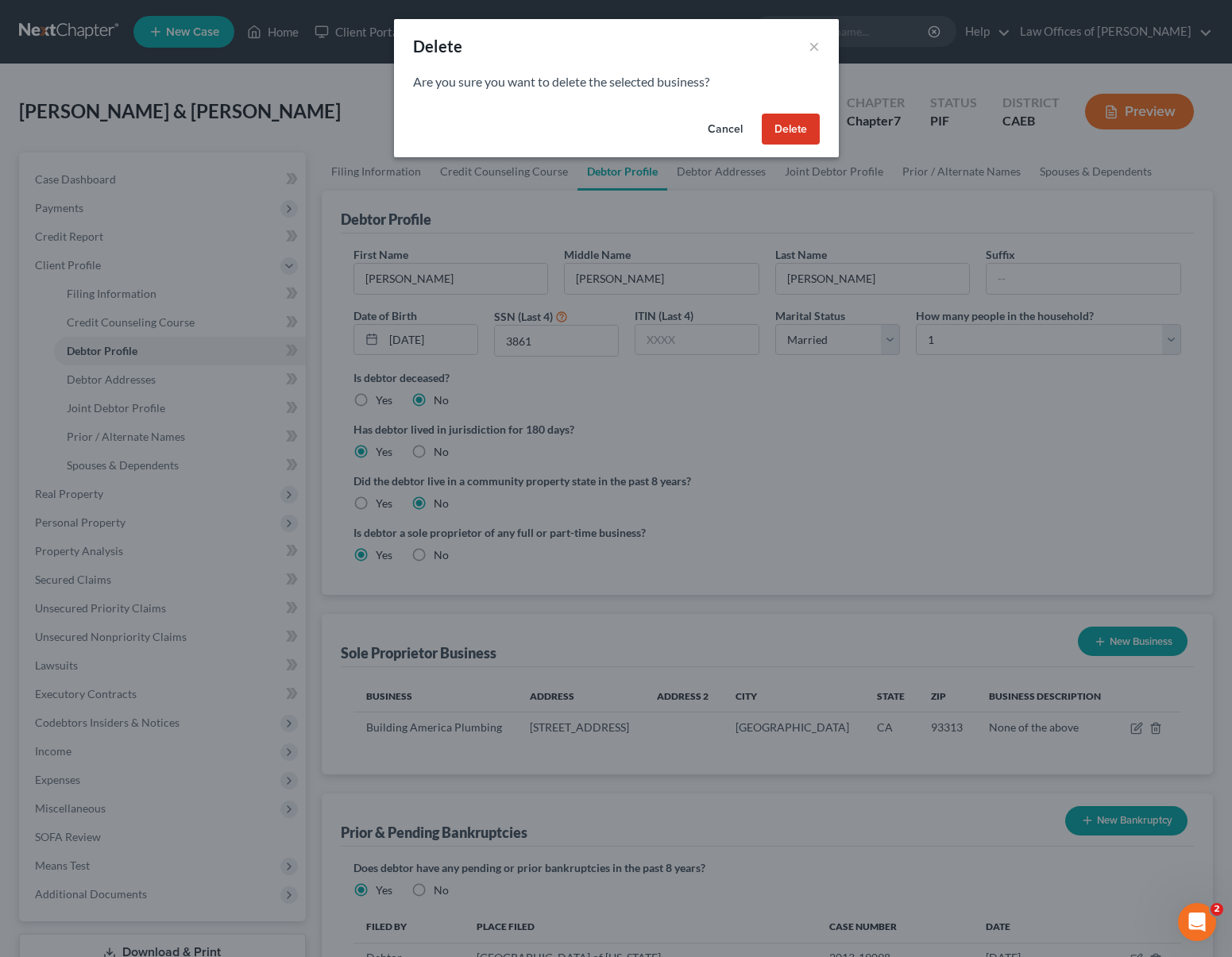
click at [791, 130] on button "Delete" at bounding box center [791, 129] width 58 height 32
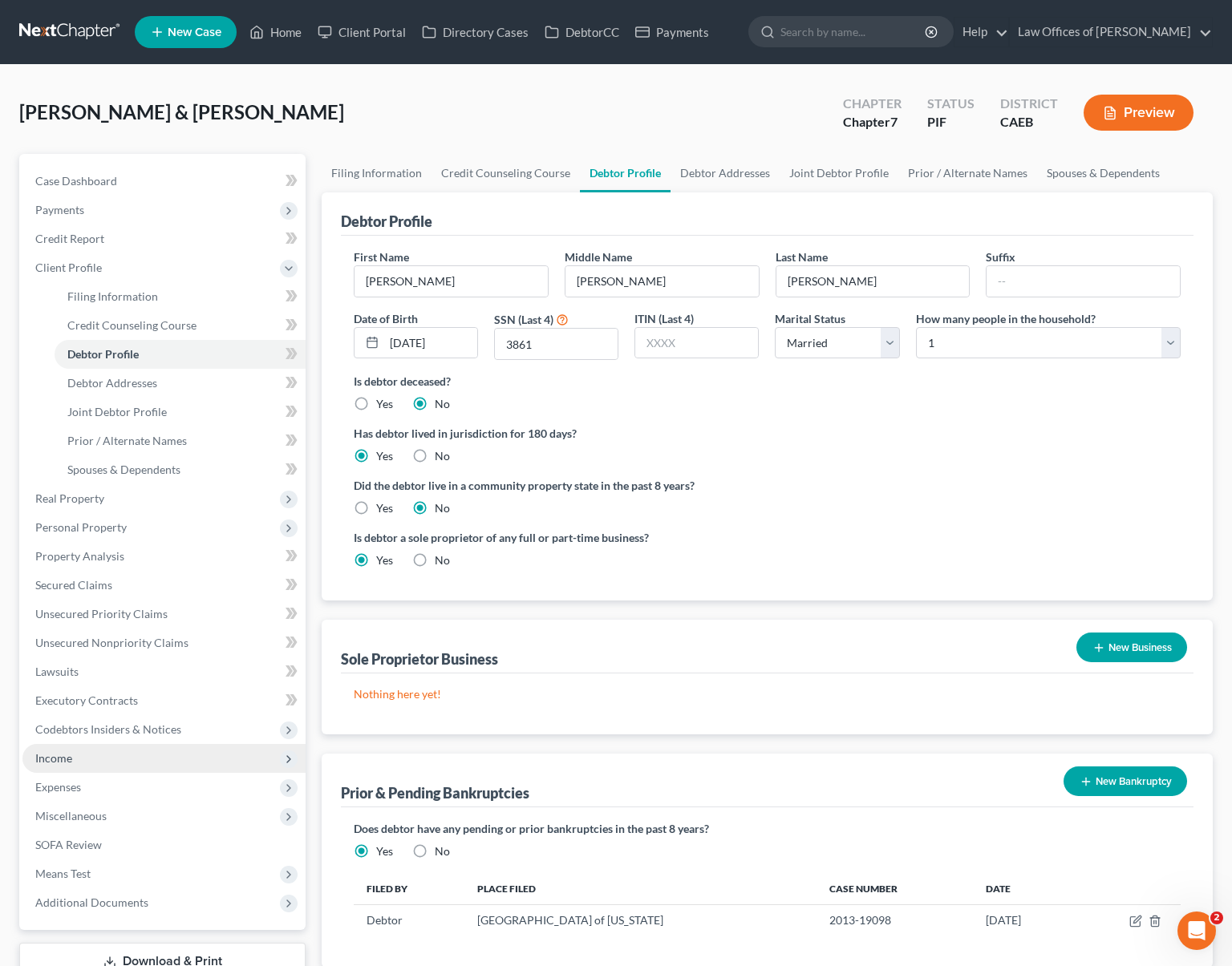
click at [95, 762] on span "Income" at bounding box center [164, 759] width 283 height 29
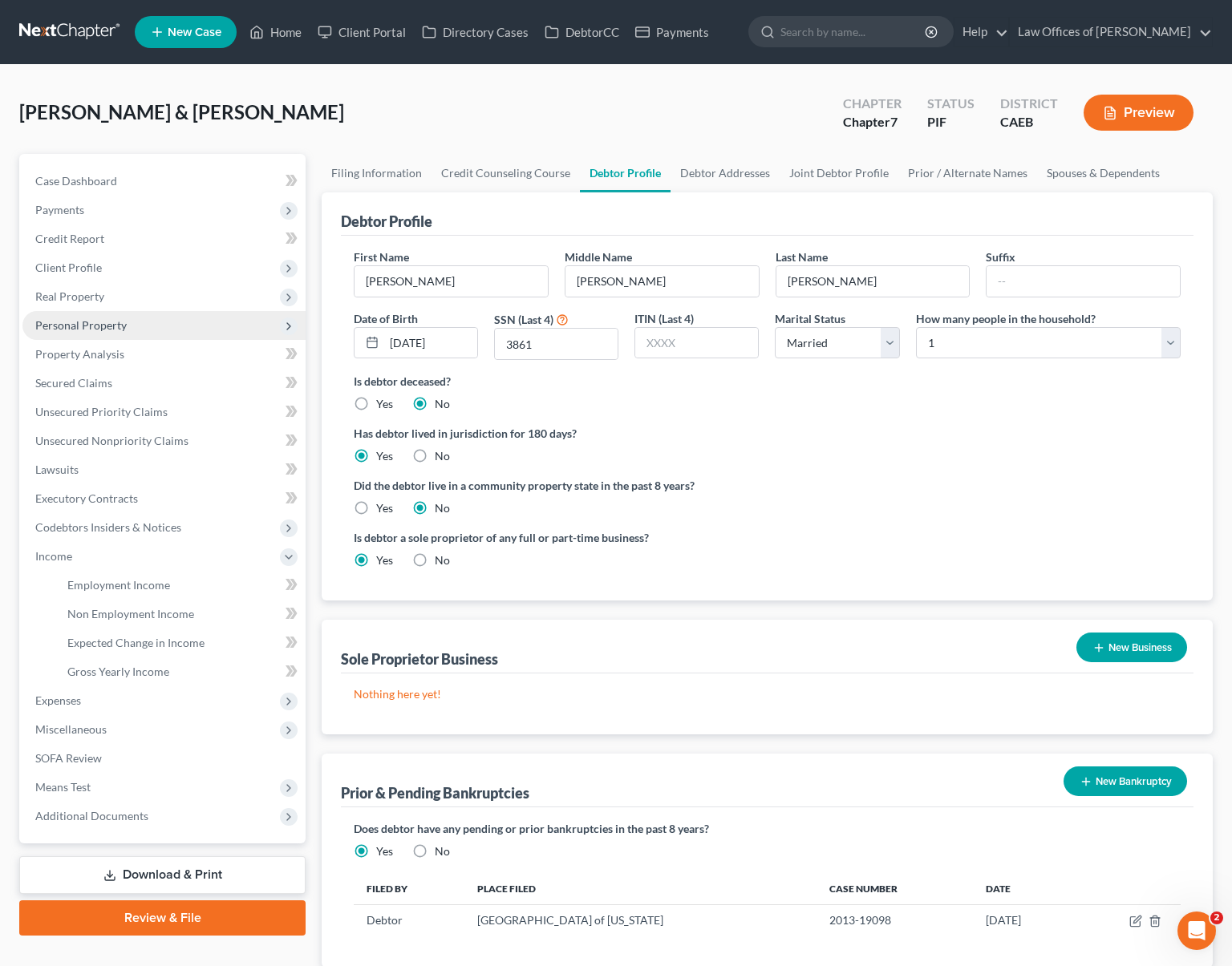
click at [105, 327] on span "Personal Property" at bounding box center [80, 325] width 92 height 14
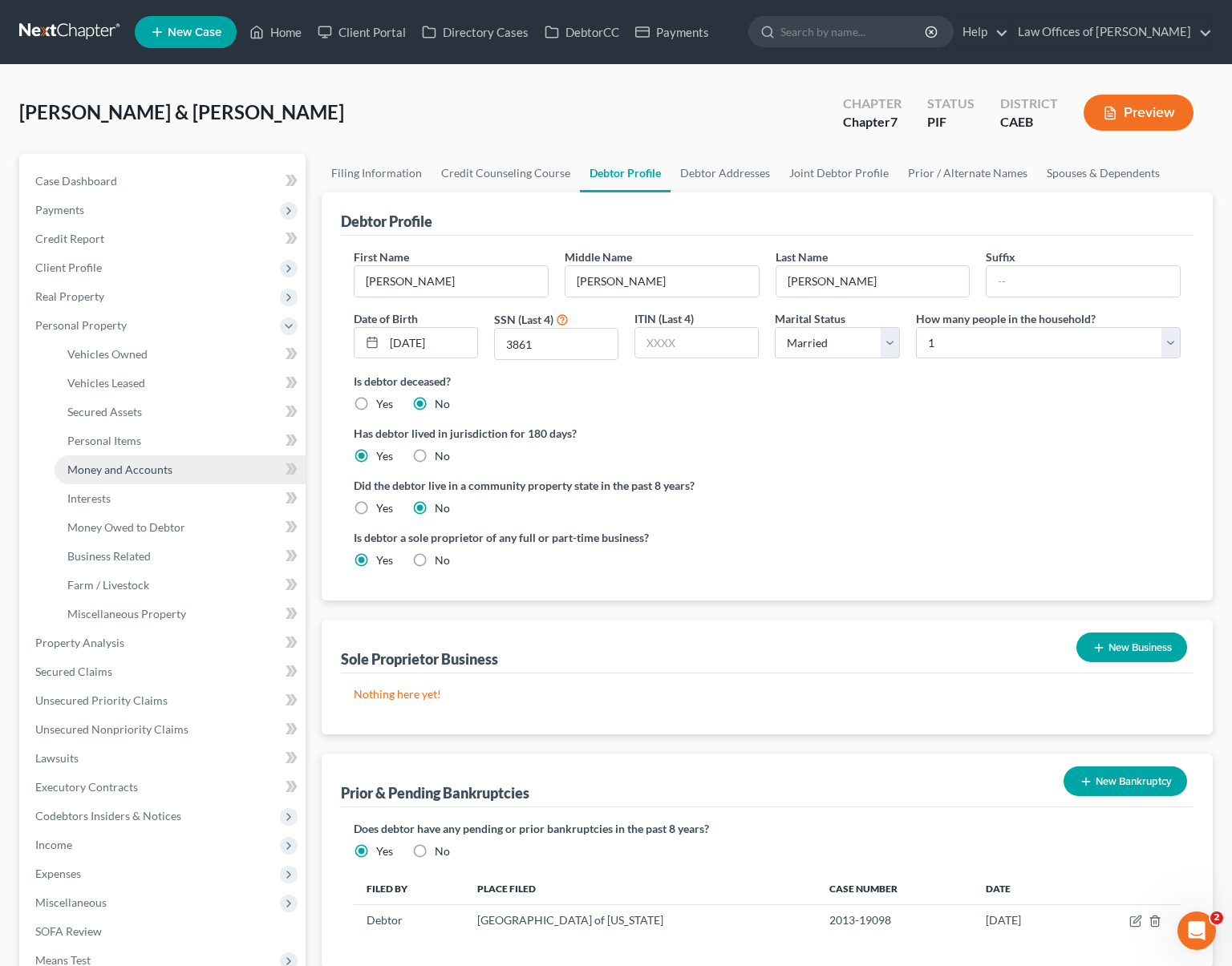
click at [183, 475] on link "Money and Accounts" at bounding box center [179, 470] width 251 height 29
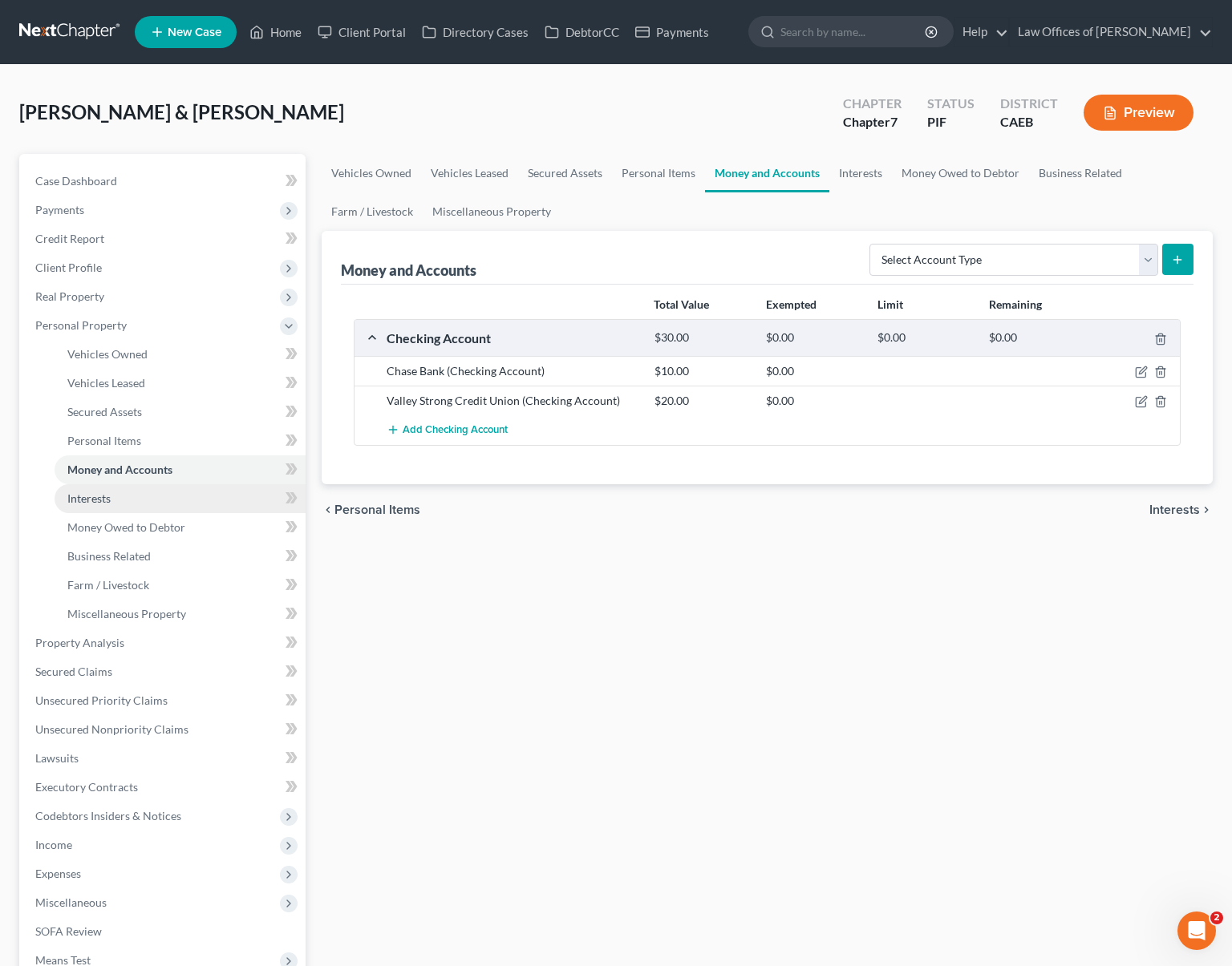
click at [100, 500] on span "Interests" at bounding box center [89, 498] width 43 height 14
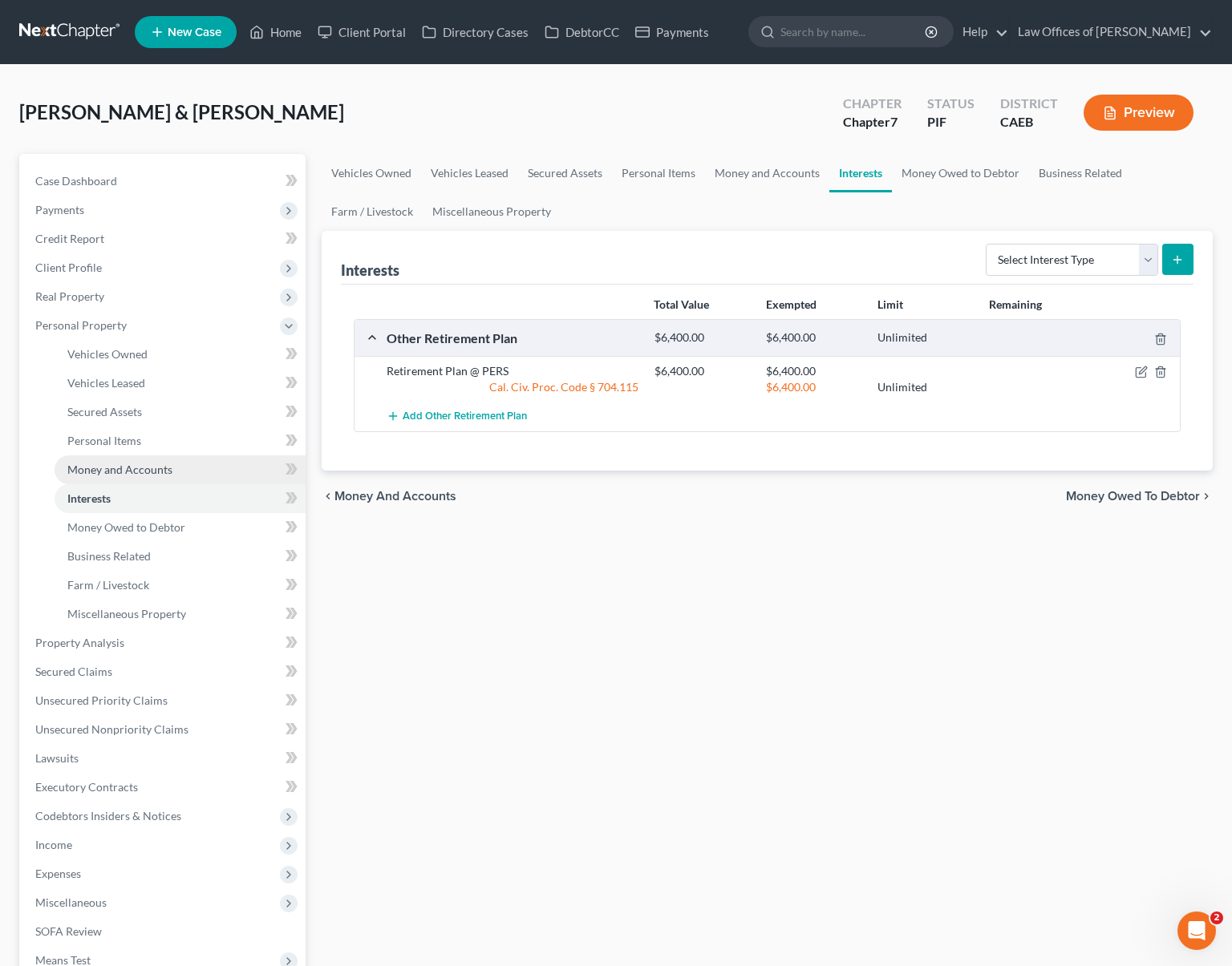
click at [192, 472] on link "Money and Accounts" at bounding box center [179, 470] width 251 height 29
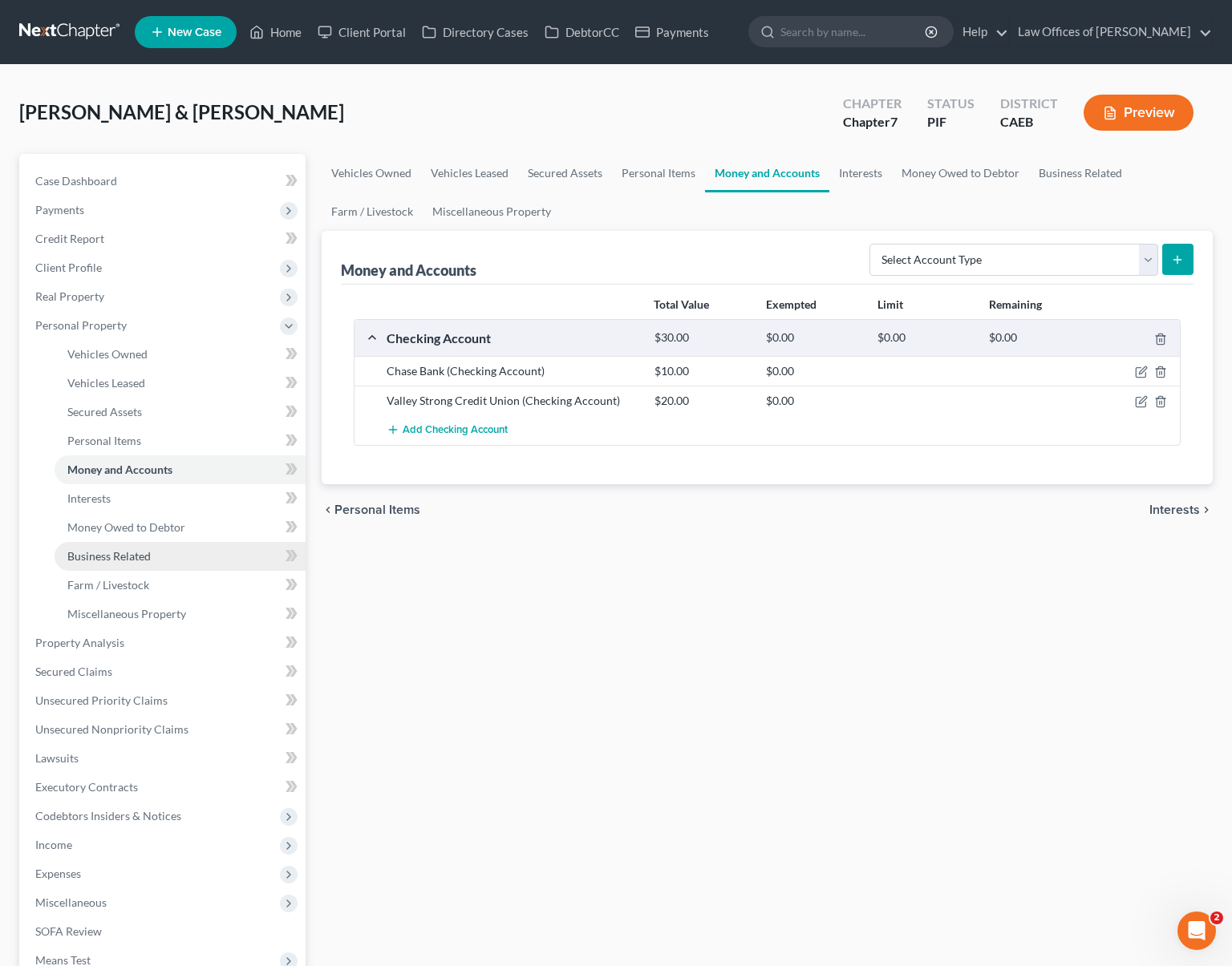
click at [158, 558] on link "Business Related" at bounding box center [179, 557] width 251 height 29
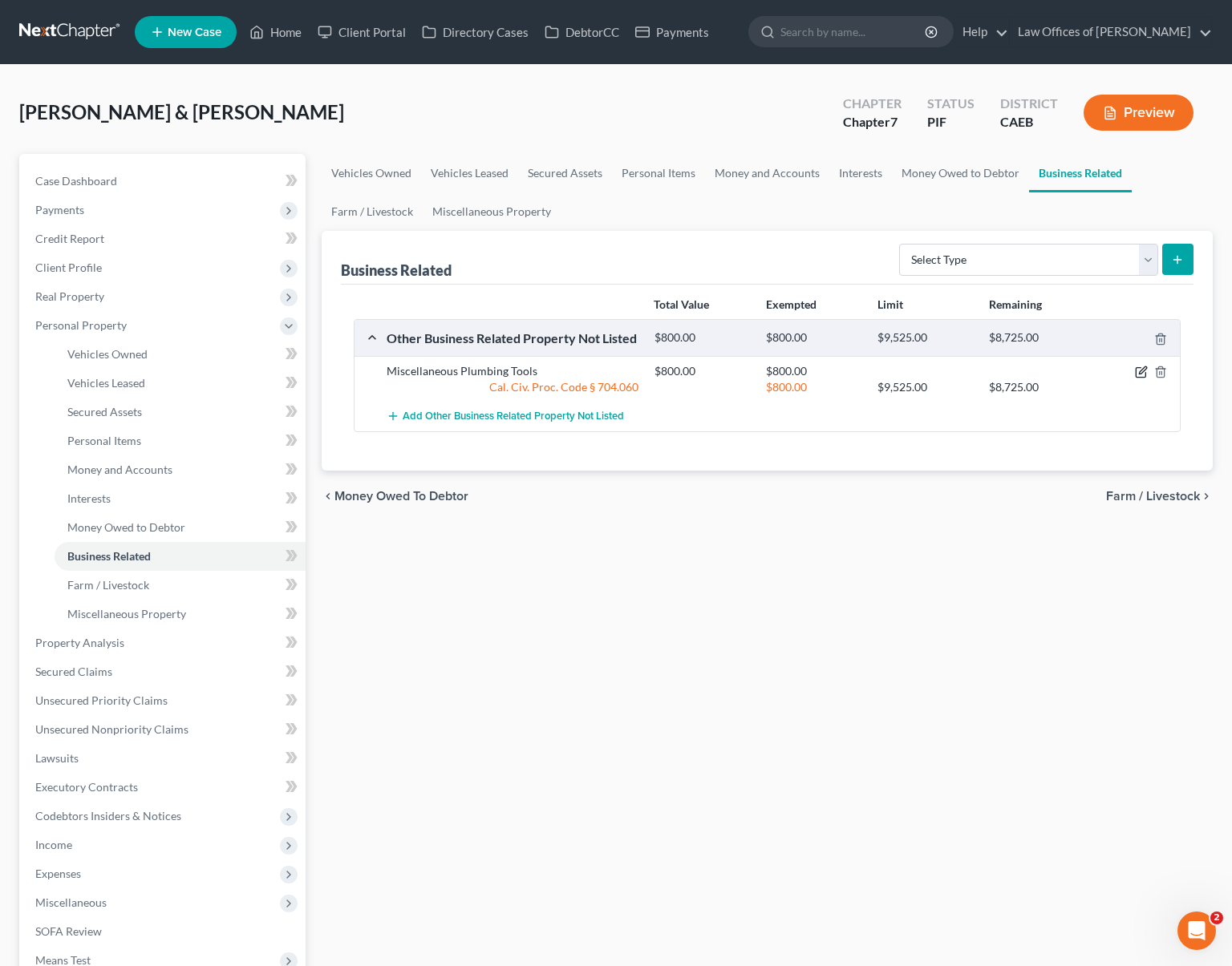
click at [1143, 373] on icon "button" at bounding box center [1142, 372] width 13 height 13
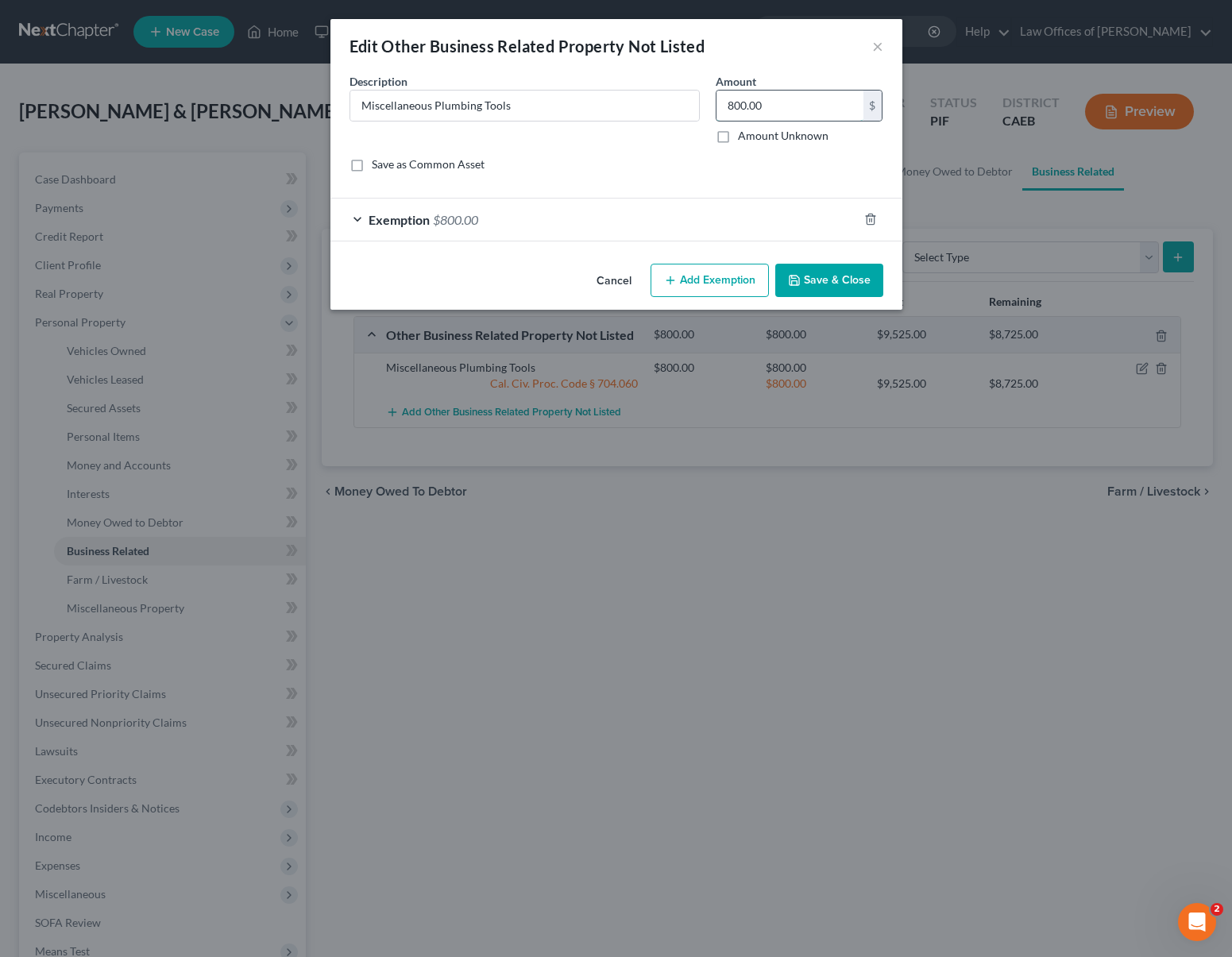
click at [762, 105] on input "800.00" at bounding box center [790, 106] width 147 height 31
type input "1,500"
click at [450, 226] on span "$800.00" at bounding box center [455, 220] width 45 height 15
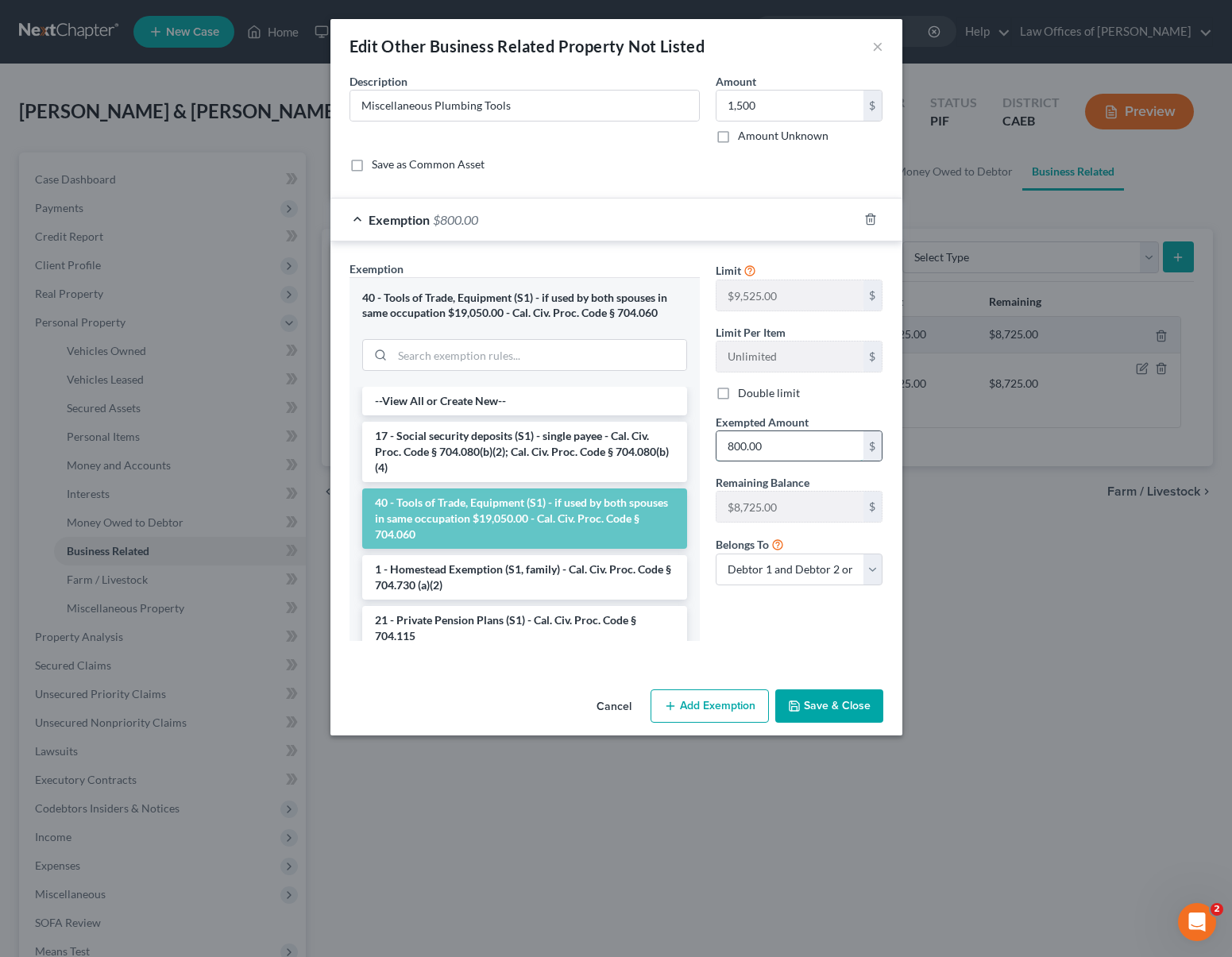
click at [776, 446] on input "800.00" at bounding box center [790, 446] width 147 height 31
type input "1,500"
click at [813, 696] on button "Save & Close" at bounding box center [829, 706] width 108 height 33
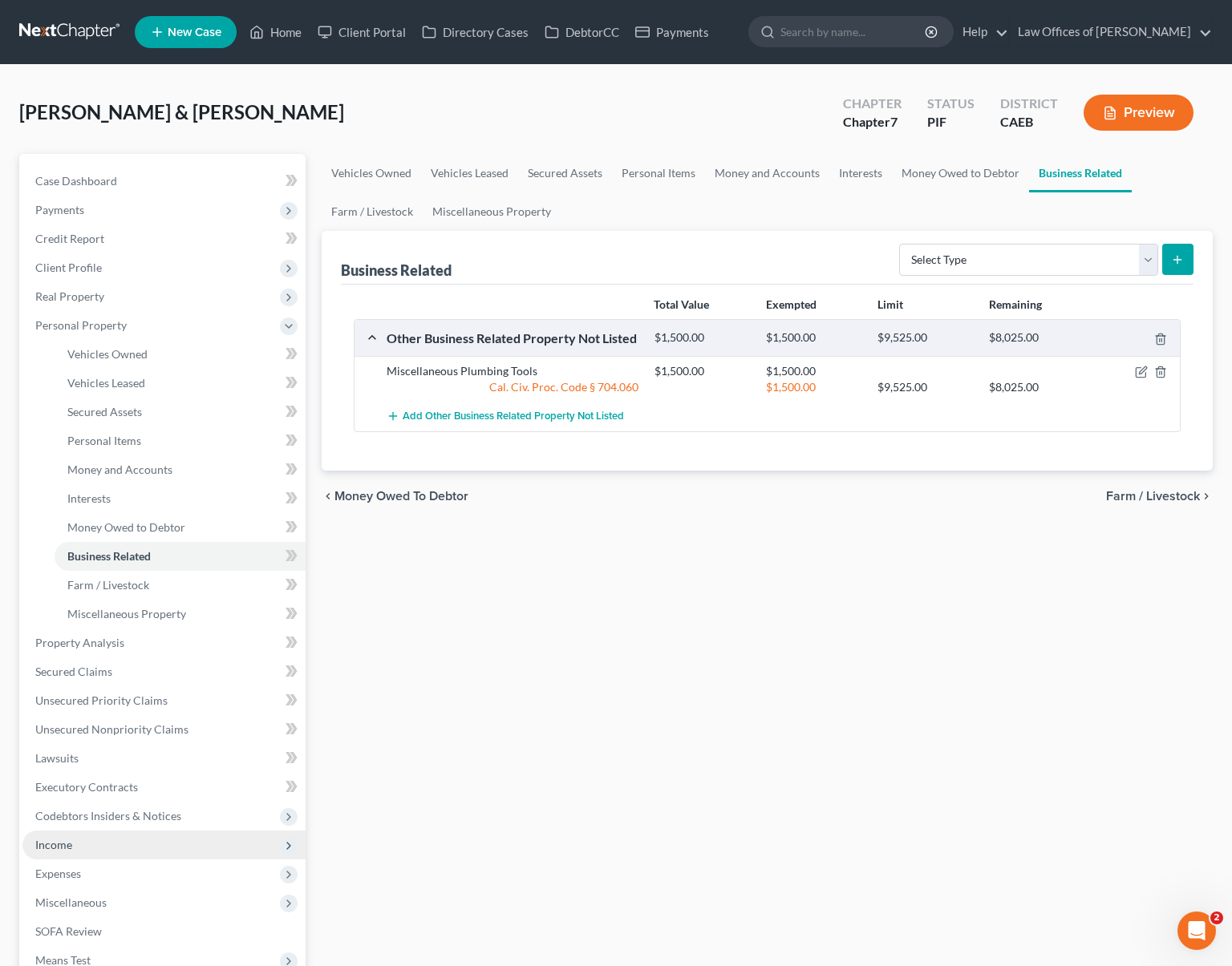
click at [74, 848] on span "Income" at bounding box center [164, 845] width 283 height 29
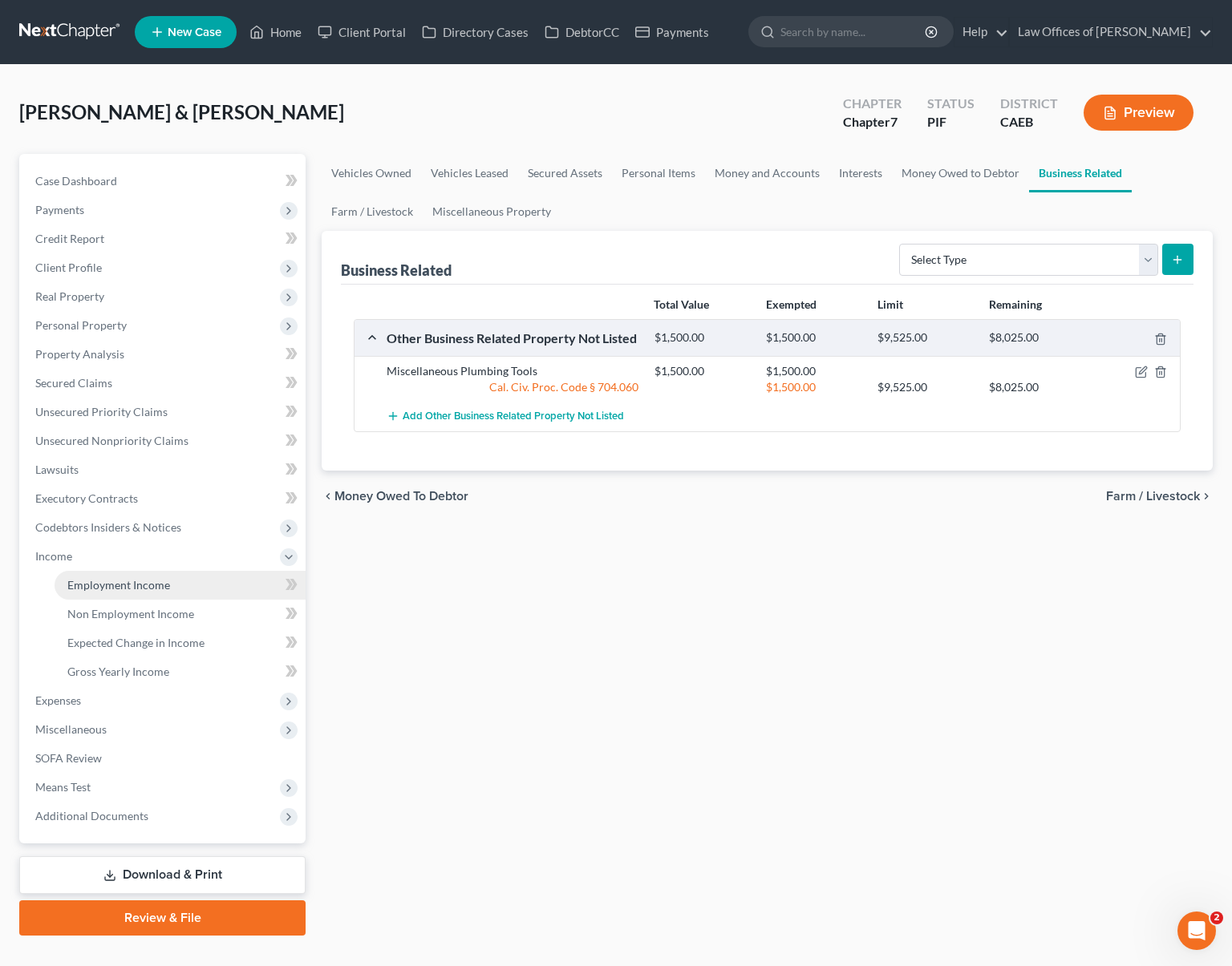
click at [168, 589] on link "Employment Income" at bounding box center [179, 585] width 251 height 29
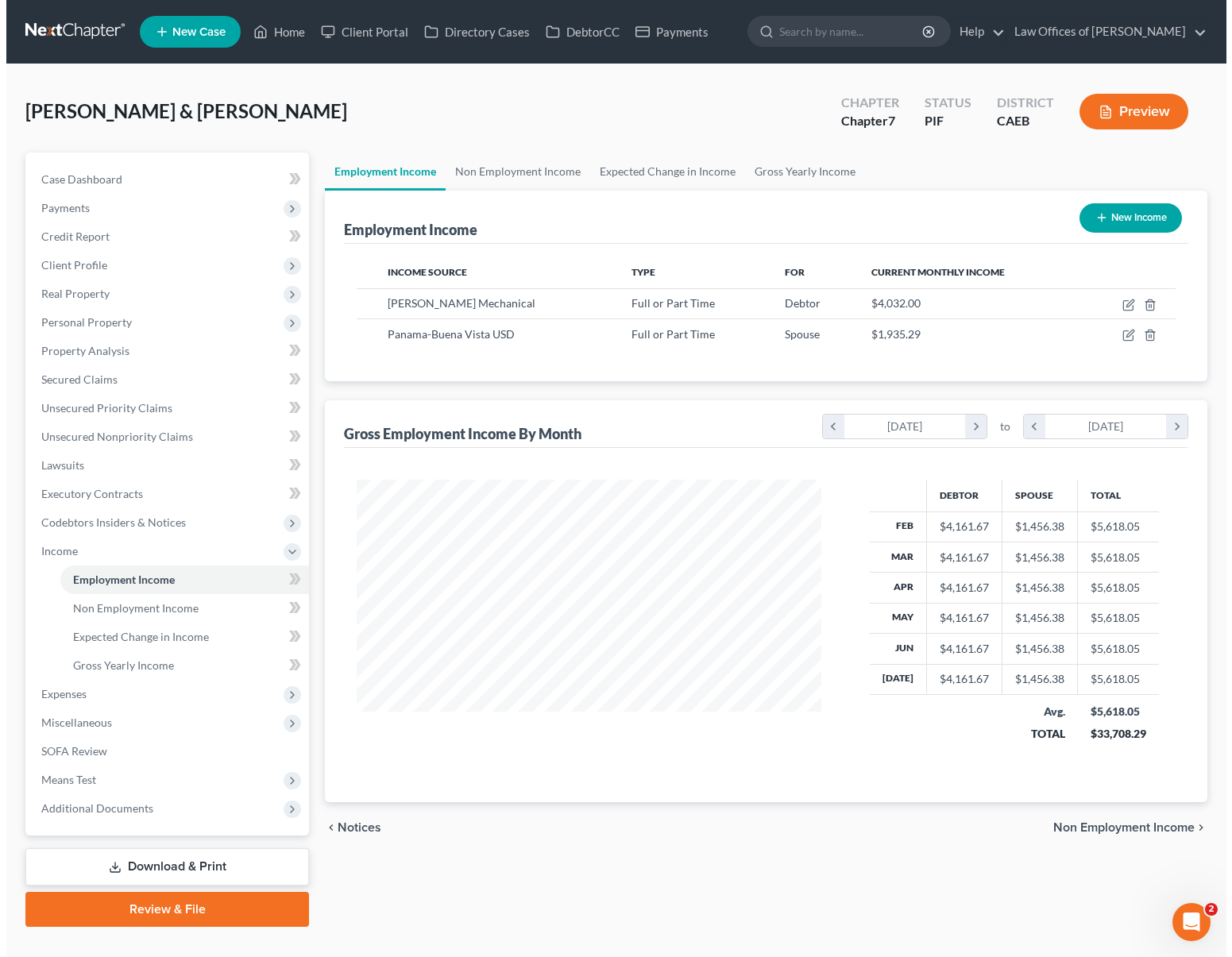
scroll to position [285, 495]
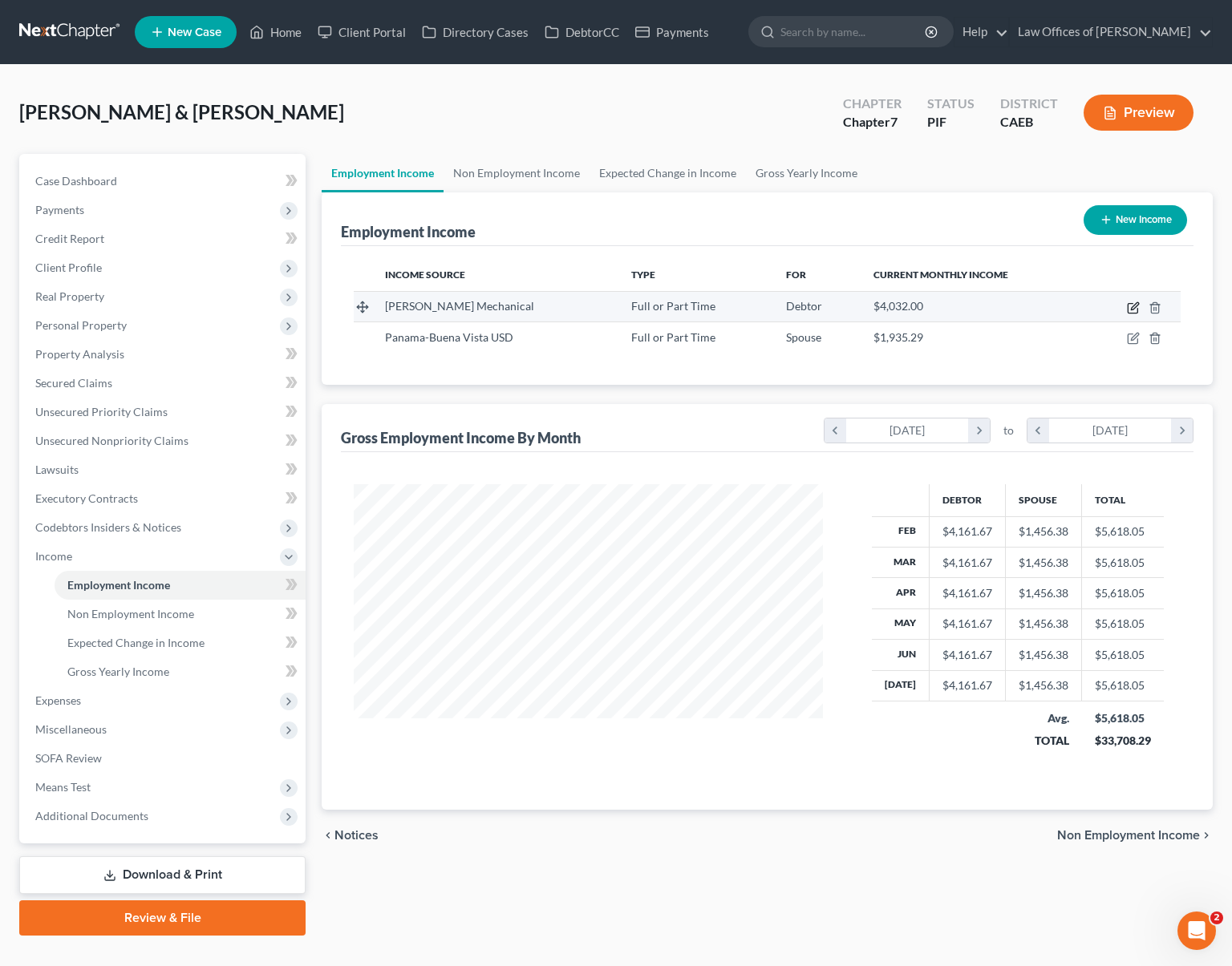
click at [1132, 304] on icon "button" at bounding box center [1134, 308] width 13 height 13
select select "0"
select select "4"
select select "1"
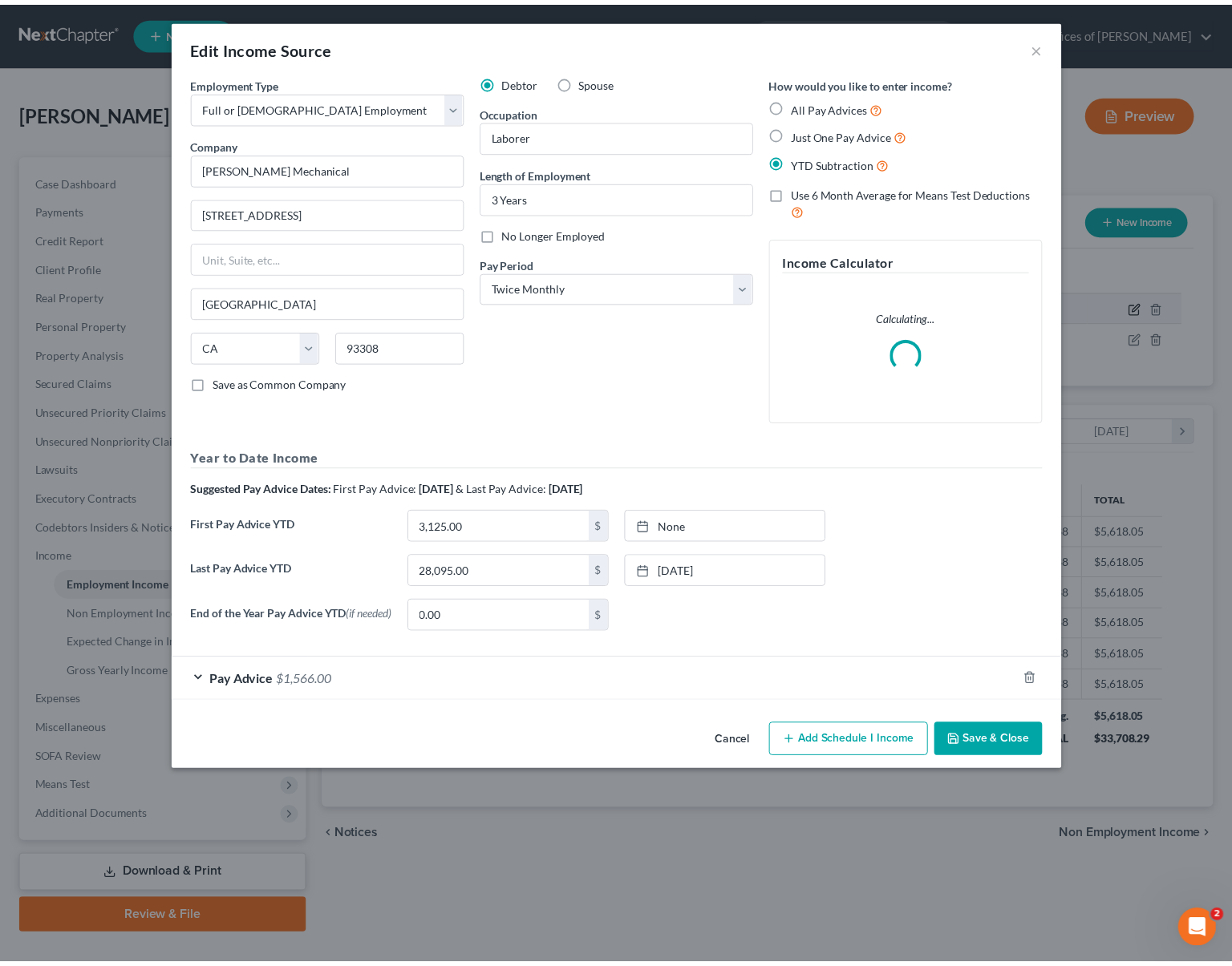
scroll to position [287, 506]
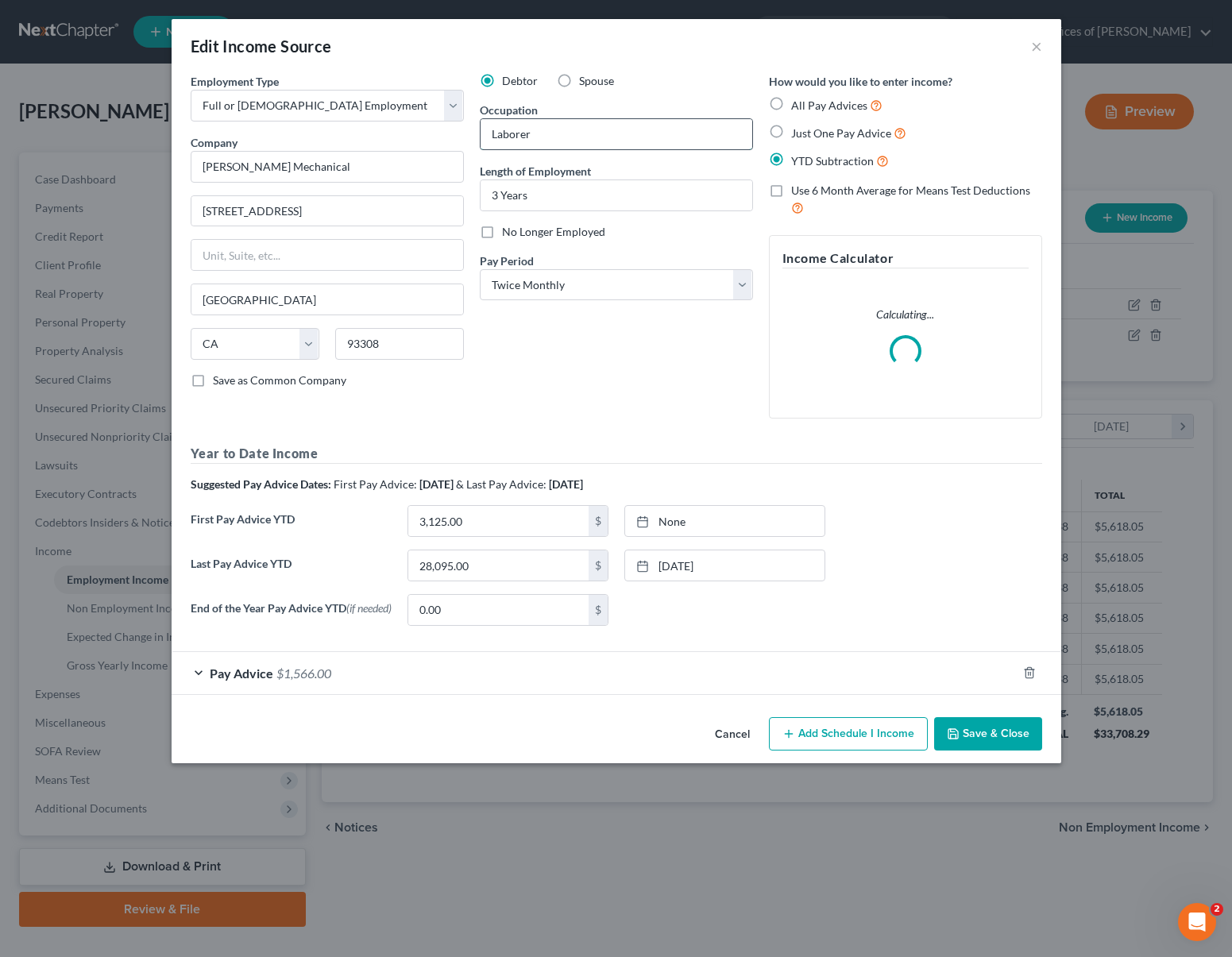
click at [574, 139] on input "Laborer" at bounding box center [617, 134] width 272 height 31
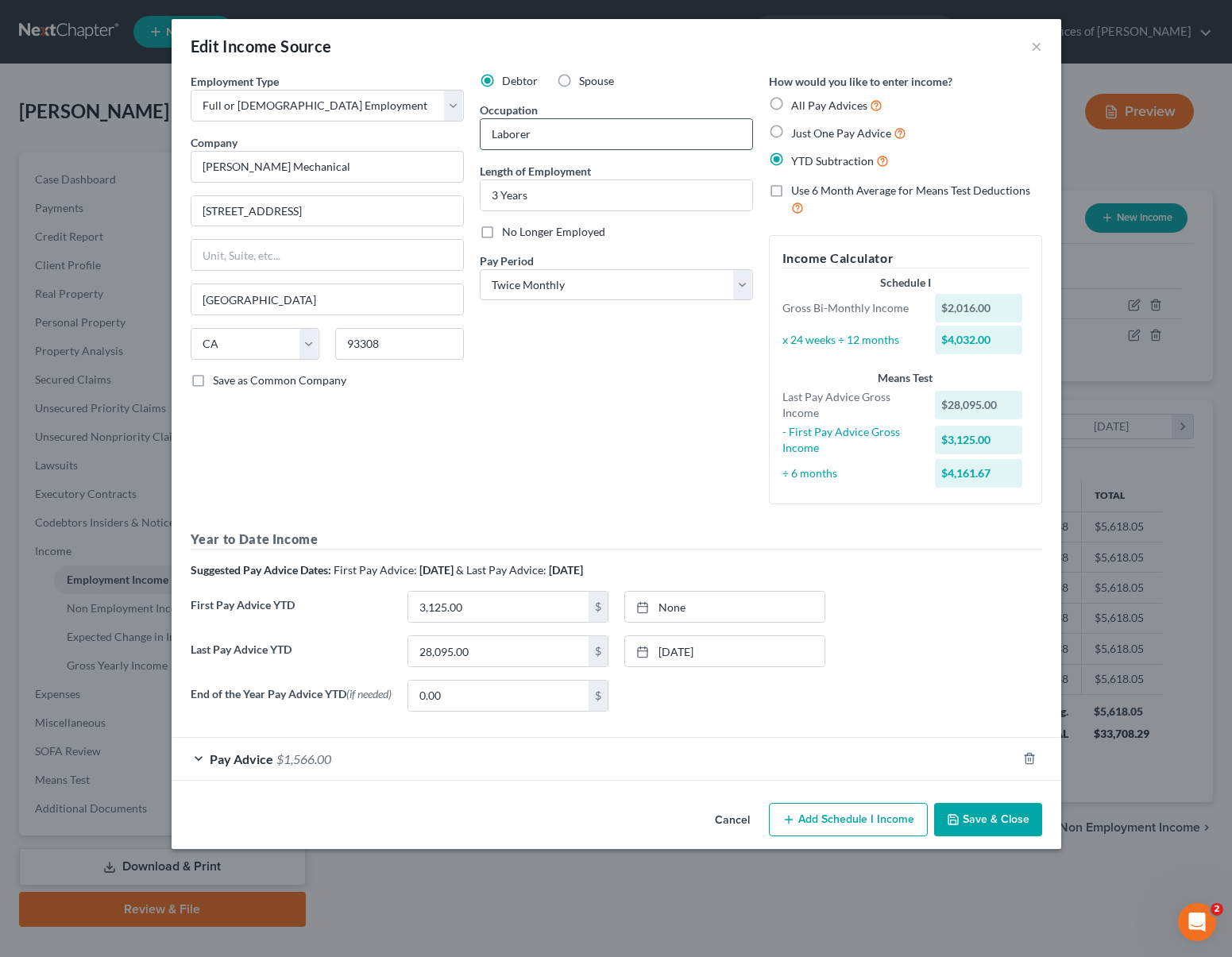
drag, startPoint x: 573, startPoint y: 142, endPoint x: 488, endPoint y: 131, distance: 85.7
click at [491, 133] on input "Laborer" at bounding box center [617, 134] width 272 height 31
type input "Plumber"
click at [989, 824] on button "Save & Close" at bounding box center [988, 819] width 108 height 33
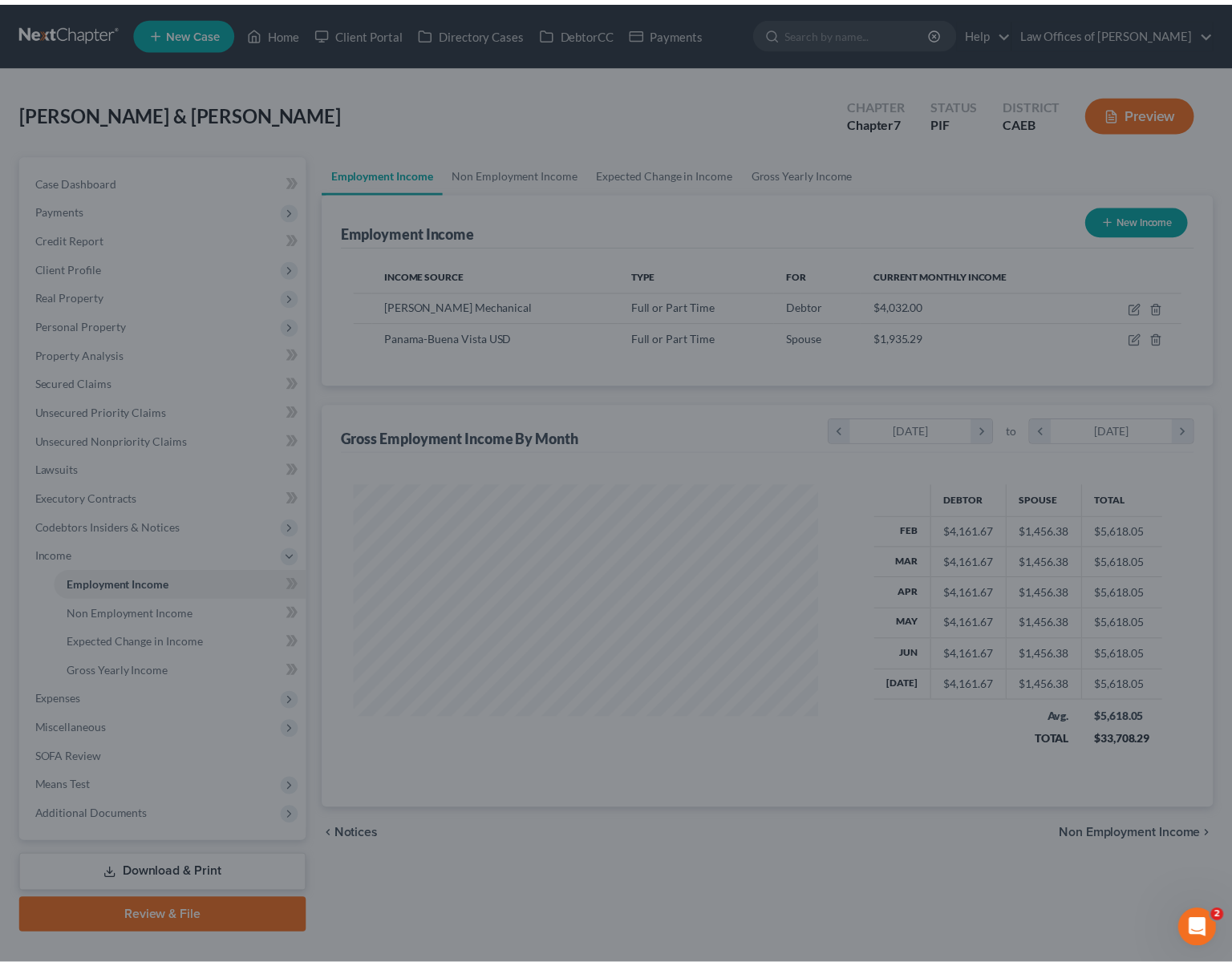
scroll to position [801663, 801809]
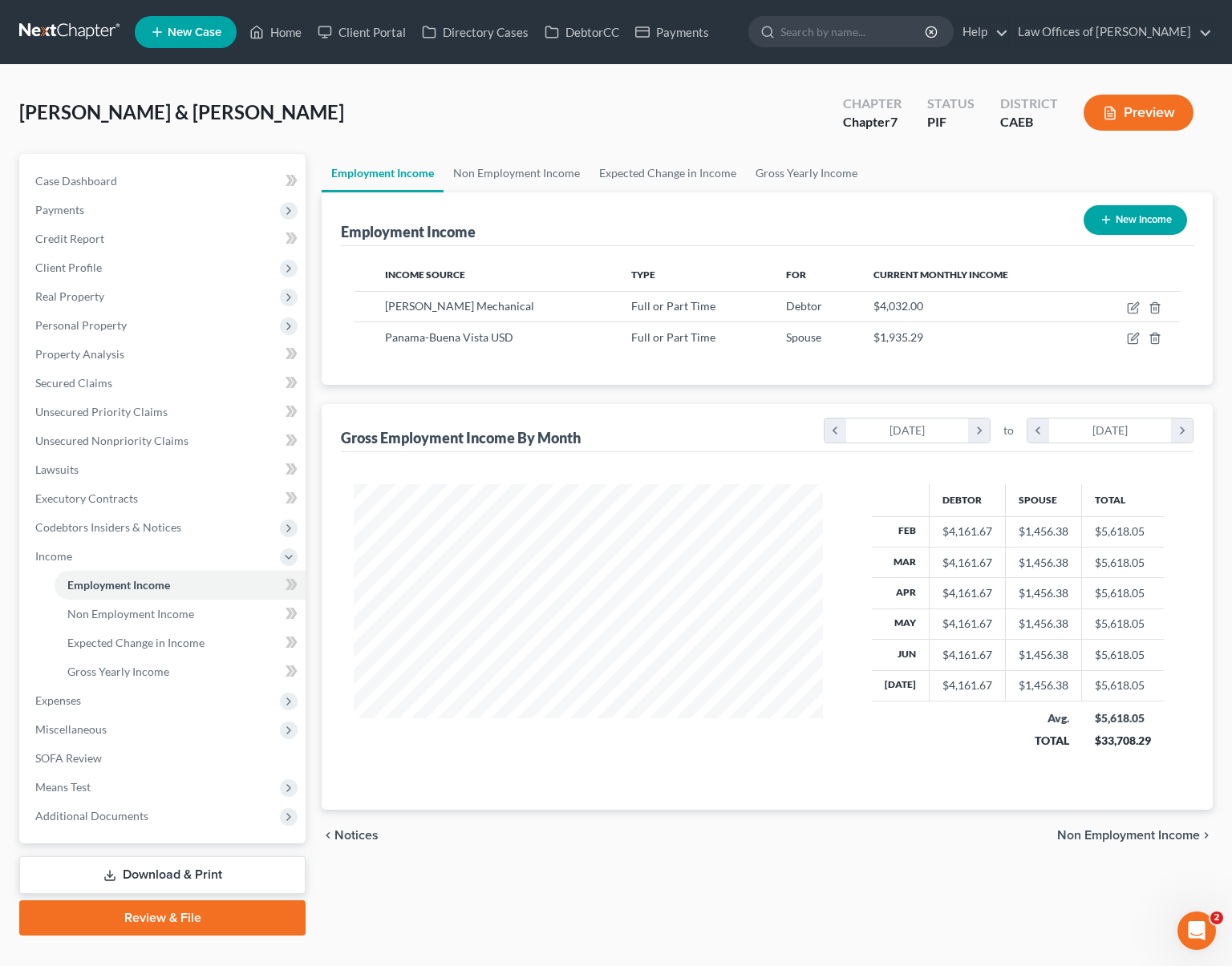
click at [205, 868] on link "Download & Print" at bounding box center [162, 875] width 287 height 37
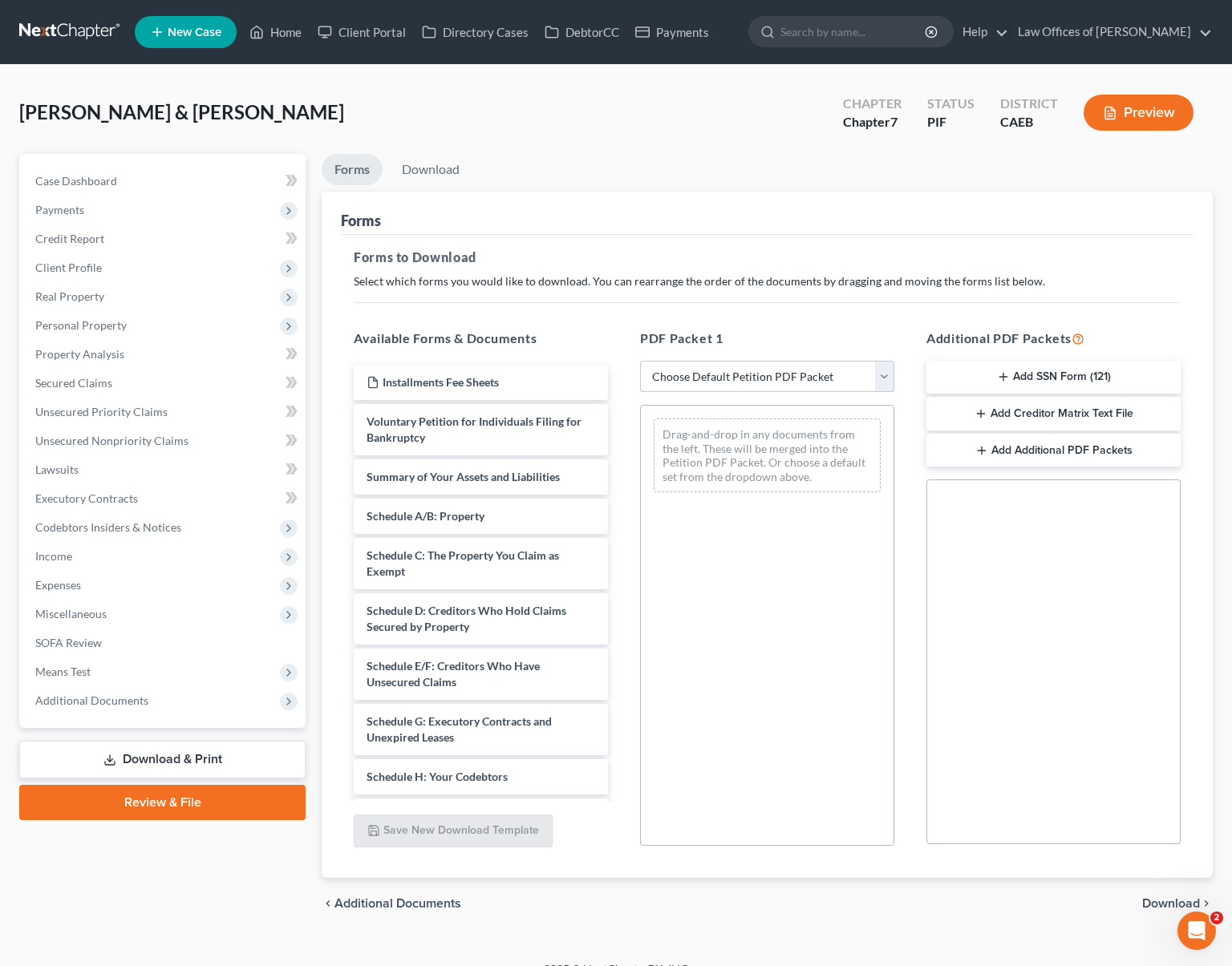
click at [884, 377] on select "Choose Default Petition PDF Packet Complete Bankruptcy Petition (all forms and …" at bounding box center [767, 377] width 254 height 32
select select "4"
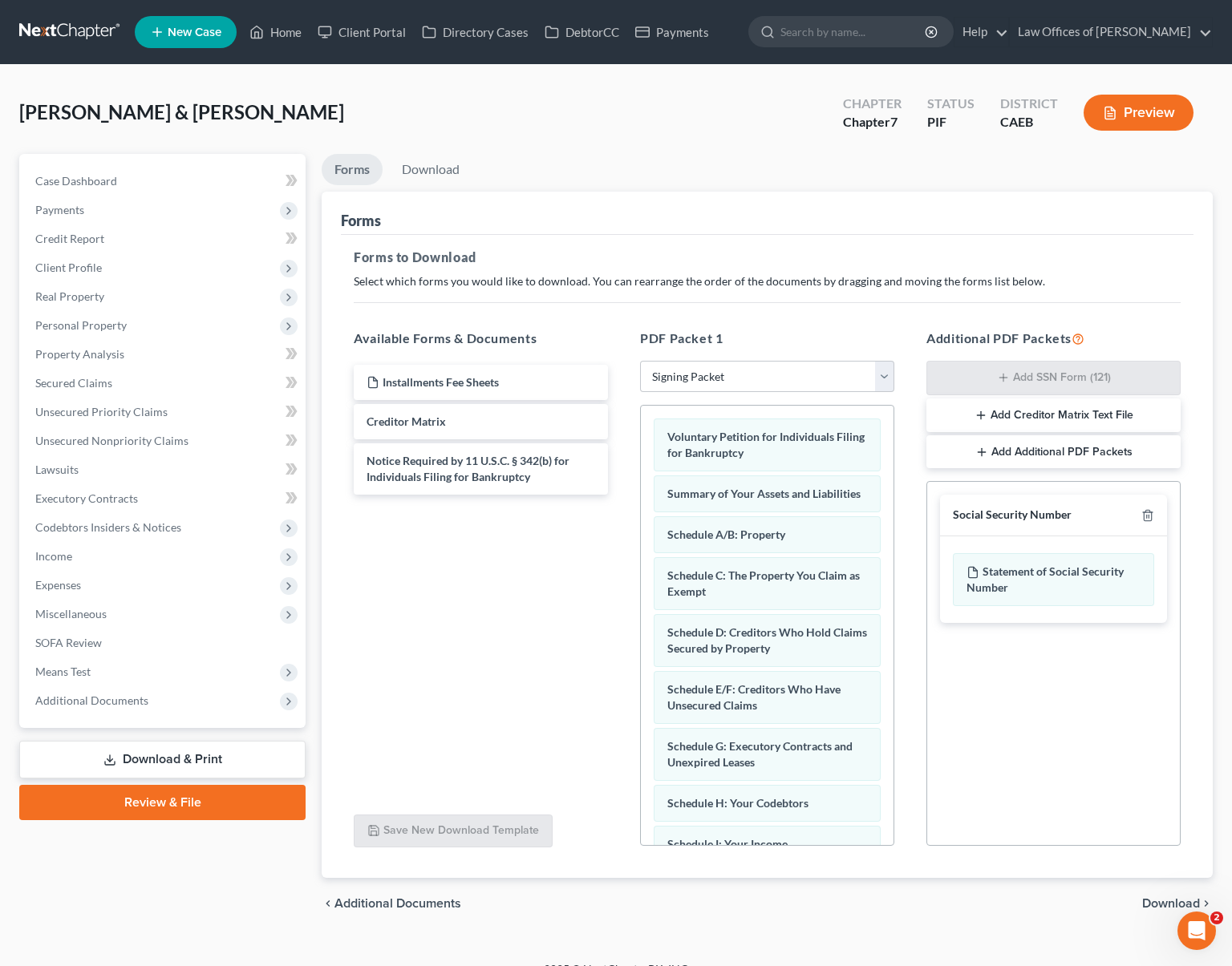
click at [1174, 904] on span "Download" at bounding box center [1171, 903] width 58 height 13
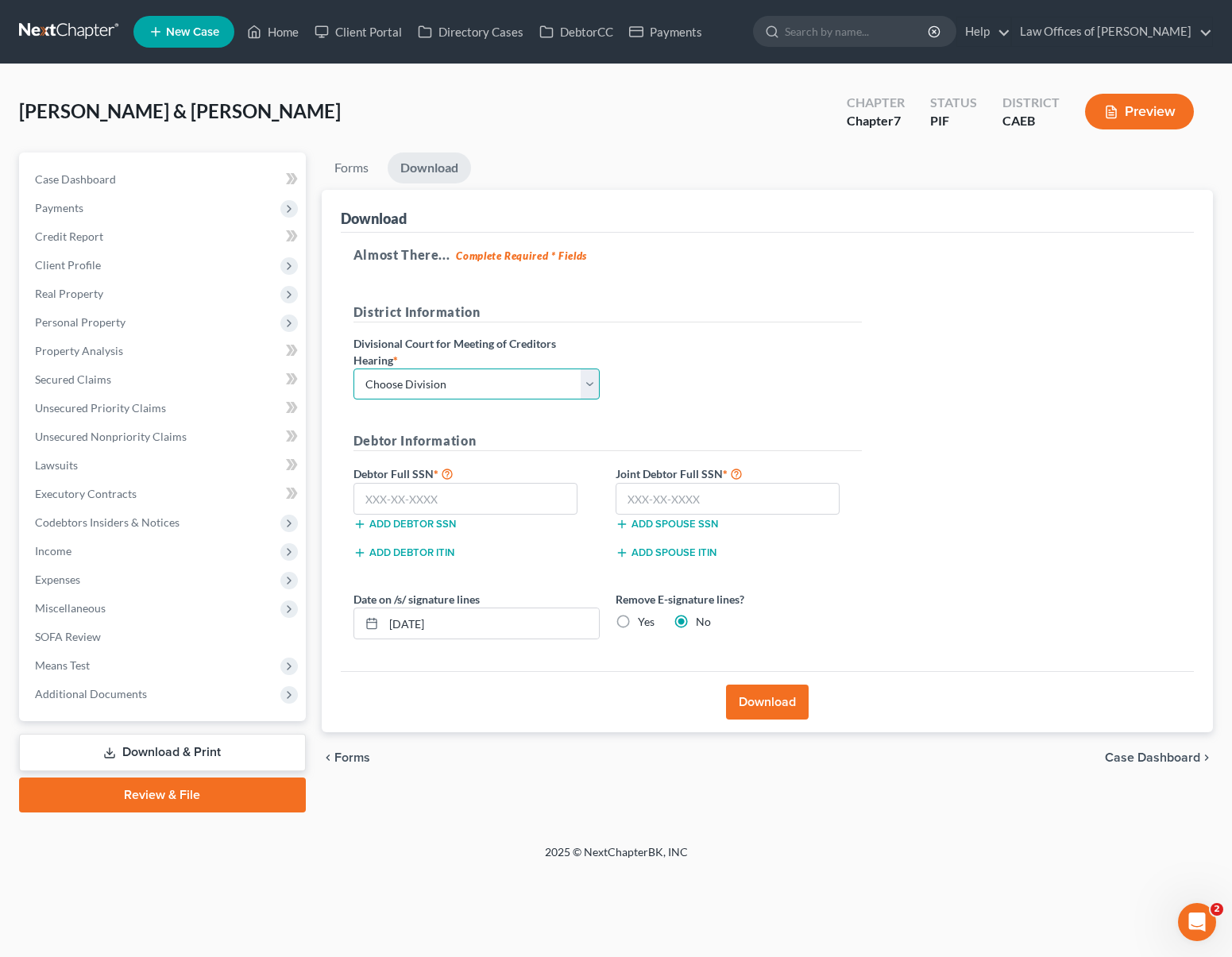
click at [593, 383] on select "Choose Division Fresno Modesto [GEOGRAPHIC_DATA]" at bounding box center [477, 384] width 246 height 32
select select "0"
click at [503, 500] on input "text" at bounding box center [466, 499] width 225 height 32
type input "111-11-1111"
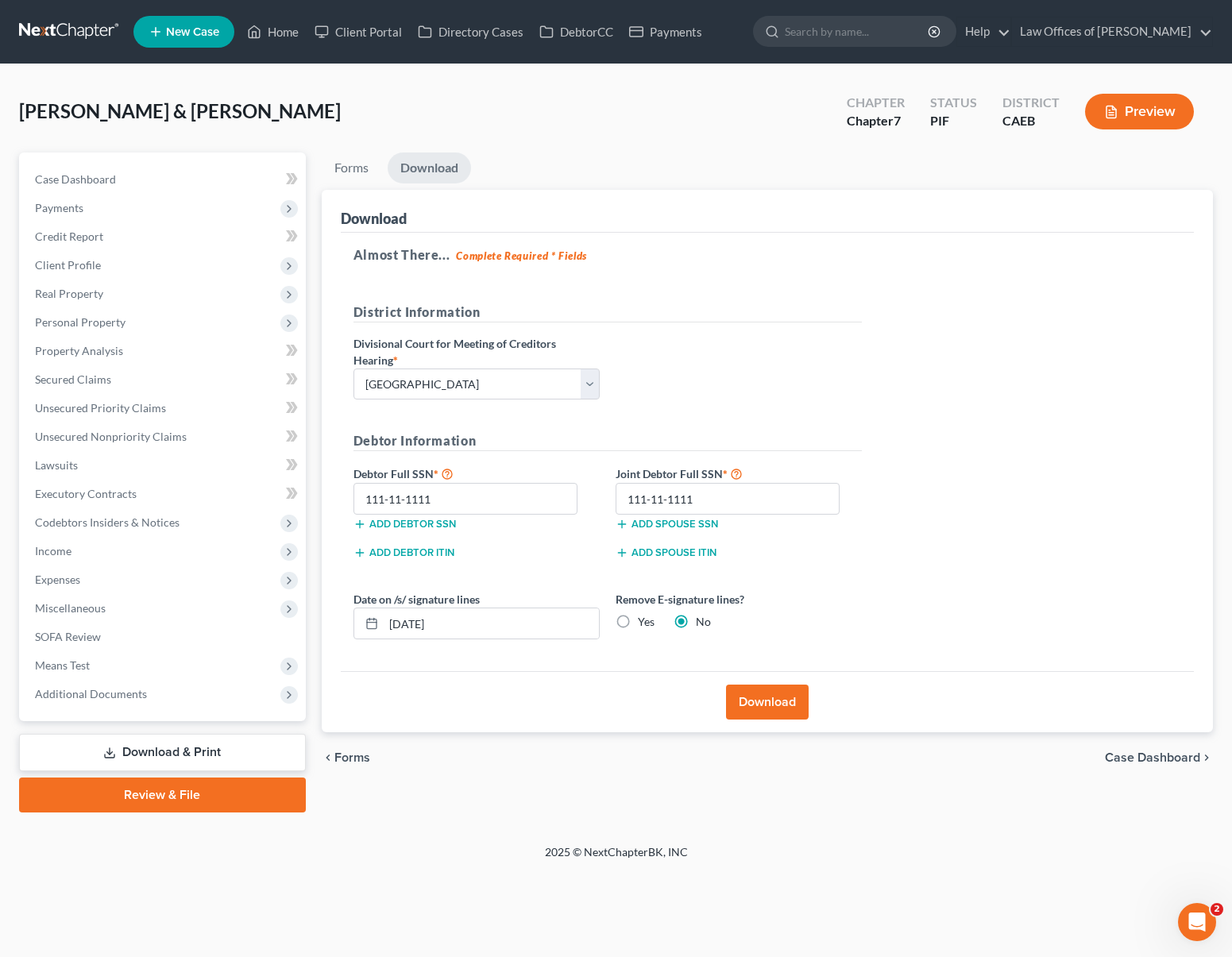
click at [785, 703] on button "Download" at bounding box center [767, 702] width 83 height 35
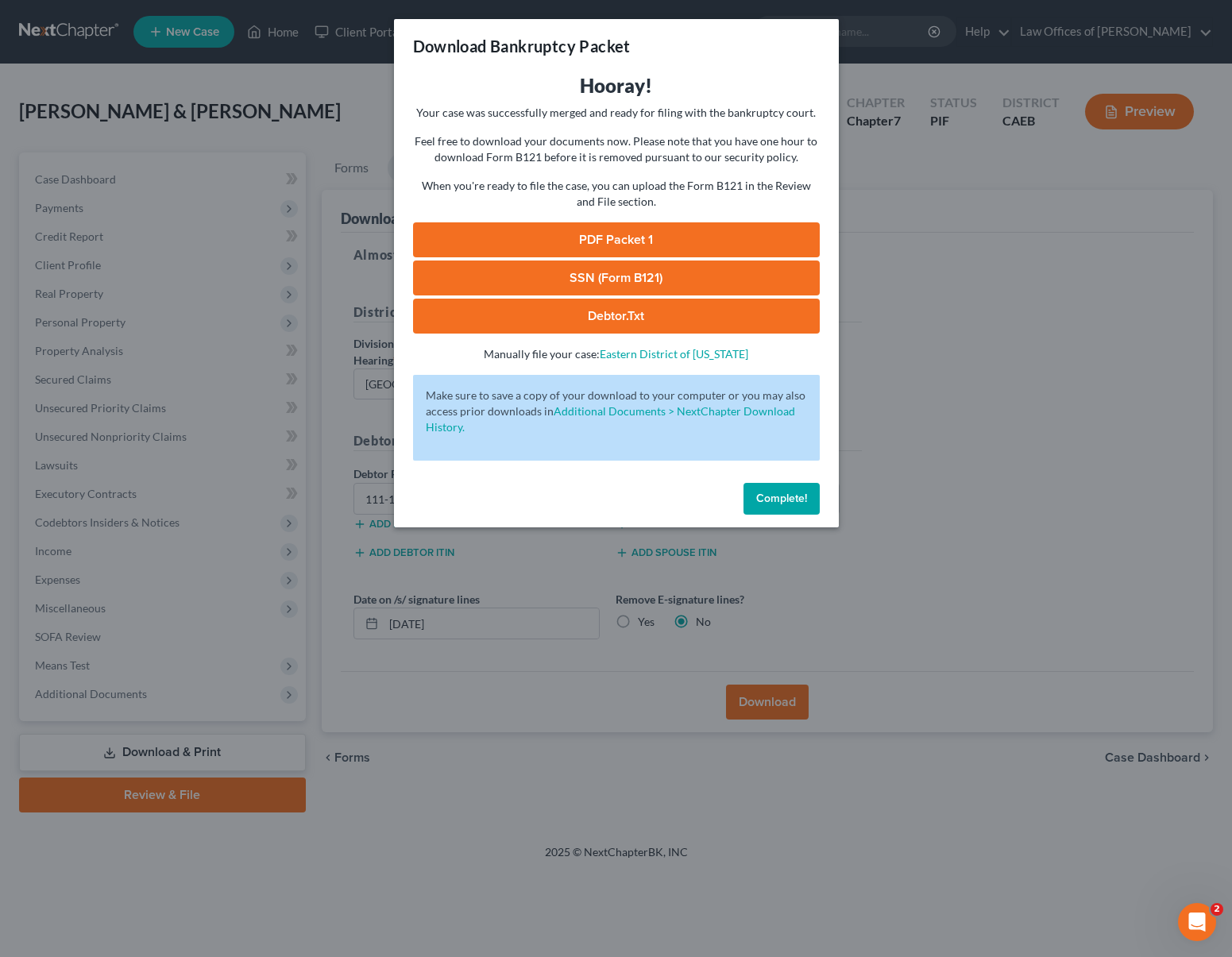
click at [714, 240] on link "PDF Packet 1" at bounding box center [617, 240] width 407 height 35
click at [791, 495] on span "Complete!" at bounding box center [781, 499] width 51 height 14
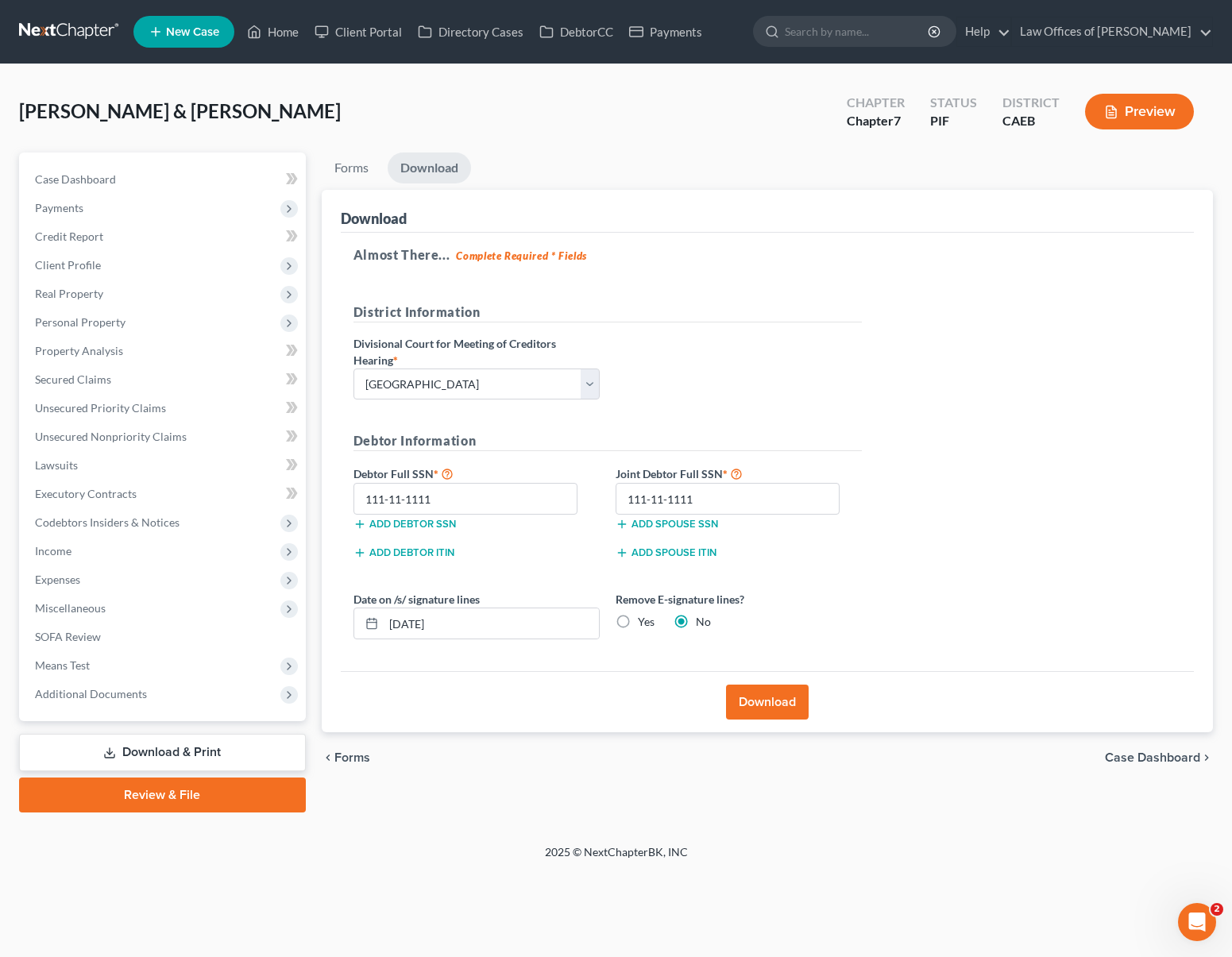
click at [146, 745] on link "Download & Print" at bounding box center [162, 753] width 287 height 37
click at [124, 566] on span "Expenses" at bounding box center [164, 580] width 284 height 29
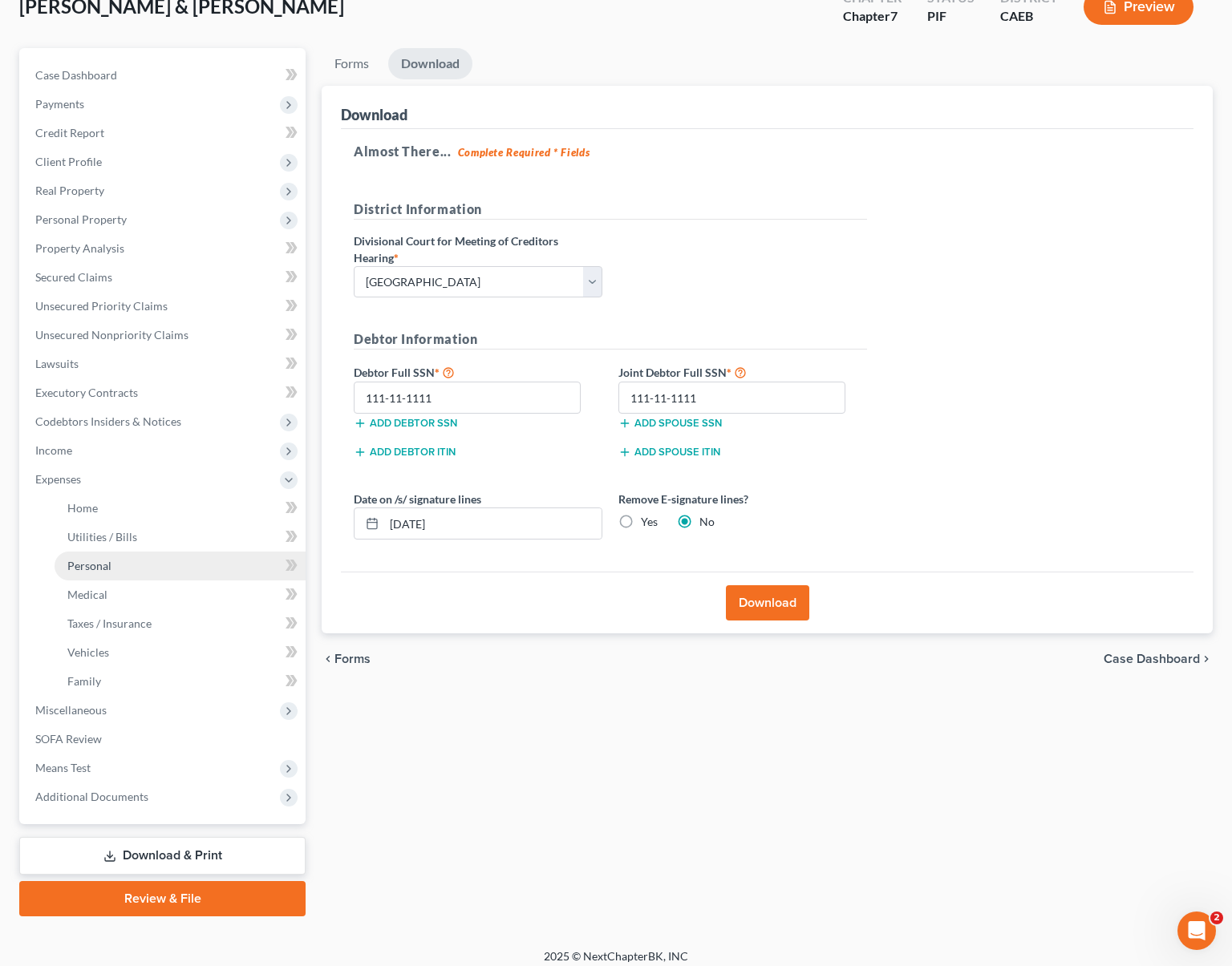
scroll to position [76, 0]
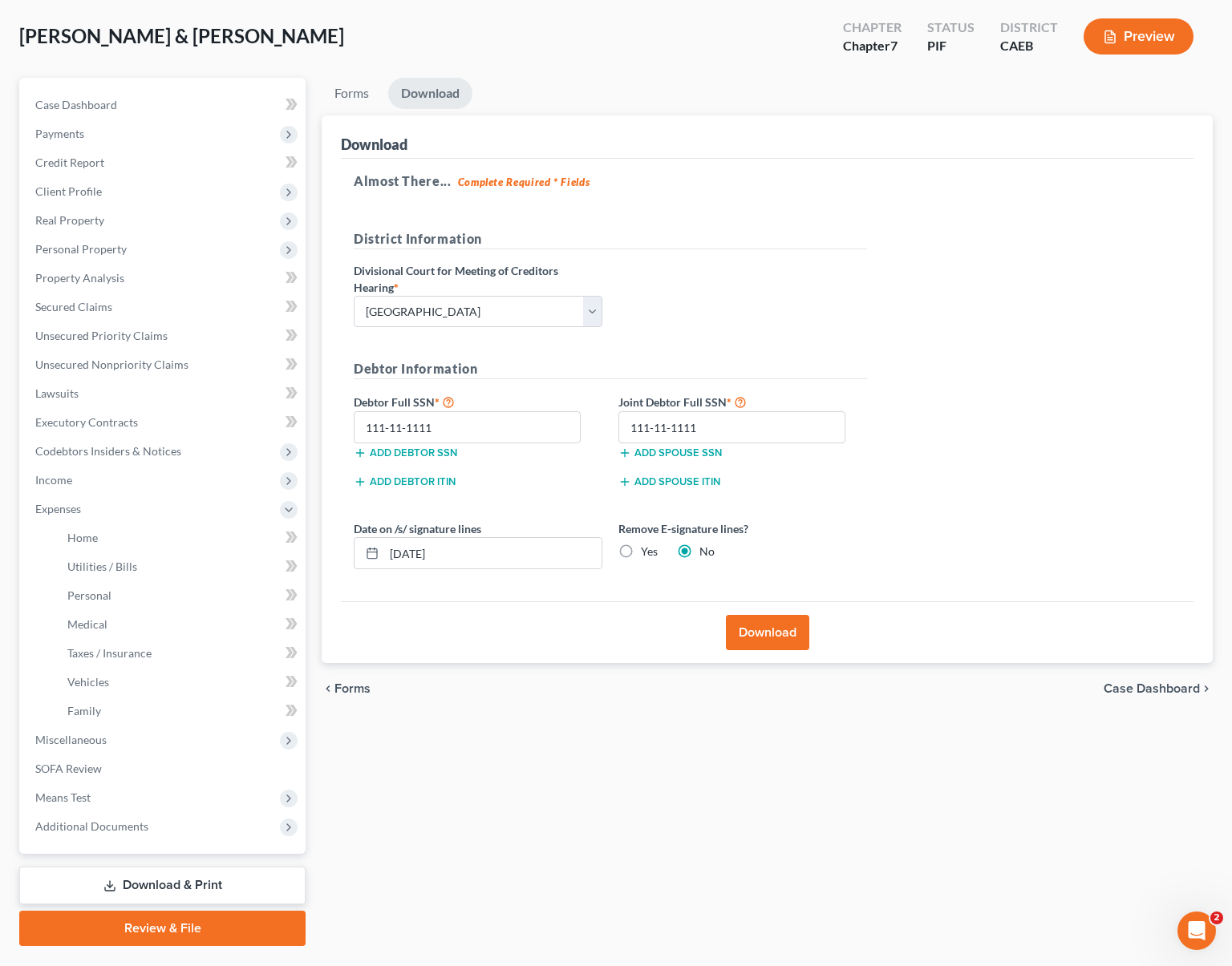
click at [252, 883] on link "Download & Print" at bounding box center [162, 886] width 287 height 37
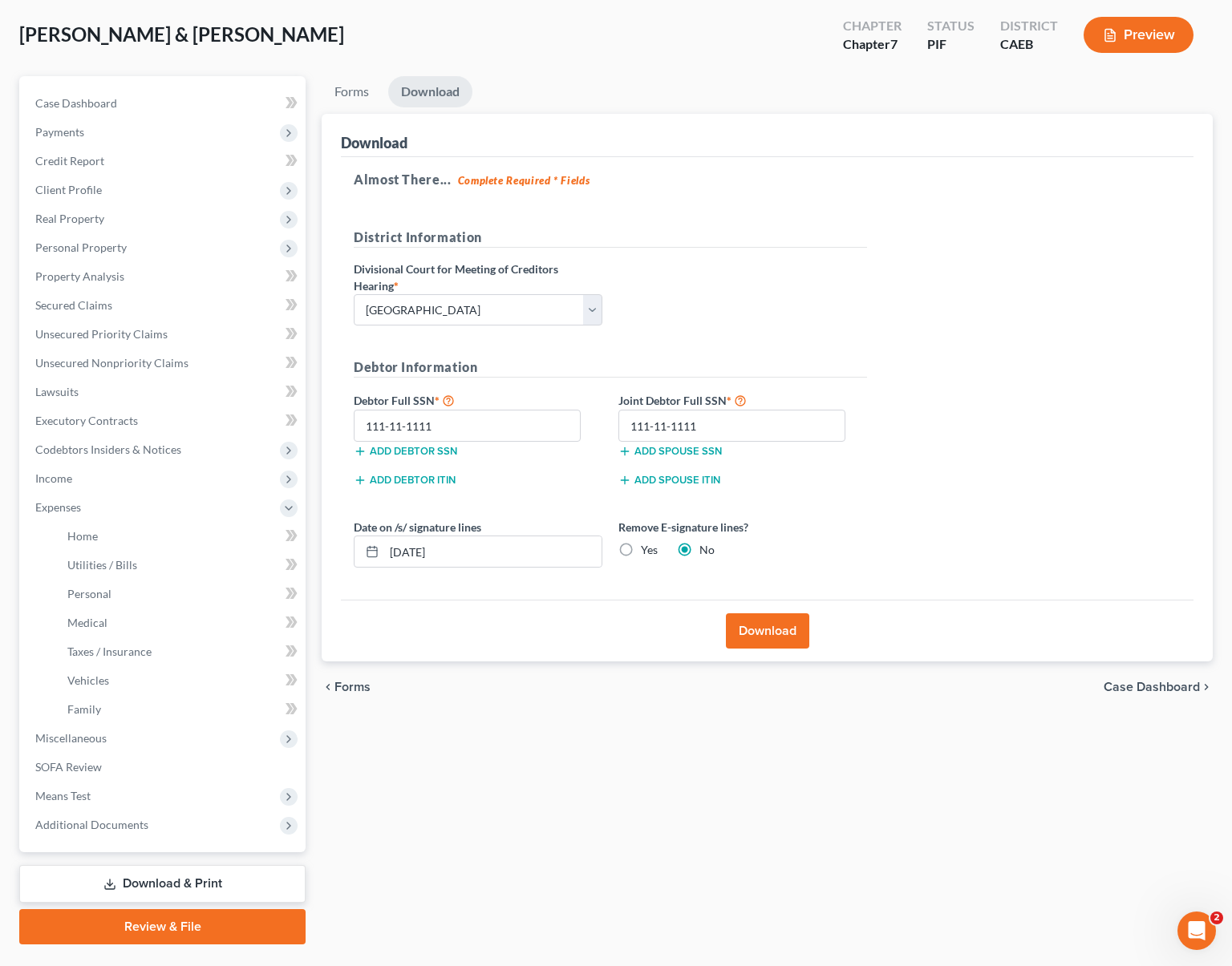
scroll to position [80, 0]
click at [245, 880] on link "Download & Print" at bounding box center [162, 882] width 287 height 37
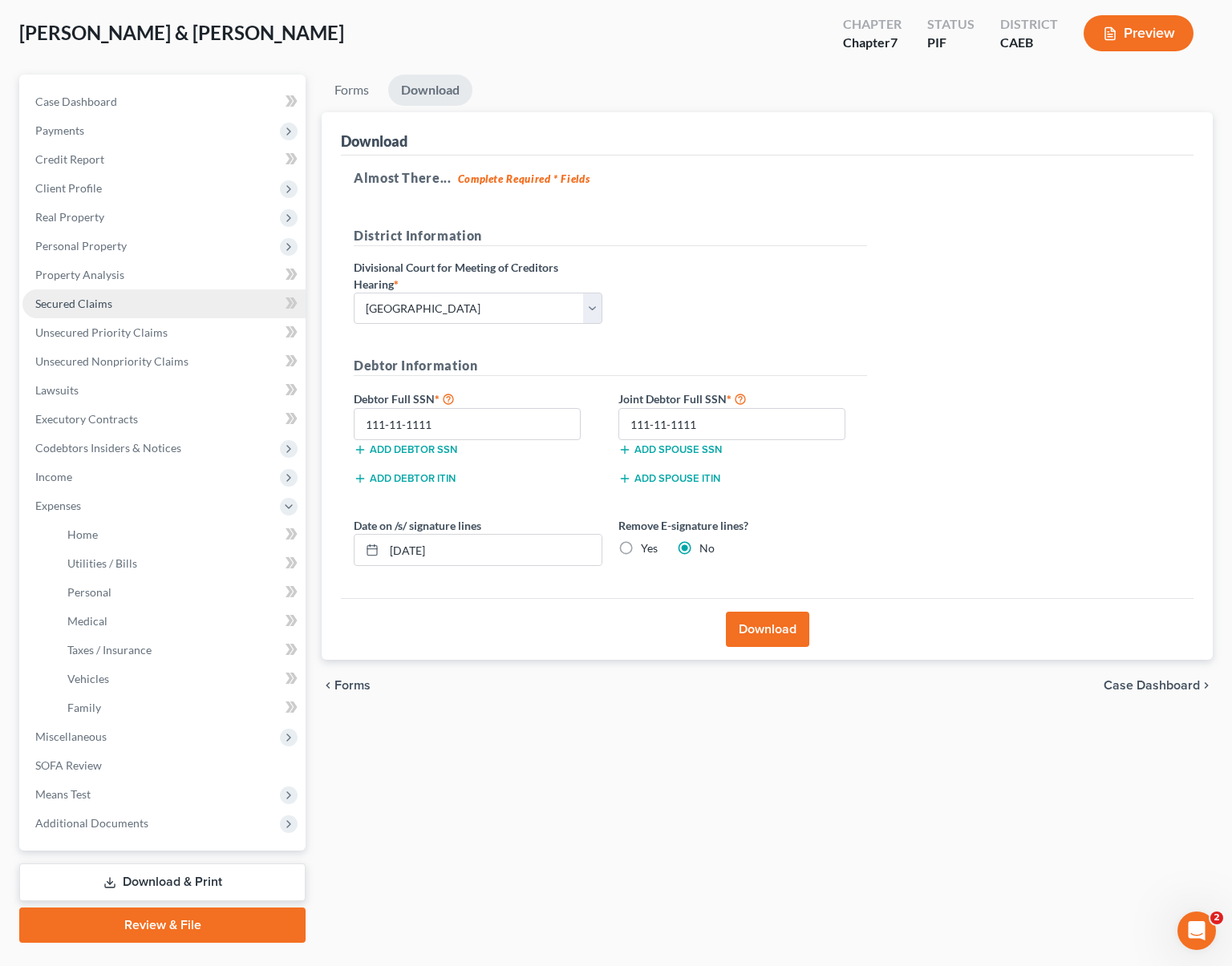
click at [118, 304] on link "Secured Claims" at bounding box center [164, 304] width 283 height 29
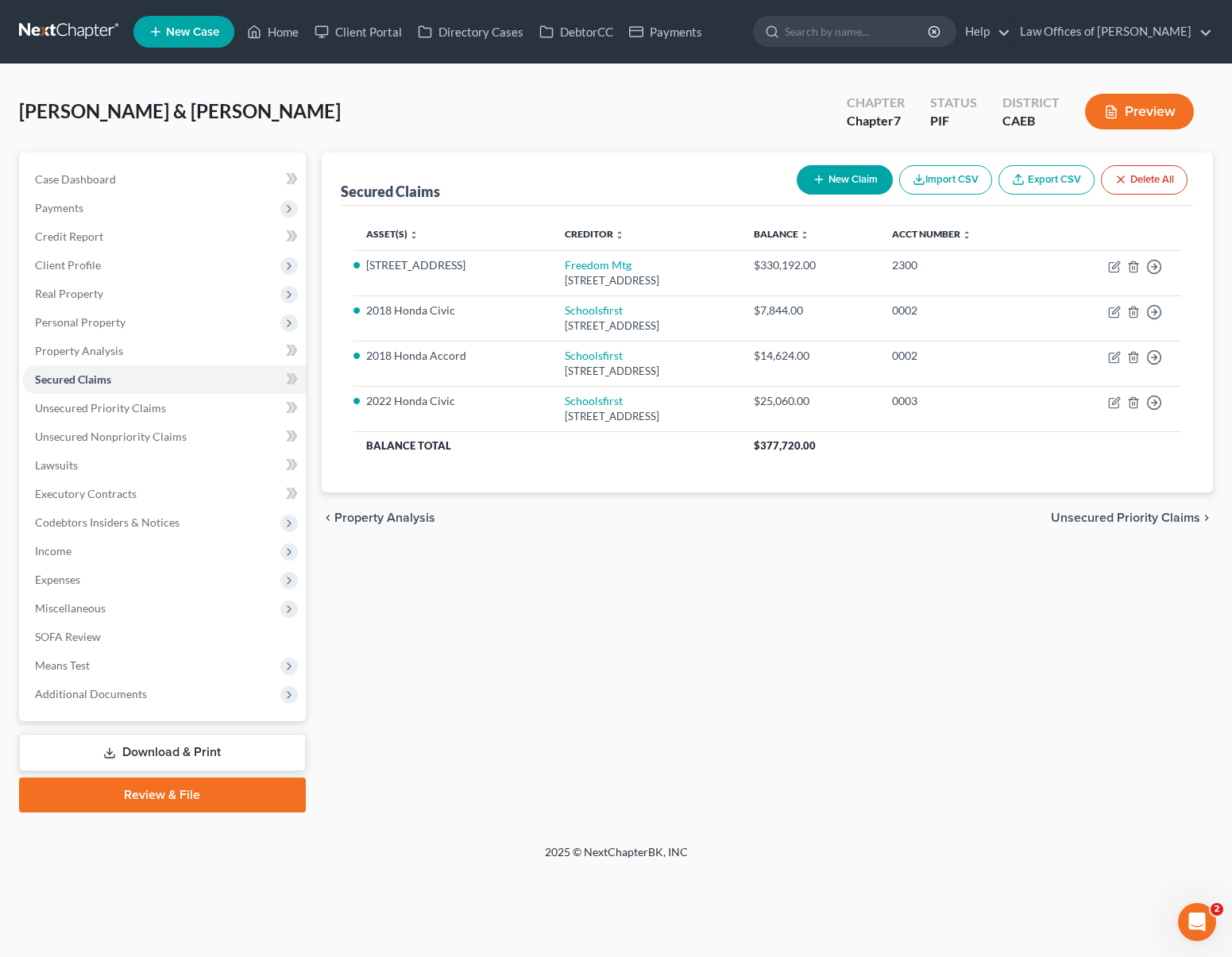
click at [228, 746] on link "Download & Print" at bounding box center [162, 753] width 287 height 37
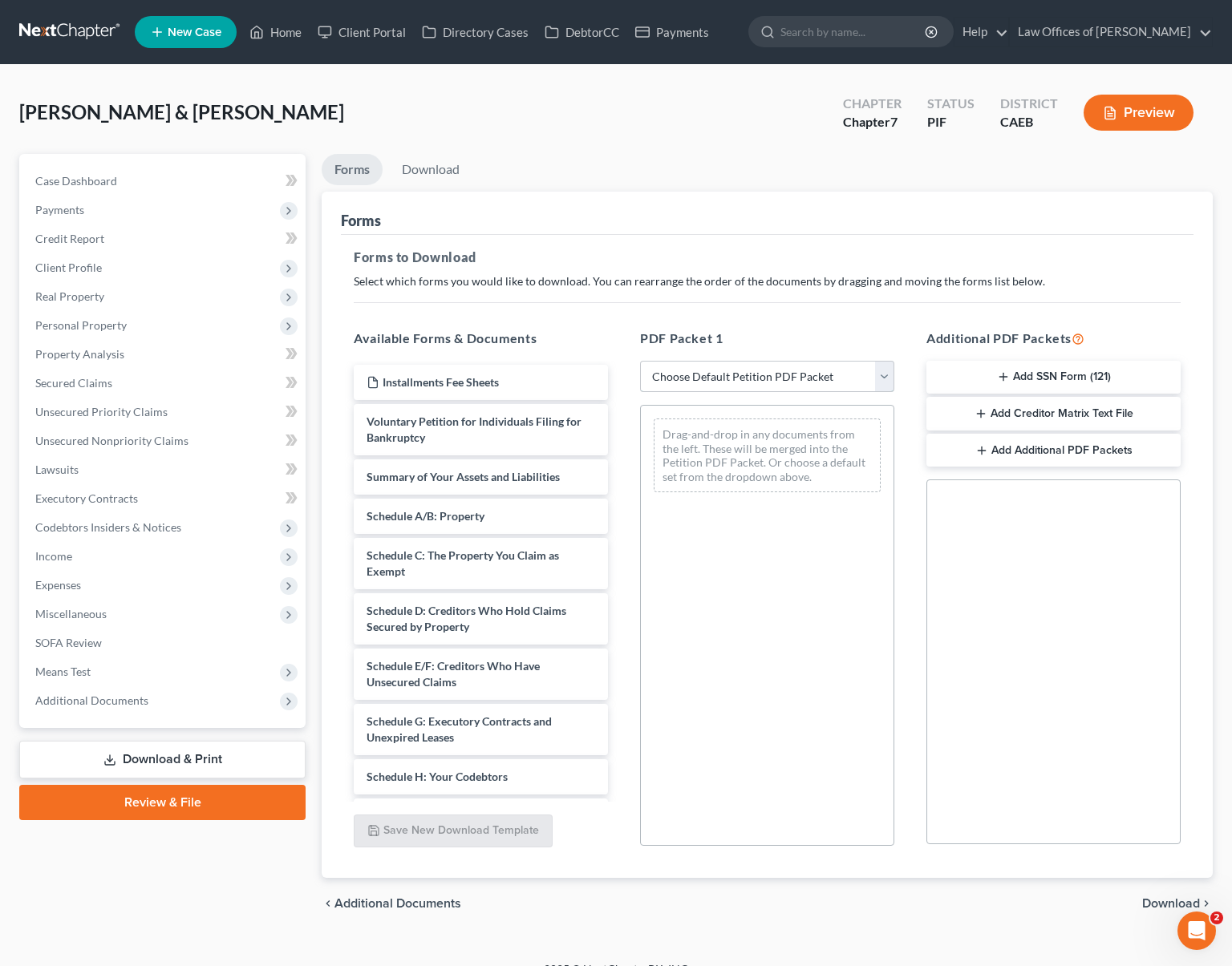
click at [884, 374] on select "Choose Default Petition PDF Packet Complete Bankruptcy Petition (all forms and …" at bounding box center [767, 377] width 254 height 32
select select "3"
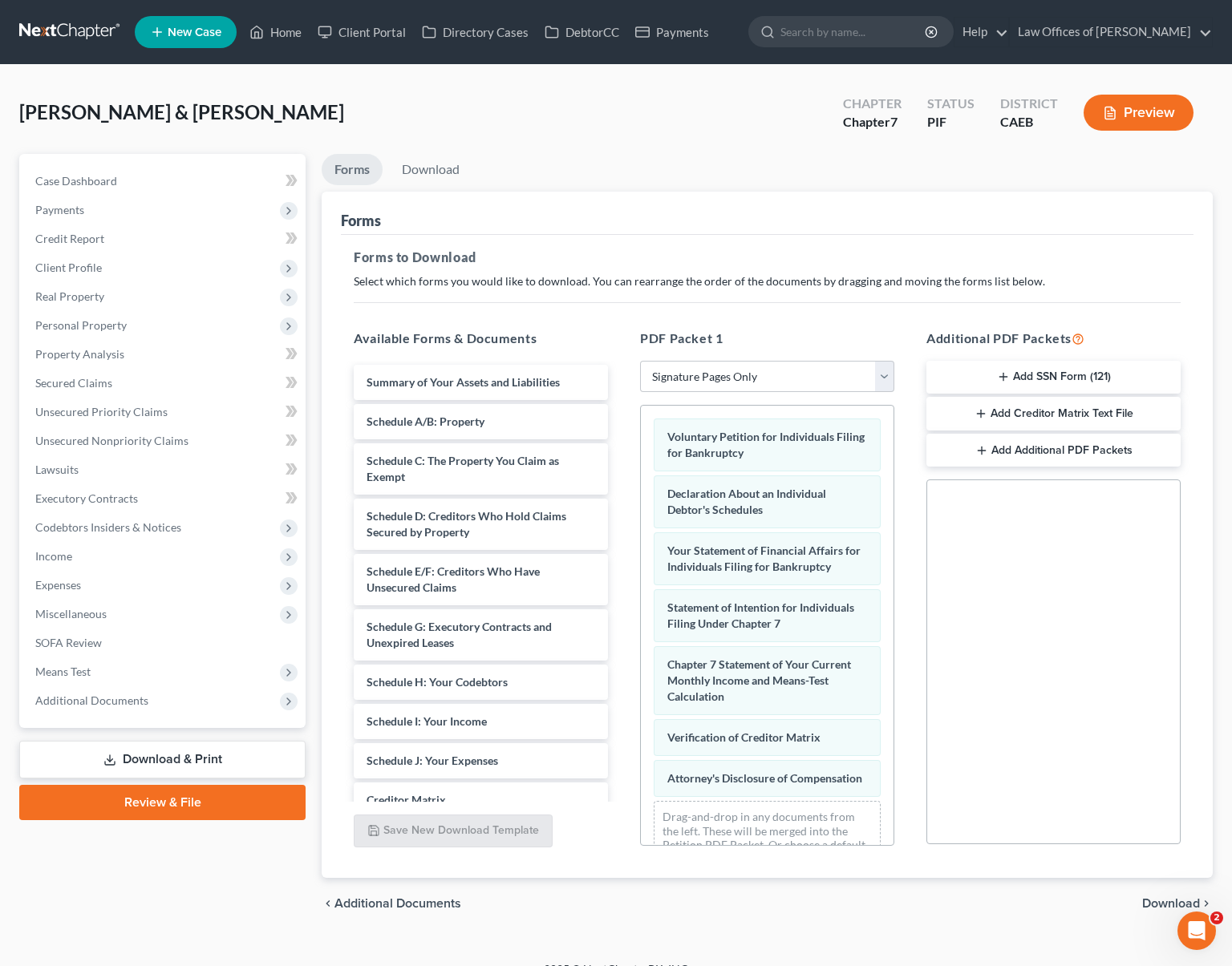
click at [1151, 899] on span "Download" at bounding box center [1171, 903] width 58 height 13
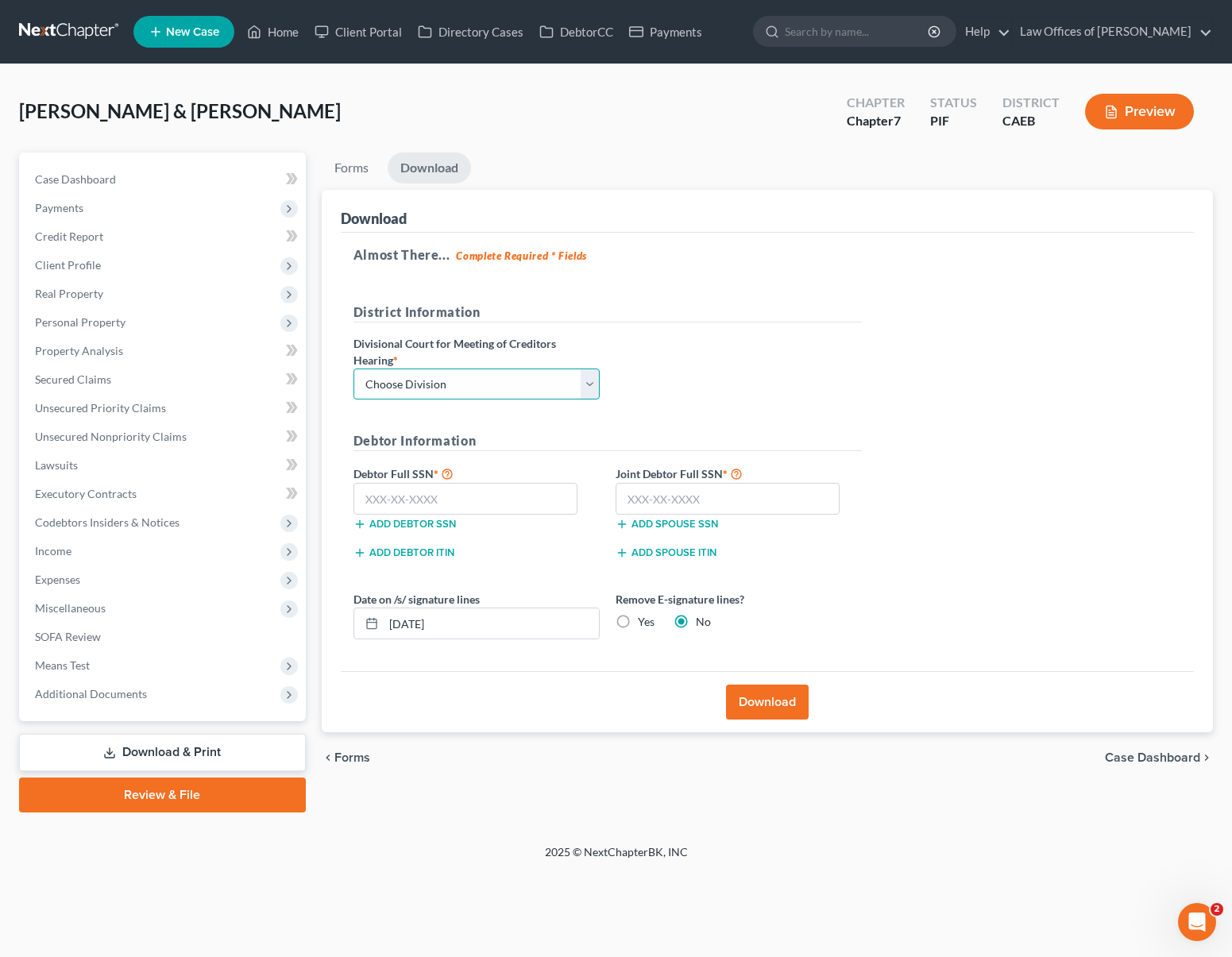
click at [593, 387] on select "Choose Division Fresno Modesto [GEOGRAPHIC_DATA]" at bounding box center [477, 384] width 246 height 32
select select "0"
click at [481, 501] on input "text" at bounding box center [466, 499] width 225 height 32
type input "111-11-1111"
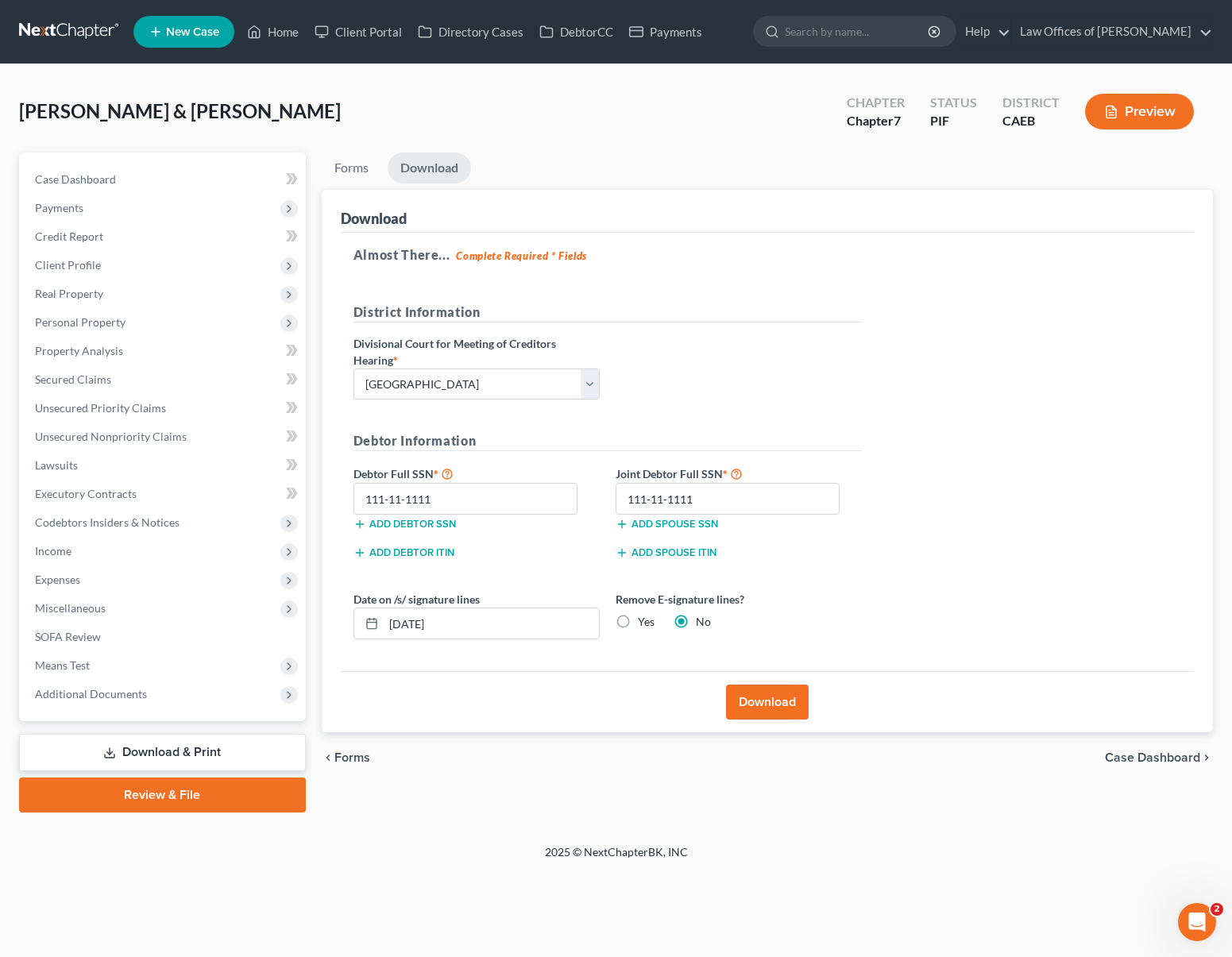
click at [754, 700] on button "Download" at bounding box center [767, 702] width 83 height 35
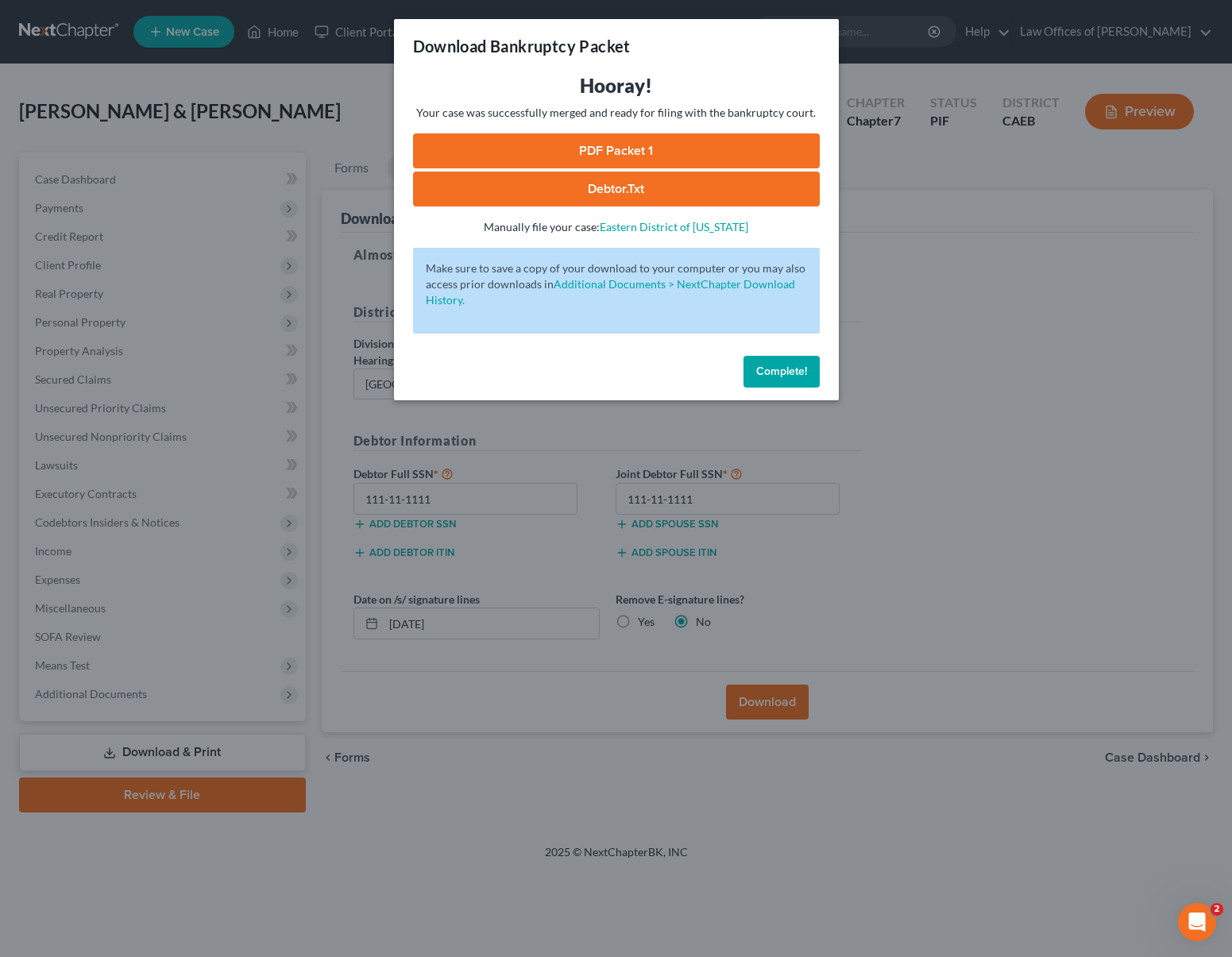
click at [639, 154] on link "PDF Packet 1" at bounding box center [617, 150] width 407 height 35
click at [798, 372] on span "Complete!" at bounding box center [781, 371] width 51 height 14
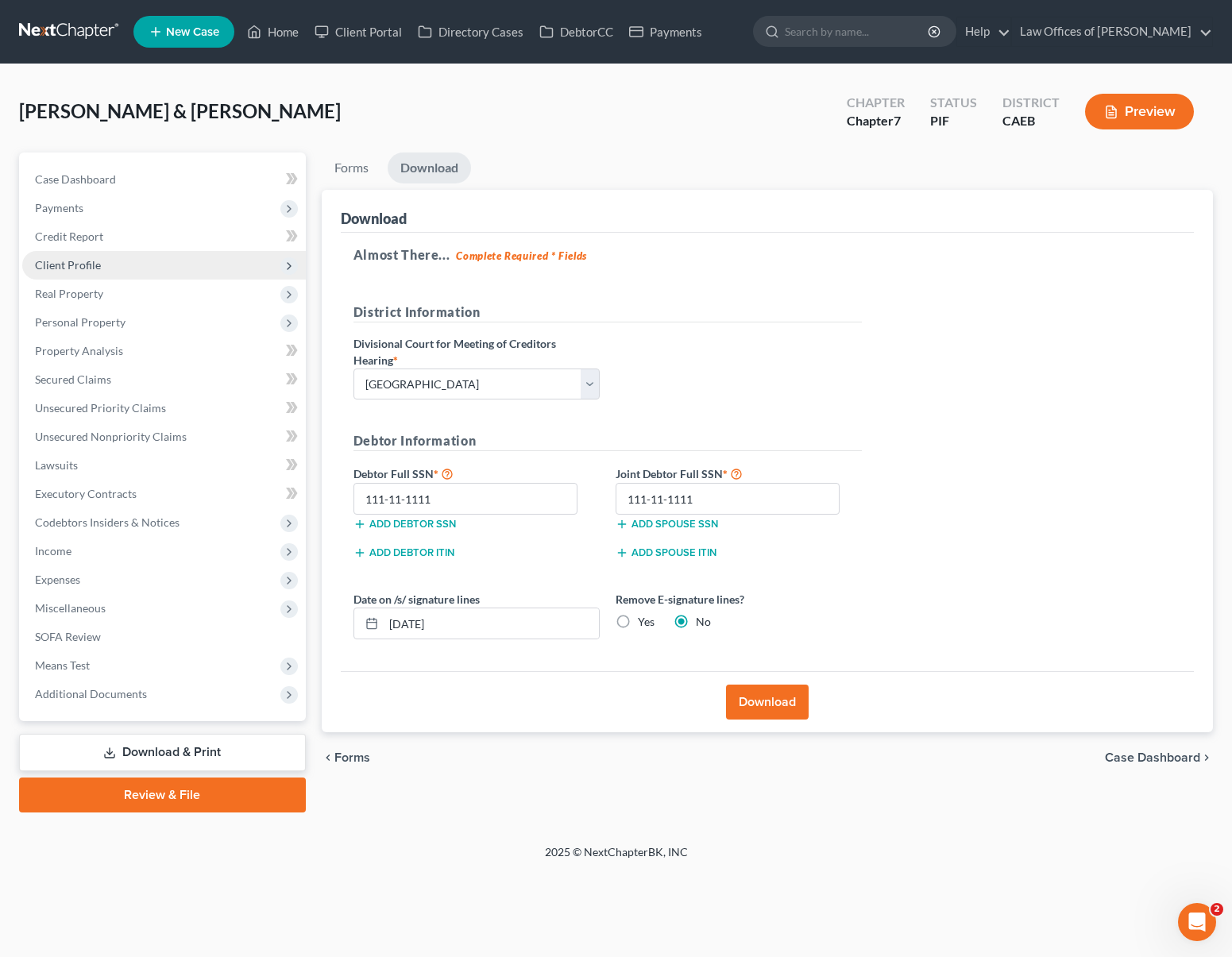
click at [100, 273] on span "Client Profile" at bounding box center [164, 265] width 284 height 29
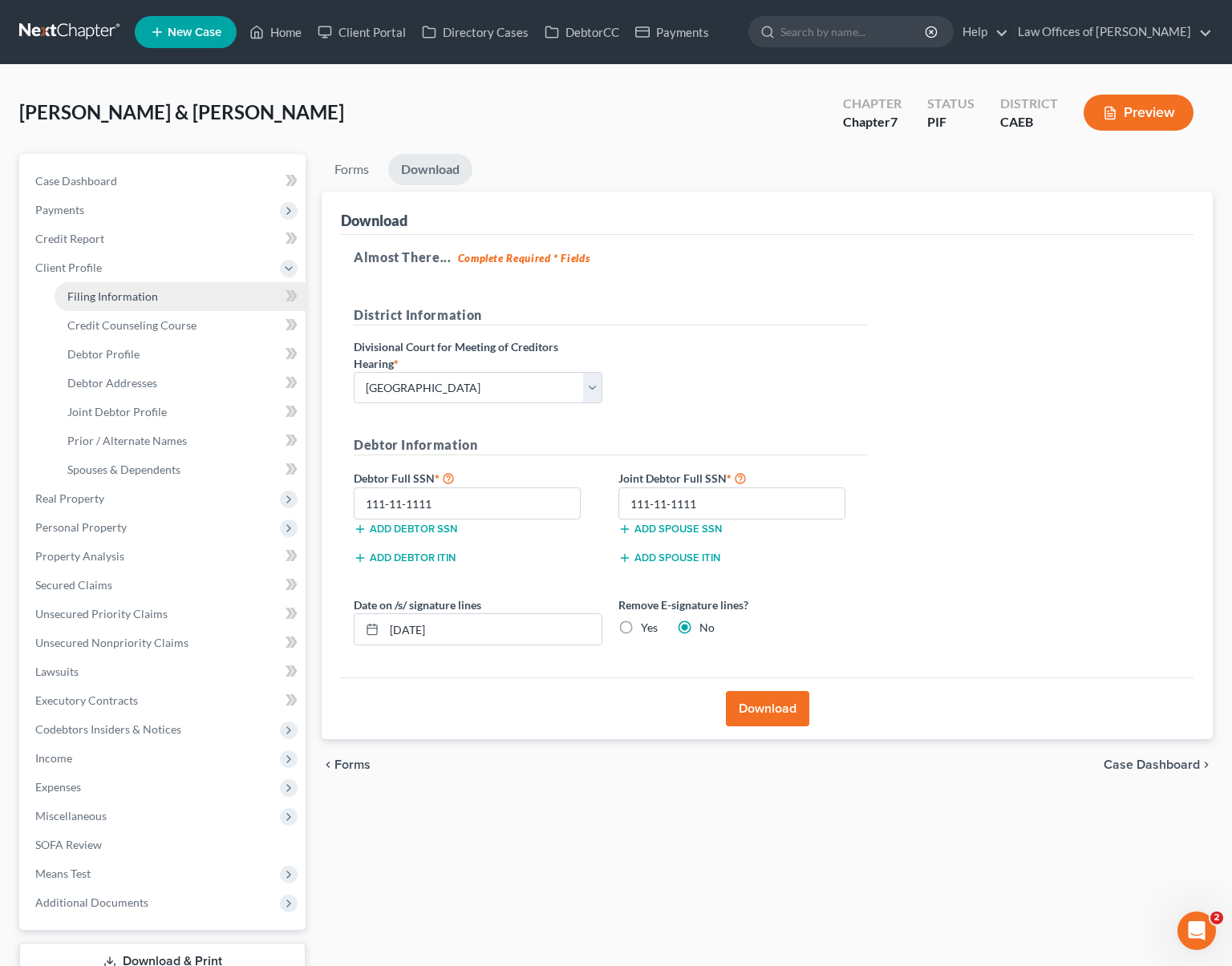
click at [139, 295] on span "Filing Information" at bounding box center [113, 296] width 91 height 14
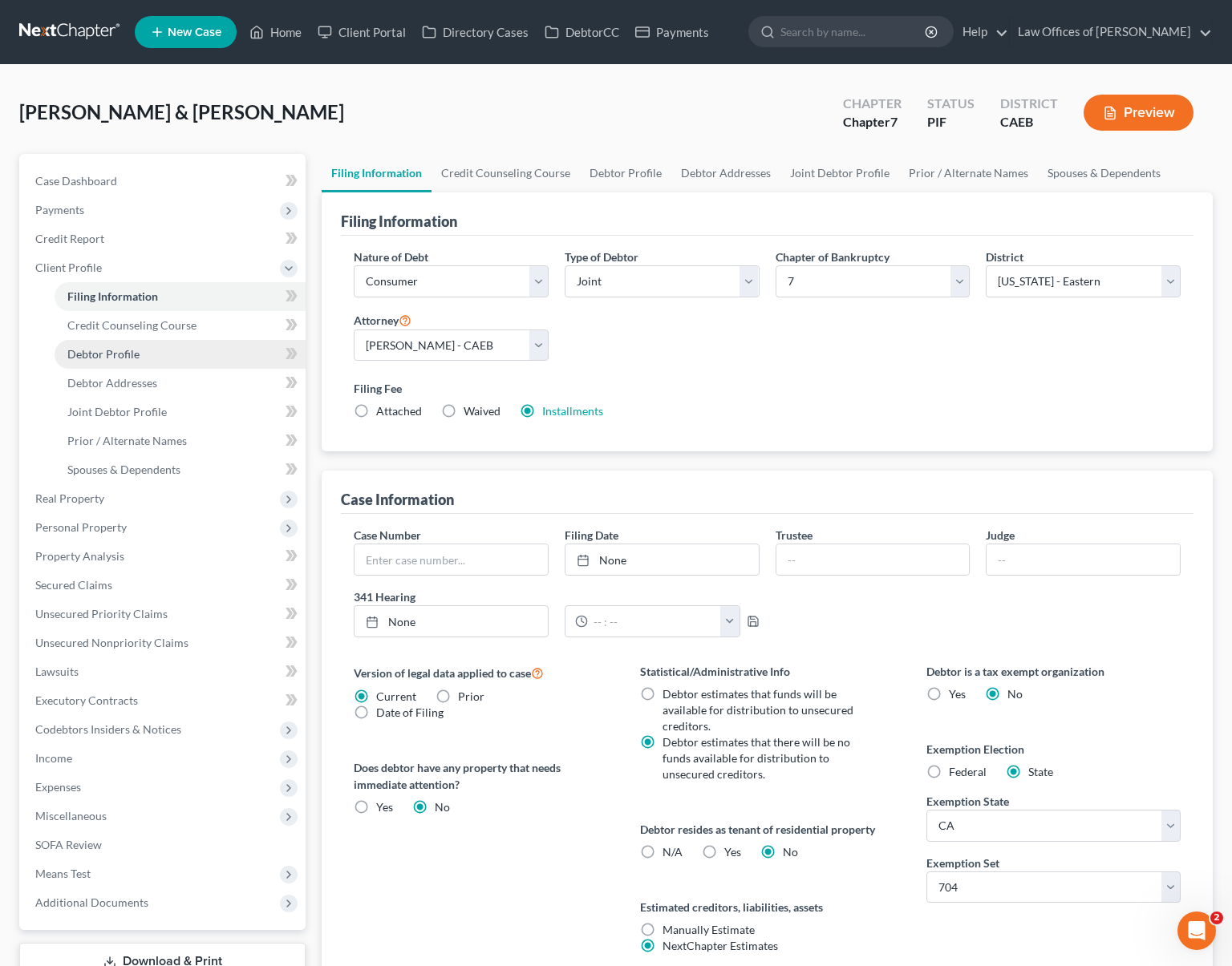
click at [119, 360] on link "Debtor Profile" at bounding box center [179, 355] width 251 height 29
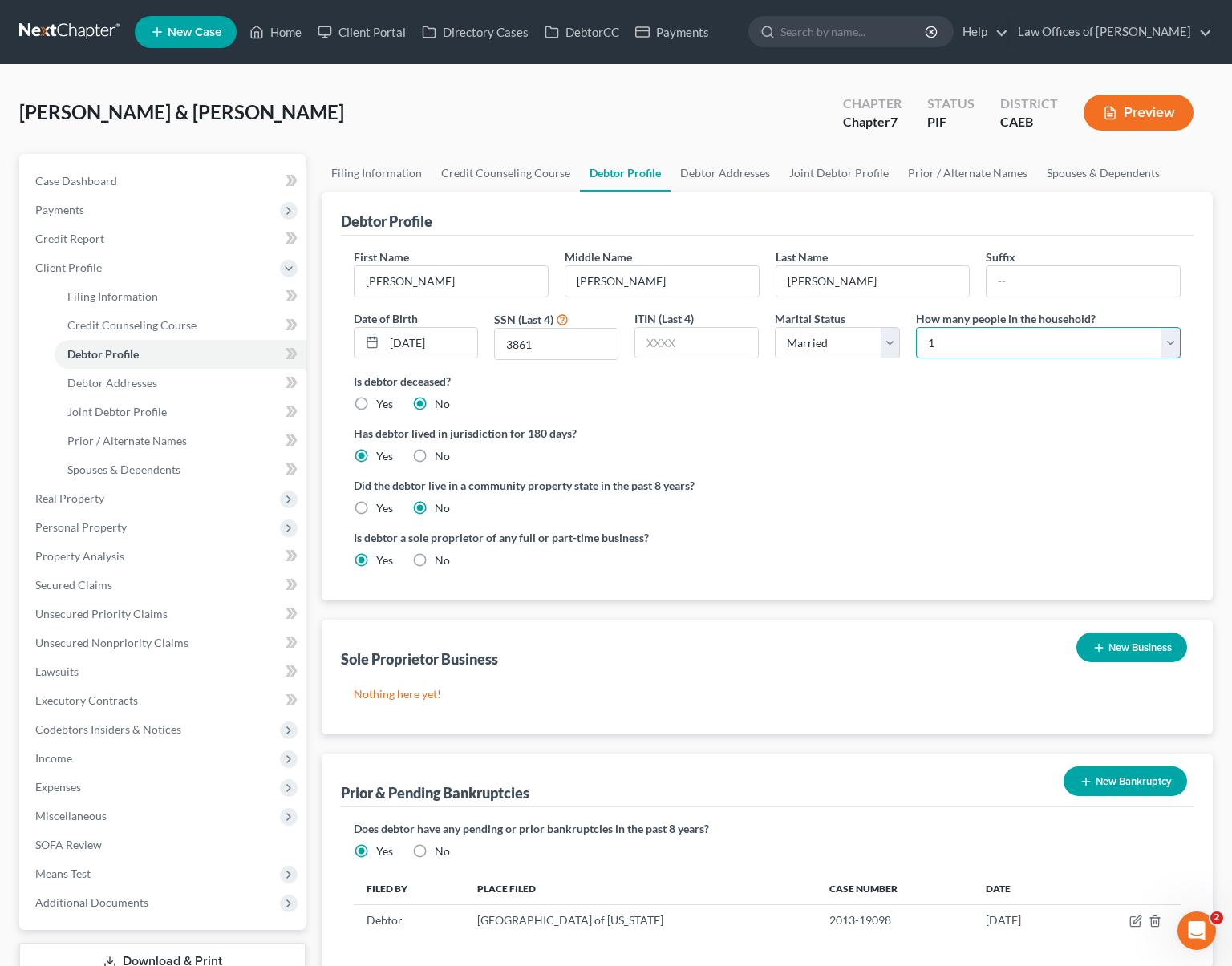
click at [1169, 341] on select "Select 1 2 3 4 5 6 7 8 9 10 11 12 13 14 15 16 17 18 19 20" at bounding box center [1048, 343] width 265 height 32
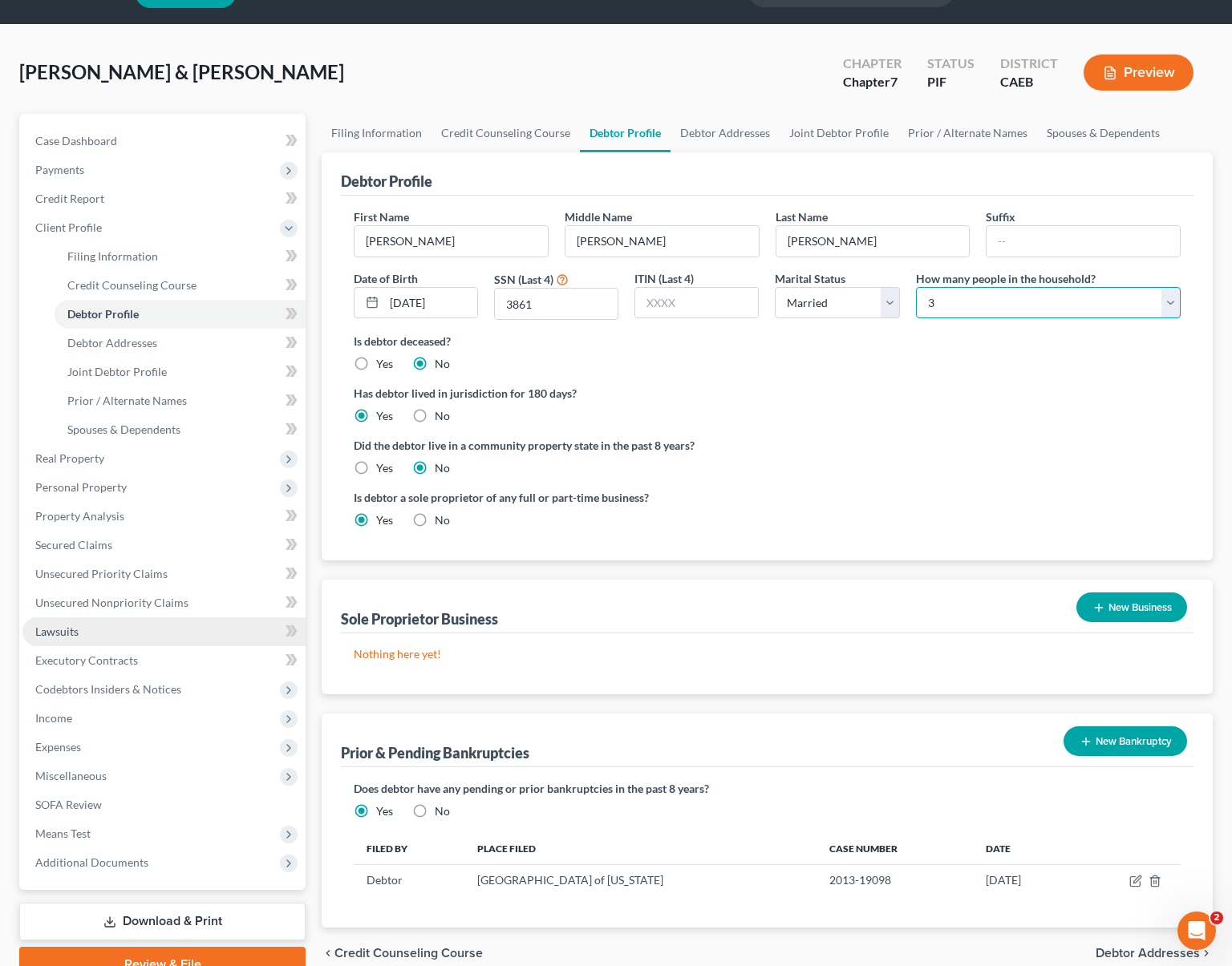
scroll to position [84, 0]
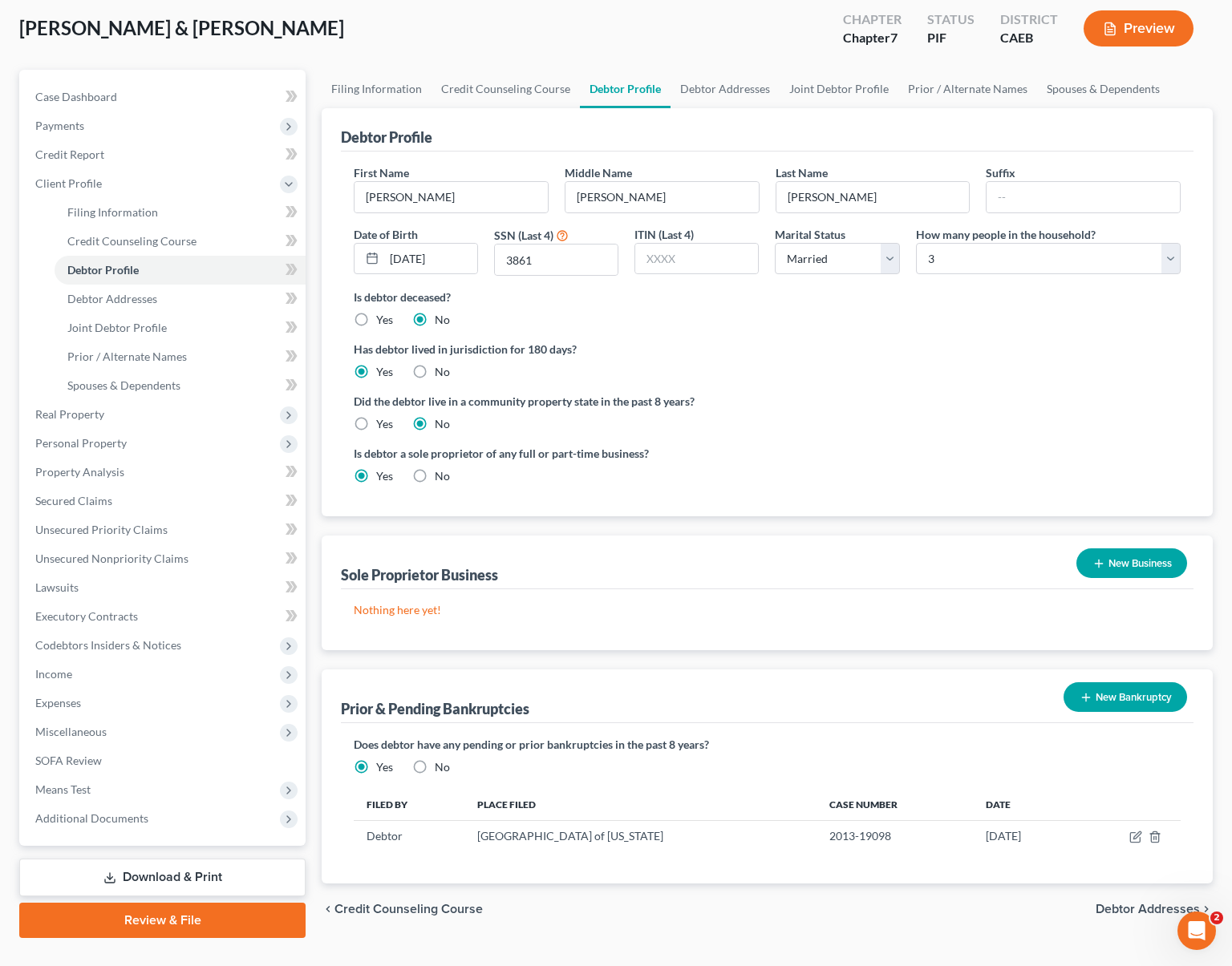
click at [205, 883] on link "Download & Print" at bounding box center [162, 878] width 287 height 37
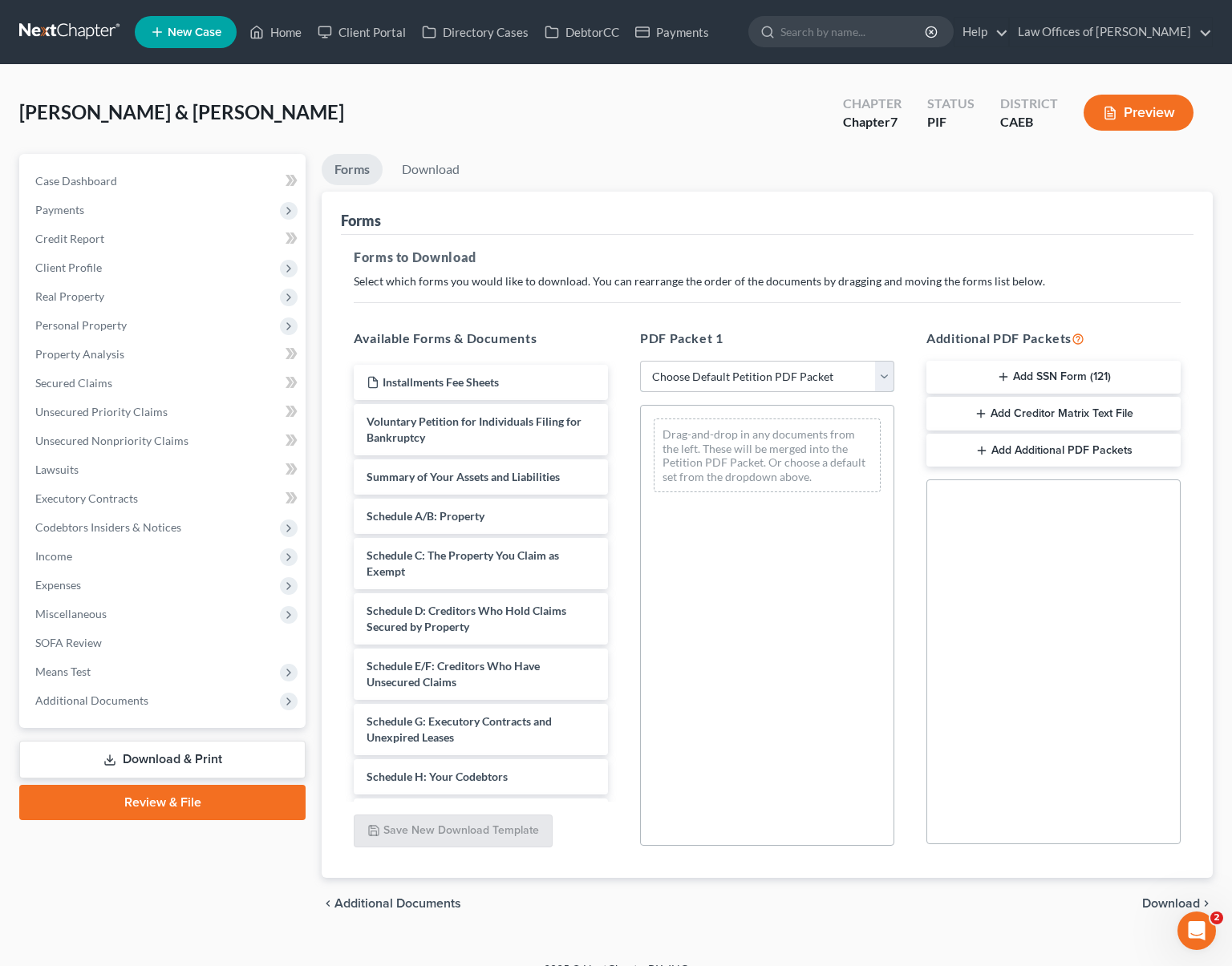
click at [888, 376] on select "Choose Default Petition PDF Packet Complete Bankruptcy Petition (all forms and …" at bounding box center [767, 377] width 254 height 32
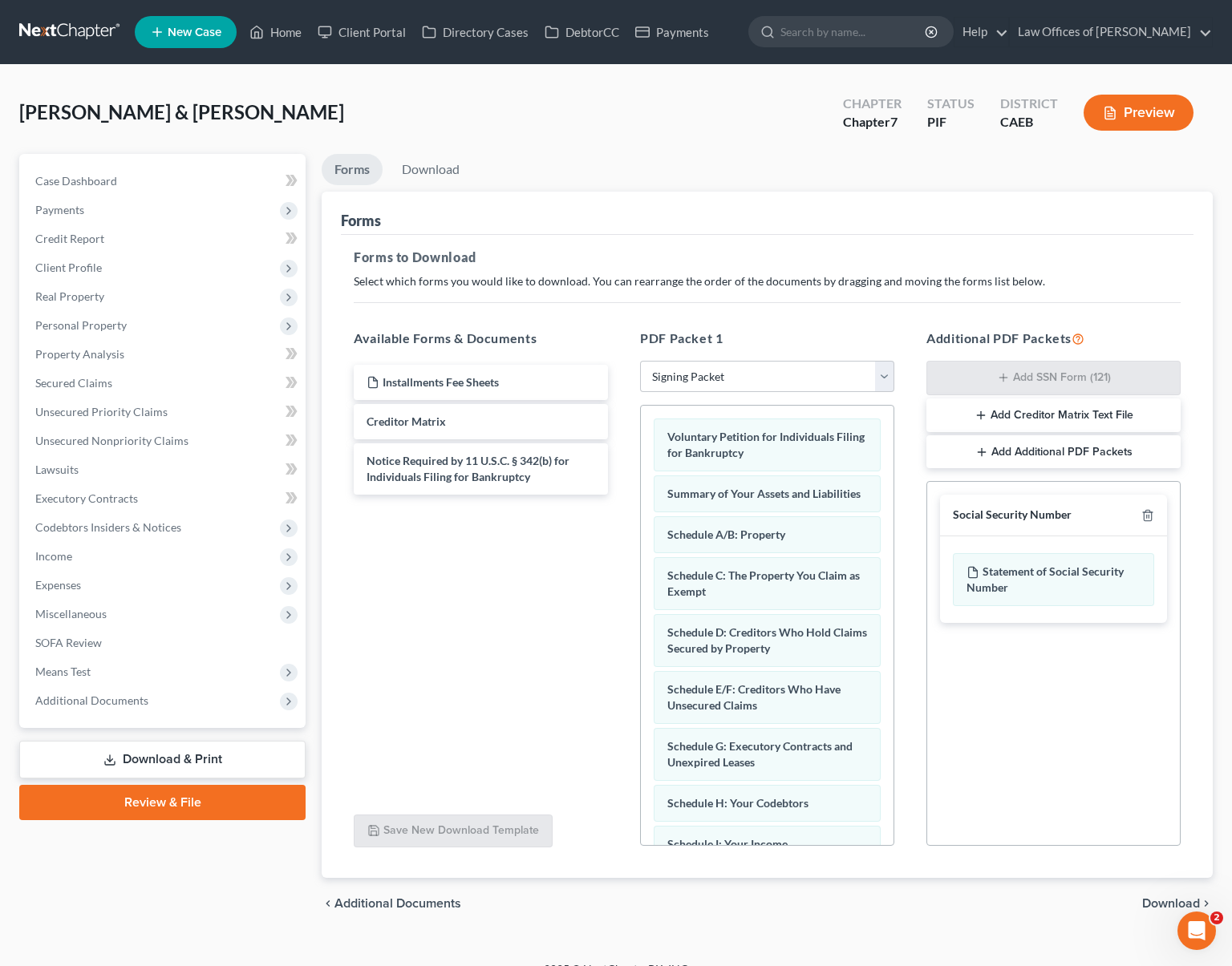
click at [1157, 897] on span "Download" at bounding box center [1171, 903] width 58 height 13
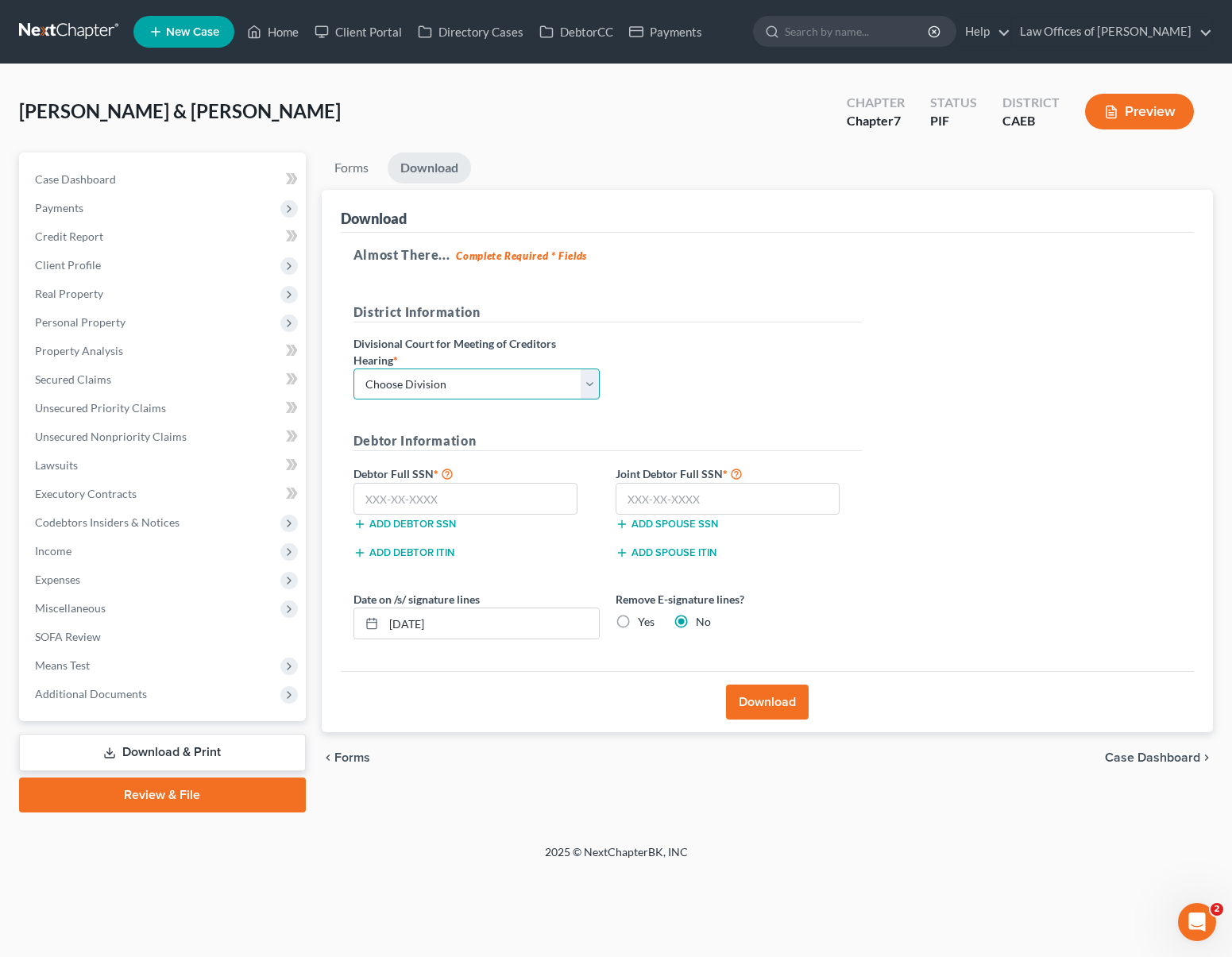
click at [584, 382] on select "Choose Division Fresno Modesto [GEOGRAPHIC_DATA]" at bounding box center [477, 384] width 246 height 32
click at [479, 495] on input "text" at bounding box center [466, 499] width 225 height 32
click at [772, 702] on button "Download" at bounding box center [767, 702] width 83 height 35
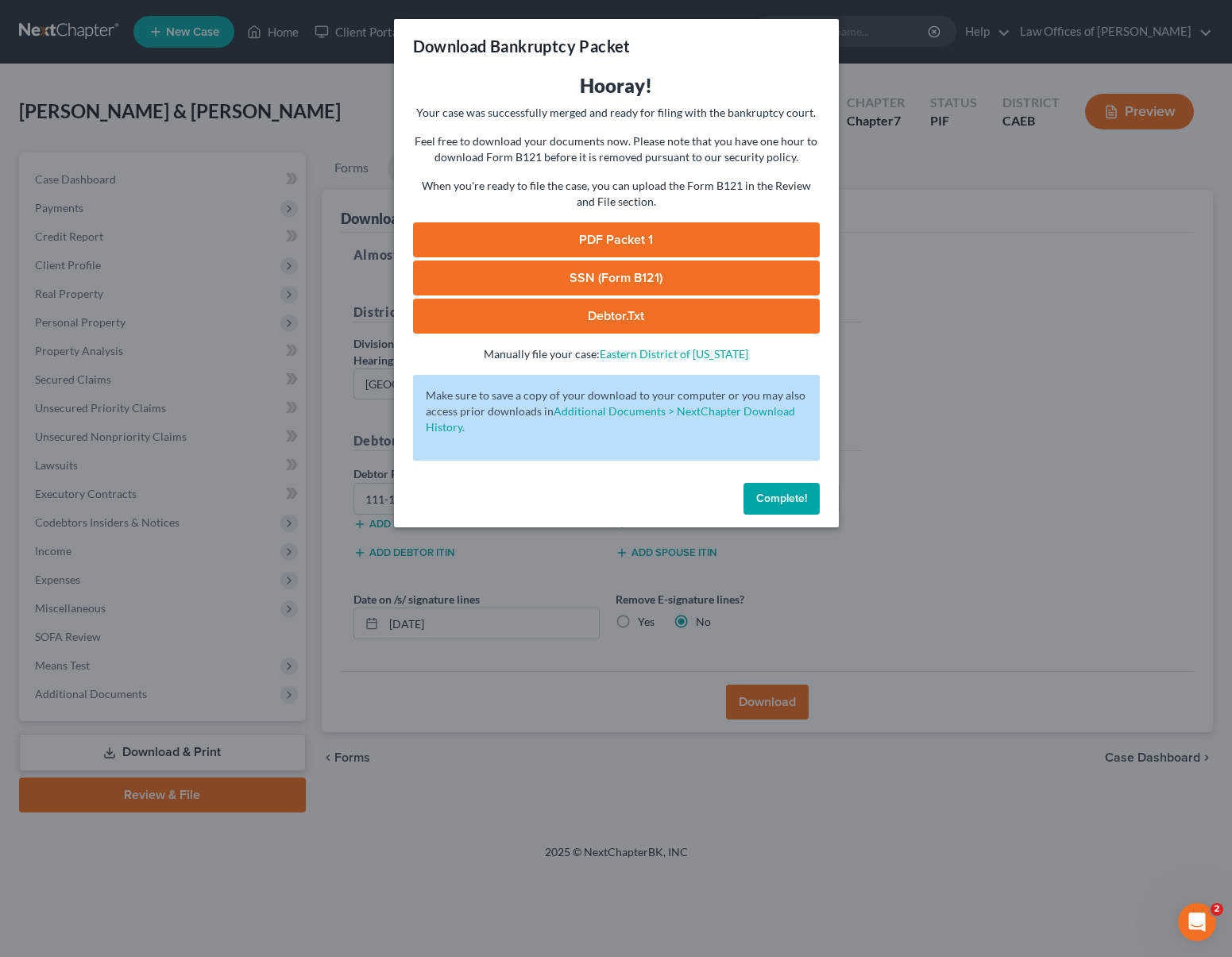
click at [653, 242] on link "PDF Packet 1" at bounding box center [617, 240] width 407 height 35
drag, startPoint x: 762, startPoint y: 497, endPoint x: 804, endPoint y: 519, distance: 47.4
click at [762, 497] on span "Complete!" at bounding box center [781, 499] width 51 height 14
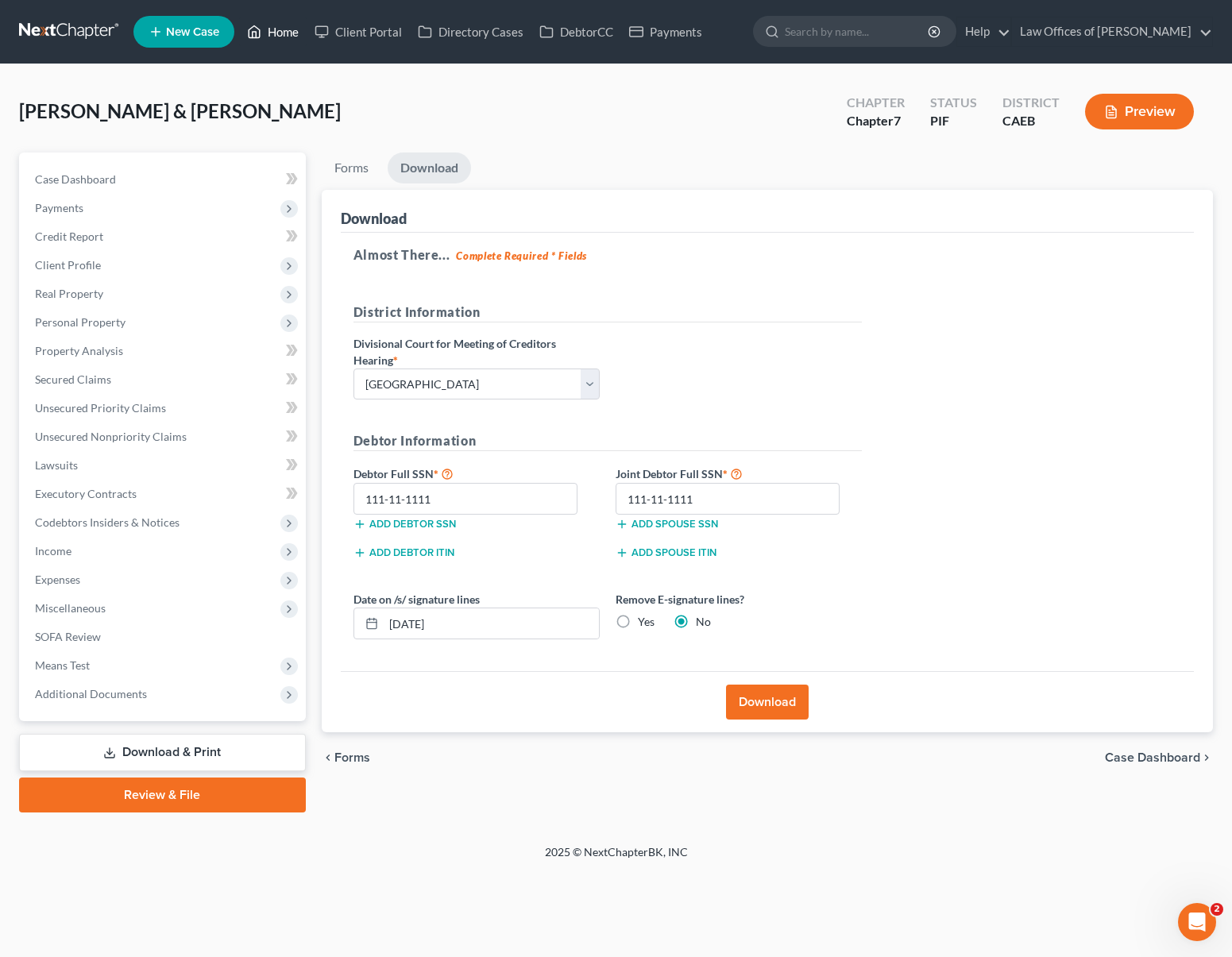
click at [272, 26] on link "Home" at bounding box center [273, 32] width 68 height 29
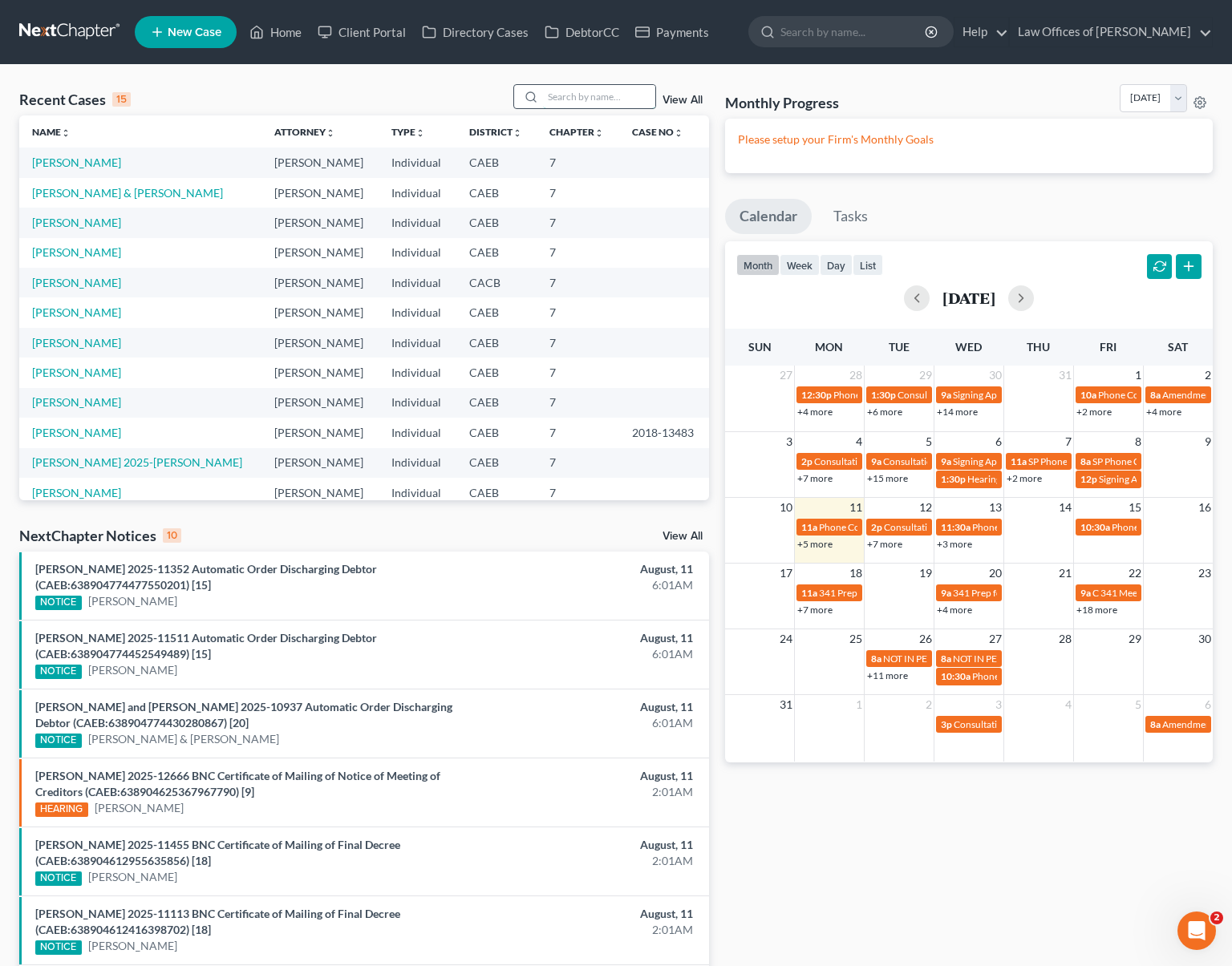
click at [562, 101] on input "search" at bounding box center [599, 97] width 112 height 24
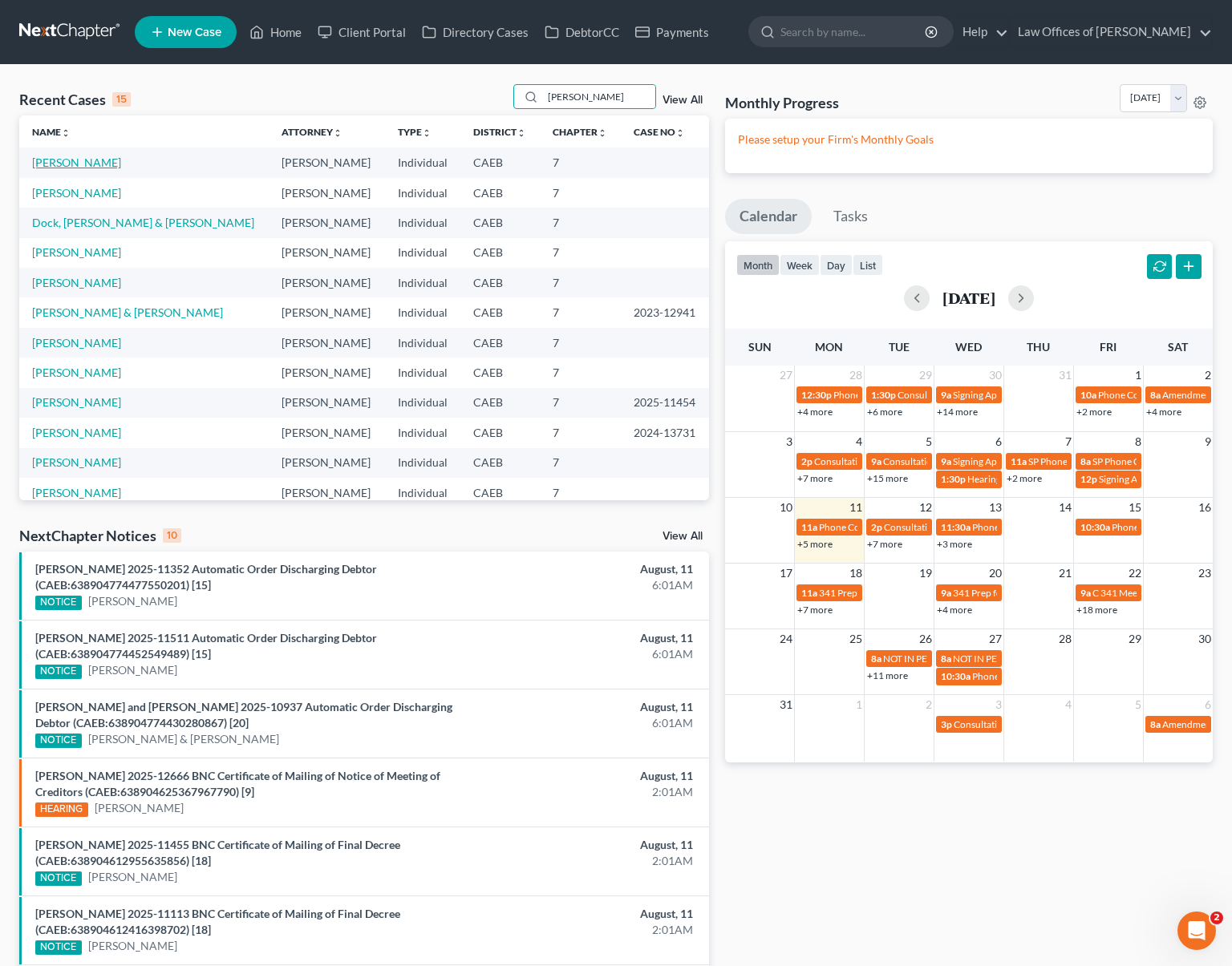
click at [68, 162] on link "[PERSON_NAME]" at bounding box center [77, 162] width 89 height 14
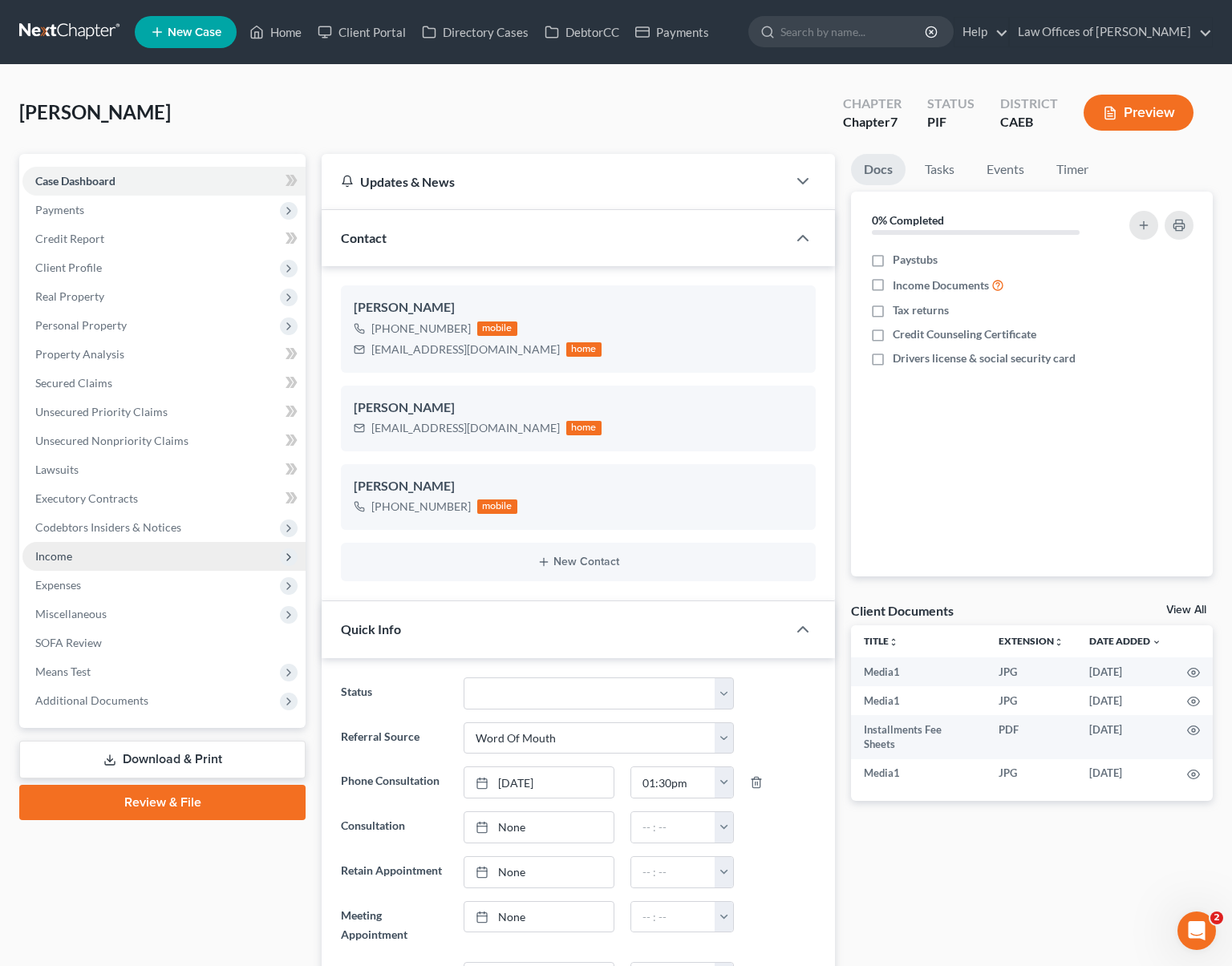
click at [64, 554] on span "Income" at bounding box center [53, 556] width 37 height 14
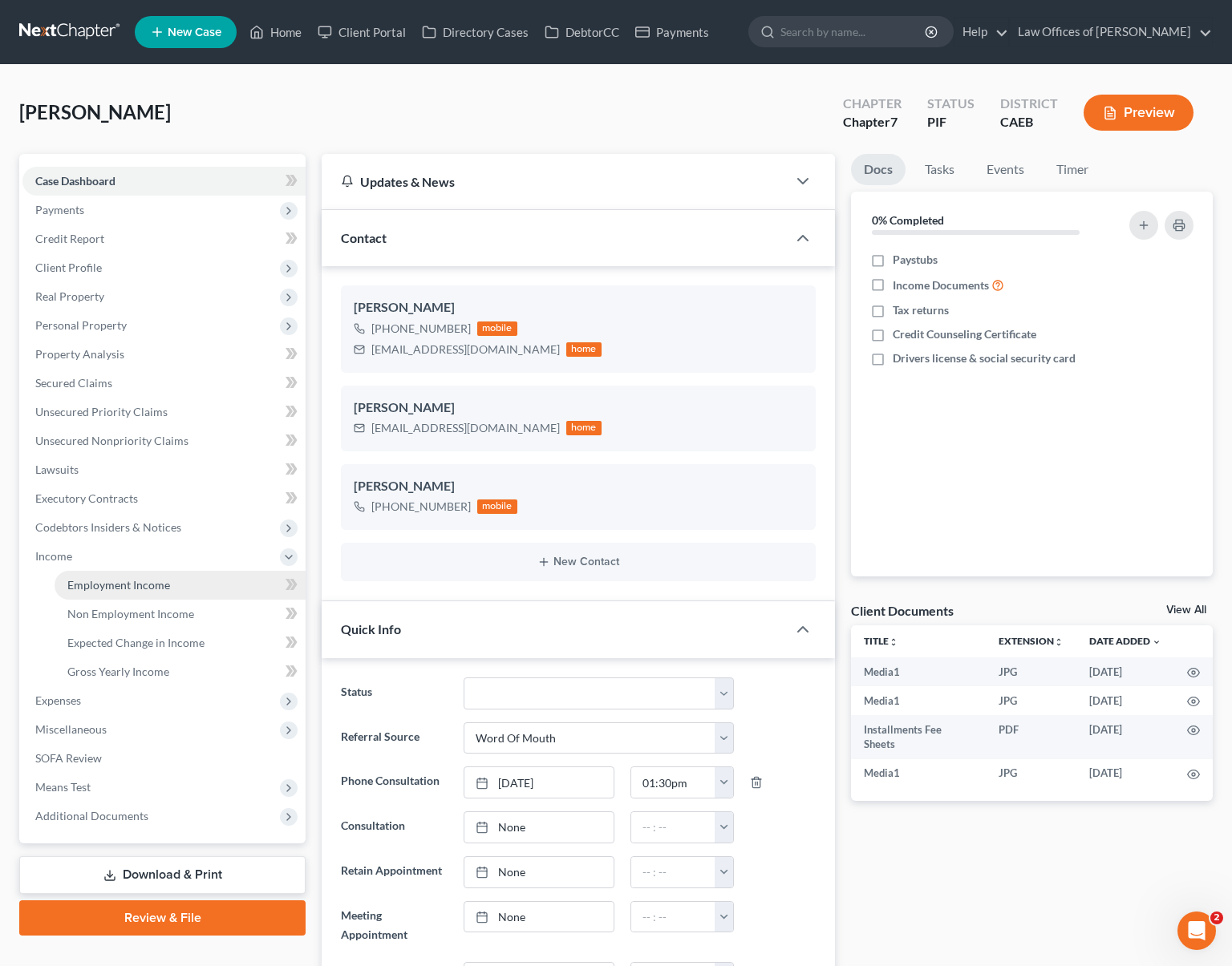
click at [194, 588] on link "Employment Income" at bounding box center [179, 585] width 251 height 29
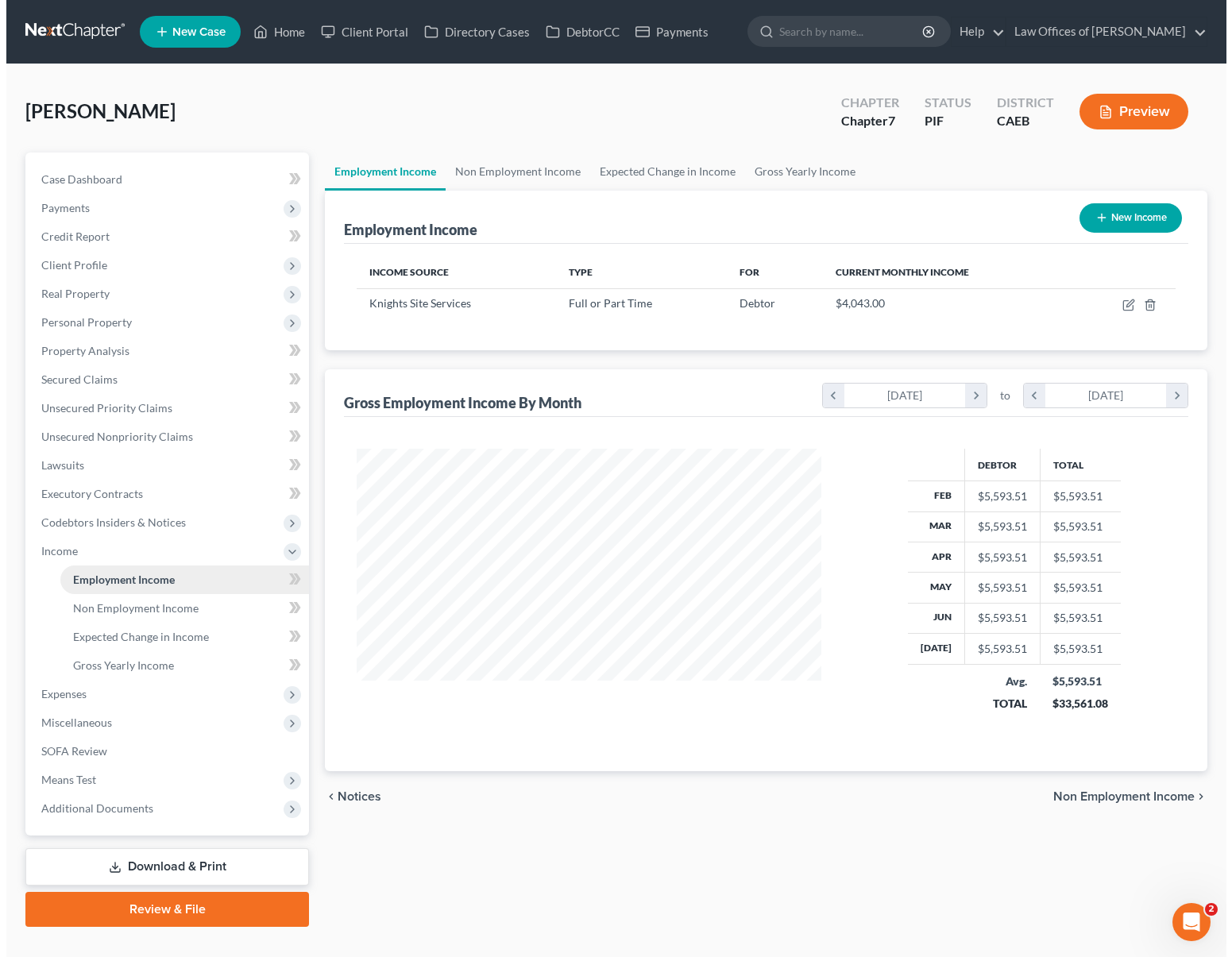
scroll to position [285, 495]
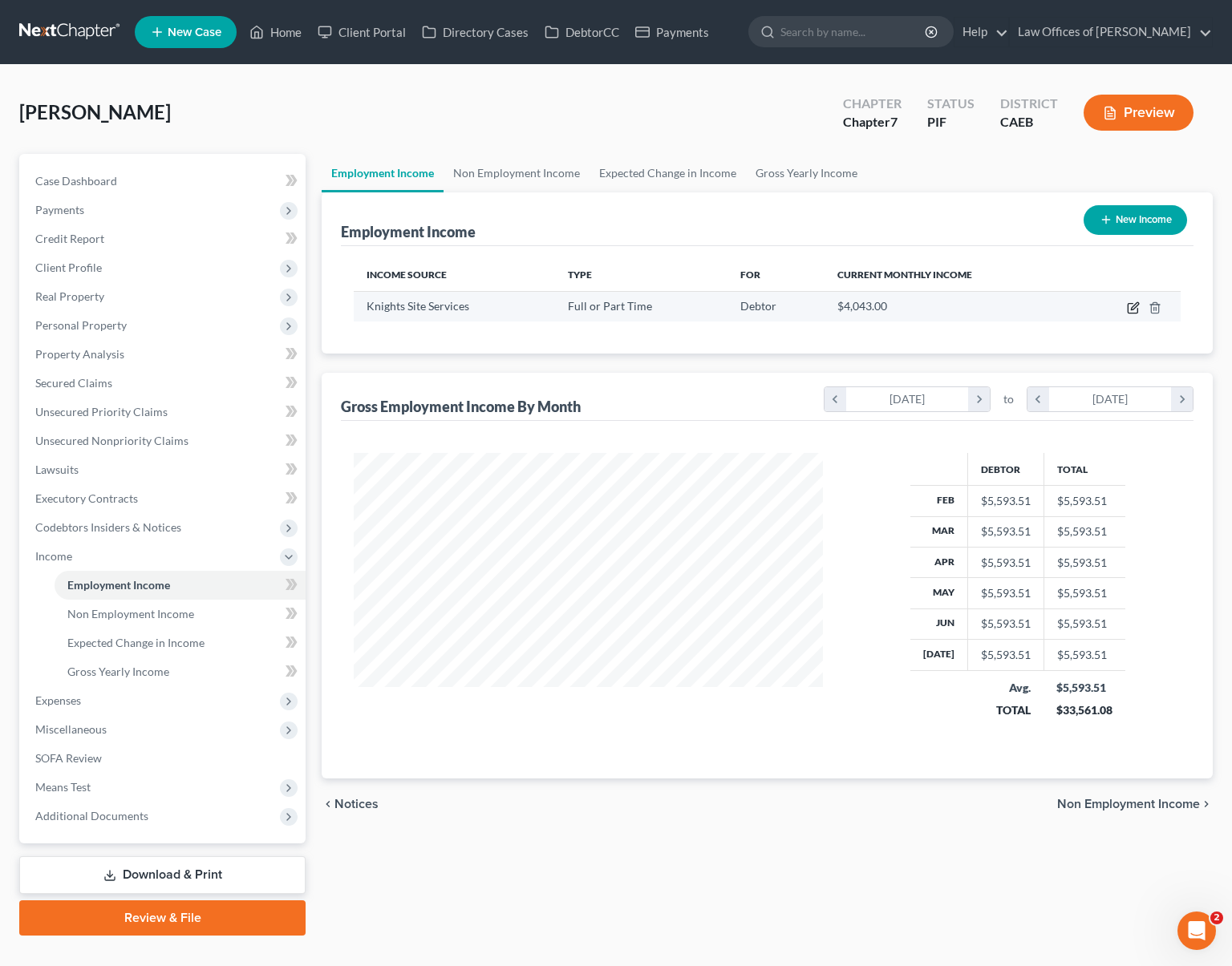
click at [1135, 307] on icon "button" at bounding box center [1134, 308] width 13 height 13
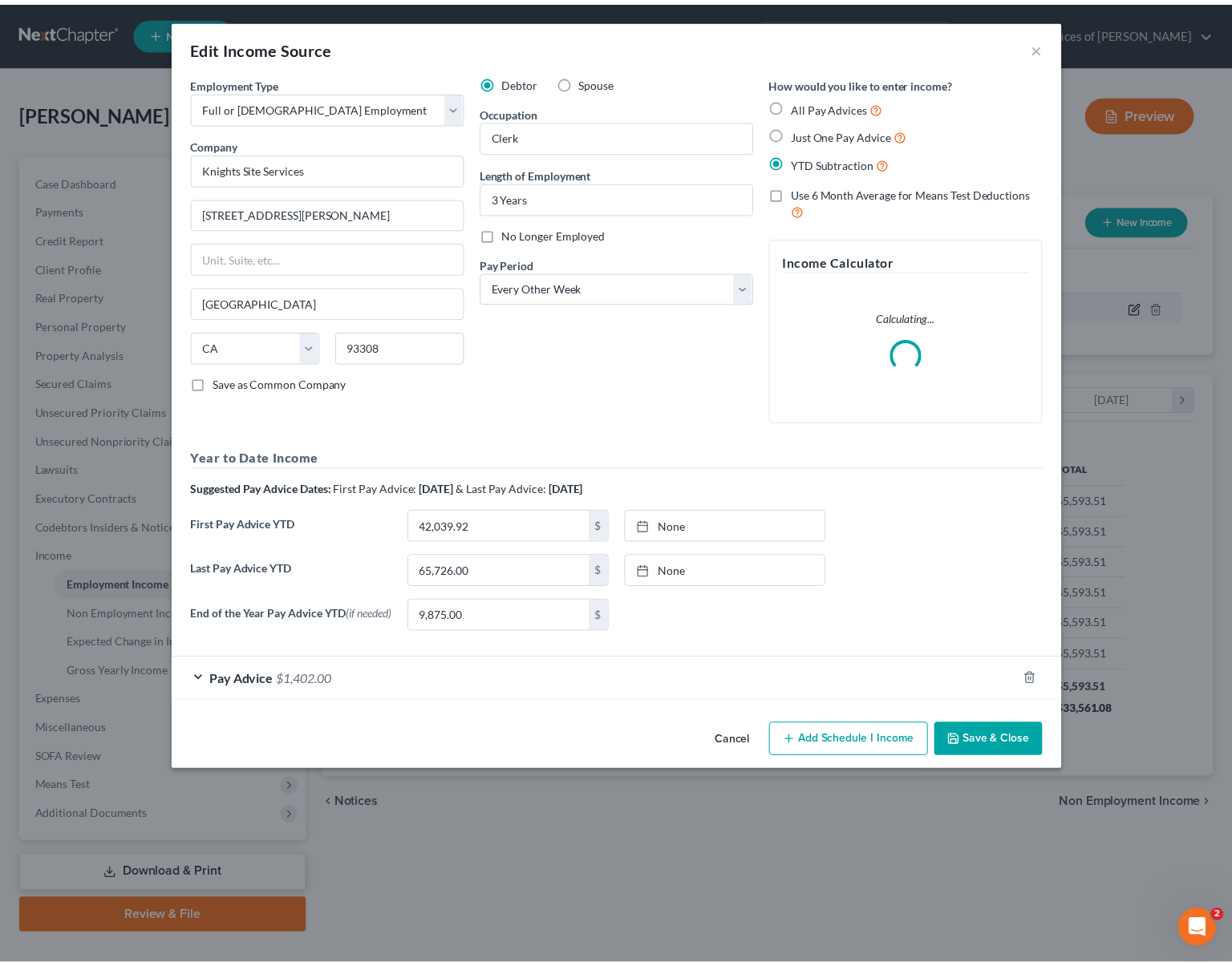
scroll to position [287, 506]
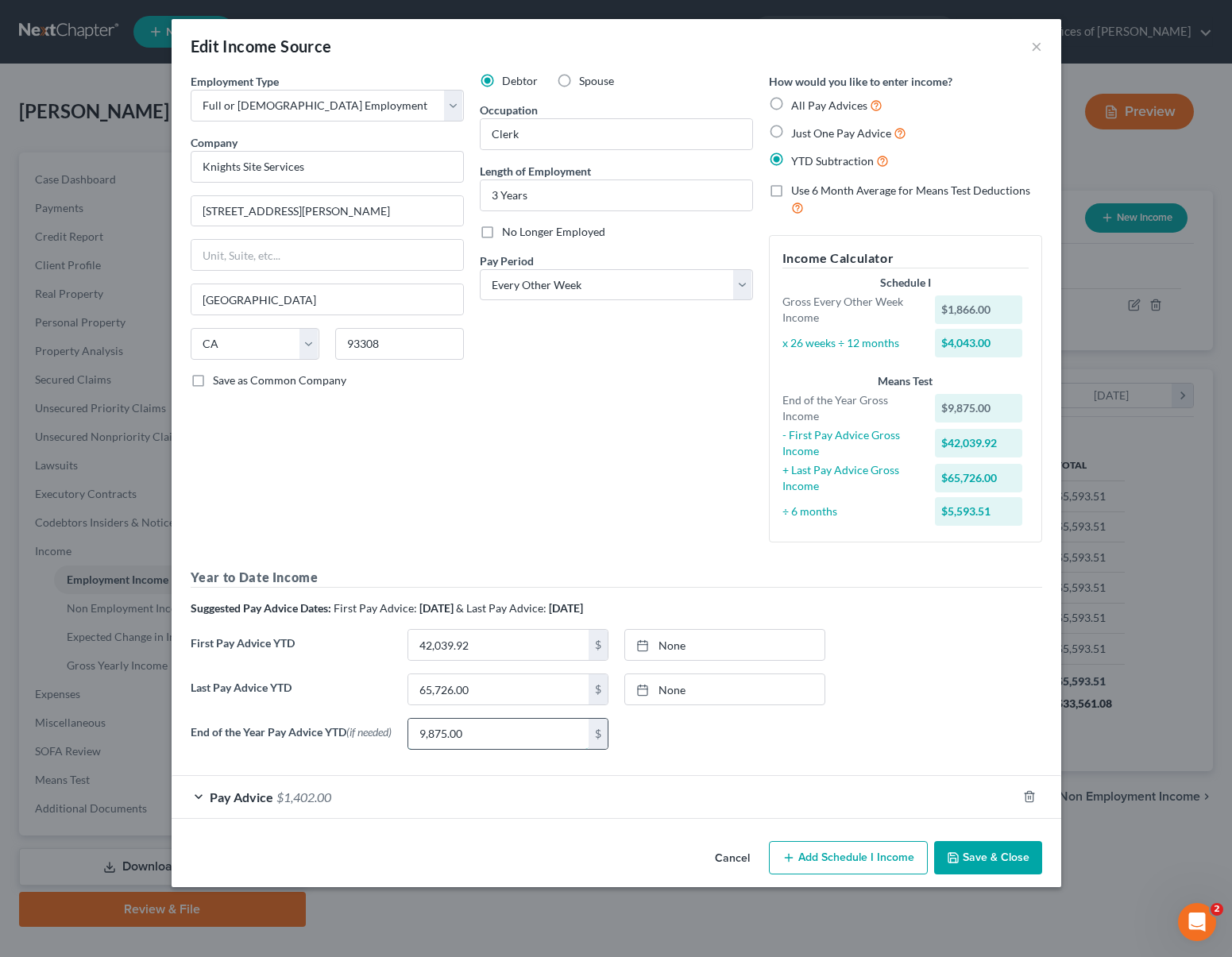
click at [495, 731] on input "9,875.00" at bounding box center [499, 734] width 180 height 31
click at [518, 691] on input "65,726.00" at bounding box center [499, 690] width 180 height 31
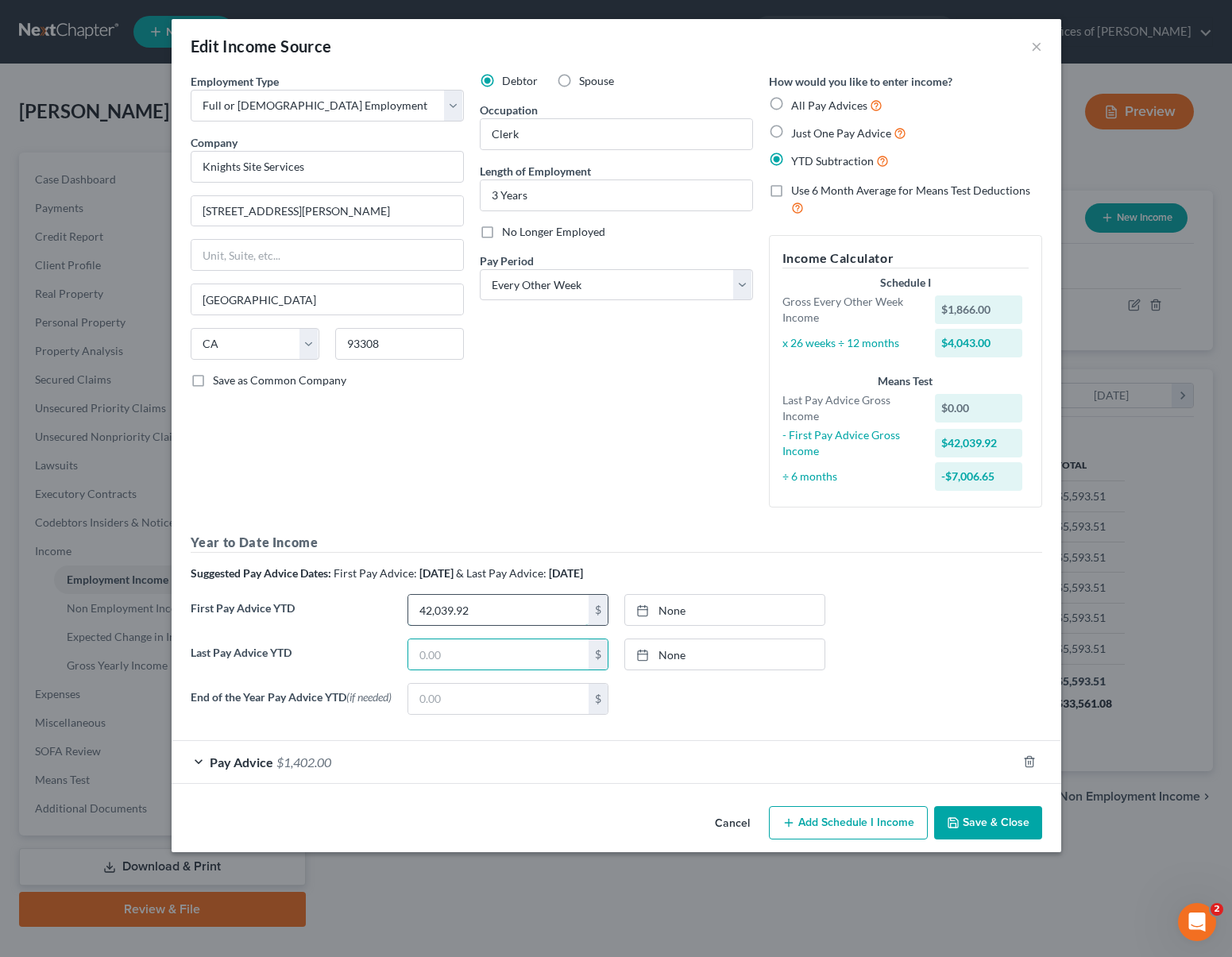
click at [477, 610] on input "42,039.92" at bounding box center [499, 610] width 180 height 31
drag, startPoint x: 477, startPoint y: 610, endPoint x: 385, endPoint y: 598, distance: 92.8
click at [385, 598] on div "First Pay Advice YTD 42,039.92 $ None close Date Time chevron_left [DATE] chevr…" at bounding box center [616, 616] width 868 height 44
click at [508, 606] on input "42,039.92" at bounding box center [499, 610] width 180 height 31
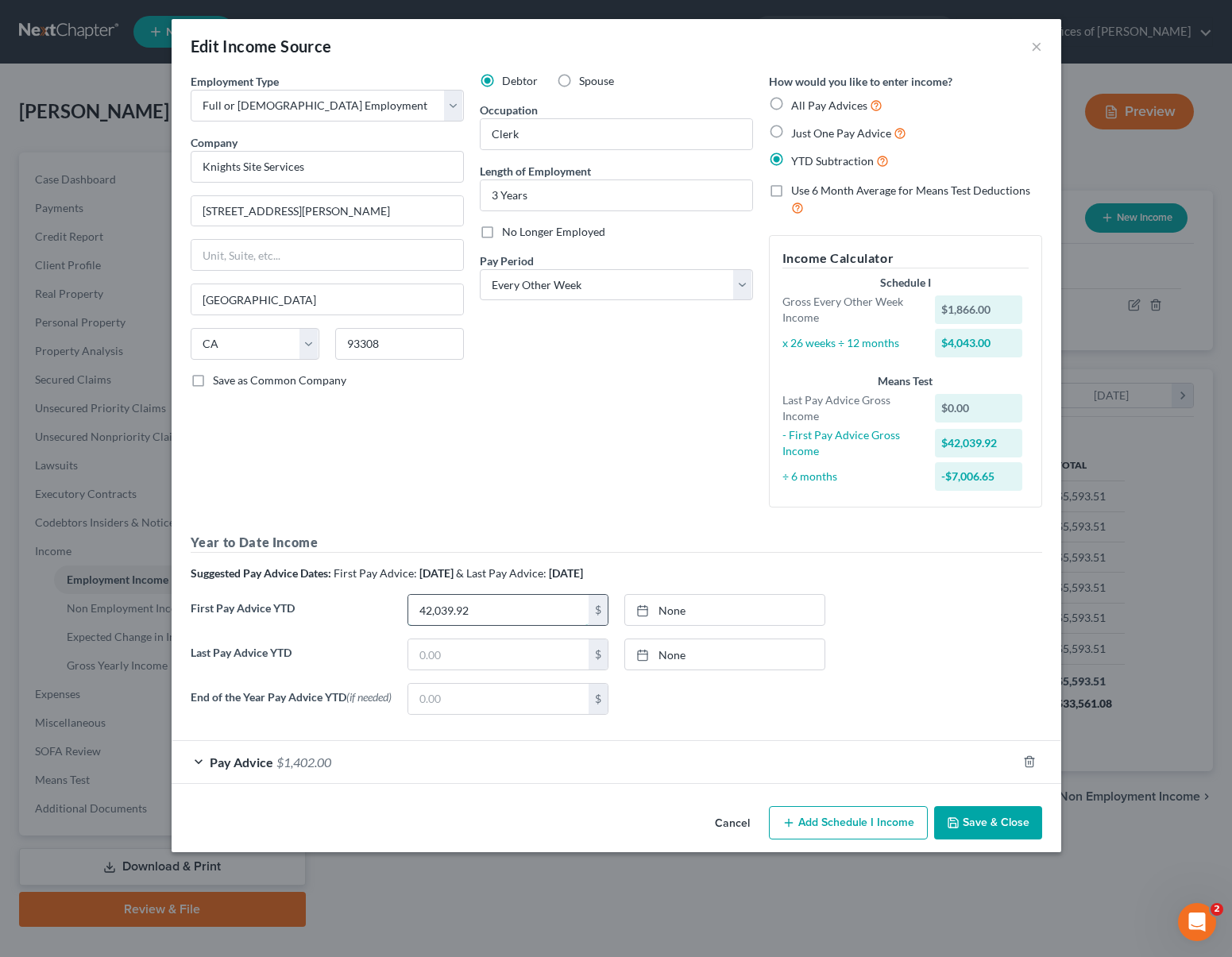
drag, startPoint x: 507, startPoint y: 607, endPoint x: 420, endPoint y: 596, distance: 87.7
click at [420, 596] on input "42,039.92" at bounding box center [499, 610] width 180 height 31
click at [449, 645] on input "text" at bounding box center [499, 655] width 180 height 31
click at [470, 607] on input "text" at bounding box center [499, 610] width 180 height 31
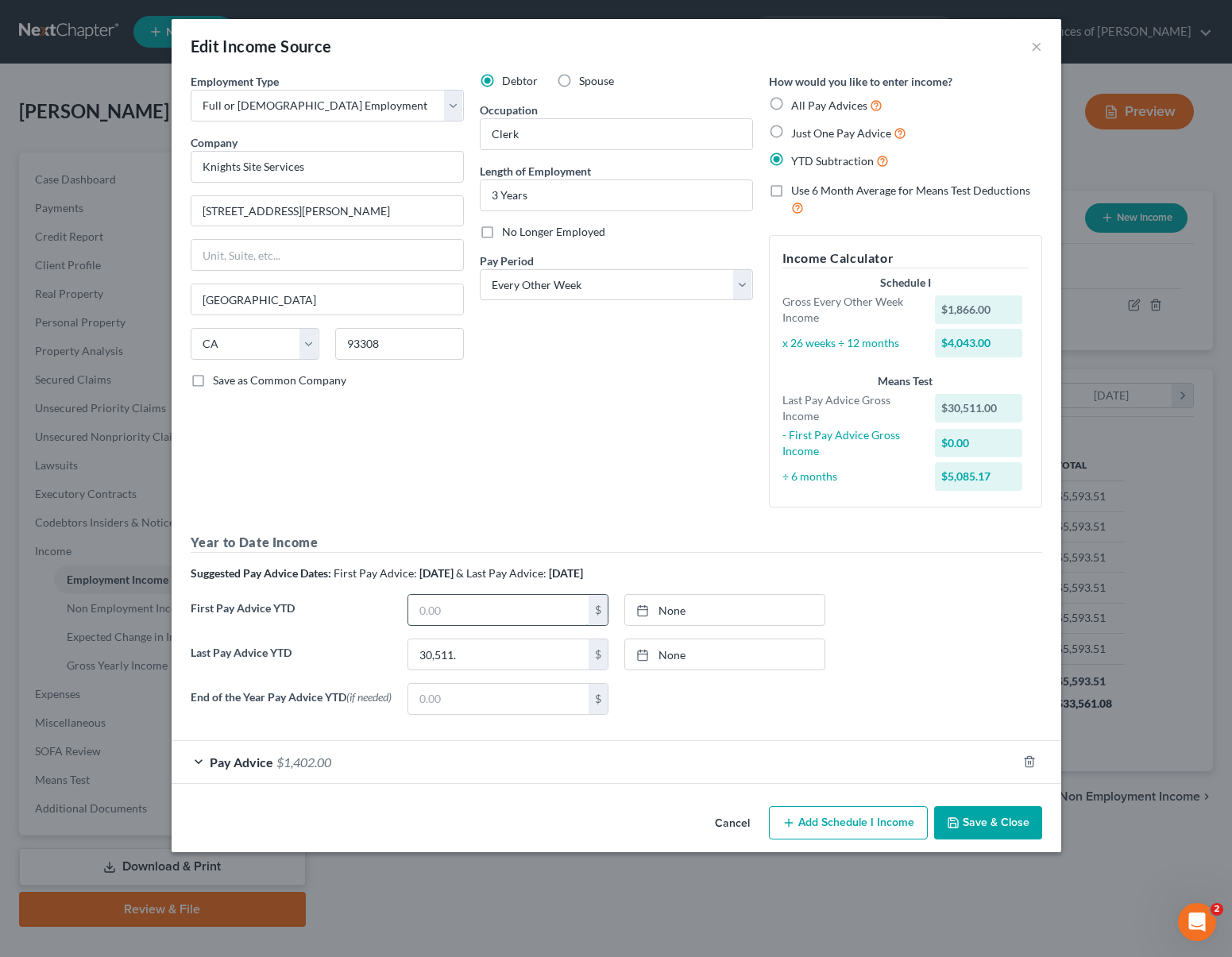
click at [467, 610] on input "text" at bounding box center [499, 610] width 180 height 31
click at [979, 831] on button "Save & Close" at bounding box center [988, 823] width 108 height 33
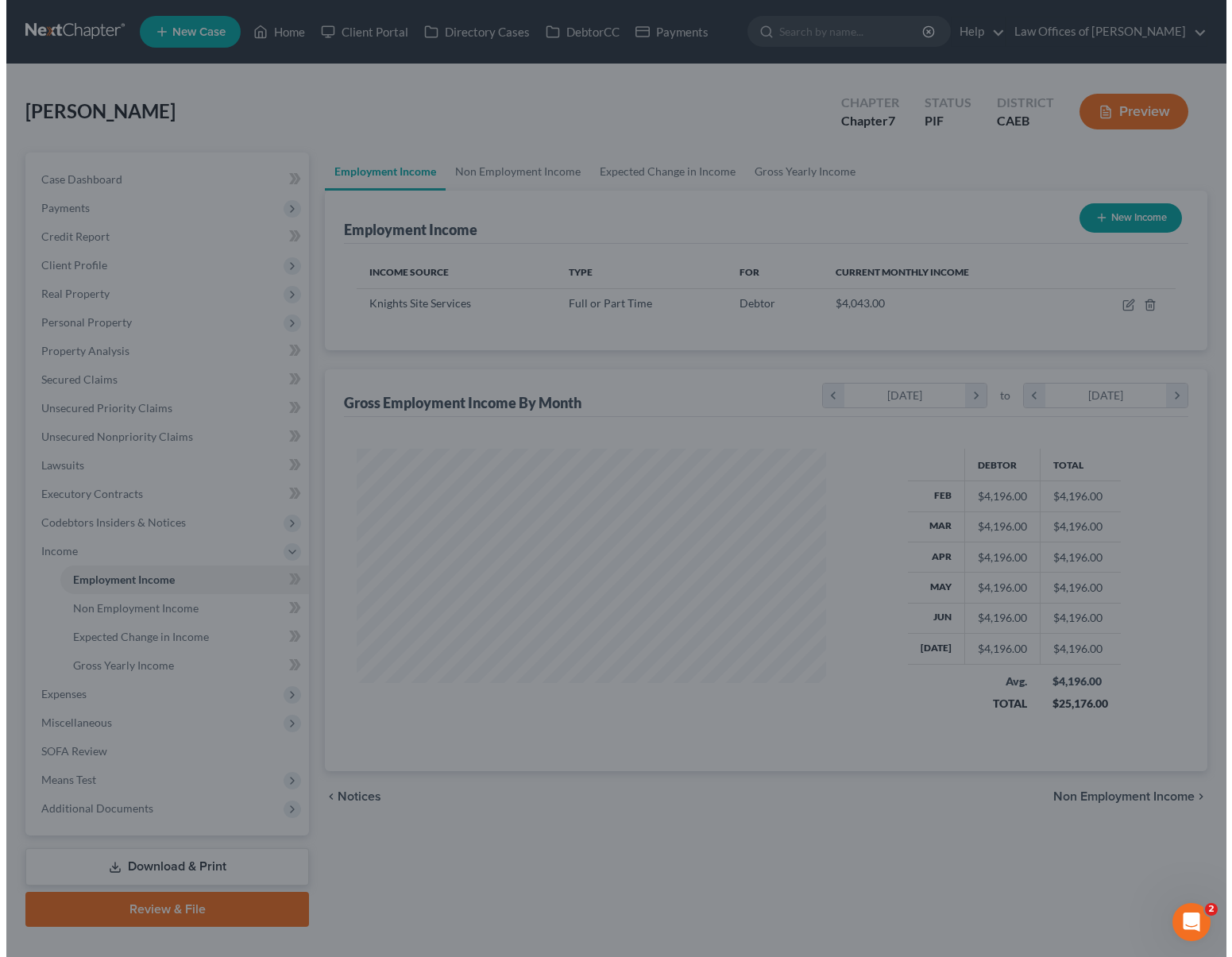
scroll to position [794194, 793959]
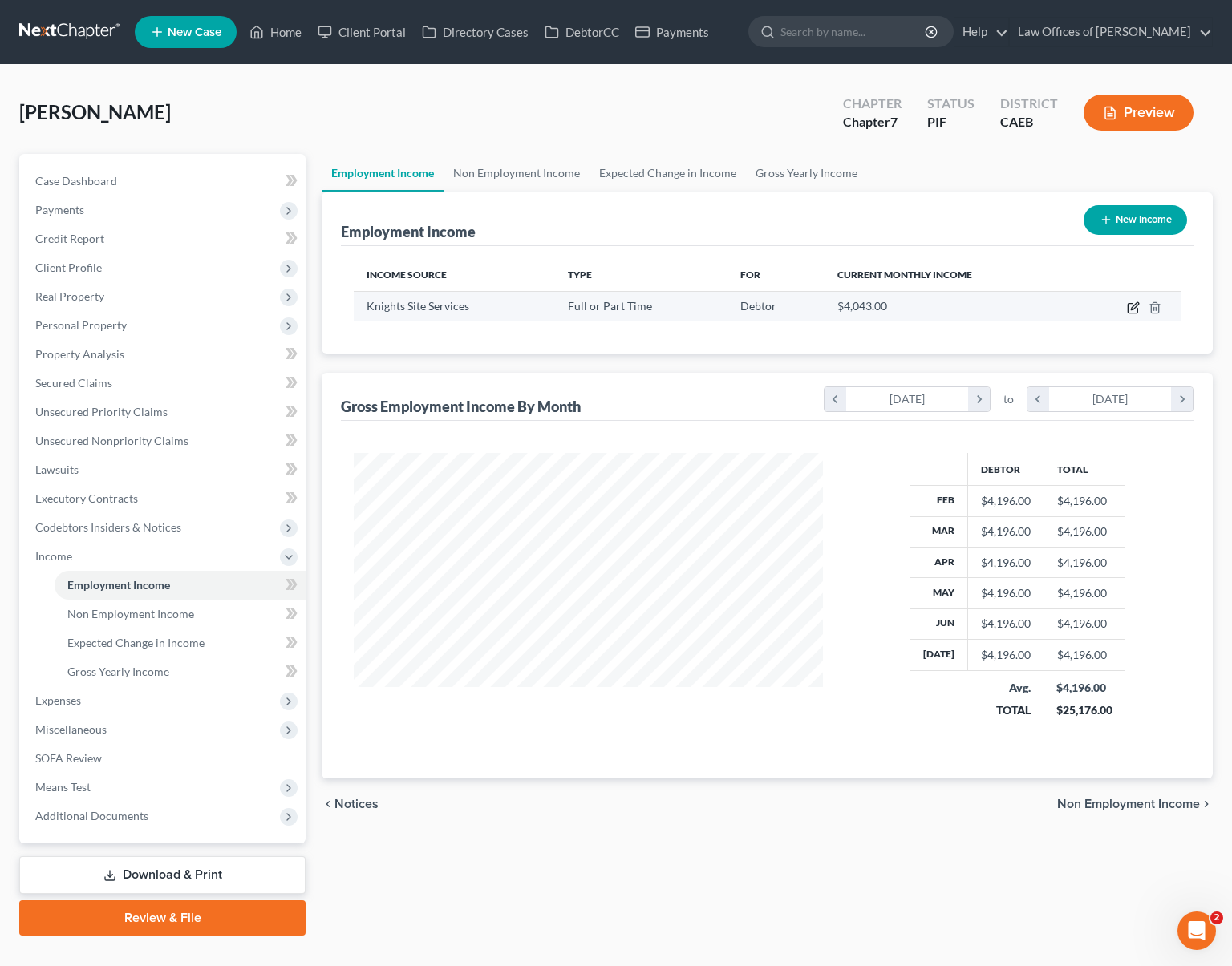
click at [1135, 308] on icon "button" at bounding box center [1134, 308] width 13 height 13
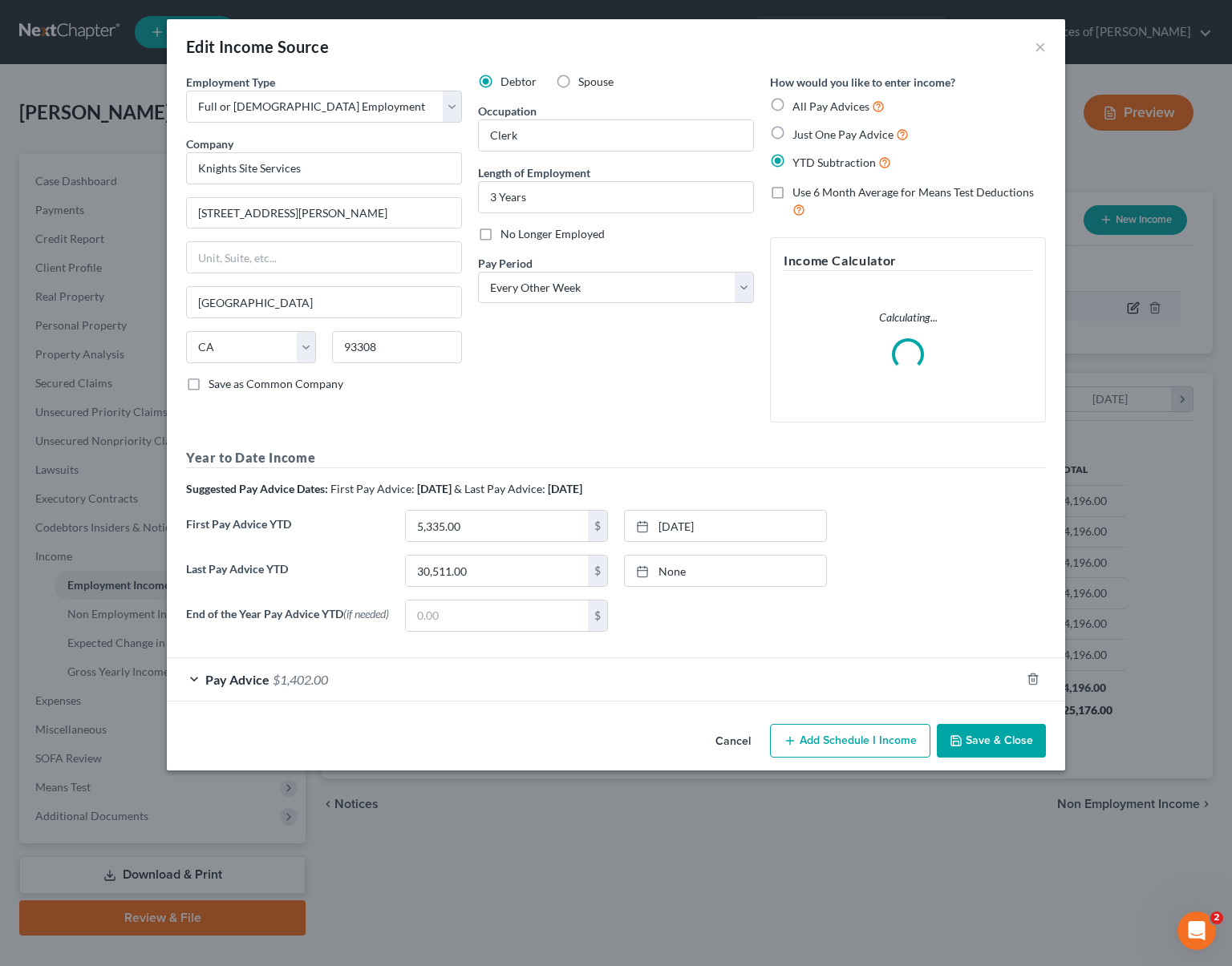
scroll to position [287, 506]
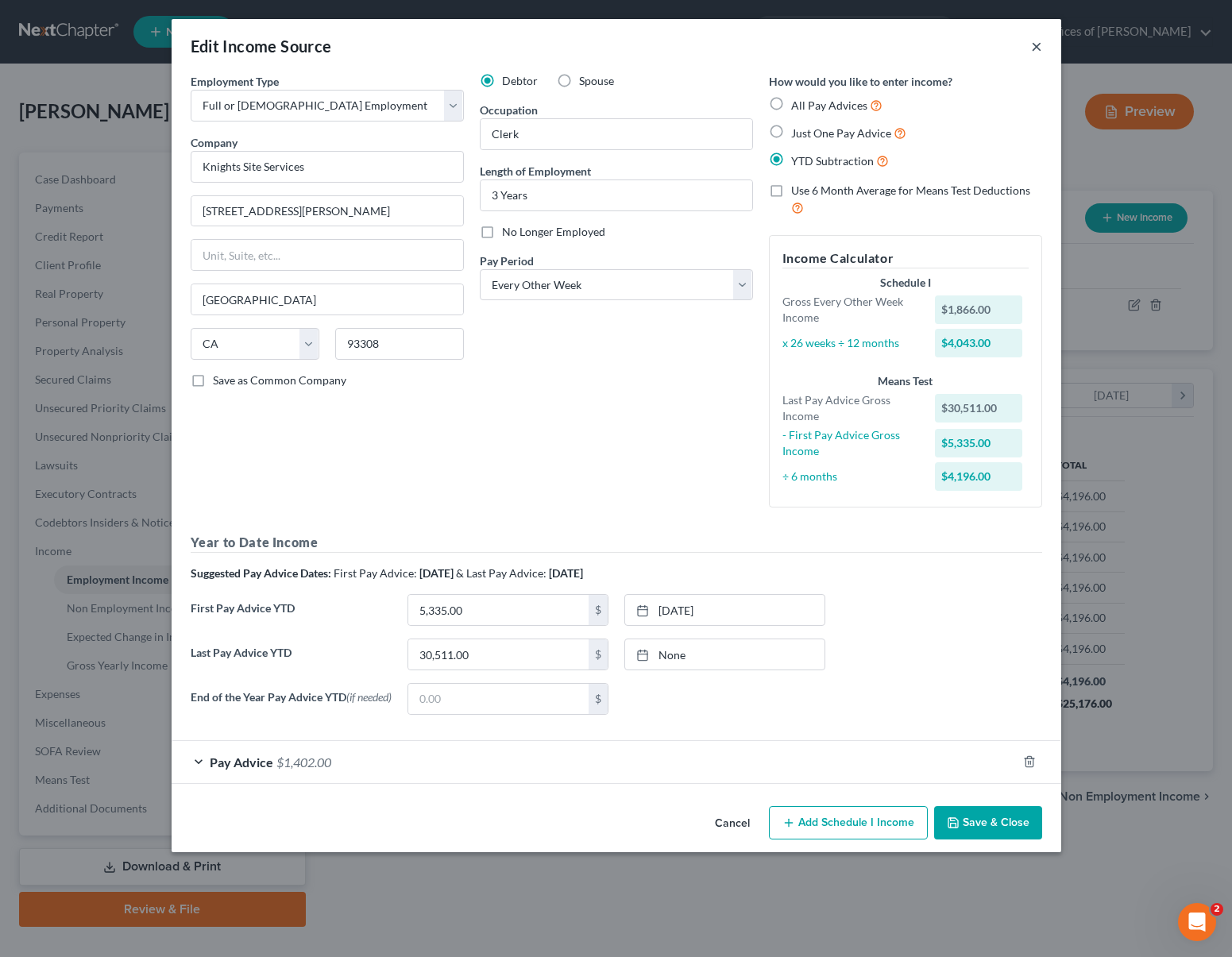
click at [1037, 47] on button "×" at bounding box center [1037, 46] width 11 height 19
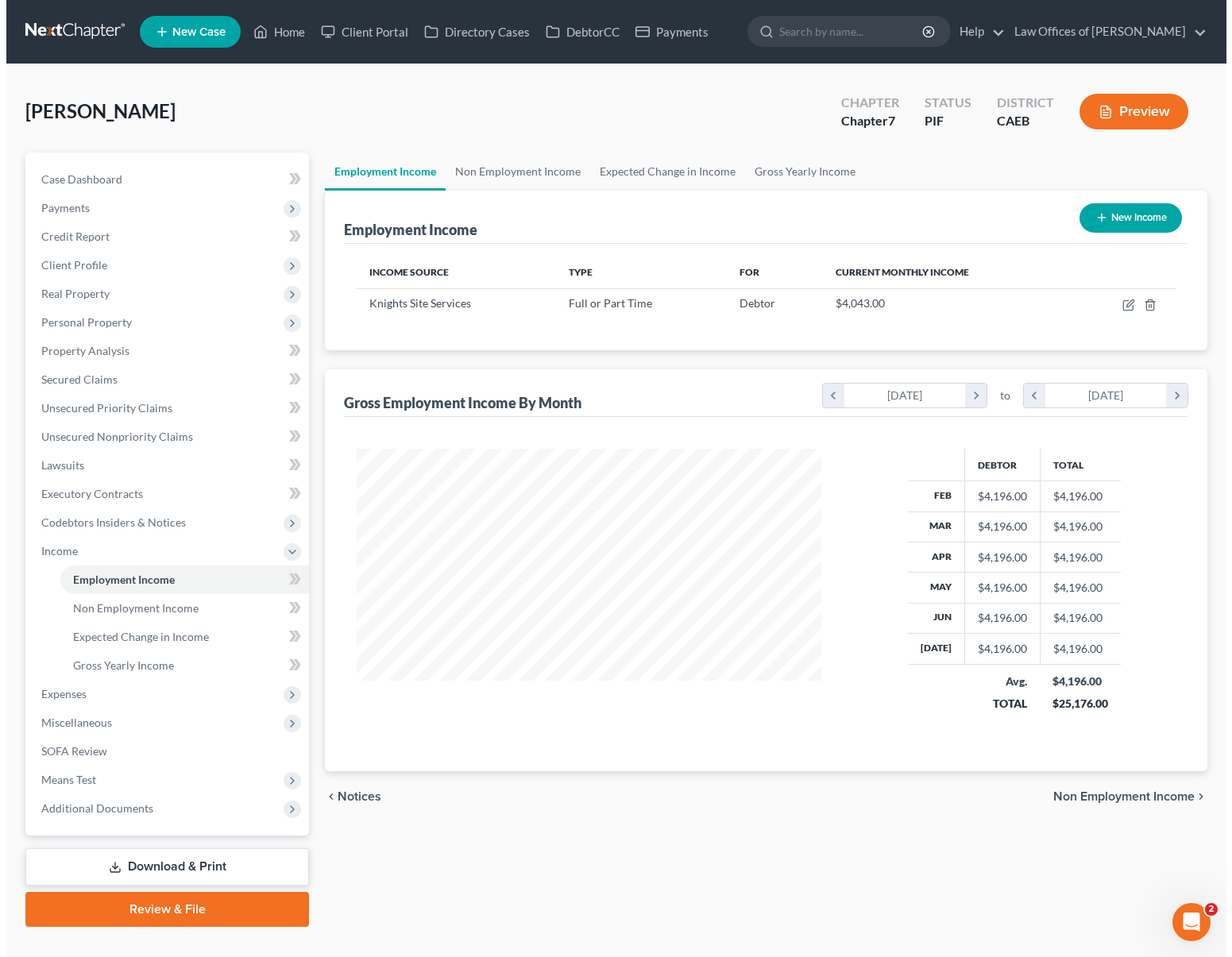
scroll to position [794194, 793959]
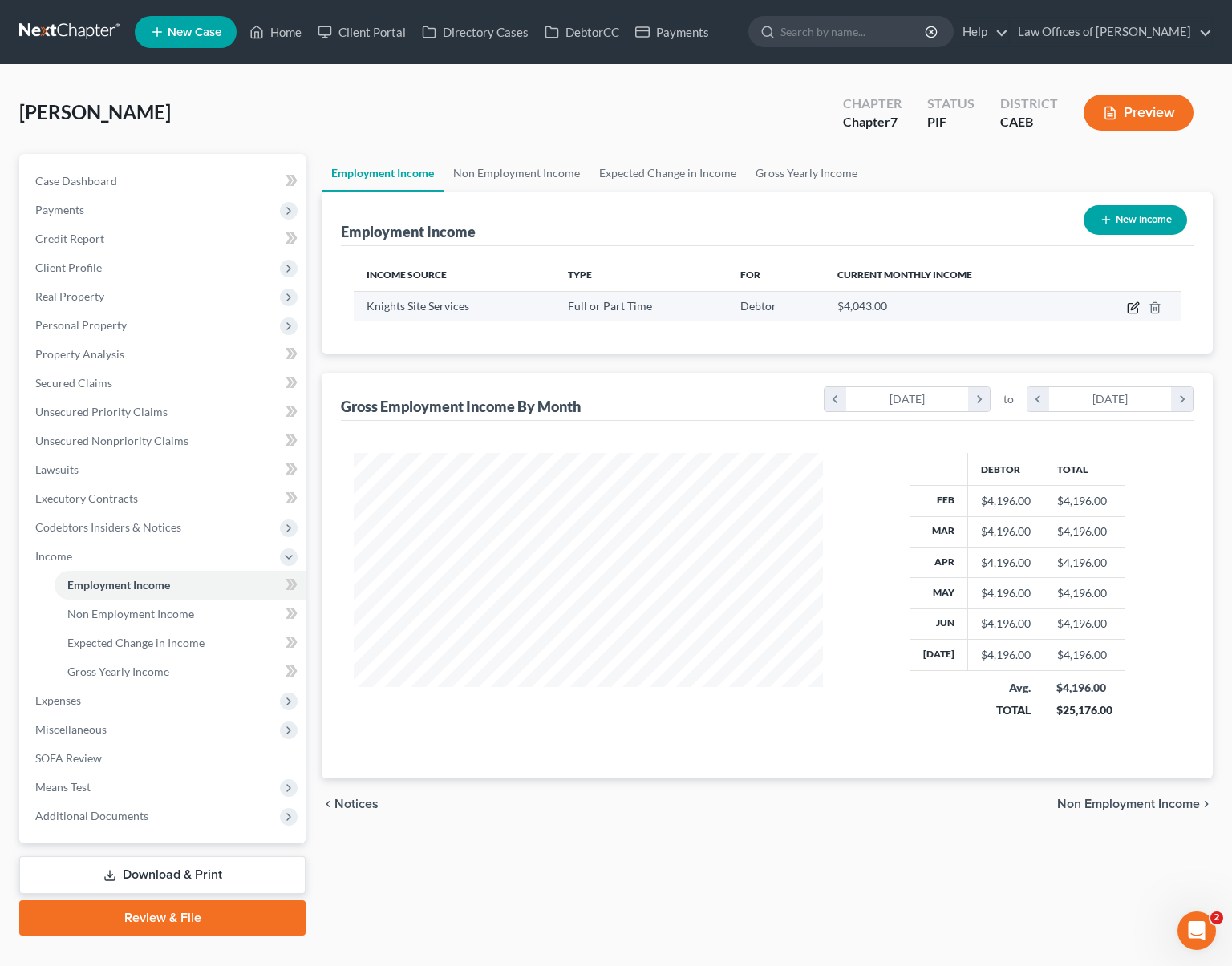
click at [1133, 307] on icon "button" at bounding box center [1134, 308] width 13 height 13
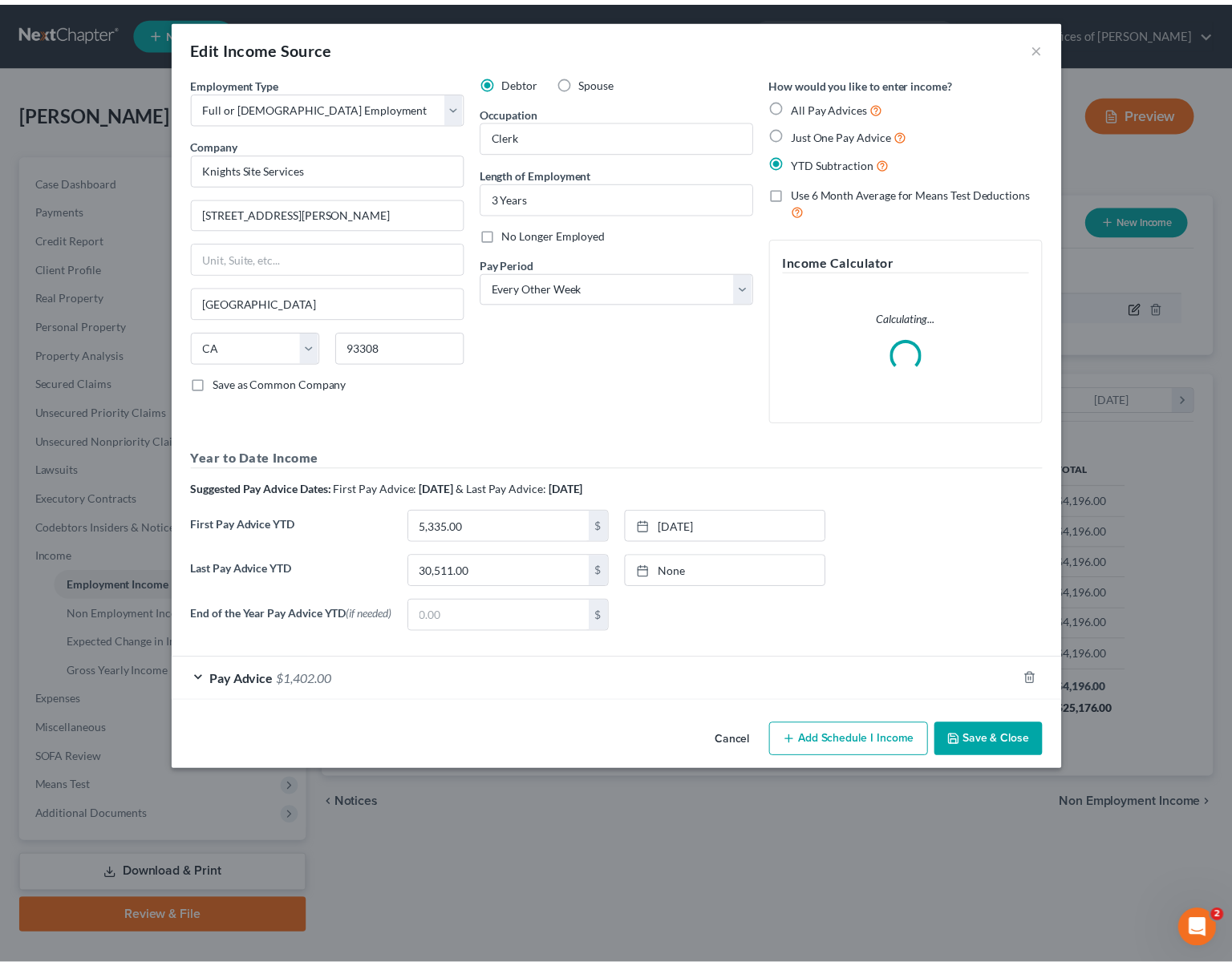
scroll to position [287, 506]
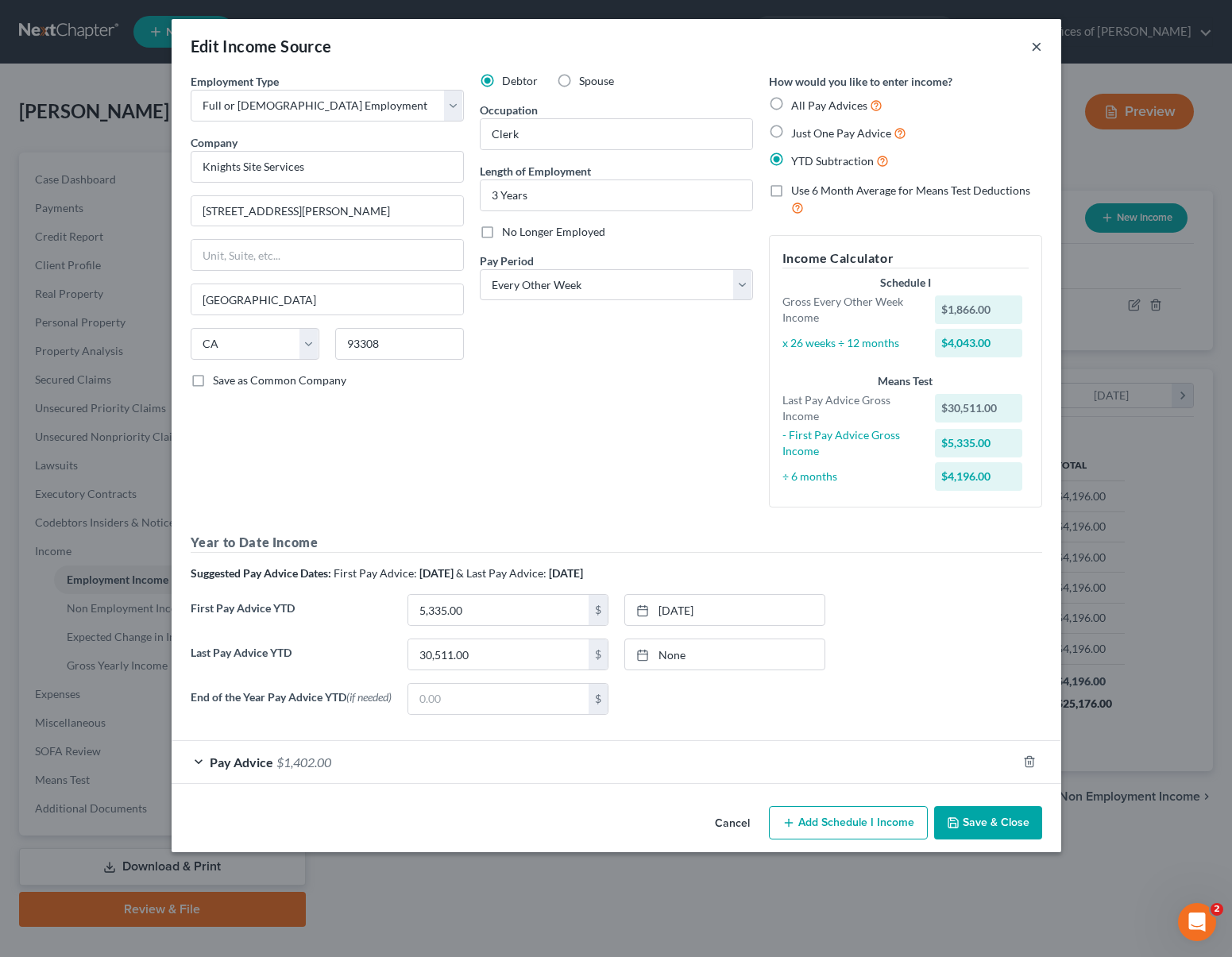
click at [1038, 47] on button "×" at bounding box center [1037, 46] width 11 height 19
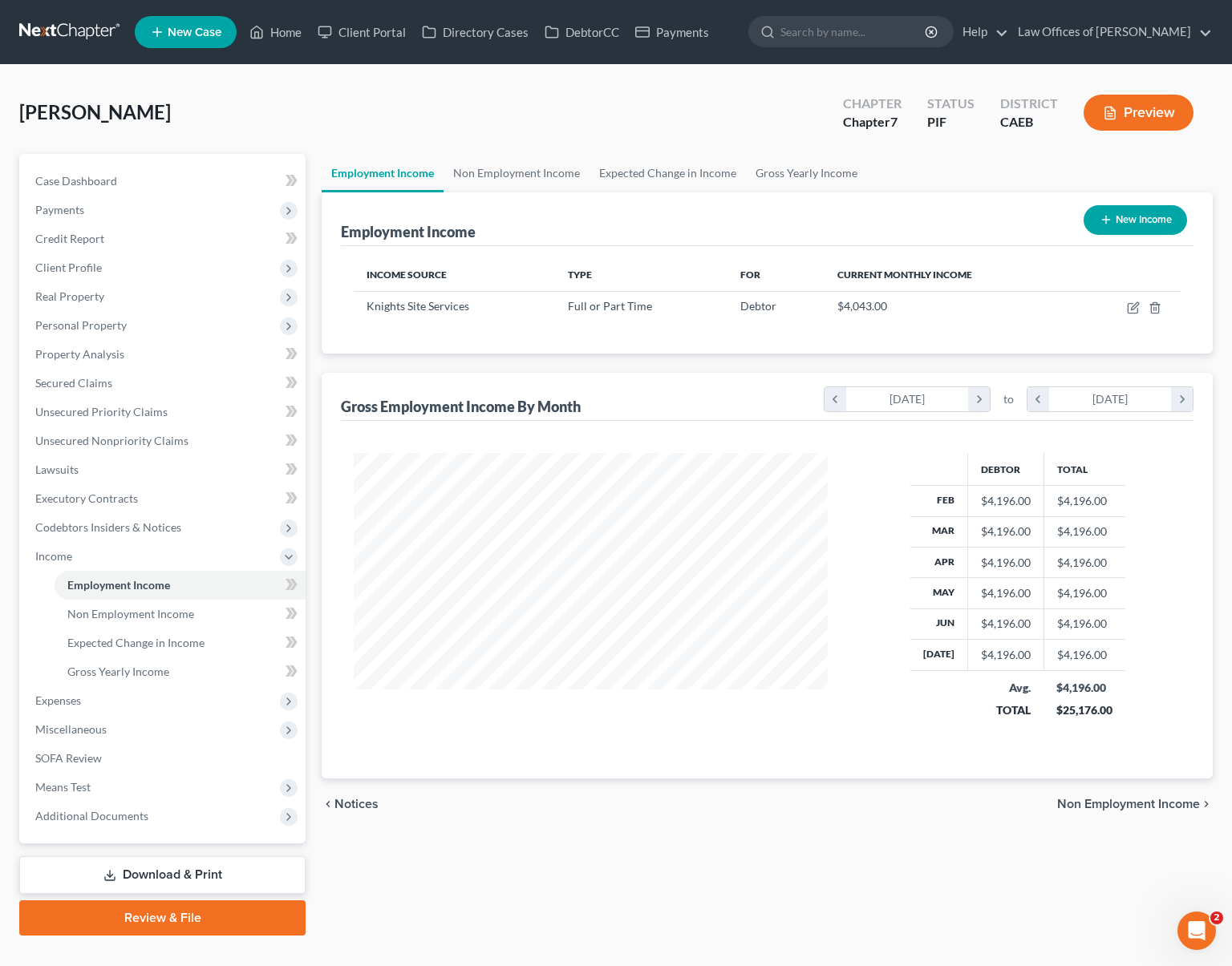
scroll to position [801663, 801809]
click at [145, 665] on span "Gross Yearly Income" at bounding box center [118, 671] width 102 height 14
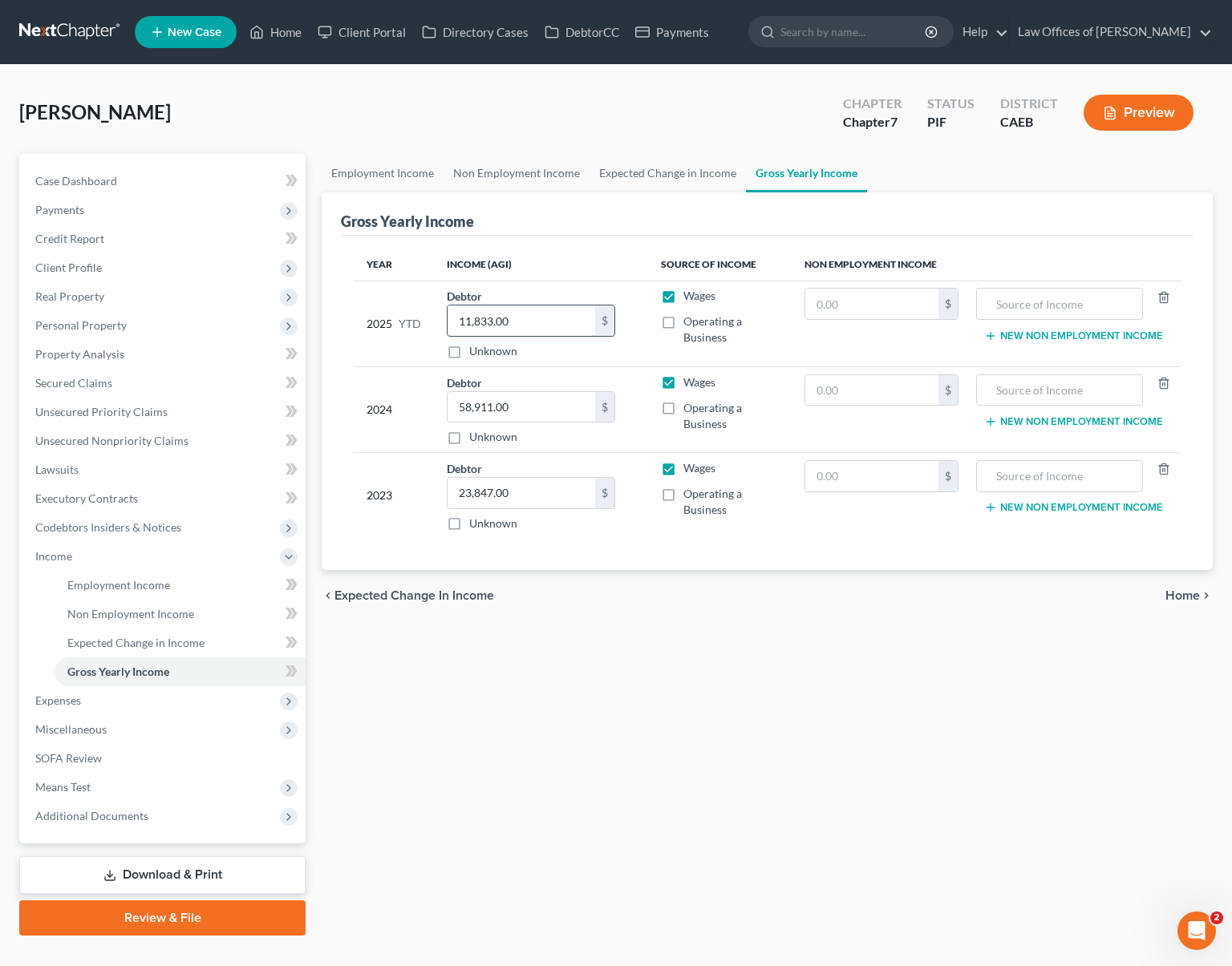
click at [548, 320] on input "11,833.00" at bounding box center [521, 321] width 148 height 31
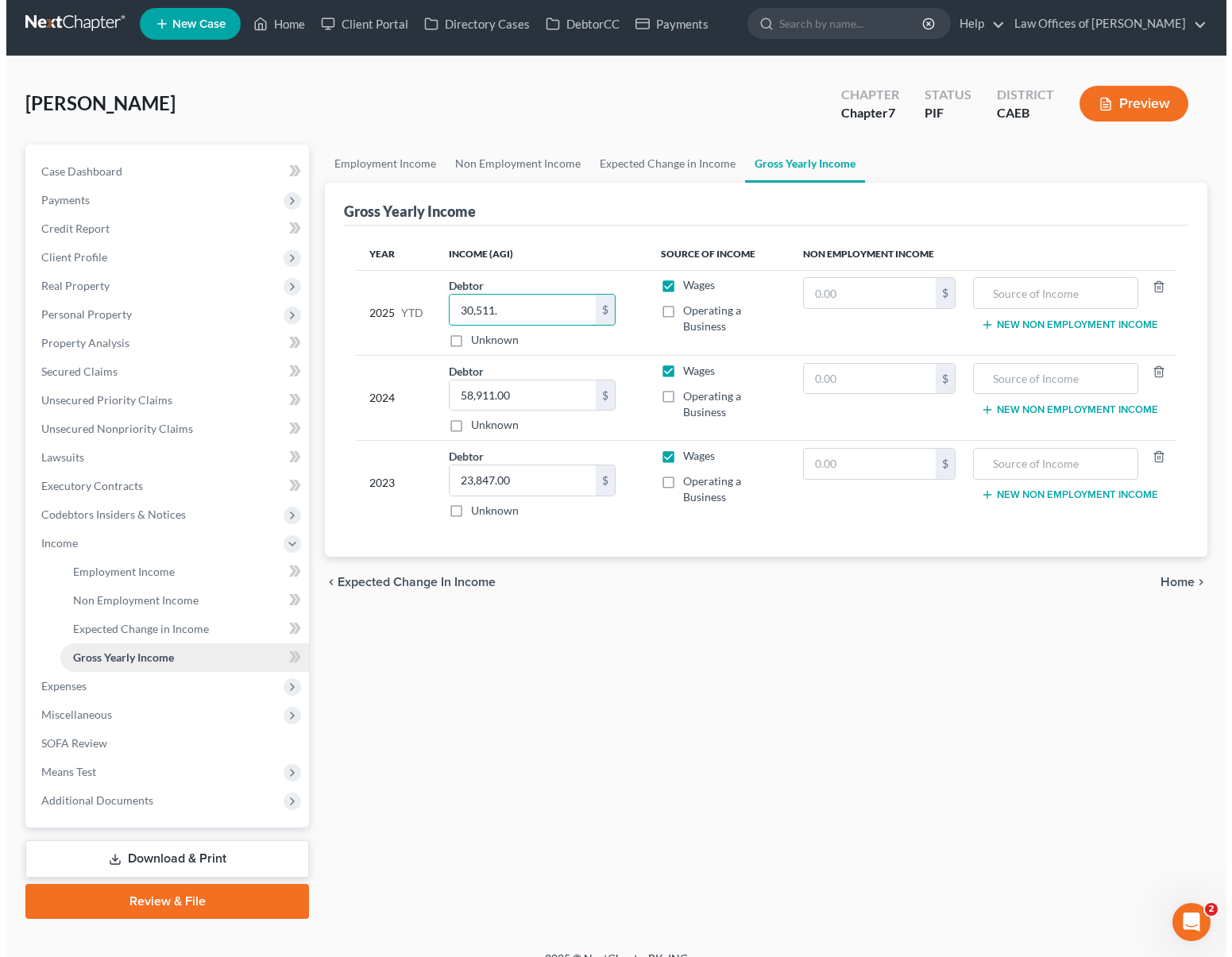
scroll to position [10, 0]
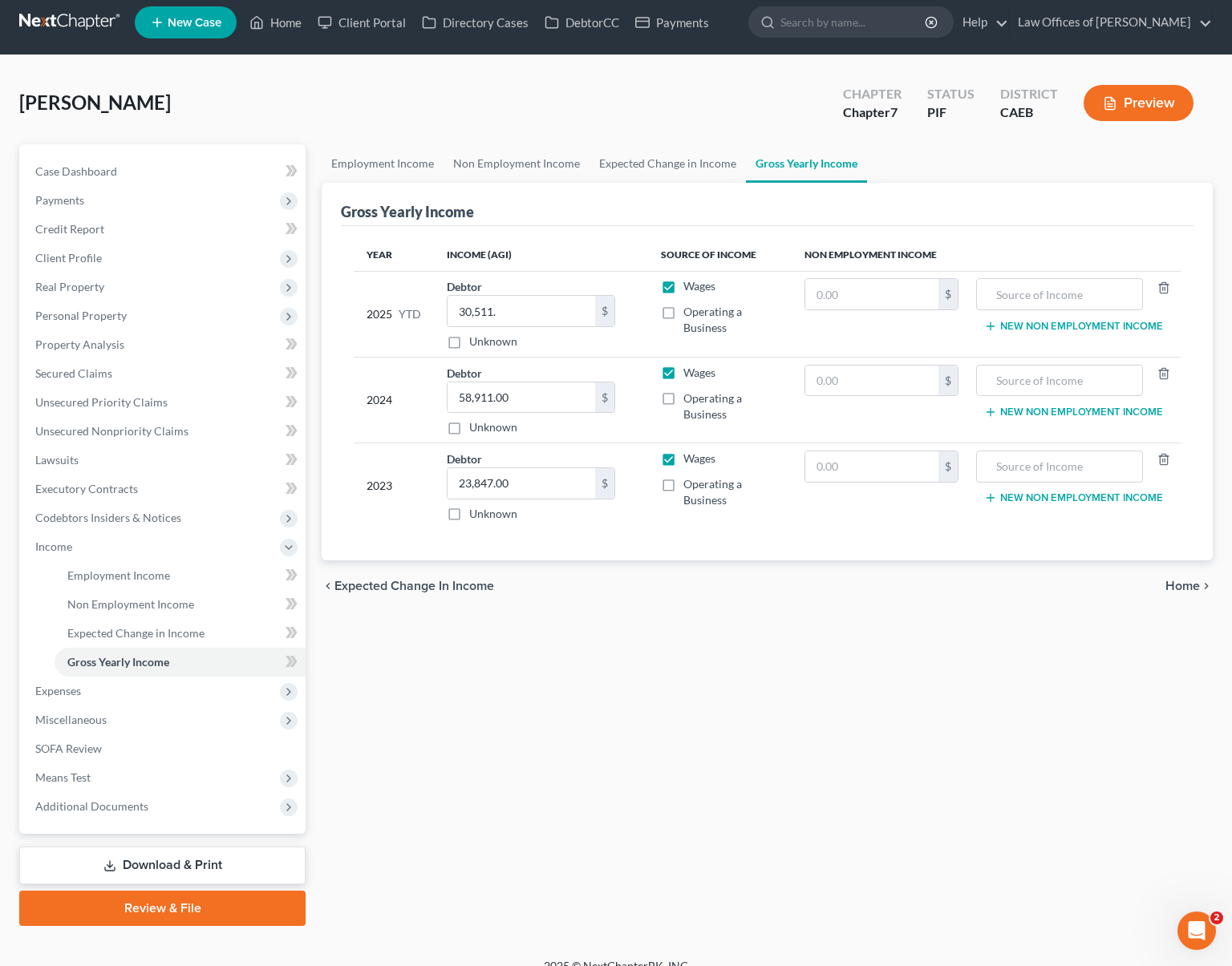
click at [171, 860] on link "Download & Print" at bounding box center [162, 865] width 287 height 37
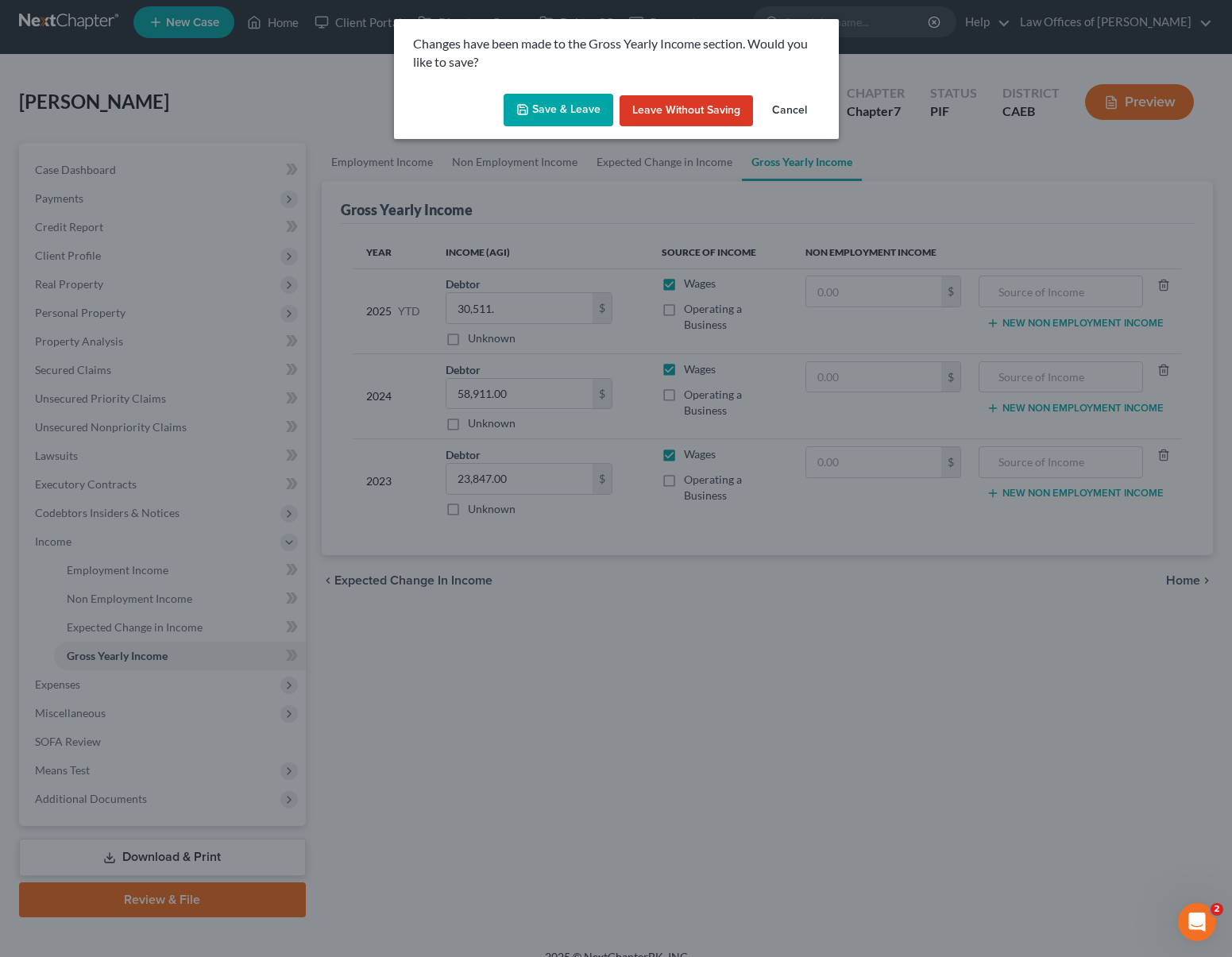
click at [568, 110] on button "Save & Leave" at bounding box center [558, 110] width 109 height 33
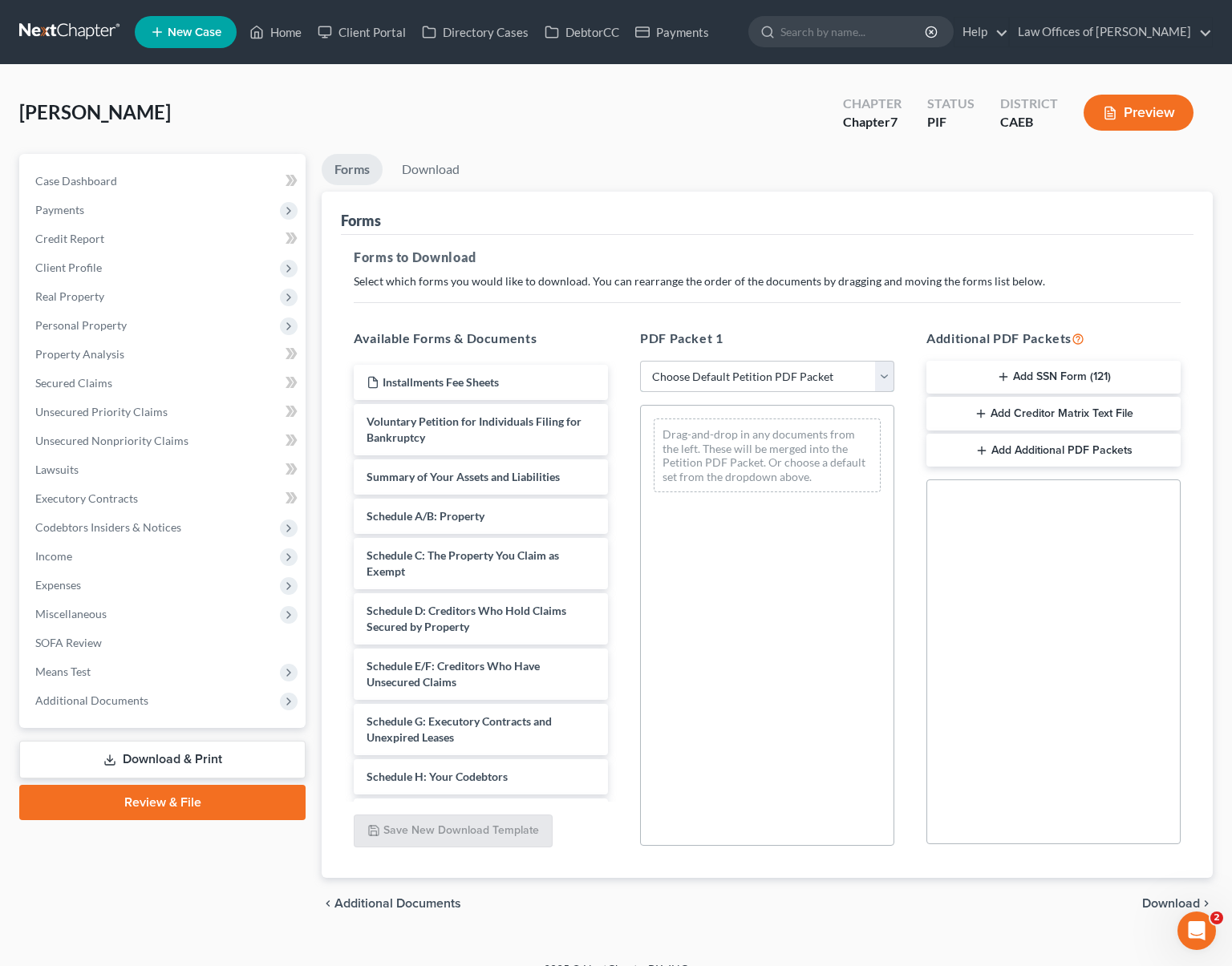
click at [884, 376] on select "Choose Default Petition PDF Packet Complete Bankruptcy Petition (all forms and …" at bounding box center [767, 377] width 254 height 32
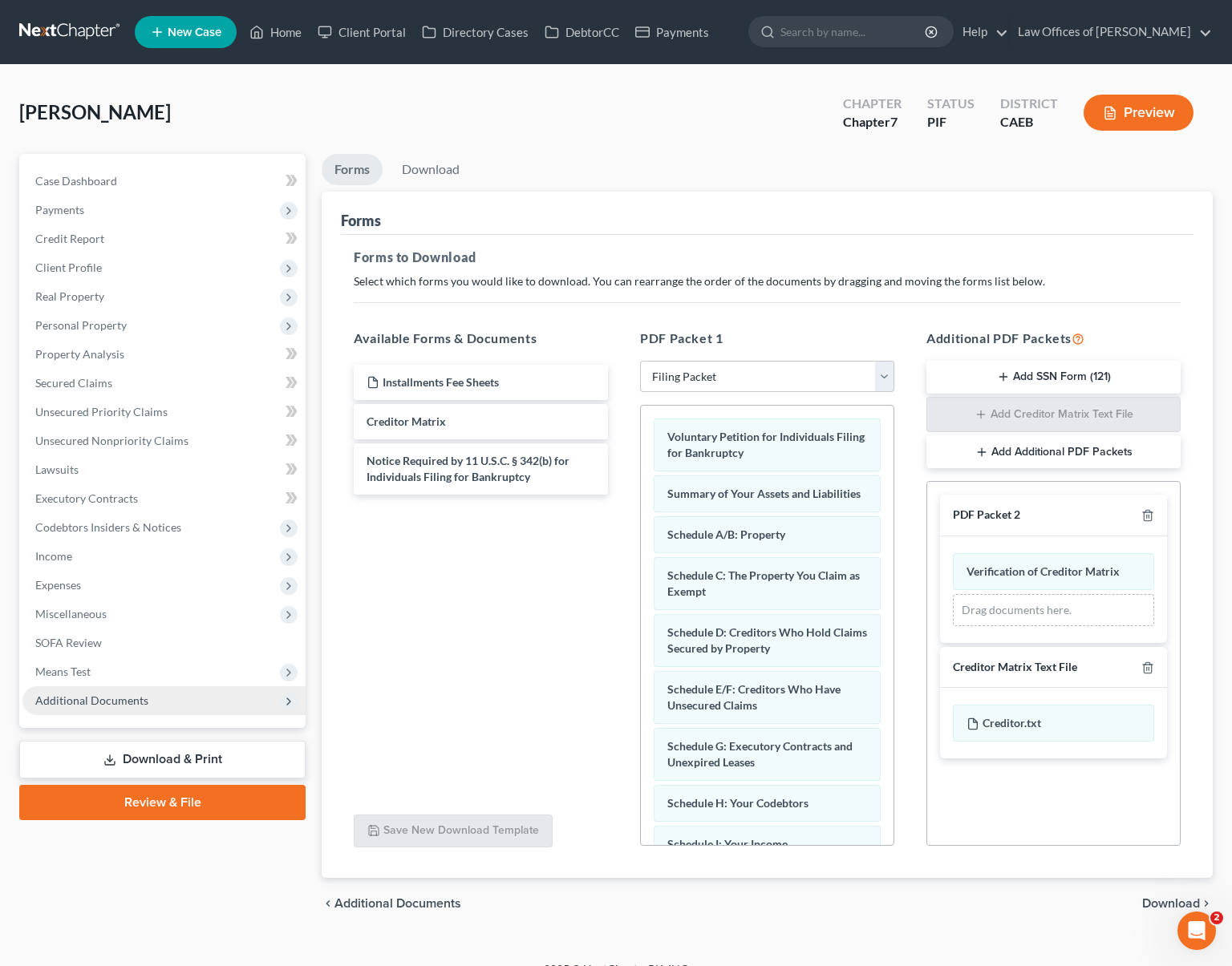
click at [64, 696] on span "Additional Documents" at bounding box center [91, 701] width 113 height 14
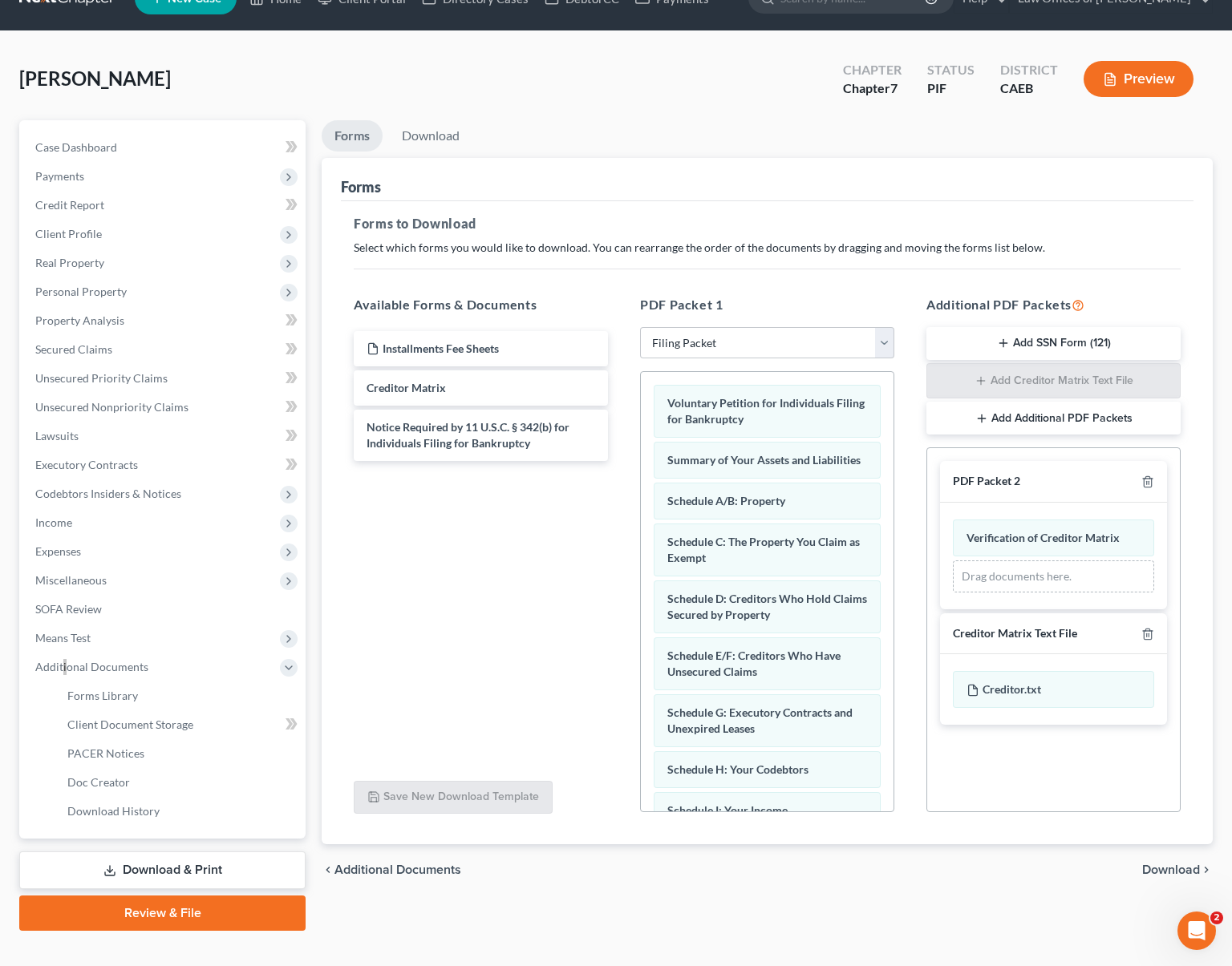
scroll to position [36, 0]
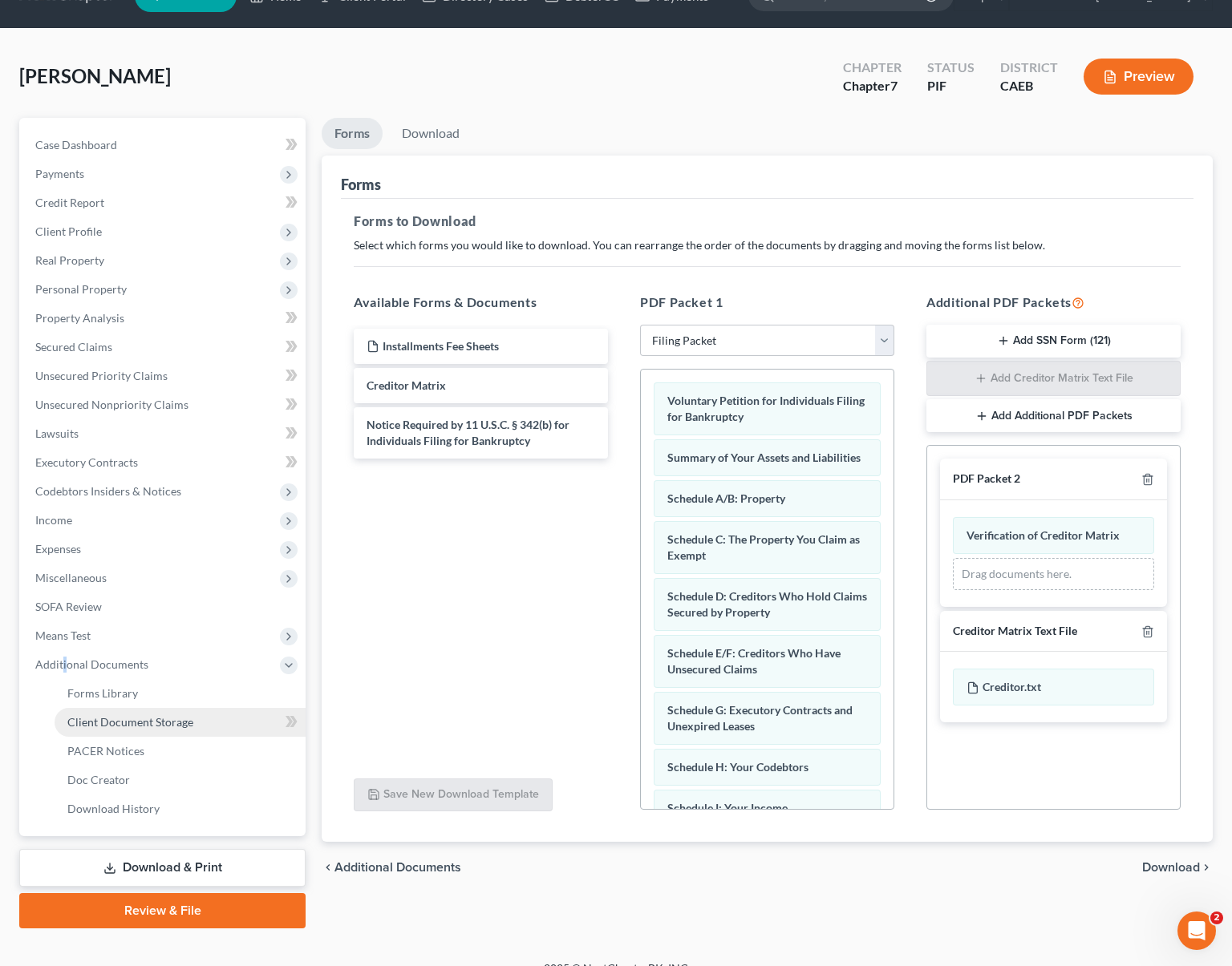
click at [147, 727] on span "Client Document Storage" at bounding box center [130, 722] width 126 height 14
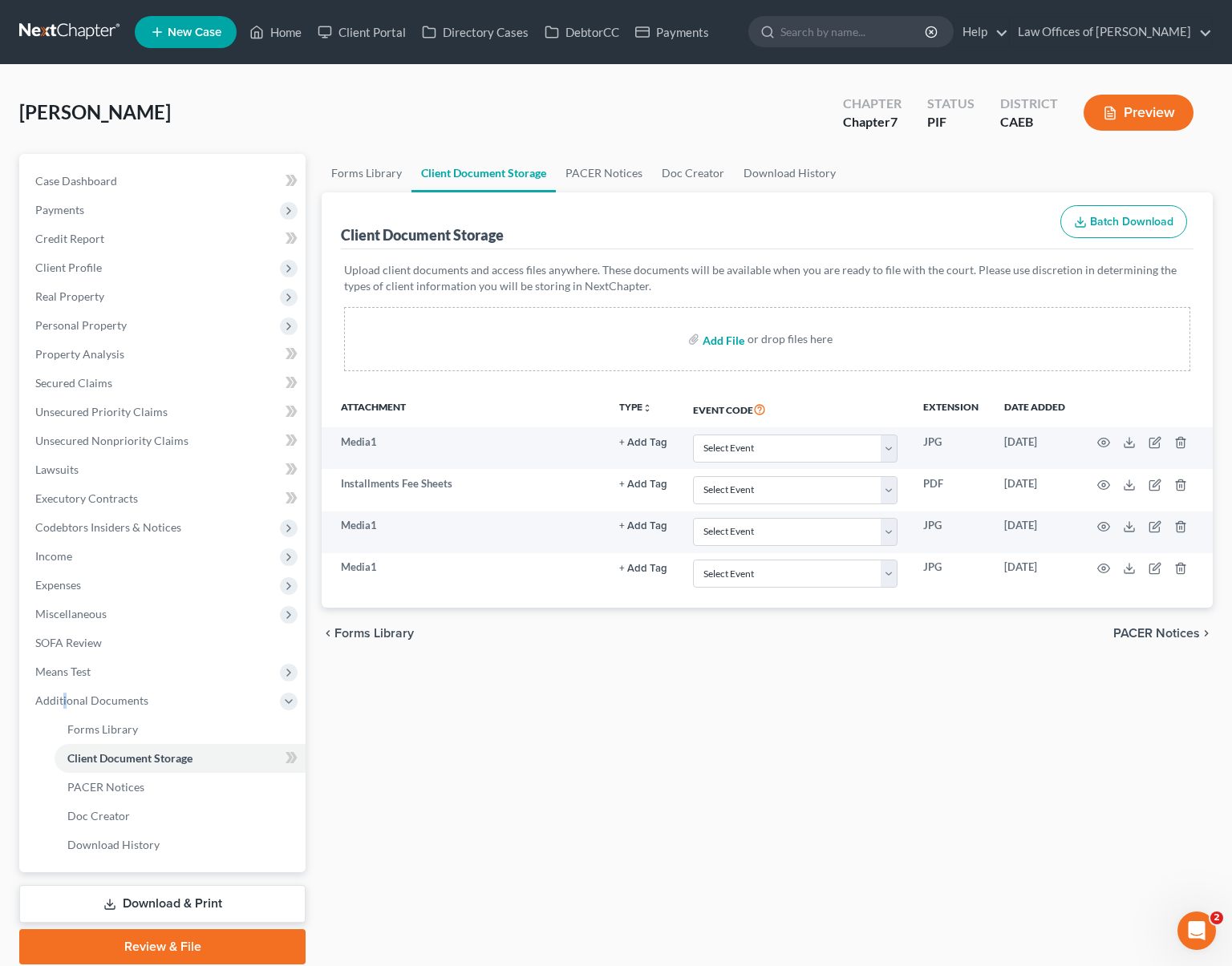
click at [707, 343] on input "file" at bounding box center [721, 339] width 38 height 29
click at [214, 904] on link "Download & Print" at bounding box center [162, 904] width 287 height 37
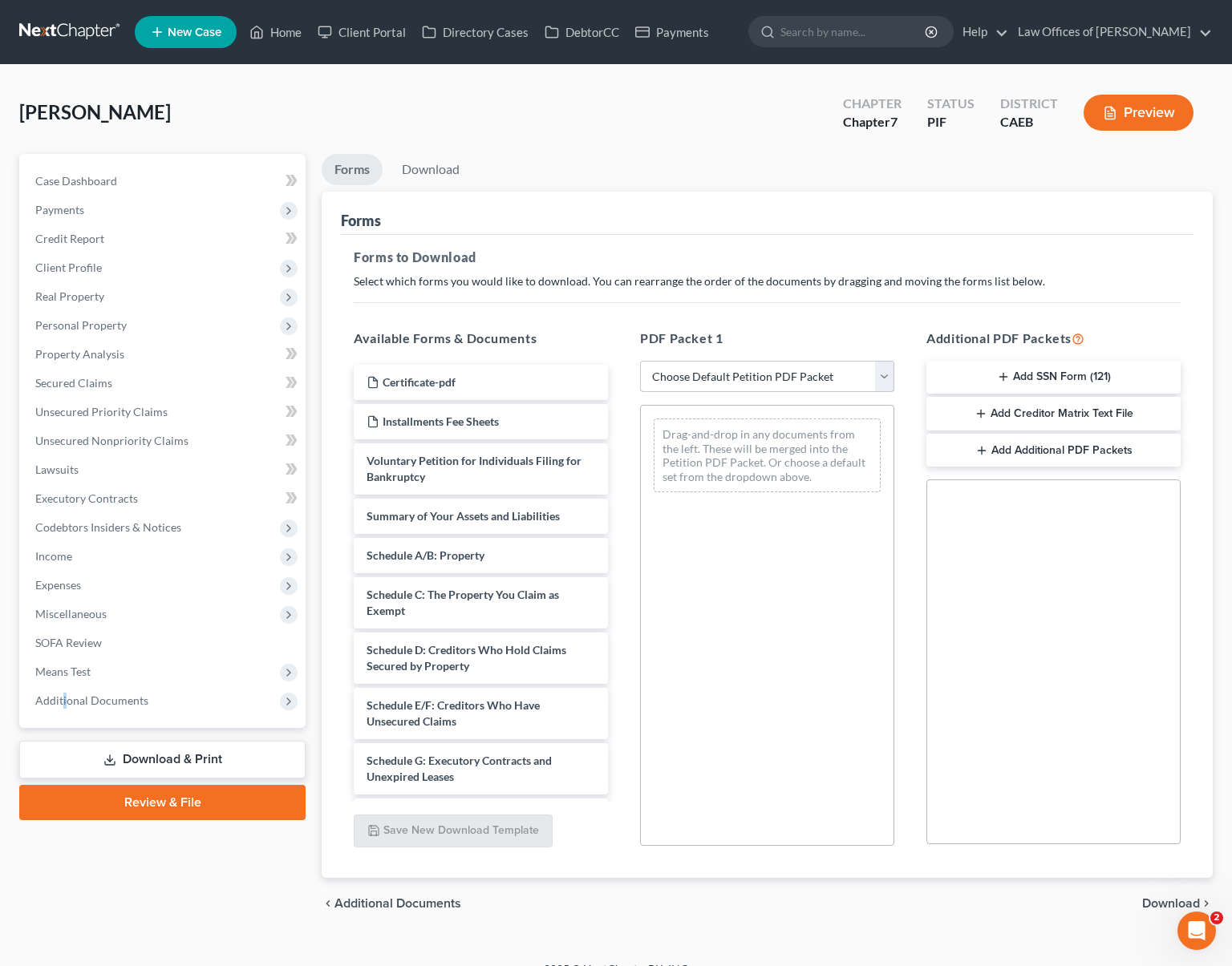
click at [884, 380] on select "Choose Default Petition PDF Packet Complete Bankruptcy Petition (all forms and …" at bounding box center [767, 377] width 254 height 32
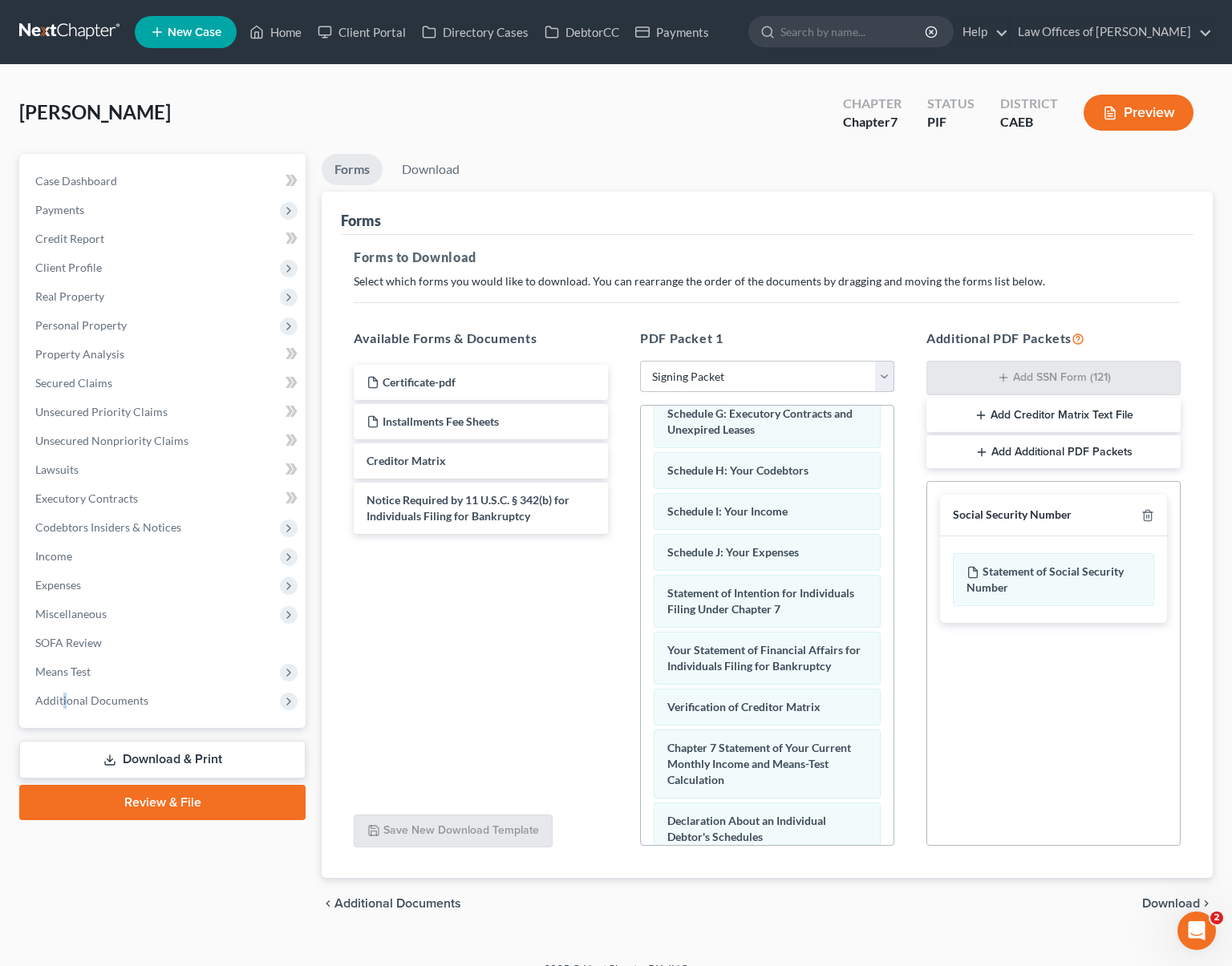
scroll to position [334, 0]
click at [1164, 900] on span "Download" at bounding box center [1171, 903] width 58 height 13
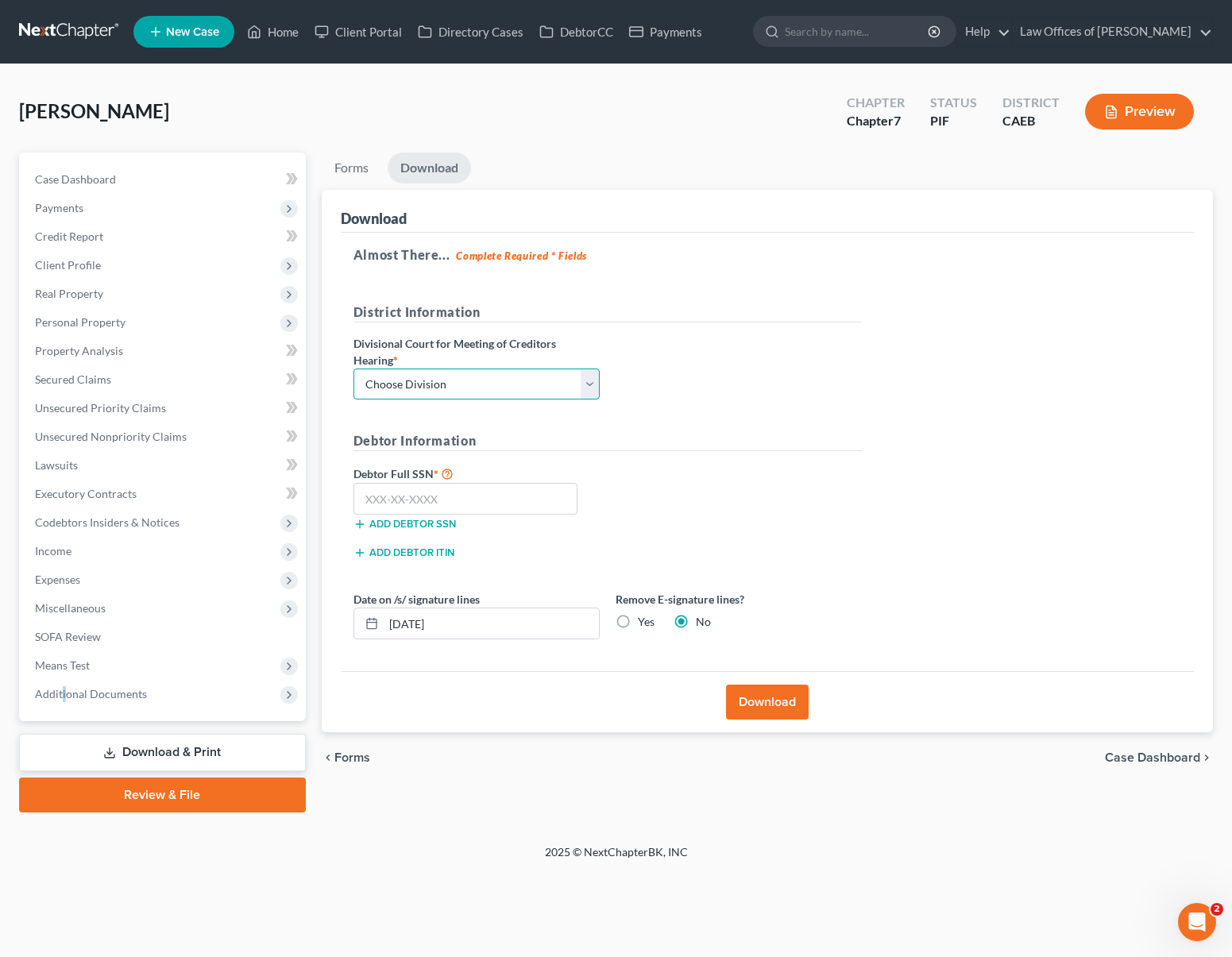
click at [586, 379] on select "Choose Division Fresno Modesto [GEOGRAPHIC_DATA]" at bounding box center [477, 384] width 246 height 32
click at [458, 626] on input "[DATE]" at bounding box center [491, 624] width 216 height 31
drag, startPoint x: 451, startPoint y: 499, endPoint x: 489, endPoint y: 490, distance: 39.1
click at [451, 497] on input "text" at bounding box center [466, 499] width 225 height 32
click at [758, 700] on button "Download" at bounding box center [767, 702] width 83 height 35
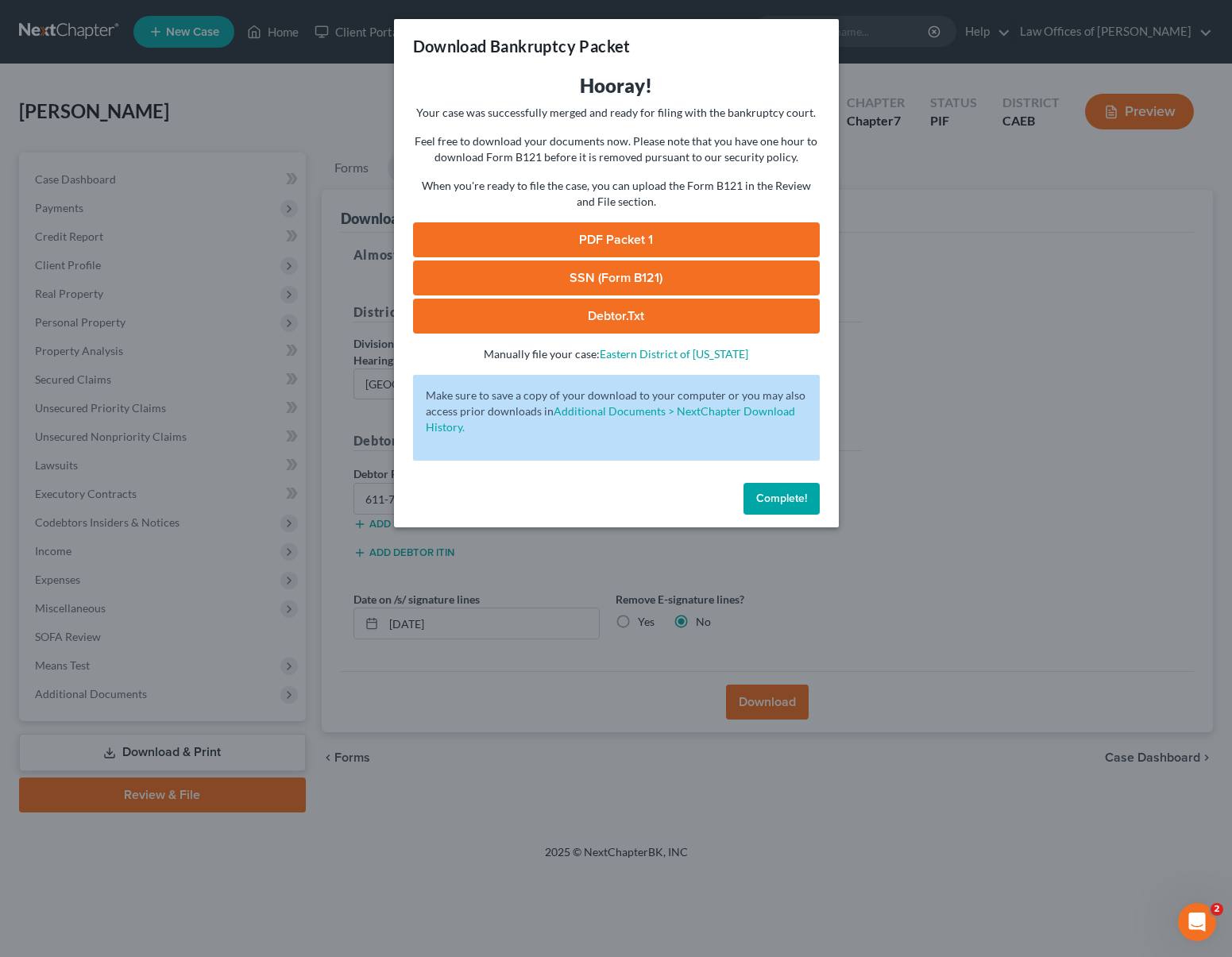
click at [588, 281] on link "SSN (Form B121)" at bounding box center [617, 277] width 407 height 35
click at [784, 495] on span "Complete!" at bounding box center [781, 499] width 51 height 14
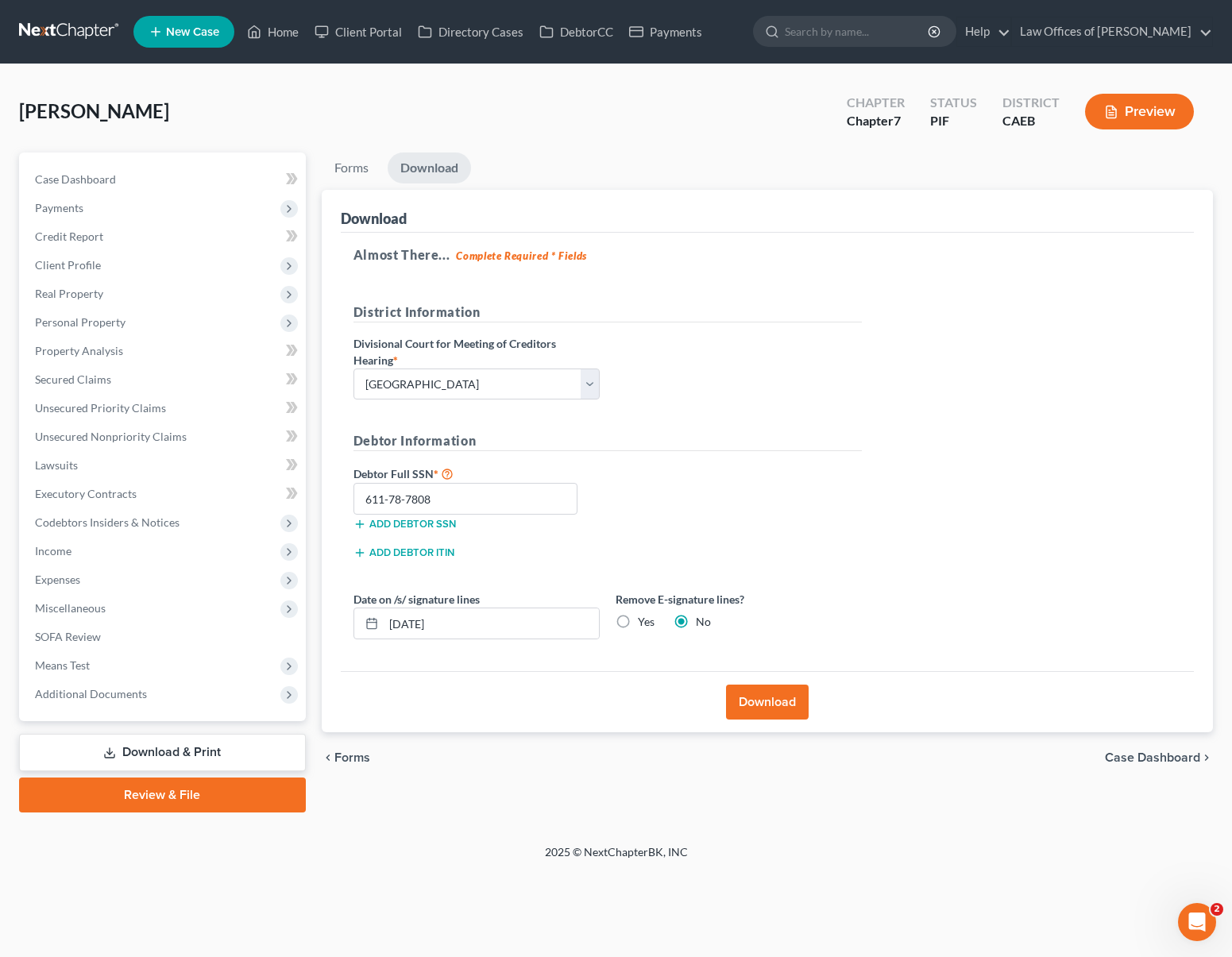
click at [214, 748] on link "Download & Print" at bounding box center [162, 753] width 287 height 37
click at [131, 384] on link "Secured Claims" at bounding box center [164, 380] width 284 height 29
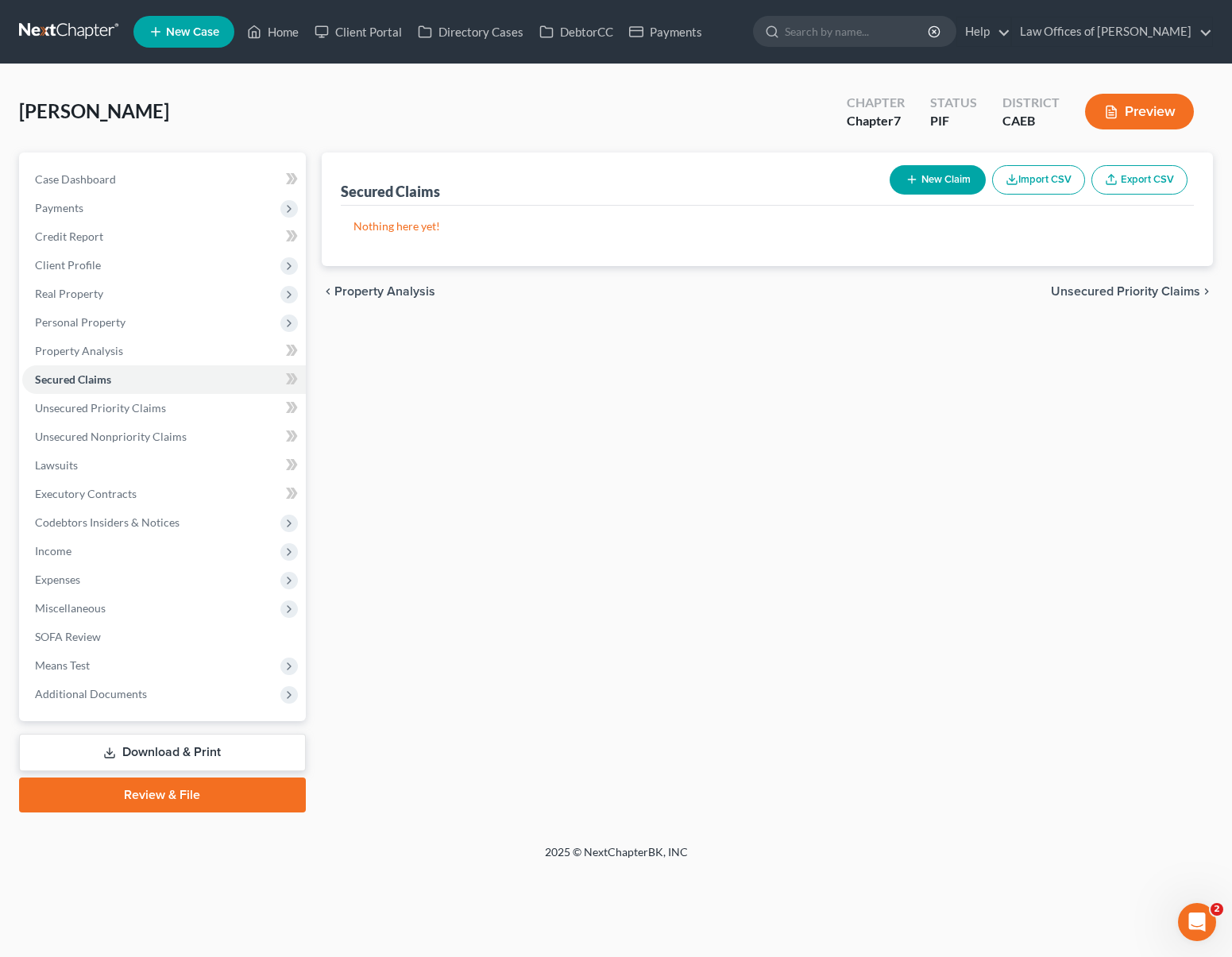
click at [240, 744] on link "Download & Print" at bounding box center [162, 753] width 287 height 37
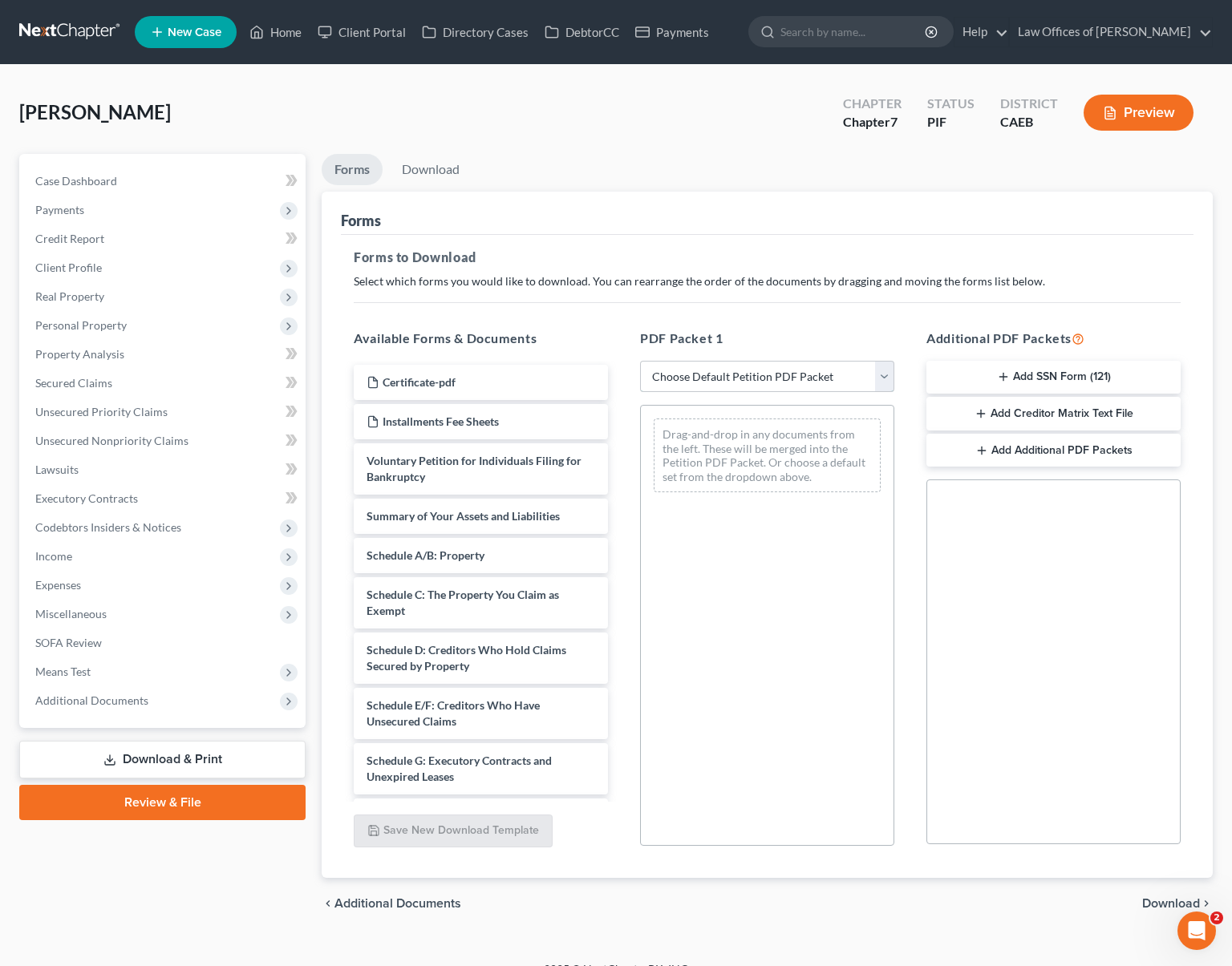
click at [885, 375] on select "Choose Default Petition PDF Packet Complete Bankruptcy Petition (all forms and …" at bounding box center [767, 377] width 254 height 32
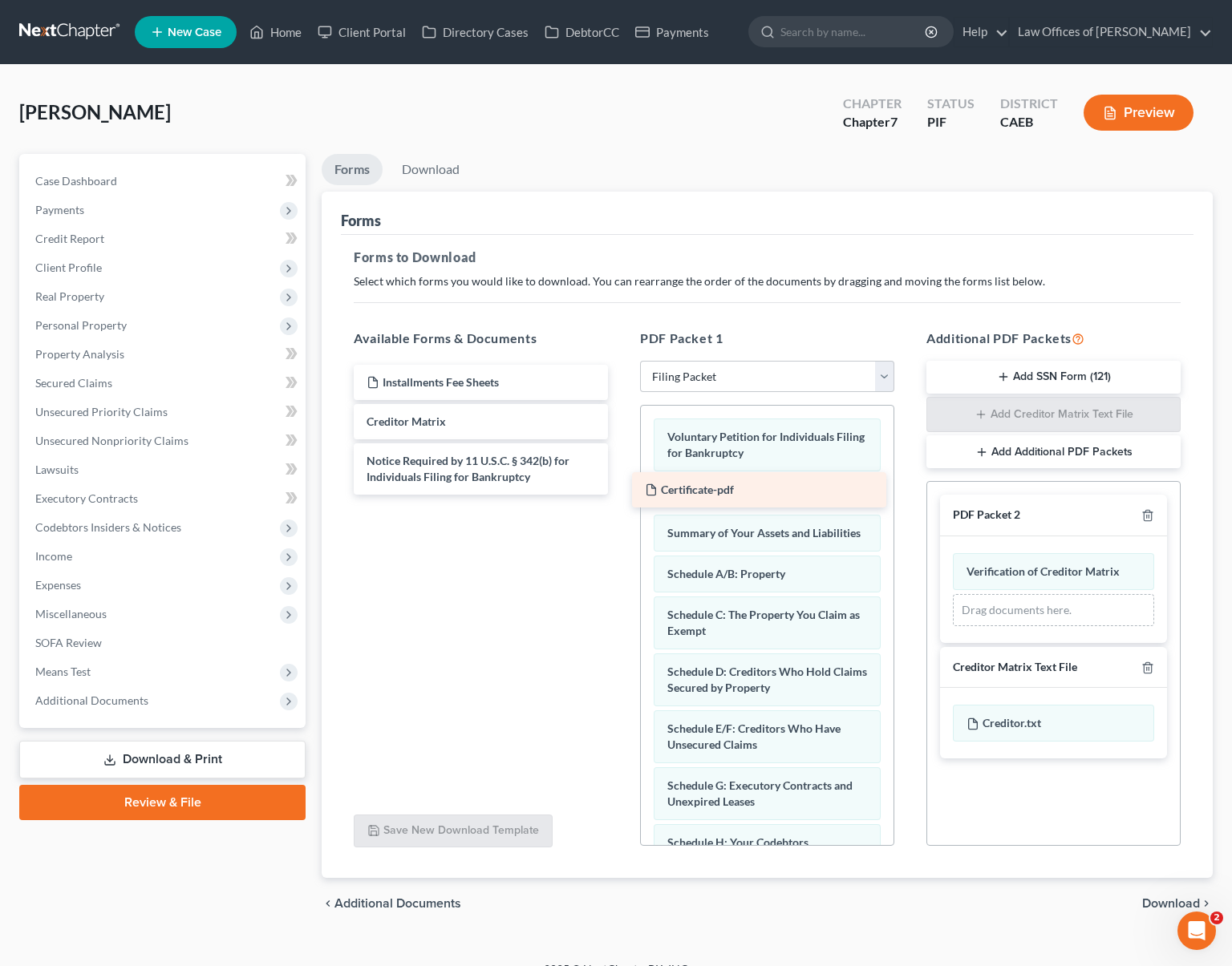
drag, startPoint x: 486, startPoint y: 382, endPoint x: 763, endPoint y: 491, distance: 297.7
click at [621, 491] on div "Certificate-pdf Certificate-pdf Installments Fee Sheets Creditor Matrix Notice …" at bounding box center [481, 429] width 280 height 130
click at [1179, 900] on span "Download" at bounding box center [1171, 903] width 58 height 13
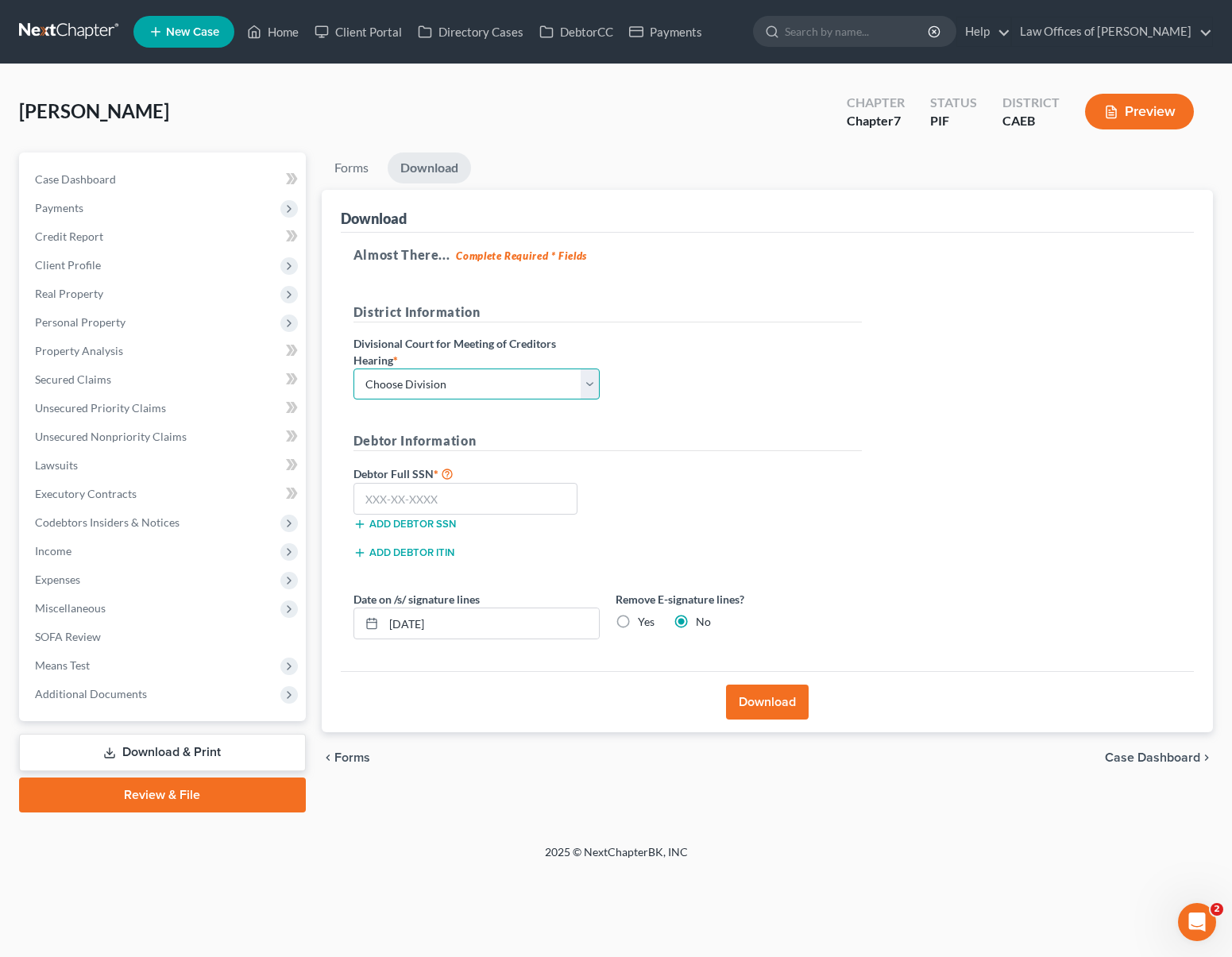
click at [590, 379] on select "Choose Division Fresno Modesto [GEOGRAPHIC_DATA]" at bounding box center [477, 384] width 246 height 32
click at [480, 499] on input "text" at bounding box center [466, 499] width 225 height 32
click at [470, 619] on input "[DATE]" at bounding box center [491, 624] width 216 height 31
click at [771, 703] on button "Download" at bounding box center [767, 702] width 83 height 35
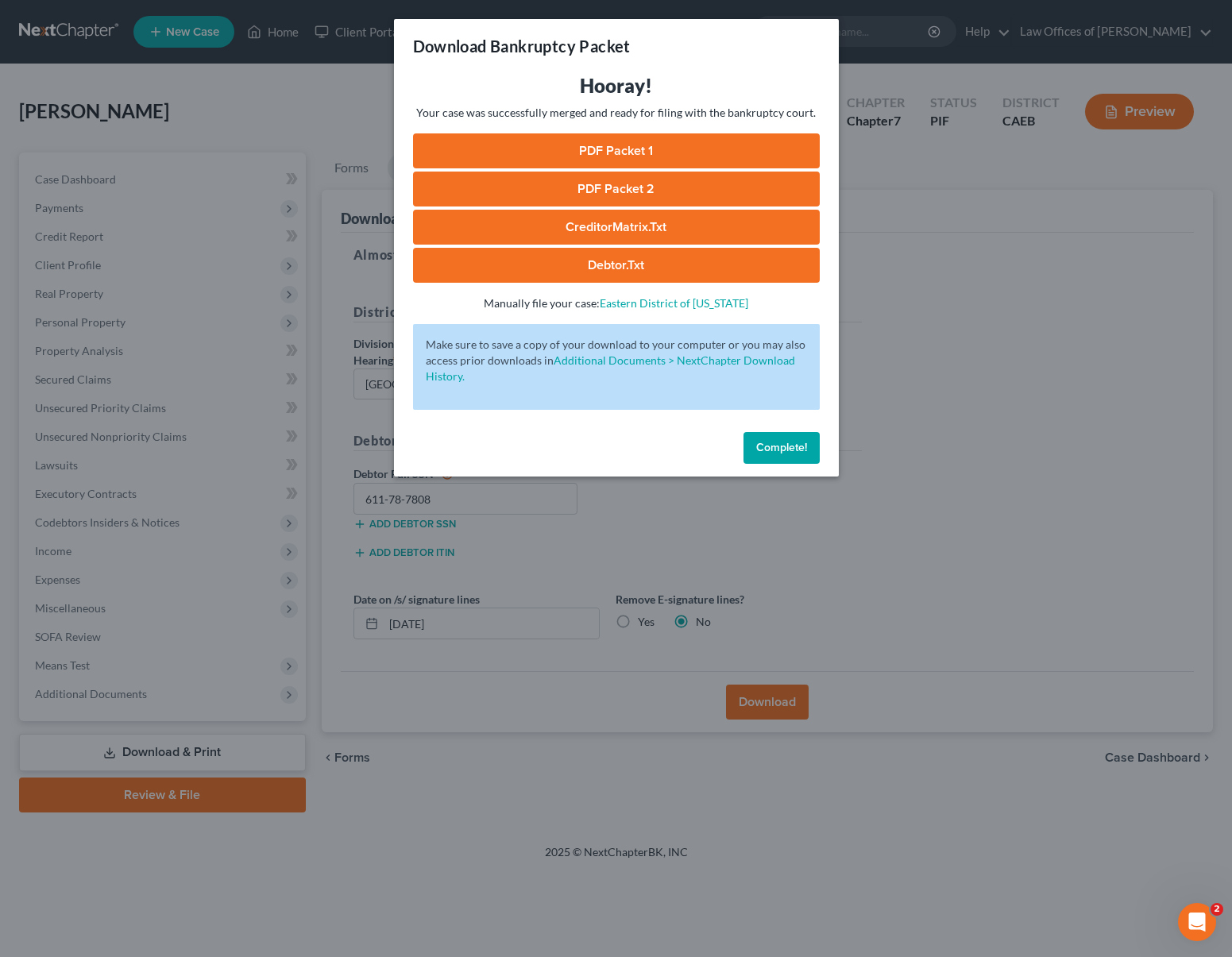
click at [634, 146] on link "PDF Packet 1" at bounding box center [617, 150] width 407 height 35
click at [673, 190] on link "PDF Packet 2" at bounding box center [617, 188] width 407 height 35
click at [647, 230] on link "CreditorMatrix.txt" at bounding box center [617, 227] width 407 height 35
click at [645, 257] on link "Debtor.txt" at bounding box center [617, 265] width 407 height 35
click at [797, 441] on span "Complete!" at bounding box center [781, 447] width 51 height 14
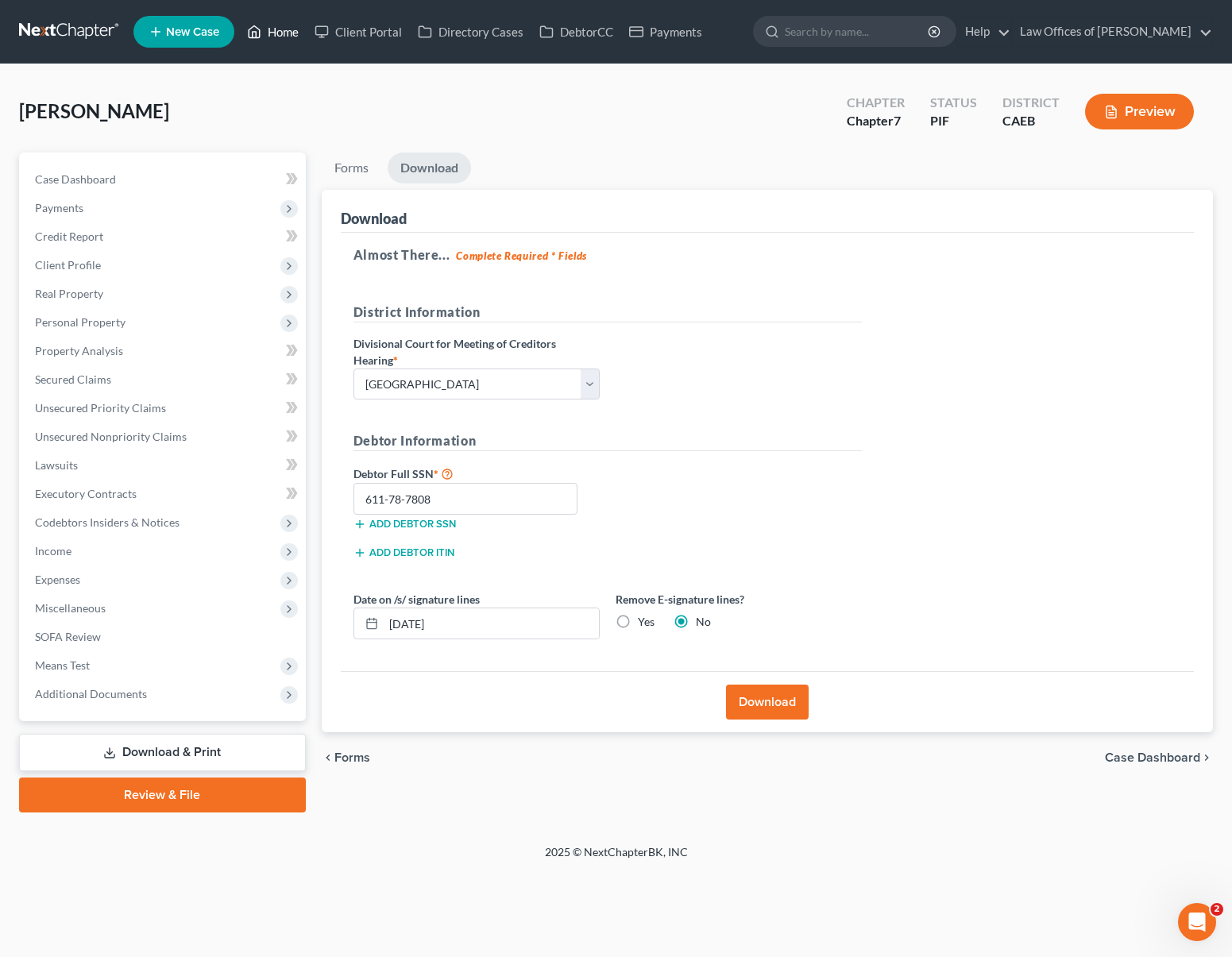
click at [280, 34] on link "Home" at bounding box center [273, 32] width 68 height 29
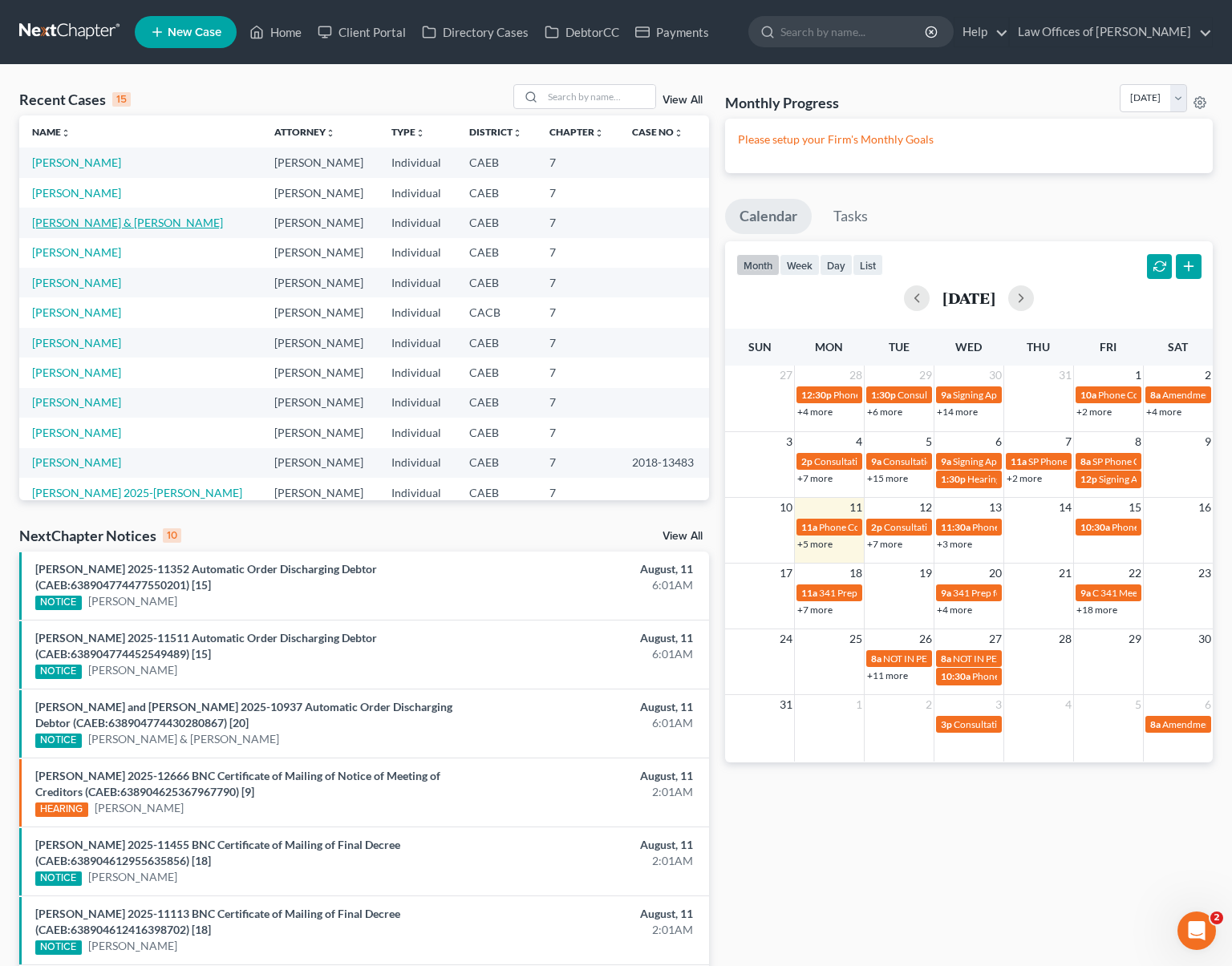
click at [223, 226] on link "[PERSON_NAME] & [PERSON_NAME]" at bounding box center [128, 222] width 191 height 14
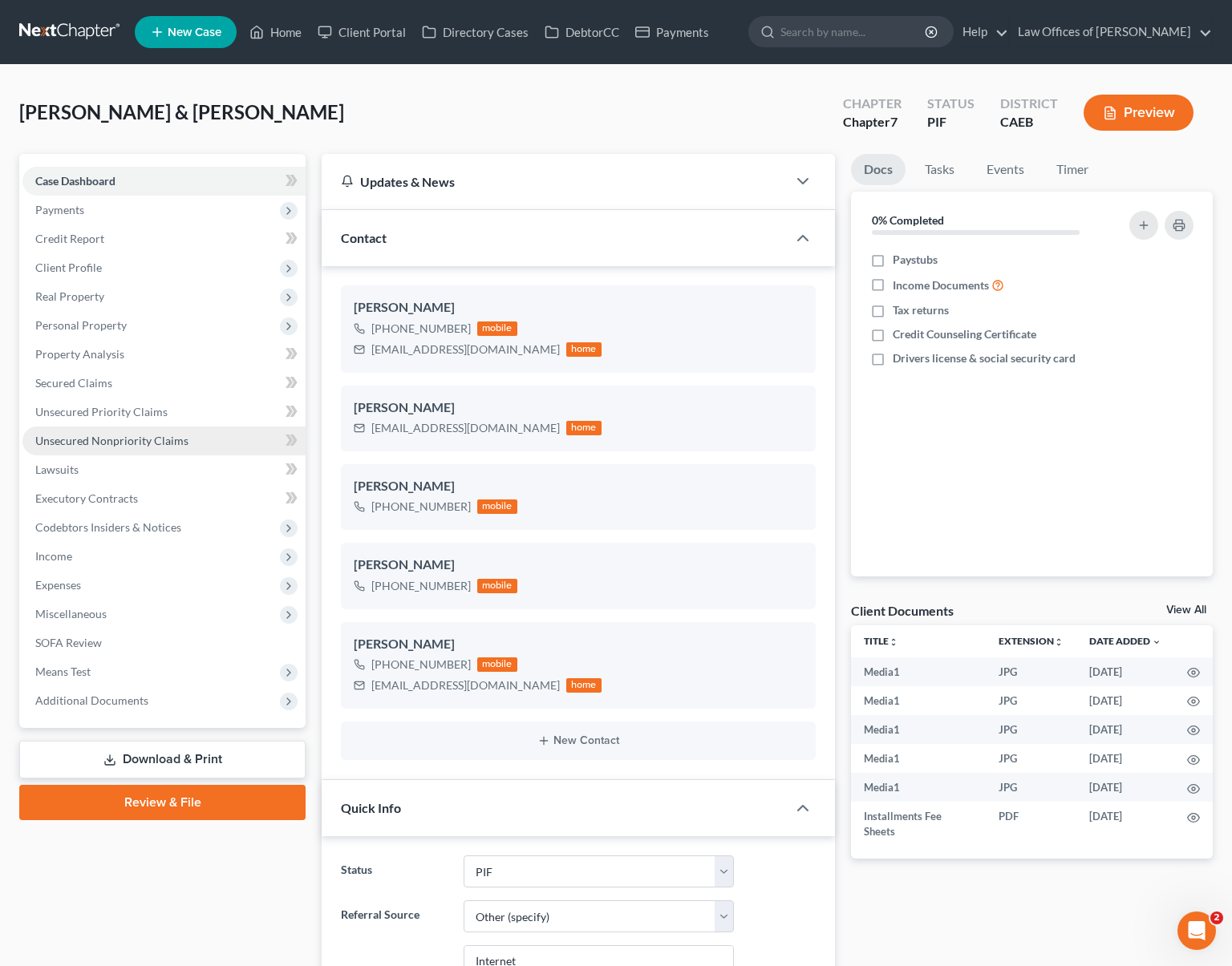
scroll to position [5721, 0]
click at [189, 442] on link "Unsecured Nonpriority Claims" at bounding box center [164, 442] width 283 height 29
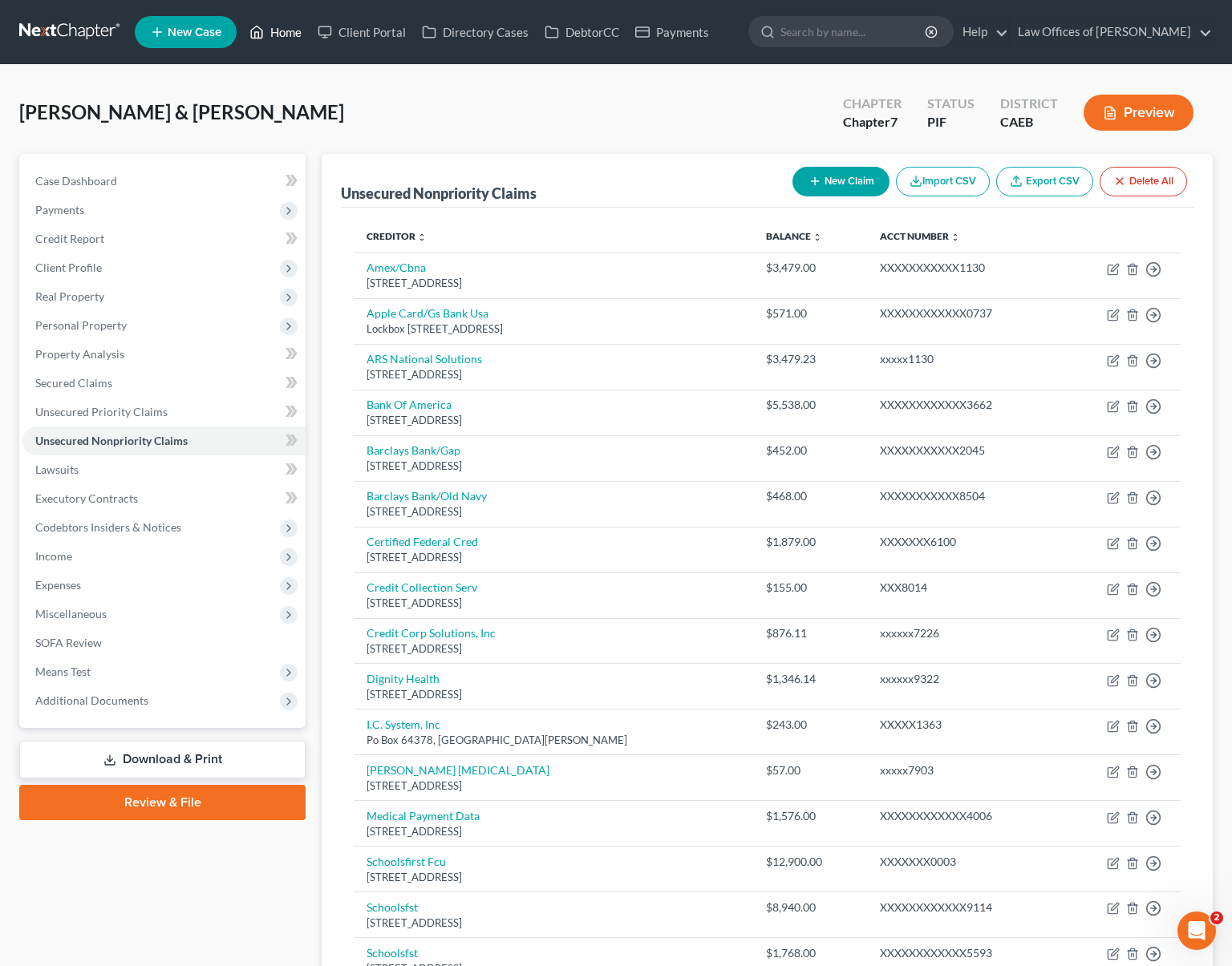
click at [271, 30] on link "Home" at bounding box center [275, 32] width 68 height 29
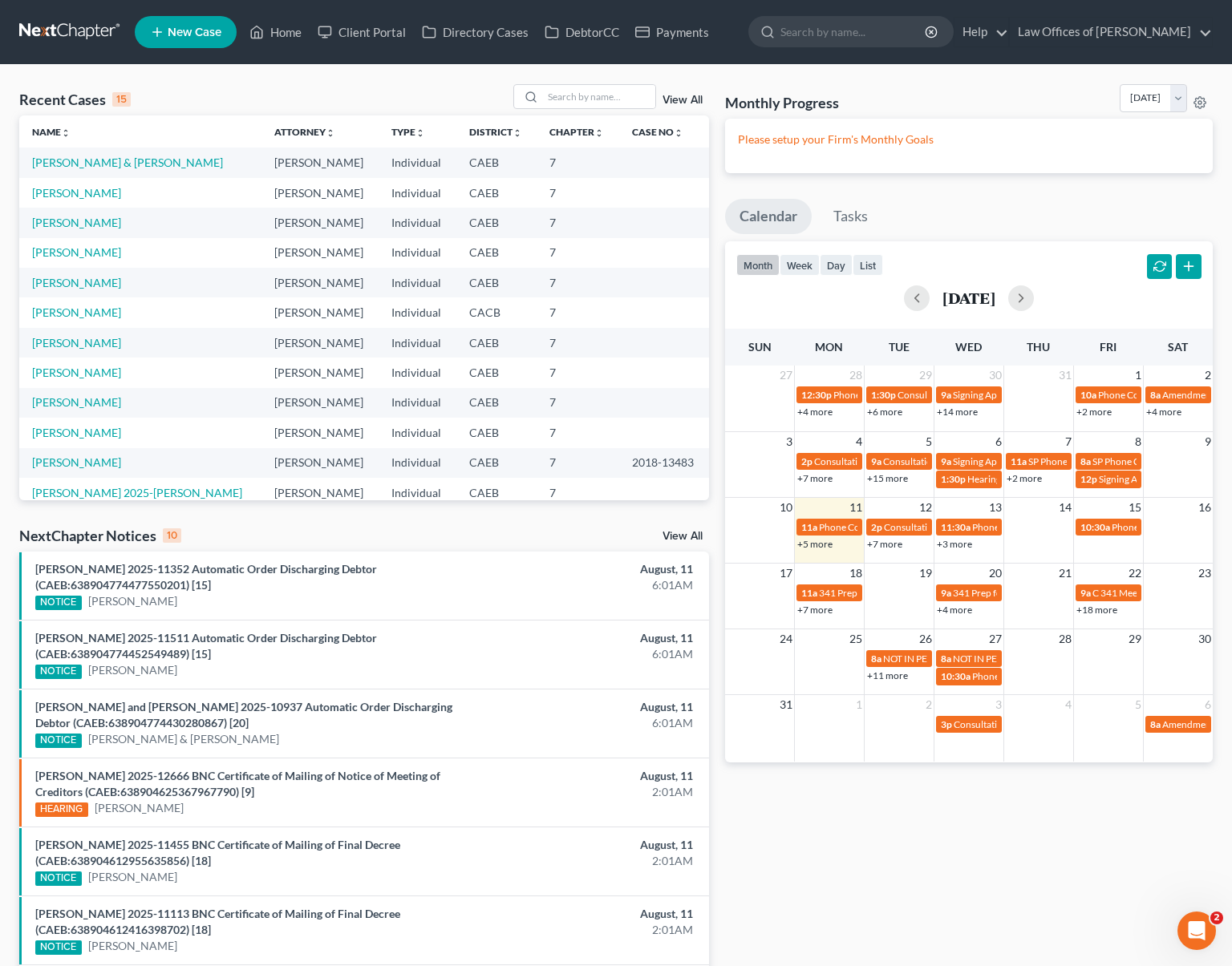
click at [819, 545] on link "+5 more" at bounding box center [815, 544] width 35 height 12
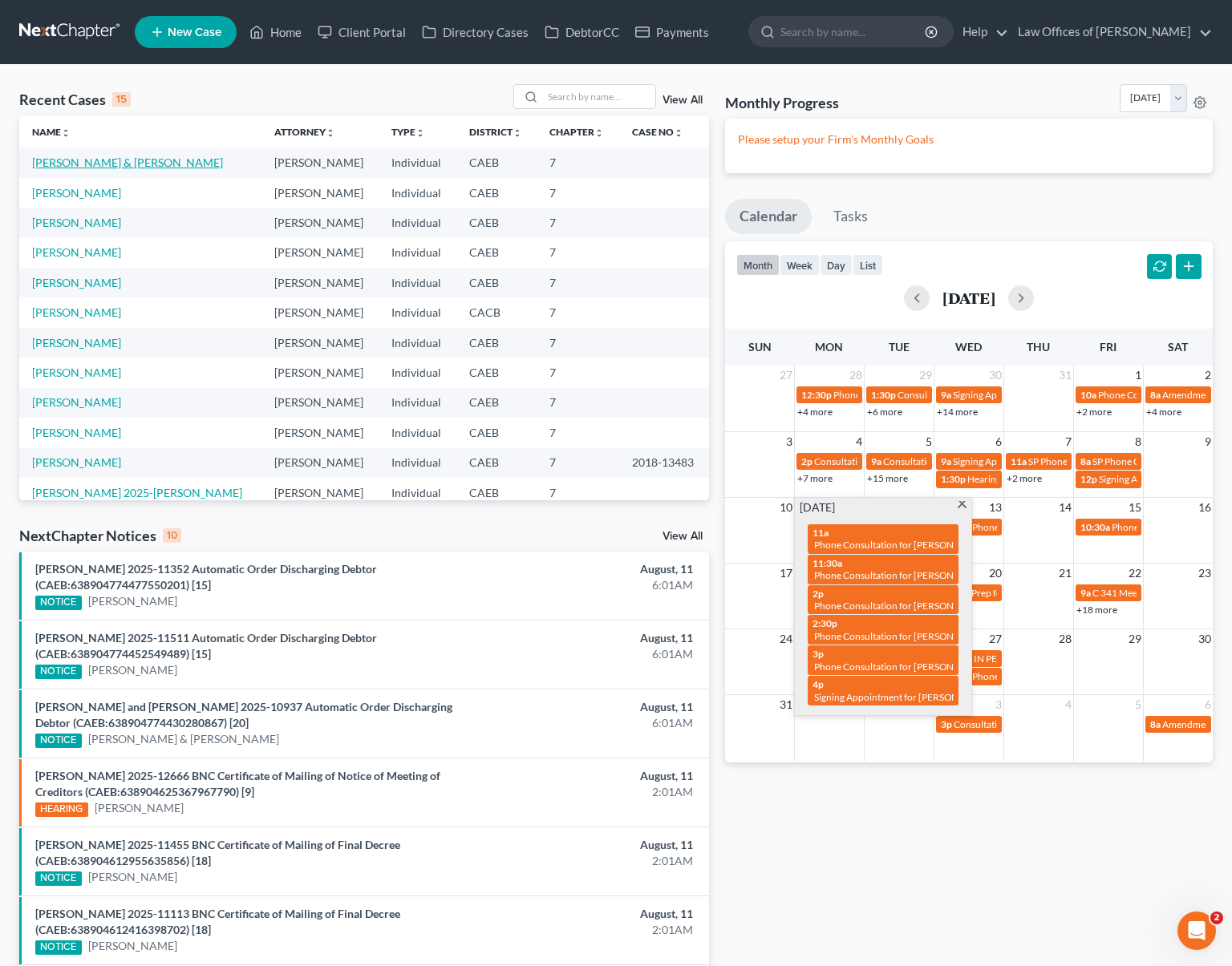
click at [218, 162] on link "[PERSON_NAME] & [PERSON_NAME]" at bounding box center [128, 162] width 191 height 14
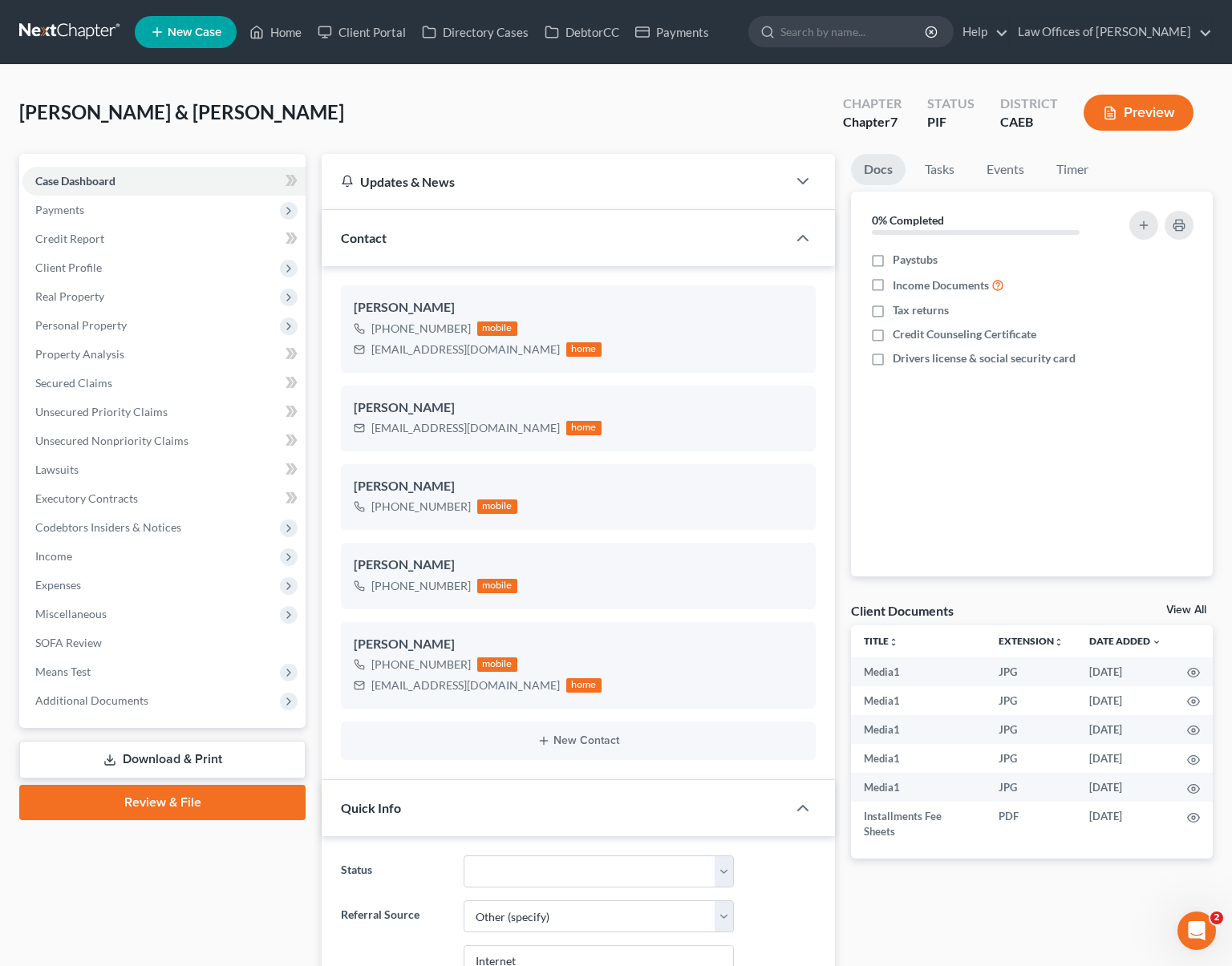
scroll to position [5721, 0]
click at [89, 562] on span "Income" at bounding box center [164, 557] width 283 height 29
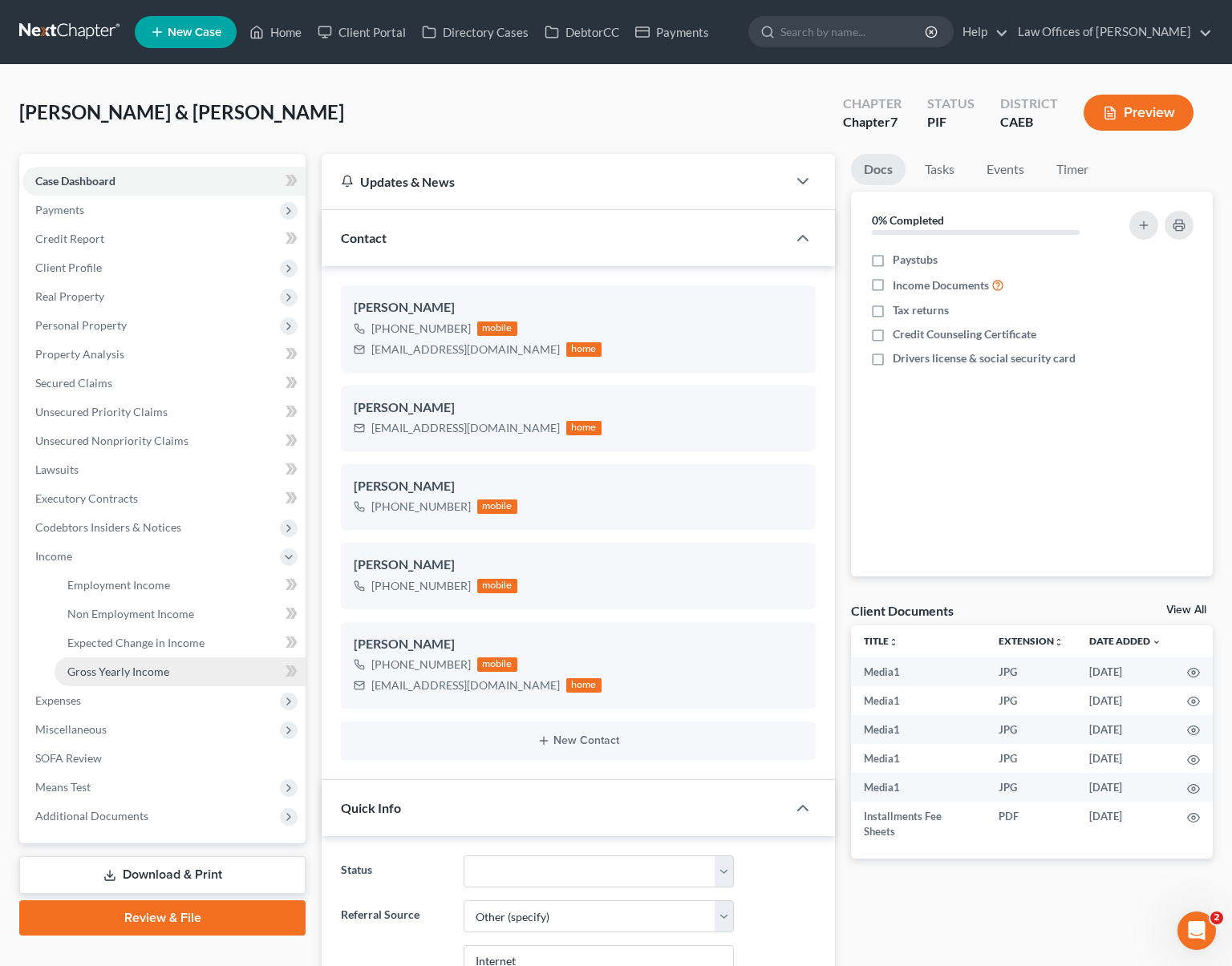
click at [181, 670] on link "Gross Yearly Income" at bounding box center [179, 672] width 251 height 29
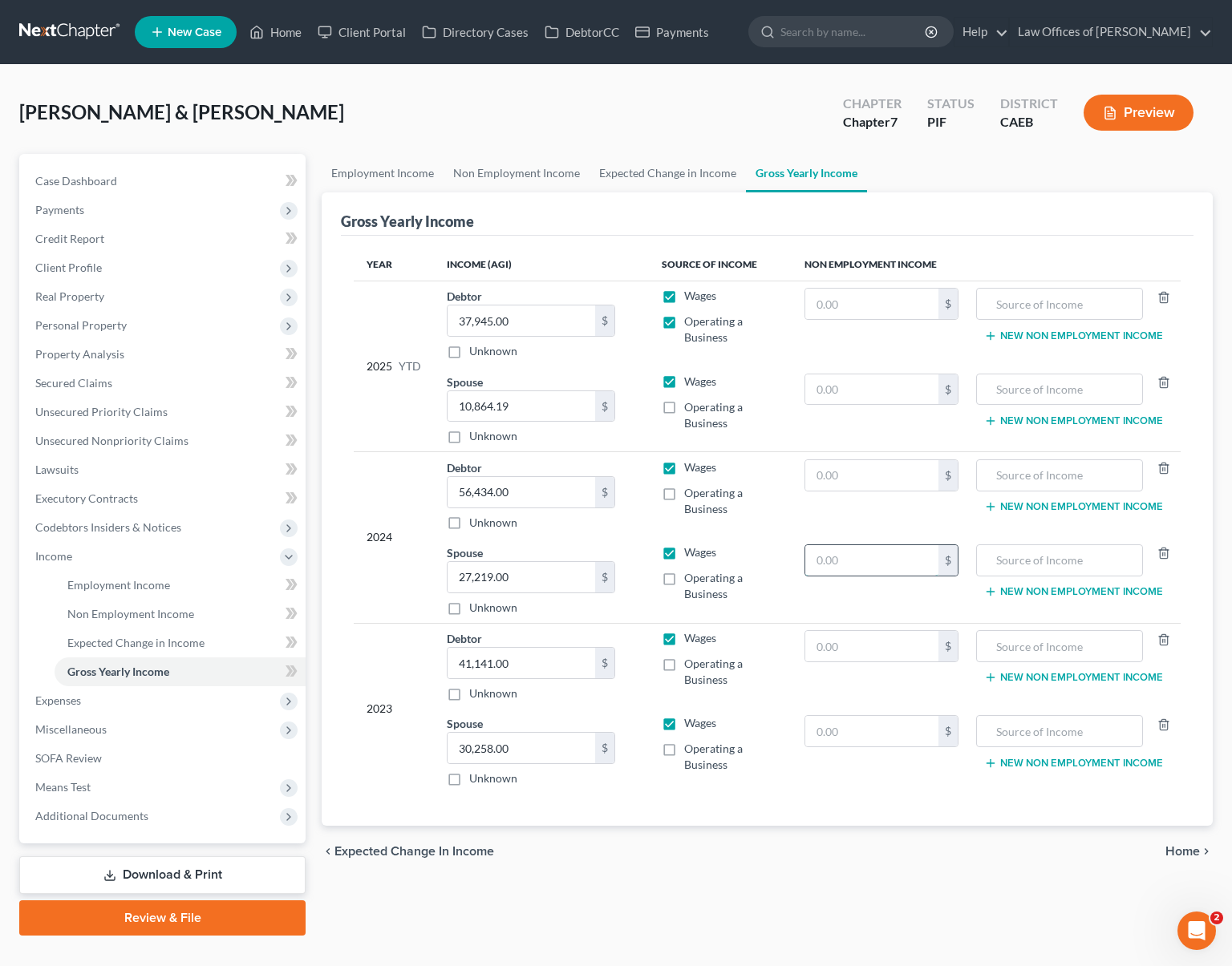
click at [854, 546] on input "text" at bounding box center [872, 561] width 133 height 31
click at [1009, 557] on input "text" at bounding box center [1059, 561] width 149 height 31
drag, startPoint x: 863, startPoint y: 726, endPoint x: 840, endPoint y: 718, distance: 24.4
click at [863, 725] on input "text" at bounding box center [872, 731] width 133 height 31
click at [108, 386] on span "Secured Claims" at bounding box center [73, 382] width 77 height 14
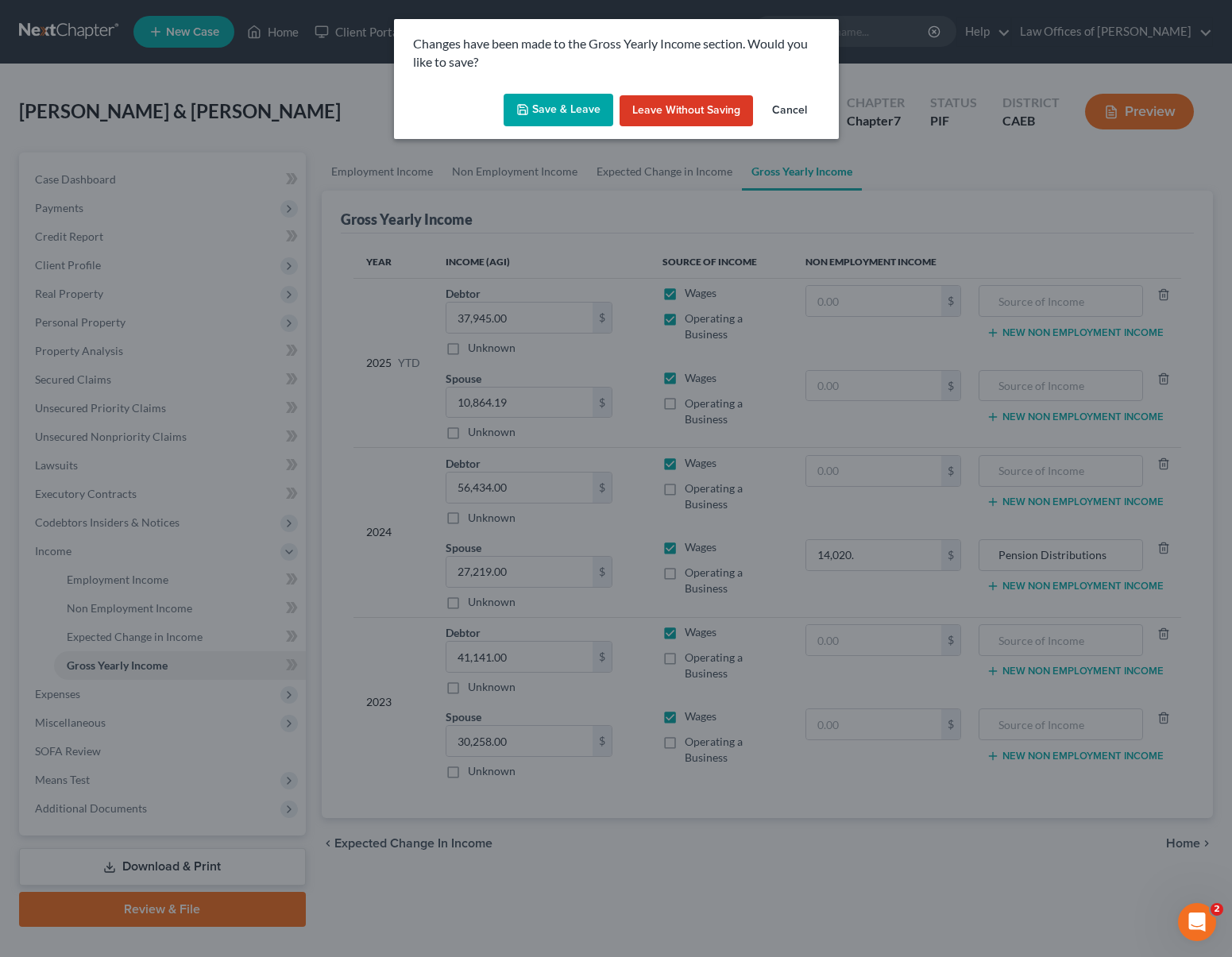
click at [559, 113] on button "Save & Leave" at bounding box center [558, 110] width 109 height 33
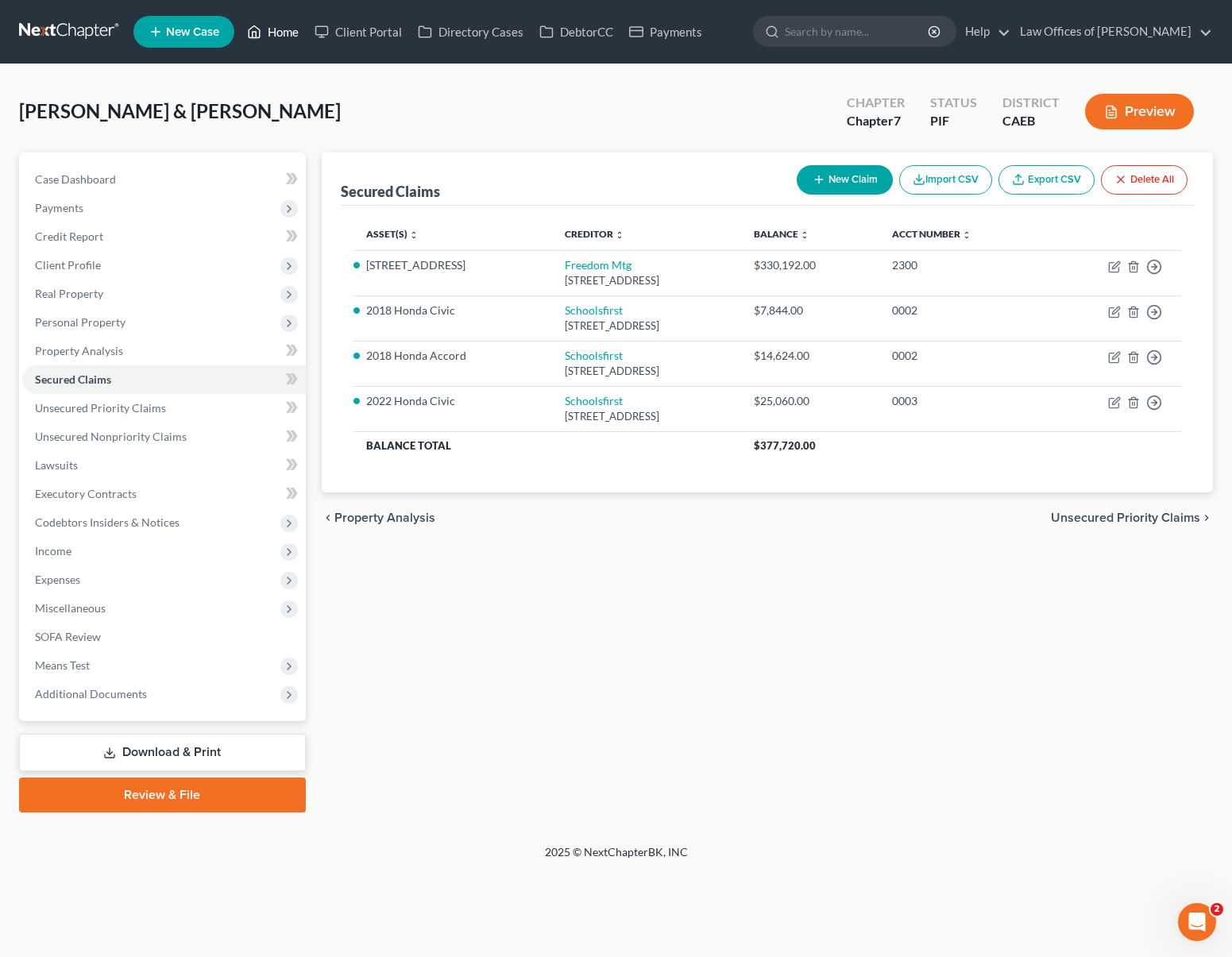
click at [290, 40] on link "Home" at bounding box center [273, 32] width 68 height 29
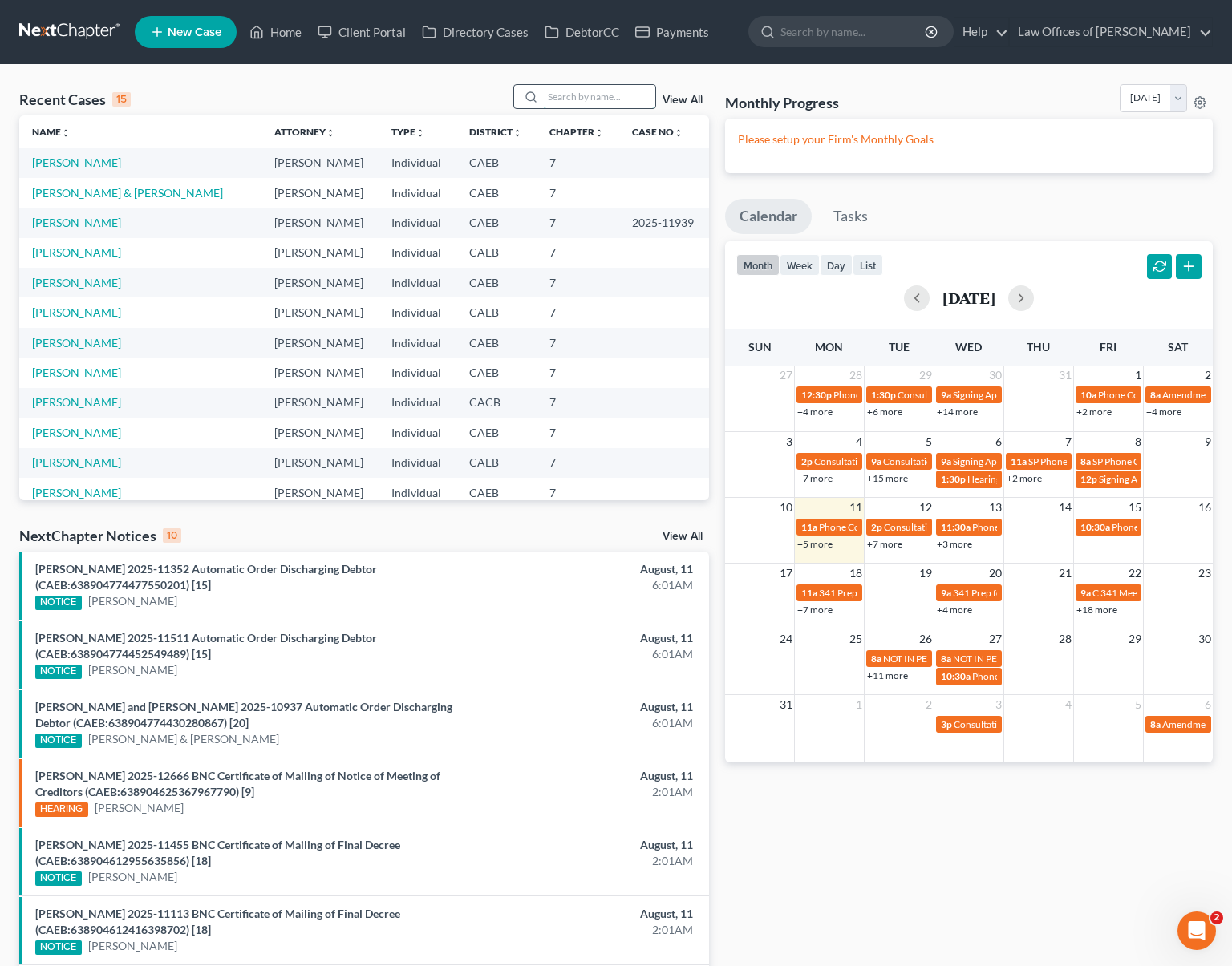
click at [564, 99] on input "search" at bounding box center [599, 97] width 112 height 24
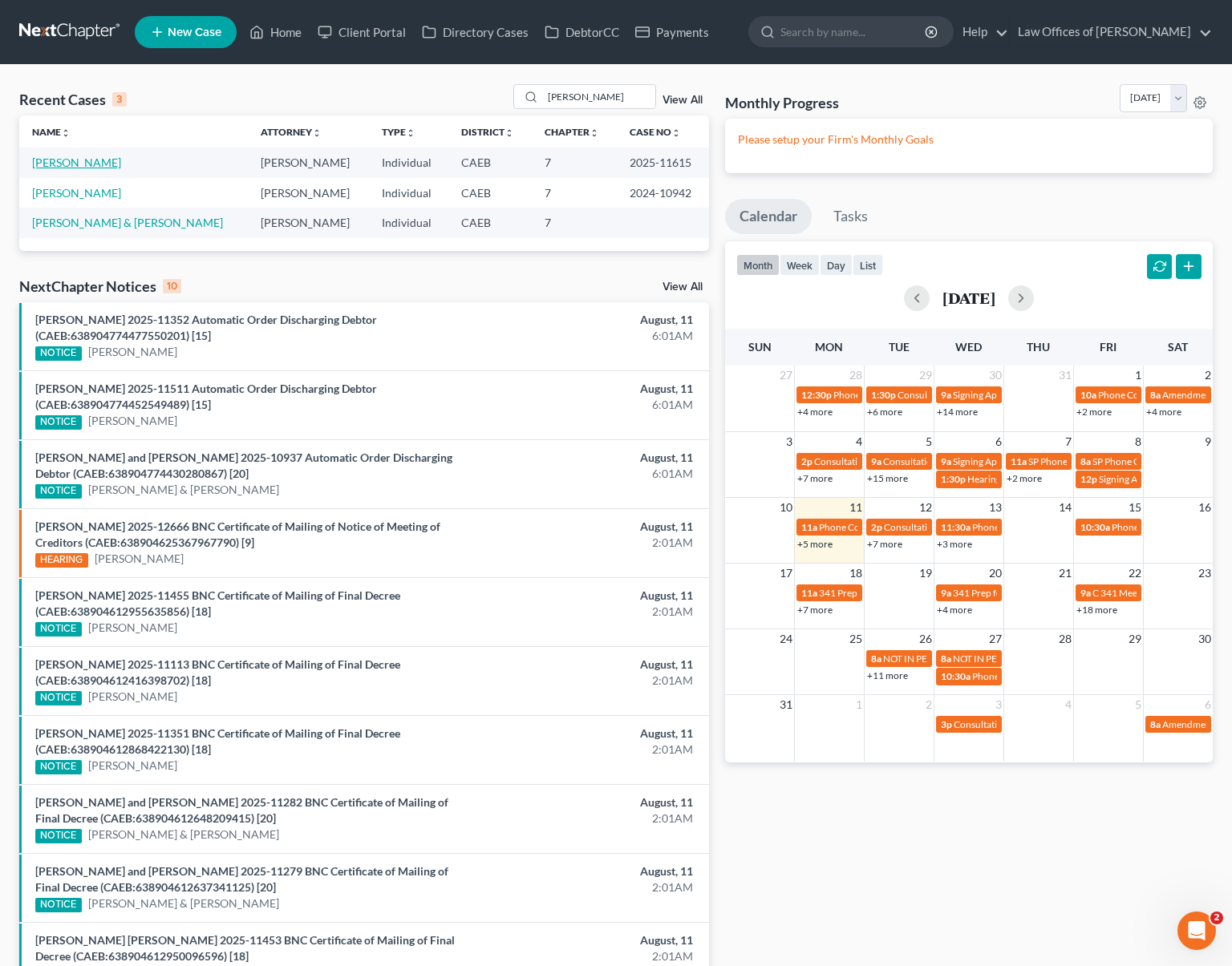
click at [53, 164] on link "[PERSON_NAME]" at bounding box center [77, 162] width 89 height 14
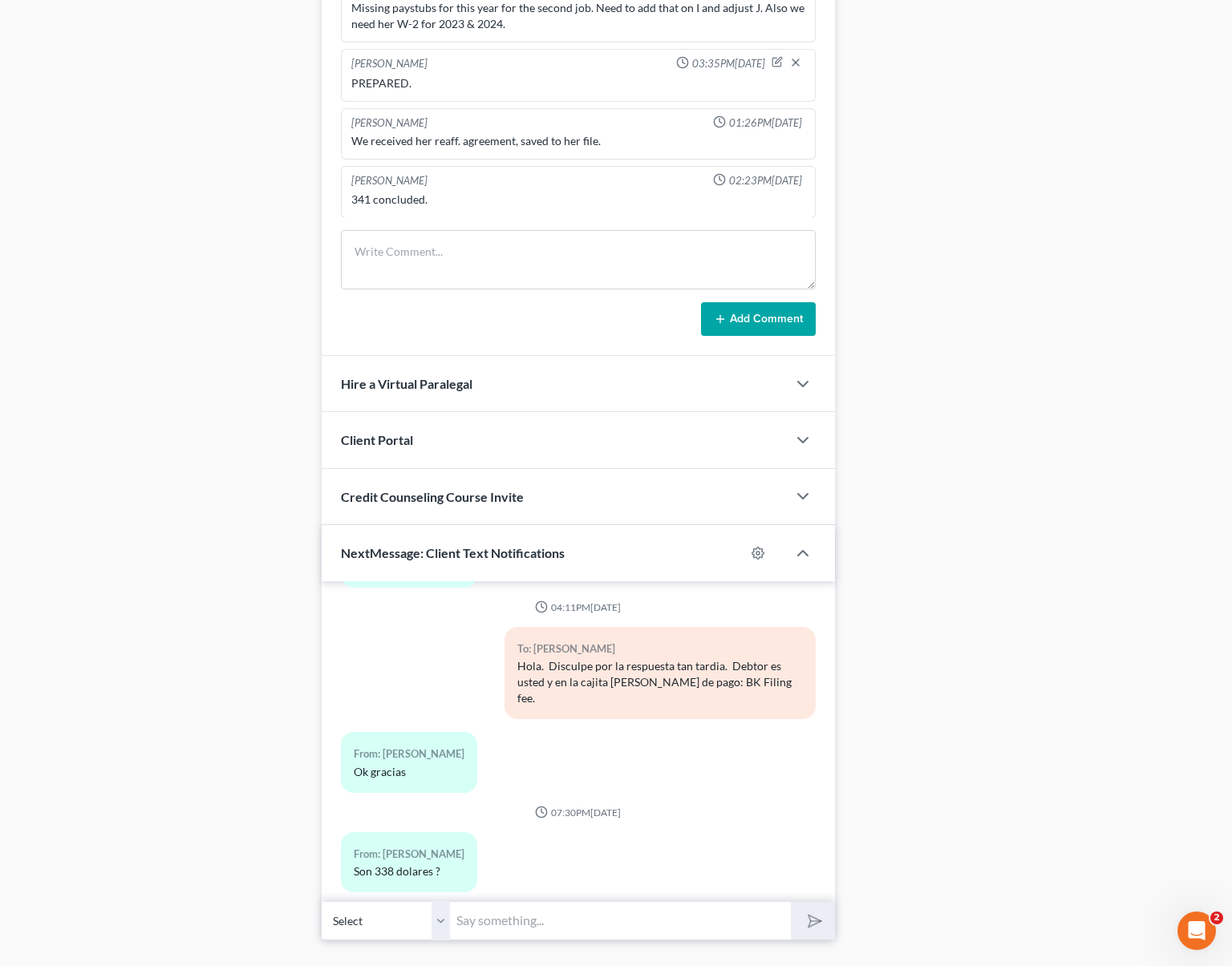
scroll to position [1326, 0]
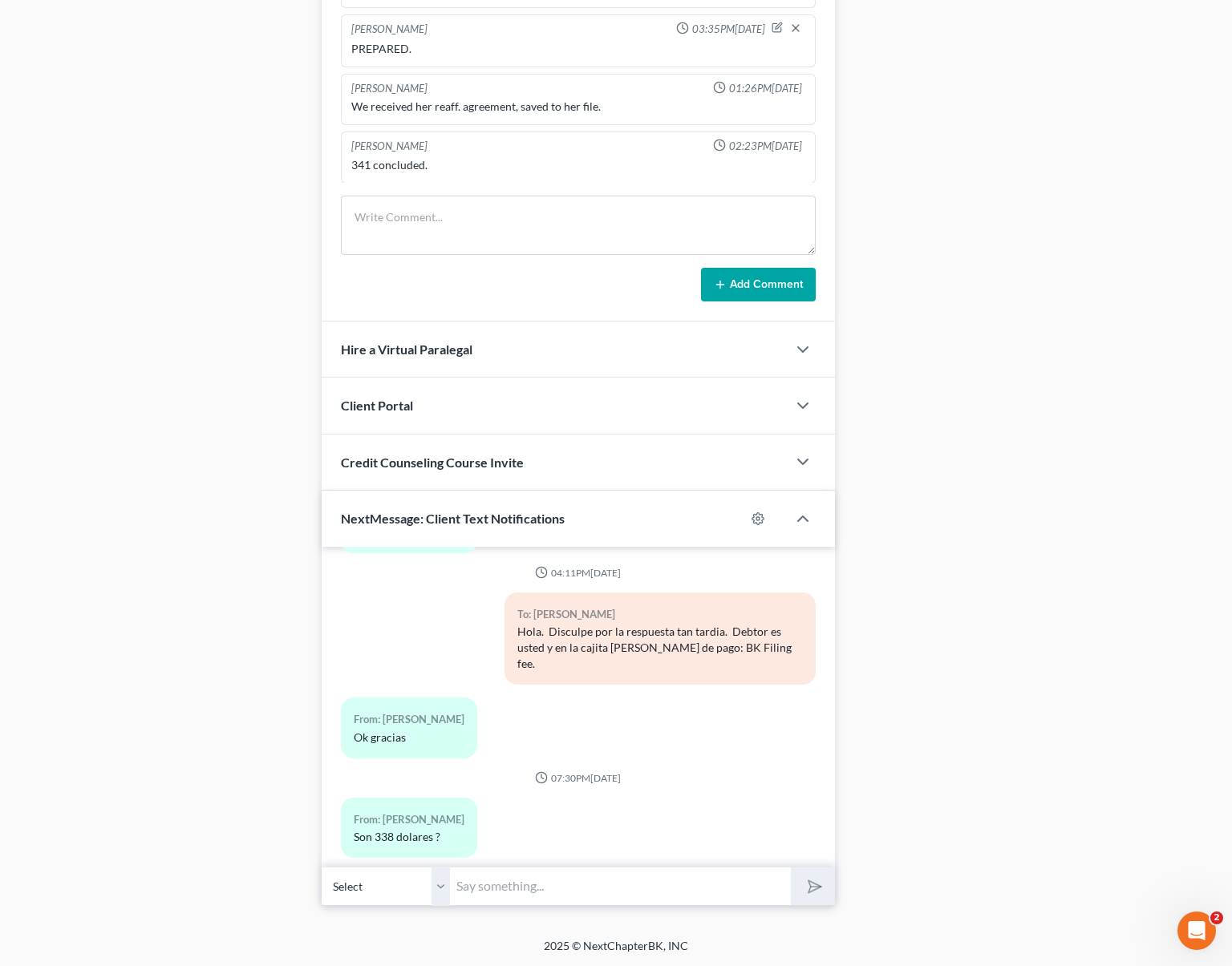
click at [516, 886] on input "text" at bounding box center [620, 886] width 341 height 39
click at [791, 868] on button "submit" at bounding box center [813, 886] width 44 height 37
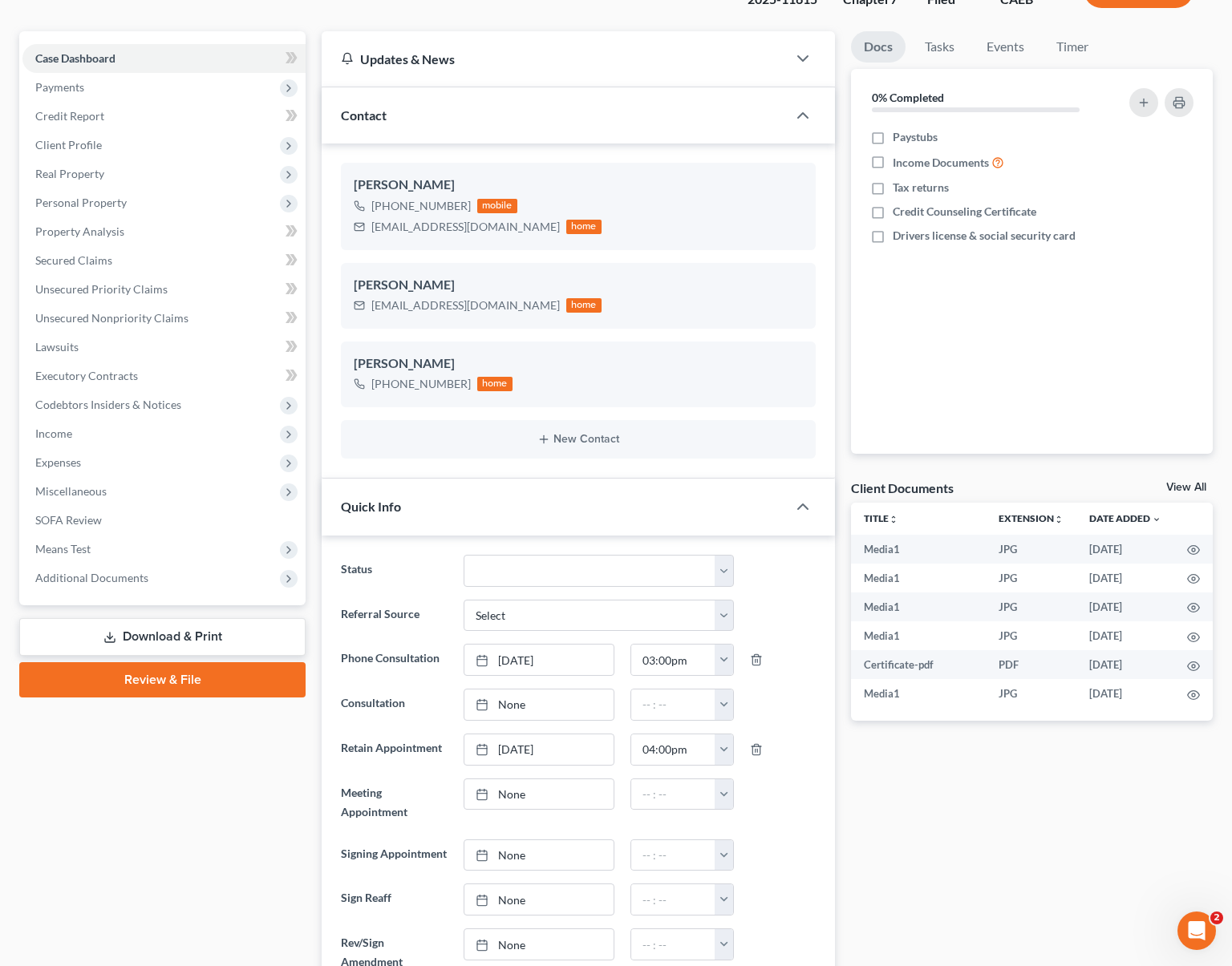
scroll to position [0, 0]
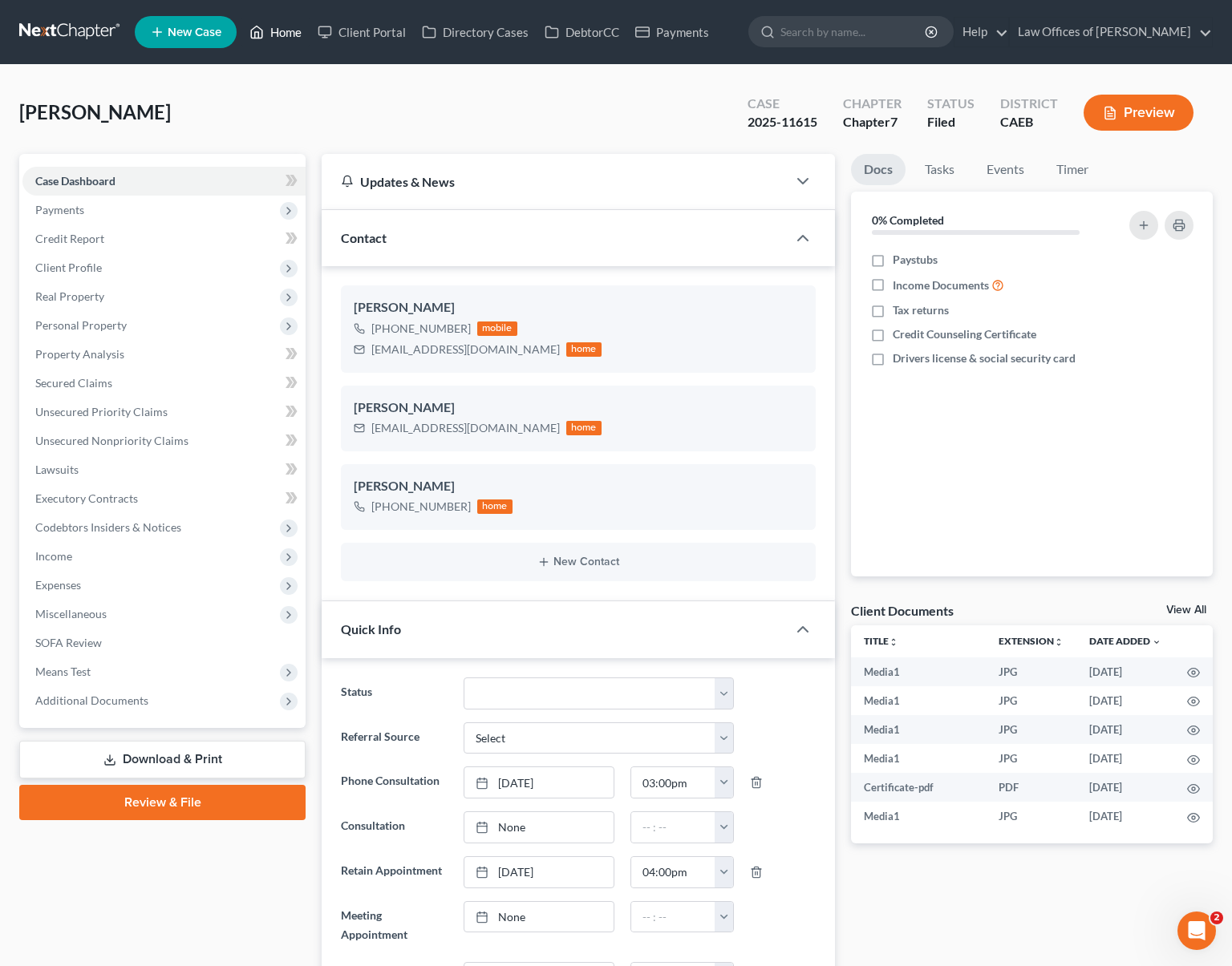
click at [285, 37] on link "Home" at bounding box center [275, 32] width 68 height 29
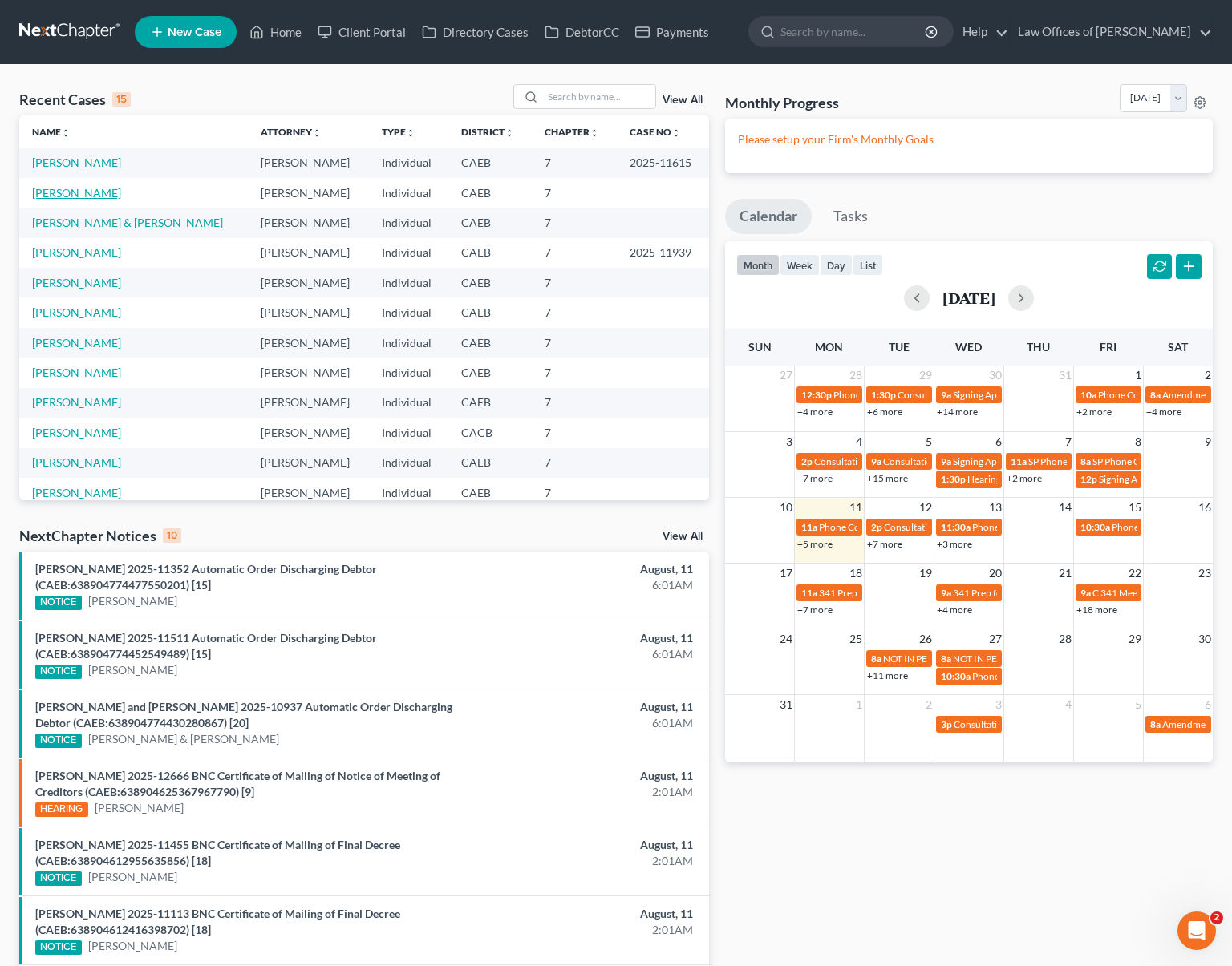
click at [102, 188] on link "[PERSON_NAME]" at bounding box center [77, 192] width 89 height 14
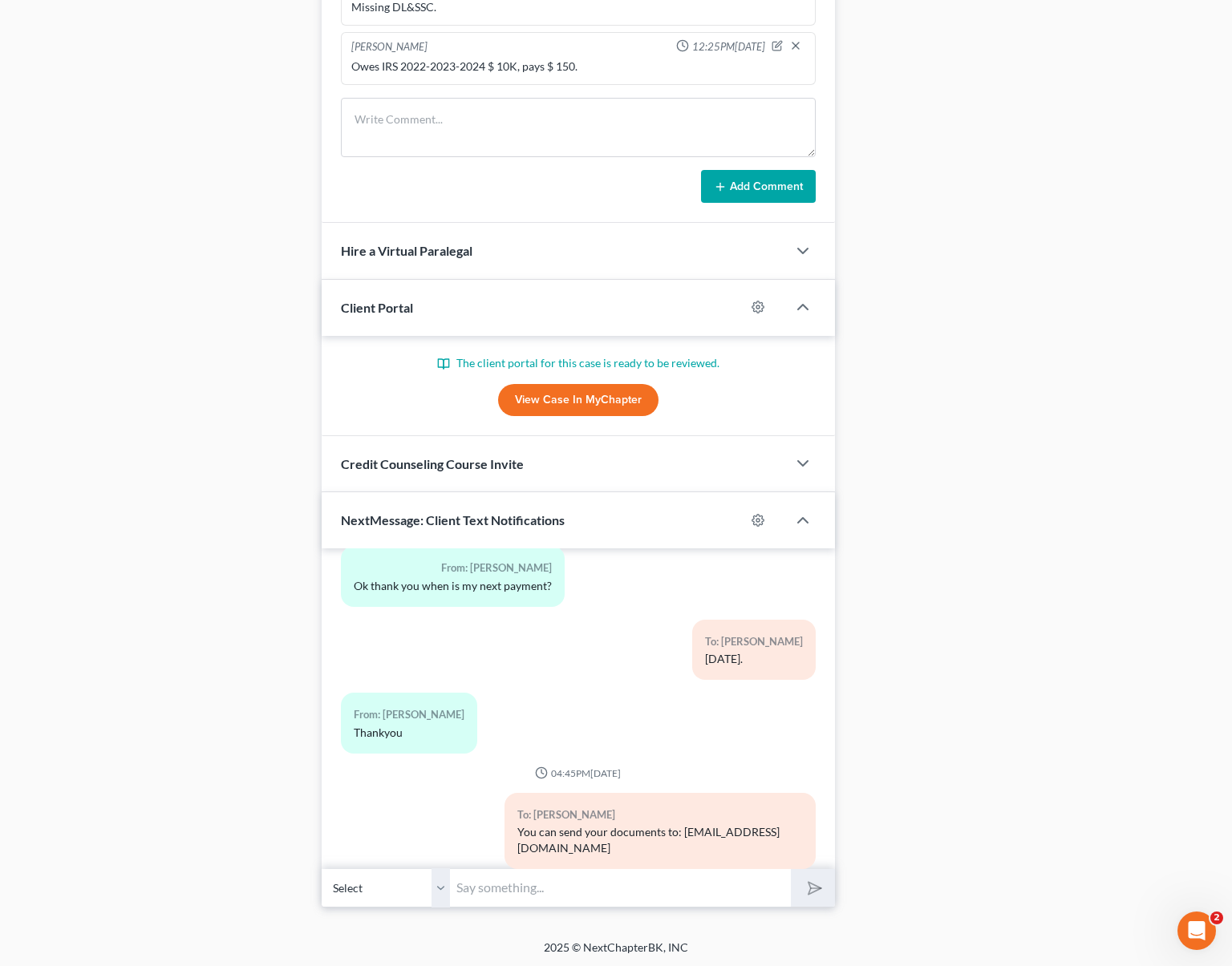
scroll to position [1257, 0]
click at [571, 395] on link "View Case in MyChapter" at bounding box center [578, 399] width 161 height 32
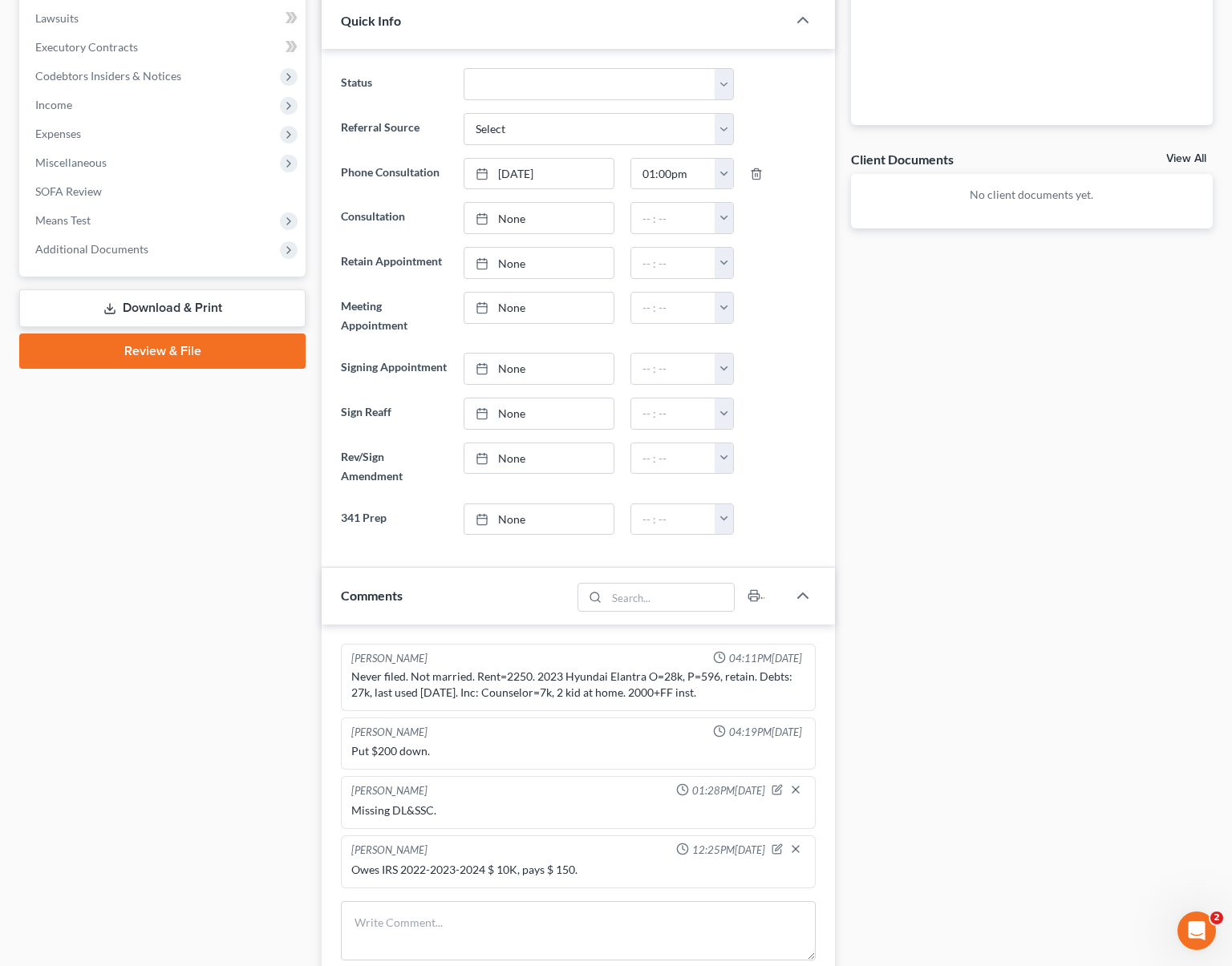
scroll to position [0, 0]
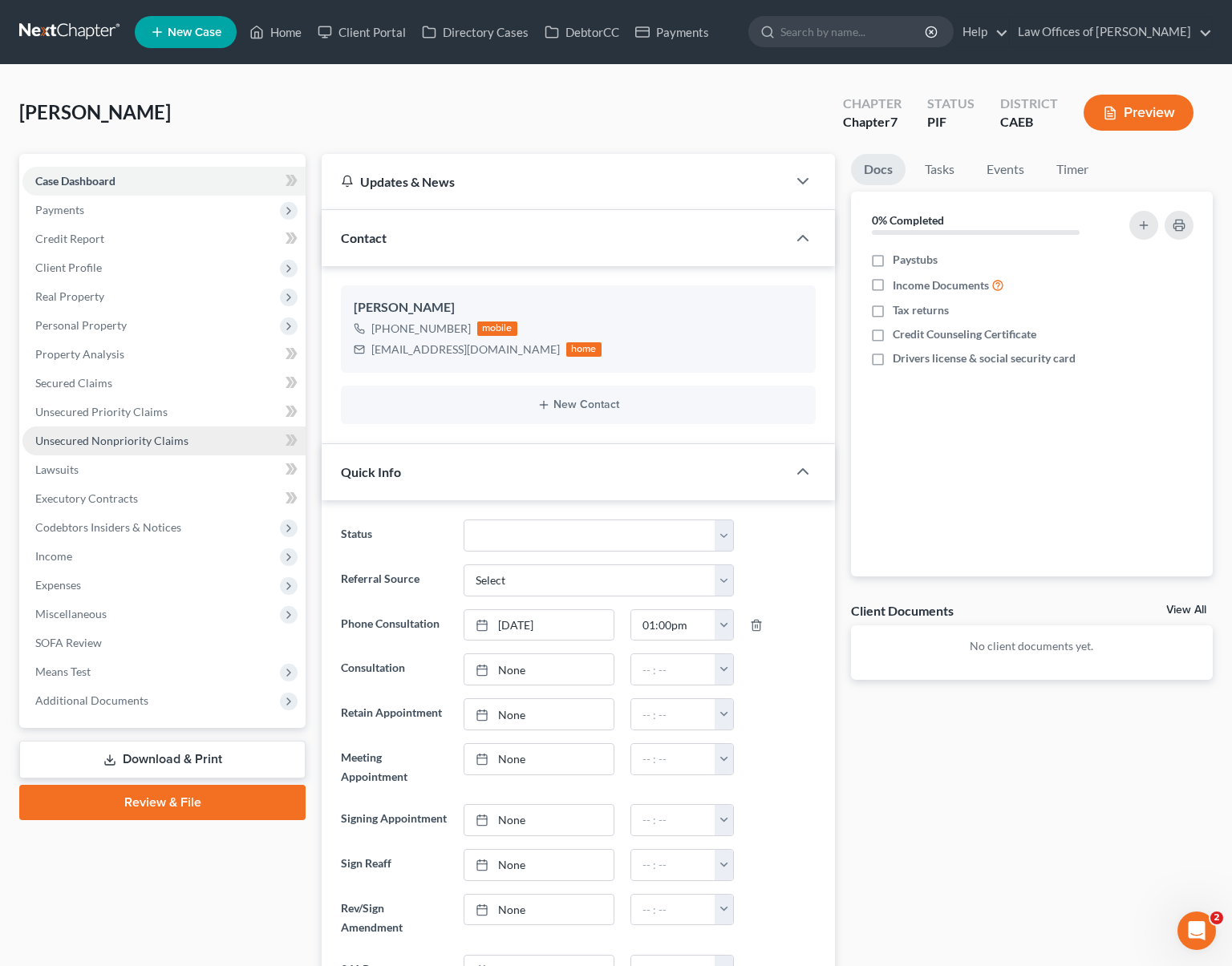
click at [125, 438] on span "Unsecured Nonpriority Claims" at bounding box center [111, 440] width 153 height 14
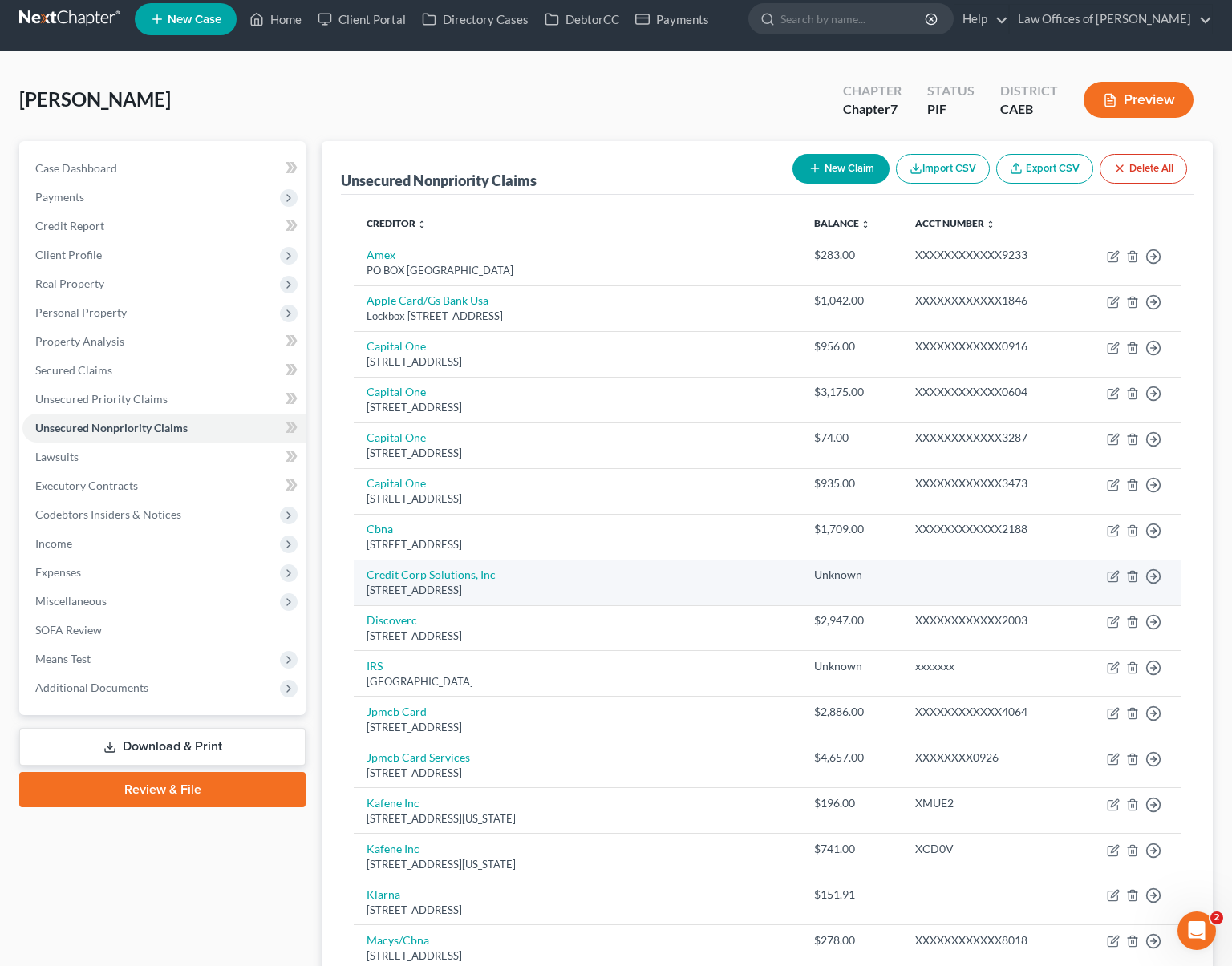
scroll to position [14, 0]
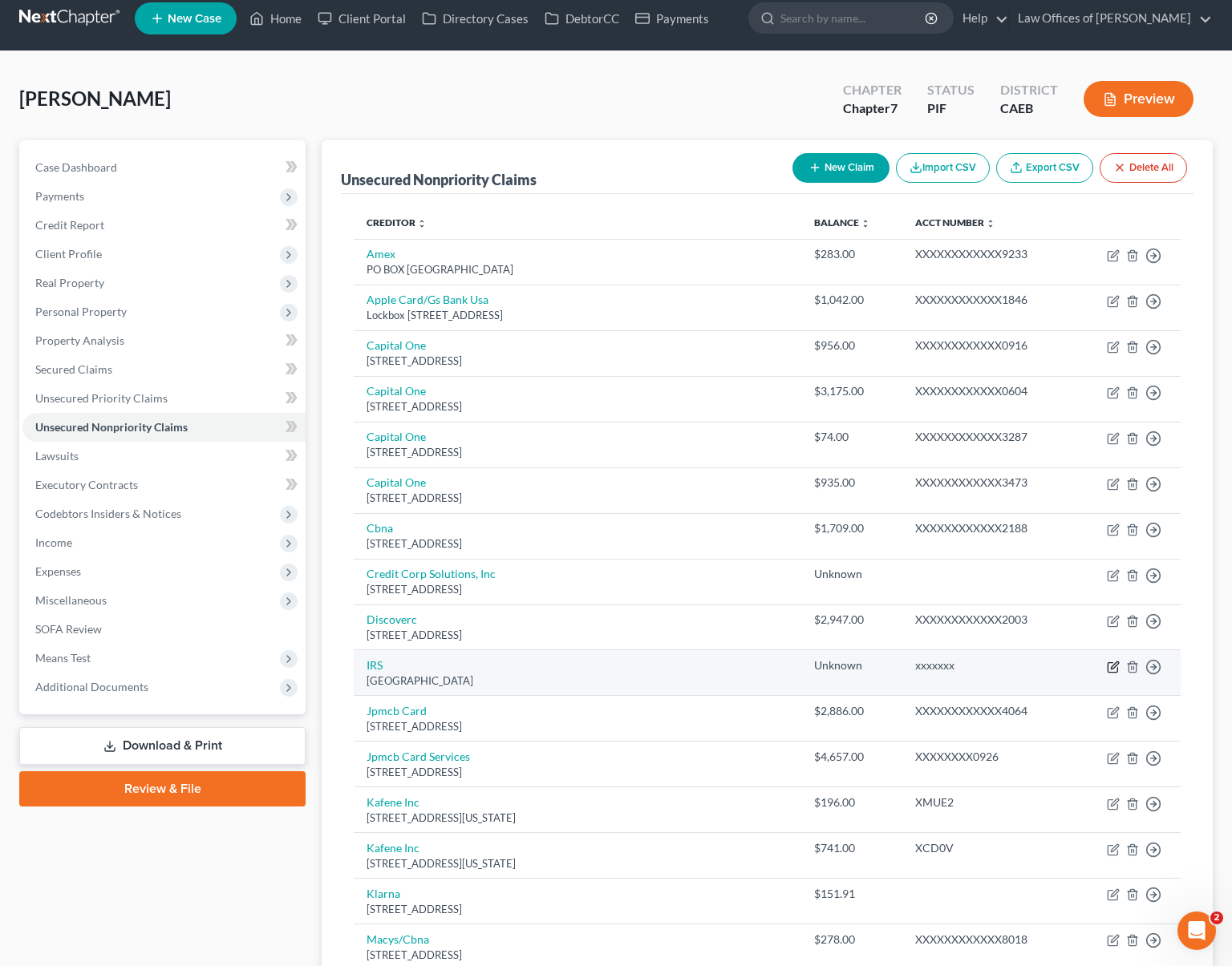
click at [1111, 666] on icon "button" at bounding box center [1113, 667] width 13 height 13
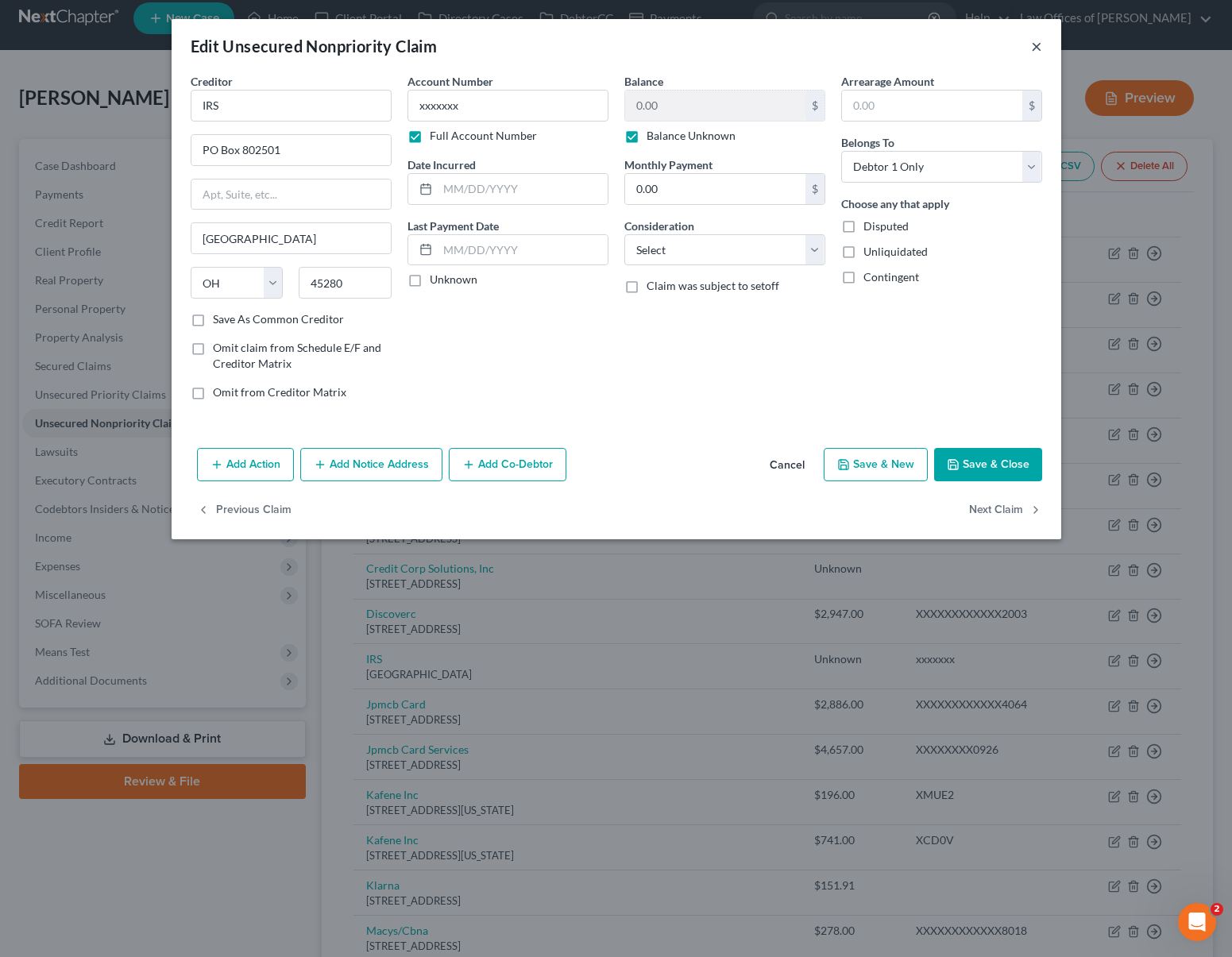
click at [1037, 43] on button "×" at bounding box center [1037, 46] width 11 height 19
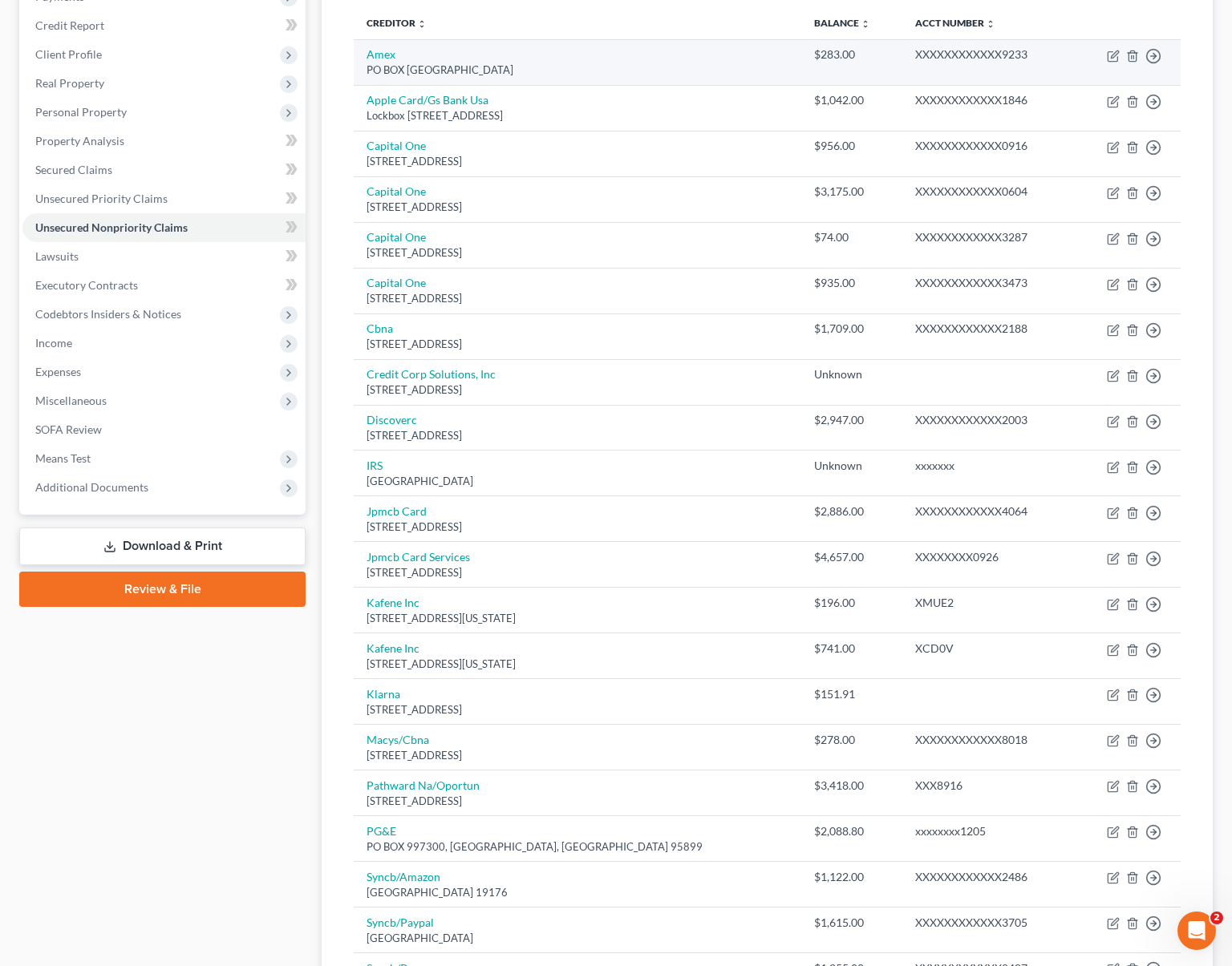
scroll to position [182, 0]
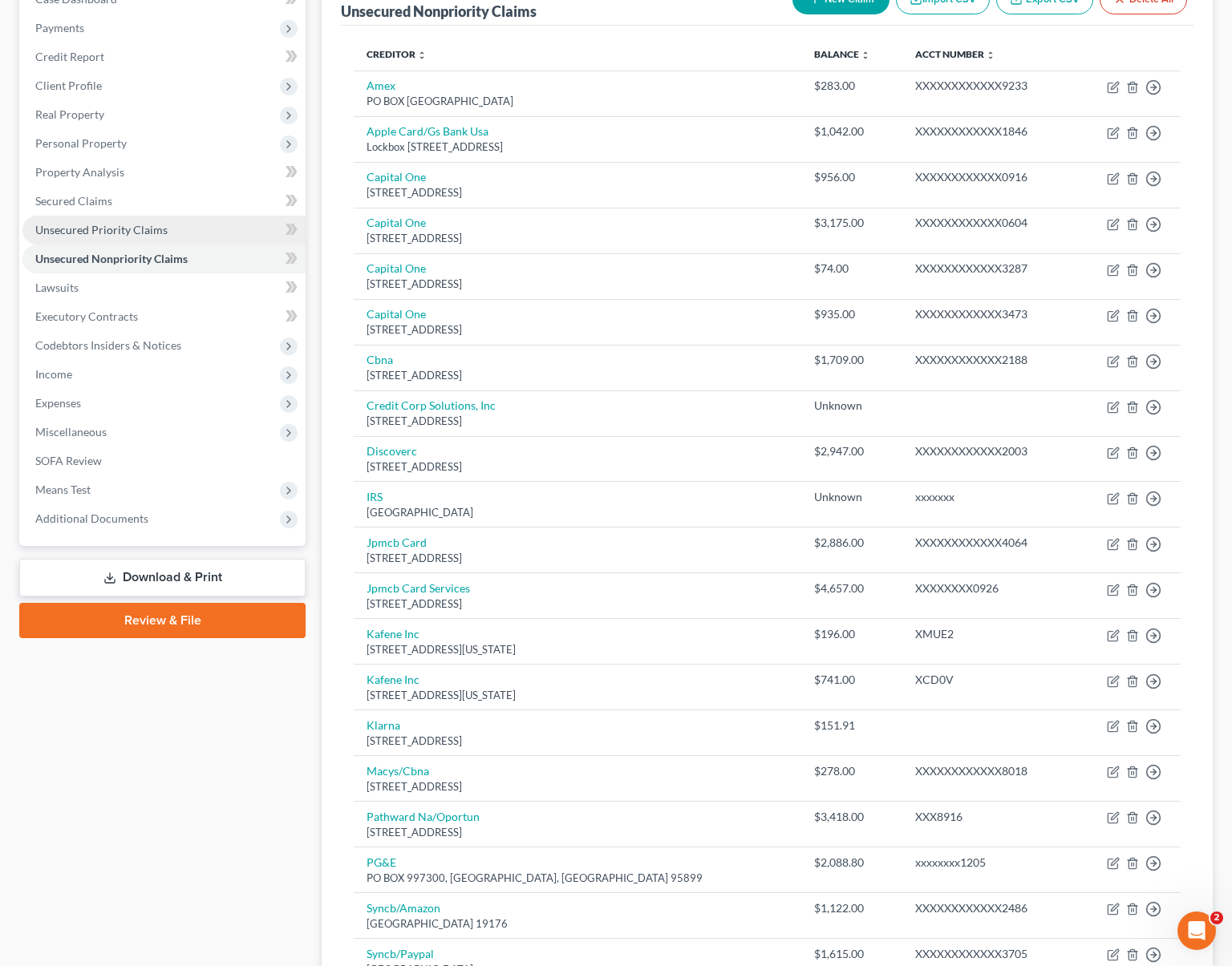
click at [128, 232] on span "Unsecured Priority Claims" at bounding box center [101, 230] width 132 height 14
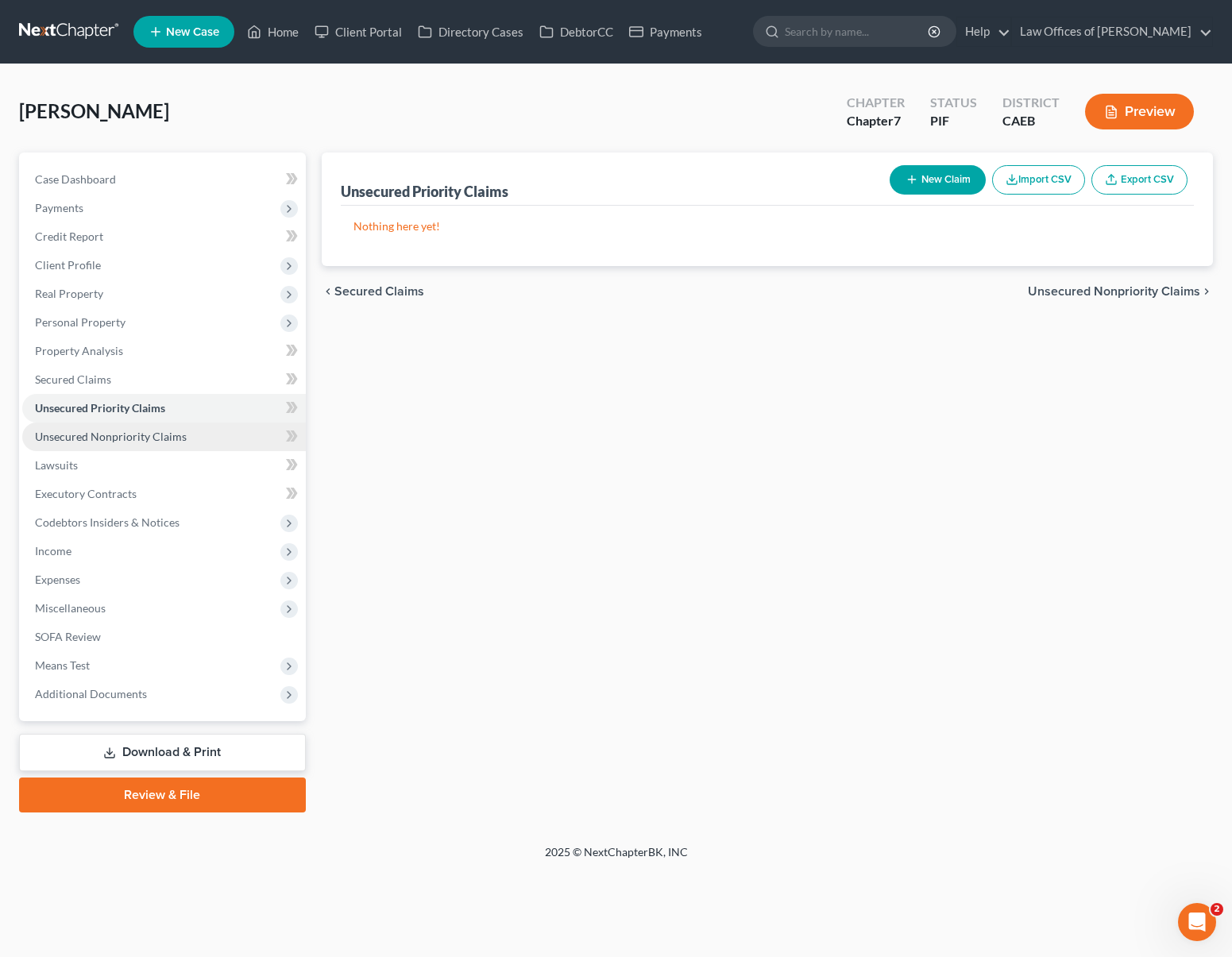
click at [170, 442] on span "Unsecured Nonpriority Claims" at bounding box center [110, 436] width 152 height 14
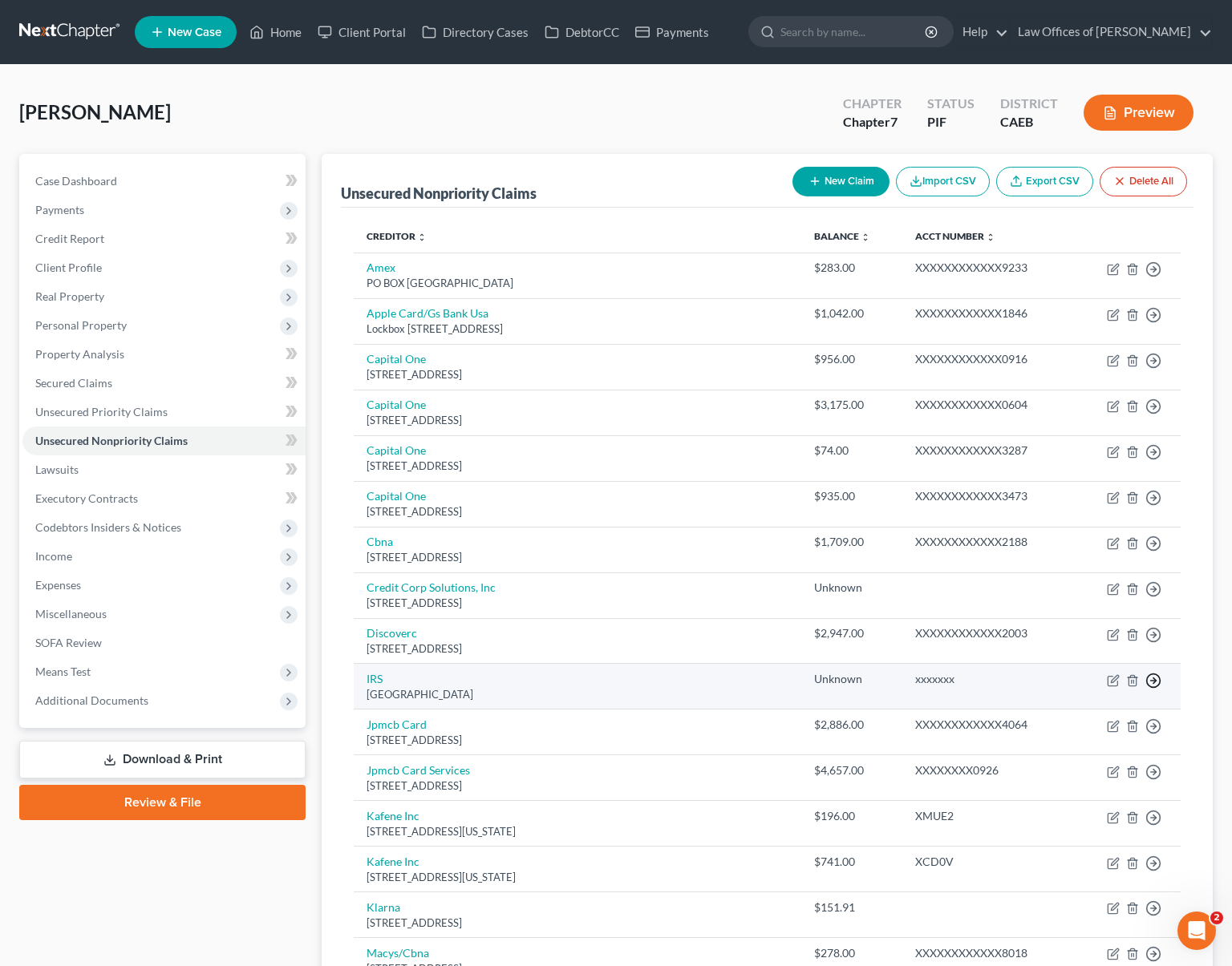
click at [1152, 278] on icon "button" at bounding box center [1154, 270] width 16 height 16
click at [1083, 714] on link "Move to E" at bounding box center [1080, 720] width 134 height 28
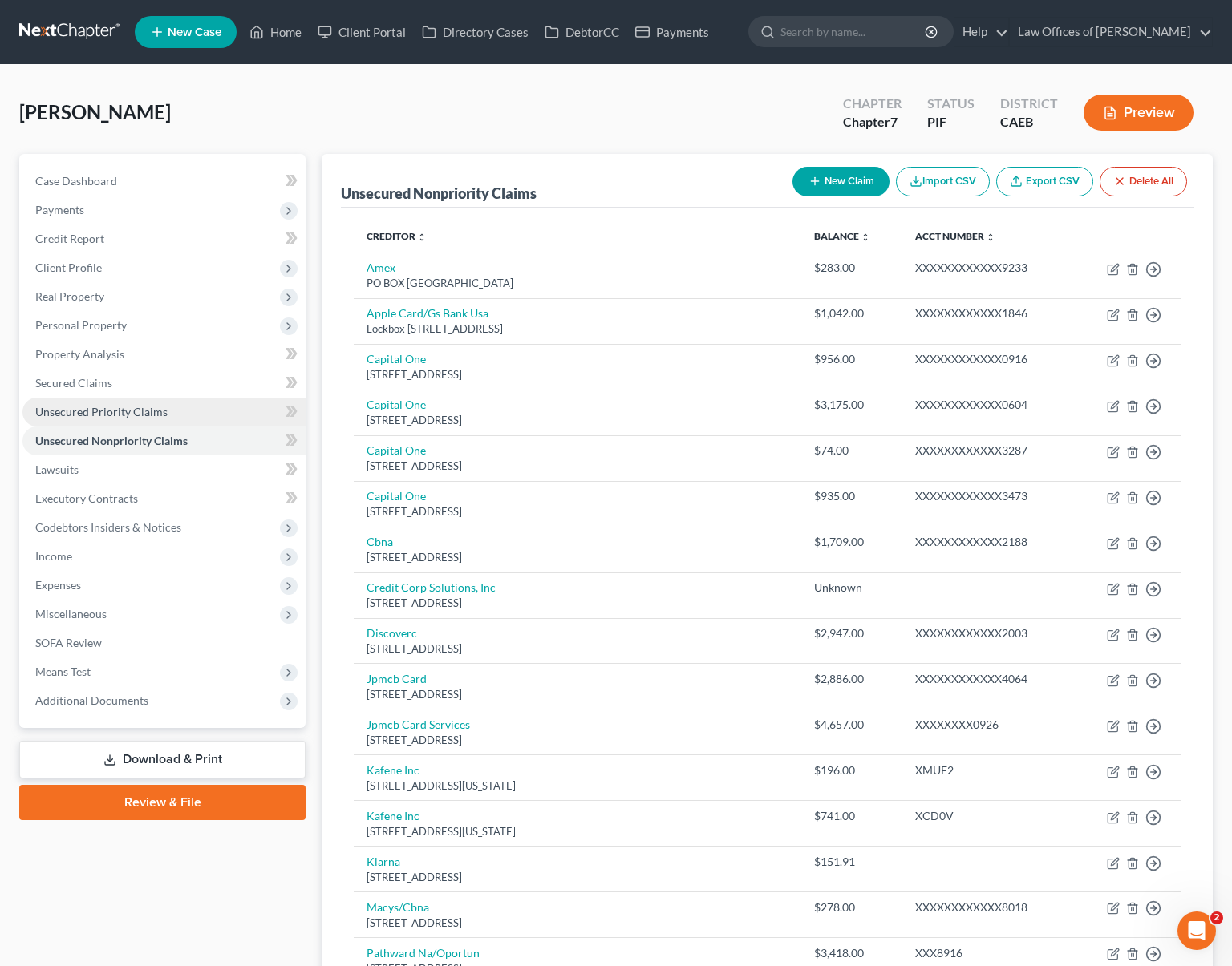
click at [153, 408] on span "Unsecured Priority Claims" at bounding box center [101, 412] width 132 height 14
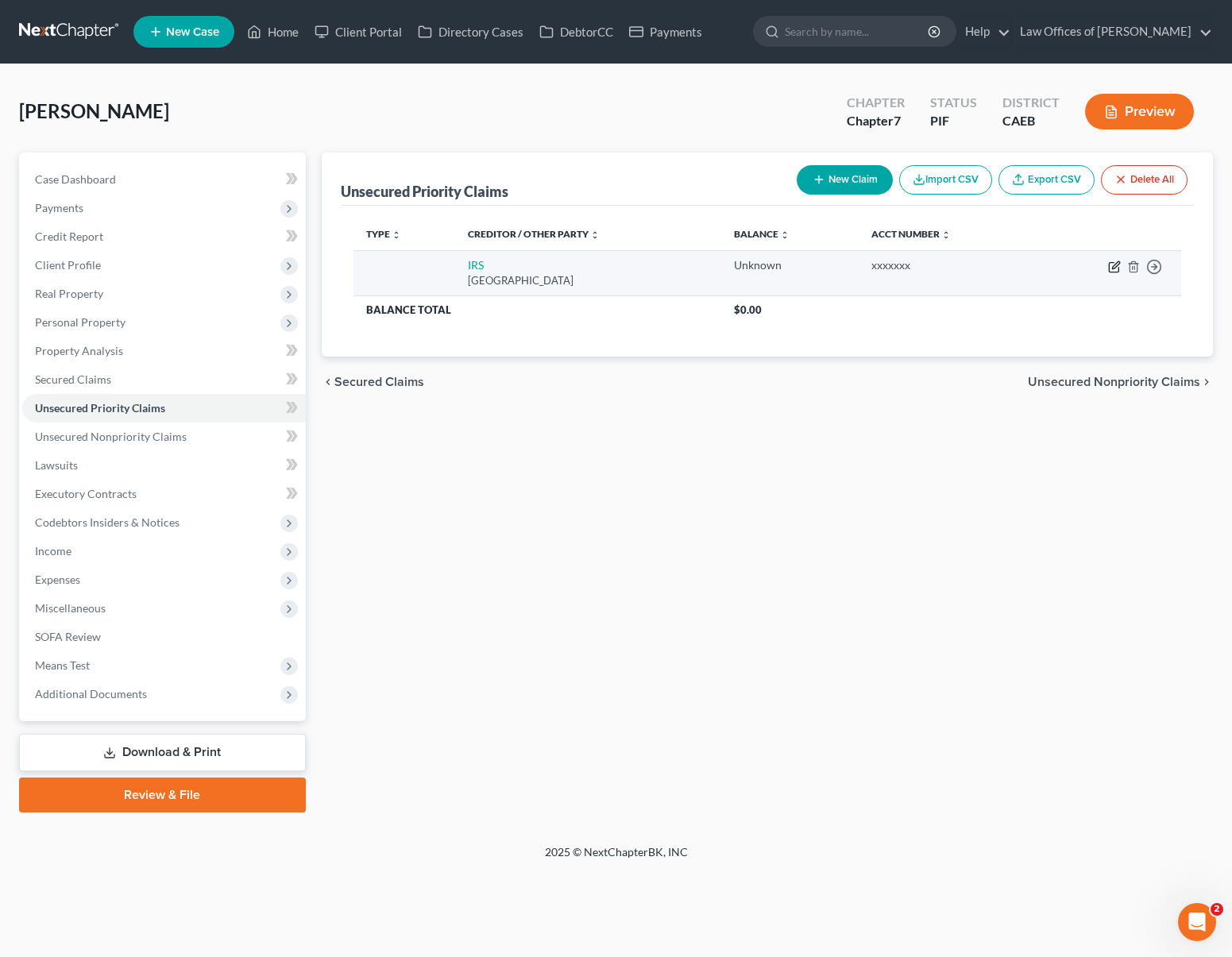
click at [1116, 269] on icon "button" at bounding box center [1115, 267] width 13 height 13
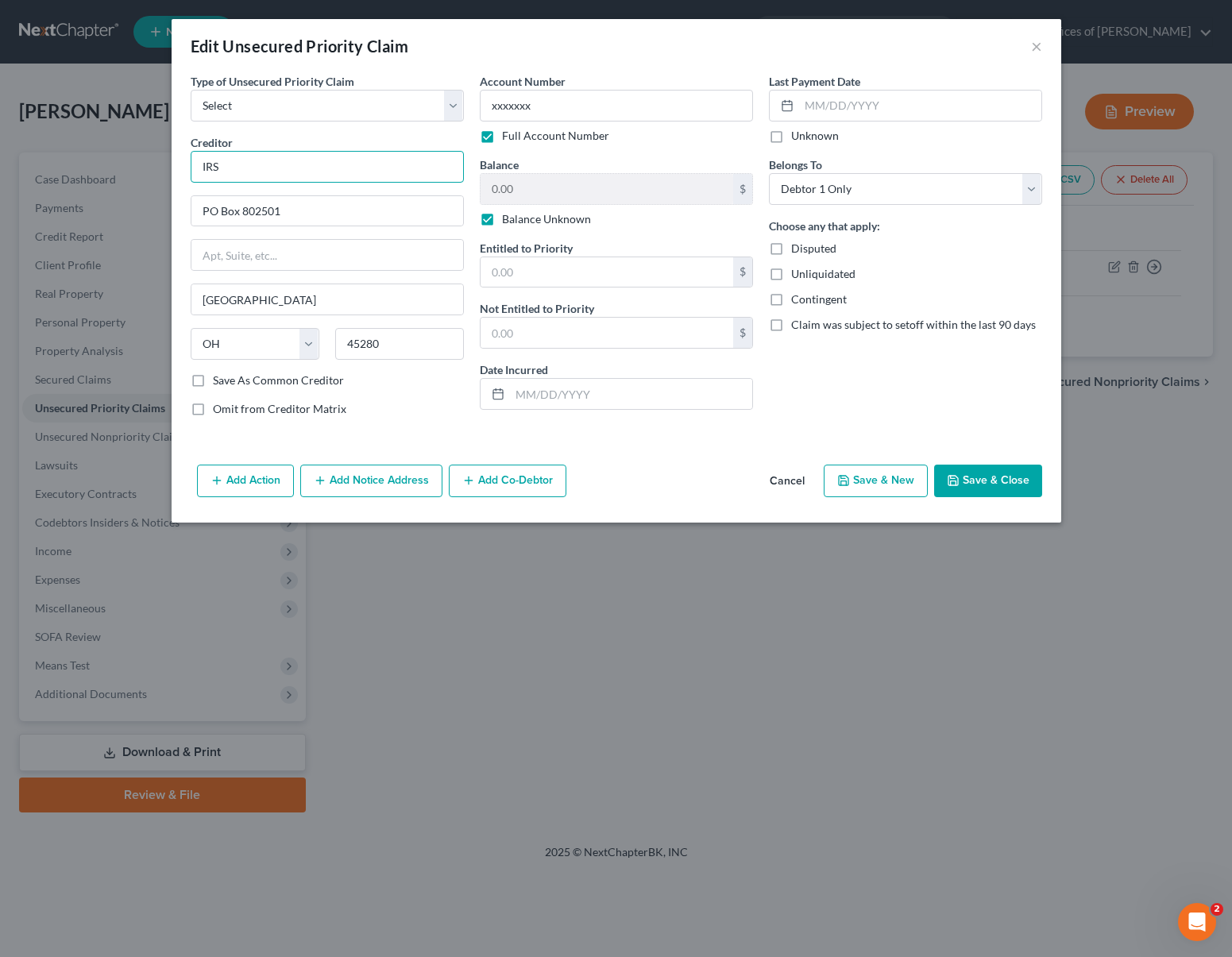
click at [277, 169] on input "IRS" at bounding box center [327, 167] width 273 height 32
drag, startPoint x: 265, startPoint y: 170, endPoint x: 173, endPoint y: 167, distance: 92.0
click at [173, 167] on div "Type of Unsecured Priority Claim * Select Taxes & Other Government Units Domest…" at bounding box center [616, 265] width 889 height 385
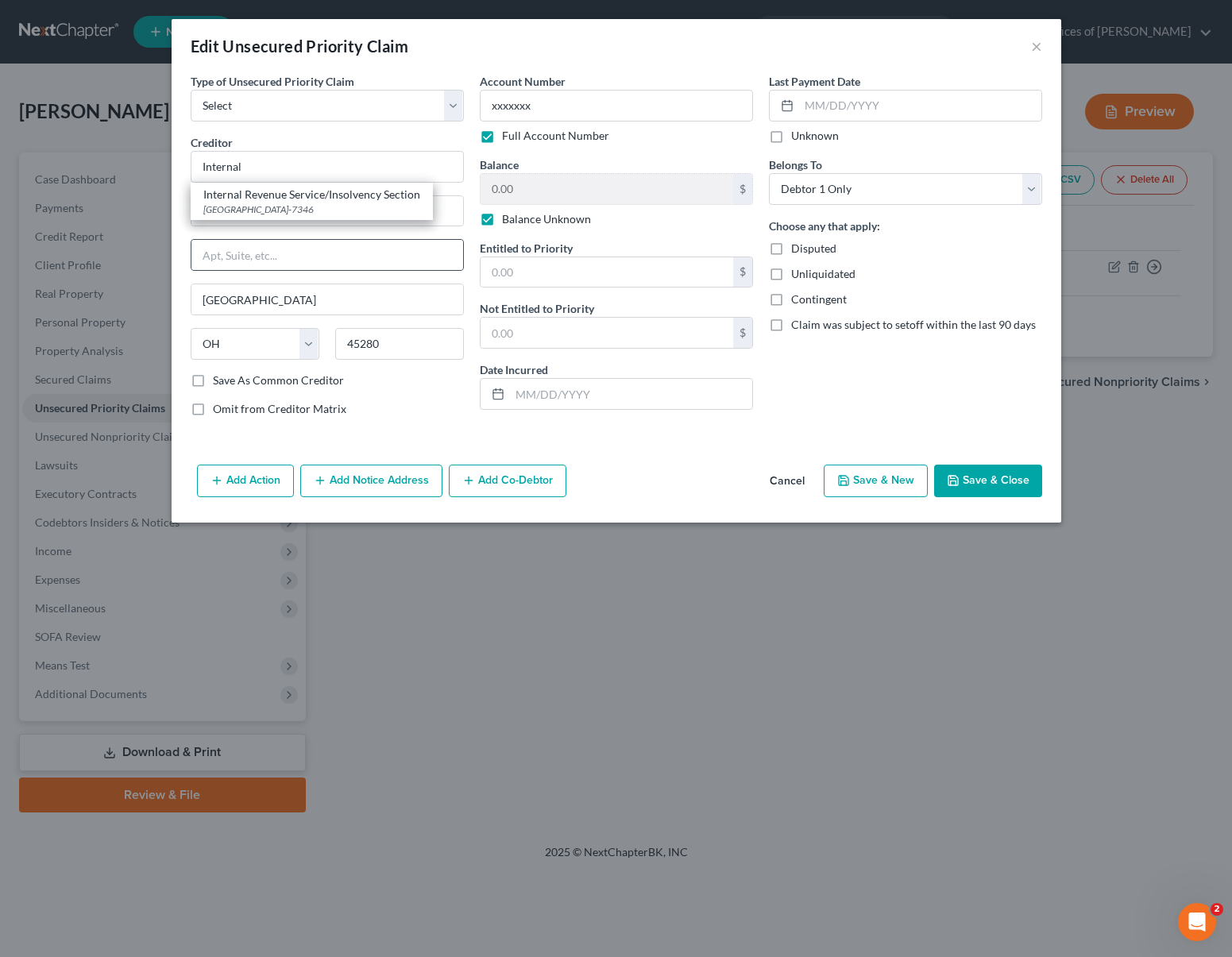
drag, startPoint x: 243, startPoint y: 192, endPoint x: 463, endPoint y: 240, distance: 225.2
click at [243, 192] on div "Internal Revenue Service/Insolvency Section" at bounding box center [312, 195] width 217 height 16
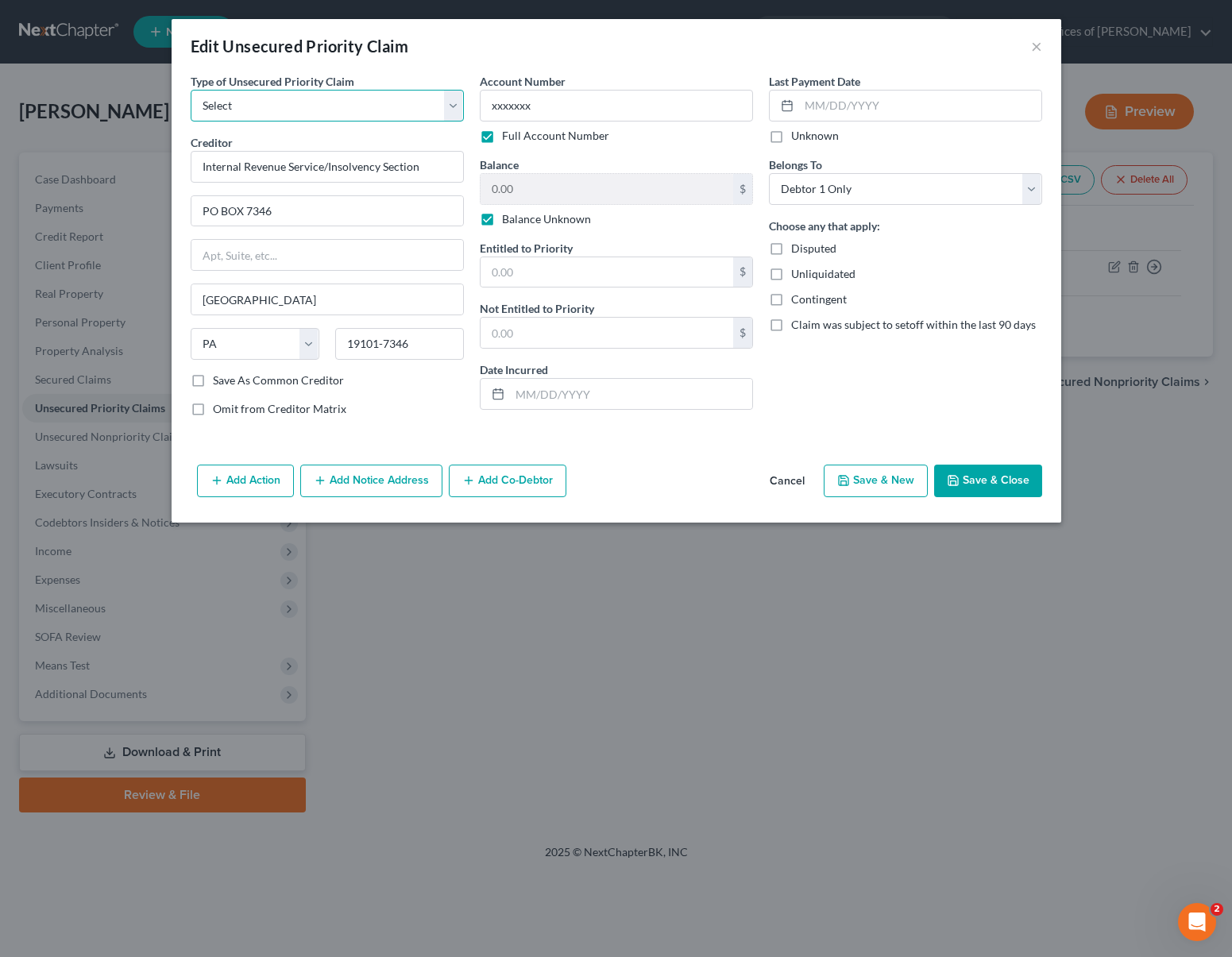
click at [455, 105] on select "Select Taxes & Other Government Units Domestic Support Obligations Extensions o…" at bounding box center [327, 106] width 273 height 32
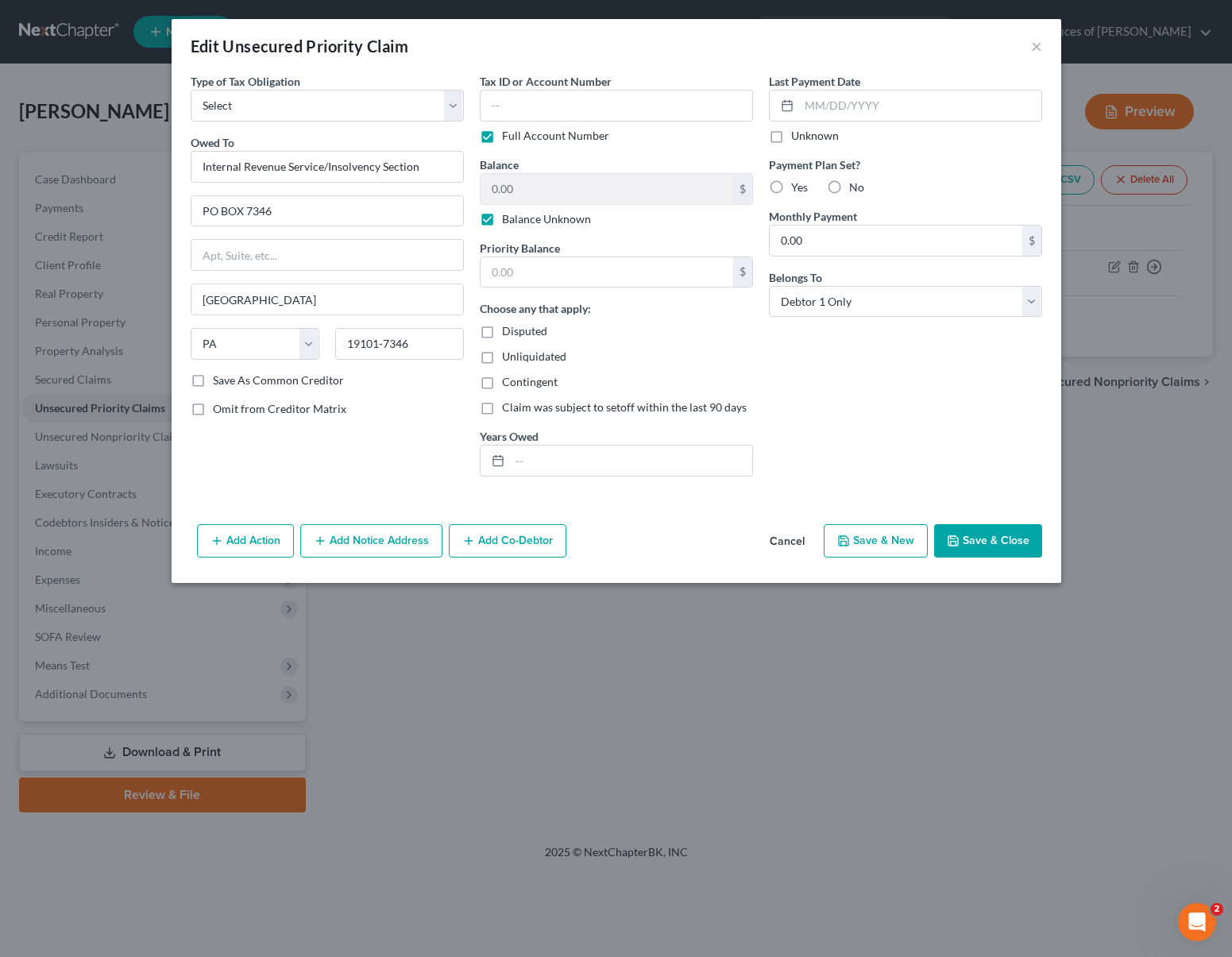
click at [994, 539] on button "Save & Close" at bounding box center [988, 540] width 108 height 33
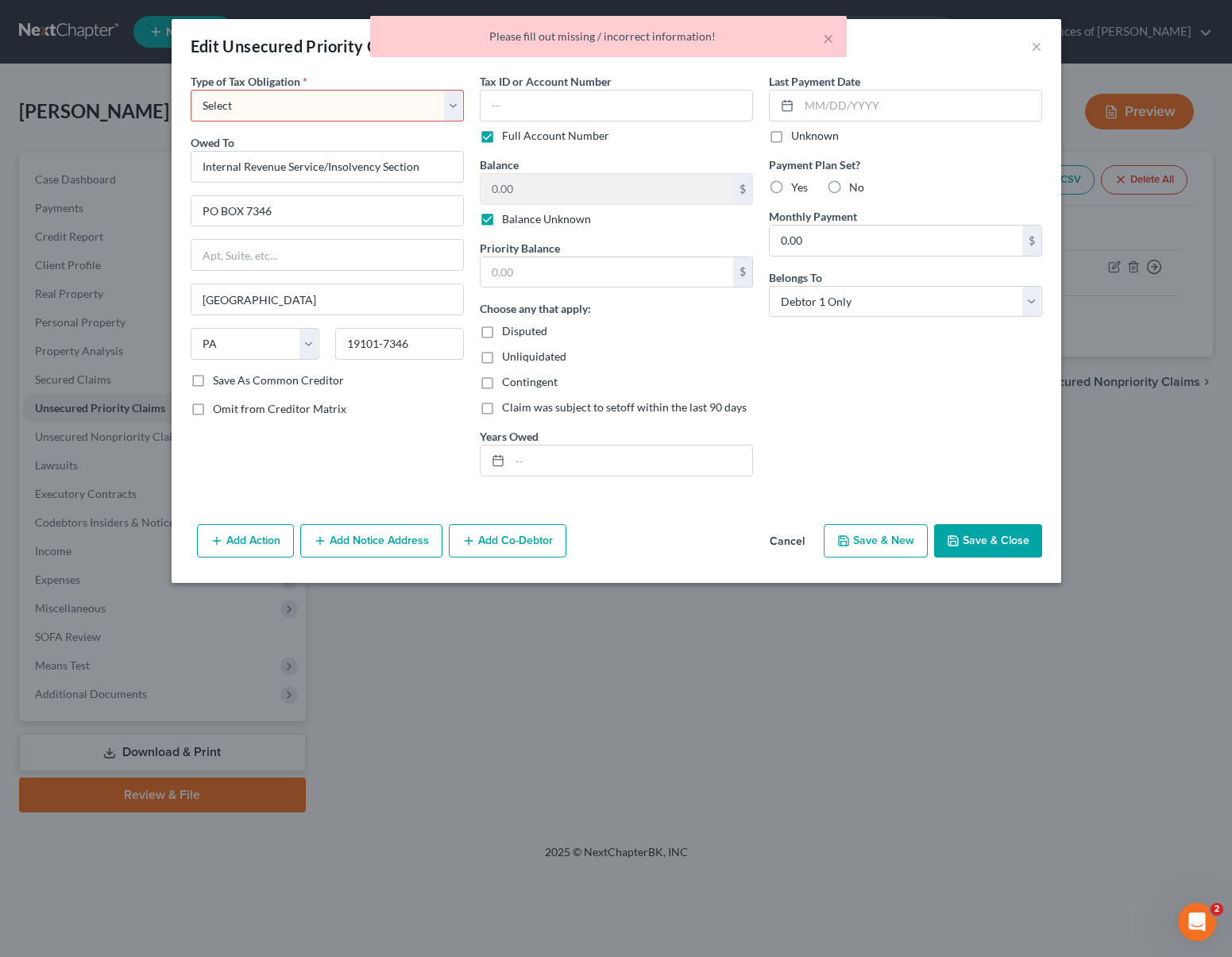
click at [448, 105] on select "Select Federal City State Franchise Tax Board Other" at bounding box center [327, 106] width 273 height 32
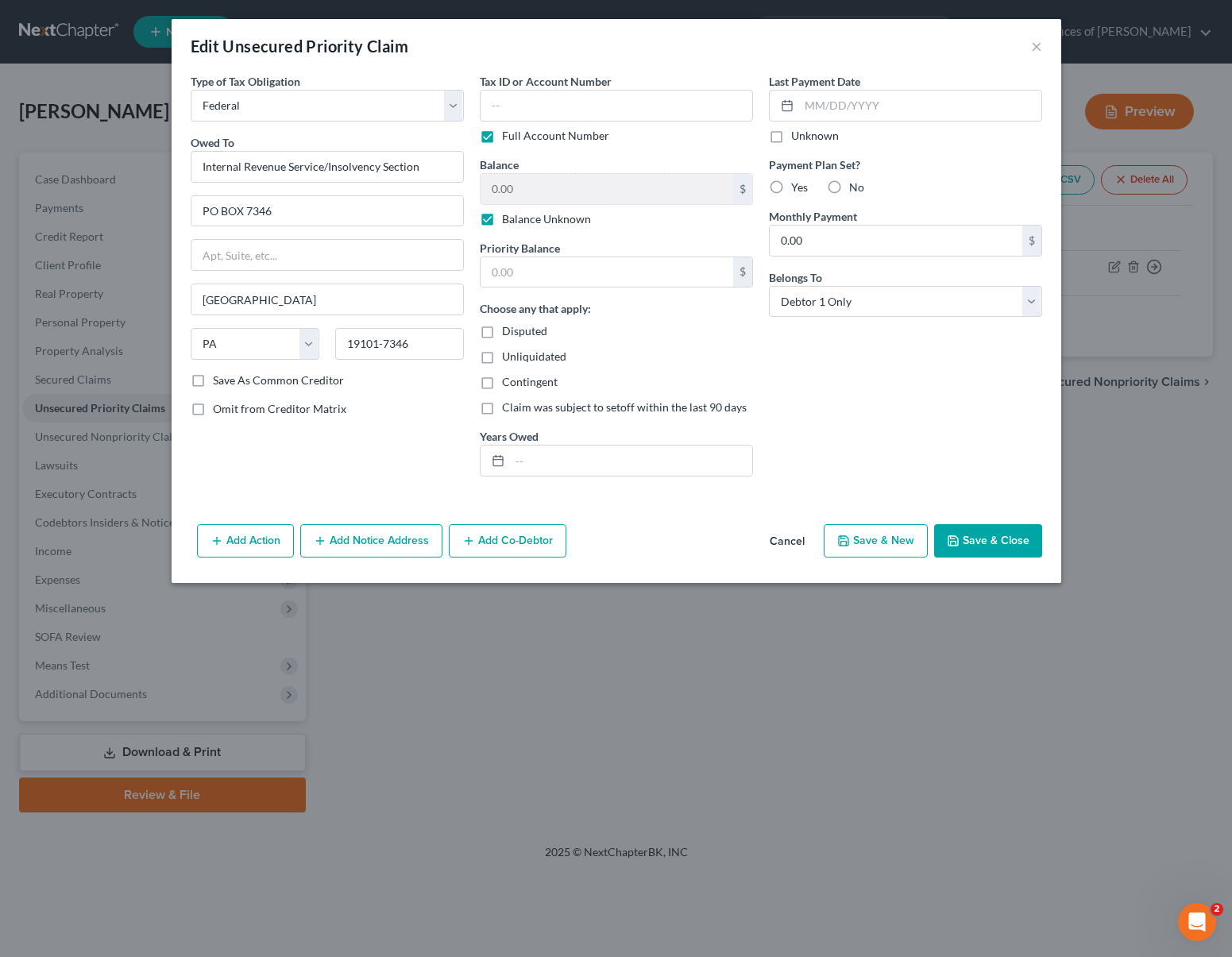
click at [979, 537] on button "Save & Close" at bounding box center [988, 540] width 108 height 33
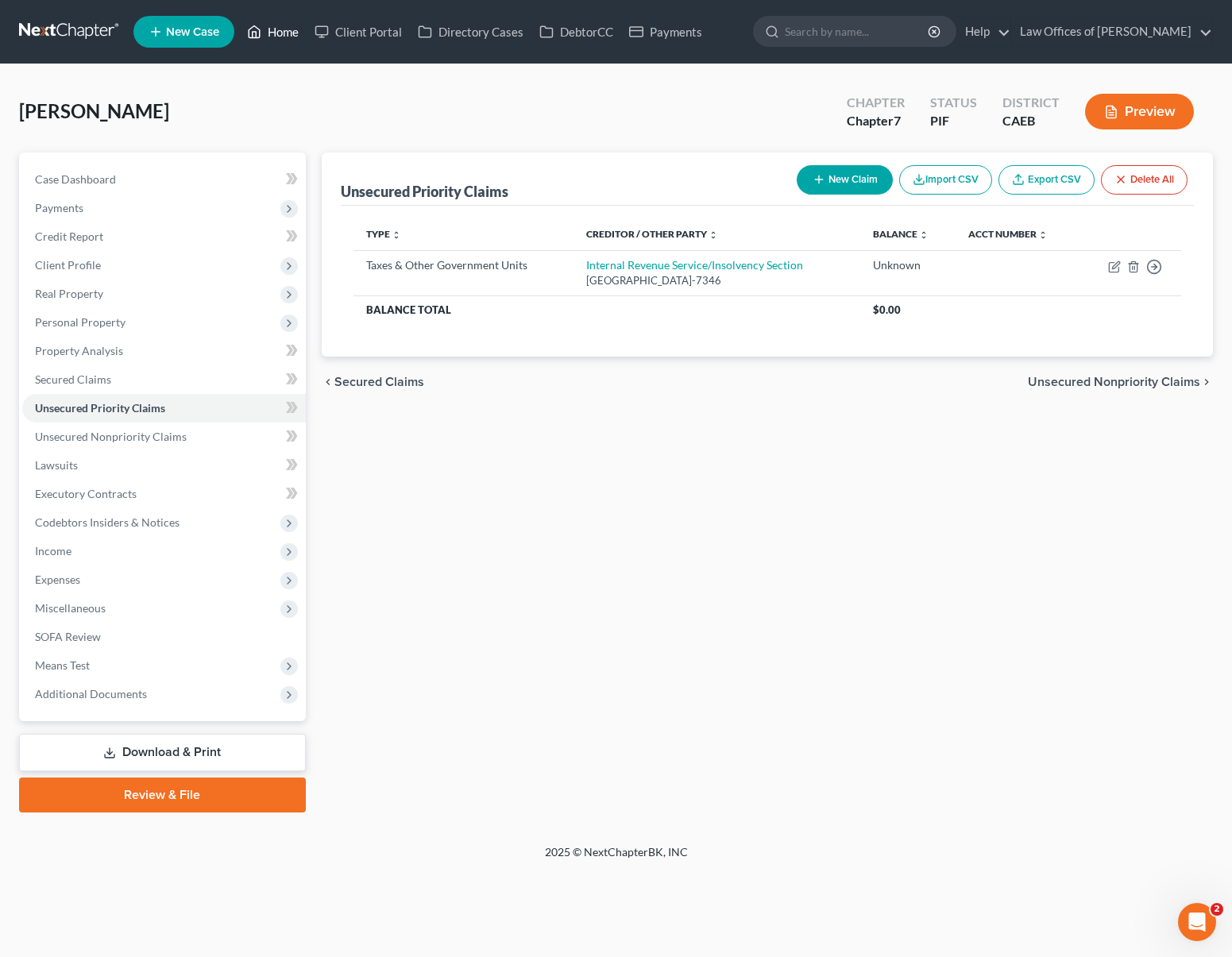
click at [294, 35] on link "Home" at bounding box center [273, 32] width 68 height 29
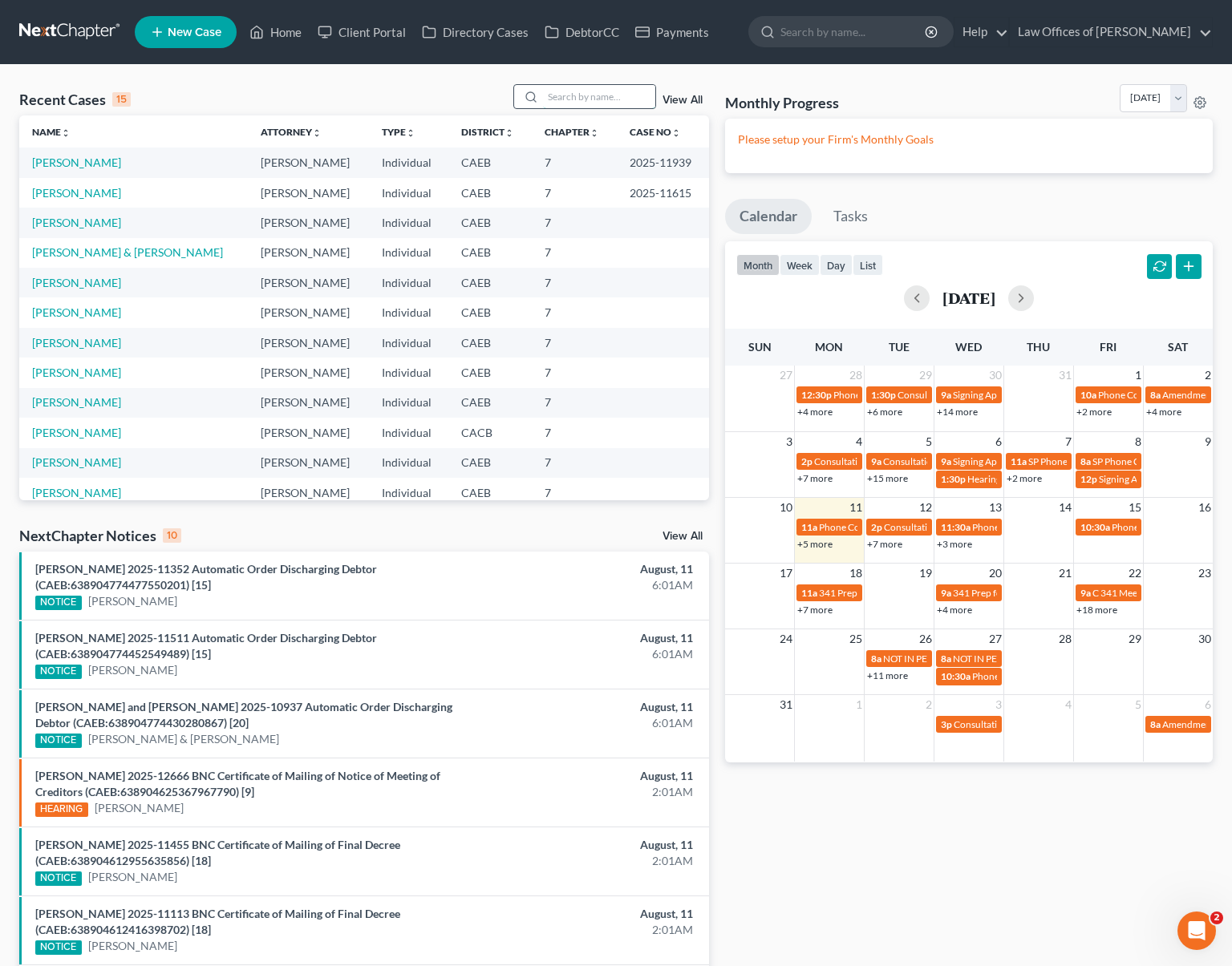
click at [559, 101] on input "search" at bounding box center [599, 97] width 112 height 24
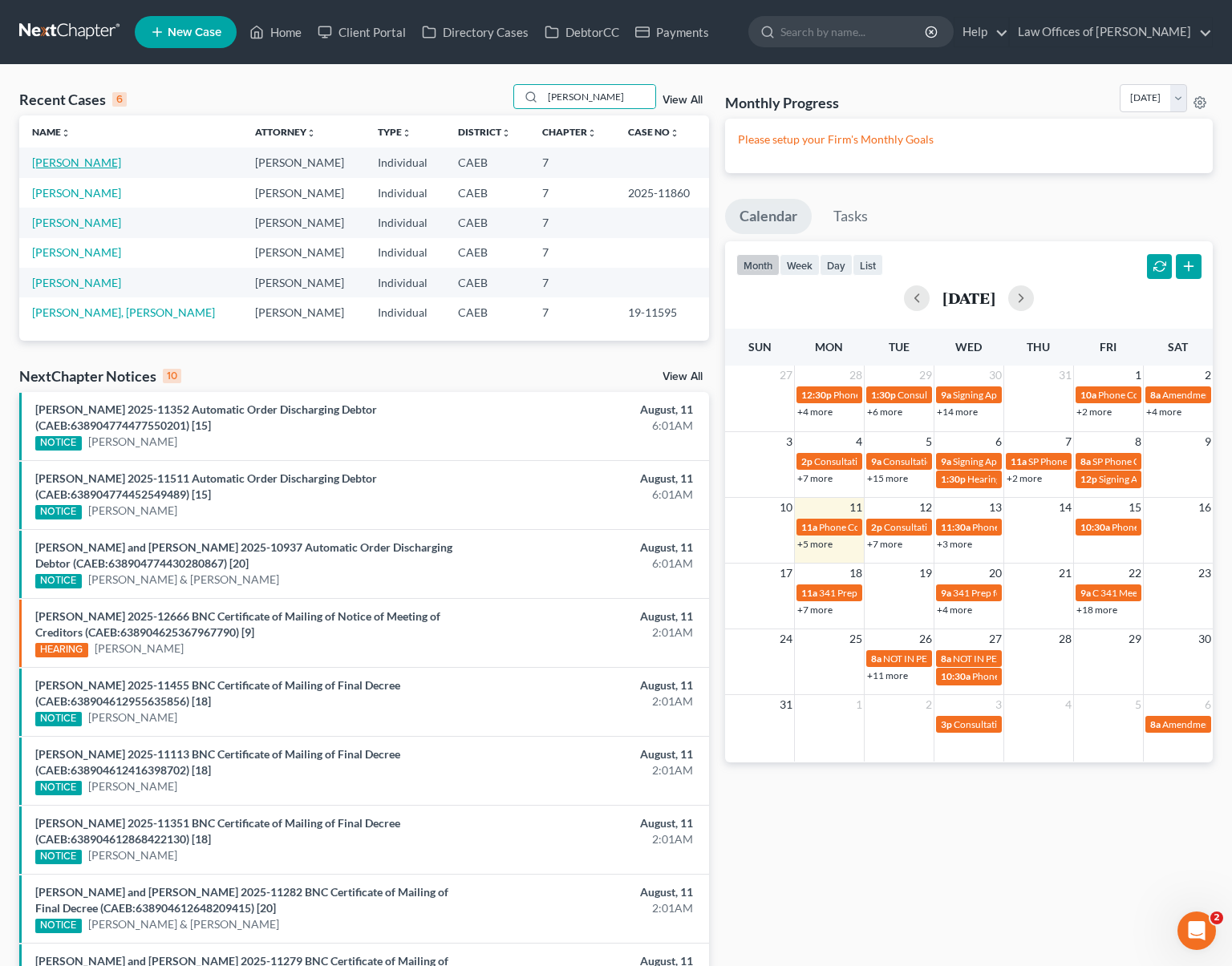
click at [101, 162] on link "[PERSON_NAME]" at bounding box center [77, 162] width 89 height 14
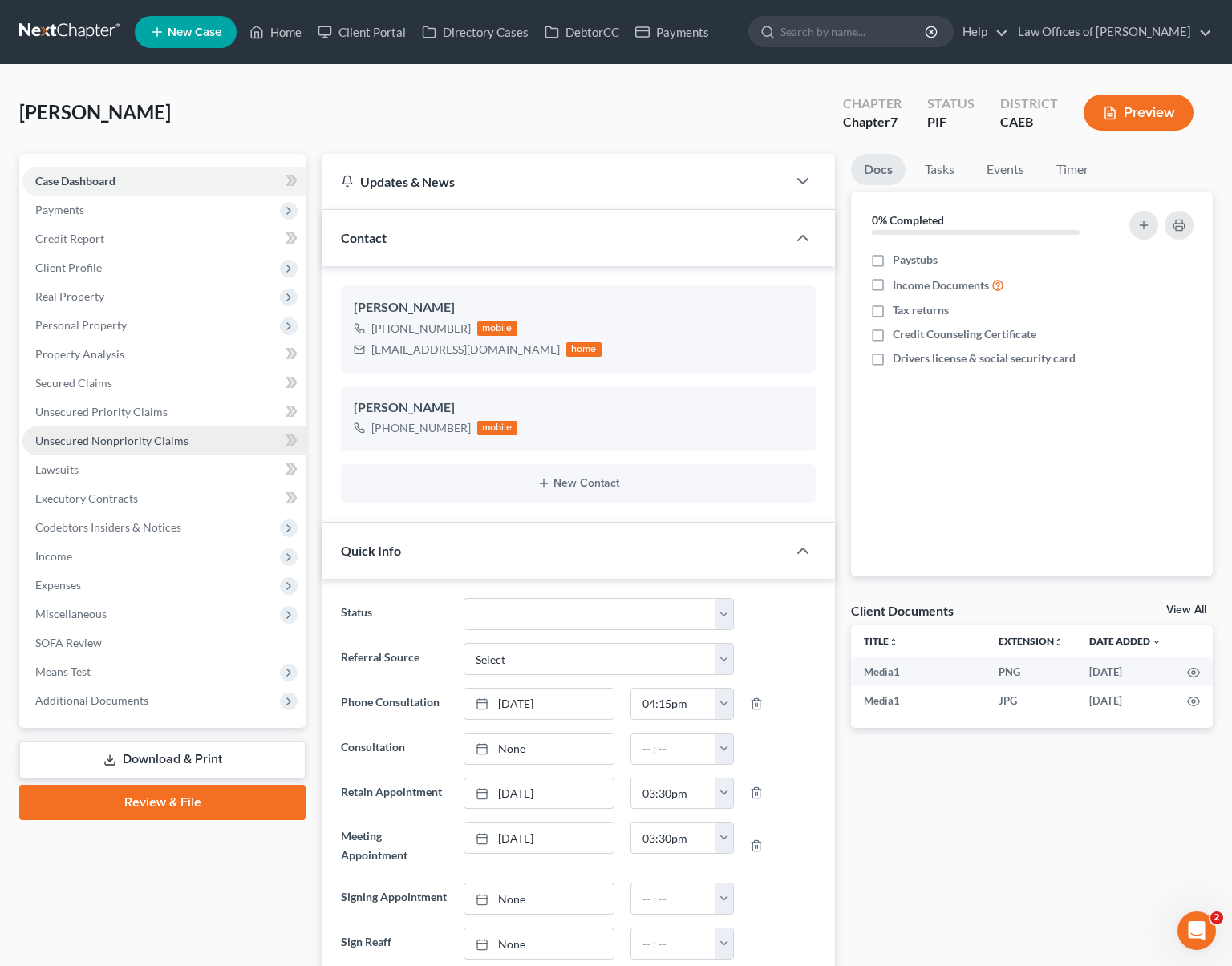
scroll to position [11506, 0]
click at [140, 442] on span "Unsecured Nonpriority Claims" at bounding box center [111, 440] width 153 height 14
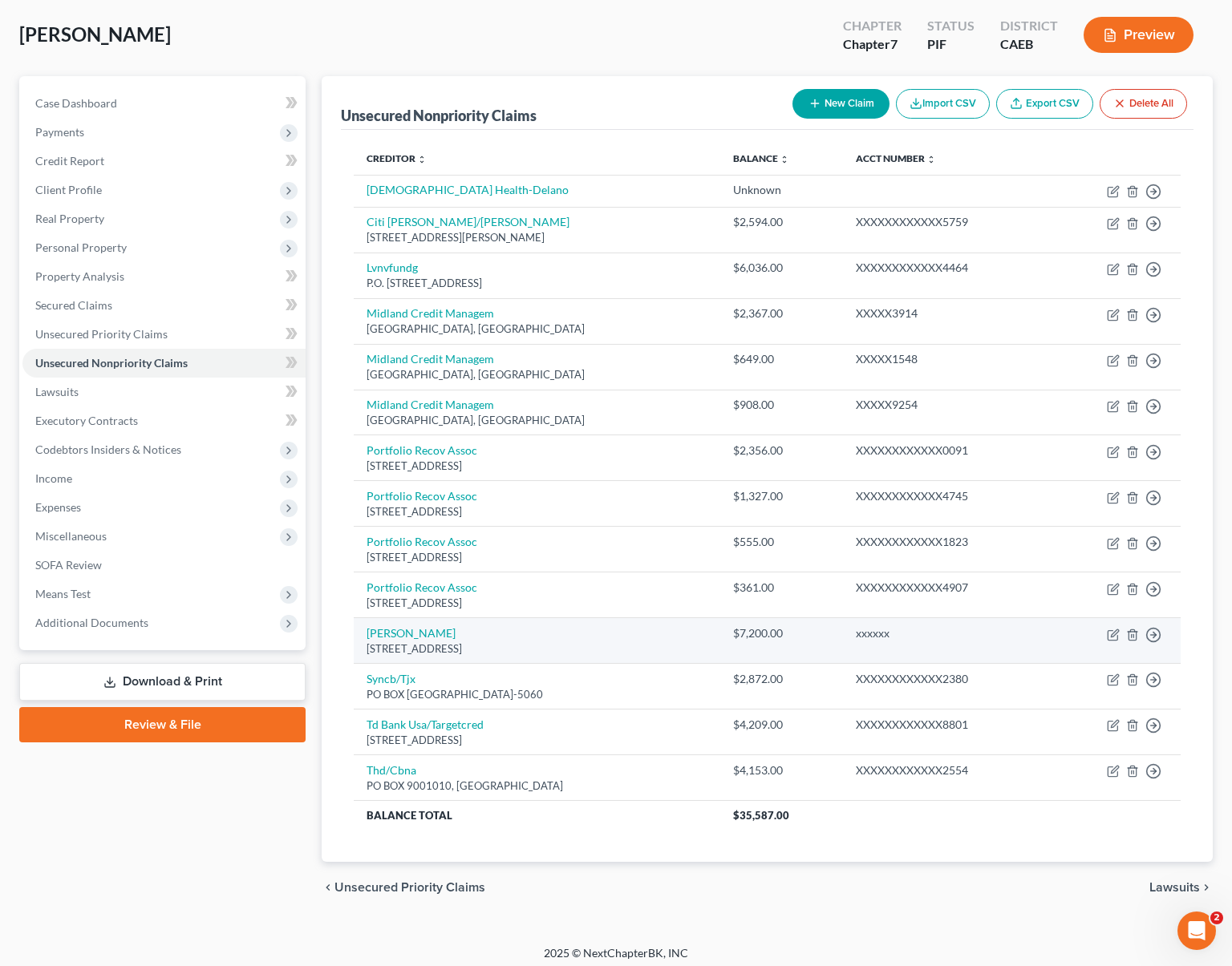
scroll to position [86, 0]
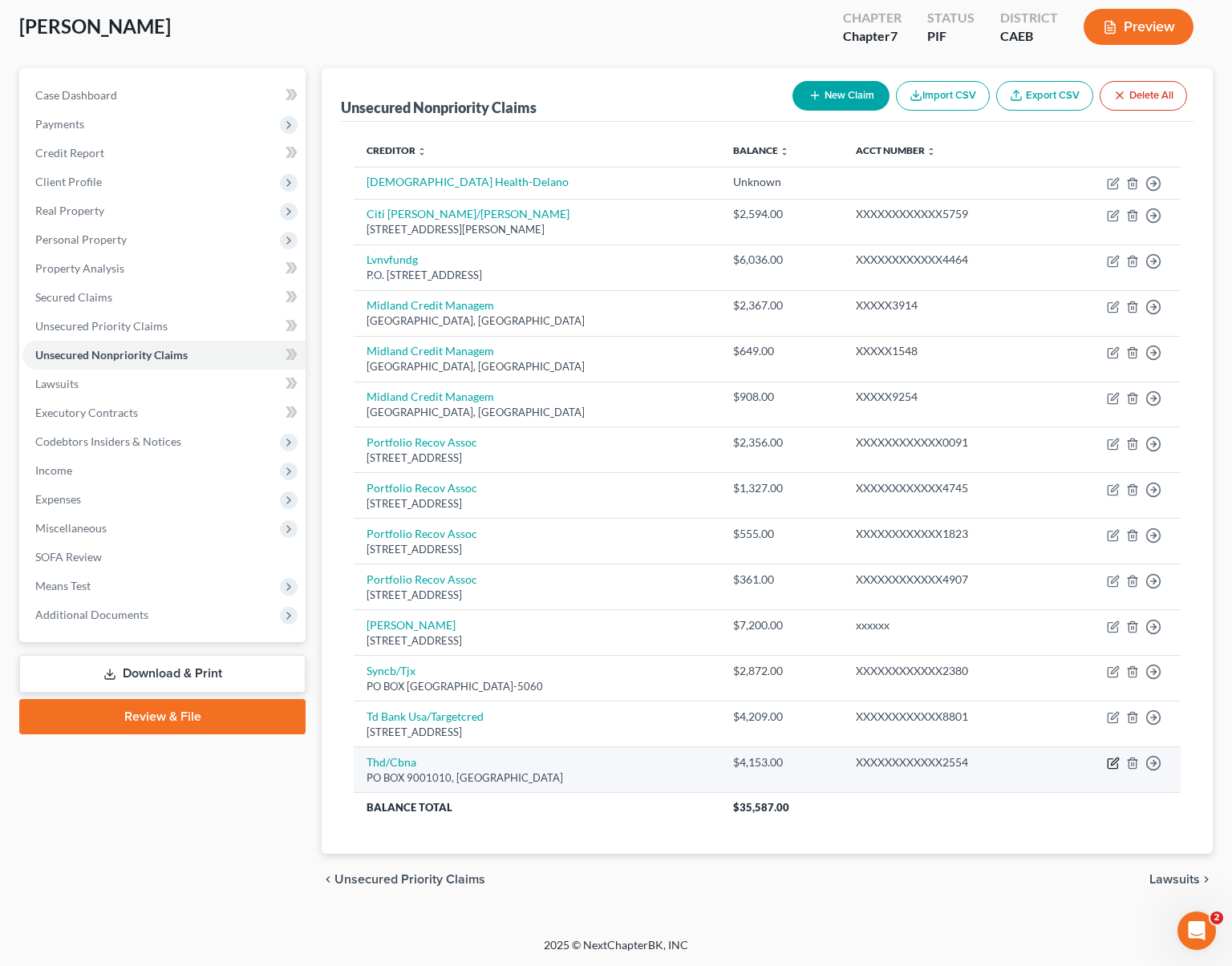
click at [1110, 763] on icon "button" at bounding box center [1113, 764] width 13 height 13
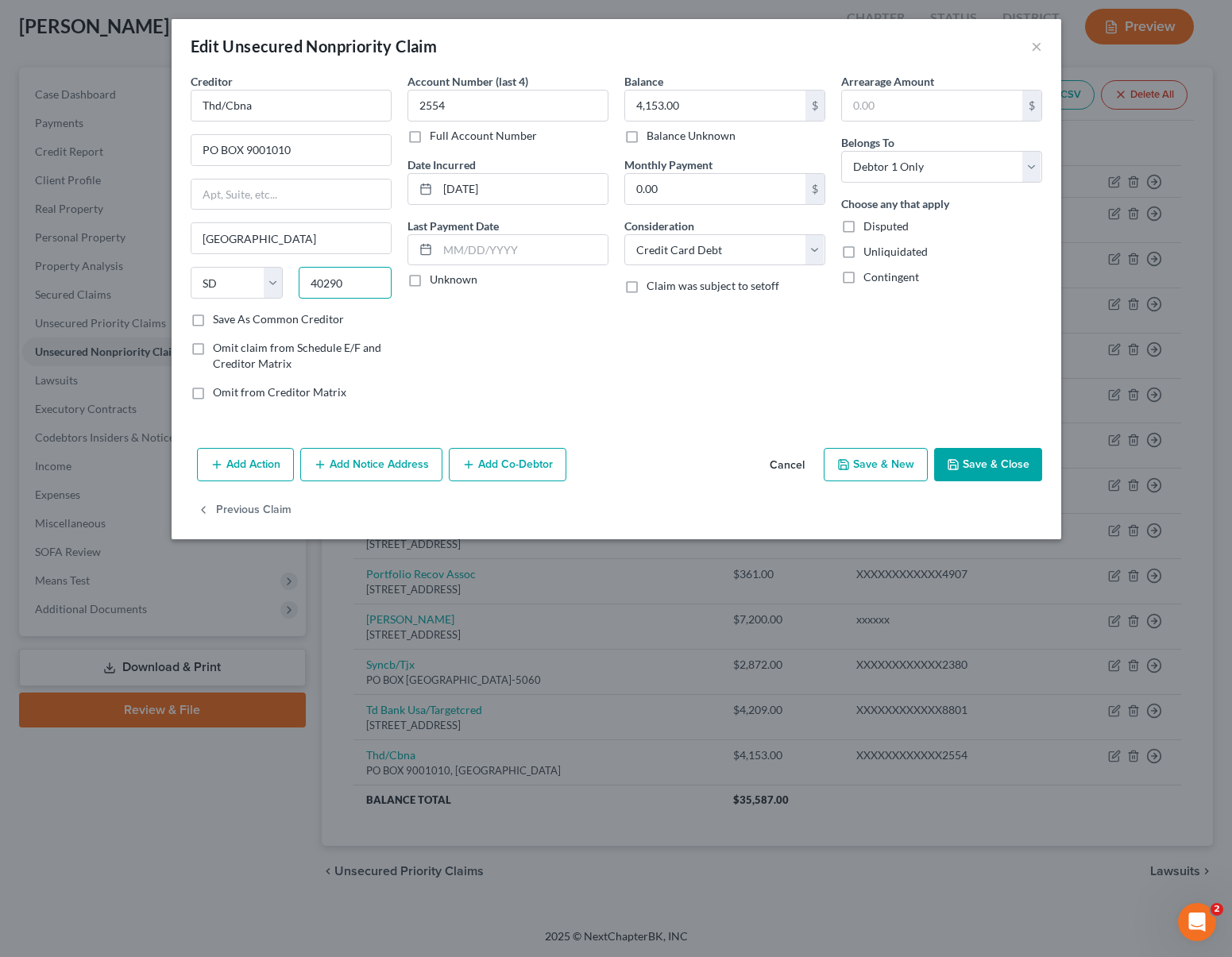
click at [366, 289] on input "40290" at bounding box center [345, 283] width 93 height 32
drag, startPoint x: 366, startPoint y: 288, endPoint x: 514, endPoint y: 248, distance: 153.3
click at [250, 267] on div "State [US_STATE] AK AR AZ CA CO CT DE DC [GEOGRAPHIC_DATA] [GEOGRAPHIC_DATA] GU…" at bounding box center [291, 289] width 217 height 44
click at [779, 464] on button "Cancel" at bounding box center [786, 466] width 60 height 32
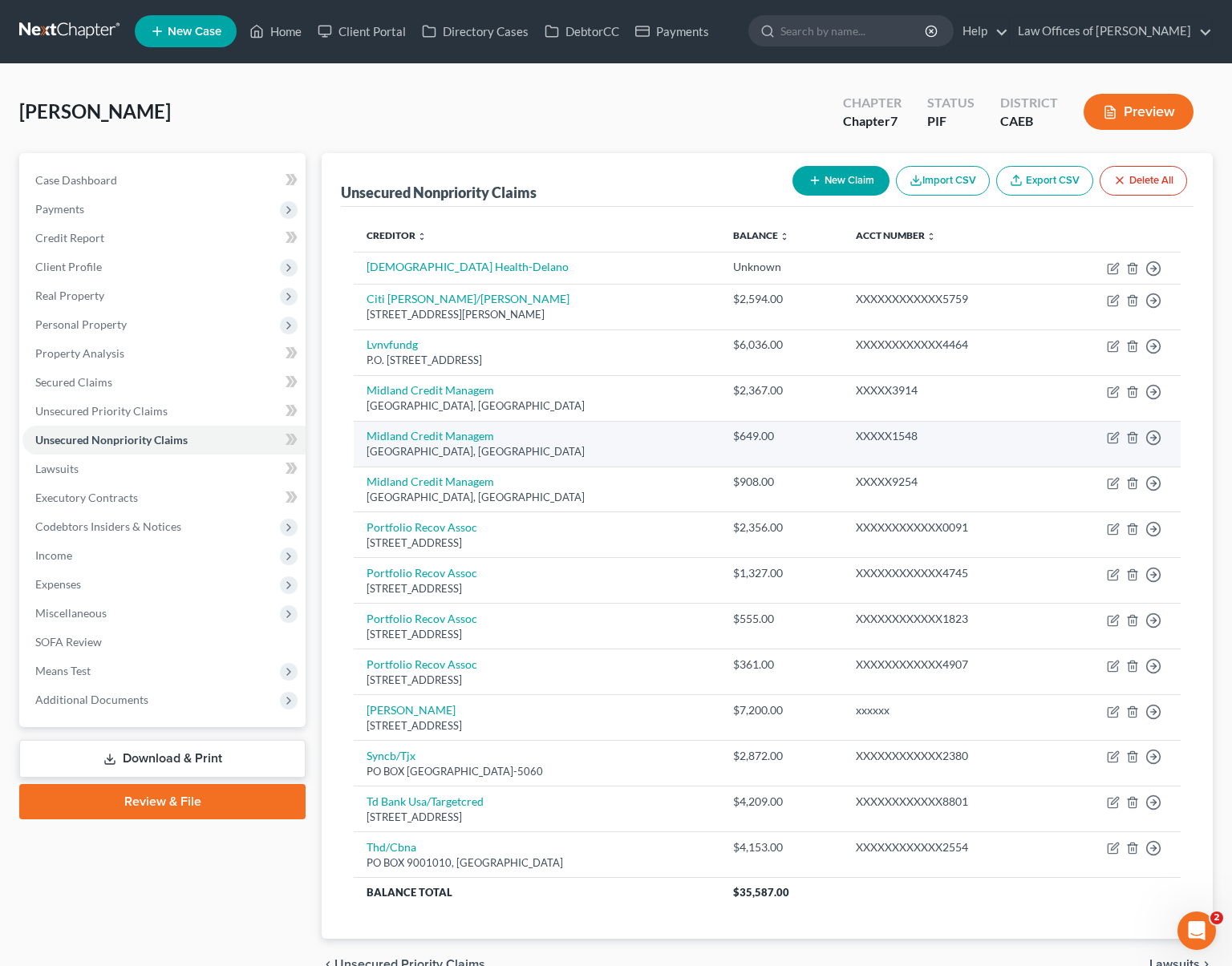
scroll to position [0, 0]
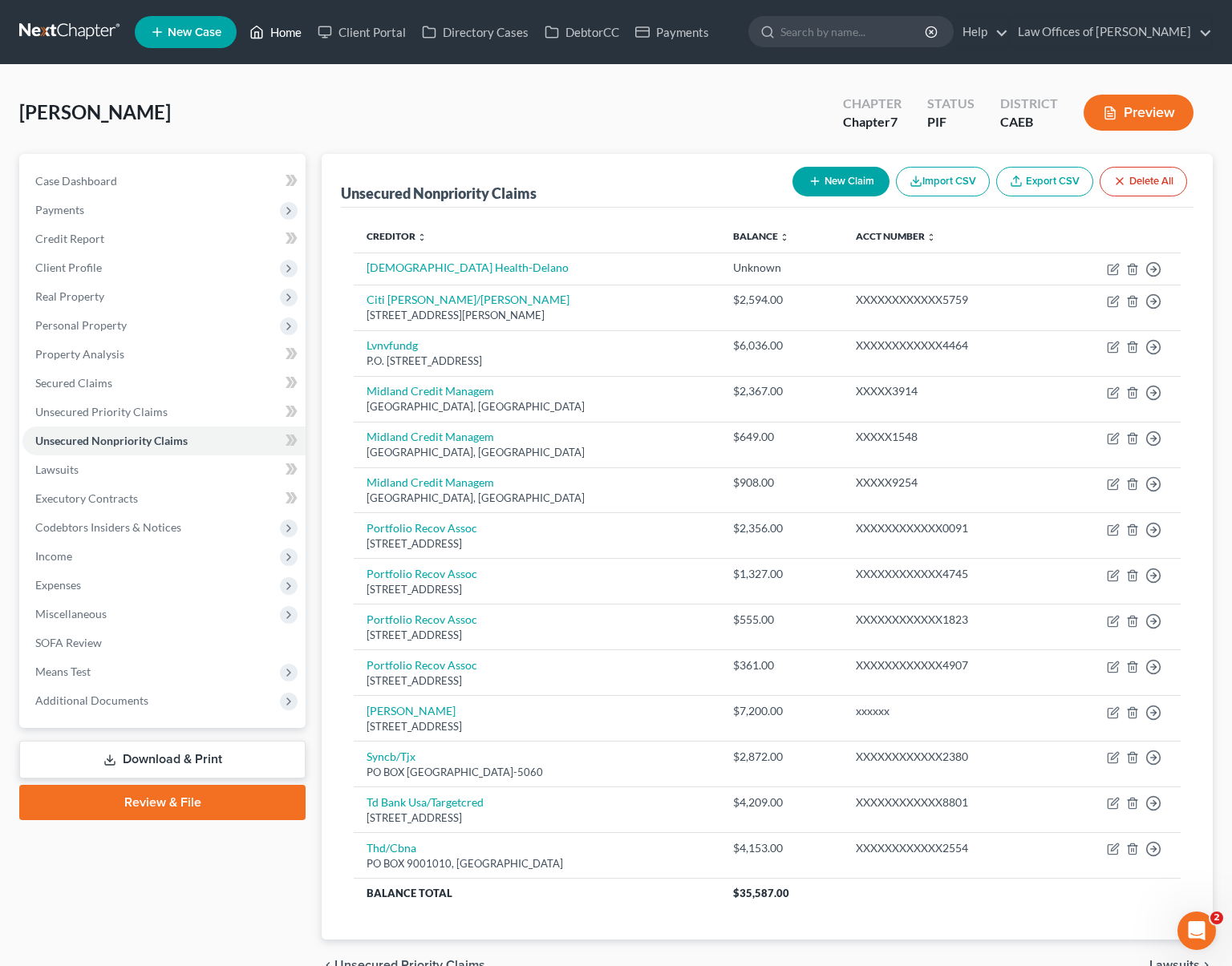
click at [288, 32] on link "Home" at bounding box center [275, 32] width 68 height 29
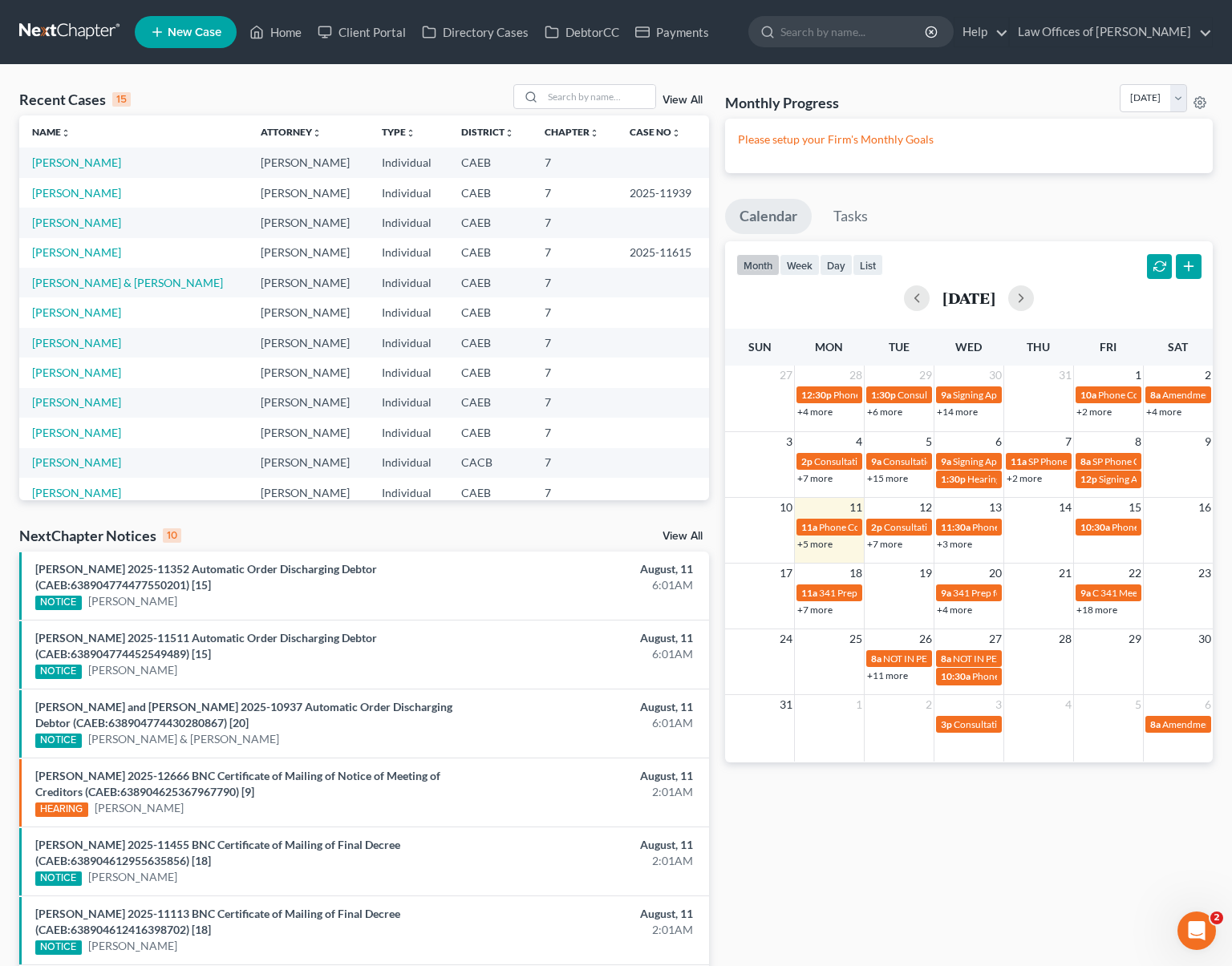
click at [87, 244] on td "[PERSON_NAME]" at bounding box center [134, 252] width 229 height 30
click at [65, 252] on link "[PERSON_NAME]" at bounding box center [77, 252] width 89 height 14
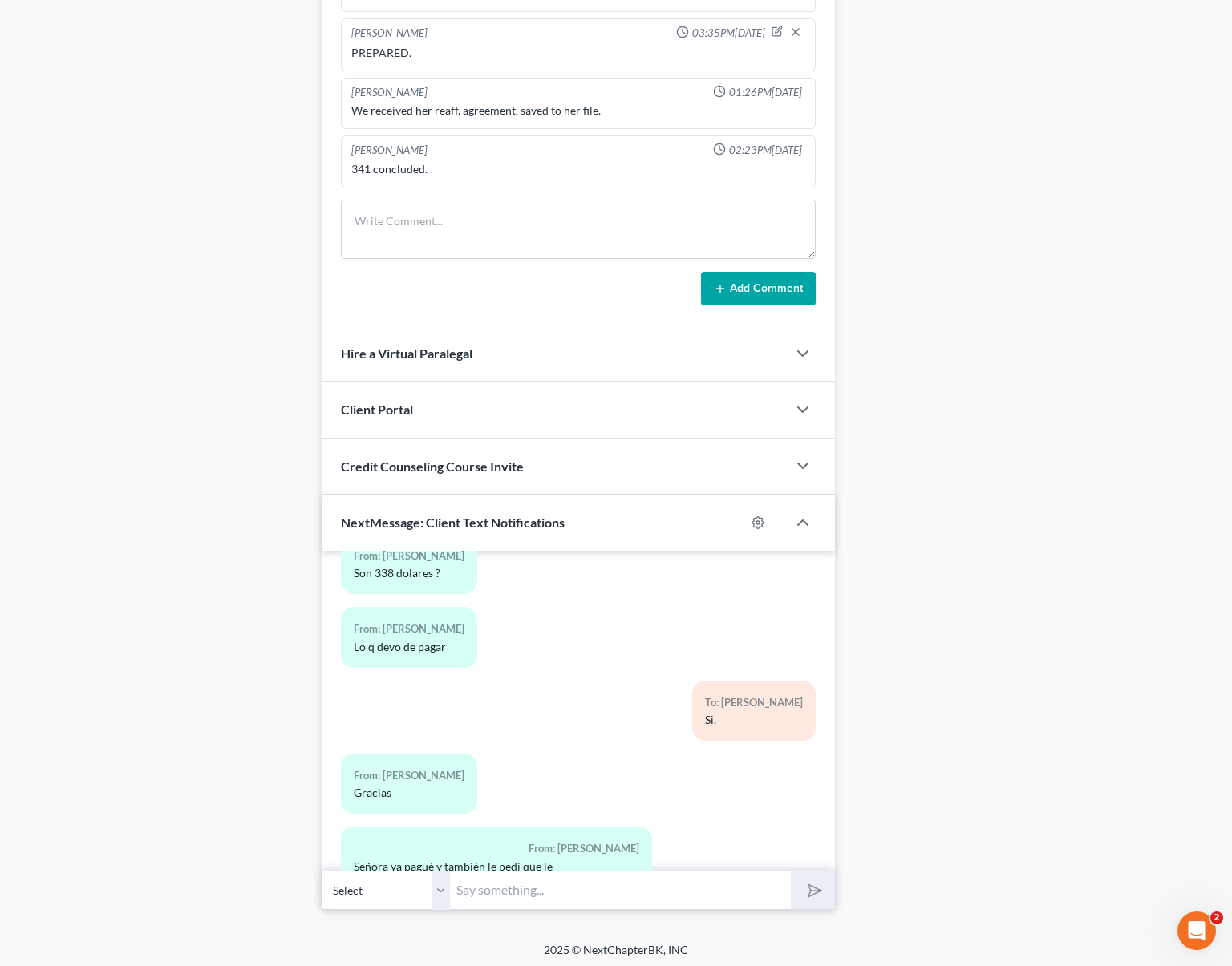
scroll to position [1326, 0]
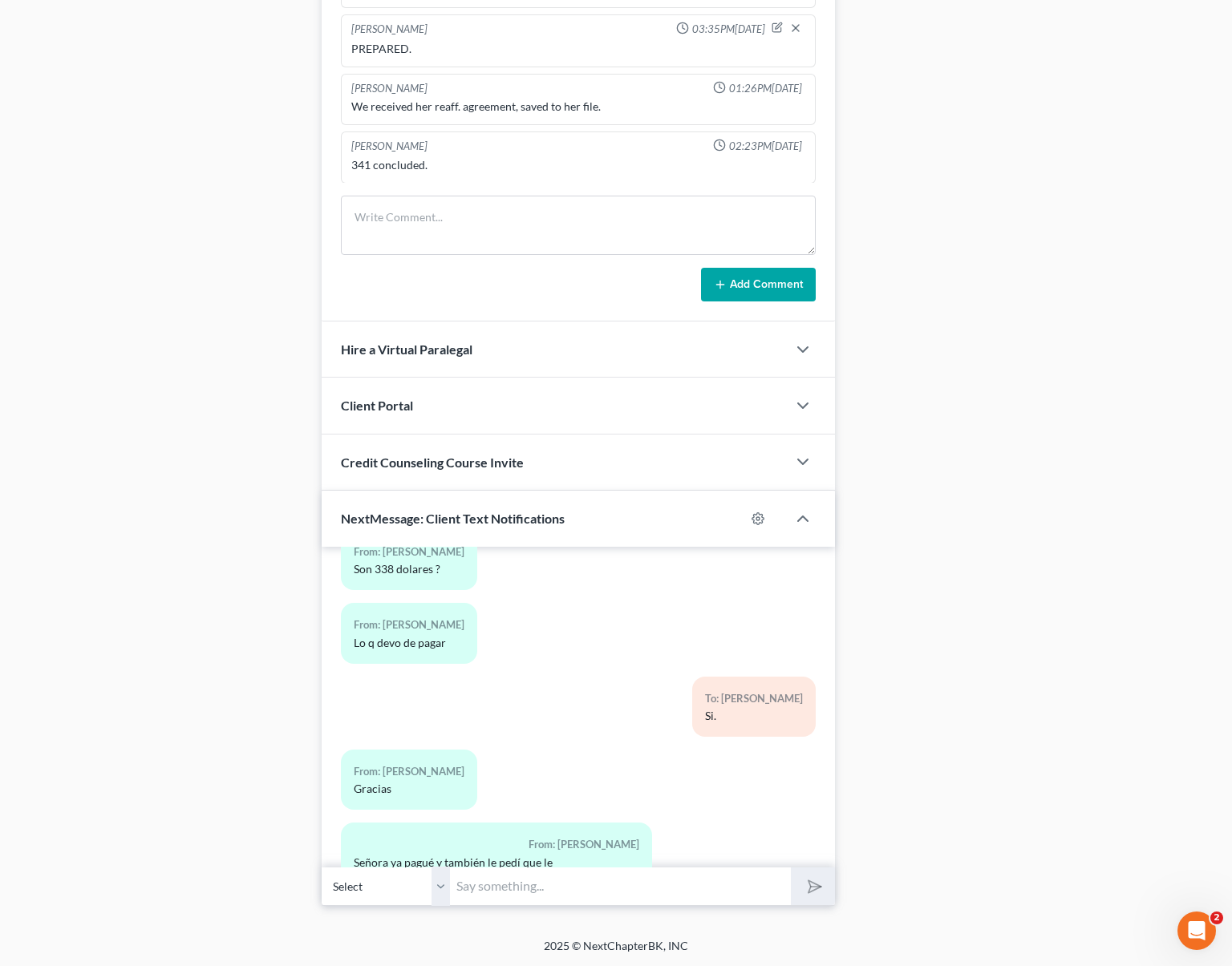
click at [494, 884] on input "text" at bounding box center [620, 886] width 341 height 39
click at [791, 868] on button "submit" at bounding box center [813, 886] width 44 height 37
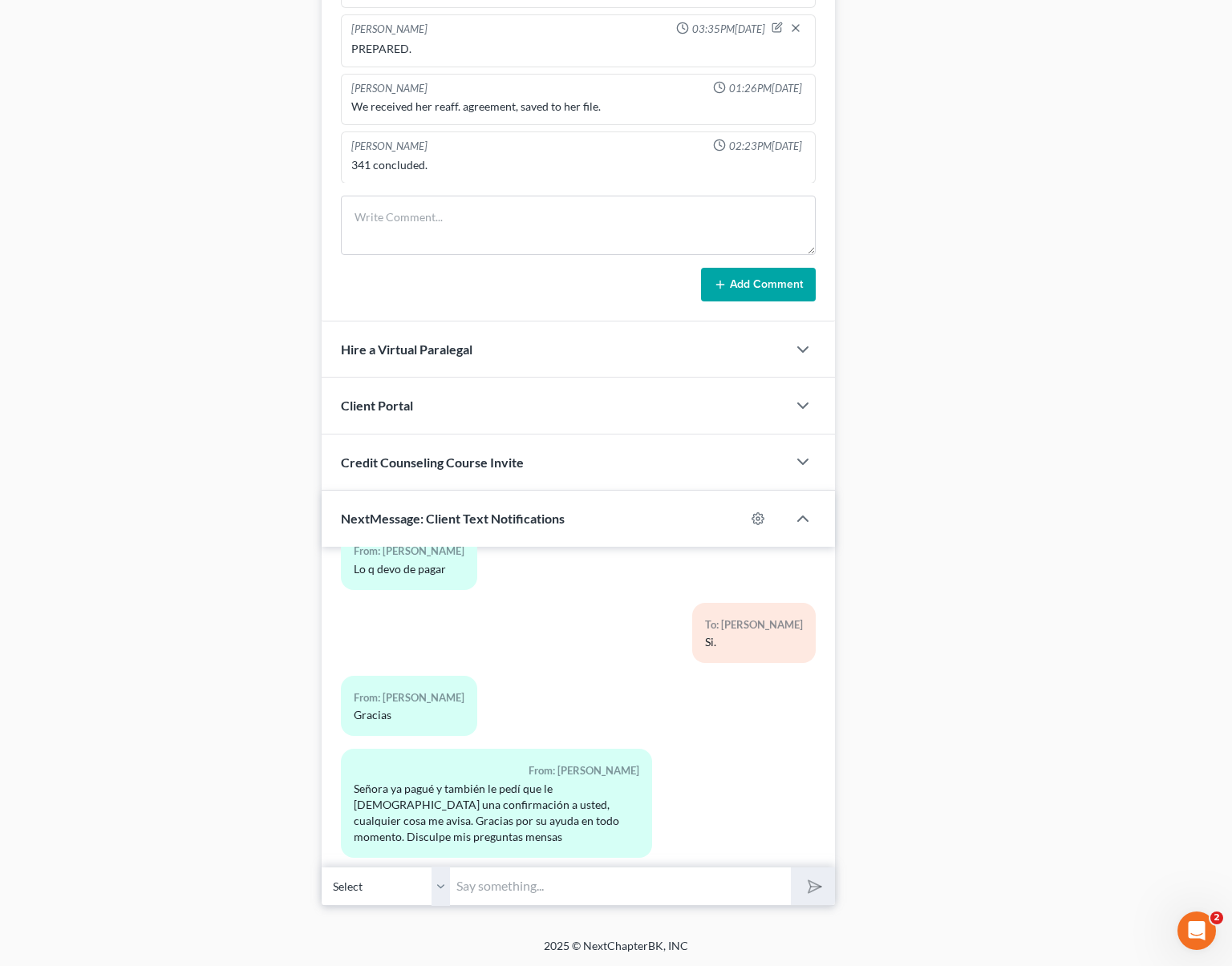
scroll to position [8908, 0]
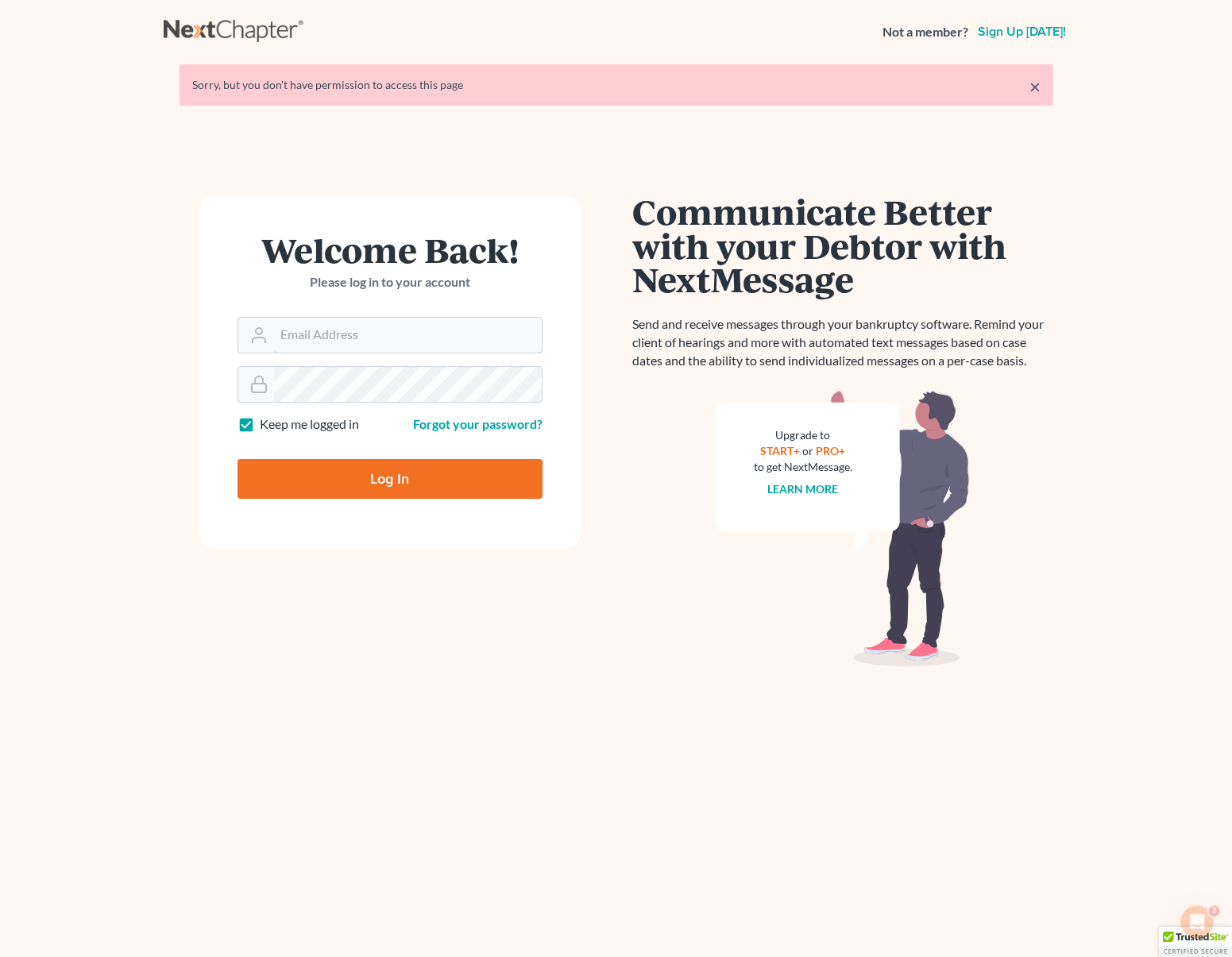
type input "[EMAIL_ADDRESS][DOMAIN_NAME]"
click at [409, 477] on input "Log In" at bounding box center [389, 478] width 305 height 39
type input "Thinking..."
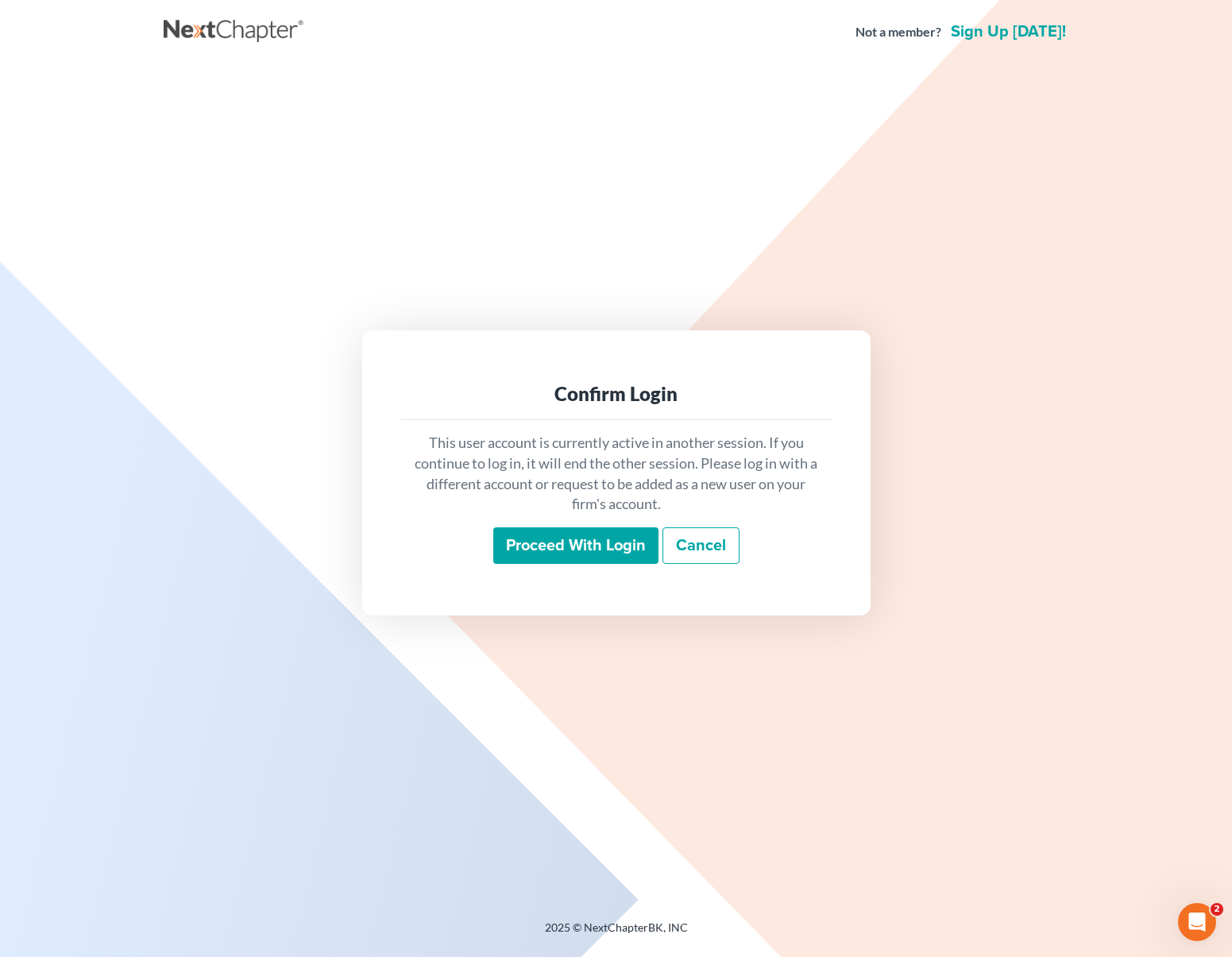
click at [585, 538] on input "Proceed with login" at bounding box center [575, 545] width 165 height 36
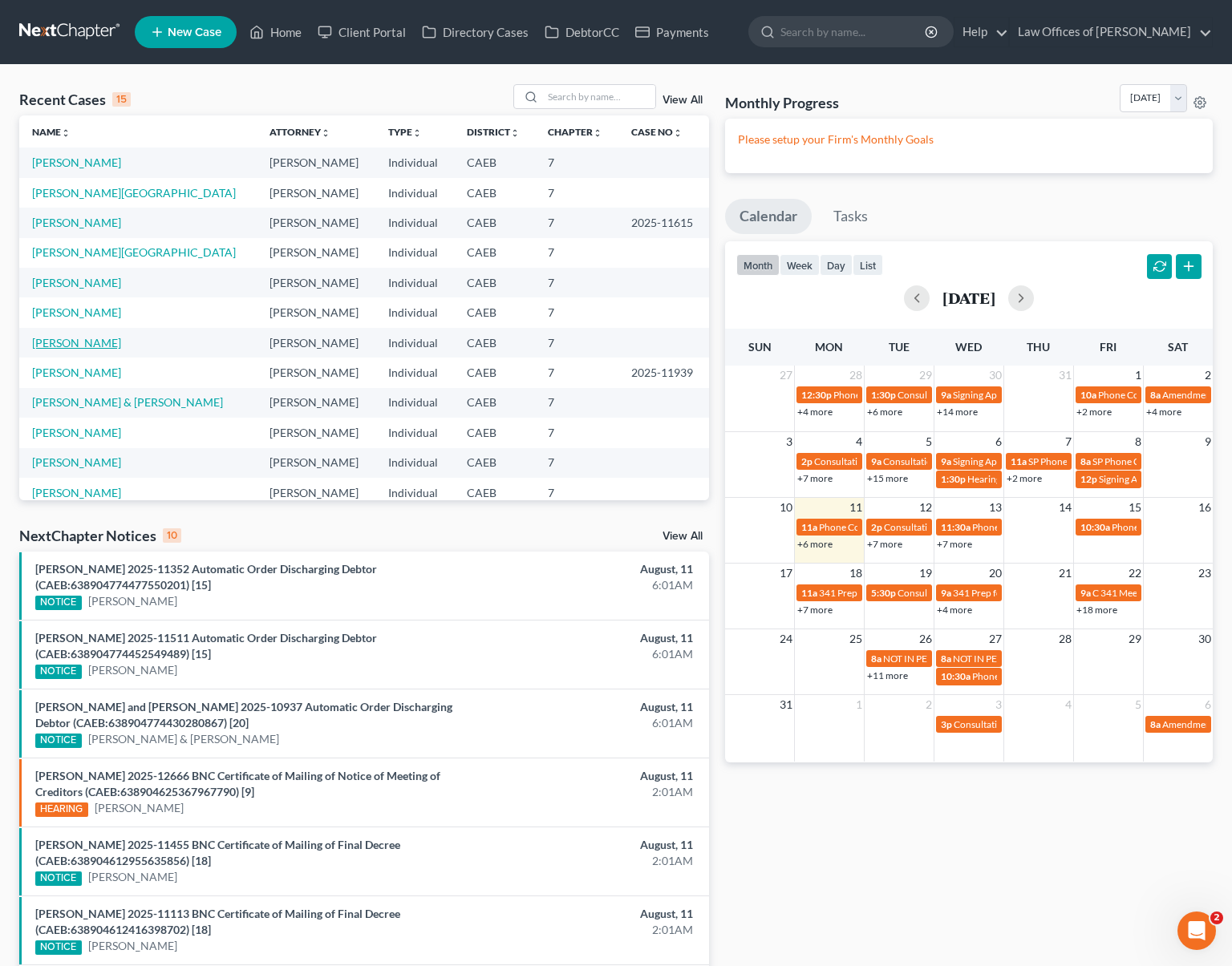
click at [112, 343] on link "[PERSON_NAME]" at bounding box center [77, 343] width 89 height 14
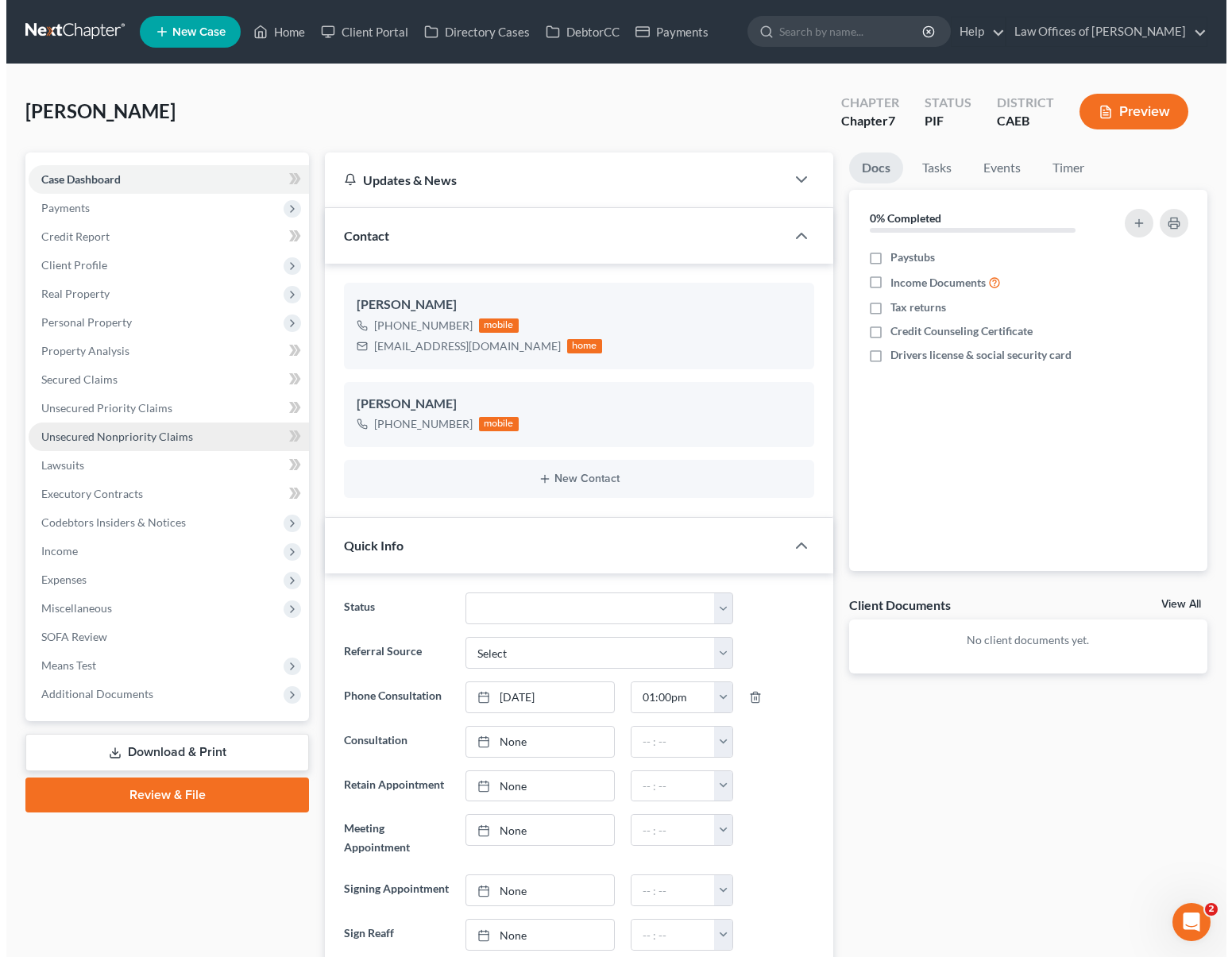
scroll to position [1382, 0]
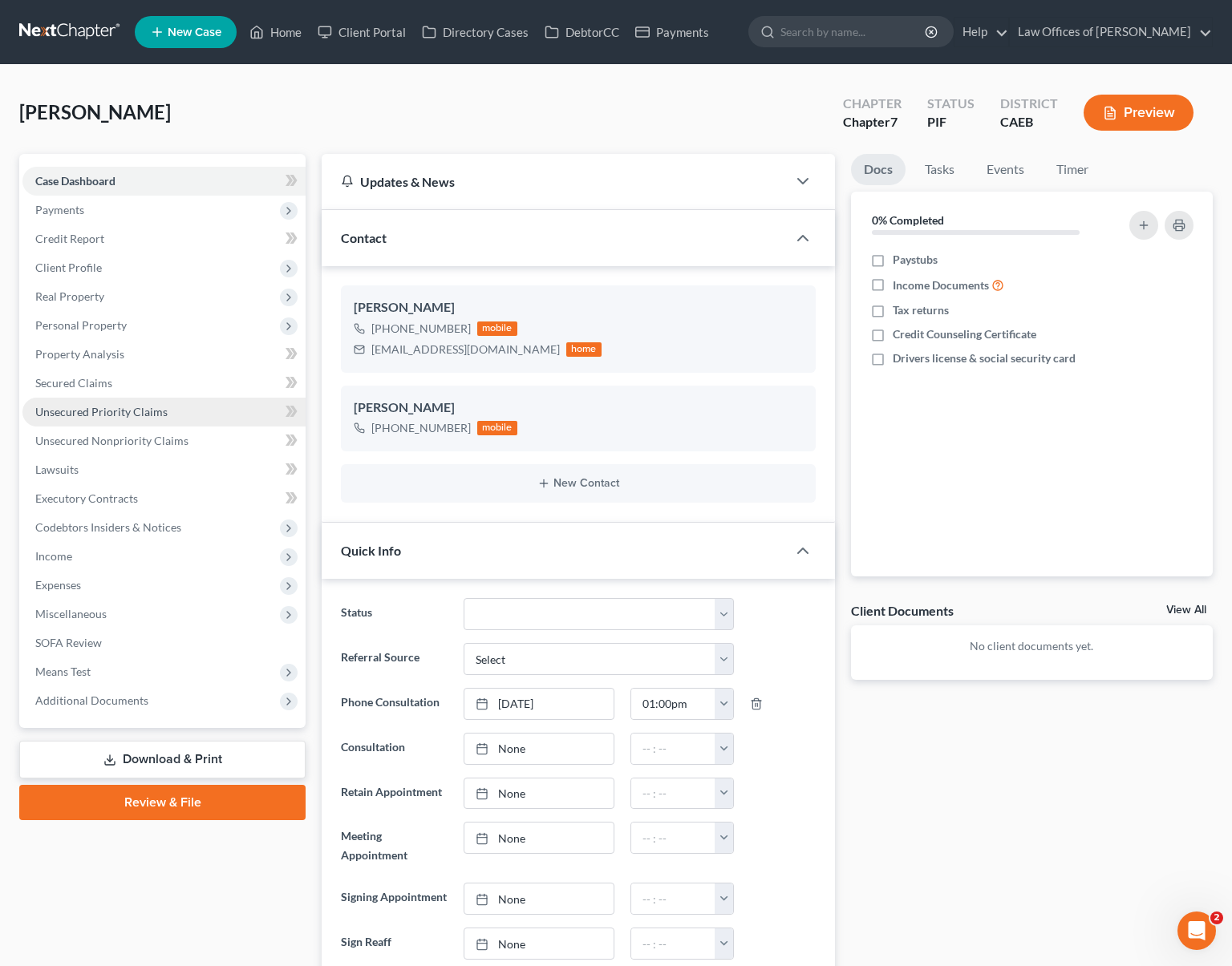
click at [132, 417] on span "Unsecured Priority Claims" at bounding box center [101, 412] width 132 height 14
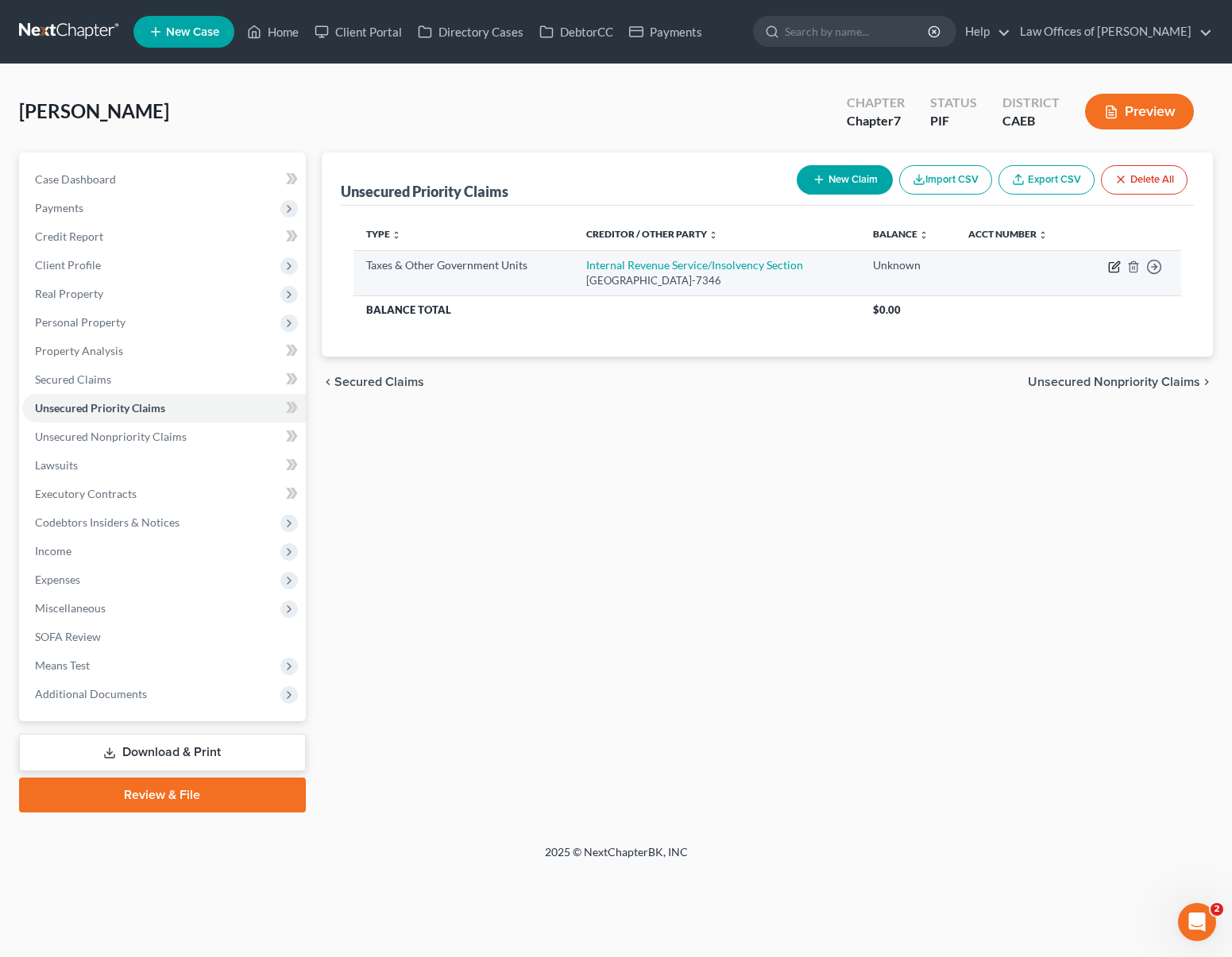
click at [1115, 271] on icon "button" at bounding box center [1114, 268] width 10 height 10
select select "0"
select select "39"
select select "0"
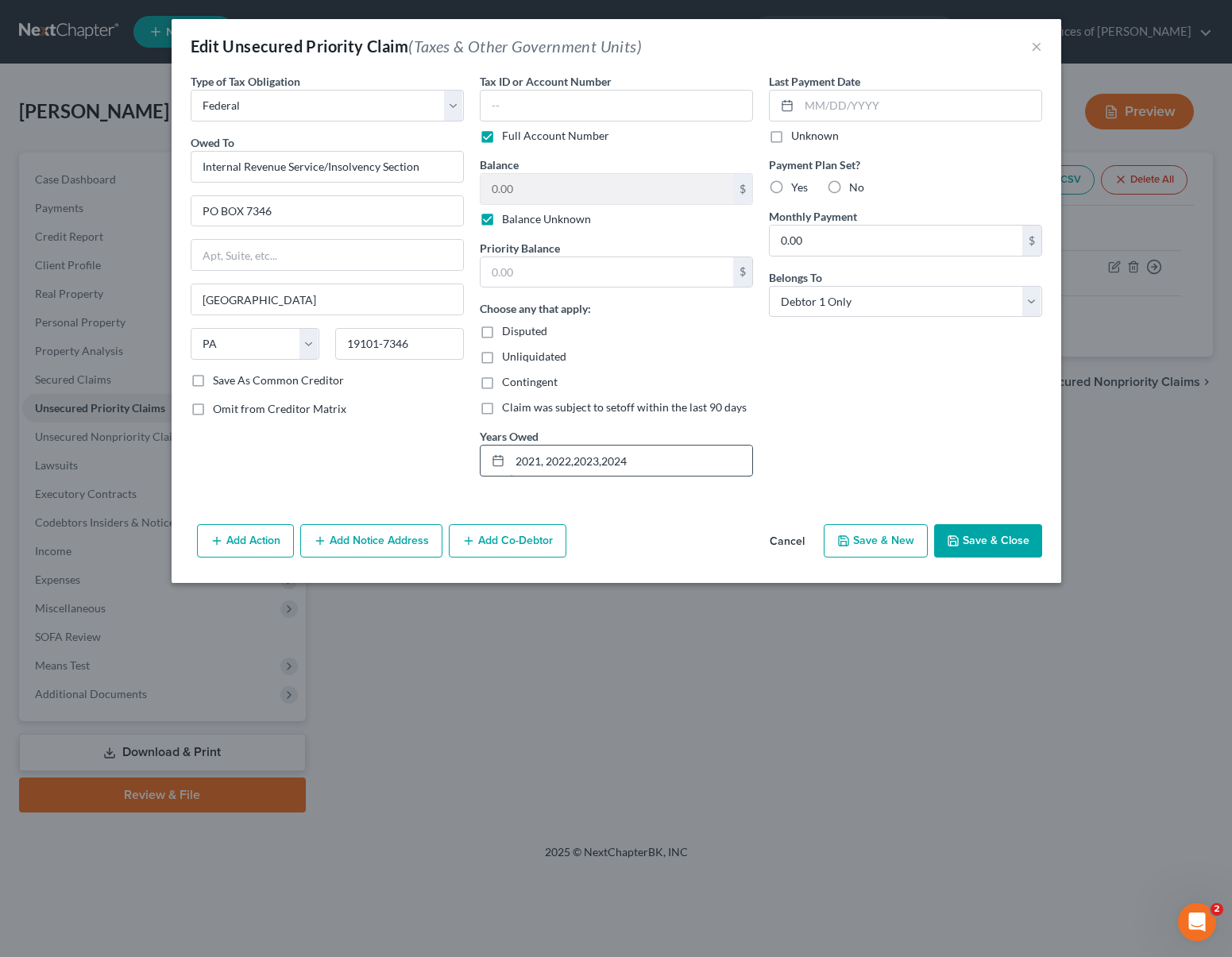
click at [652, 458] on input "2021, 2022,2023,2024" at bounding box center [630, 461] width 242 height 31
type input "2021-2022-2023-2024"
click at [978, 536] on button "Save & Close" at bounding box center [988, 540] width 108 height 33
